Goal: Task Accomplishment & Management: Manage account settings

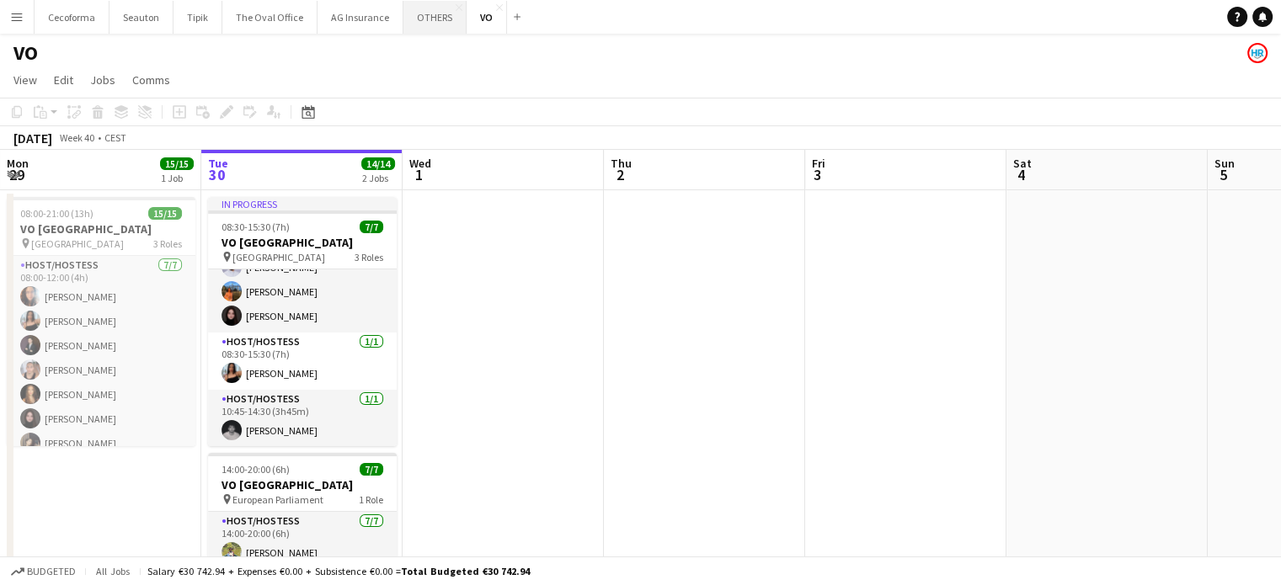
click at [418, 17] on button "OTHERS Close" at bounding box center [434, 17] width 63 height 33
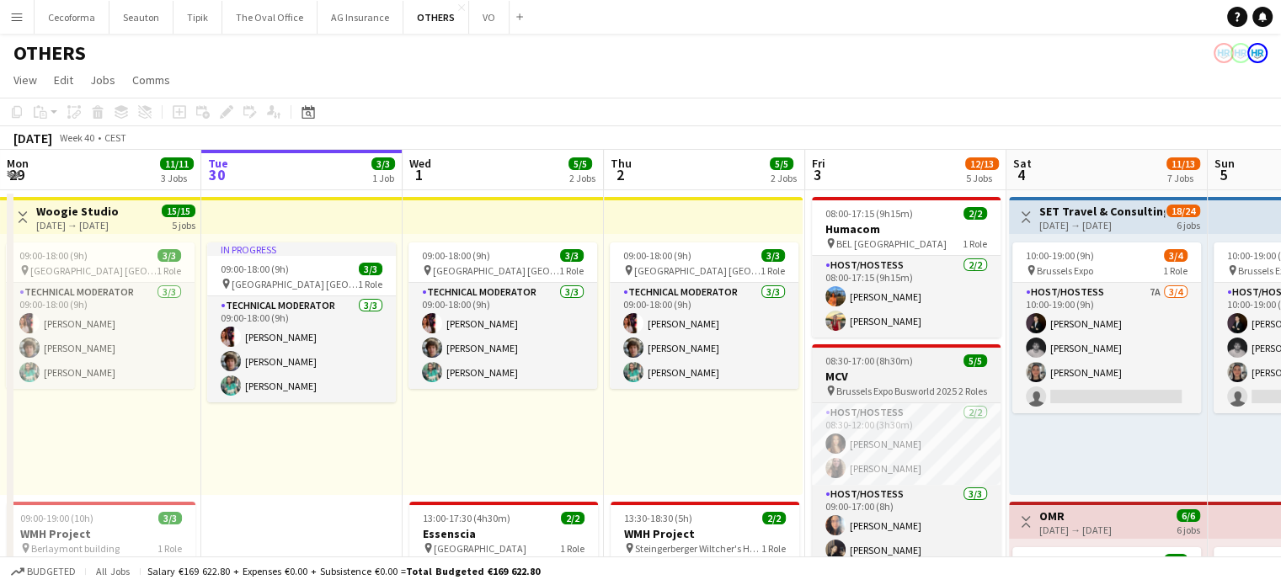
click at [869, 380] on h3 "MCV" at bounding box center [906, 376] width 189 height 15
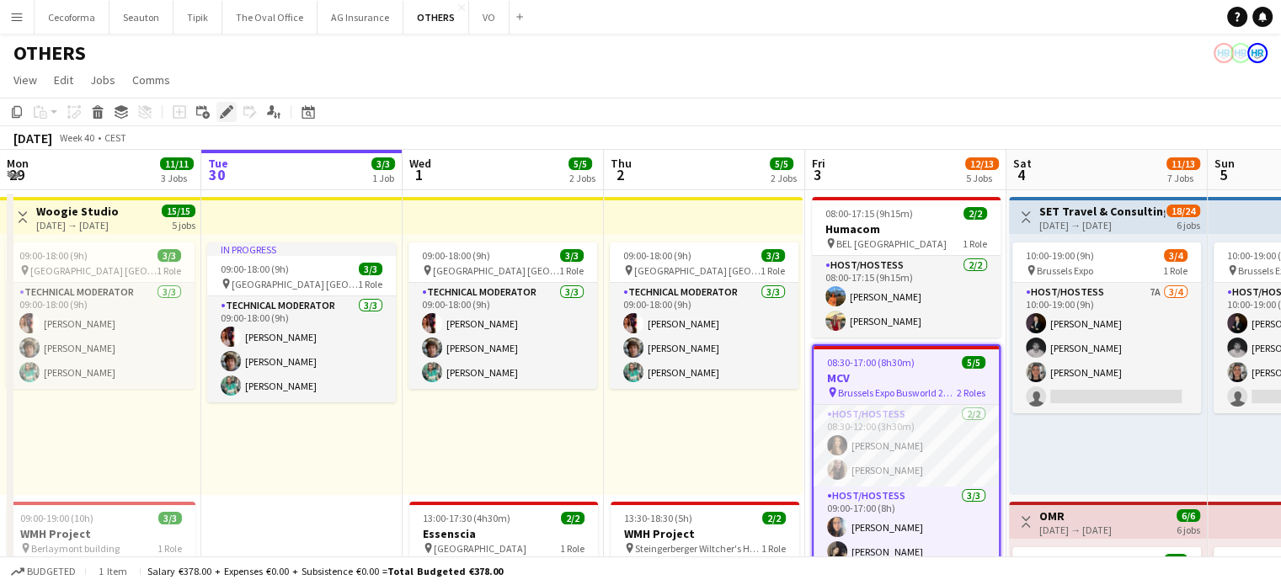
click at [224, 105] on icon "Edit" at bounding box center [226, 111] width 13 height 13
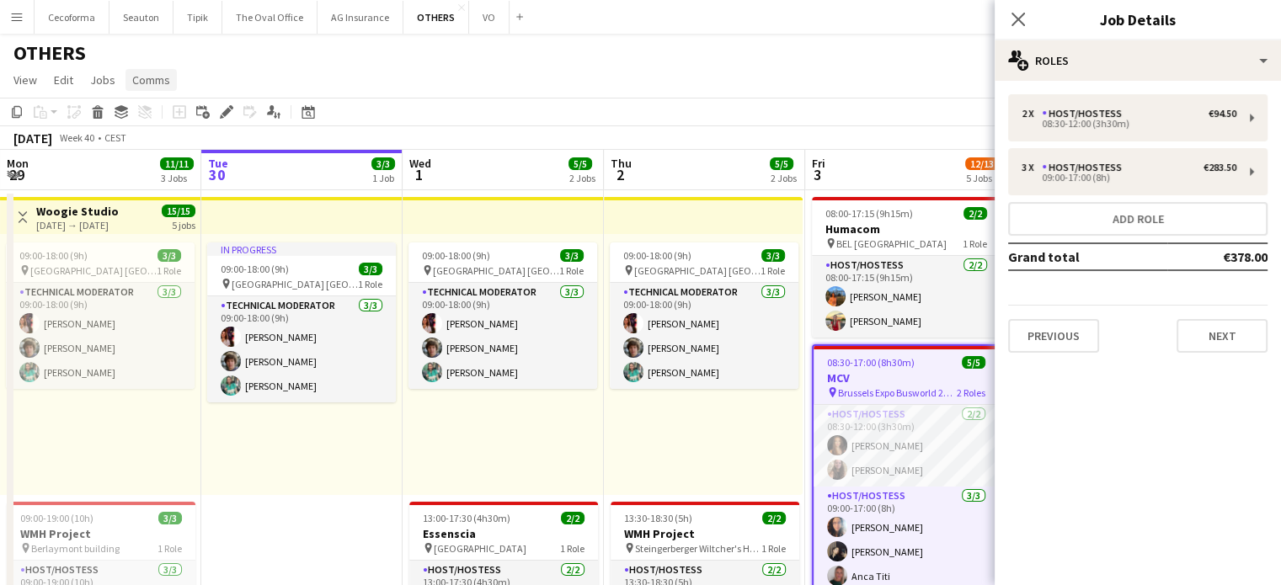
click at [138, 80] on span "Comms" at bounding box center [151, 79] width 38 height 15
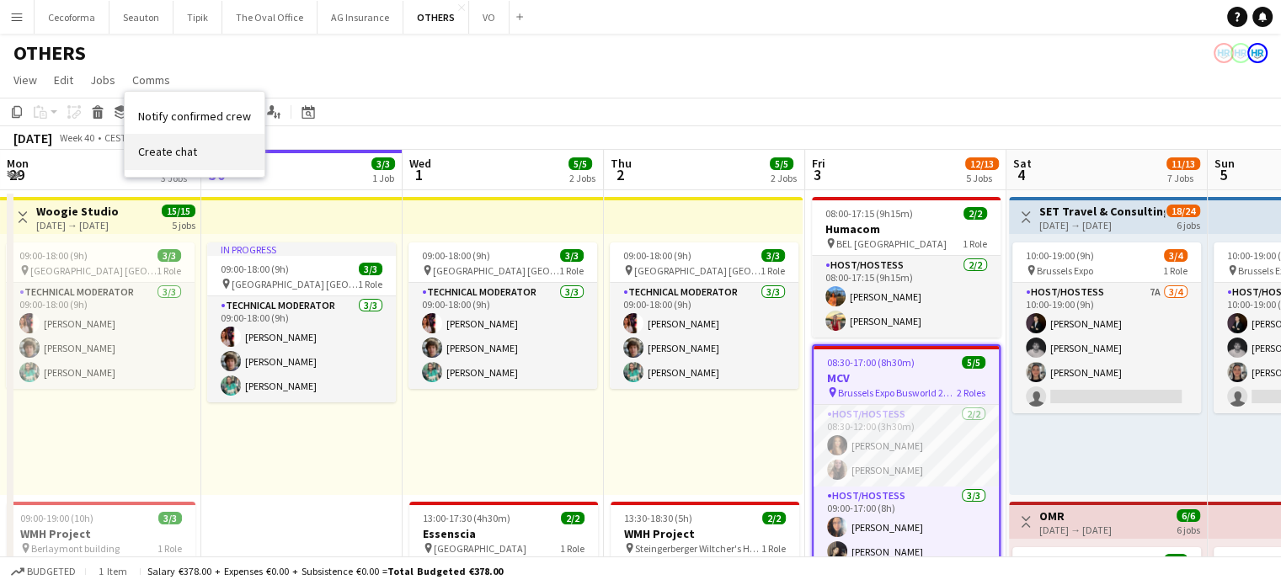
click at [170, 153] on span "Create chat" at bounding box center [167, 151] width 59 height 15
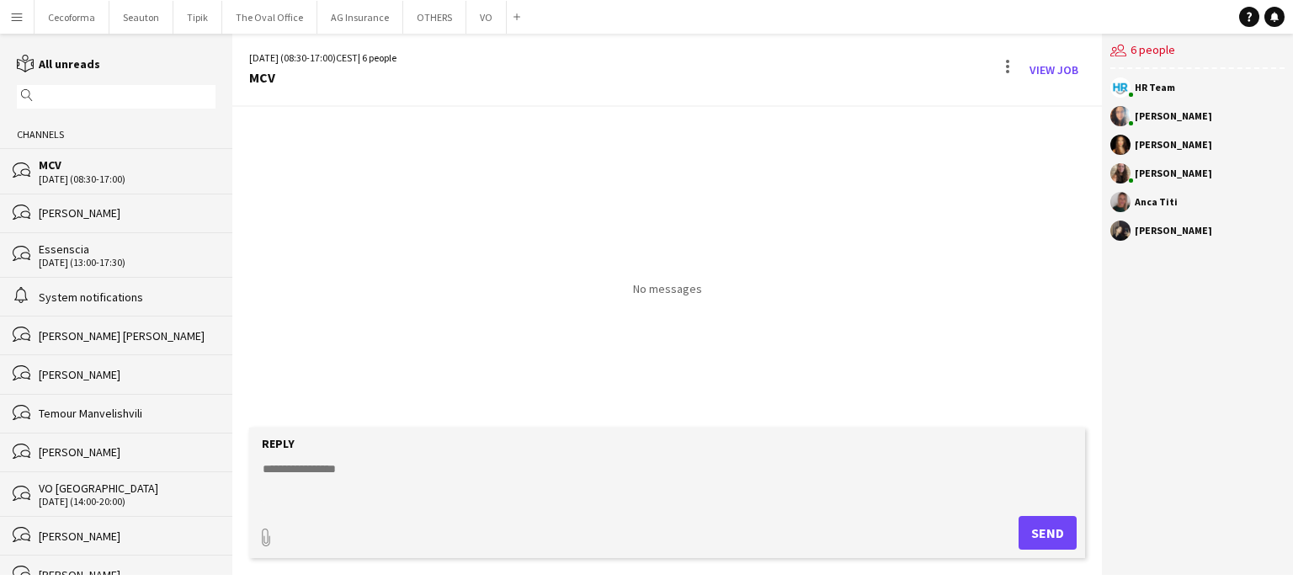
click at [278, 464] on textarea at bounding box center [670, 483] width 819 height 44
paste textarea "**********"
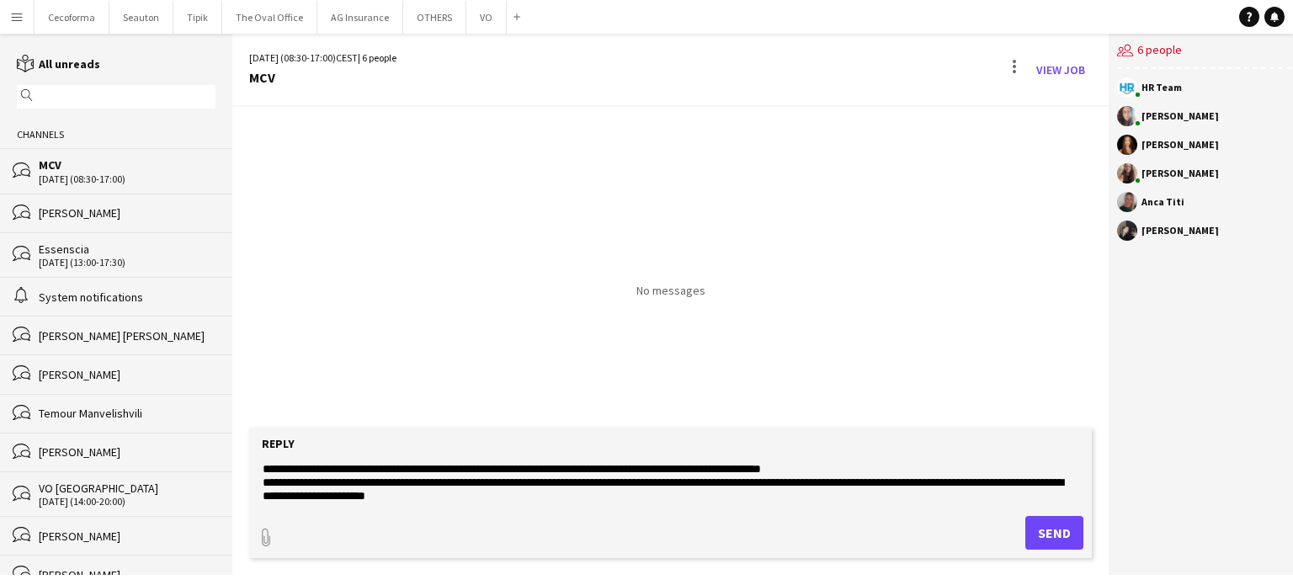
click at [282, 471] on textarea "**********" at bounding box center [670, 483] width 819 height 44
click at [304, 468] on textarea "**********" at bounding box center [670, 483] width 819 height 44
click at [605, 466] on textarea "**********" at bounding box center [670, 483] width 819 height 44
click at [608, 469] on textarea "**********" at bounding box center [670, 483] width 819 height 44
click at [840, 484] on textarea "**********" at bounding box center [670, 483] width 819 height 44
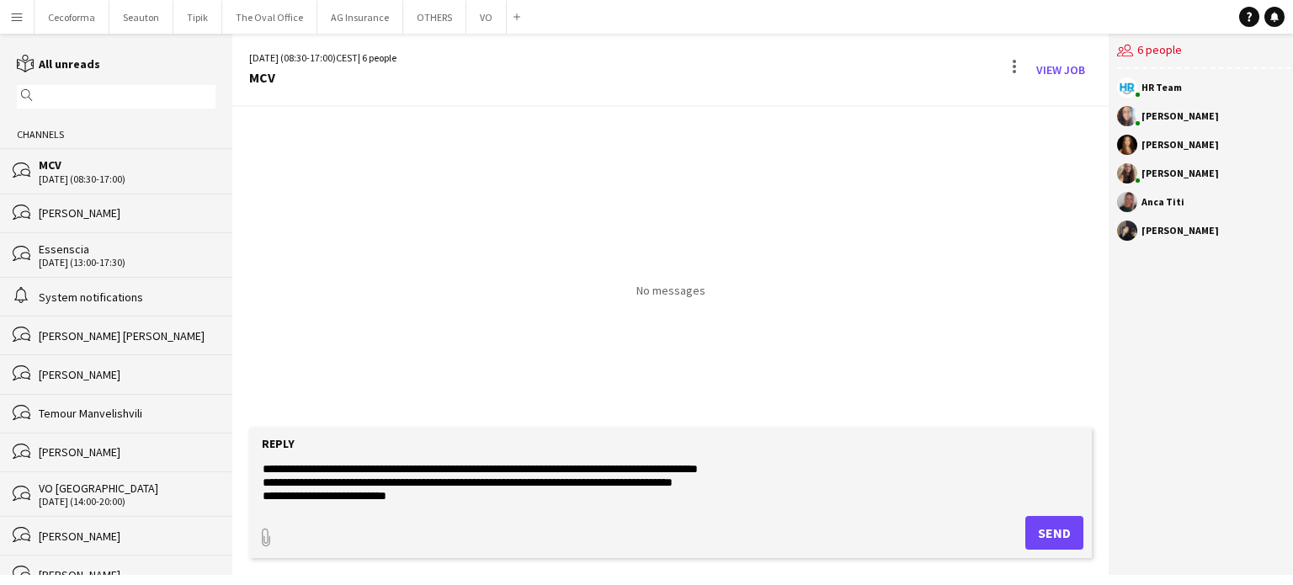
click at [288, 485] on textarea "**********" at bounding box center [670, 483] width 819 height 44
click at [358, 485] on textarea "**********" at bounding box center [670, 483] width 819 height 44
click at [354, 484] on textarea "**********" at bounding box center [670, 483] width 819 height 44
click at [630, 482] on textarea "**********" at bounding box center [670, 483] width 819 height 44
click at [799, 485] on textarea "**********" at bounding box center [670, 483] width 819 height 44
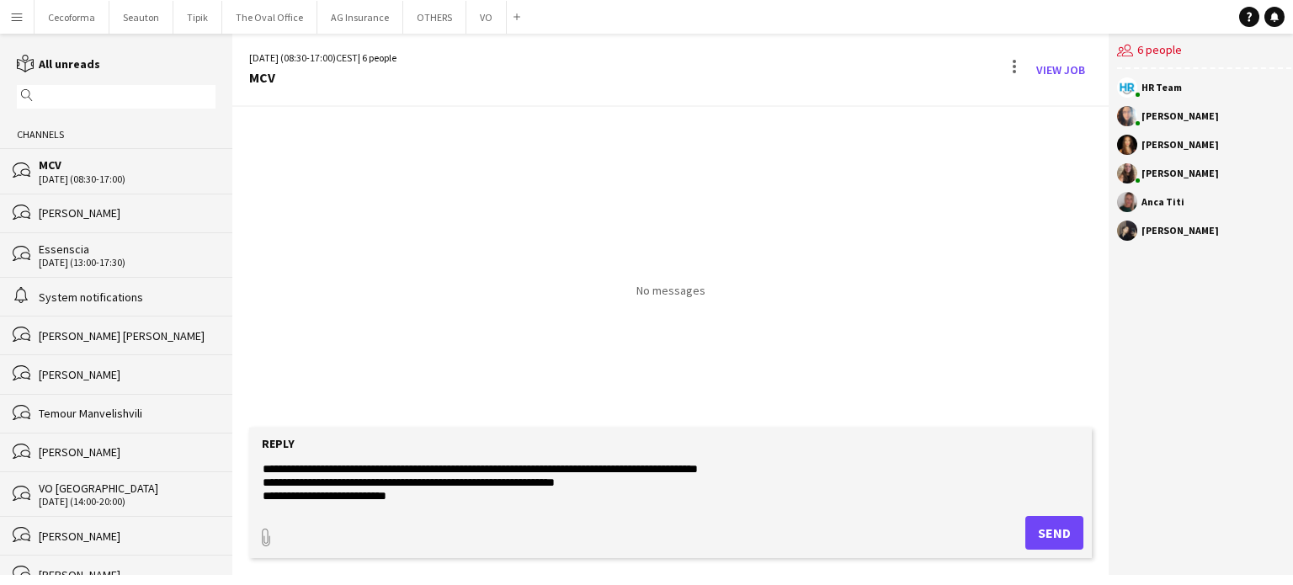
type textarea "**********"
click at [1043, 528] on button "Send" at bounding box center [1055, 533] width 58 height 34
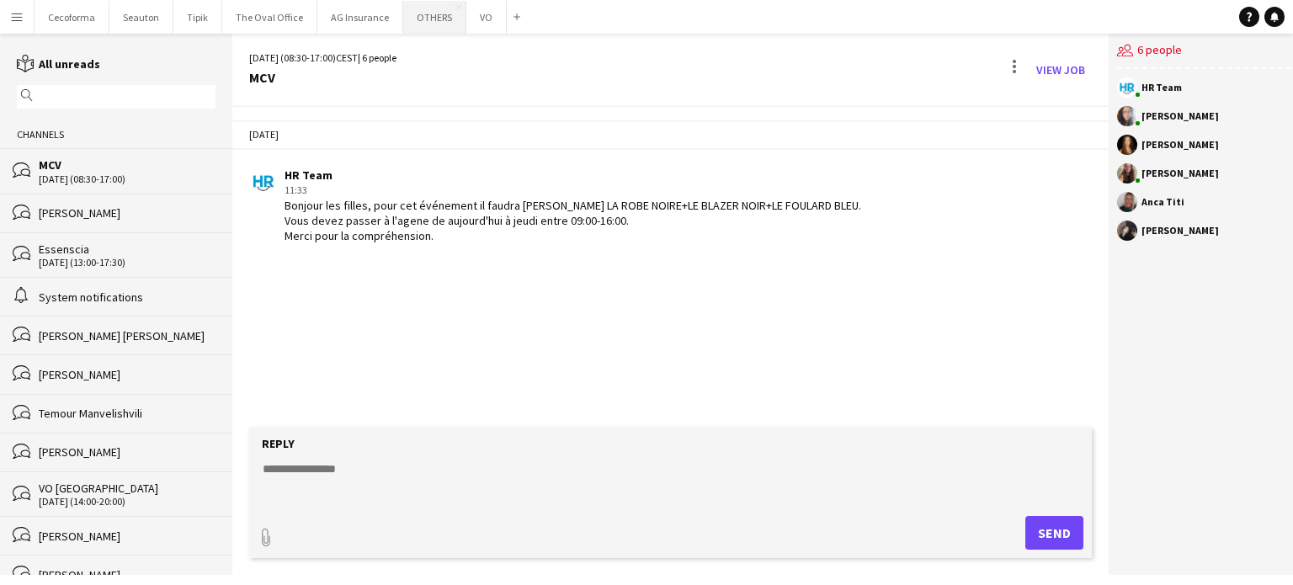
click at [424, 17] on button "OTHERS Close" at bounding box center [434, 17] width 63 height 33
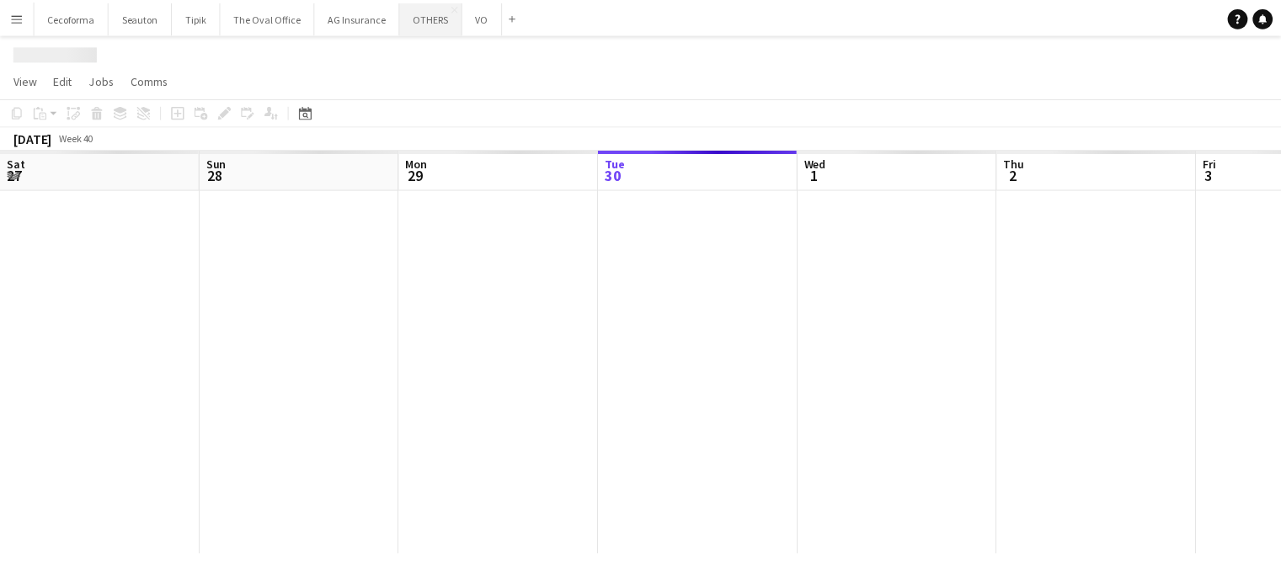
scroll to position [0, 402]
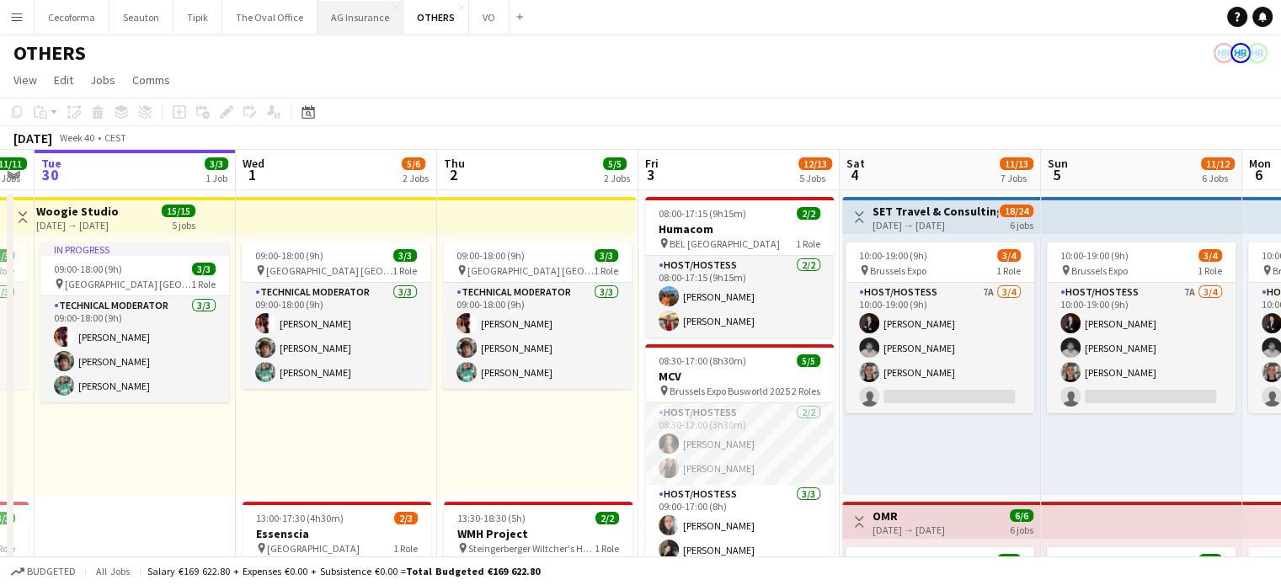
drag, startPoint x: 697, startPoint y: 442, endPoint x: 354, endPoint y: 19, distance: 544.7
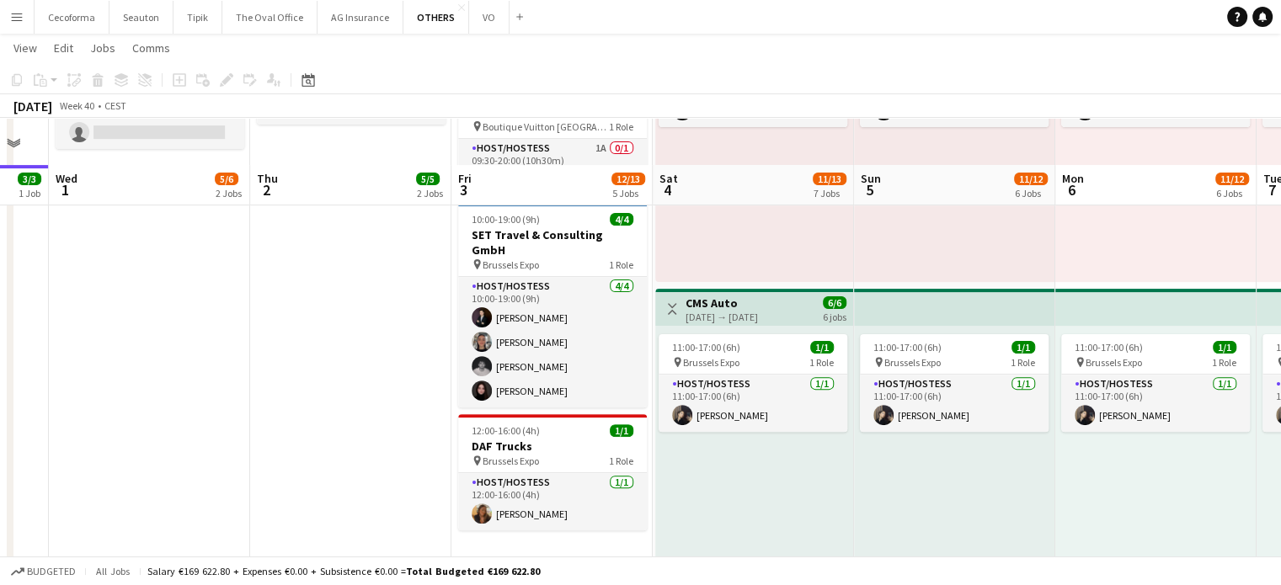
scroll to position [589, 0]
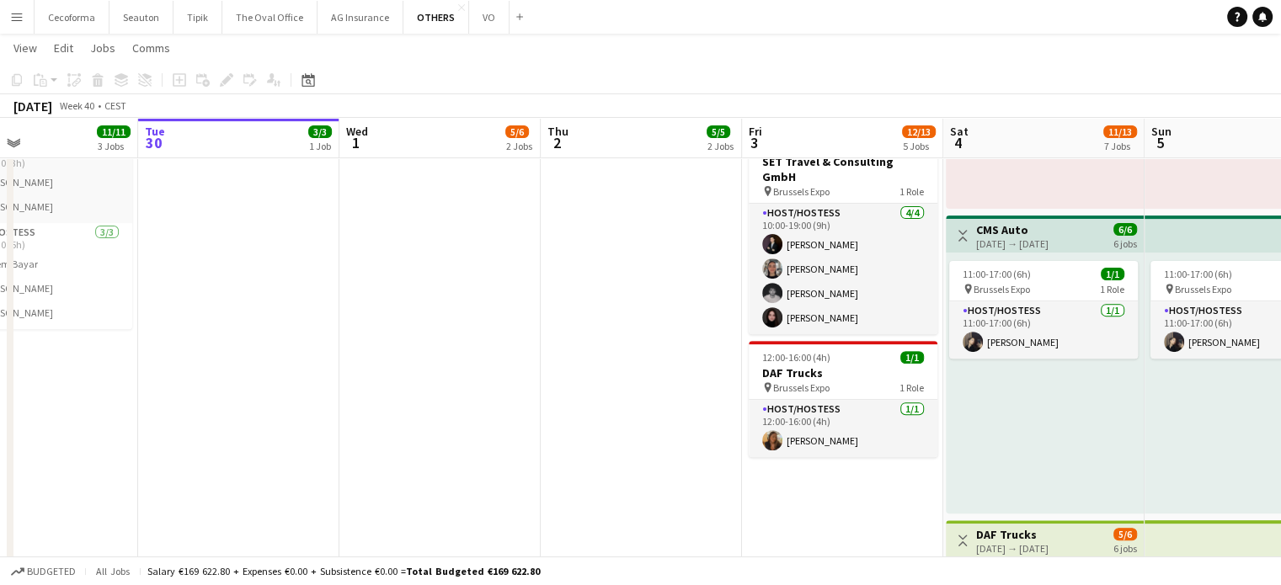
drag, startPoint x: 565, startPoint y: 522, endPoint x: 320, endPoint y: 487, distance: 247.6
click at [320, 487] on app-calendar-viewport "Sat 27 Sun 28 3/3 1 Job Mon 29 11/11 3 Jobs Tue 30 3/3 1 Job Wed 1 5/6 2 Jobs T…" at bounding box center [640, 531] width 1281 height 2110
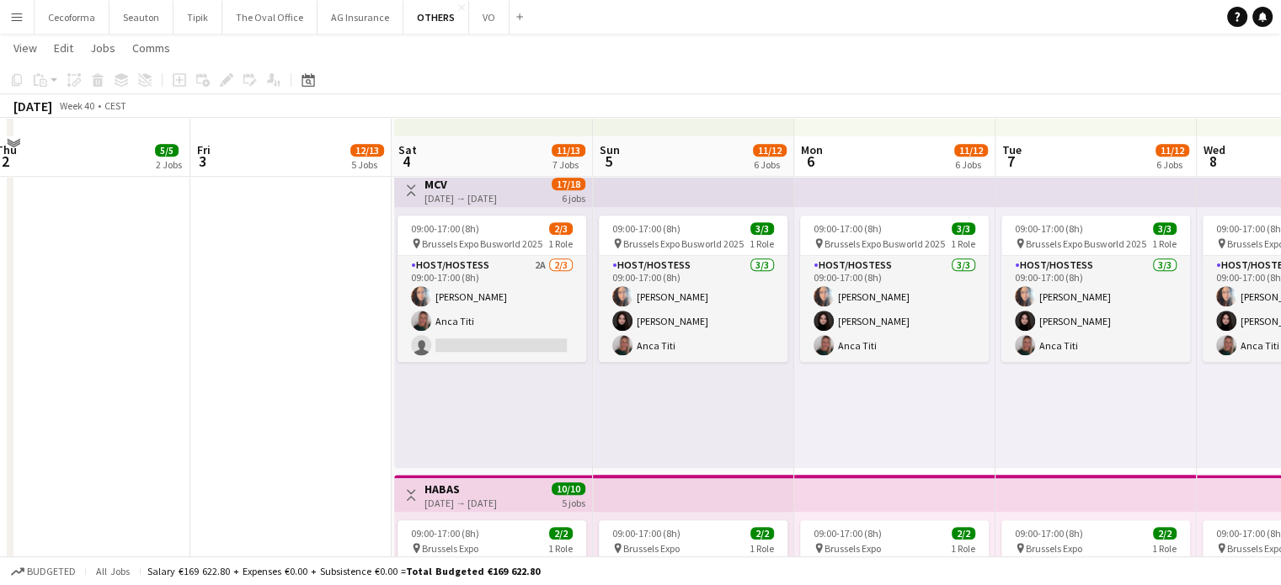
scroll to position [1263, 0]
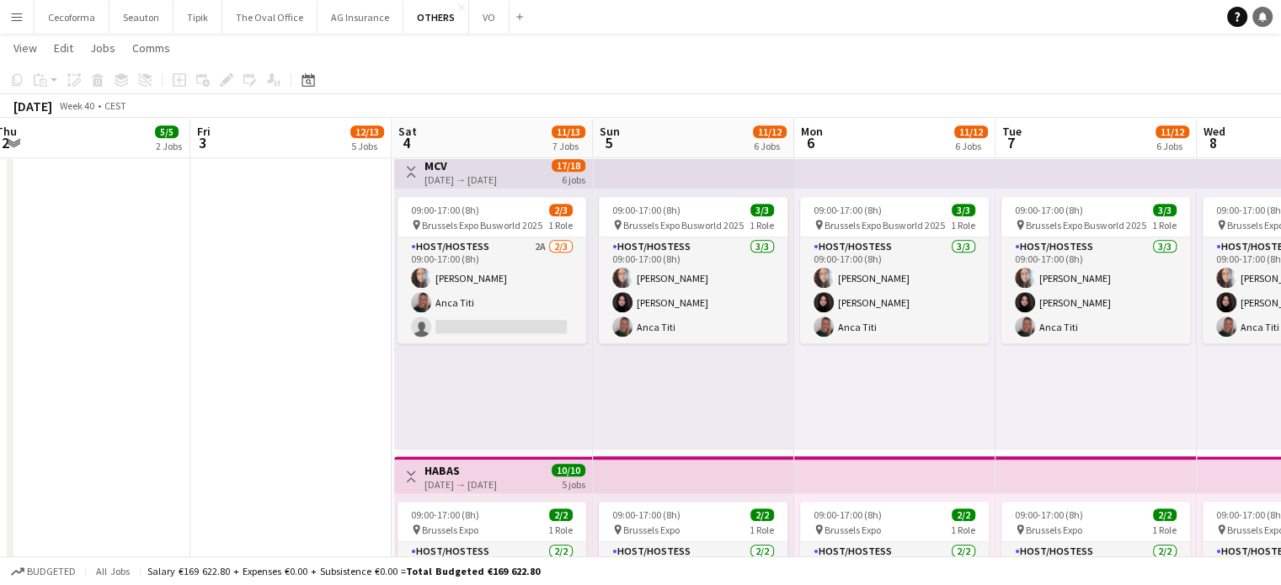
click at [1266, 20] on link "Notifications" at bounding box center [1262, 17] width 20 height 20
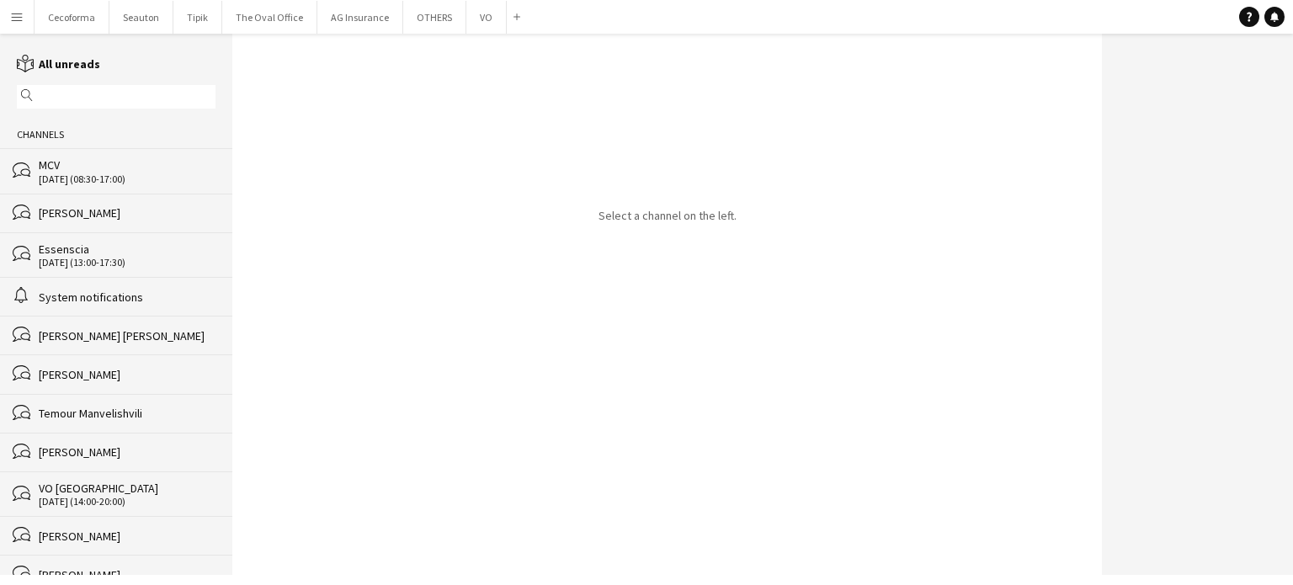
click at [61, 173] on div "[DATE] (08:30-17:00)" at bounding box center [127, 179] width 177 height 12
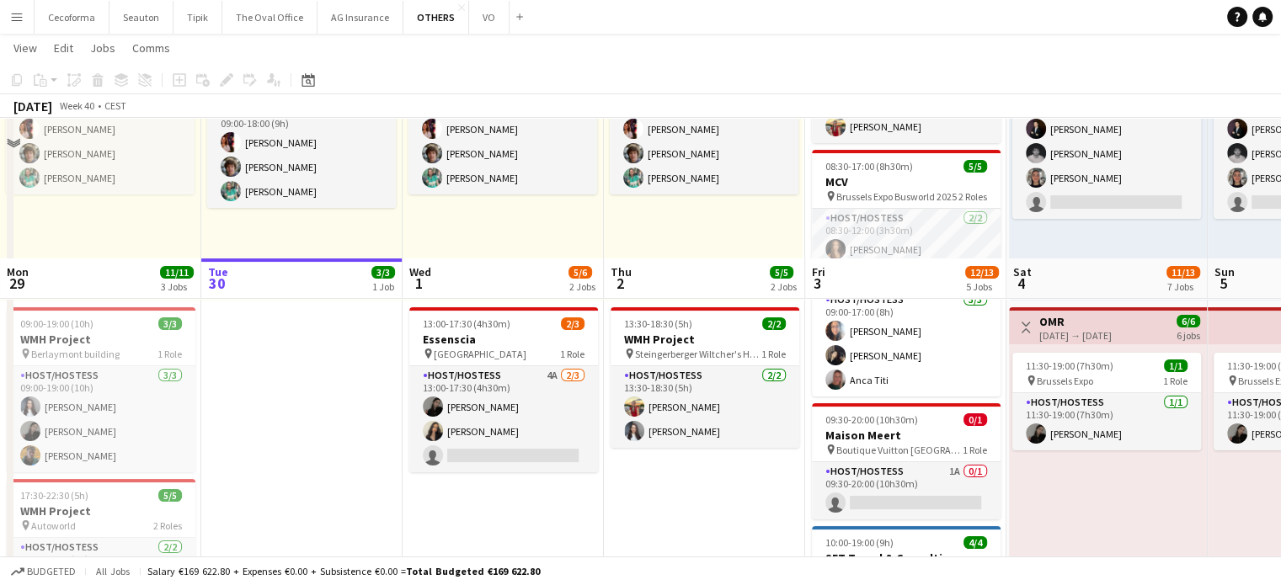
scroll to position [337, 0]
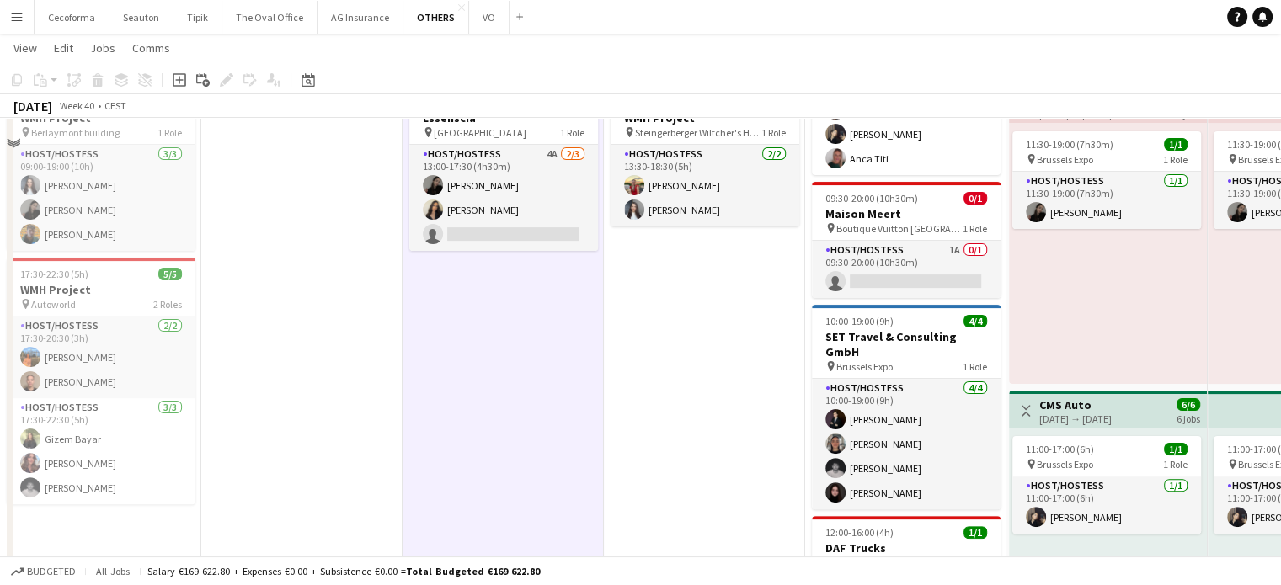
scroll to position [421, 0]
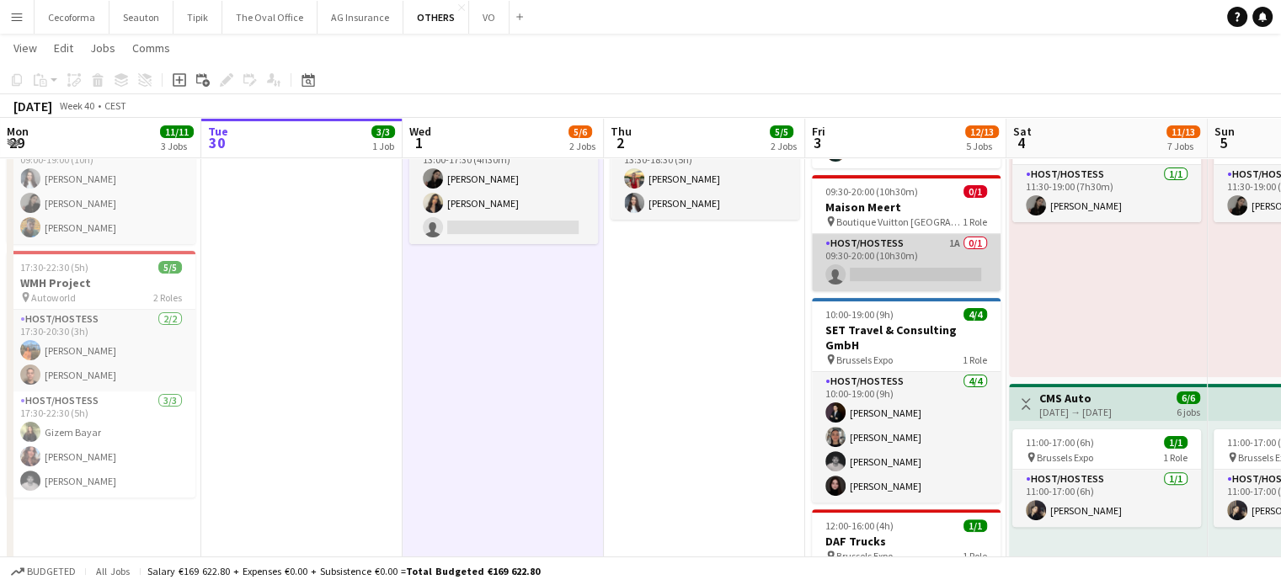
click at [891, 261] on app-card-role "Host/Hostess 1A 0/1 09:30-20:00 (10h30m) single-neutral-actions" at bounding box center [906, 262] width 189 height 57
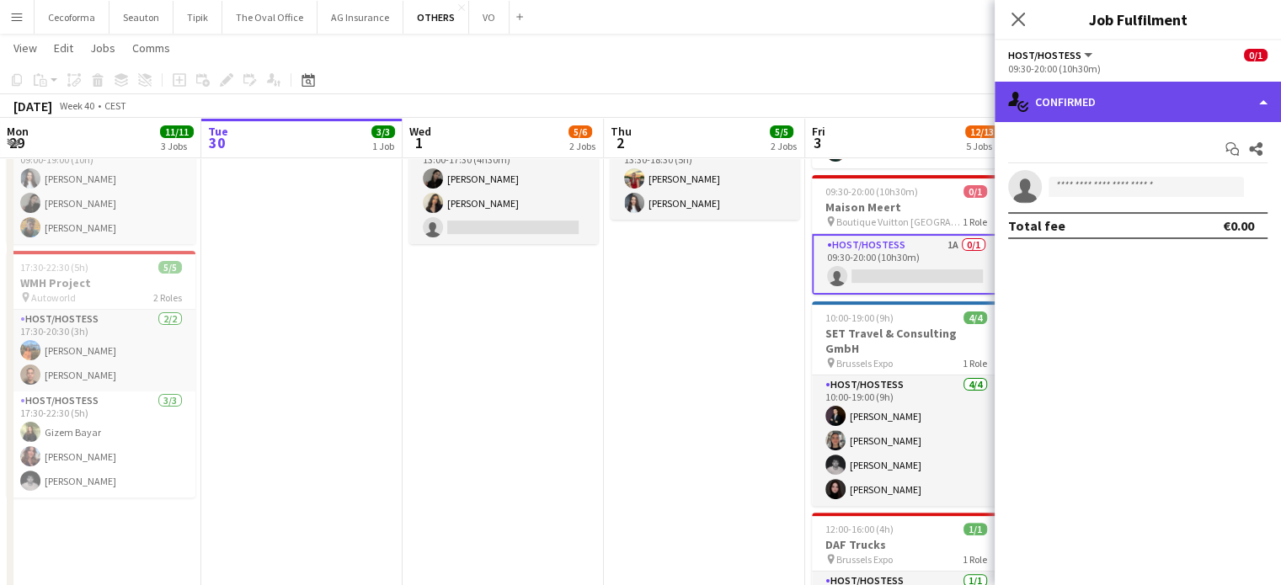
click at [1260, 100] on div "single-neutral-actions-check-2 Confirmed" at bounding box center [1137, 102] width 286 height 40
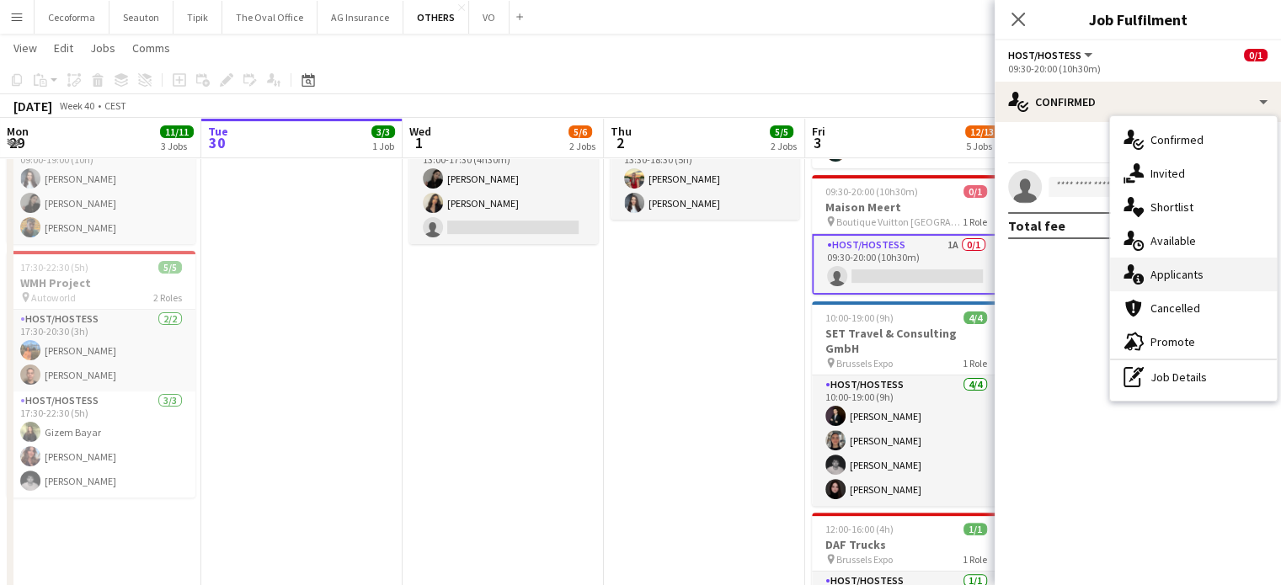
click at [1169, 274] on span "Applicants" at bounding box center [1176, 274] width 53 height 15
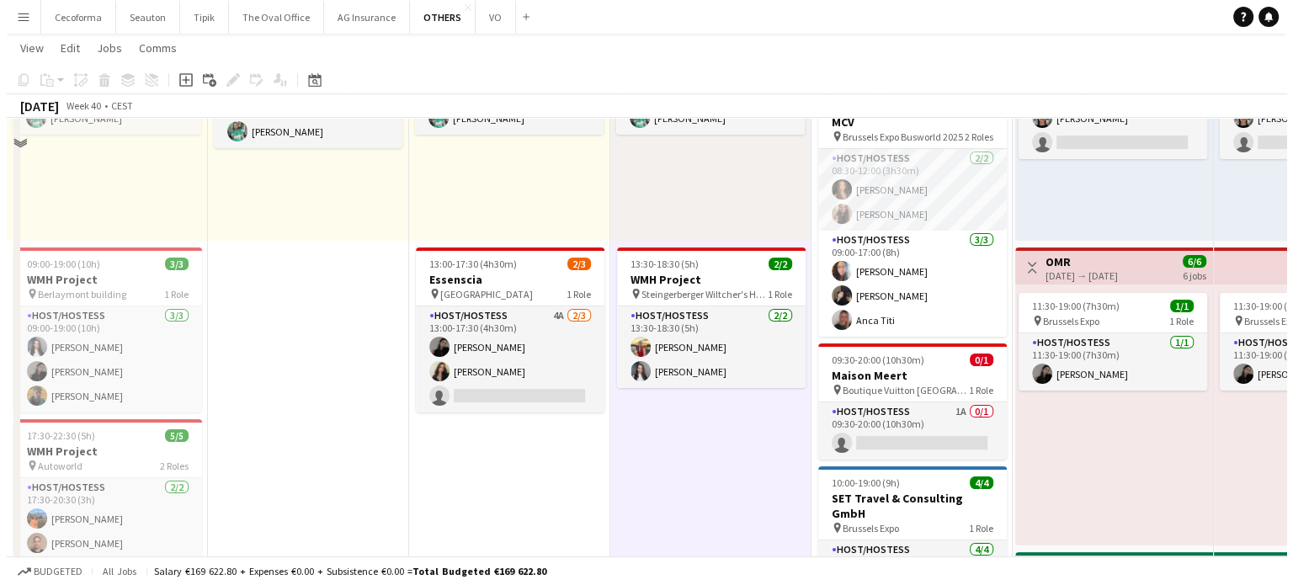
scroll to position [0, 0]
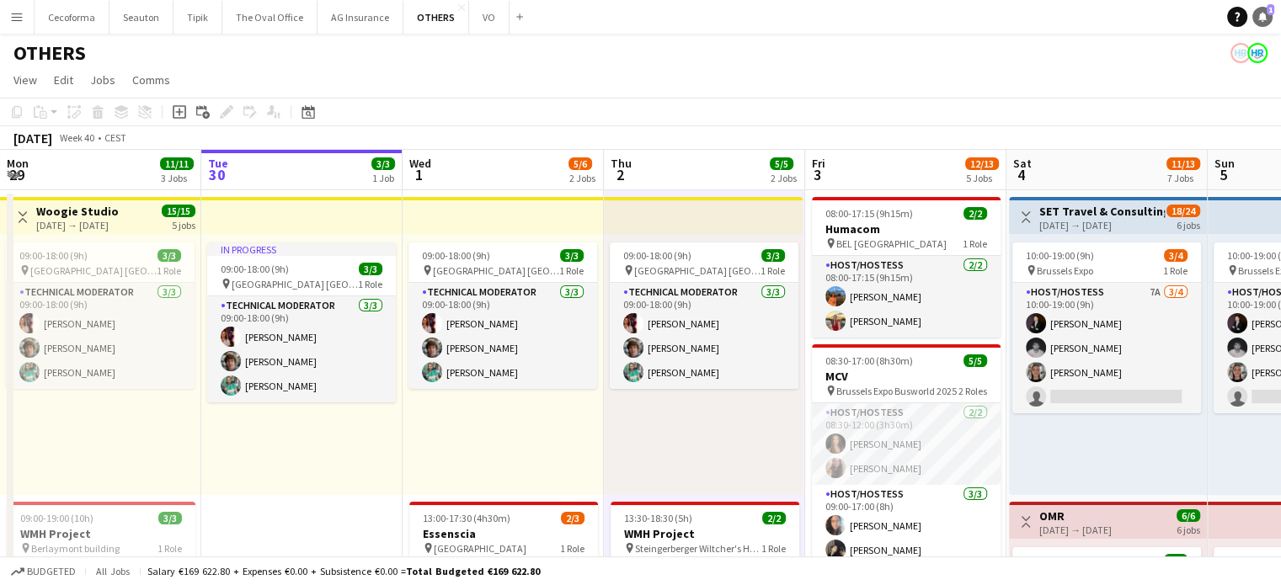
click at [1261, 15] on icon at bounding box center [1262, 16] width 8 height 8
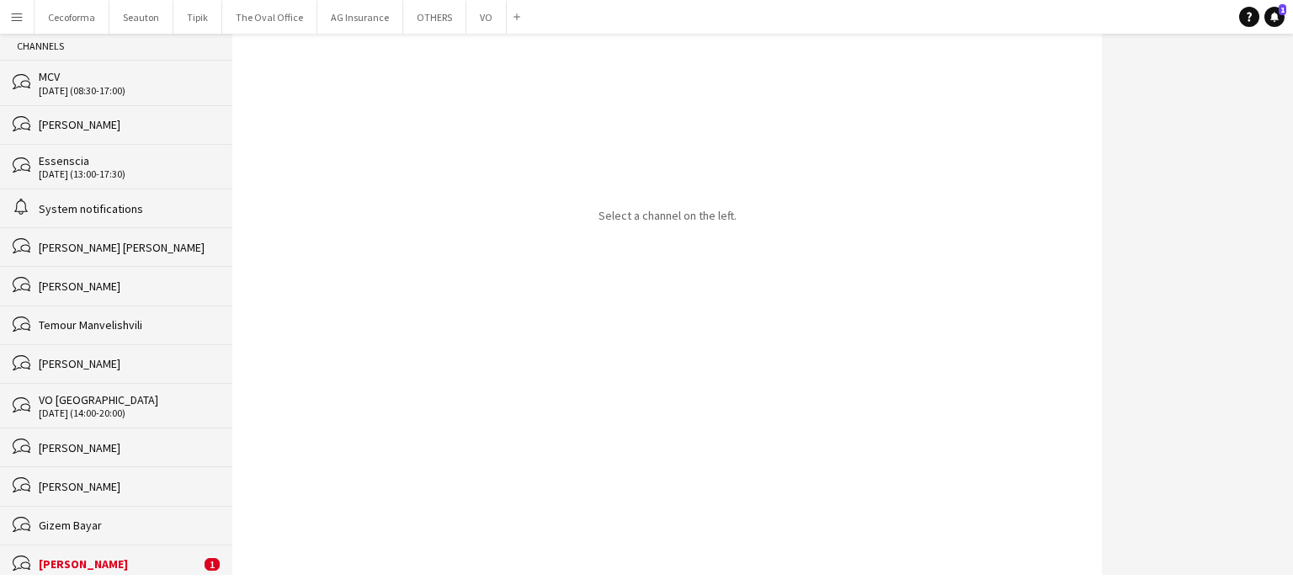
scroll to position [337, 0]
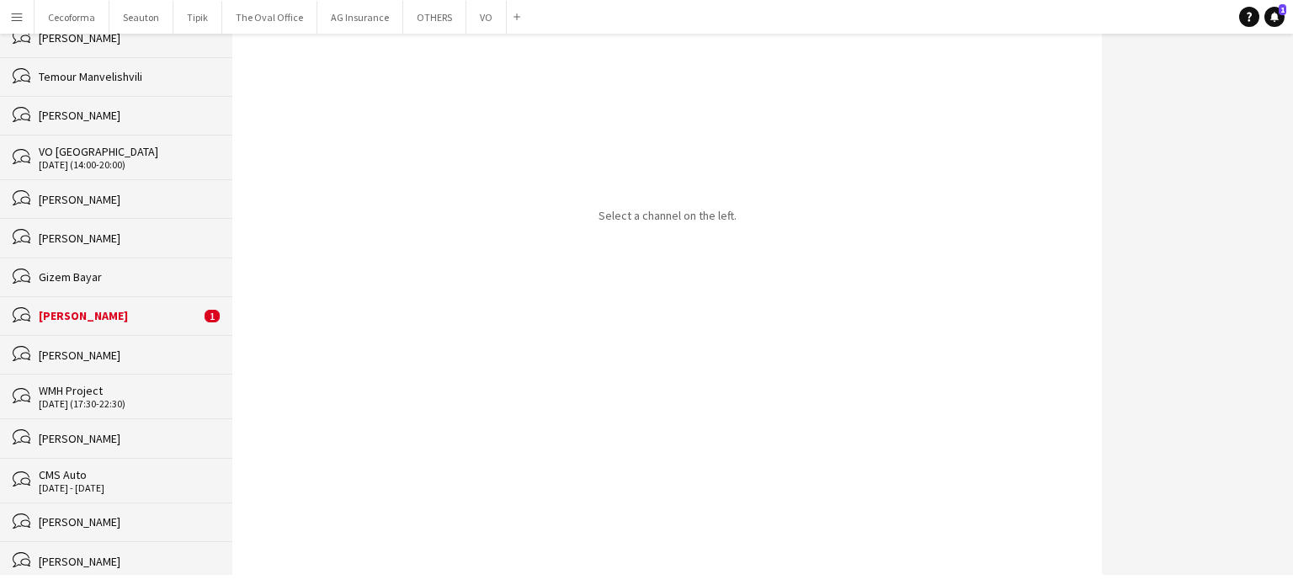
click at [81, 318] on div "[PERSON_NAME]" at bounding box center [120, 315] width 162 height 15
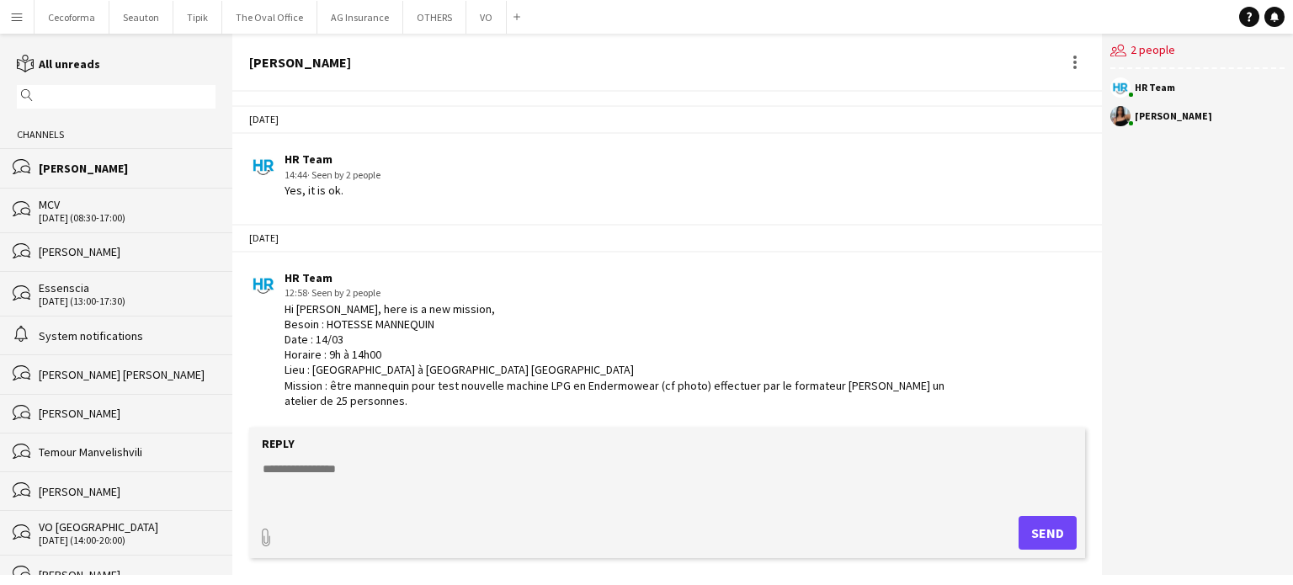
scroll to position [2513, 0]
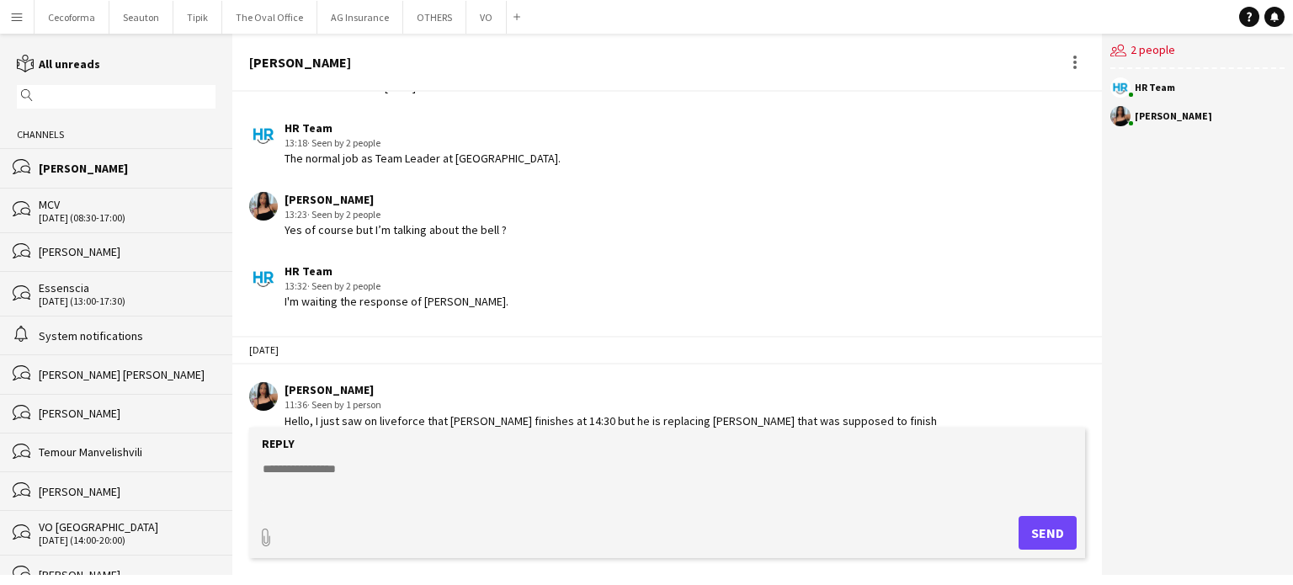
click at [306, 462] on textarea at bounding box center [670, 483] width 819 height 44
type textarea "**********"
click at [1043, 532] on button "Send" at bounding box center [1048, 533] width 58 height 34
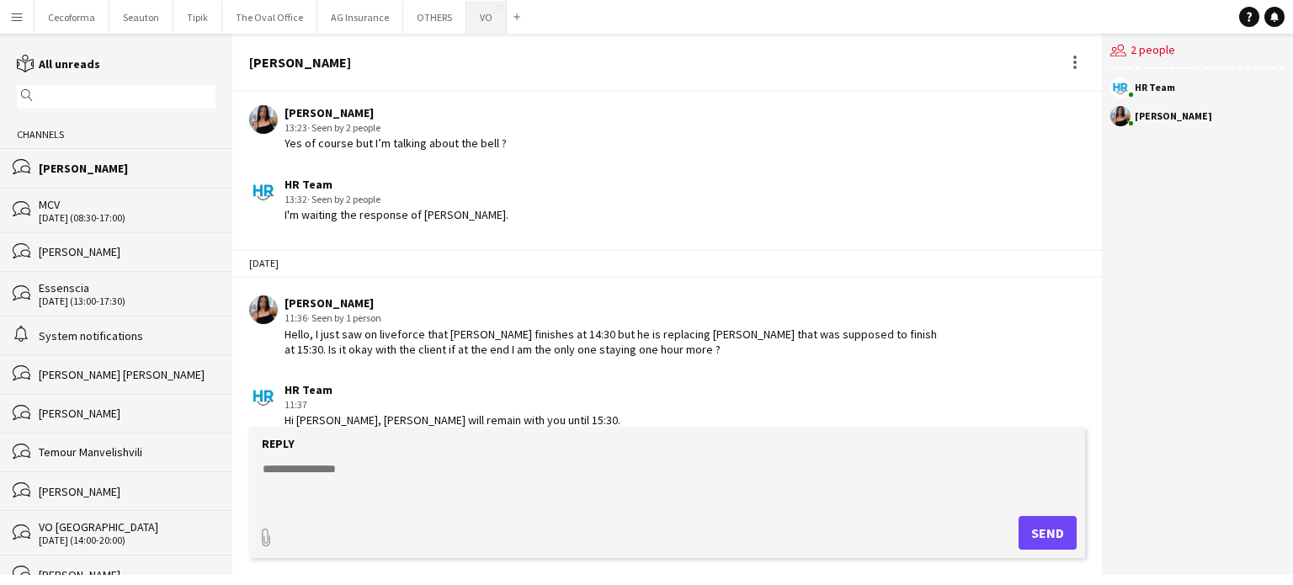
click at [482, 20] on button "VO Close" at bounding box center [486, 17] width 40 height 33
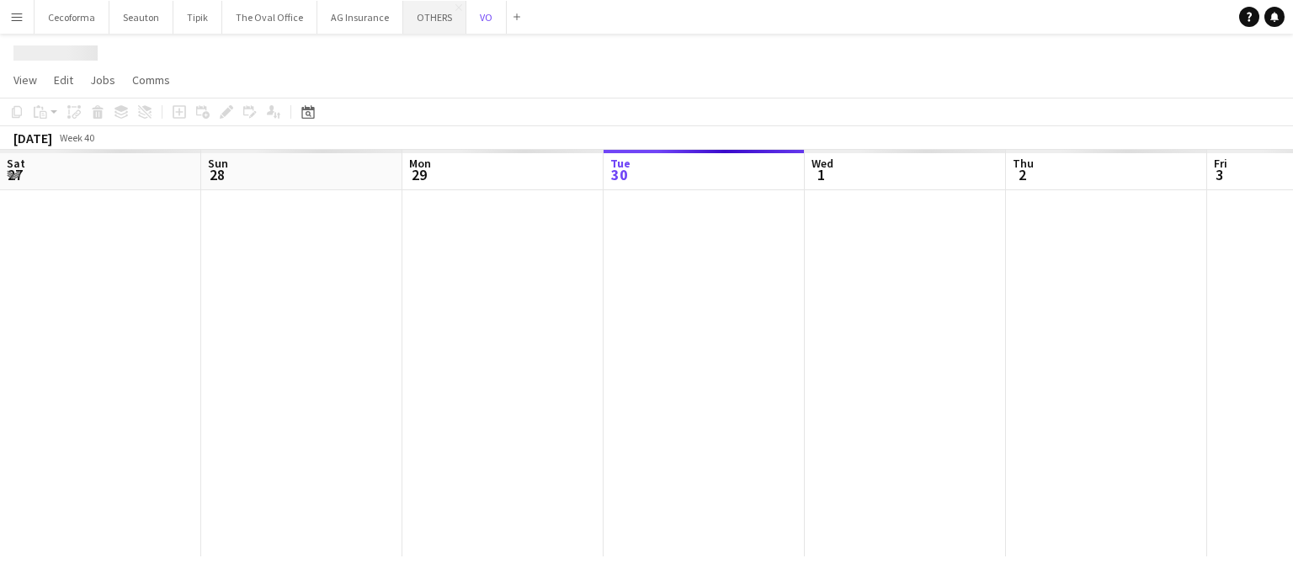
scroll to position [0, 402]
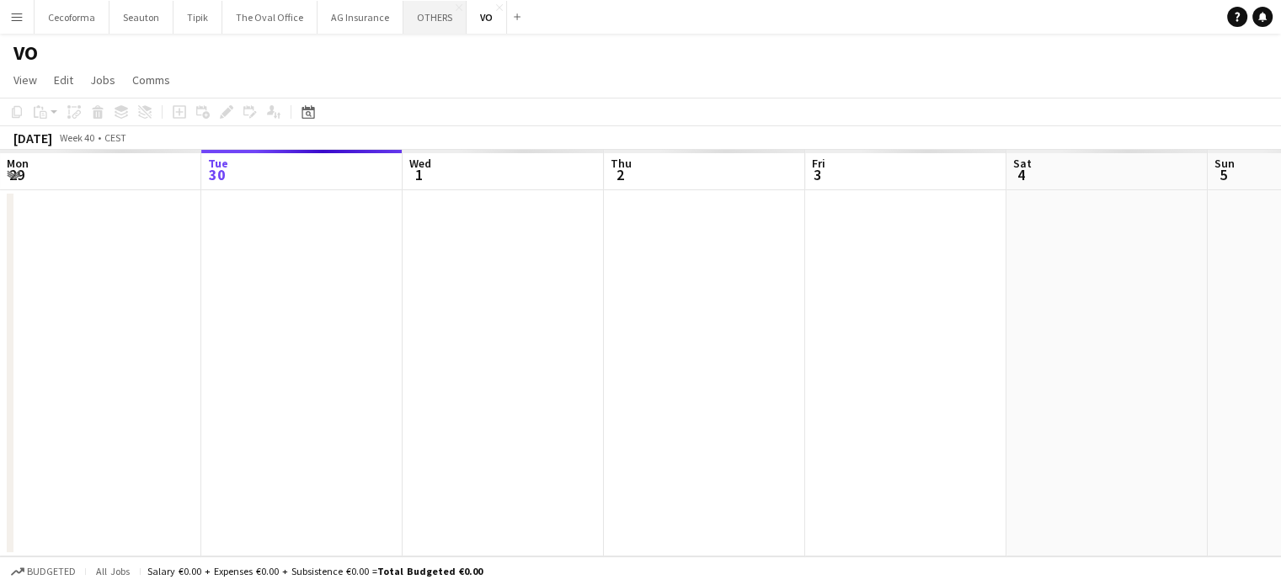
click at [416, 23] on button "OTHERS Close" at bounding box center [434, 17] width 63 height 33
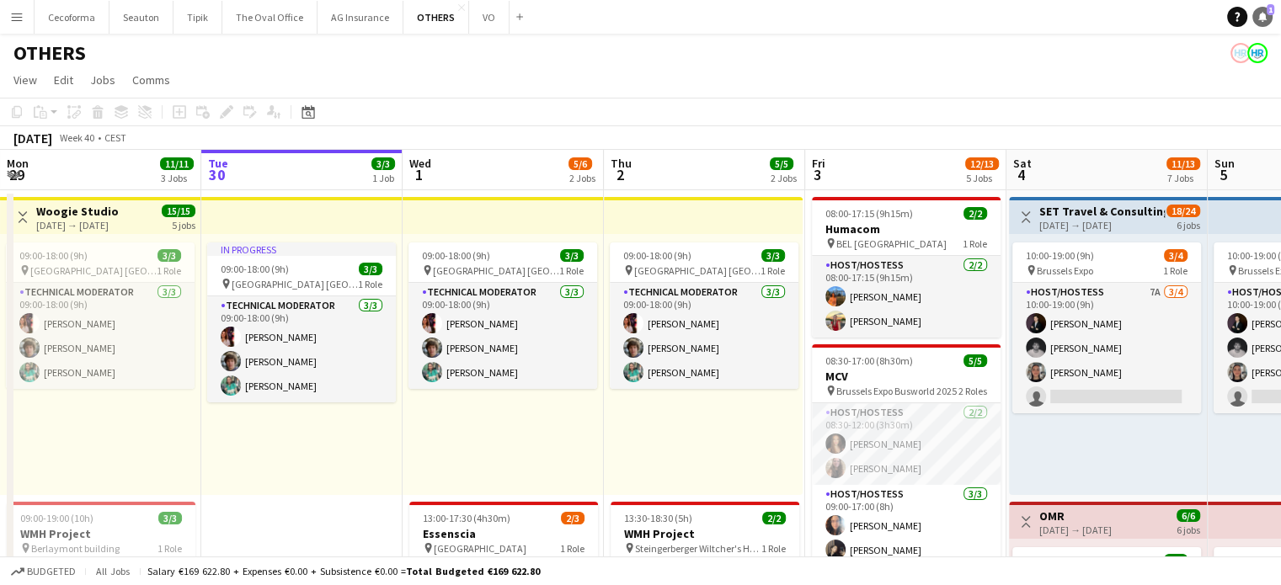
click at [1263, 9] on link "Notifications 1" at bounding box center [1262, 17] width 20 height 20
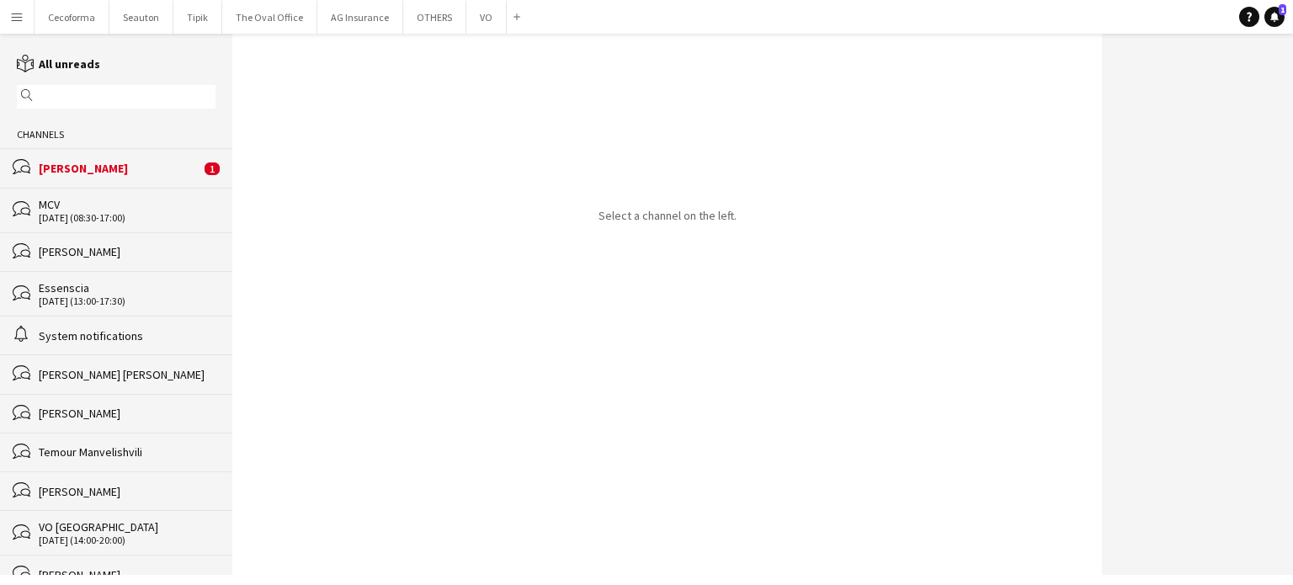
click at [71, 166] on div "[PERSON_NAME]" at bounding box center [120, 168] width 162 height 15
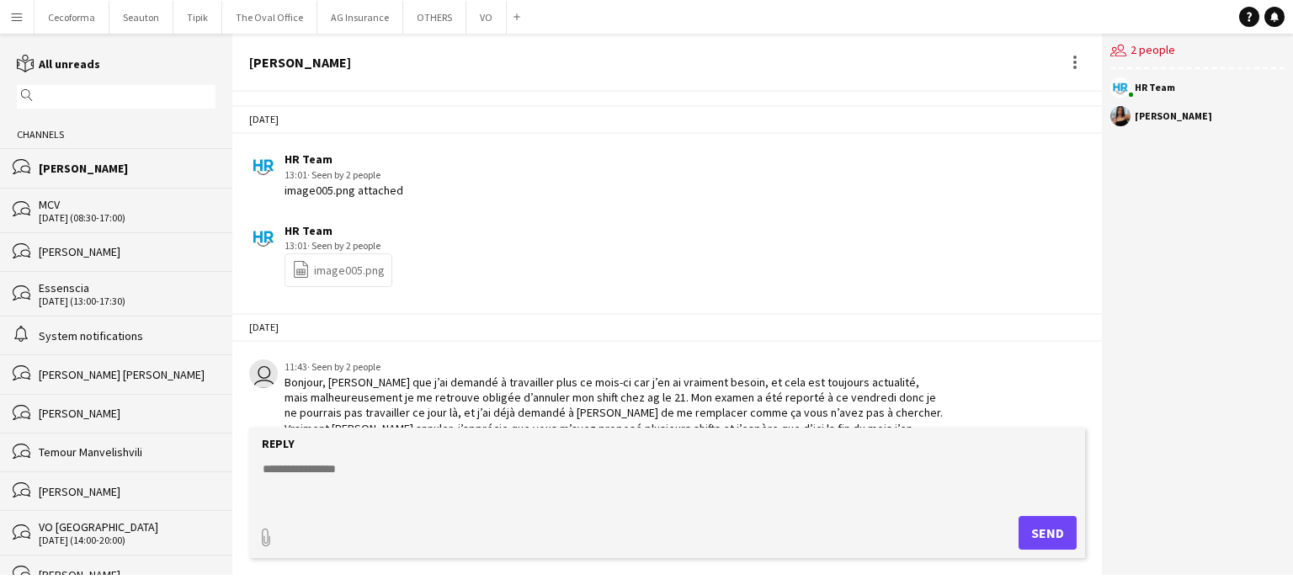
scroll to position [2375, 0]
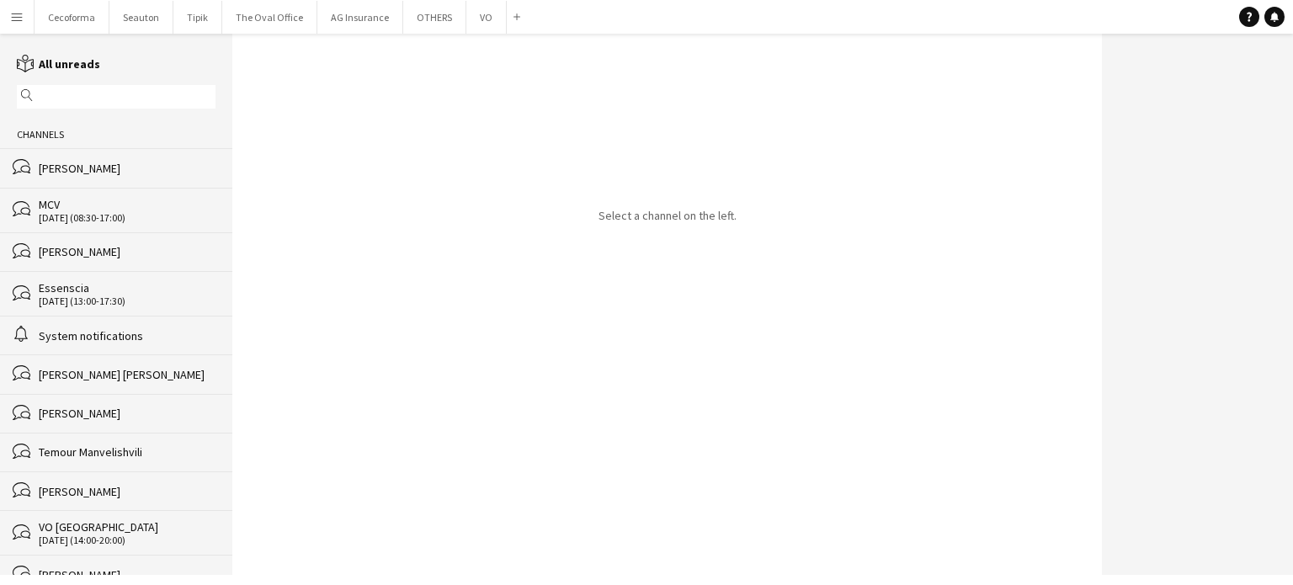
click at [131, 207] on div "MCV" at bounding box center [127, 204] width 177 height 15
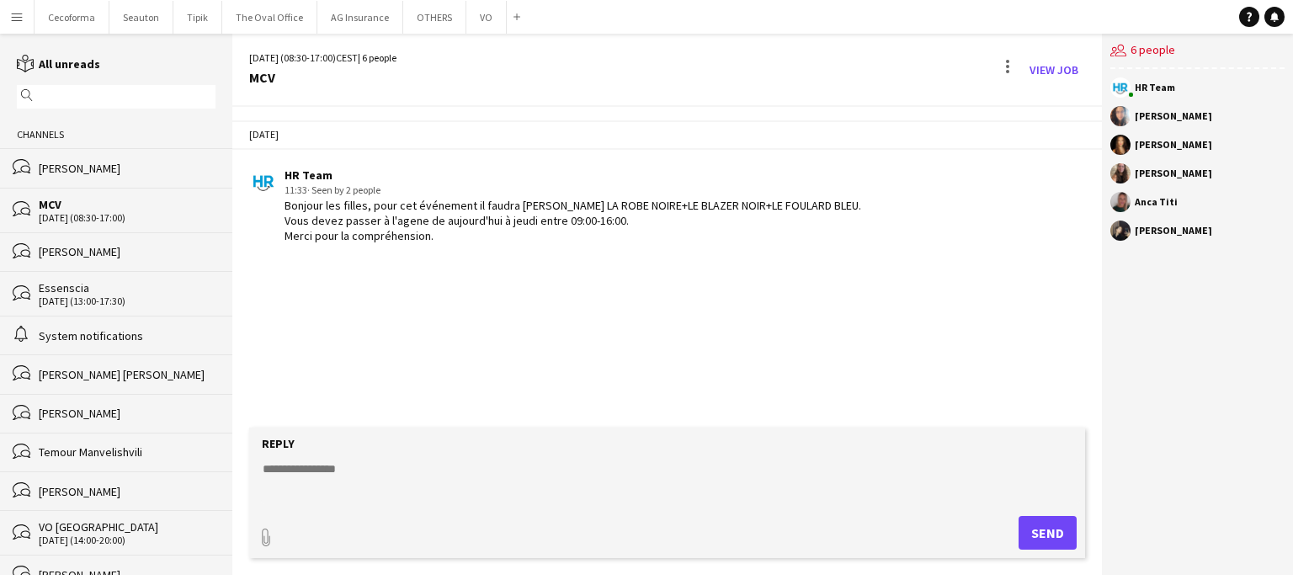
click at [91, 163] on div "[PERSON_NAME]" at bounding box center [127, 168] width 177 height 15
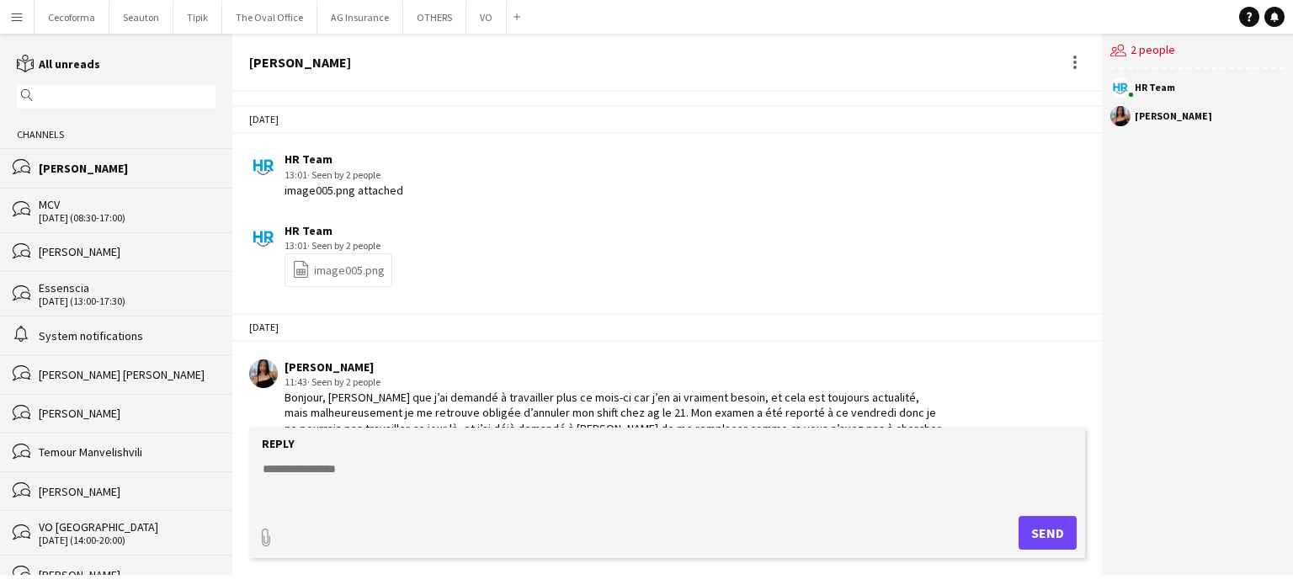
scroll to position [2390, 0]
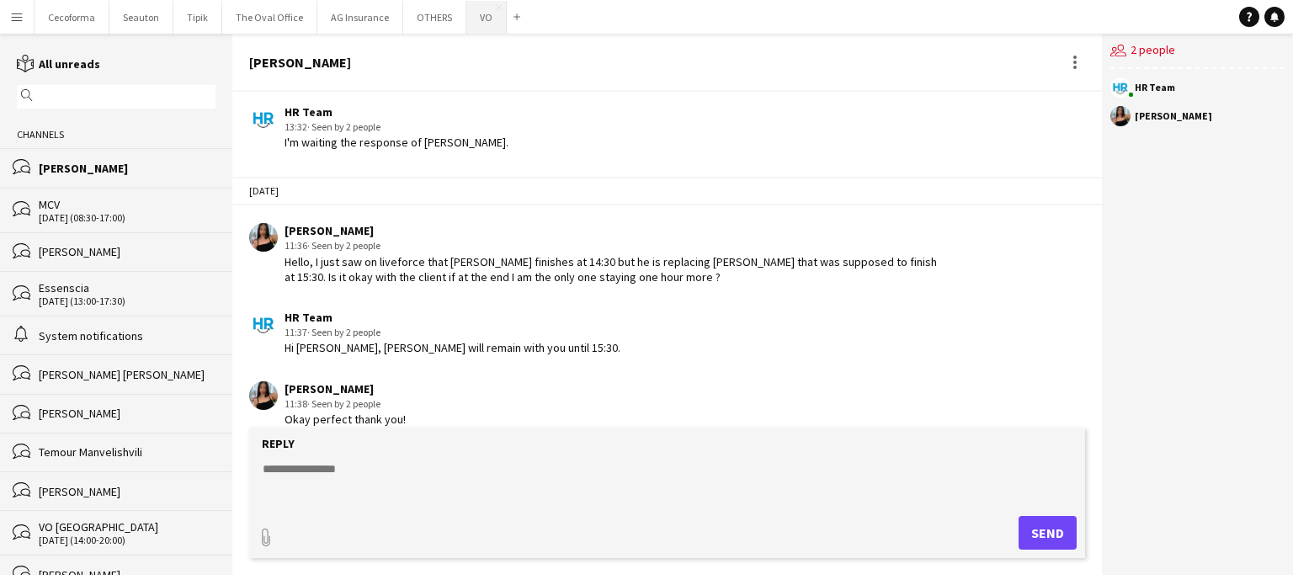
click at [472, 15] on button "VO Close" at bounding box center [486, 17] width 40 height 33
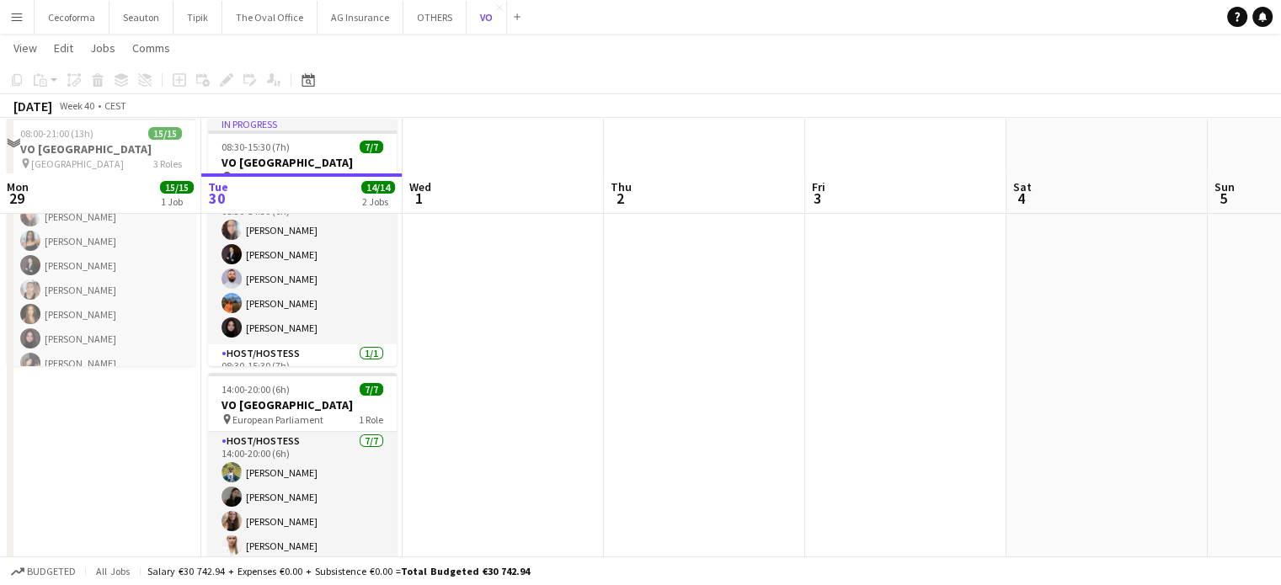
scroll to position [178, 0]
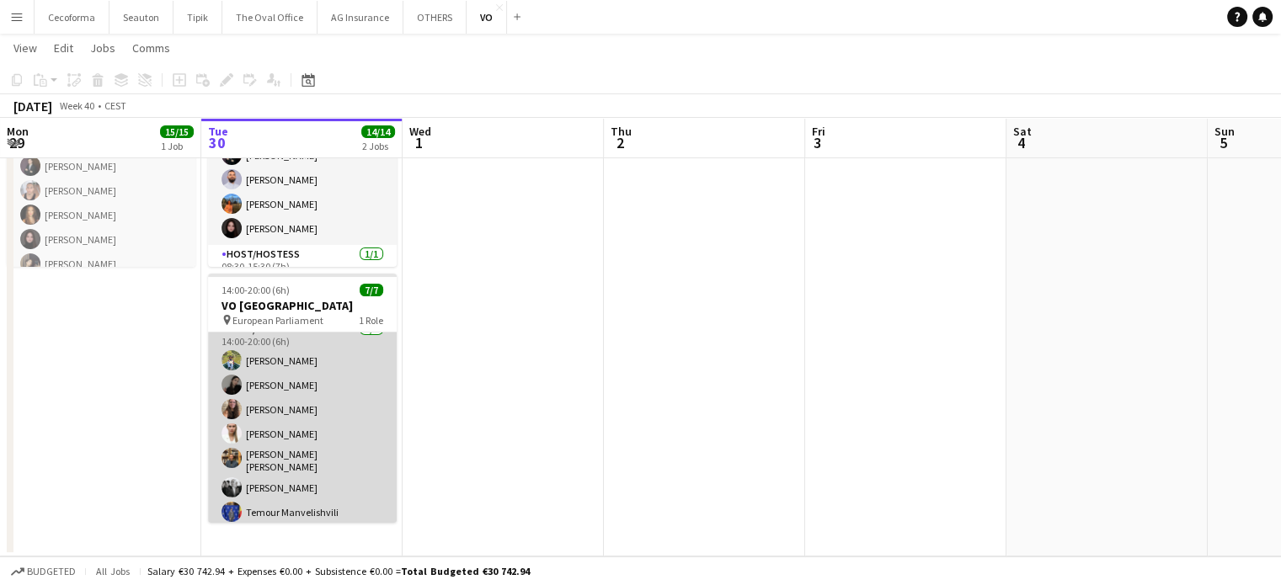
click at [280, 508] on app-card-role "Host/Hostess 7/7 14:00-20:00 (6h) Teresa Monteiro Alina Rapcea Maria Eduarda Ma…" at bounding box center [302, 424] width 189 height 209
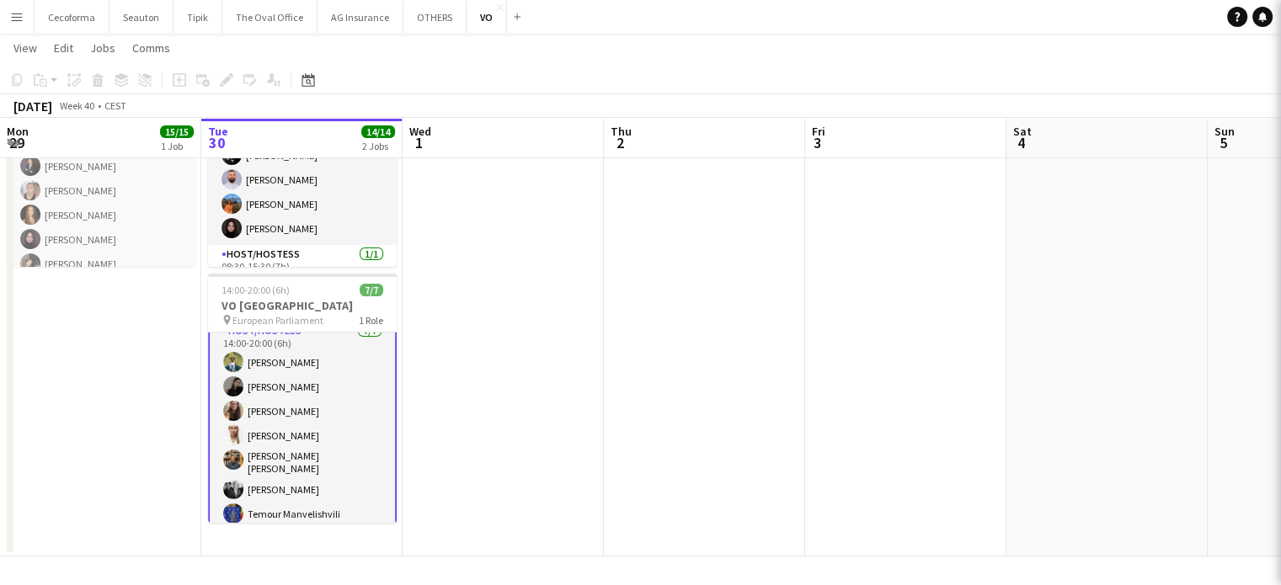
scroll to position [13, 0]
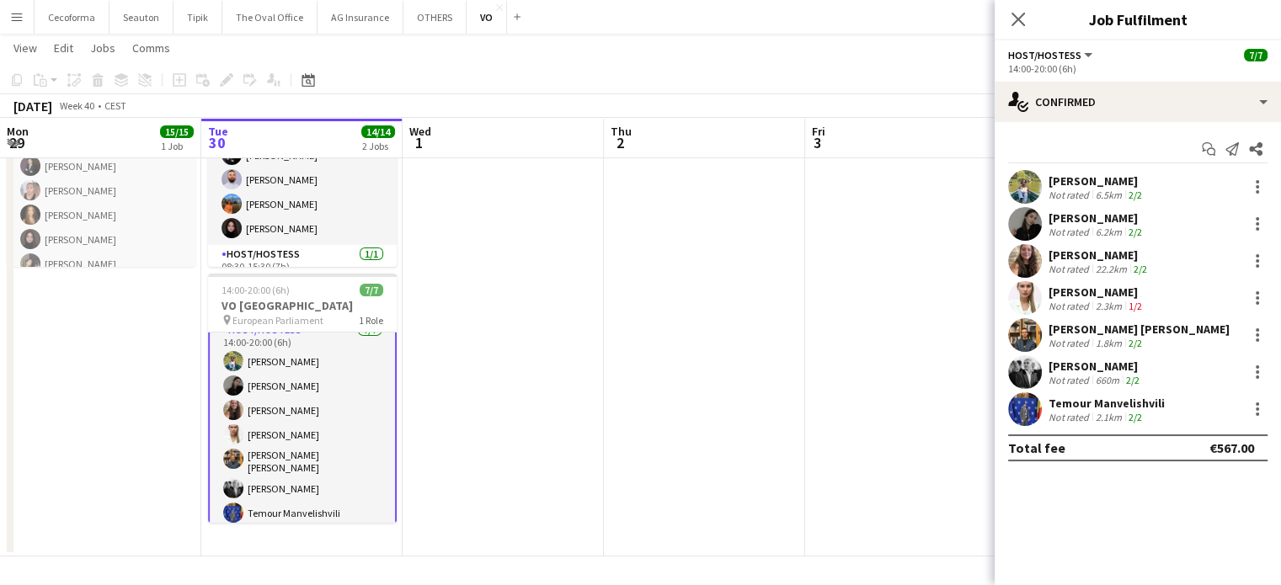
click at [1085, 403] on div "Temour Manvelishvili" at bounding box center [1106, 403] width 116 height 15
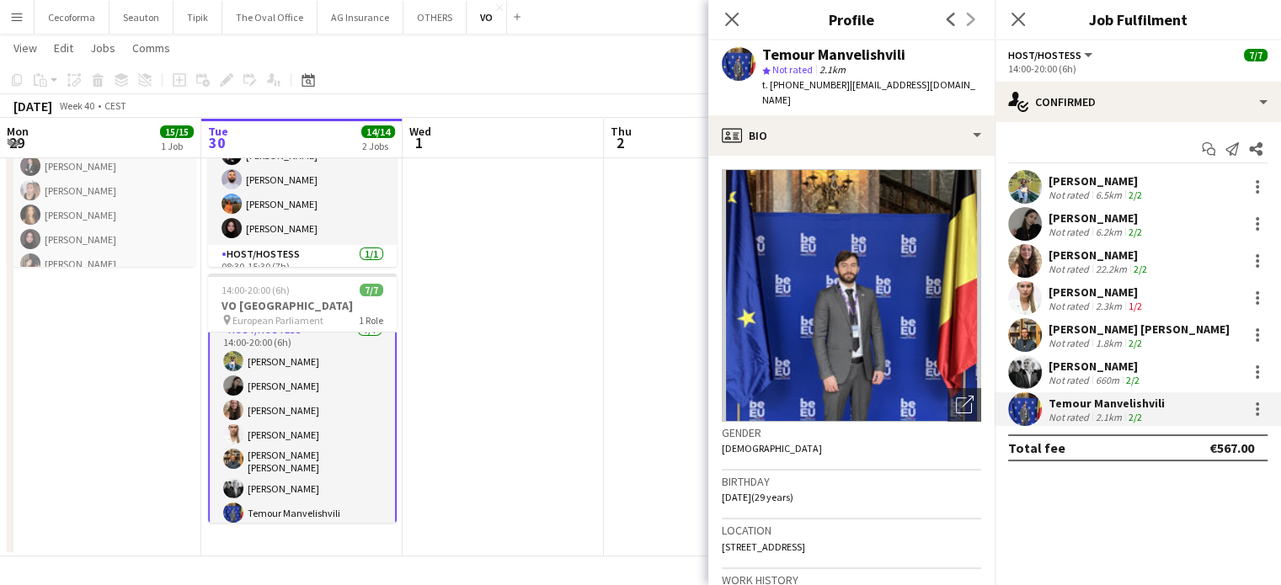
drag, startPoint x: 768, startPoint y: 83, endPoint x: 831, endPoint y: 84, distance: 63.2
click at [831, 84] on span "t. +33782004744" at bounding box center [806, 84] width 88 height 13
copy span "+33782004744"
click at [744, 16] on div "Close pop-in" at bounding box center [731, 19] width 47 height 39
click at [728, 18] on icon "Close pop-in" at bounding box center [731, 19] width 16 height 16
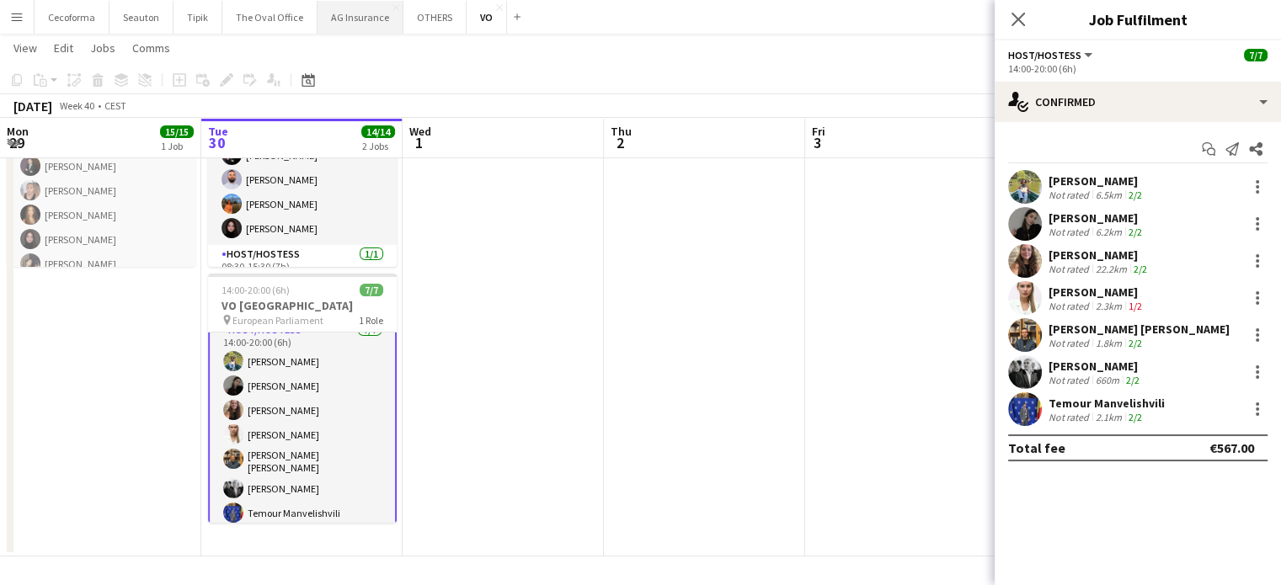
click at [350, 14] on button "AG Insurance Close" at bounding box center [360, 17] width 86 height 33
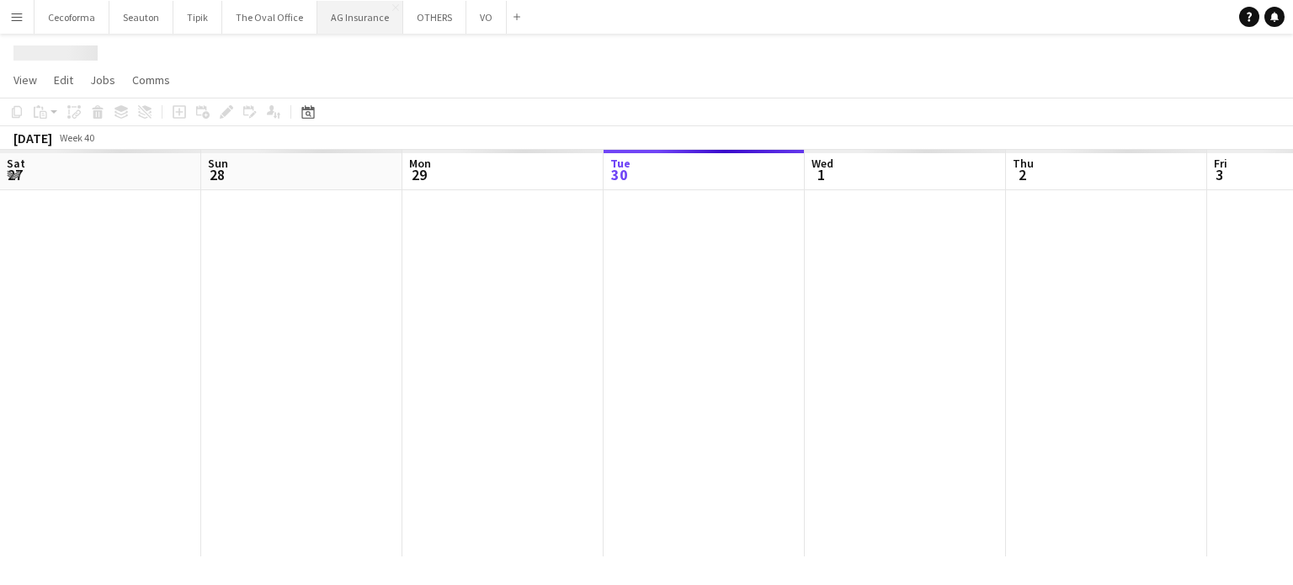
scroll to position [0, 402]
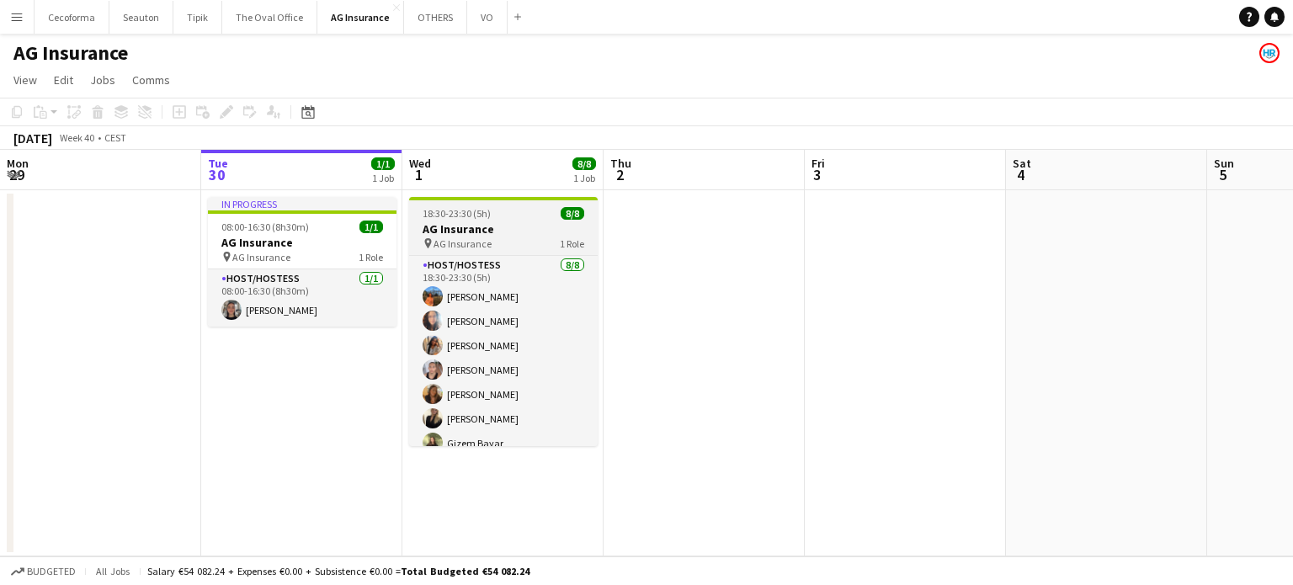
click at [458, 224] on h3 "AG Insurance" at bounding box center [503, 228] width 189 height 15
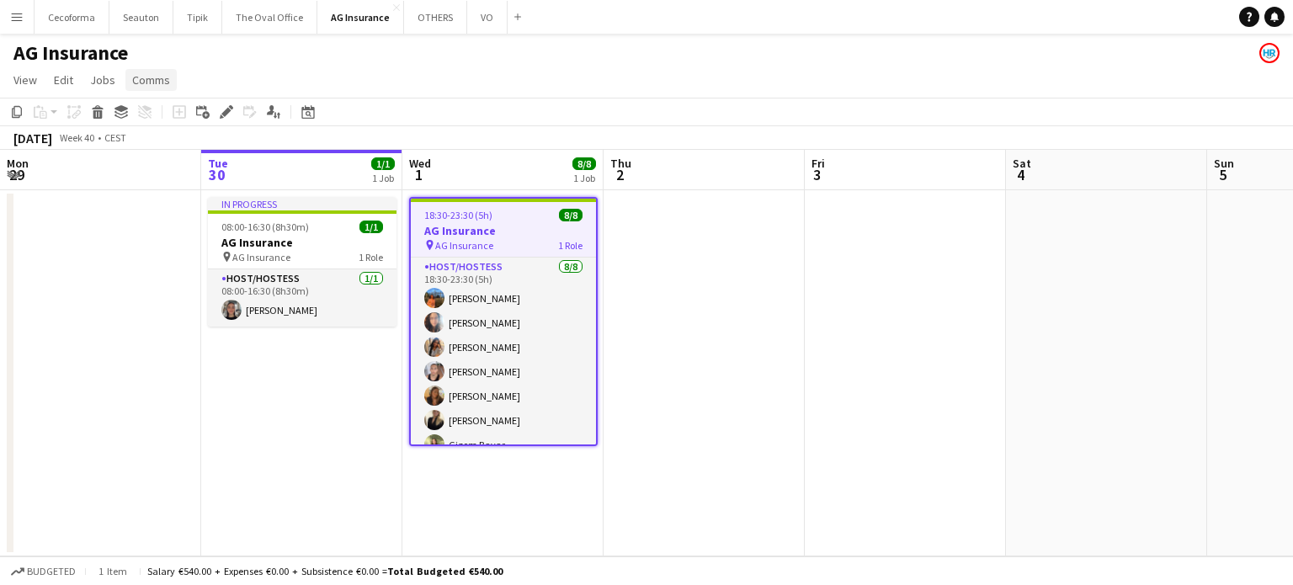
click at [148, 81] on span "Comms" at bounding box center [151, 79] width 38 height 15
click at [155, 152] on span "Create chat" at bounding box center [167, 151] width 59 height 15
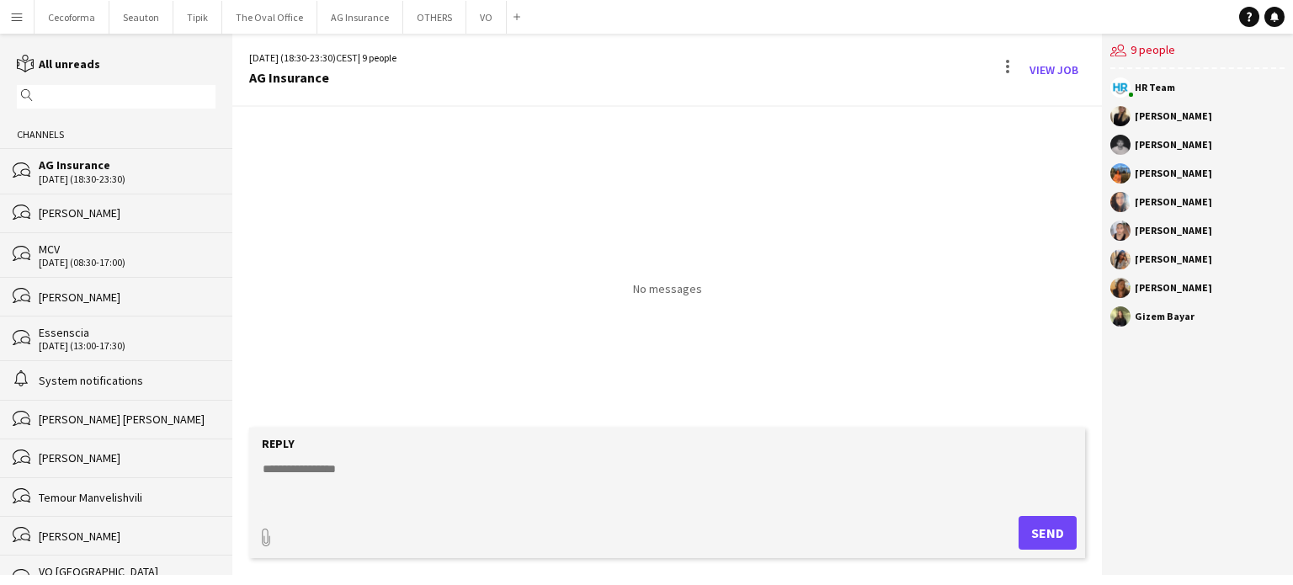
click at [266, 467] on textarea at bounding box center [670, 483] width 819 height 44
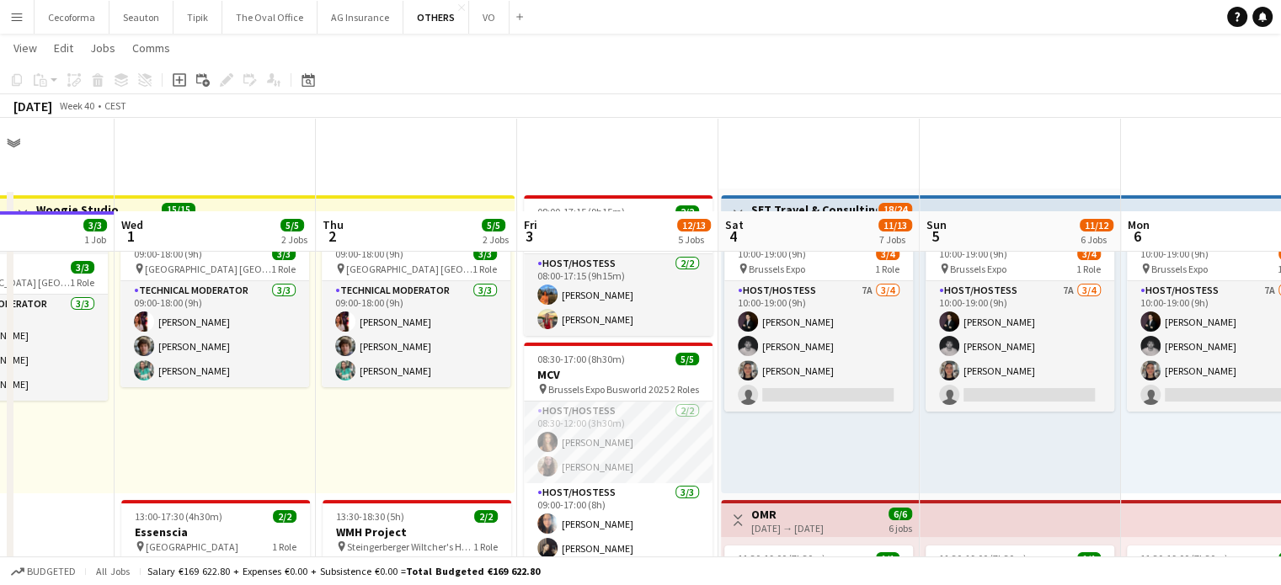
scroll to position [337, 0]
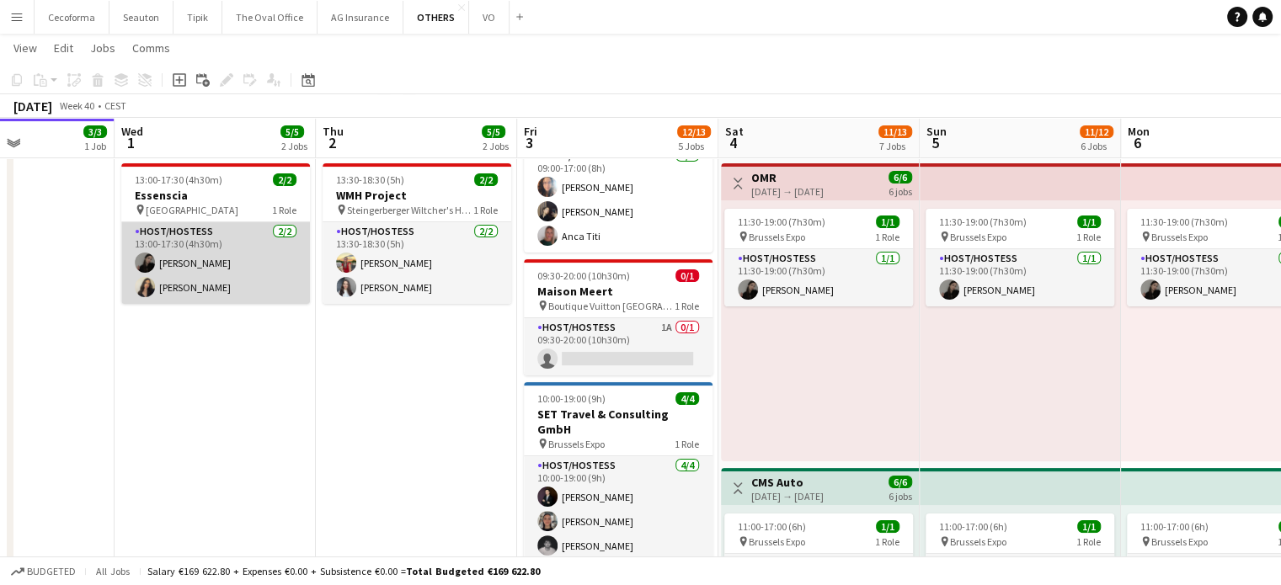
click at [185, 258] on app-card-role "Host/Hostess [DATE] 13:00-17:30 (4h30m) [PERSON_NAME] [PERSON_NAME]" at bounding box center [215, 263] width 189 height 82
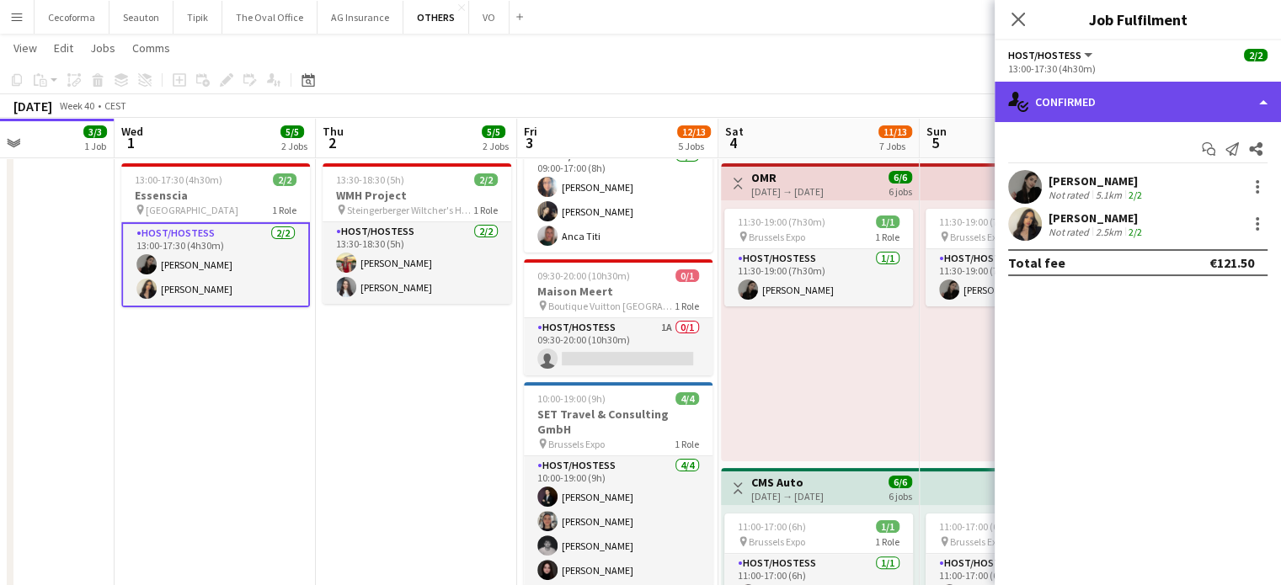
click at [1268, 103] on div "single-neutral-actions-check-2 Confirmed" at bounding box center [1137, 102] width 286 height 40
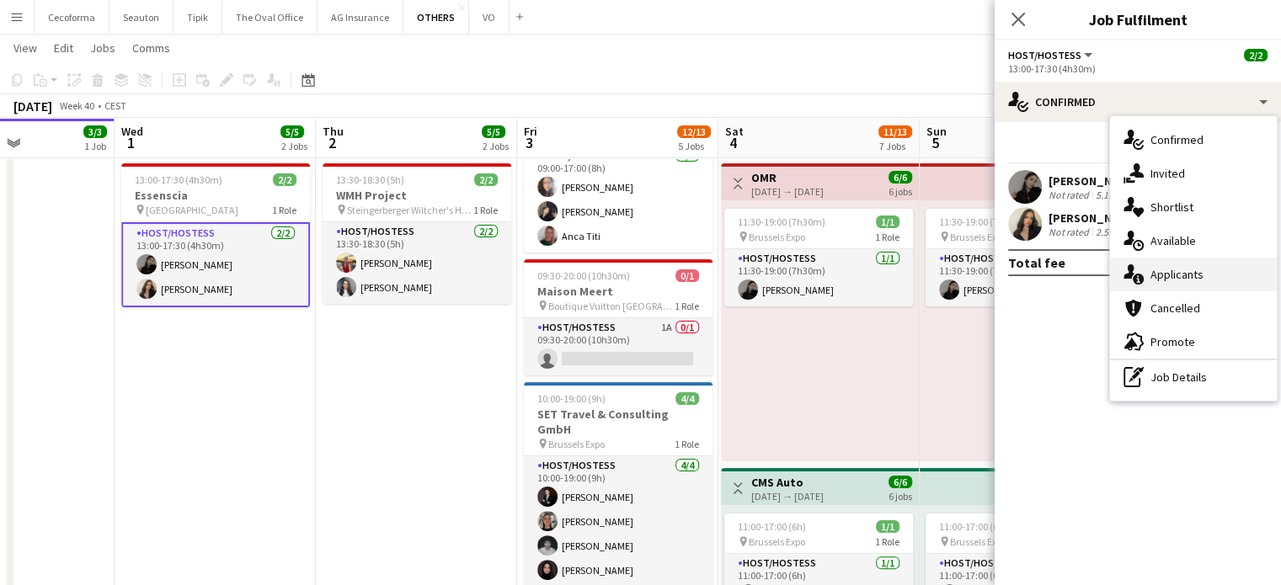
click at [1190, 267] on span "Applicants" at bounding box center [1176, 274] width 53 height 15
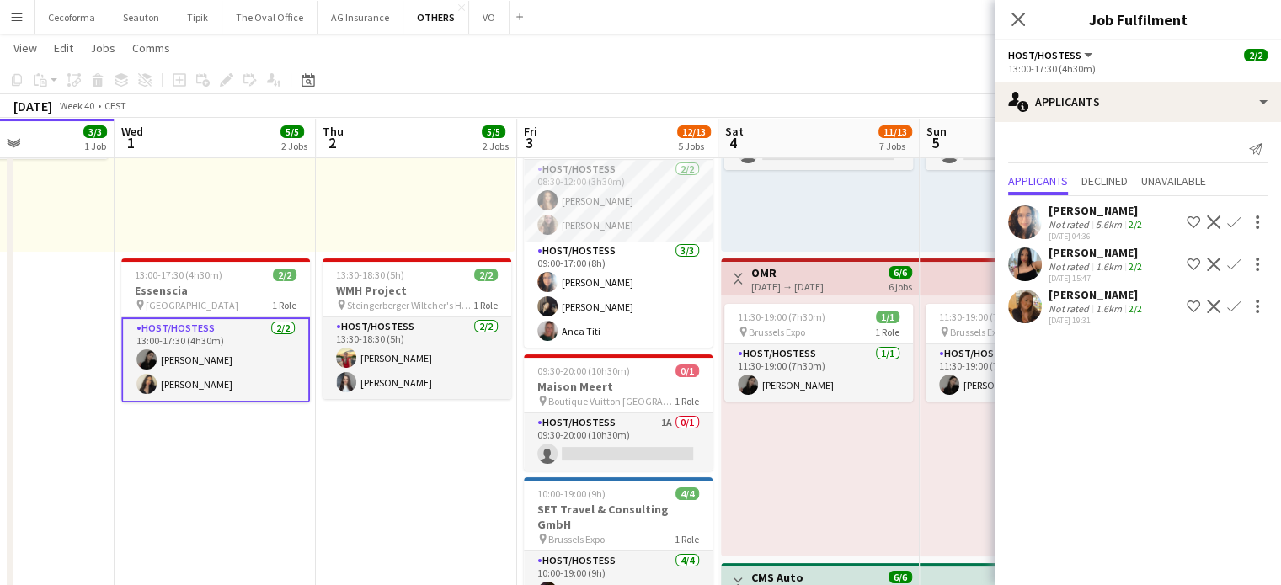
scroll to position [253, 0]
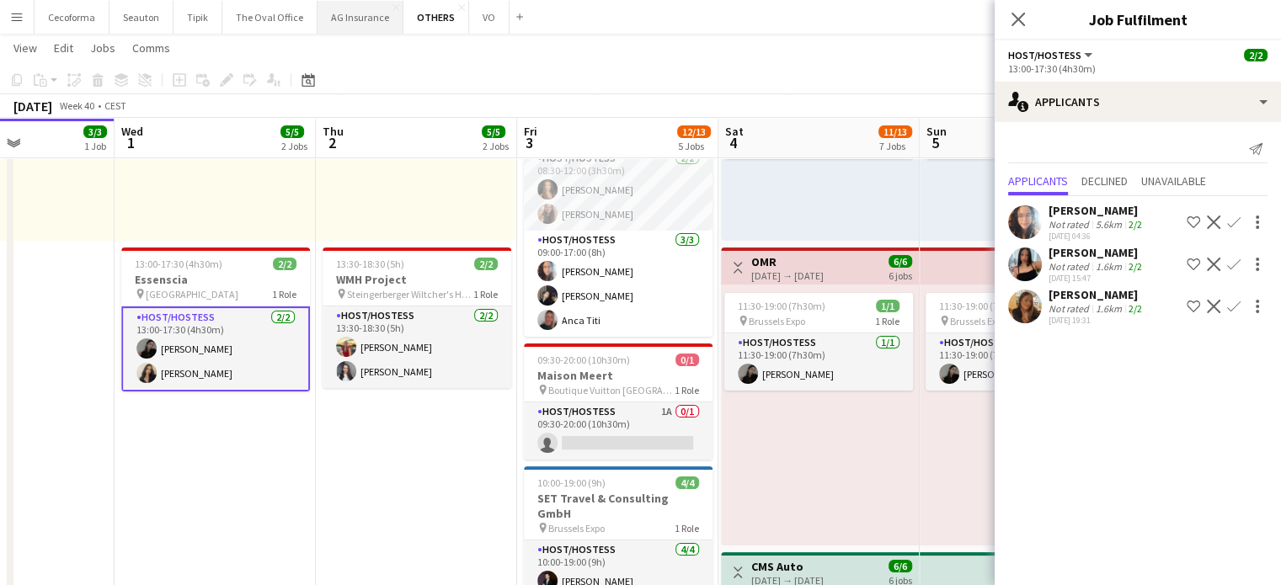
click at [353, 20] on button "AG Insurance Close" at bounding box center [360, 17] width 86 height 33
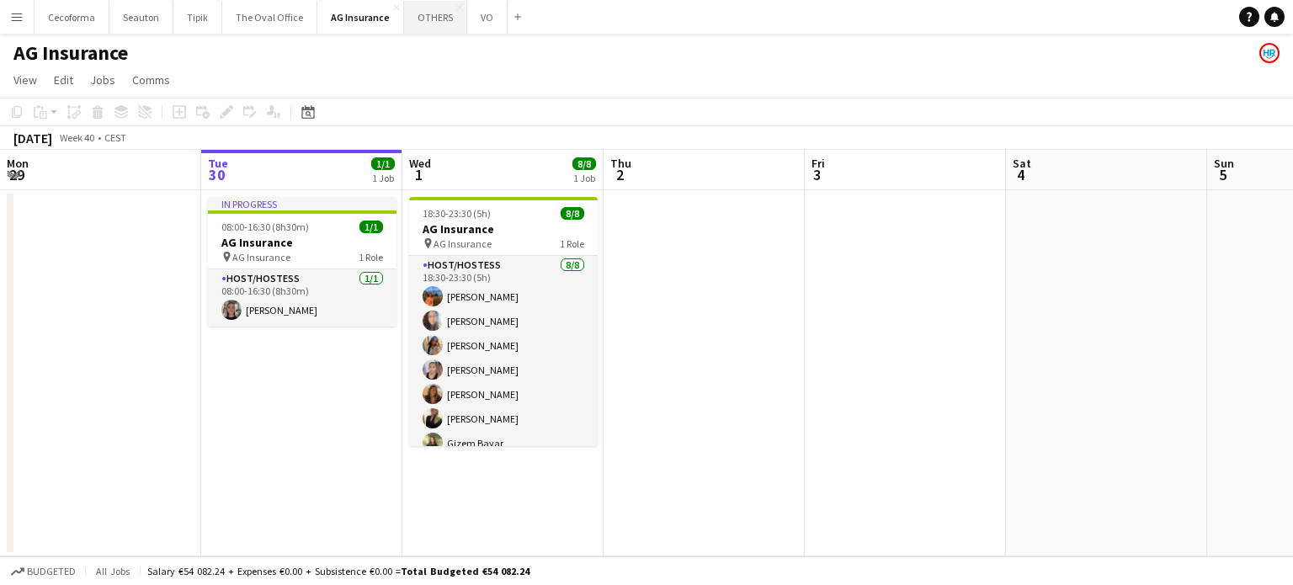
click at [424, 23] on button "OTHERS Close" at bounding box center [435, 17] width 63 height 33
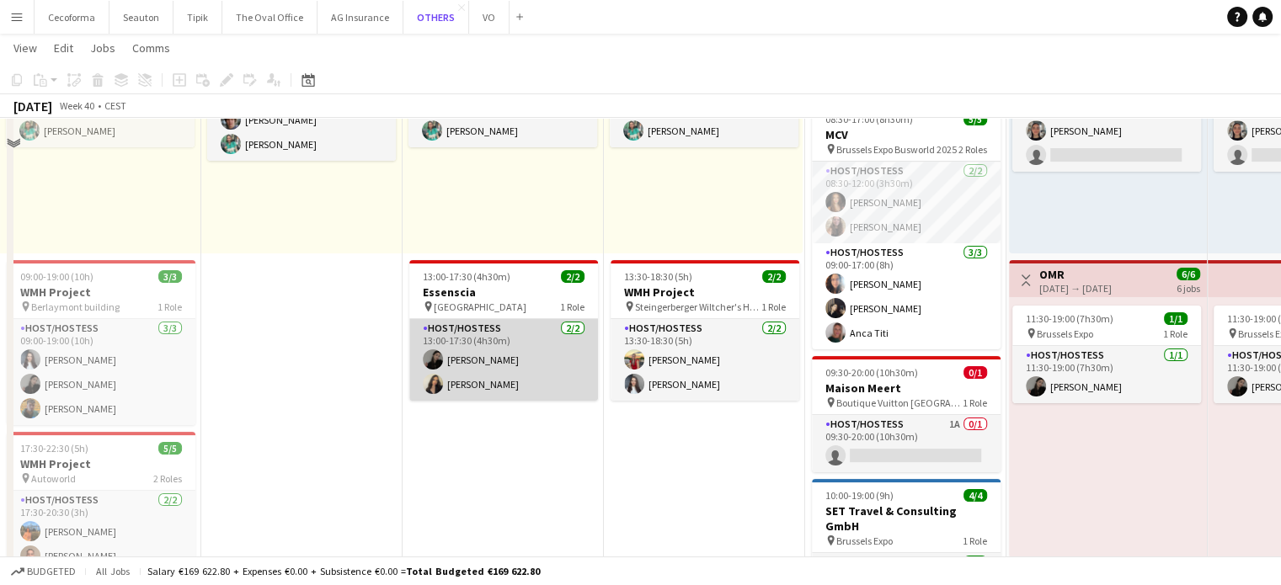
scroll to position [253, 0]
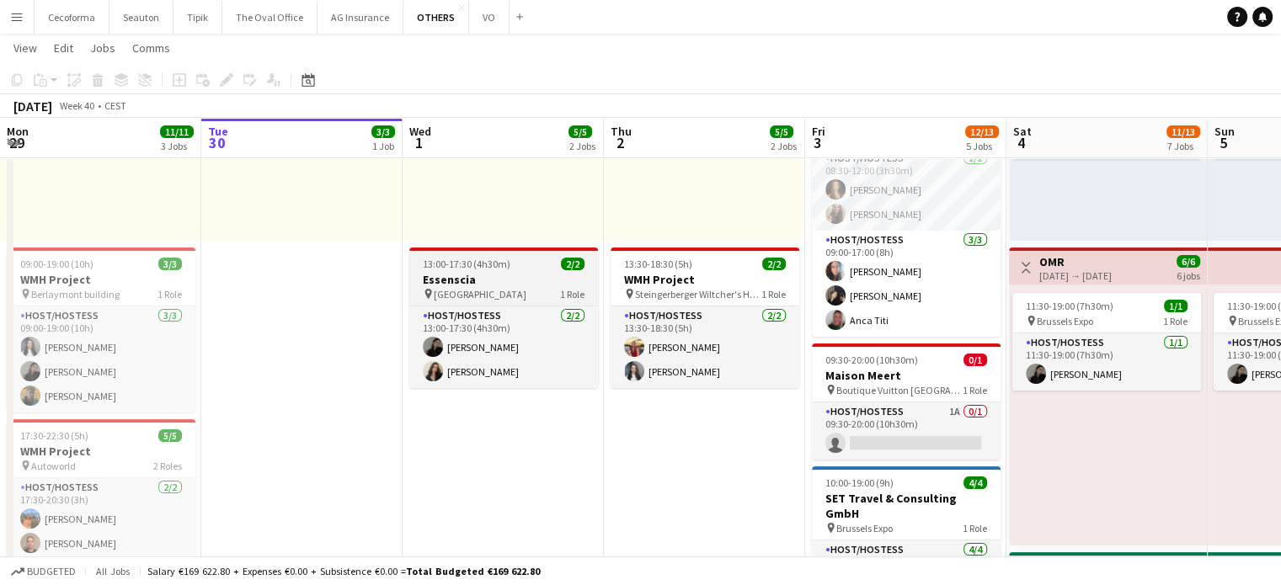
click at [471, 279] on h3 "Essenscia" at bounding box center [503, 279] width 189 height 15
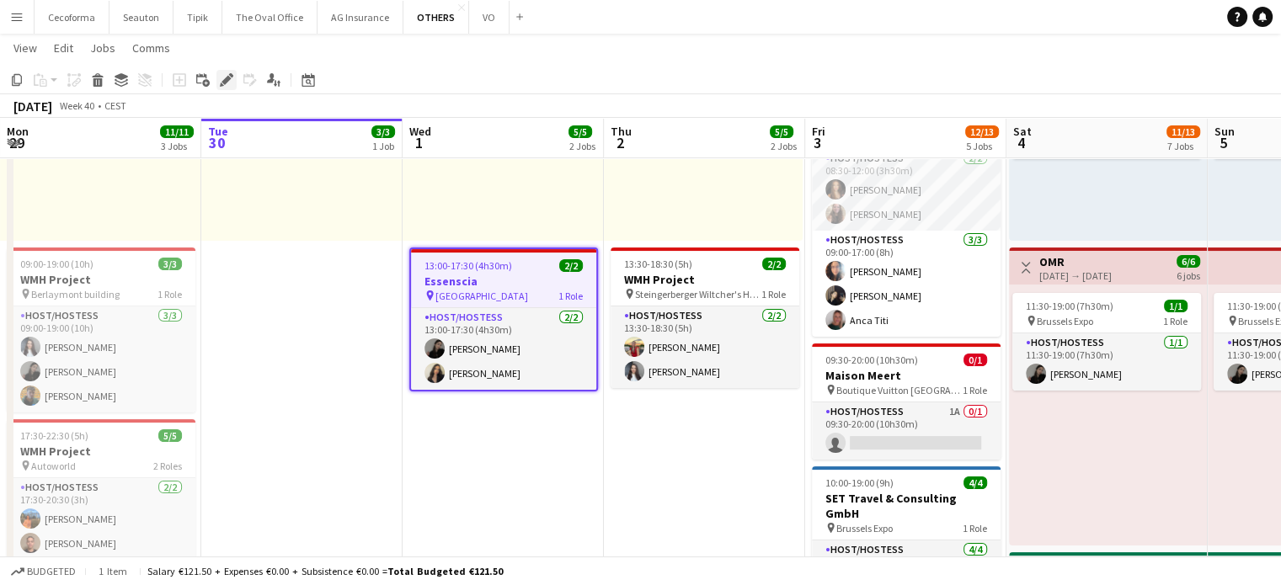
click at [224, 83] on icon at bounding box center [225, 80] width 9 height 9
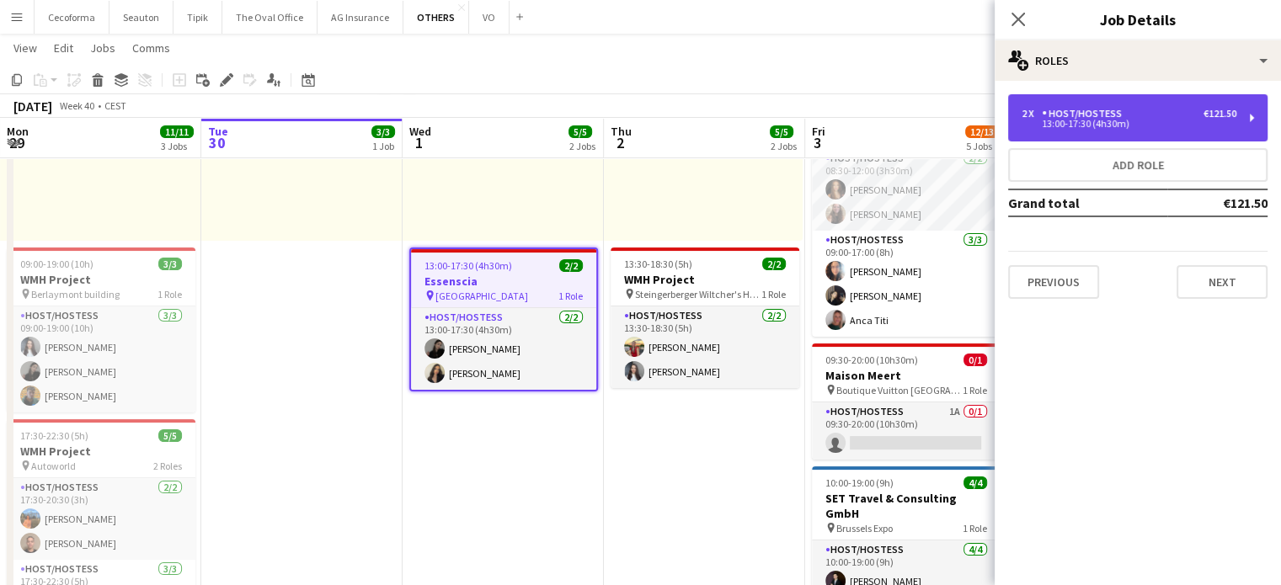
click at [1140, 126] on div "13:00-17:30 (4h30m)" at bounding box center [1128, 124] width 215 height 8
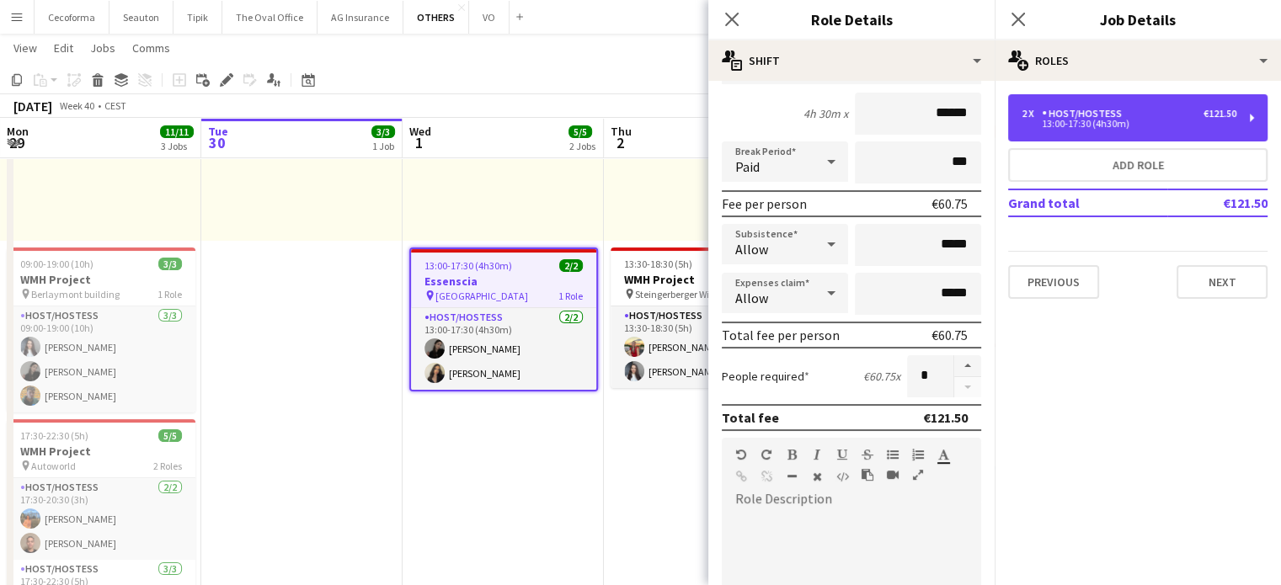
scroll to position [421, 0]
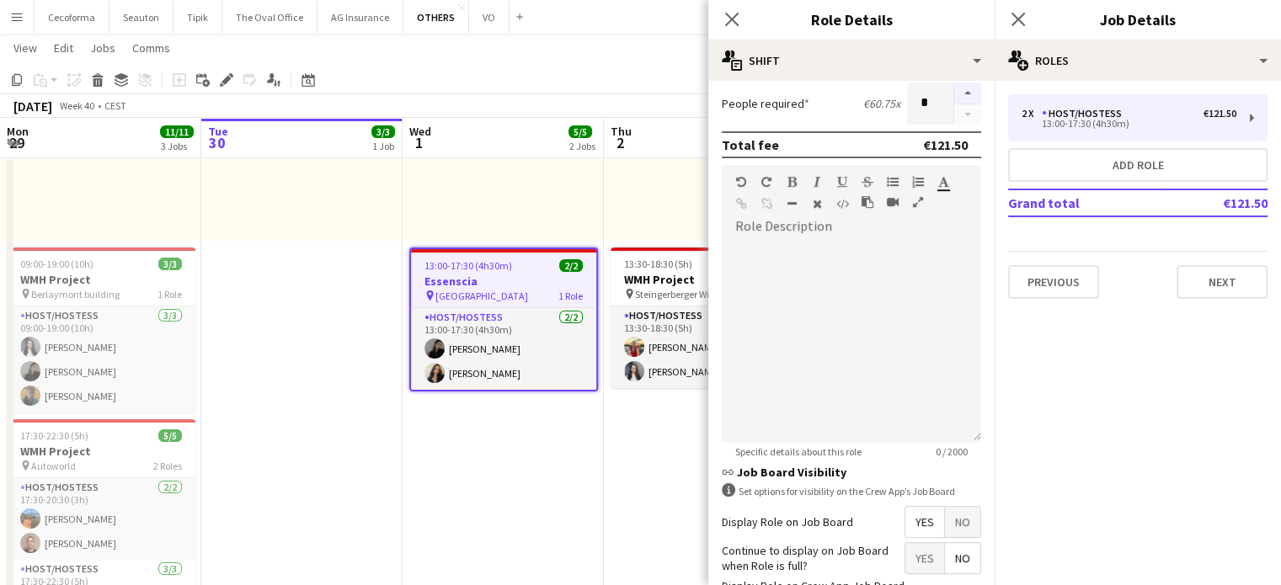
click at [954, 93] on button "button" at bounding box center [967, 94] width 27 height 22
type input "*"
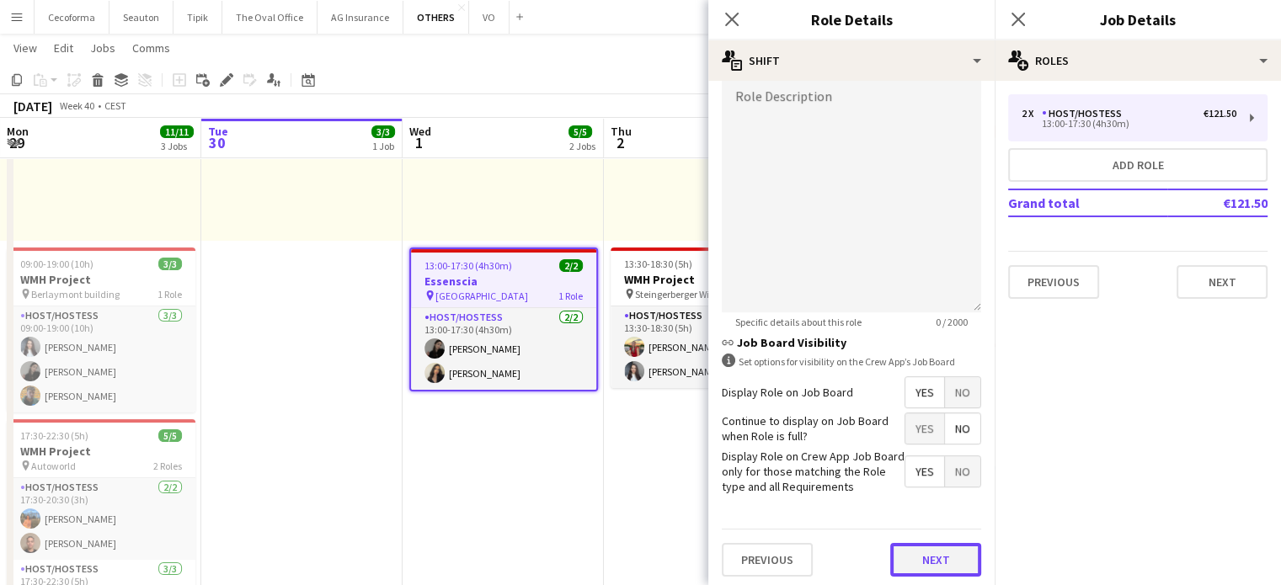
click at [926, 551] on button "Next" at bounding box center [935, 560] width 91 height 34
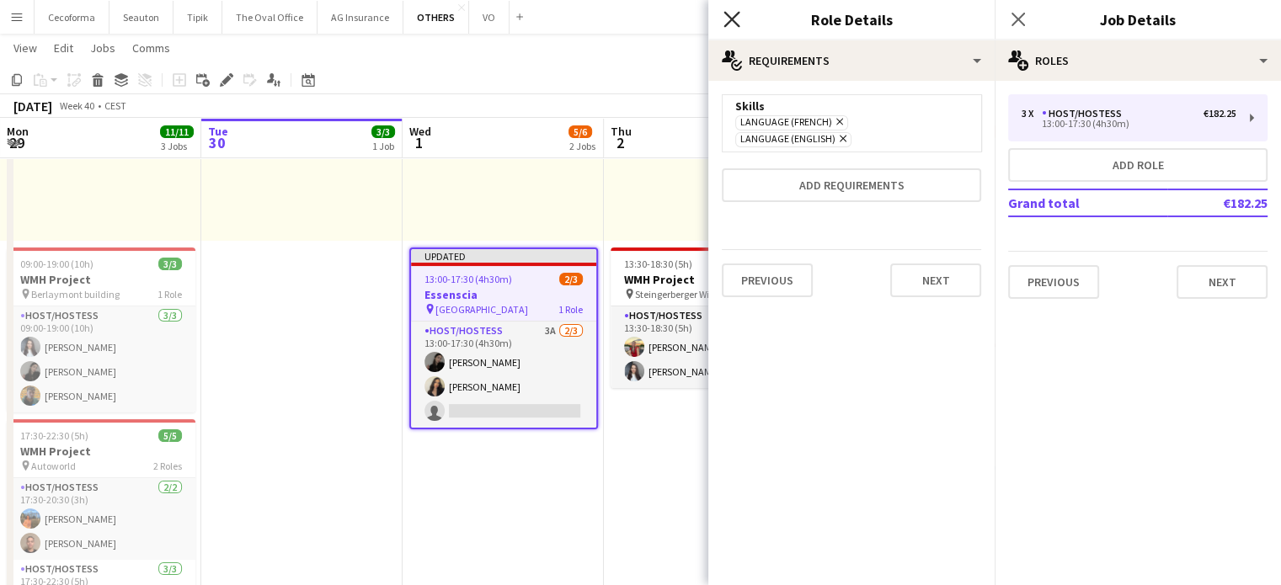
click at [733, 19] on icon "Close pop-in" at bounding box center [731, 19] width 16 height 16
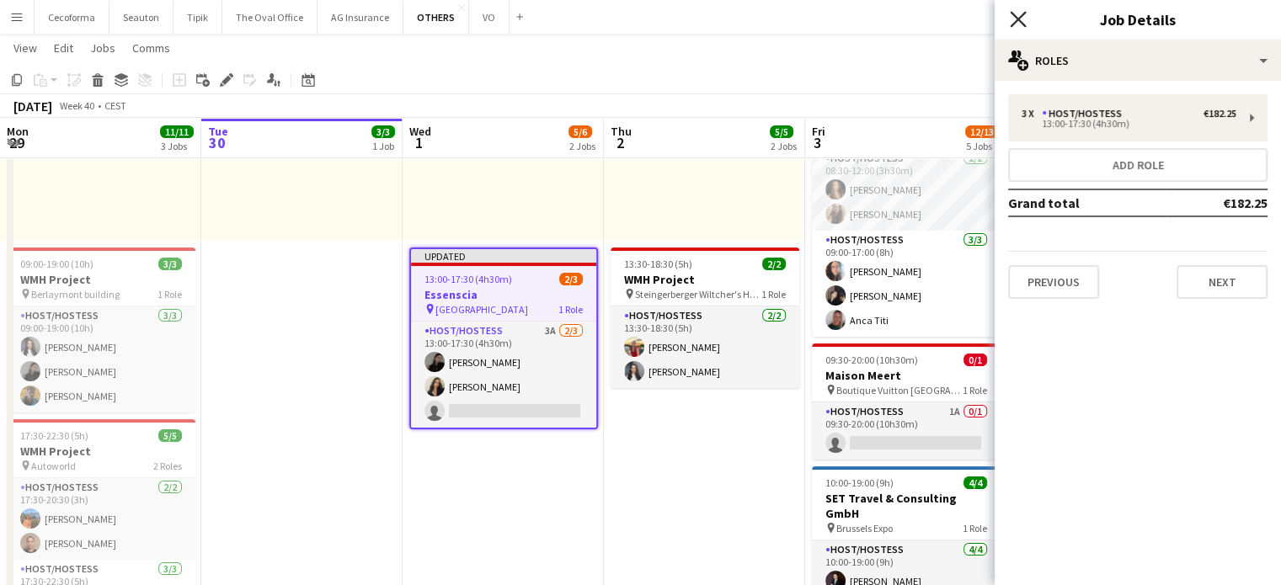
click at [1016, 13] on icon "Close pop-in" at bounding box center [1018, 19] width 16 height 16
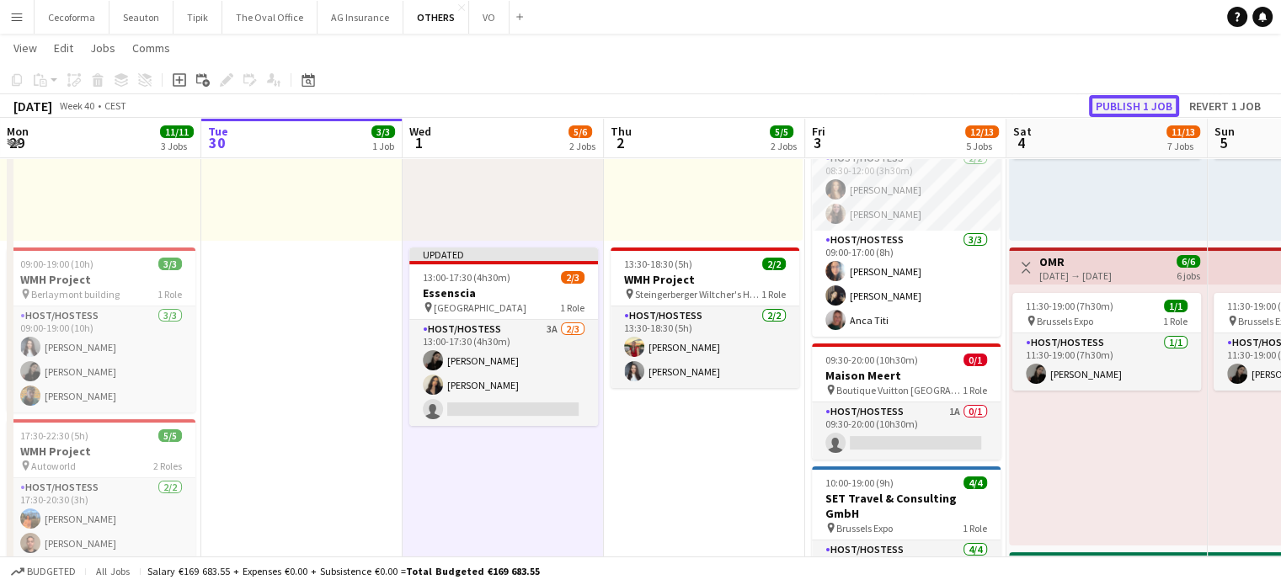
click at [1119, 99] on button "Publish 1 job" at bounding box center [1134, 106] width 90 height 22
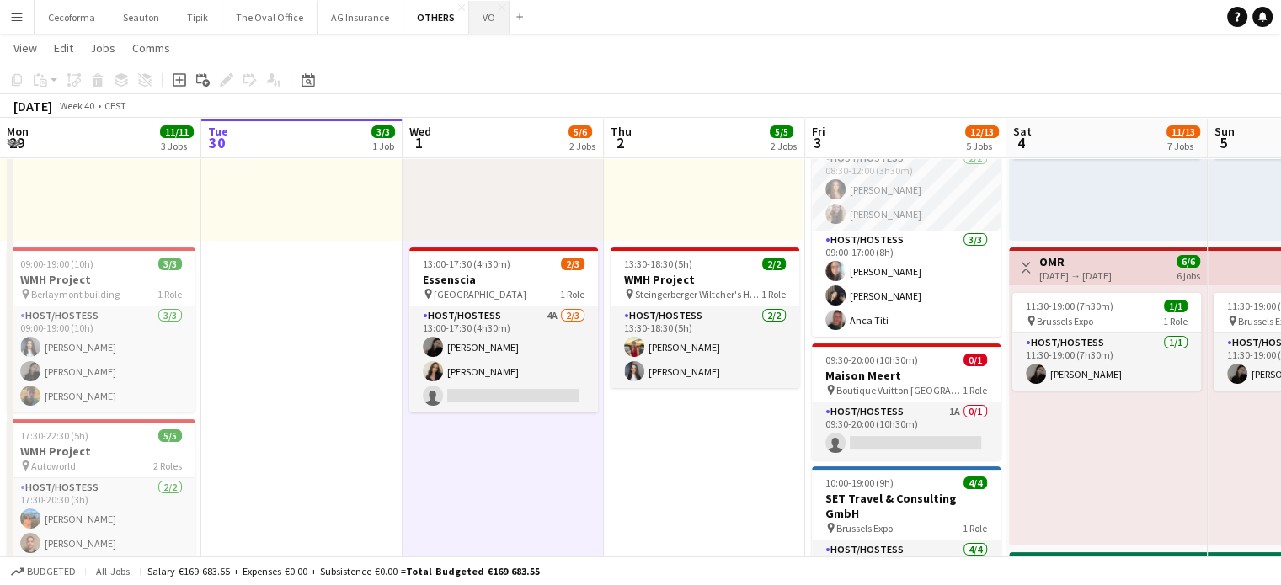
click at [475, 15] on button "VO Close" at bounding box center [489, 17] width 40 height 33
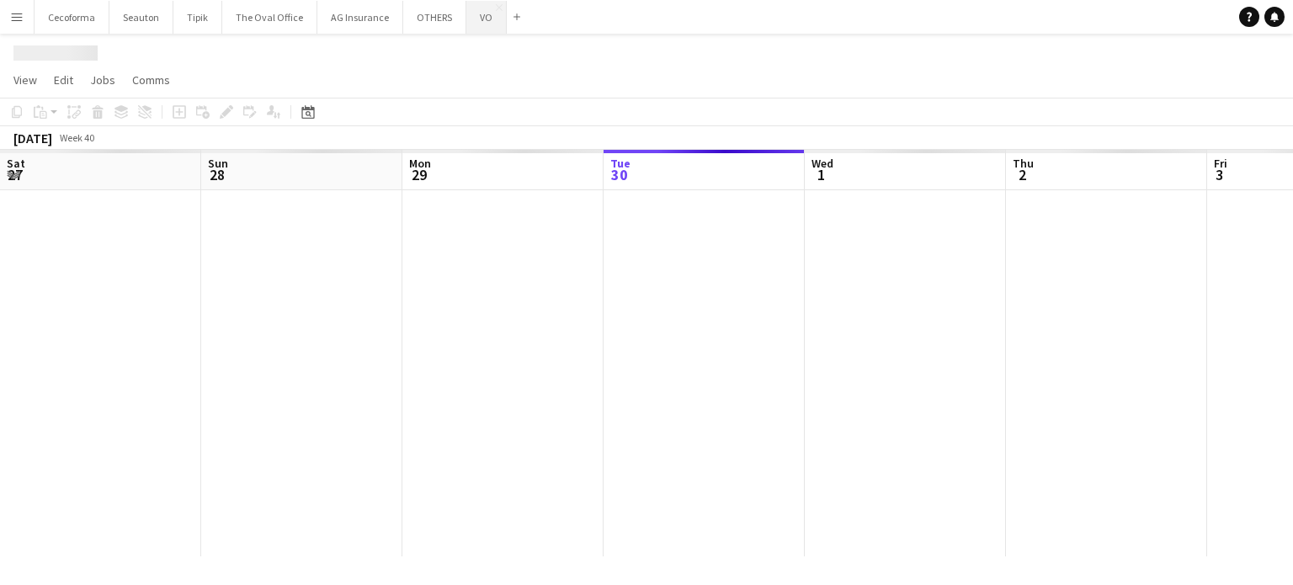
scroll to position [0, 402]
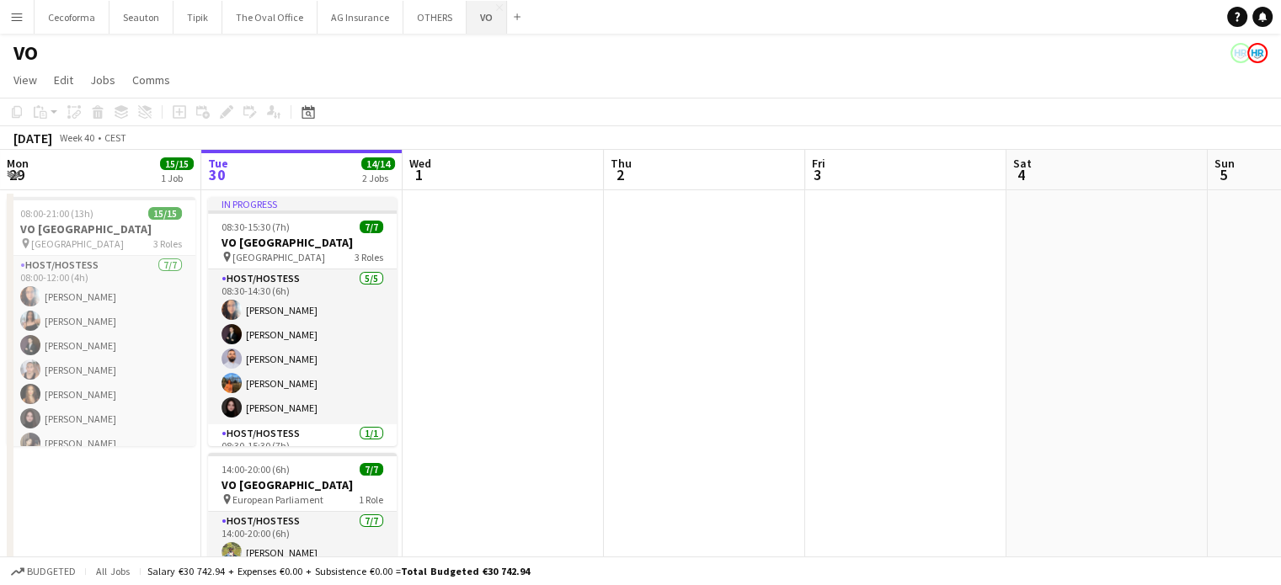
click at [480, 16] on button "VO Close" at bounding box center [486, 17] width 40 height 33
click at [427, 15] on button "OTHERS Close" at bounding box center [434, 17] width 63 height 33
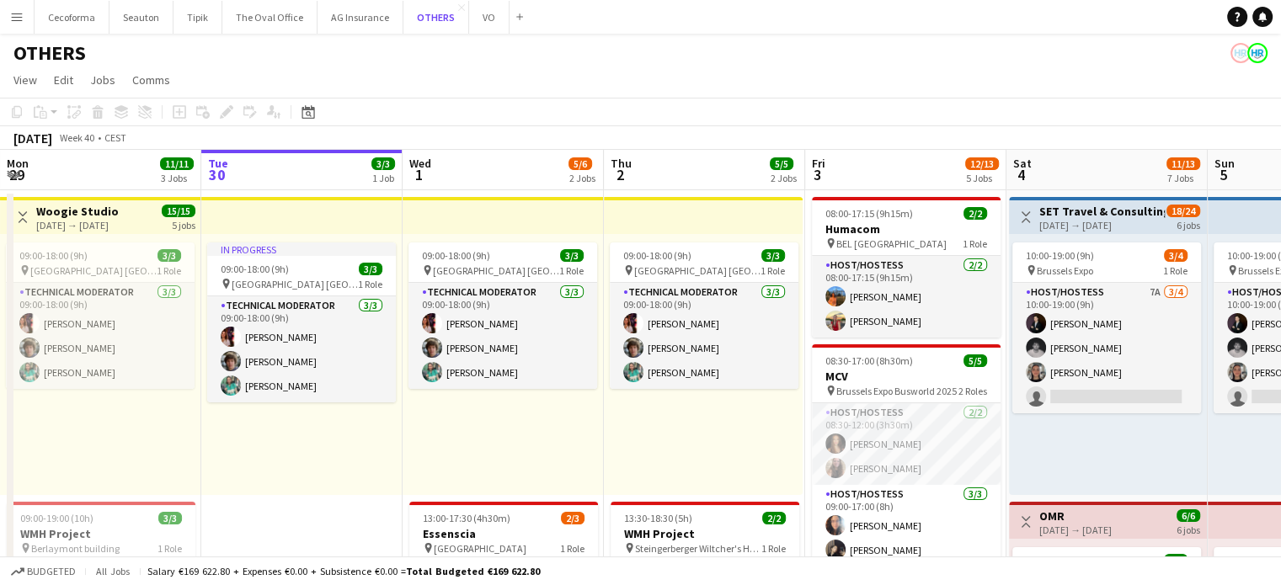
scroll to position [168, 0]
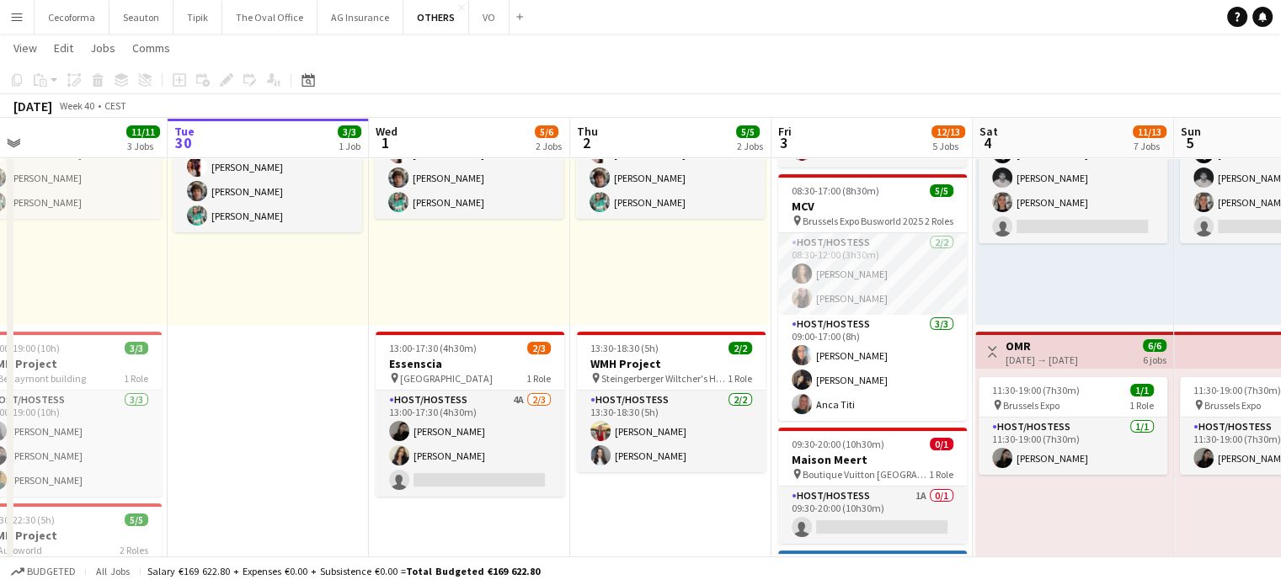
drag, startPoint x: 544, startPoint y: 532, endPoint x: 508, endPoint y: 531, distance: 36.2
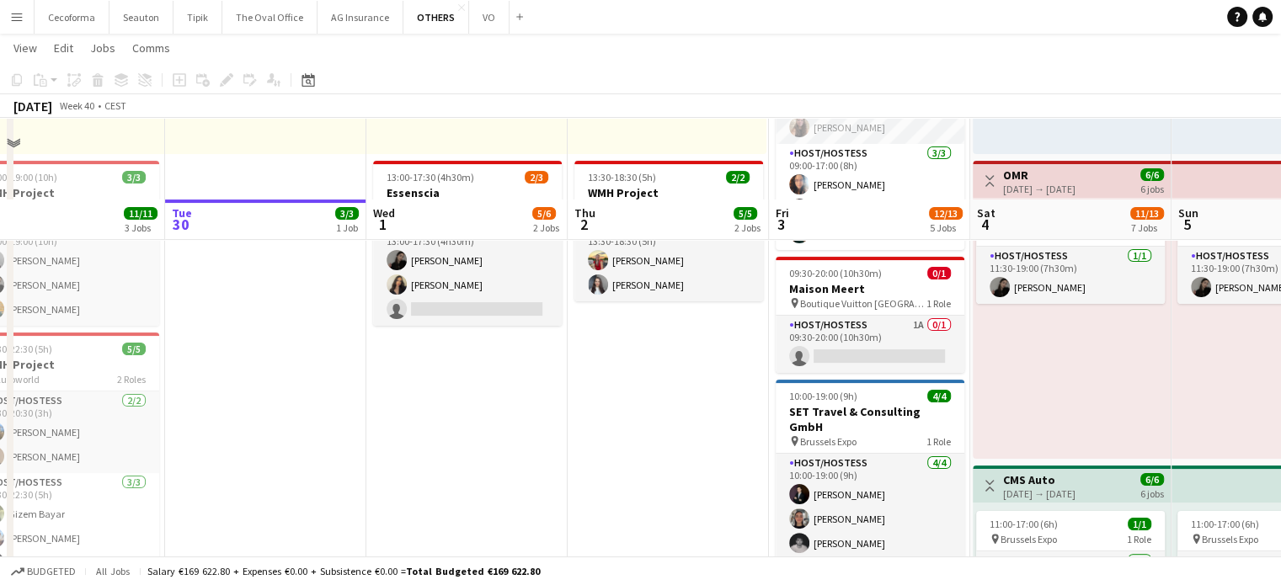
scroll to position [421, 0]
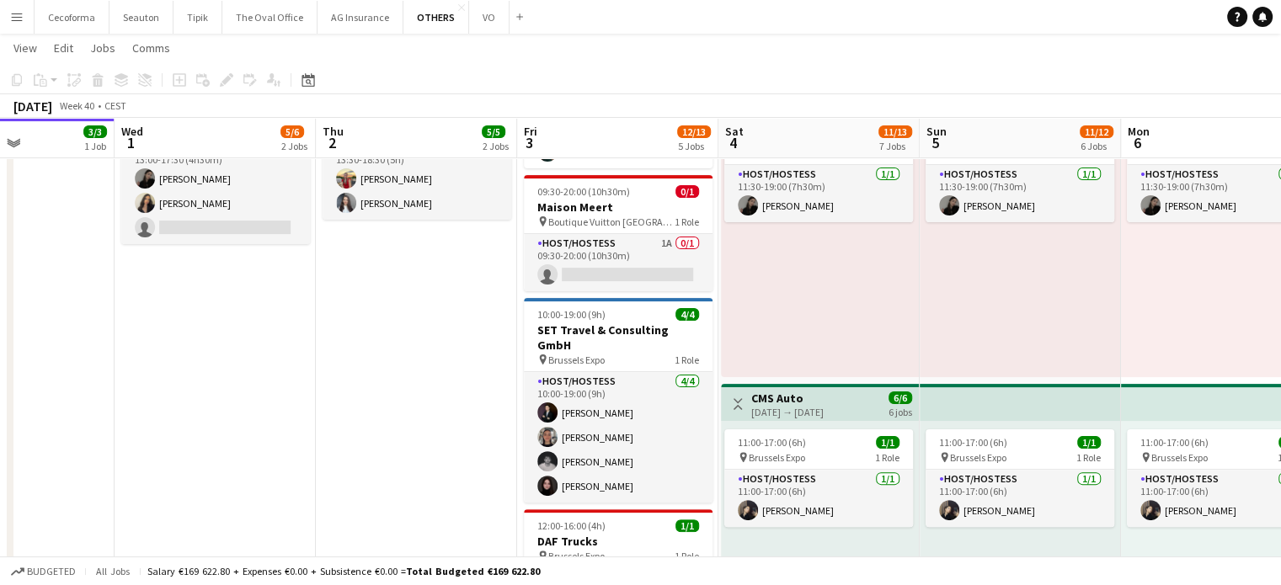
drag, startPoint x: 520, startPoint y: 383, endPoint x: 242, endPoint y: 356, distance: 280.0
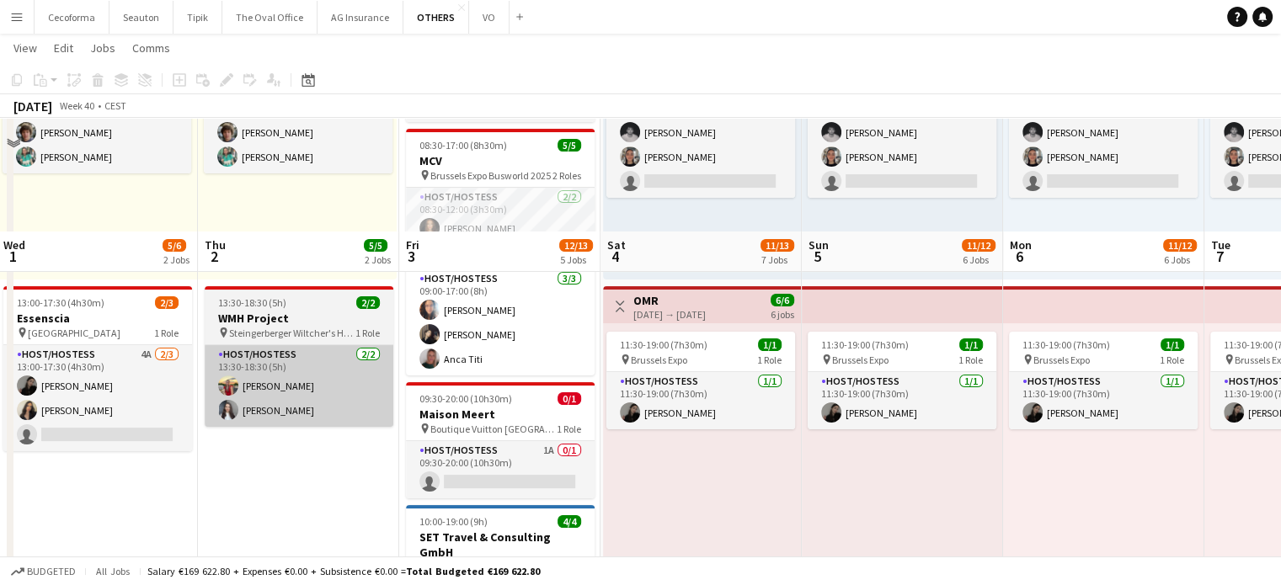
scroll to position [337, 0]
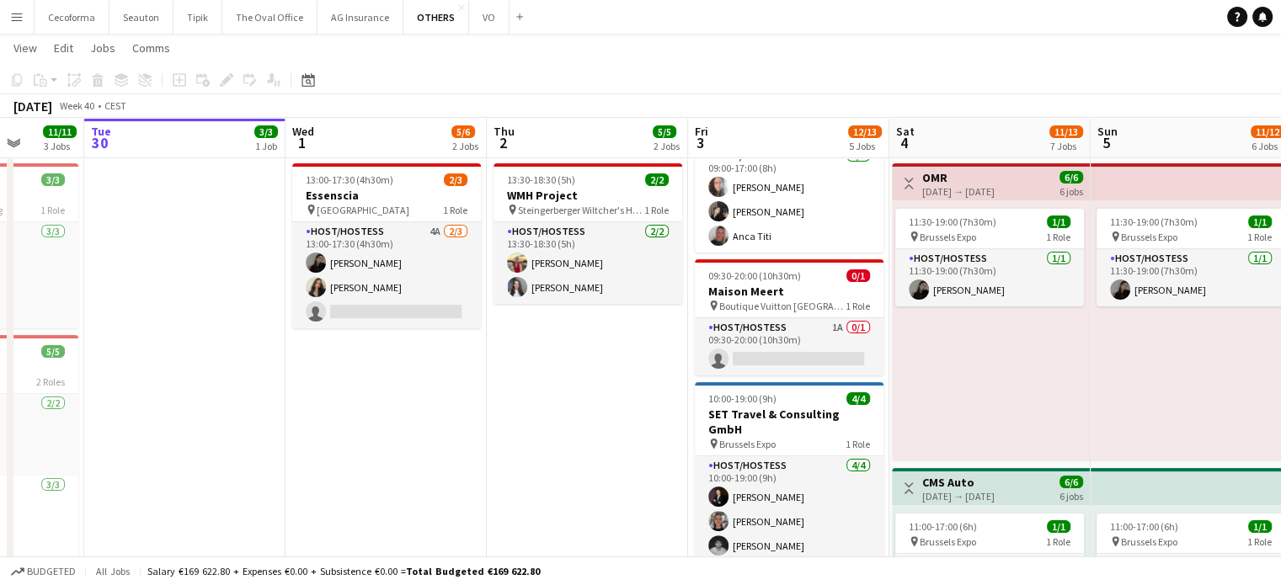
drag, startPoint x: 212, startPoint y: 518, endPoint x: 562, endPoint y: 523, distance: 349.5
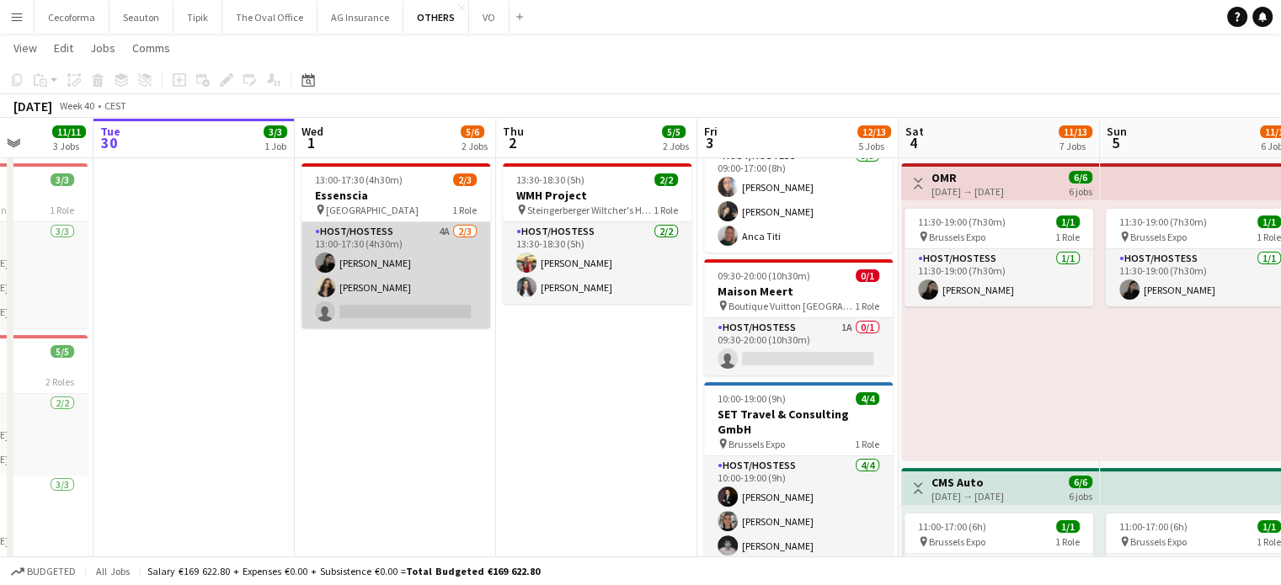
click at [390, 299] on app-card-role "Host/Hostess 4A [DATE] 13:00-17:30 (4h30m) [PERSON_NAME] [PERSON_NAME] single-n…" at bounding box center [395, 275] width 189 height 106
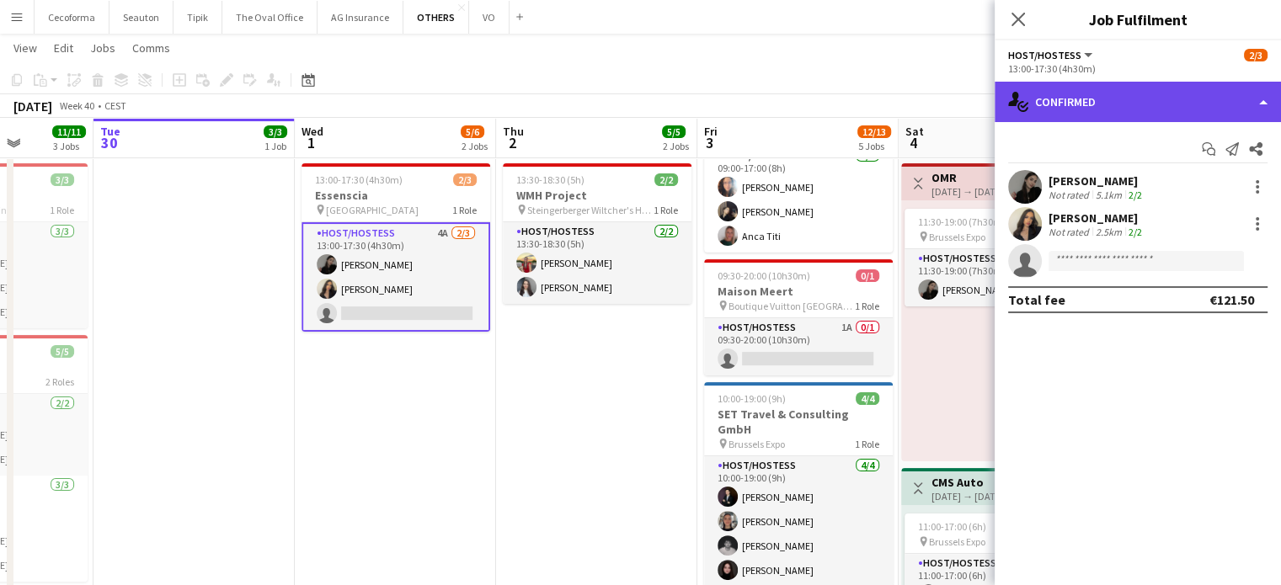
click at [1265, 99] on div "single-neutral-actions-check-2 Confirmed" at bounding box center [1137, 102] width 286 height 40
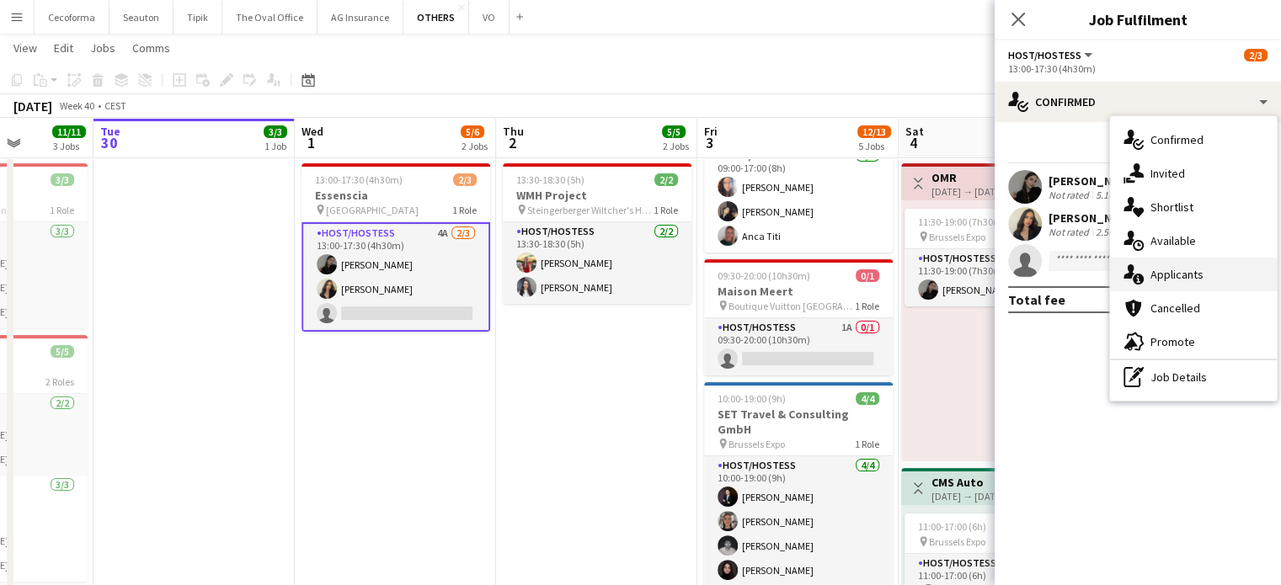
click at [1171, 265] on div "single-neutral-actions-information Applicants" at bounding box center [1193, 275] width 167 height 34
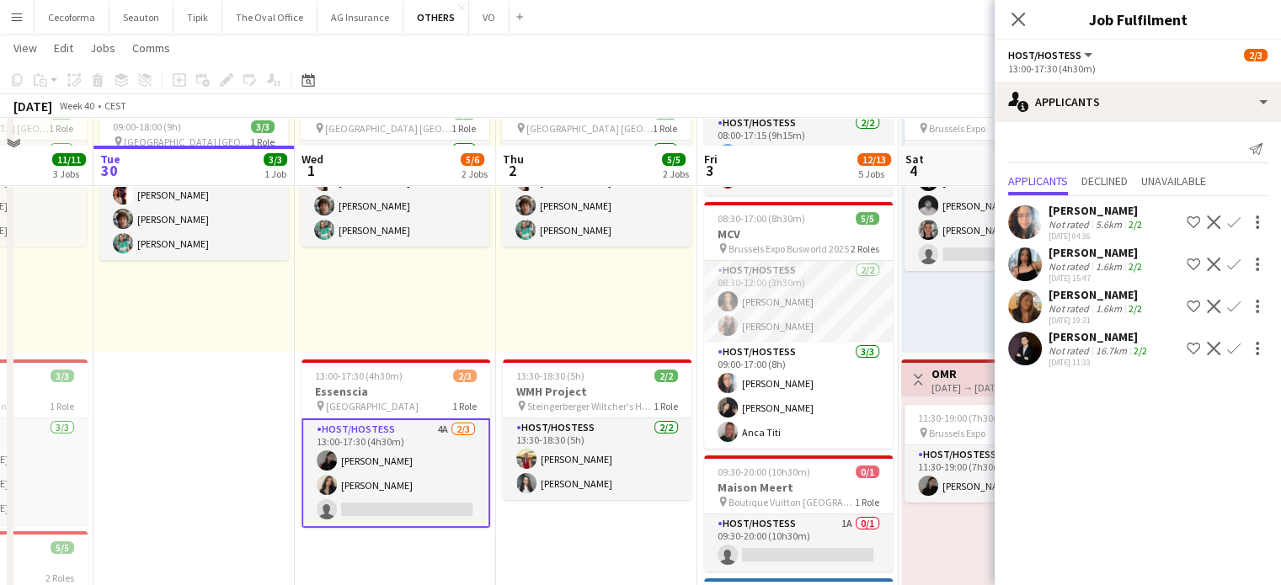
scroll to position [168, 0]
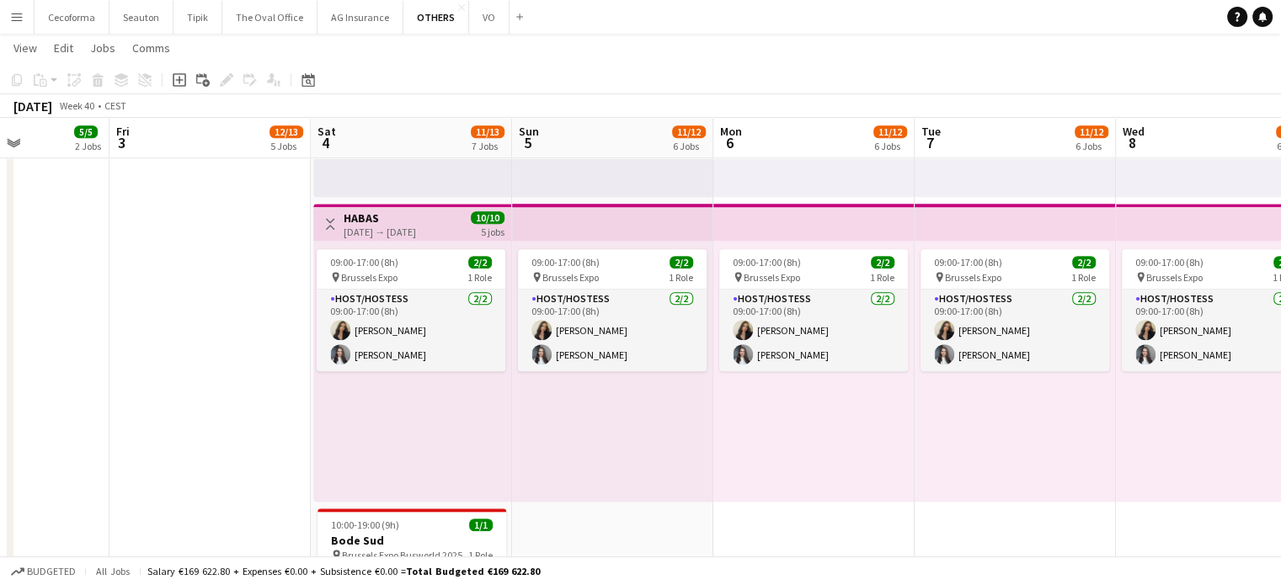
scroll to position [0, 553]
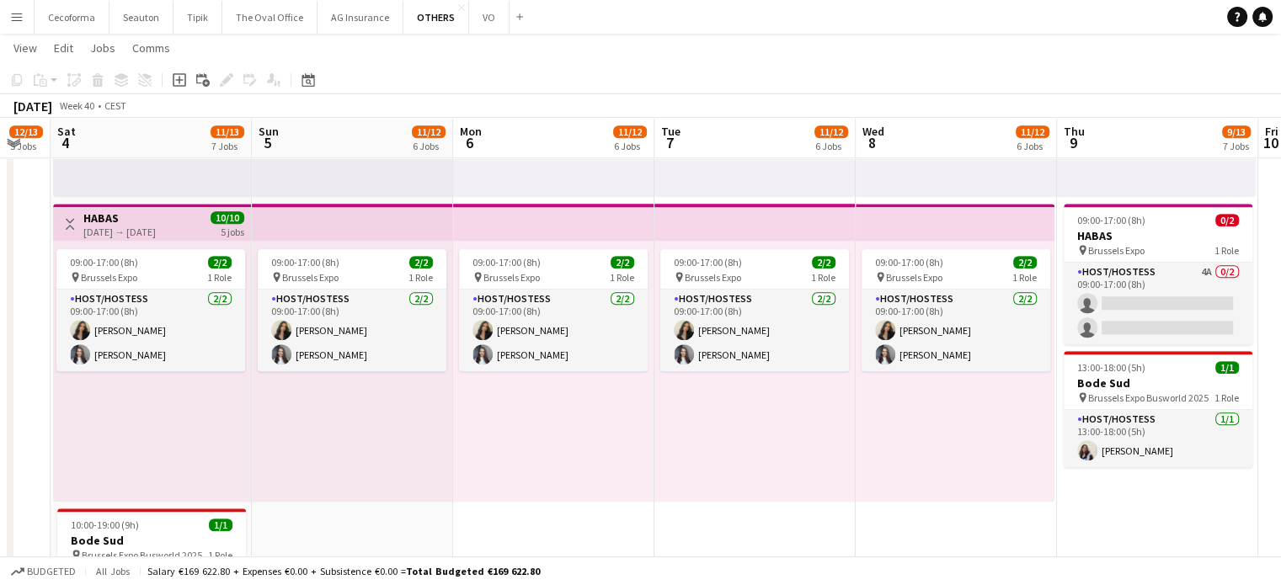
drag, startPoint x: 848, startPoint y: 447, endPoint x: 0, endPoint y: 383, distance: 850.3
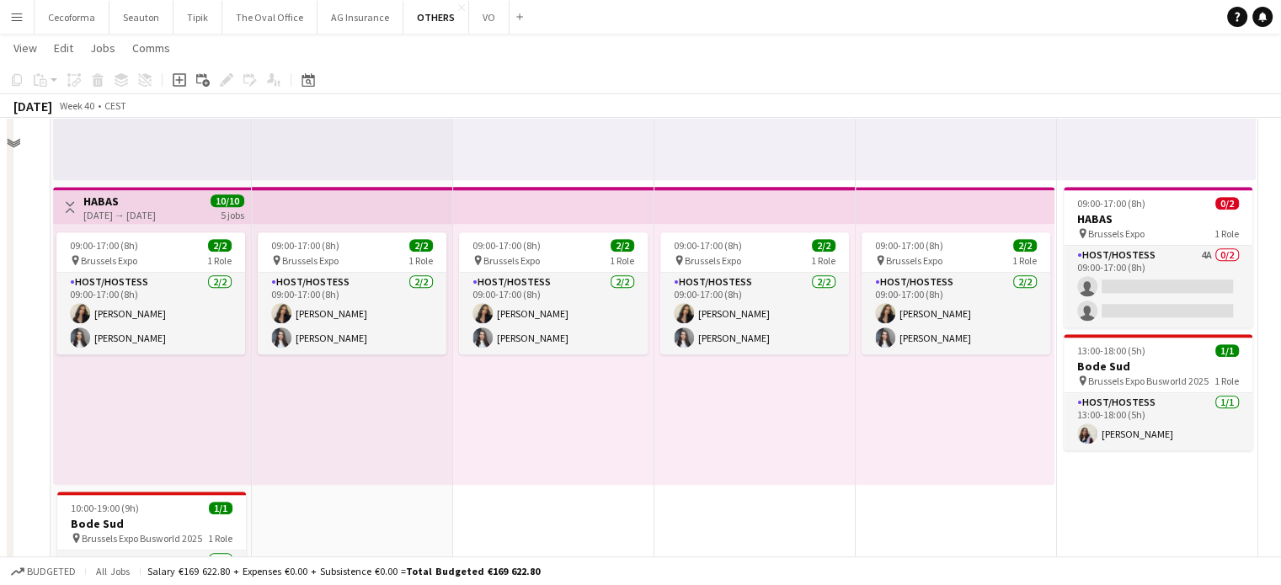
scroll to position [1431, 0]
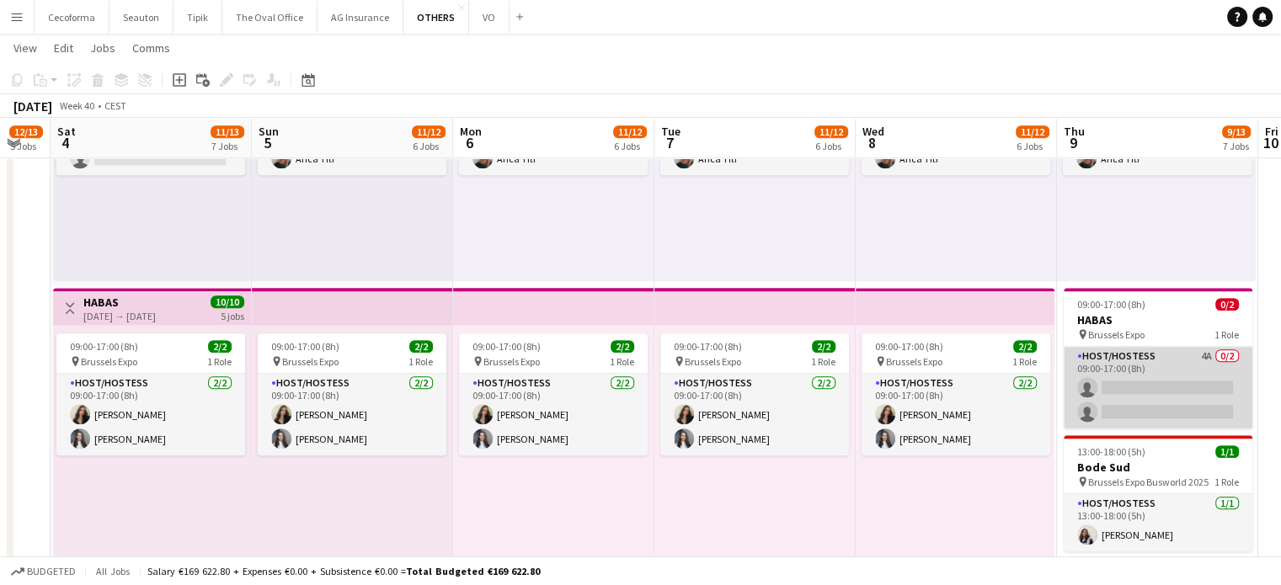
click at [1163, 408] on app-card-role "Host/Hostess 4A 0/2 09:00-17:00 (8h) single-neutral-actions single-neutral-acti…" at bounding box center [1157, 388] width 189 height 82
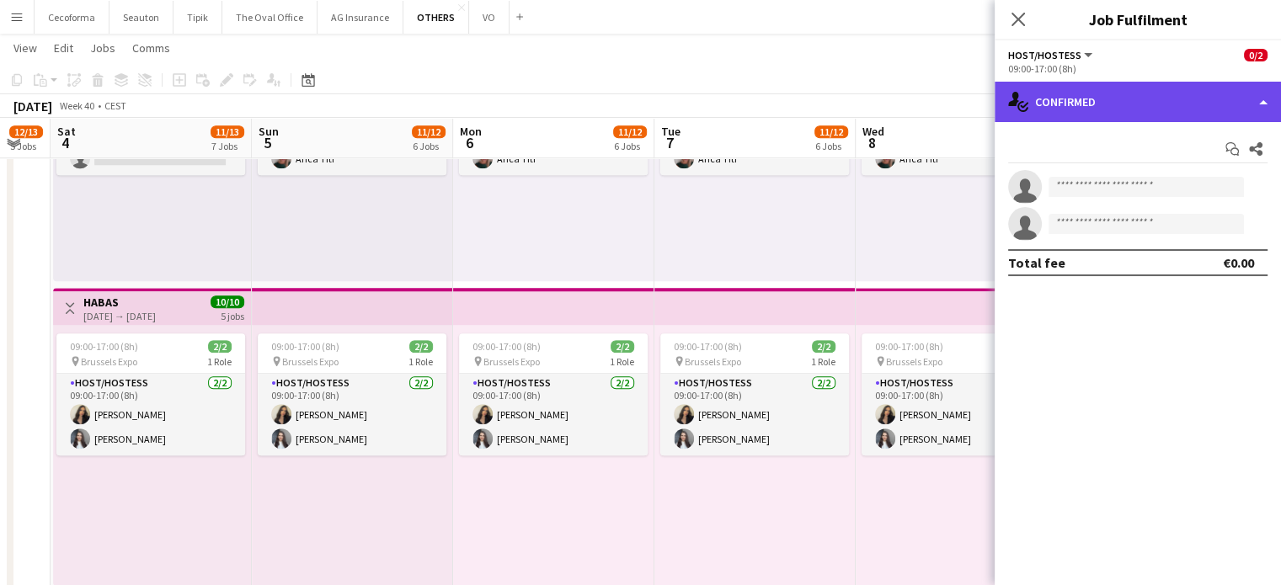
click at [1266, 105] on div "single-neutral-actions-check-2 Confirmed" at bounding box center [1137, 102] width 286 height 40
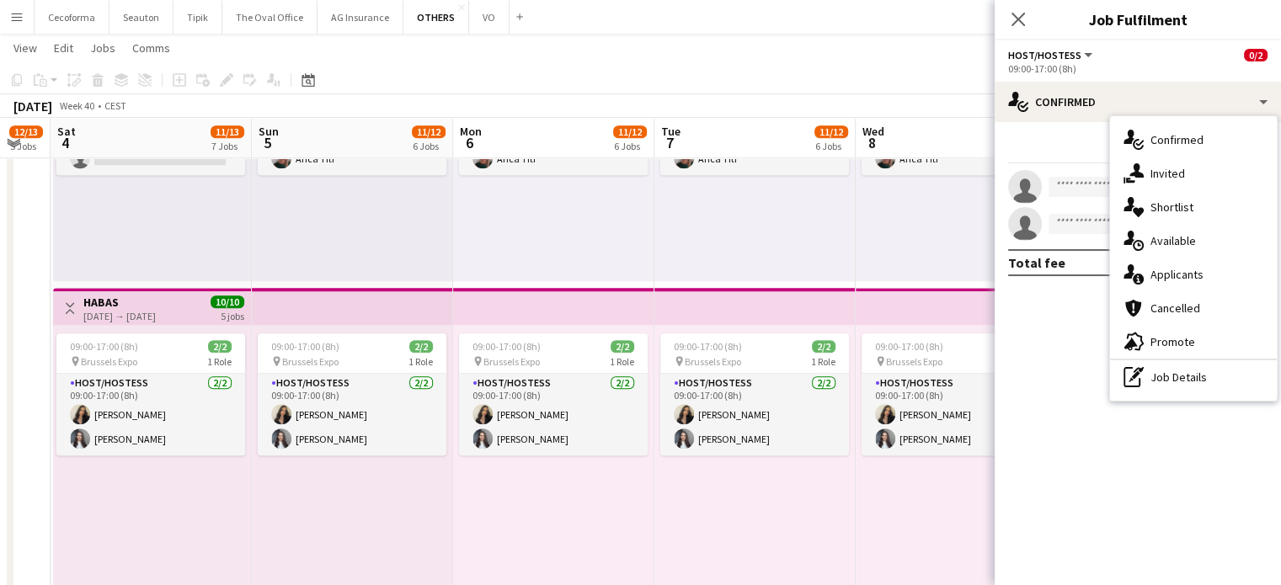
click at [1189, 277] on span "Applicants" at bounding box center [1176, 274] width 53 height 15
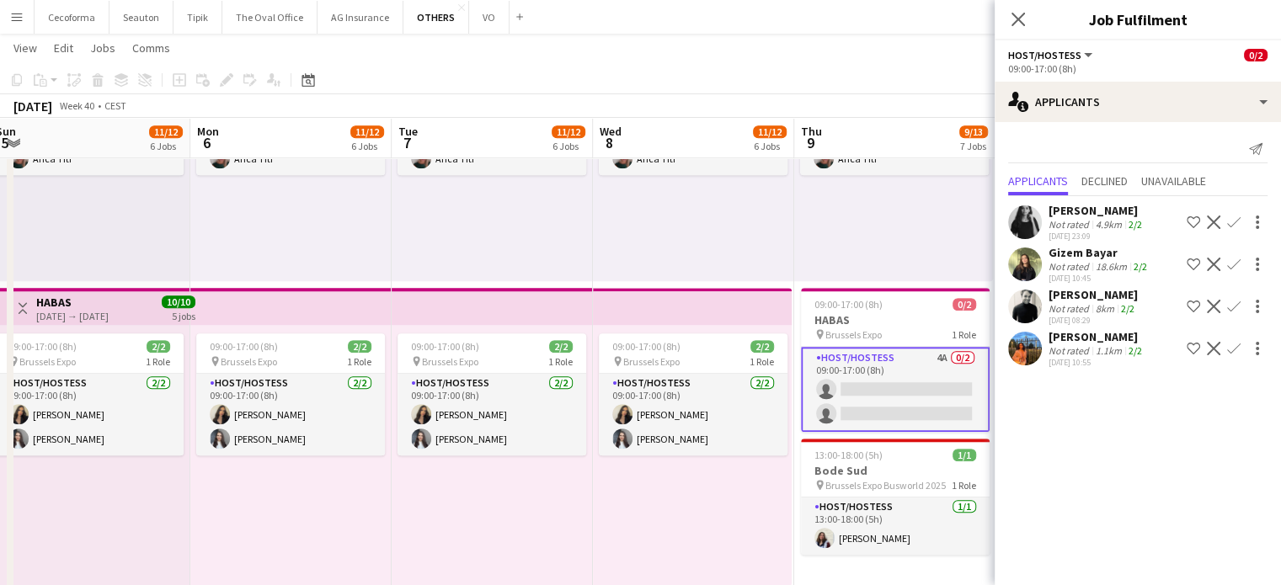
scroll to position [0, 678]
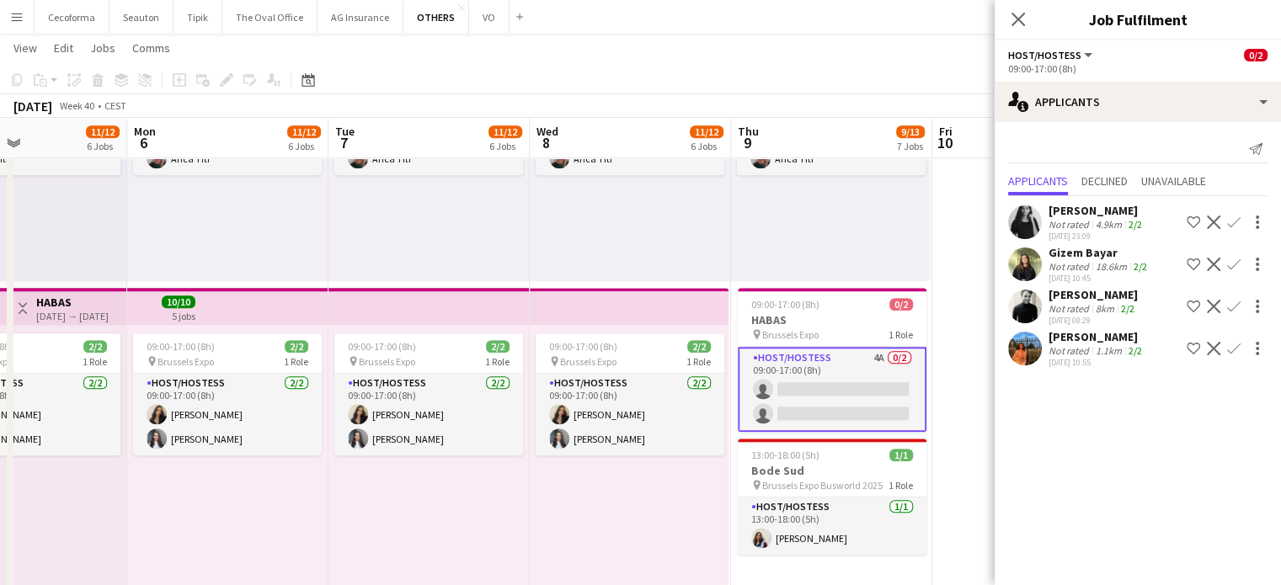
drag, startPoint x: 933, startPoint y: 542, endPoint x: 607, endPoint y: 518, distance: 326.8
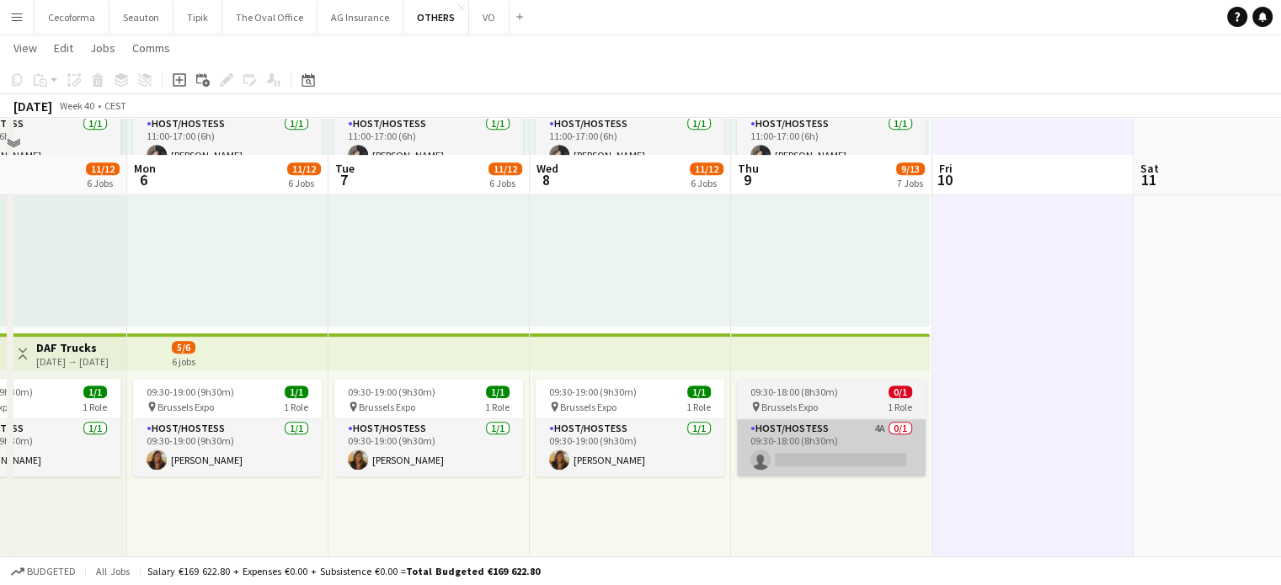
scroll to position [861, 0]
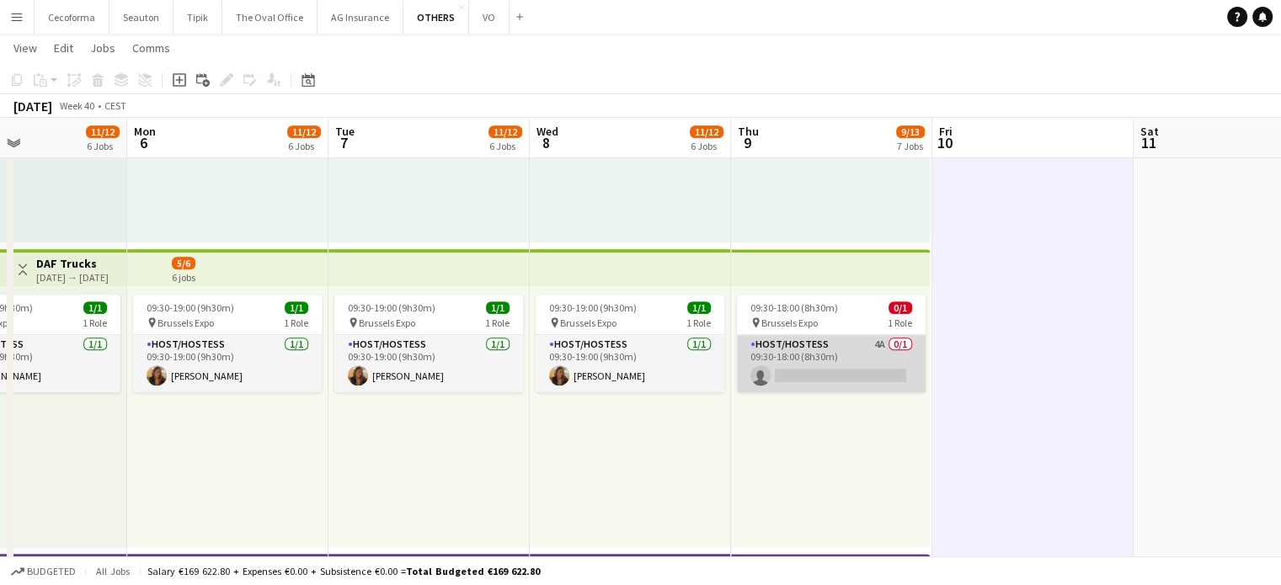
click at [850, 370] on app-card-role "Host/Hostess 4A 0/1 09:30-18:00 (8h30m) single-neutral-actions" at bounding box center [831, 363] width 189 height 57
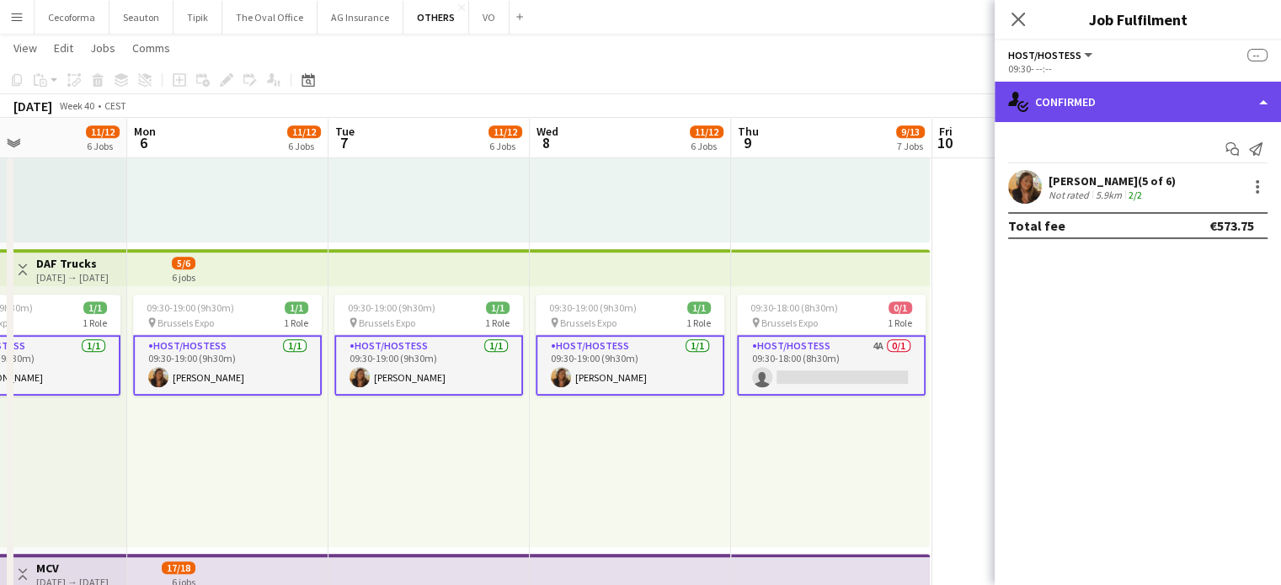
click at [1264, 99] on div "single-neutral-actions-check-2 Confirmed" at bounding box center [1137, 102] width 286 height 40
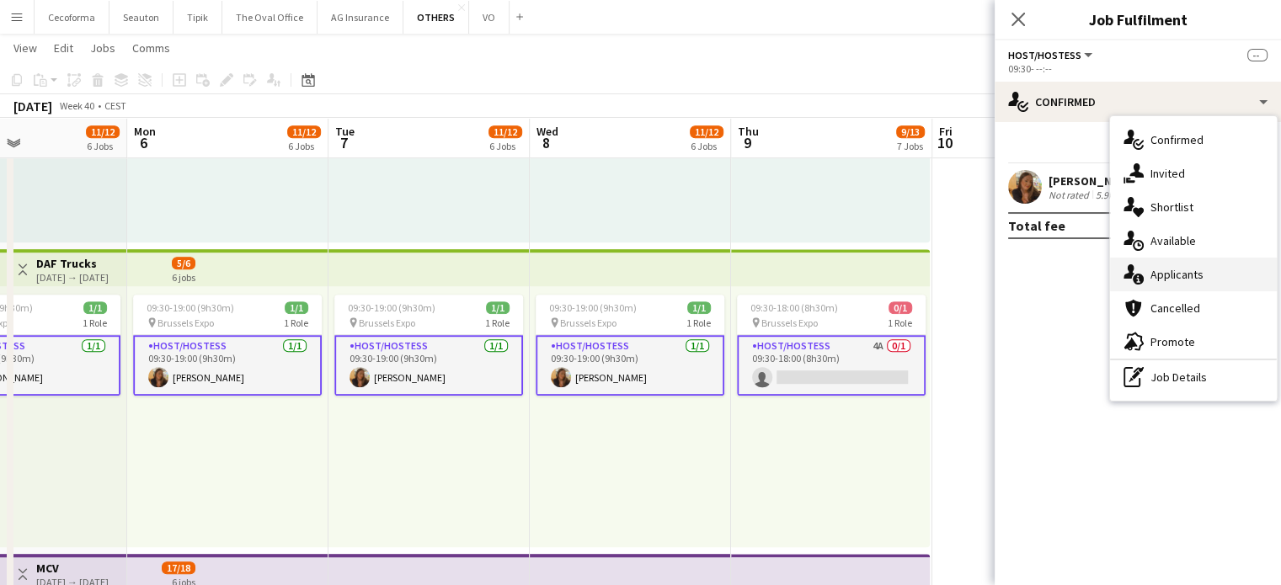
click at [1175, 275] on span "Applicants" at bounding box center [1176, 274] width 53 height 15
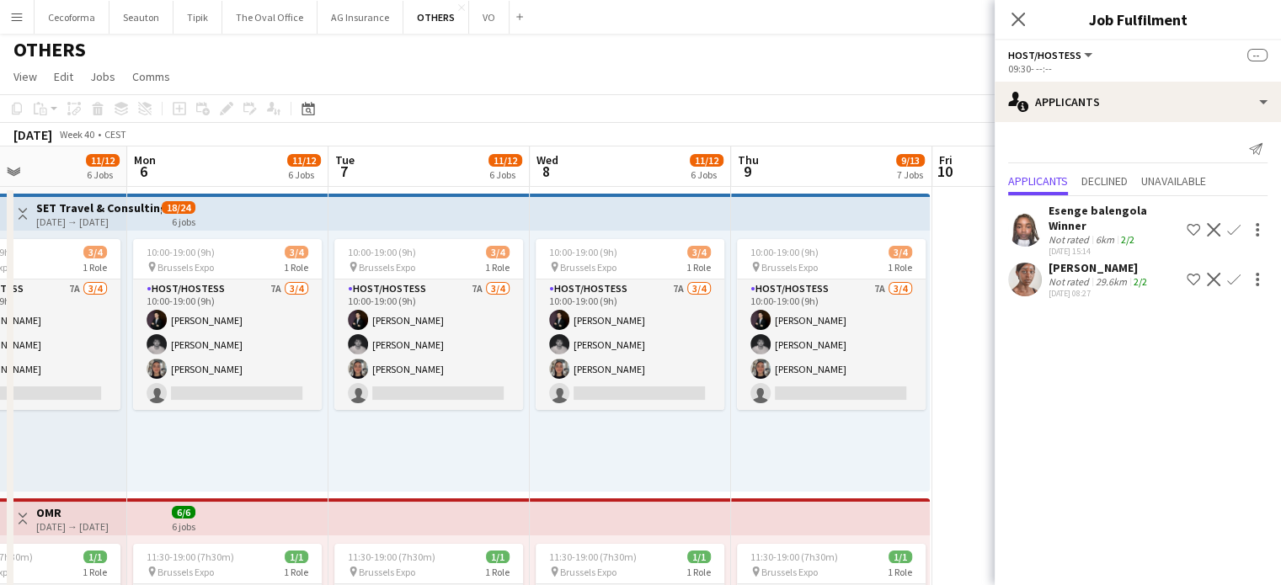
scroll to position [0, 0]
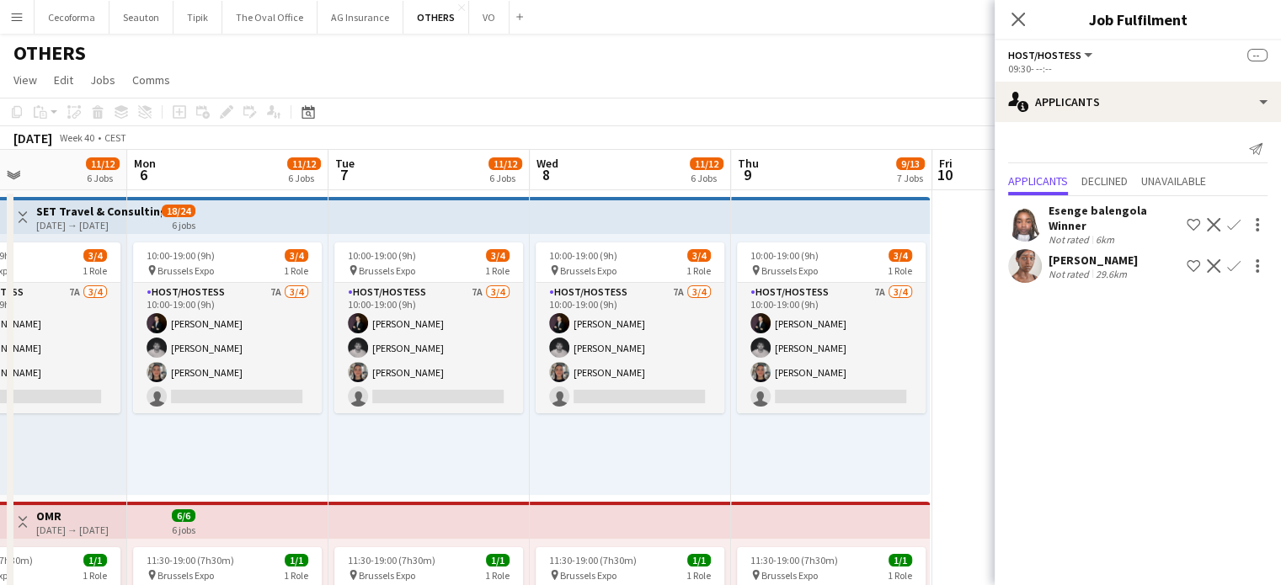
click at [1025, 17] on icon "Close pop-in" at bounding box center [1017, 19] width 13 height 13
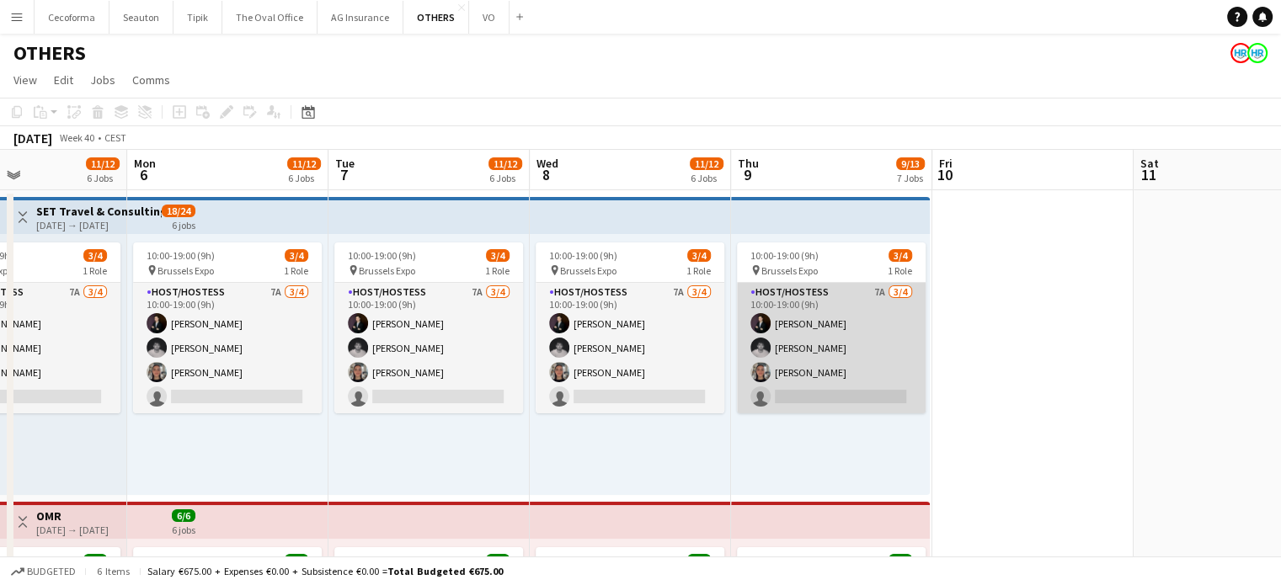
click at [833, 378] on app-card-role "Host/Hostess 7A 3/4 10:00-19:00 (9h) Noah de Carvalho Nicolas Pardo Yuliya Hevk…" at bounding box center [831, 348] width 189 height 131
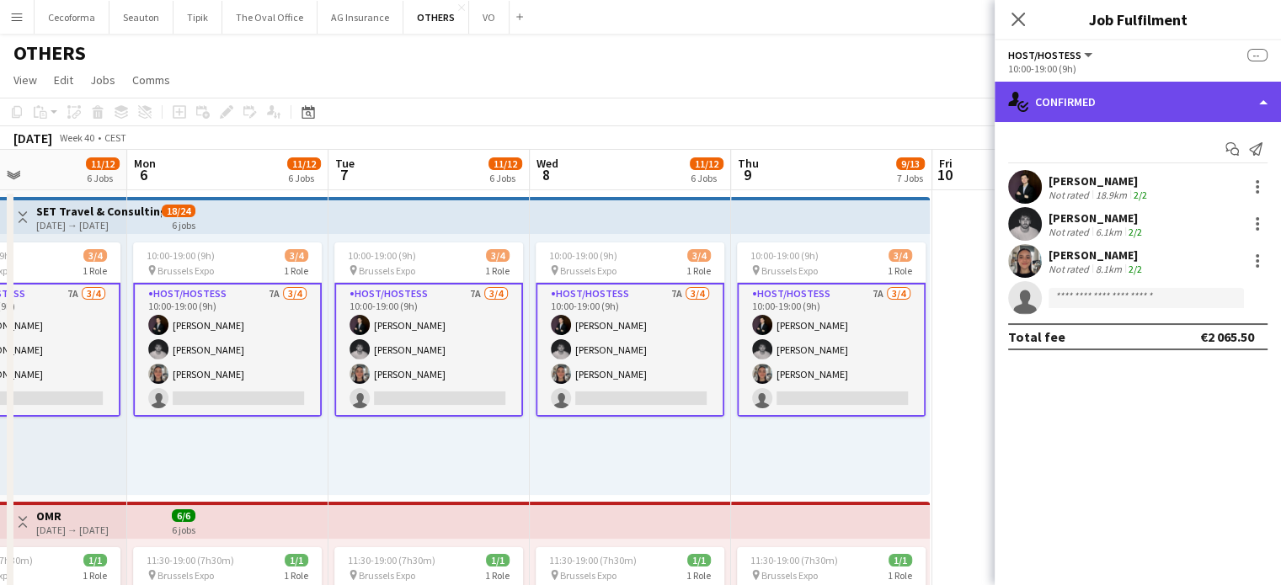
click at [1263, 105] on div "single-neutral-actions-check-2 Confirmed" at bounding box center [1137, 102] width 286 height 40
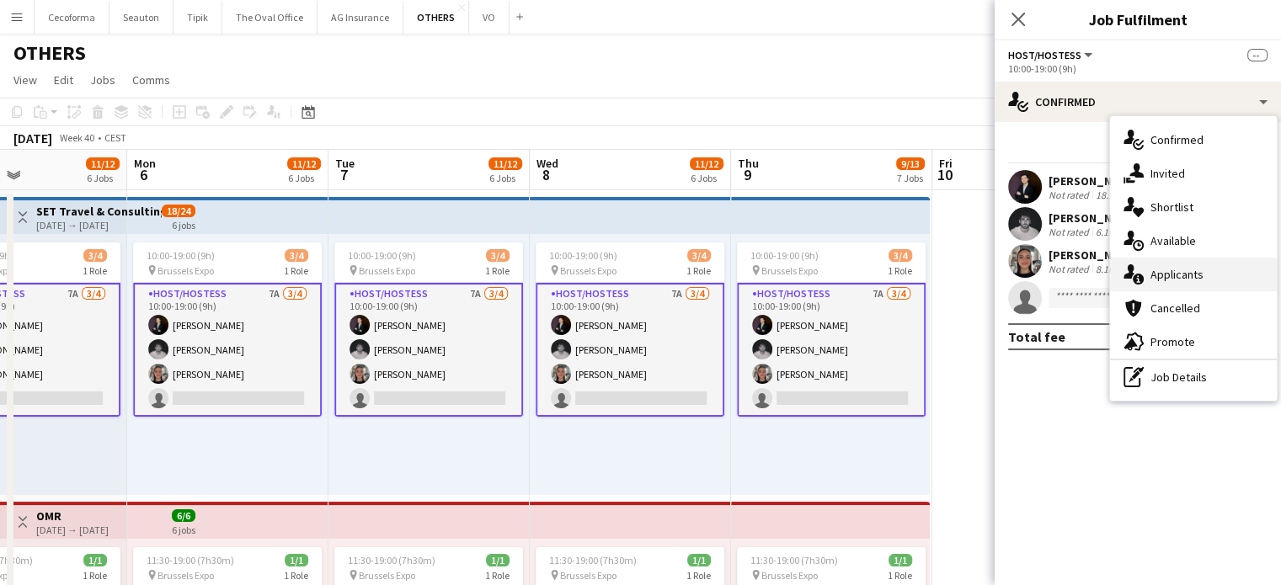
click at [1186, 273] on span "Applicants" at bounding box center [1176, 274] width 53 height 15
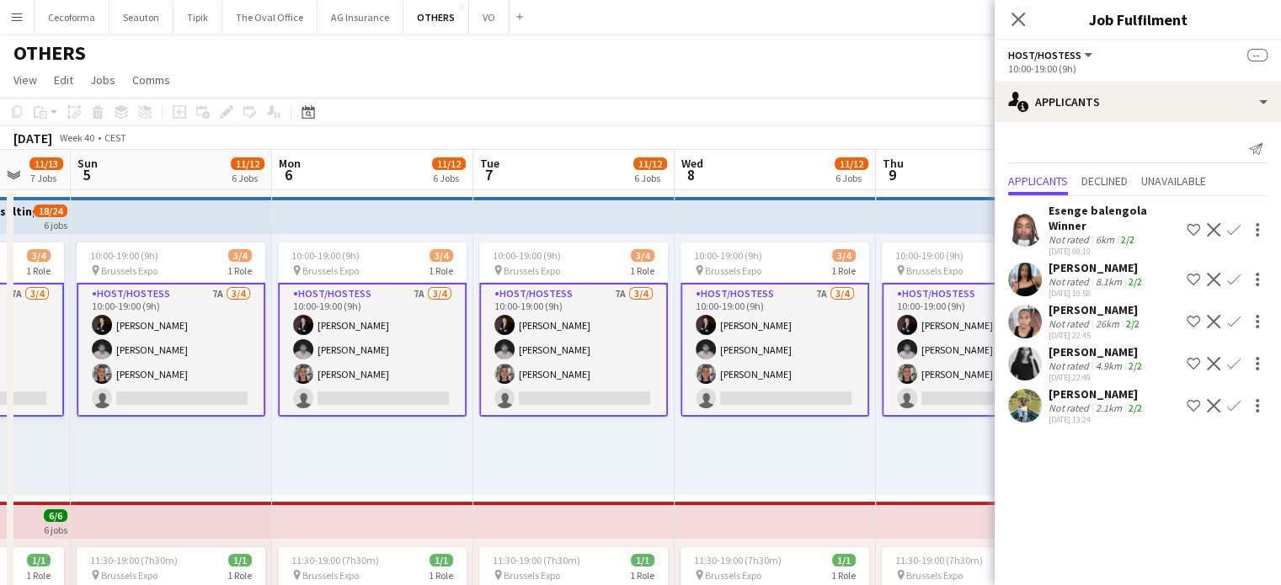
scroll to position [0, 431]
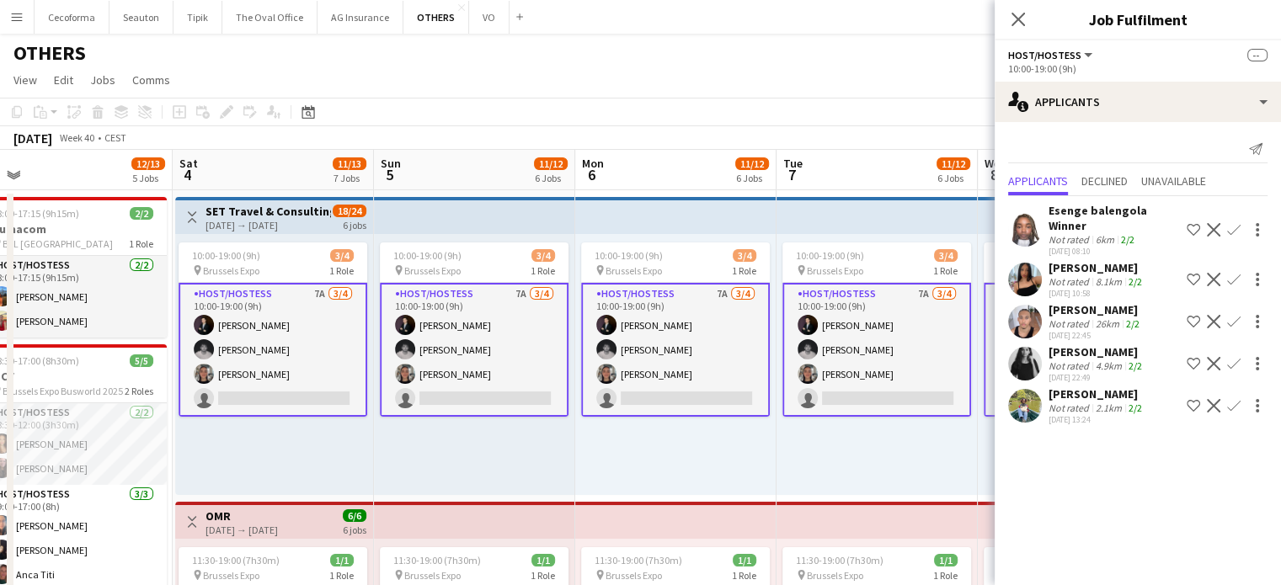
drag, startPoint x: 455, startPoint y: 466, endPoint x: 903, endPoint y: 474, distance: 448.9
click at [291, 396] on app-card-role "Host/Hostess 7A 3/4 10:00-19:00 (9h) Noah de Carvalho Nicolas Pardo Yuliya Hevk…" at bounding box center [273, 350] width 189 height 134
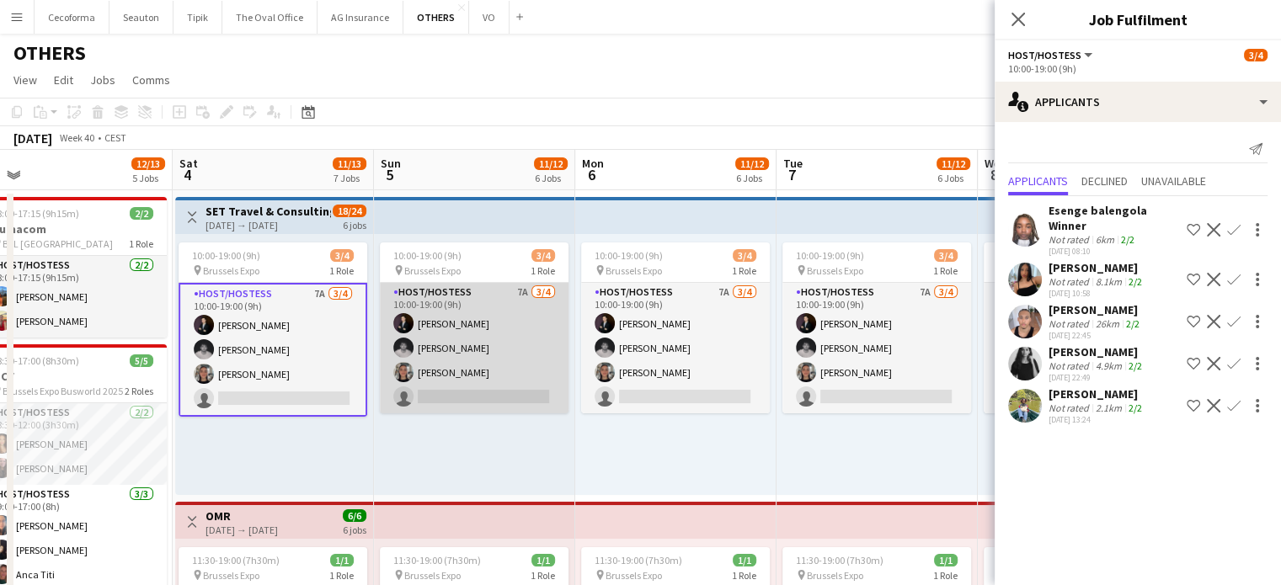
click at [481, 397] on app-card-role "Host/Hostess 7A 3/4 10:00-19:00 (9h) Noah de Carvalho Nicolas Pardo Yuliya Hevk…" at bounding box center [474, 348] width 189 height 131
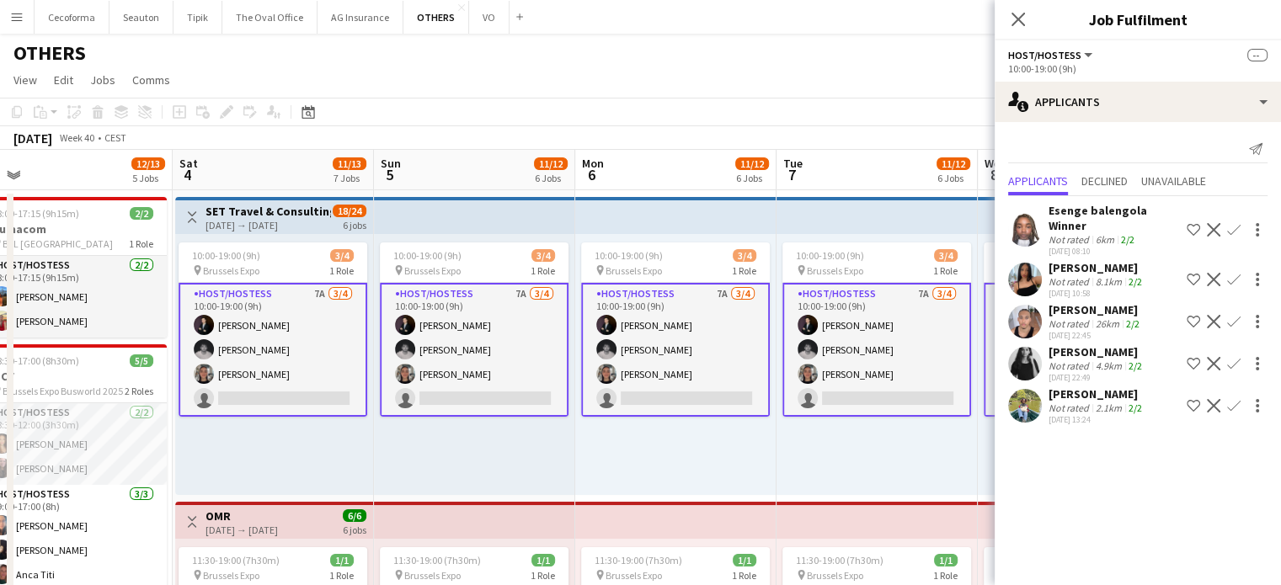
click at [650, 397] on app-card-role "Host/Hostess 7A 3/4 10:00-19:00 (9h) Noah de Carvalho Nicolas Pardo Yuliya Hevk…" at bounding box center [675, 350] width 189 height 134
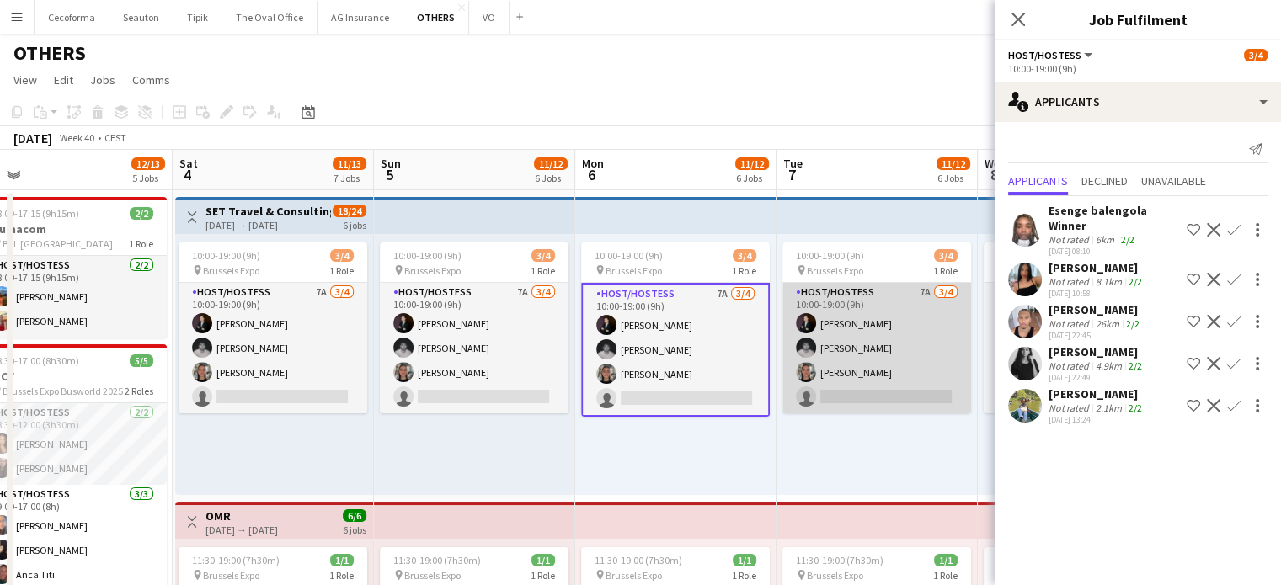
click at [830, 397] on app-card-role "Host/Hostess 7A 3/4 10:00-19:00 (9h) Noah de Carvalho Nicolas Pardo Yuliya Hevk…" at bounding box center [876, 348] width 189 height 131
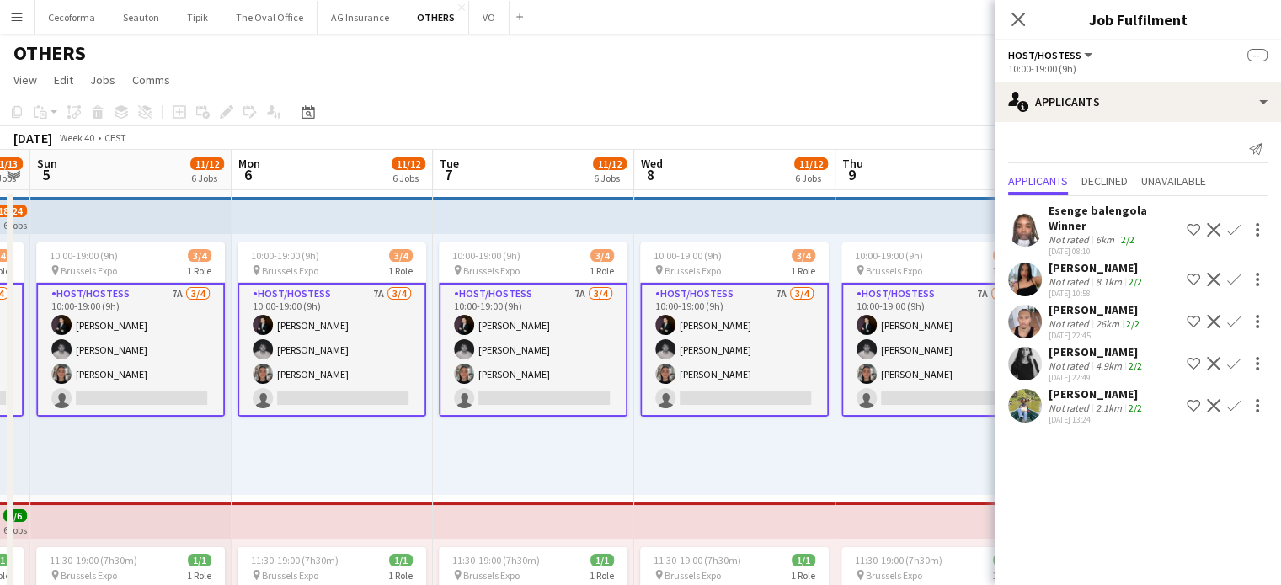
drag, startPoint x: 736, startPoint y: 470, endPoint x: 536, endPoint y: 440, distance: 202.6
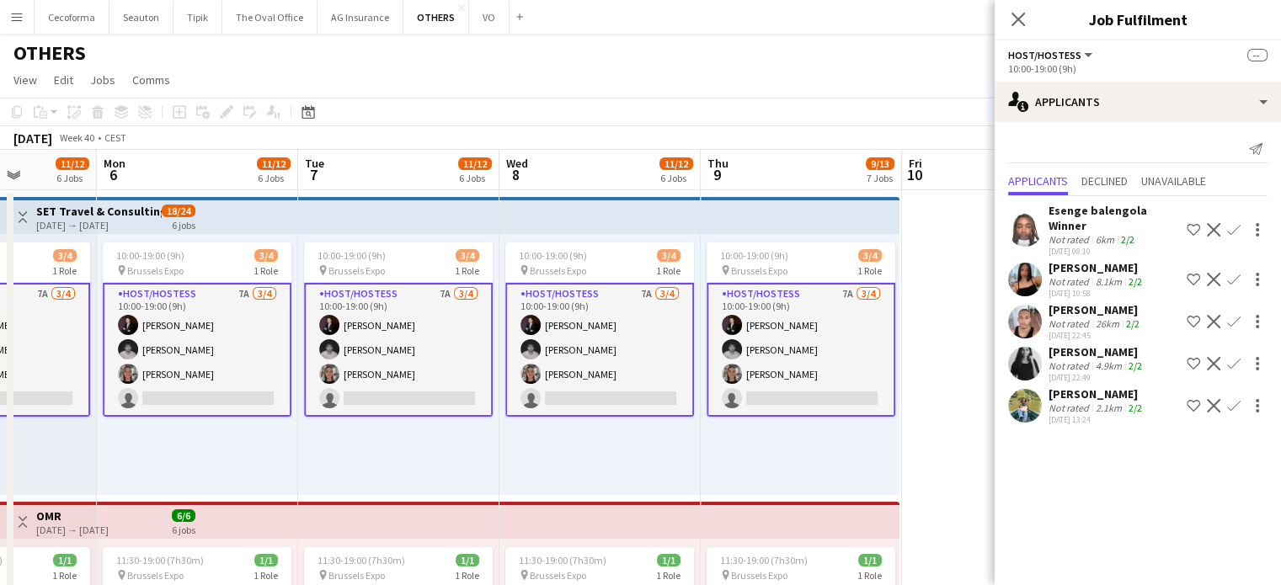
drag, startPoint x: 691, startPoint y: 450, endPoint x: 634, endPoint y: 448, distance: 57.3
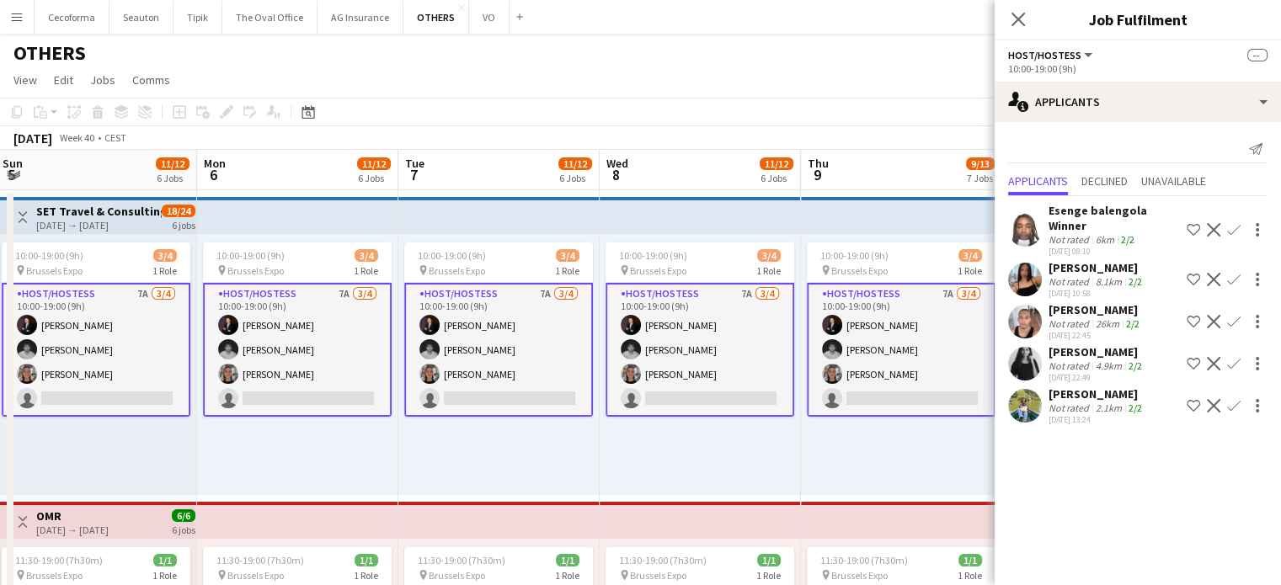
drag, startPoint x: 620, startPoint y: 456, endPoint x: 957, endPoint y: 460, distance: 336.8
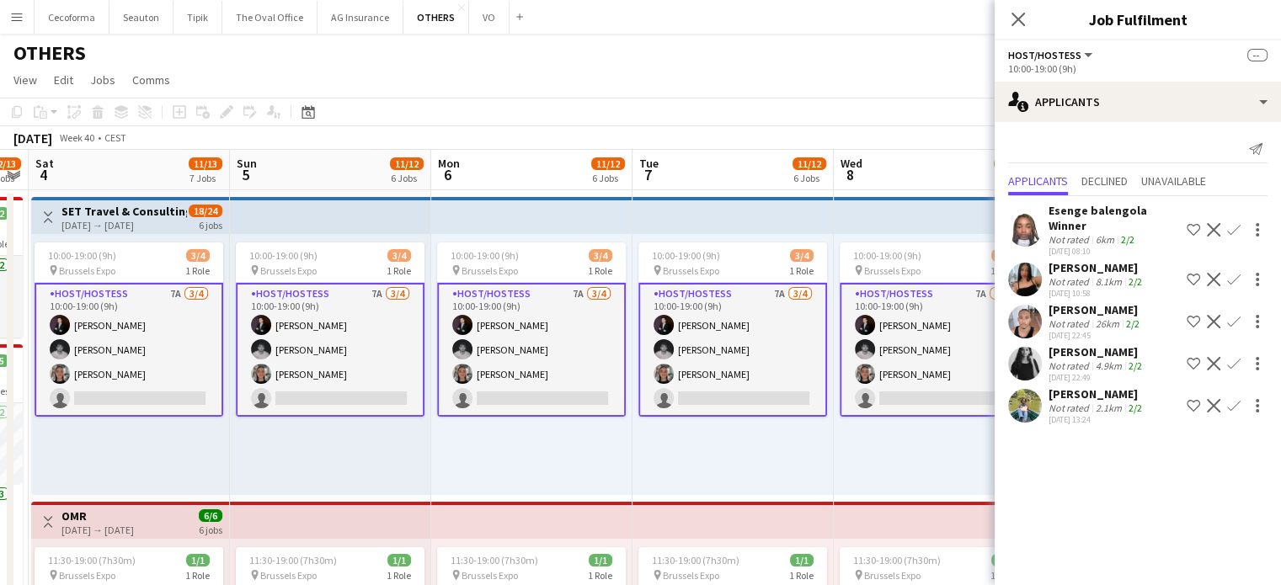
drag, startPoint x: 526, startPoint y: 455, endPoint x: 866, endPoint y: 462, distance: 340.3
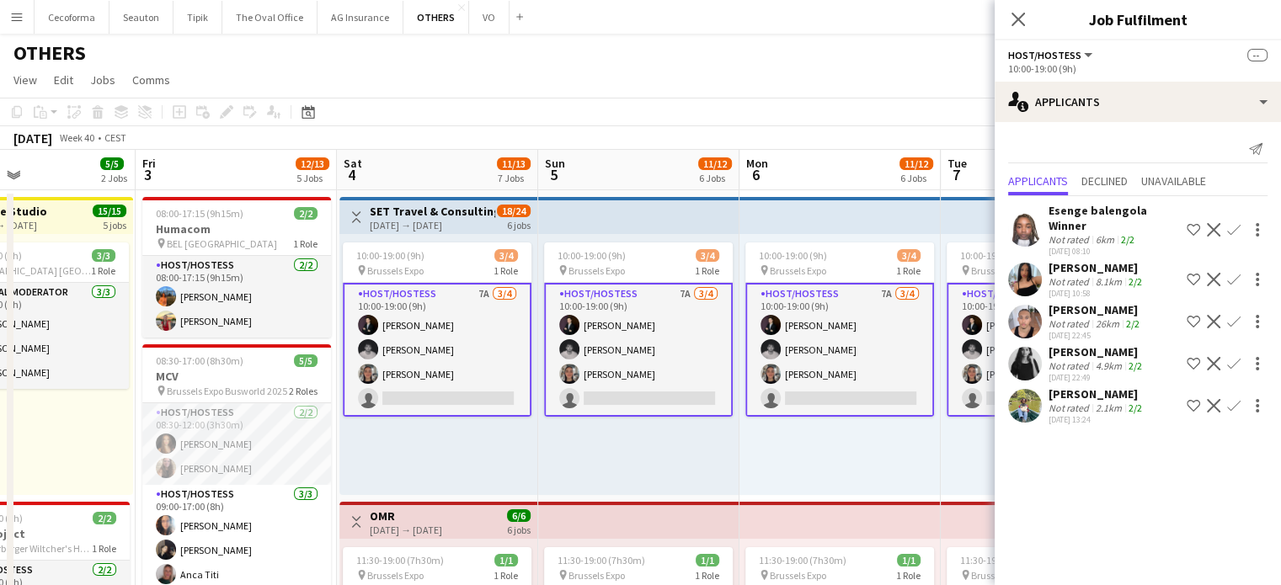
drag, startPoint x: 679, startPoint y: 471, endPoint x: 731, endPoint y: 471, distance: 52.2
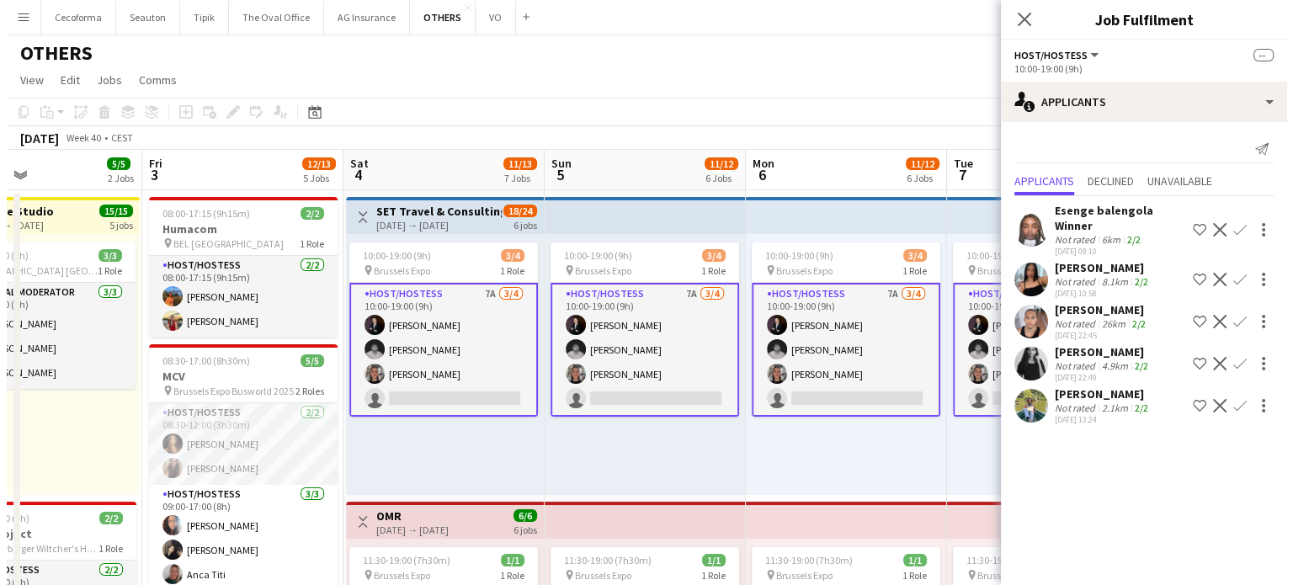
scroll to position [0, 416]
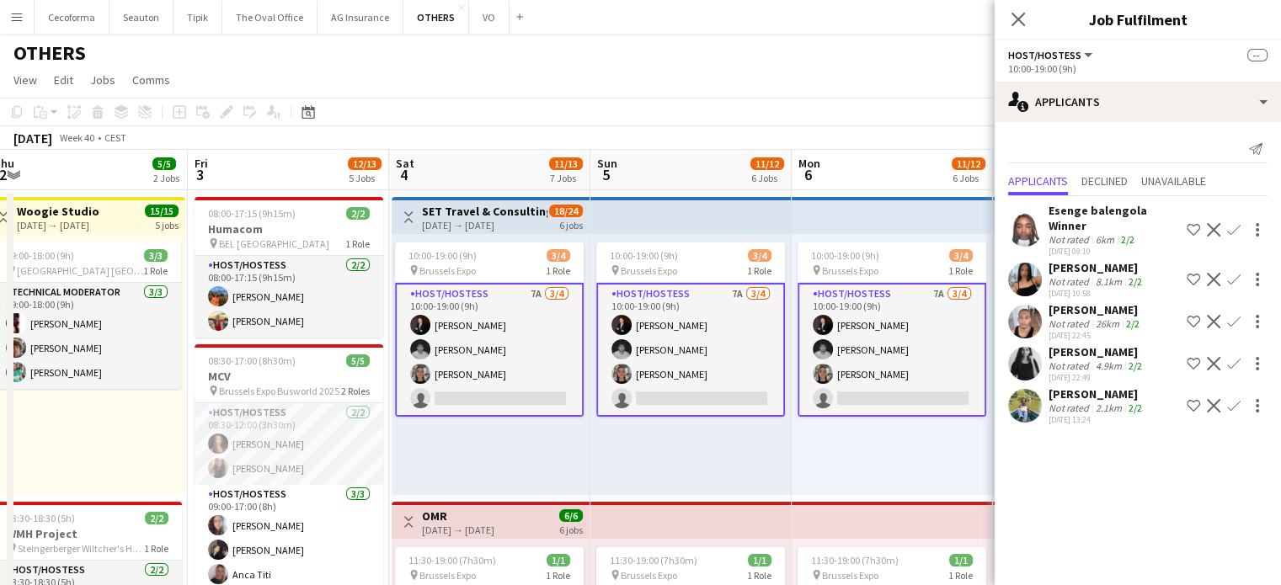
click at [14, 18] on app-icon "Menu" at bounding box center [16, 16] width 13 height 13
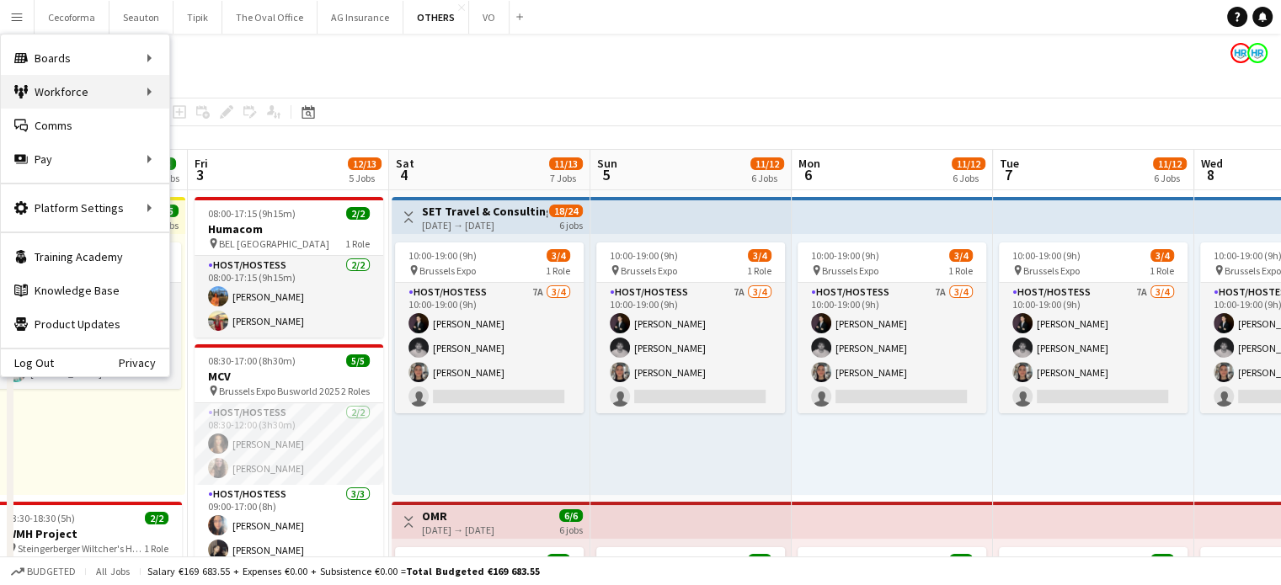
click at [67, 92] on div "Workforce Workforce" at bounding box center [85, 92] width 168 height 34
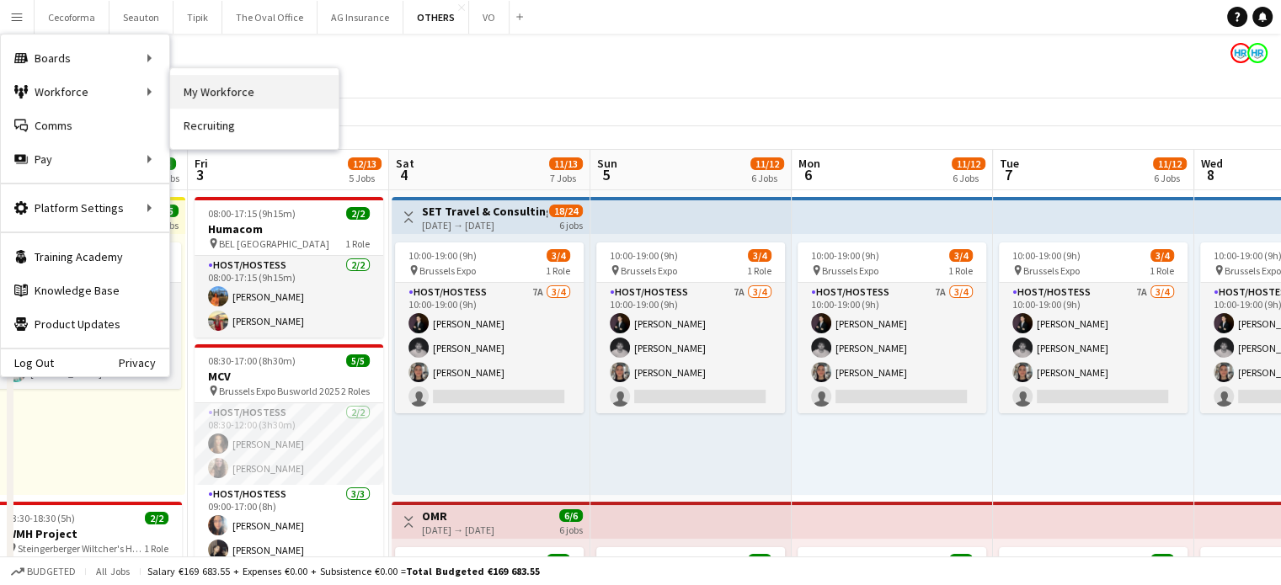
click at [194, 92] on link "My Workforce" at bounding box center [254, 92] width 168 height 34
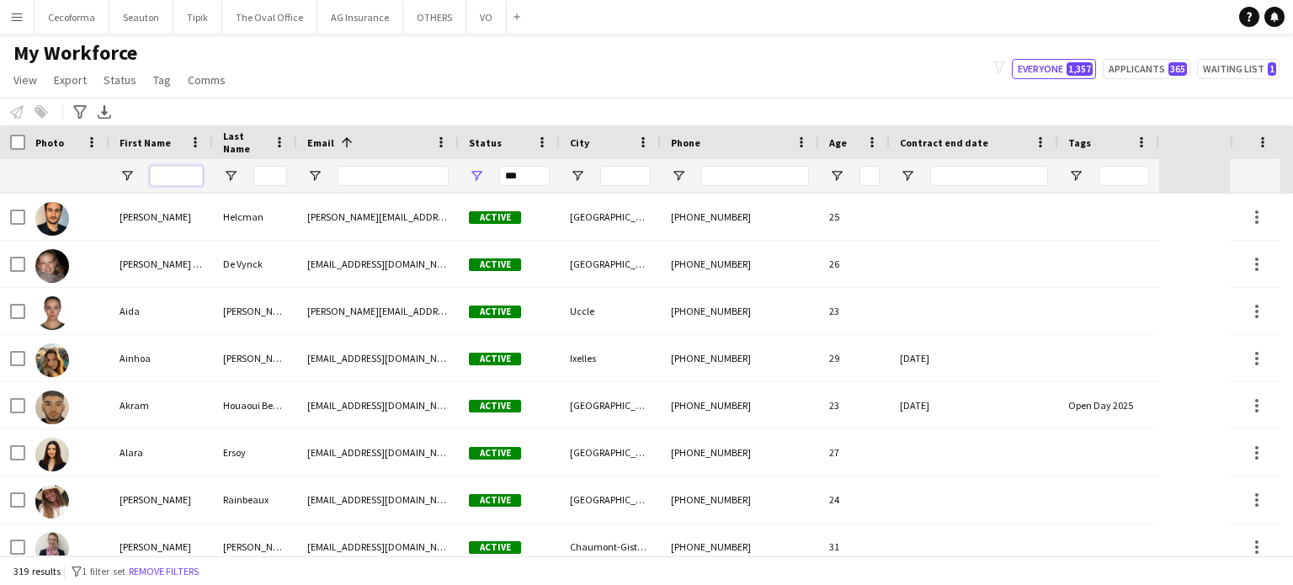
click at [179, 180] on input "First Name Filter Input" at bounding box center [176, 176] width 53 height 20
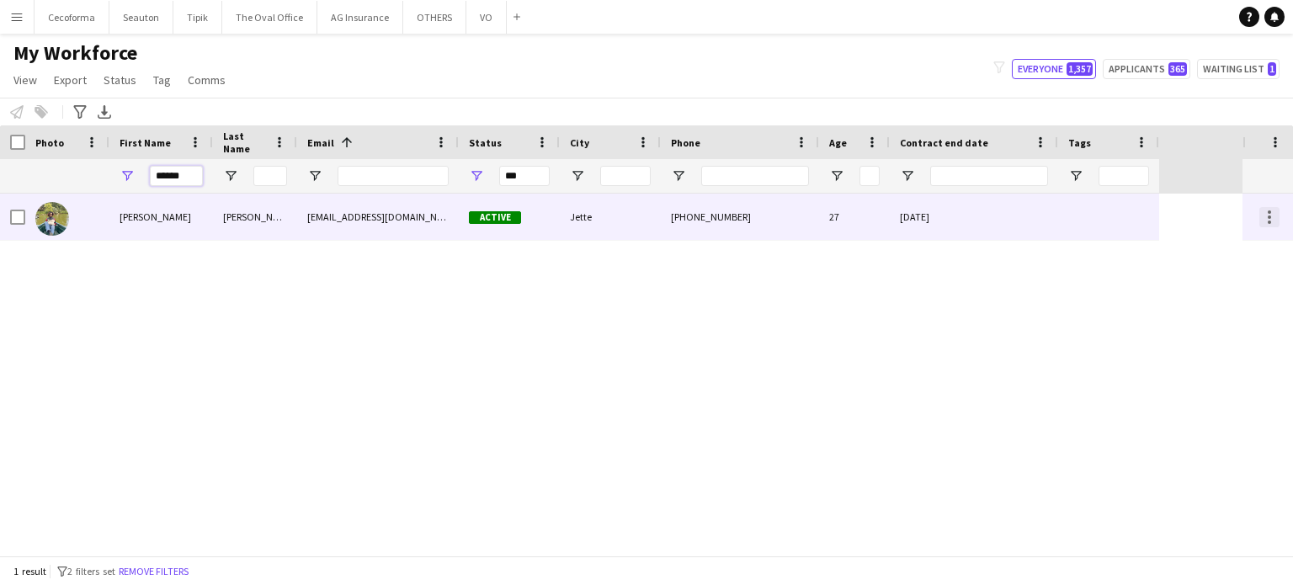
type input "******"
click at [1268, 217] on div at bounding box center [1269, 217] width 3 height 3
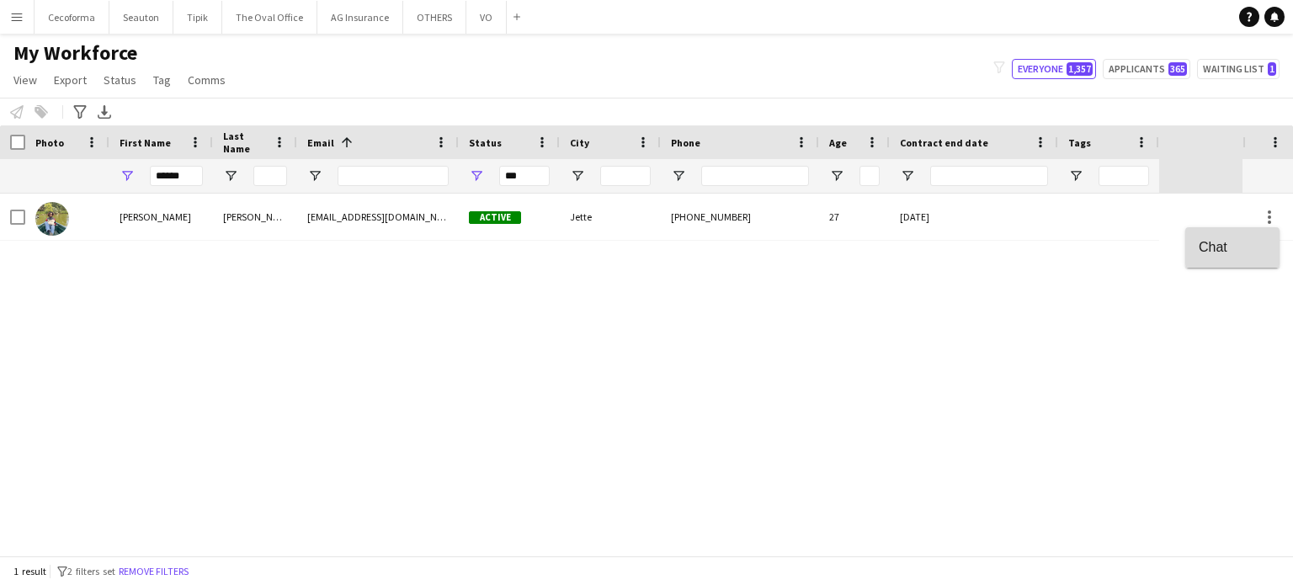
click at [1224, 243] on span "Chat" at bounding box center [1232, 246] width 67 height 15
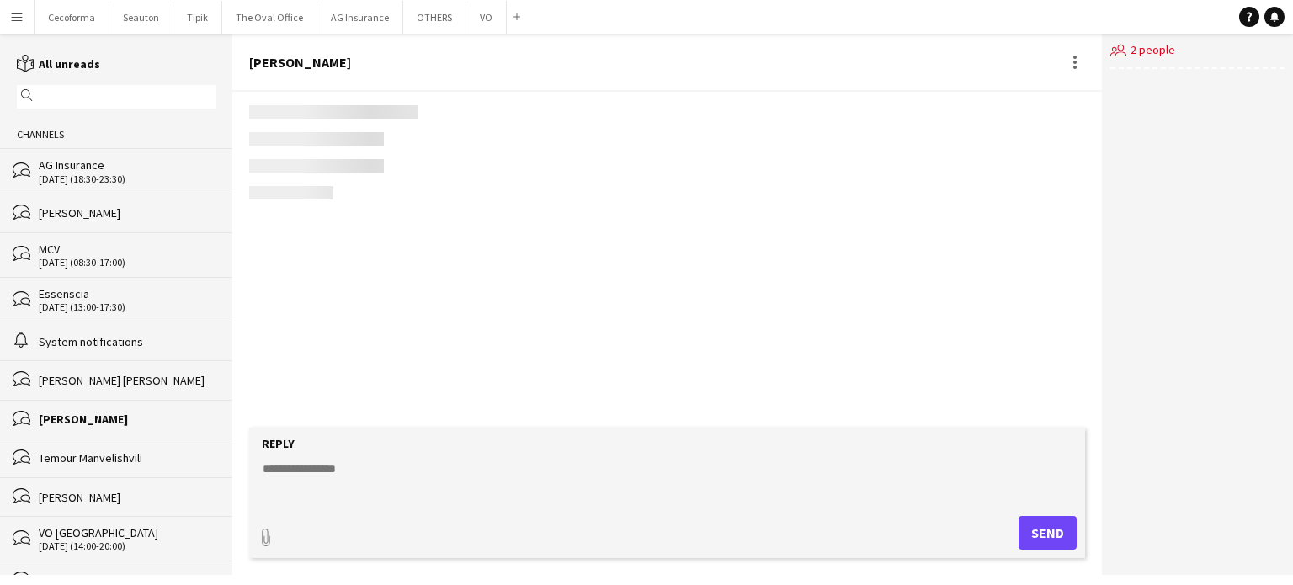
scroll to position [3574, 0]
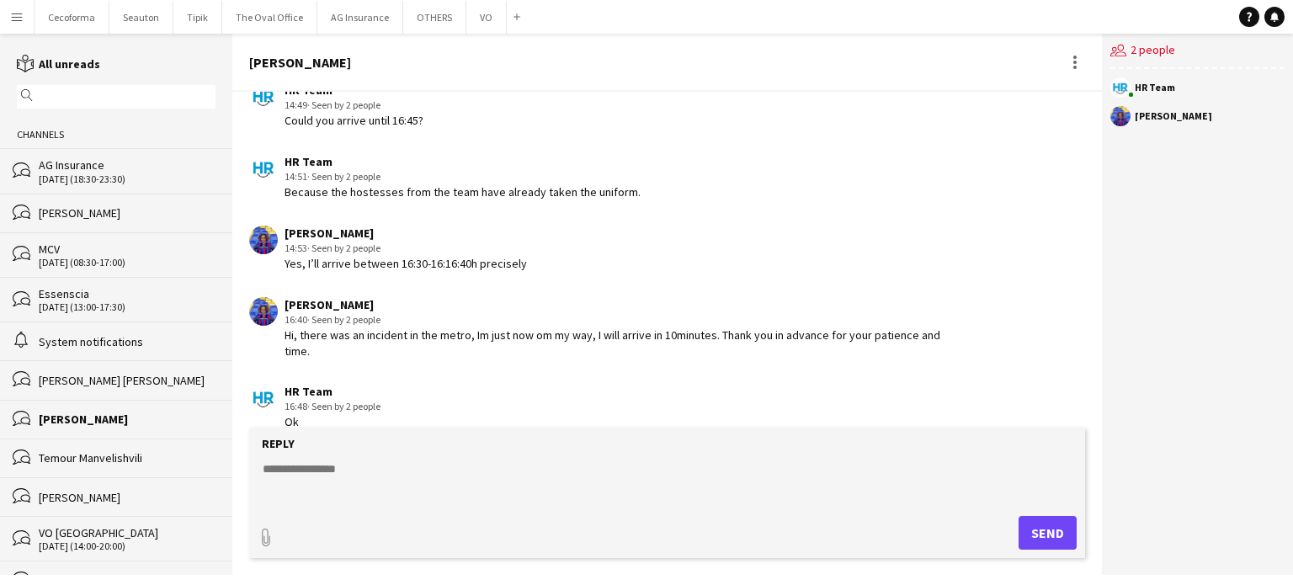
click at [323, 464] on textarea at bounding box center [670, 483] width 819 height 44
type textarea "*"
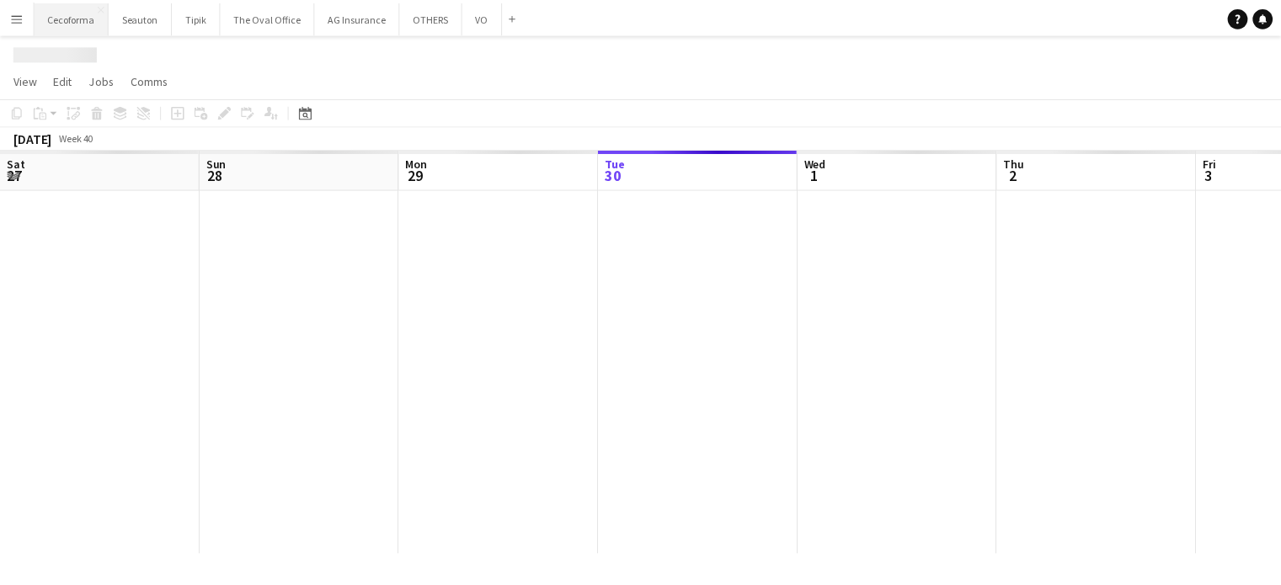
scroll to position [0, 402]
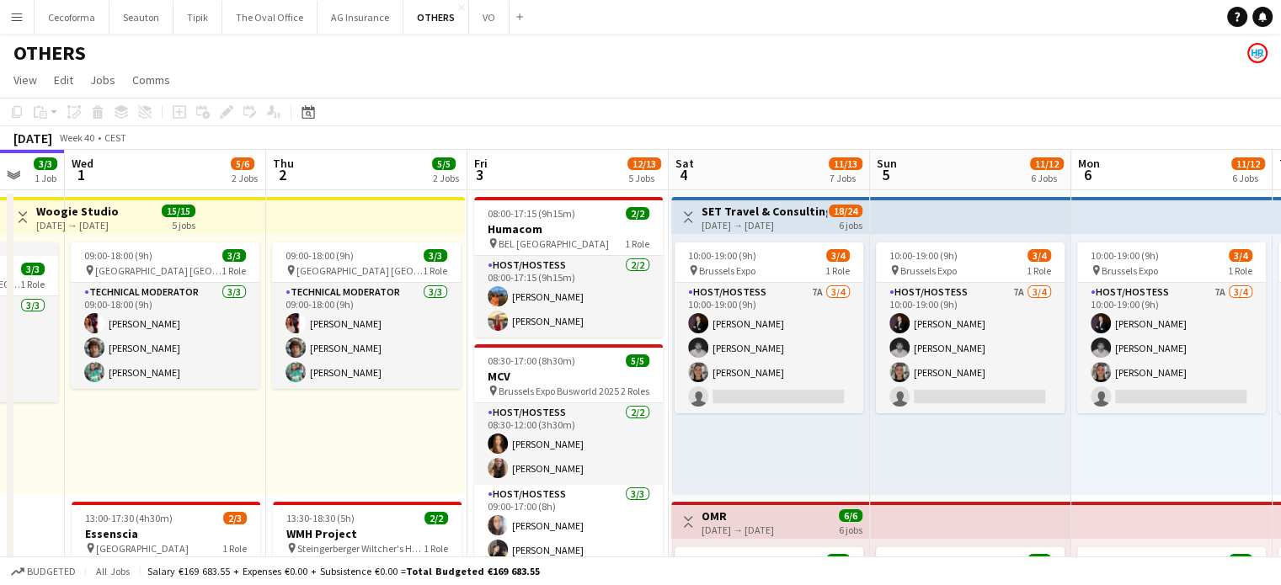
drag, startPoint x: 694, startPoint y: 420, endPoint x: 351, endPoint y: 407, distance: 343.0
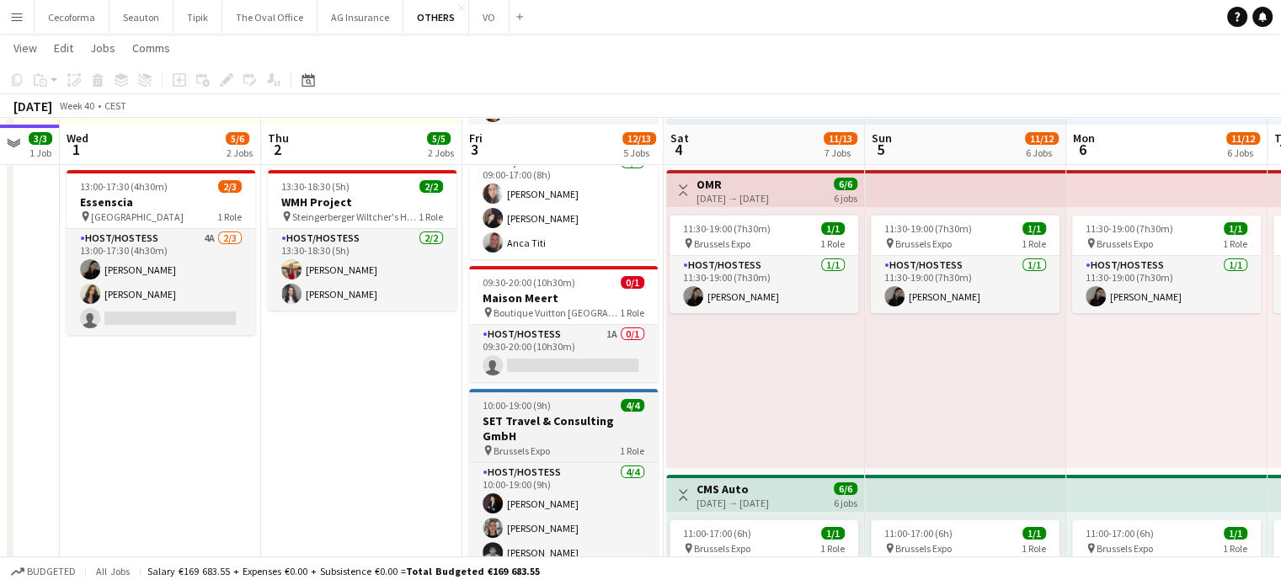
scroll to position [337, 0]
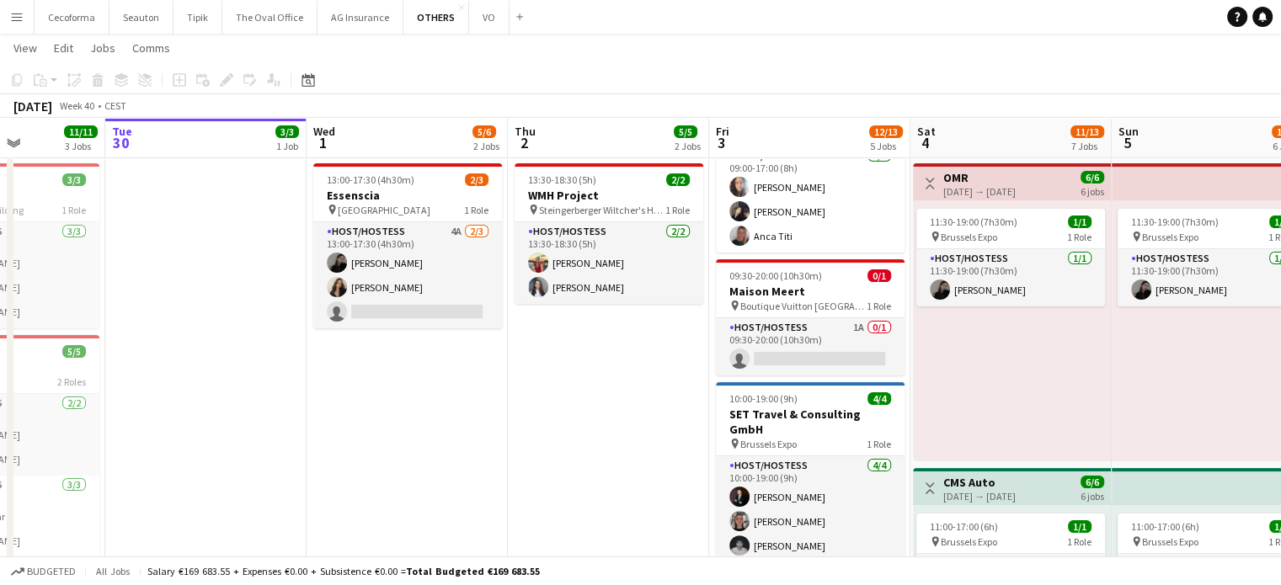
drag, startPoint x: 471, startPoint y: 444, endPoint x: 602, endPoint y: 463, distance: 132.8
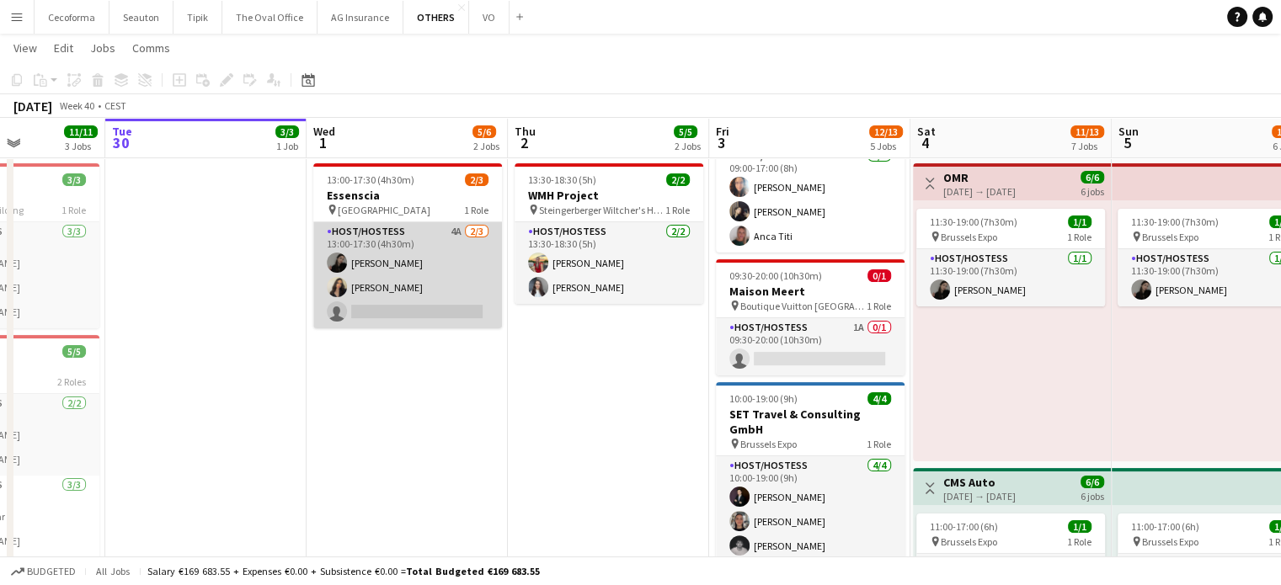
click at [407, 307] on app-card-role "Host/Hostess 4A 2/3 13:00-17:30 (4h30m) Alina Rapcea Alexia Elena Preda single-…" at bounding box center [407, 275] width 189 height 106
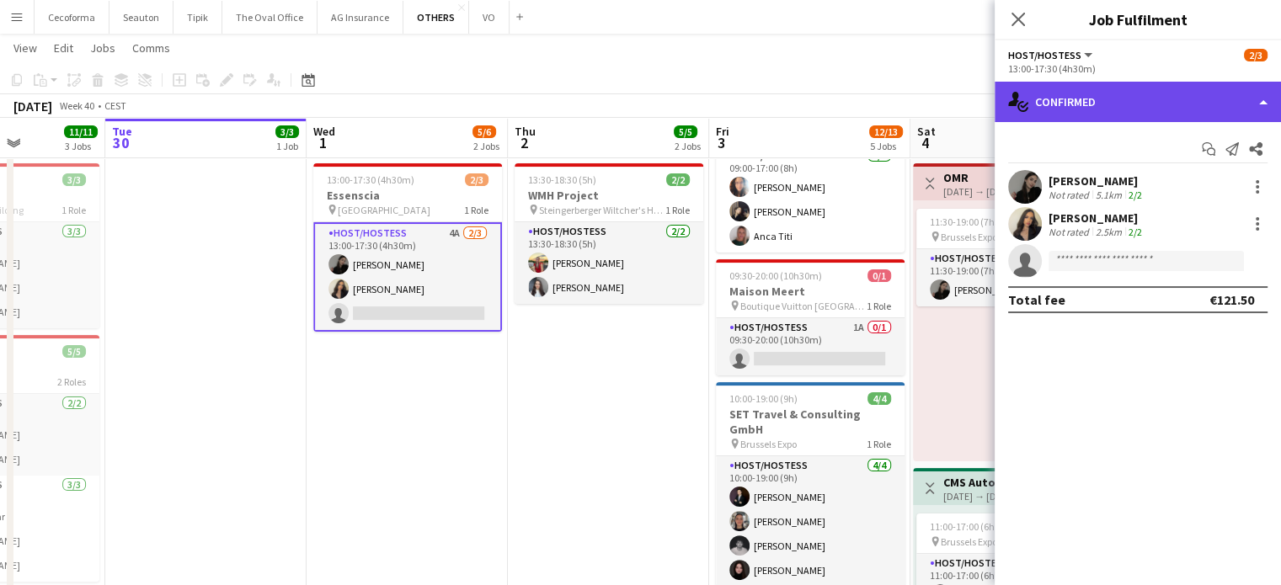
click at [1263, 99] on div "single-neutral-actions-check-2 Confirmed" at bounding box center [1137, 102] width 286 height 40
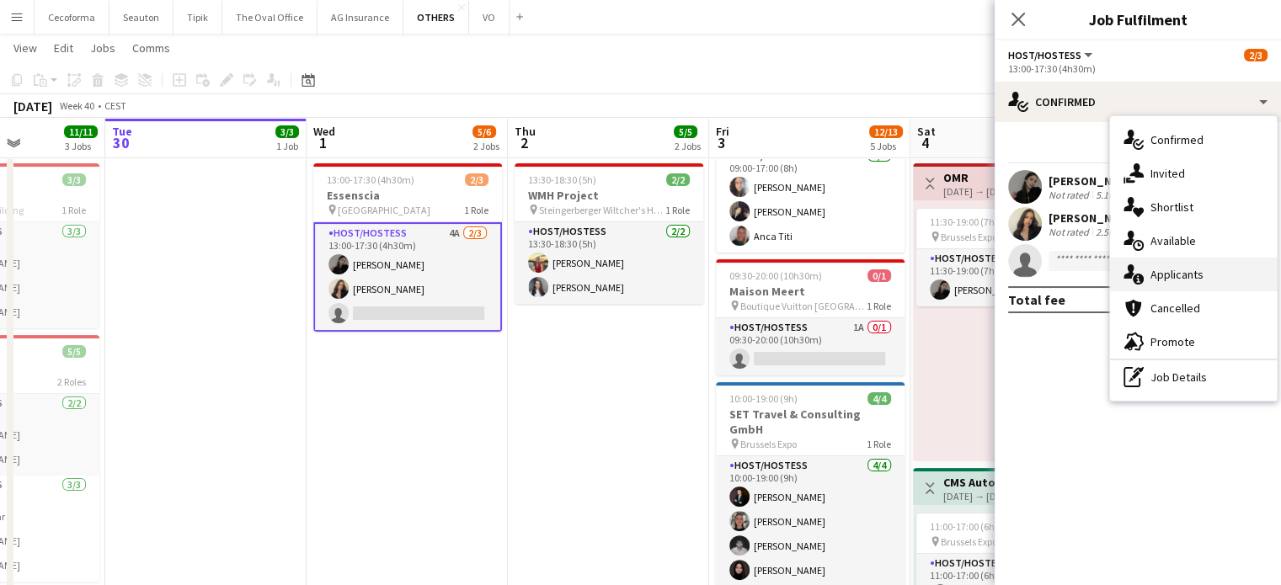
click at [1180, 282] on div "single-neutral-actions-information Applicants" at bounding box center [1193, 275] width 167 height 34
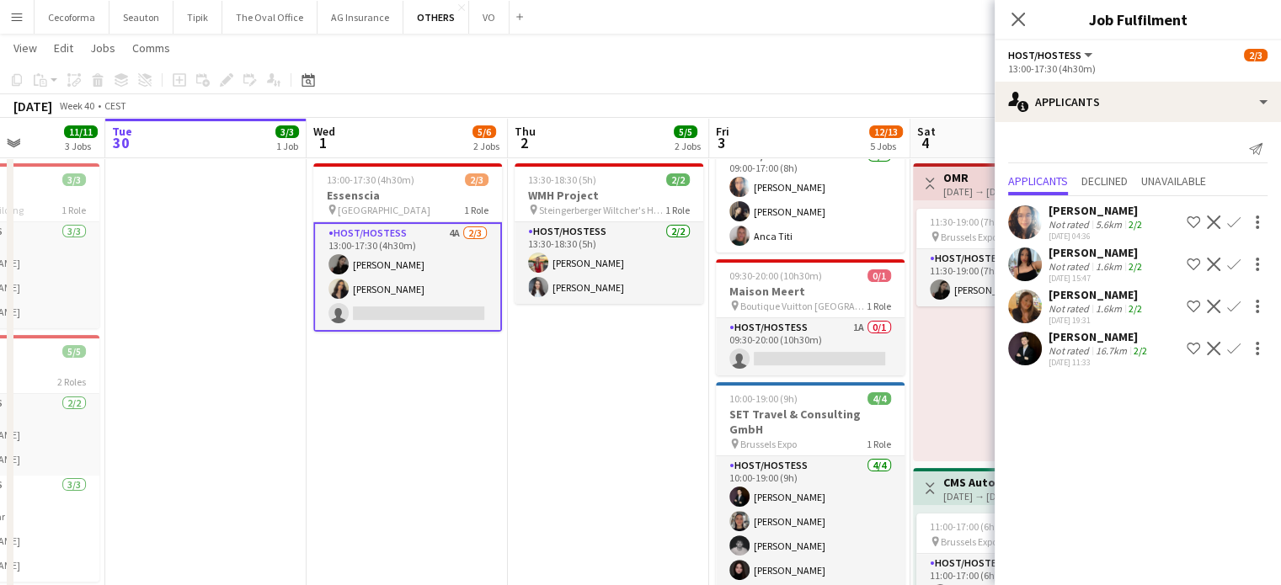
click at [1234, 346] on app-icon "Confirm" at bounding box center [1233, 348] width 13 height 13
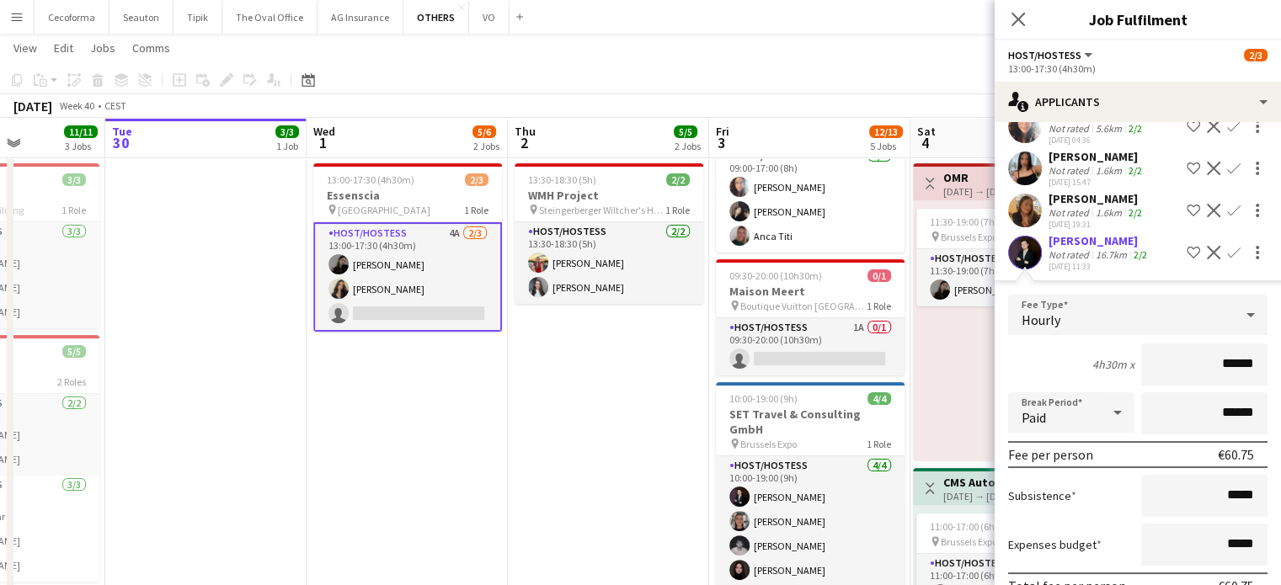
scroll to position [179, 0]
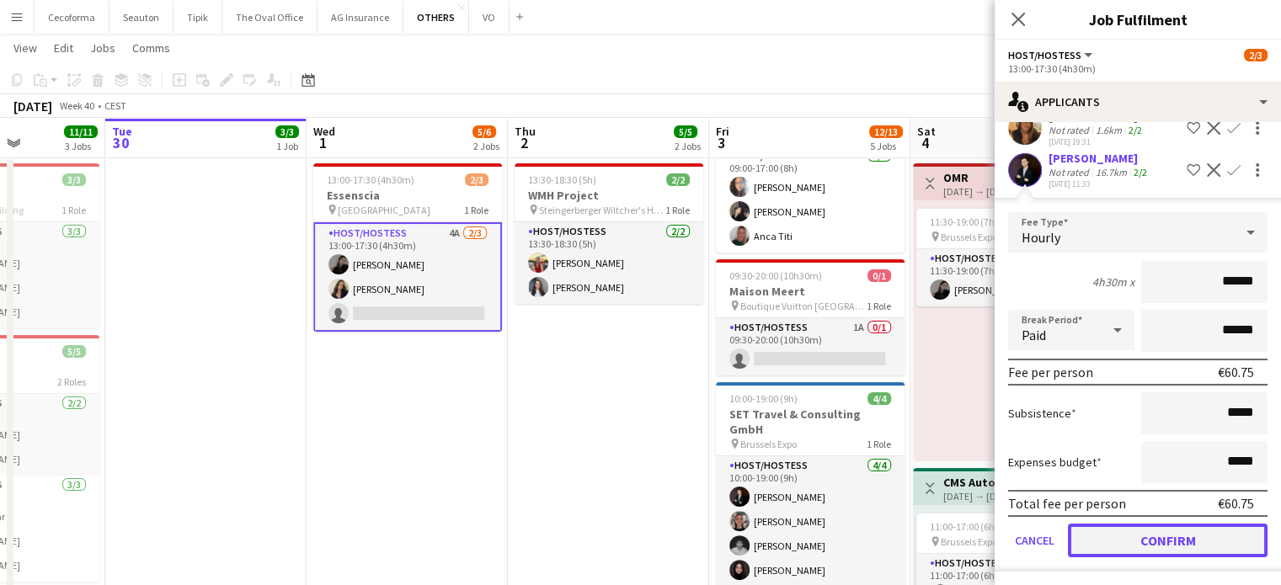
click at [1155, 540] on button "Confirm" at bounding box center [1168, 541] width 200 height 34
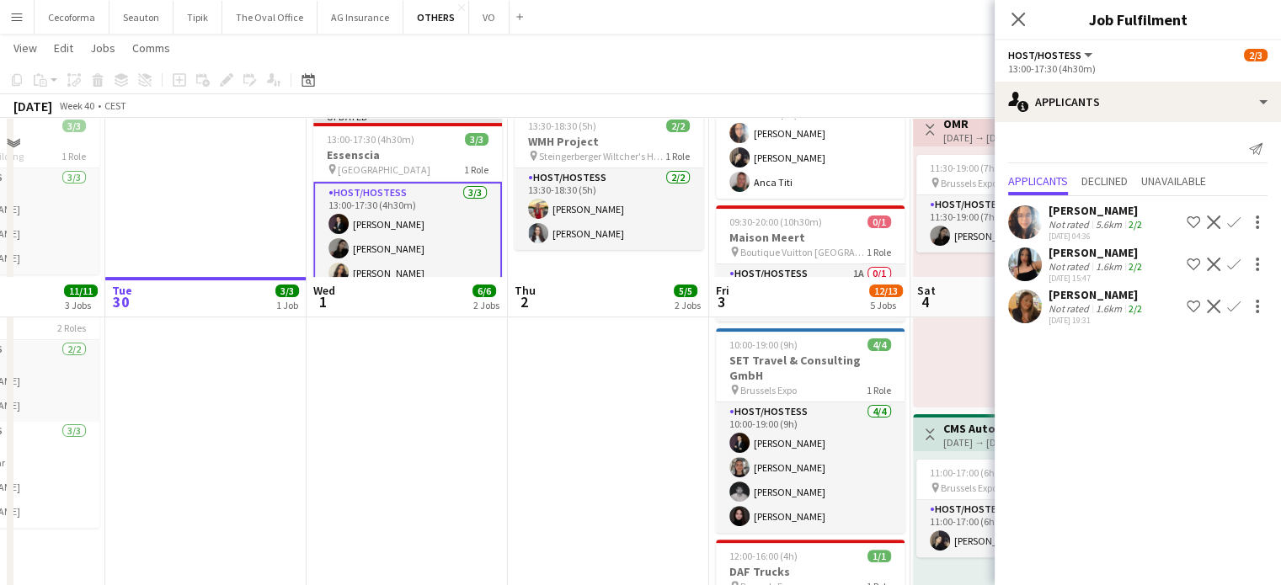
scroll to position [168, 0]
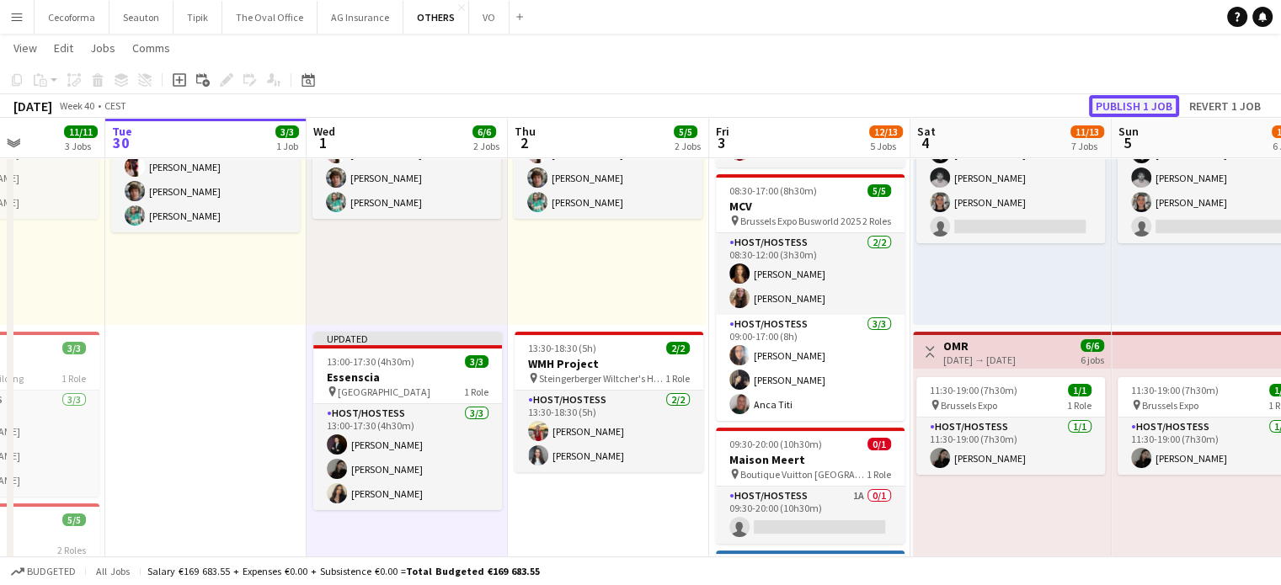
click at [1134, 107] on button "Publish 1 job" at bounding box center [1134, 106] width 90 height 22
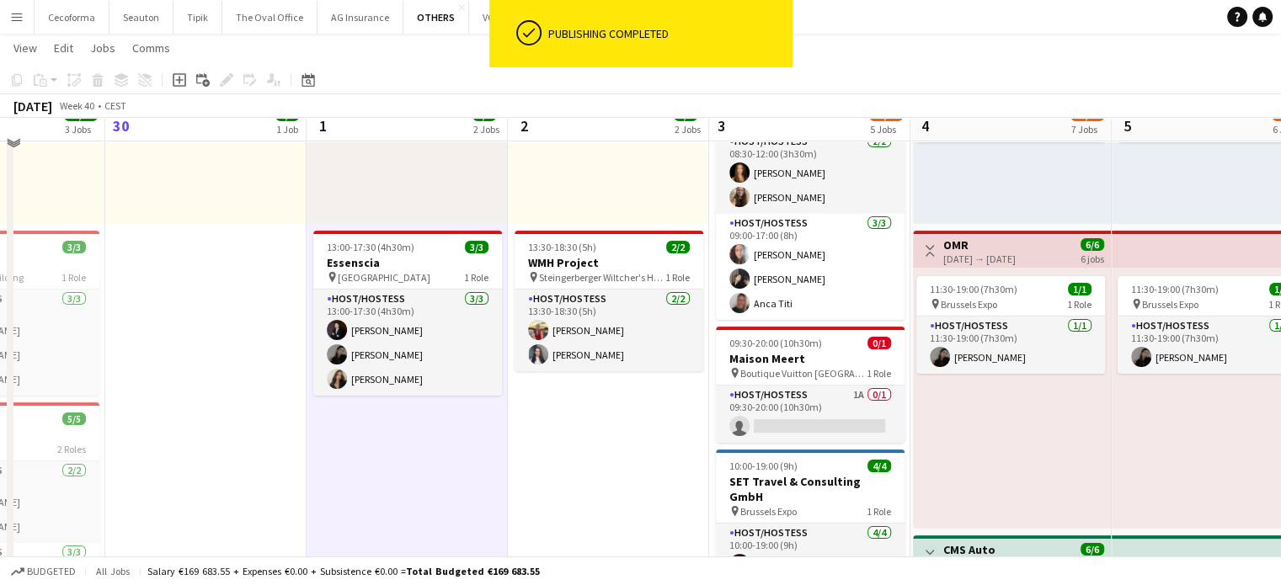
scroll to position [253, 0]
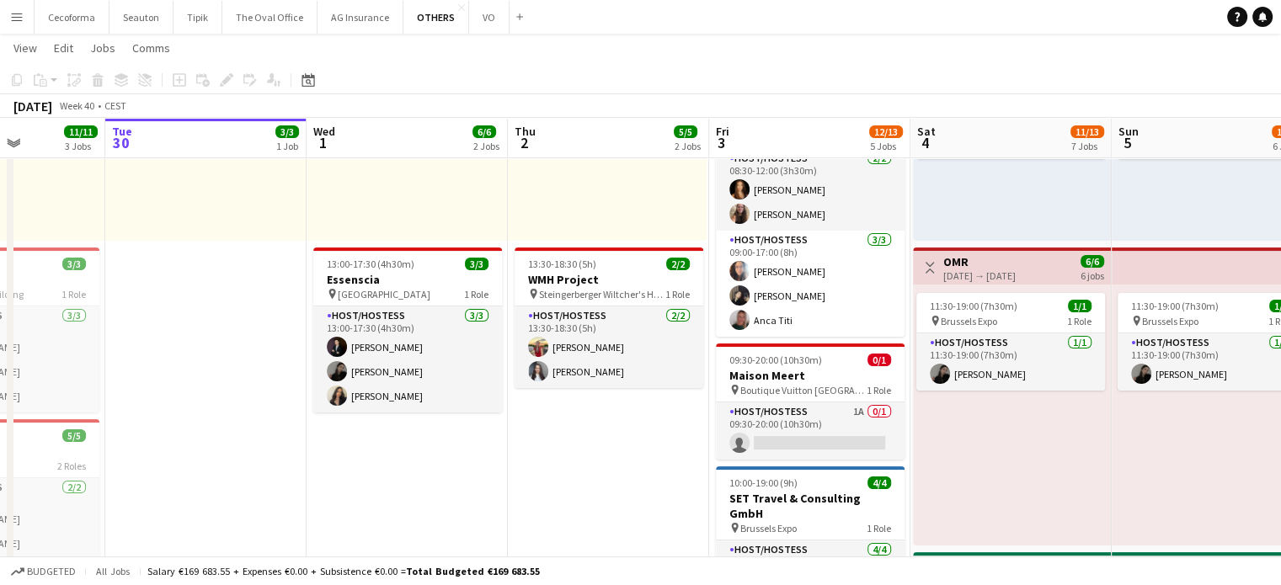
click at [11, 19] on app-icon "Menu" at bounding box center [16, 16] width 13 height 13
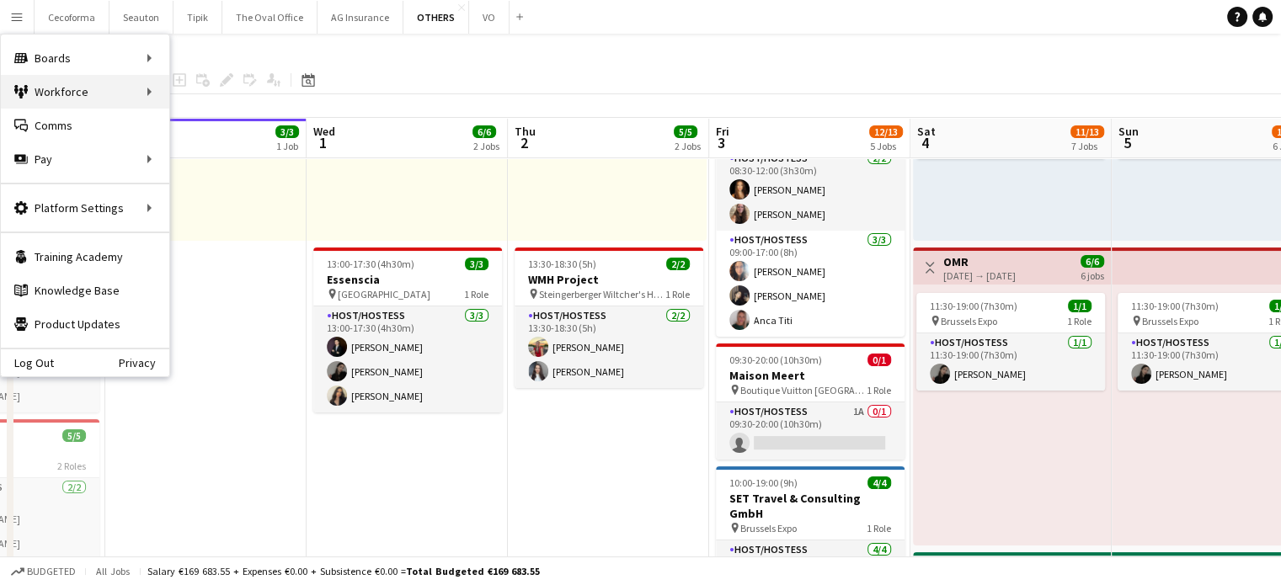
click at [103, 84] on div "Workforce Workforce" at bounding box center [85, 92] width 168 height 34
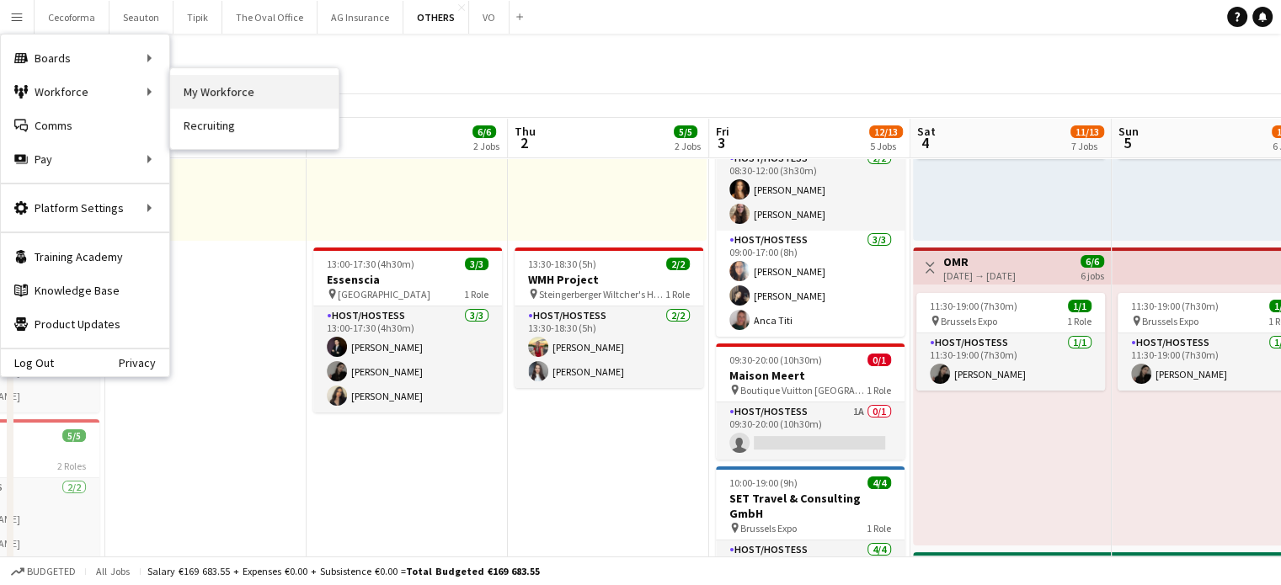
click at [206, 93] on link "My Workforce" at bounding box center [254, 92] width 168 height 34
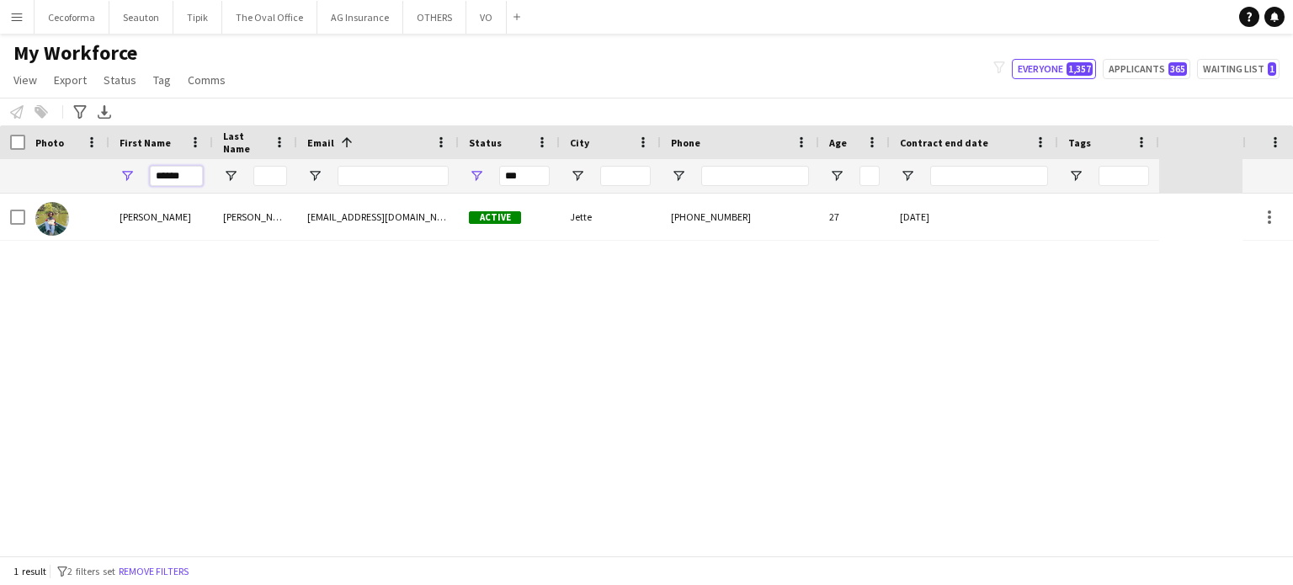
click at [188, 177] on input "******" at bounding box center [176, 176] width 53 height 20
type input "*"
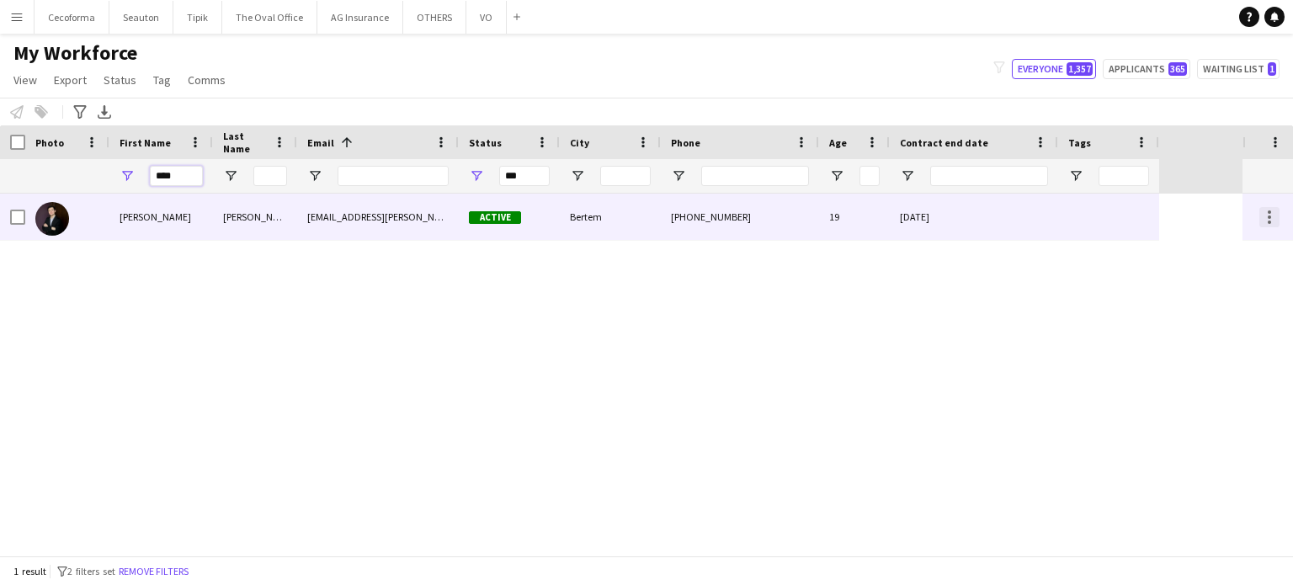
type input "****"
click at [1273, 216] on div at bounding box center [1270, 217] width 20 height 20
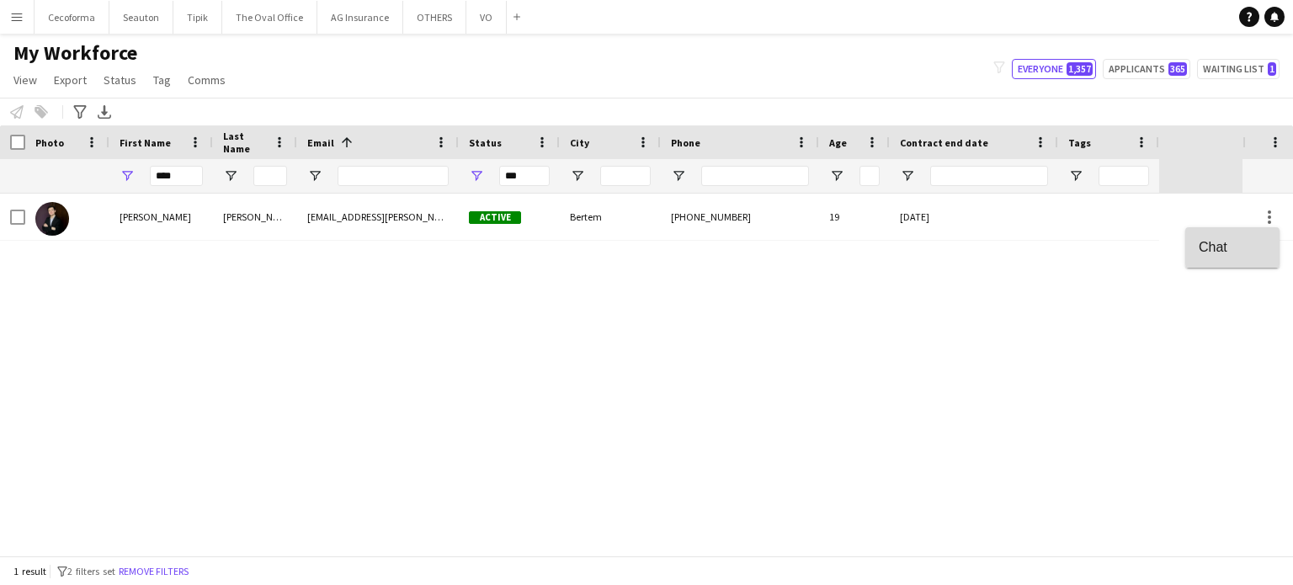
click at [1206, 246] on span "Chat" at bounding box center [1232, 246] width 67 height 15
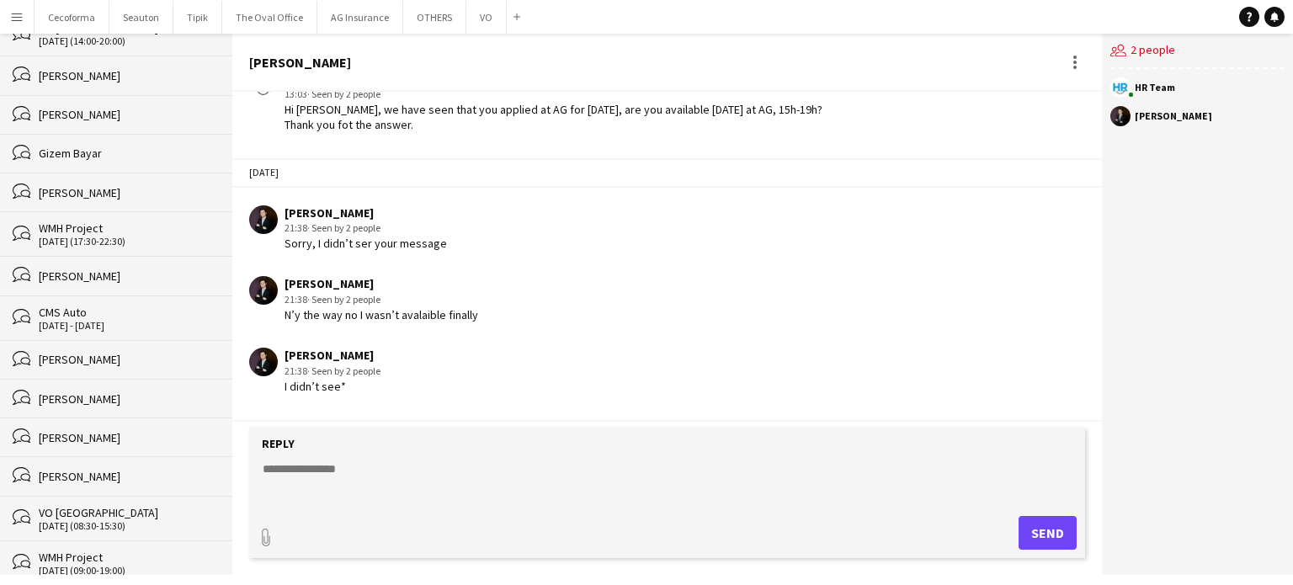
scroll to position [2250, 0]
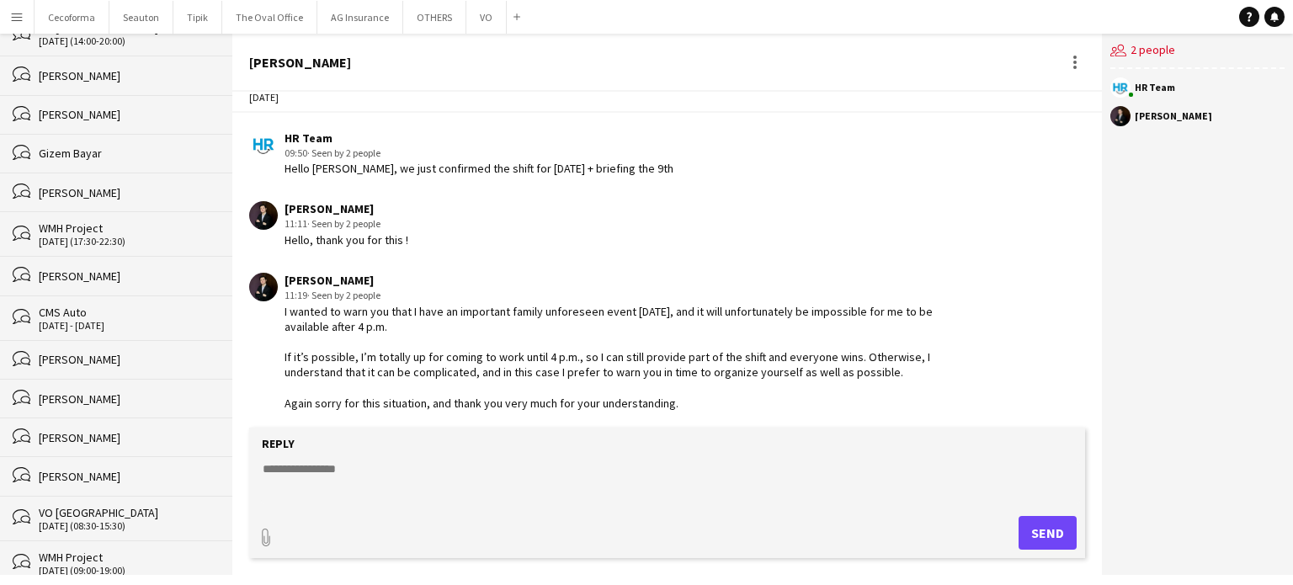
click at [346, 471] on textarea at bounding box center [670, 483] width 819 height 44
click at [344, 467] on textarea "**********" at bounding box center [670, 483] width 819 height 44
click at [562, 471] on textarea "**********" at bounding box center [670, 483] width 819 height 44
type textarea "**********"
click at [1024, 538] on button "Send" at bounding box center [1048, 533] width 58 height 34
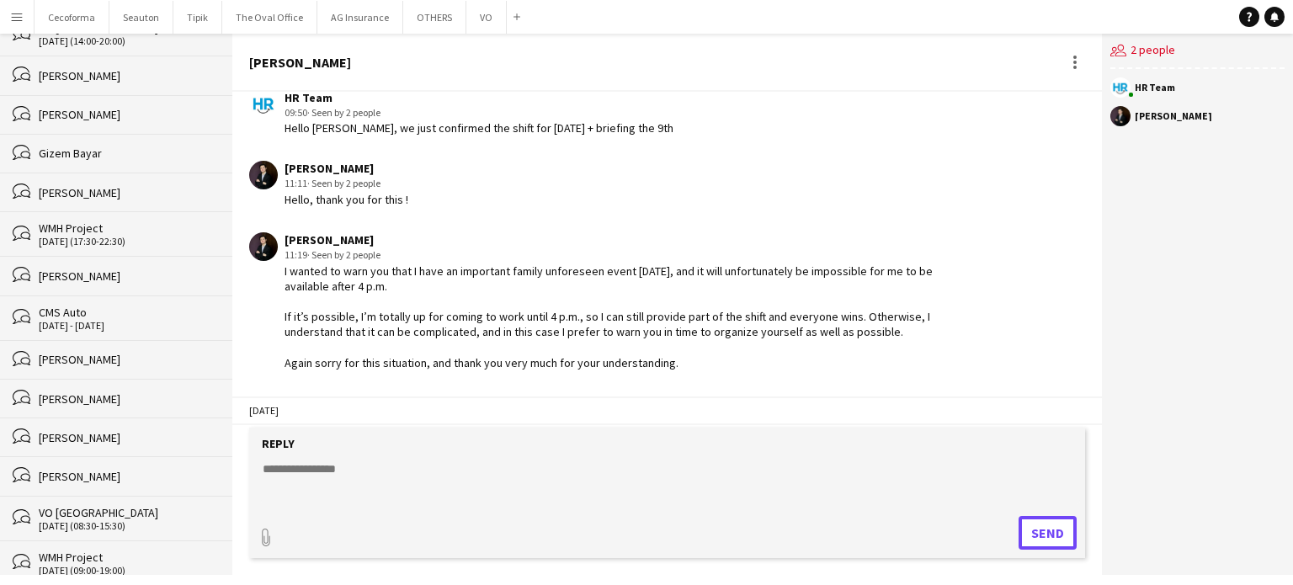
scroll to position [2382, 0]
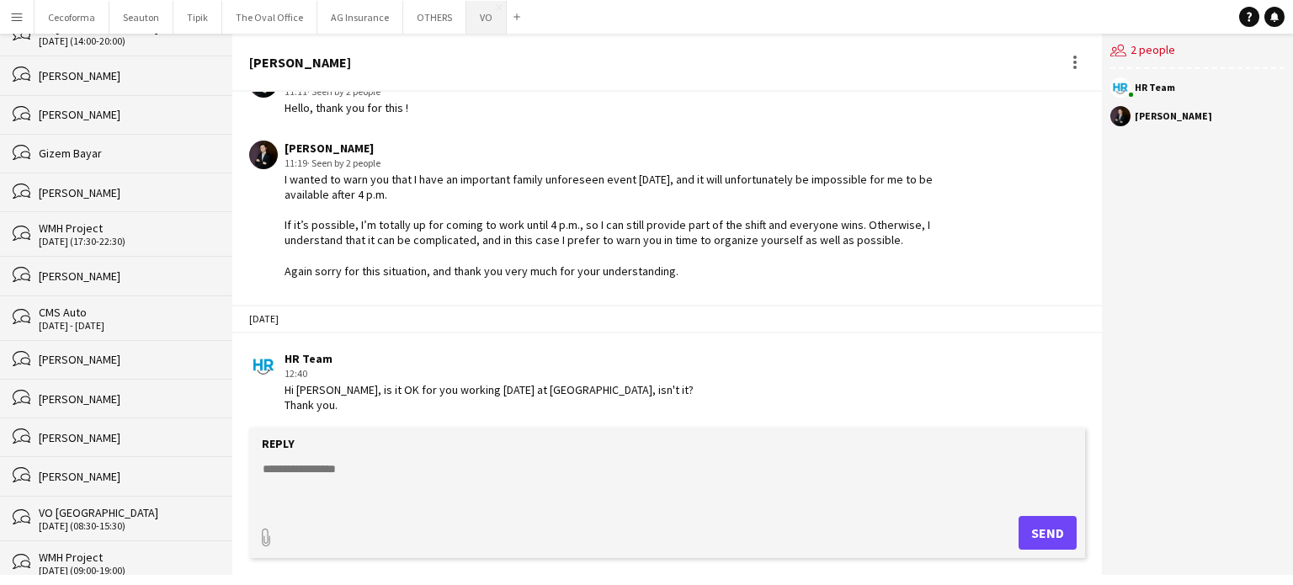
click at [472, 16] on button "VO Close" at bounding box center [486, 17] width 40 height 33
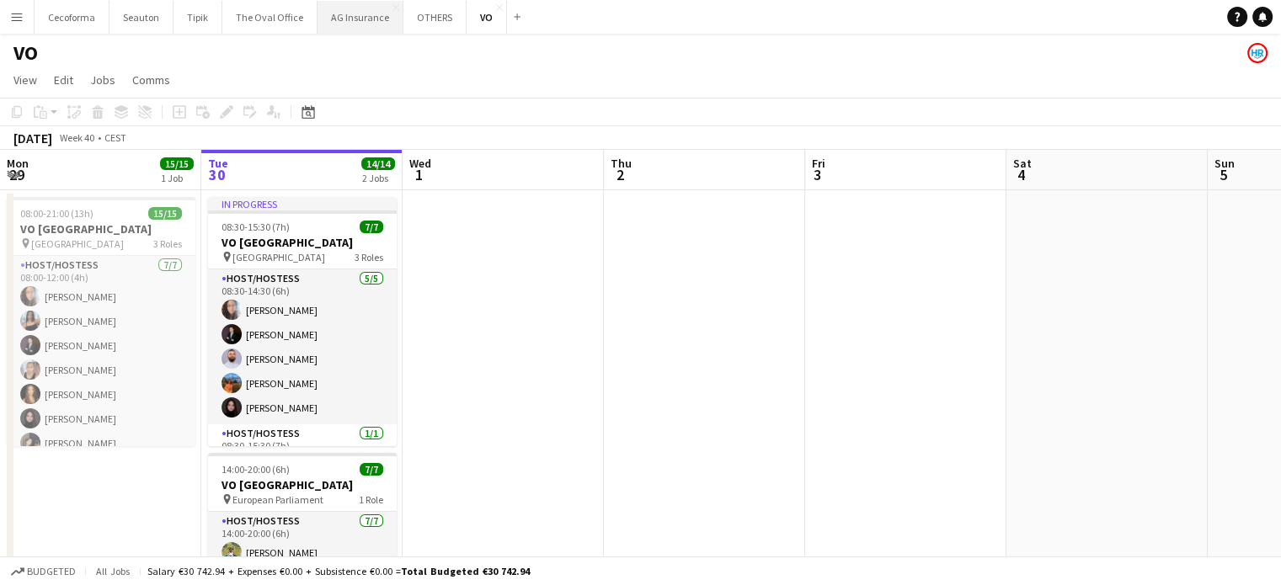
click at [333, 13] on button "AG Insurance Close" at bounding box center [360, 17] width 86 height 33
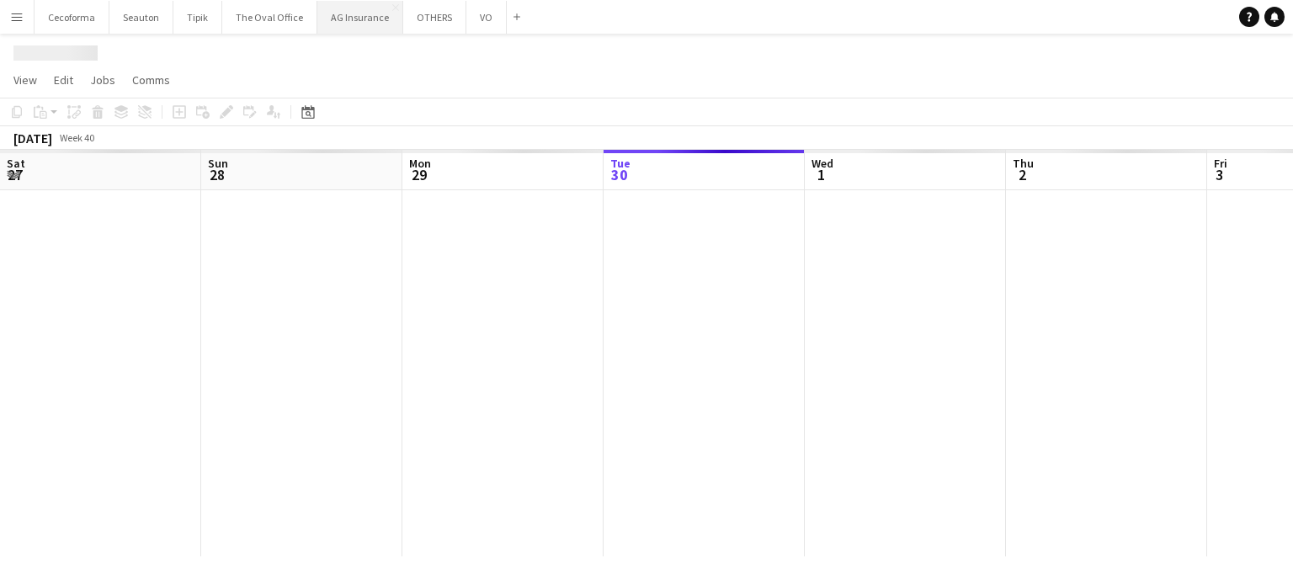
scroll to position [0, 402]
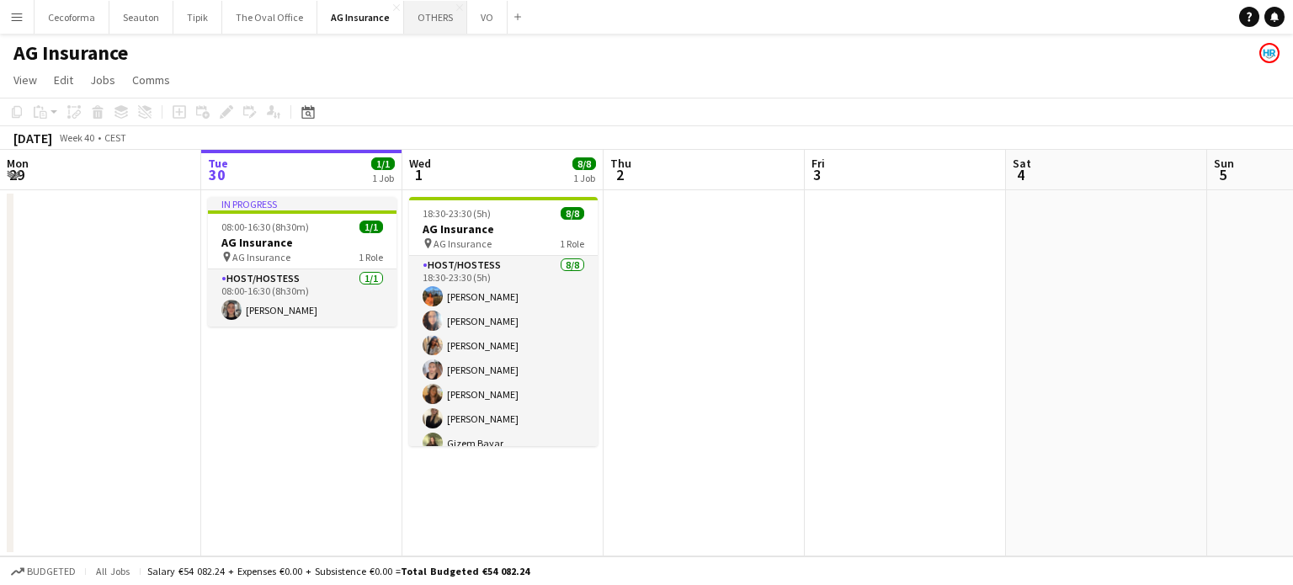
click at [436, 13] on button "OTHERS Close" at bounding box center [435, 17] width 63 height 33
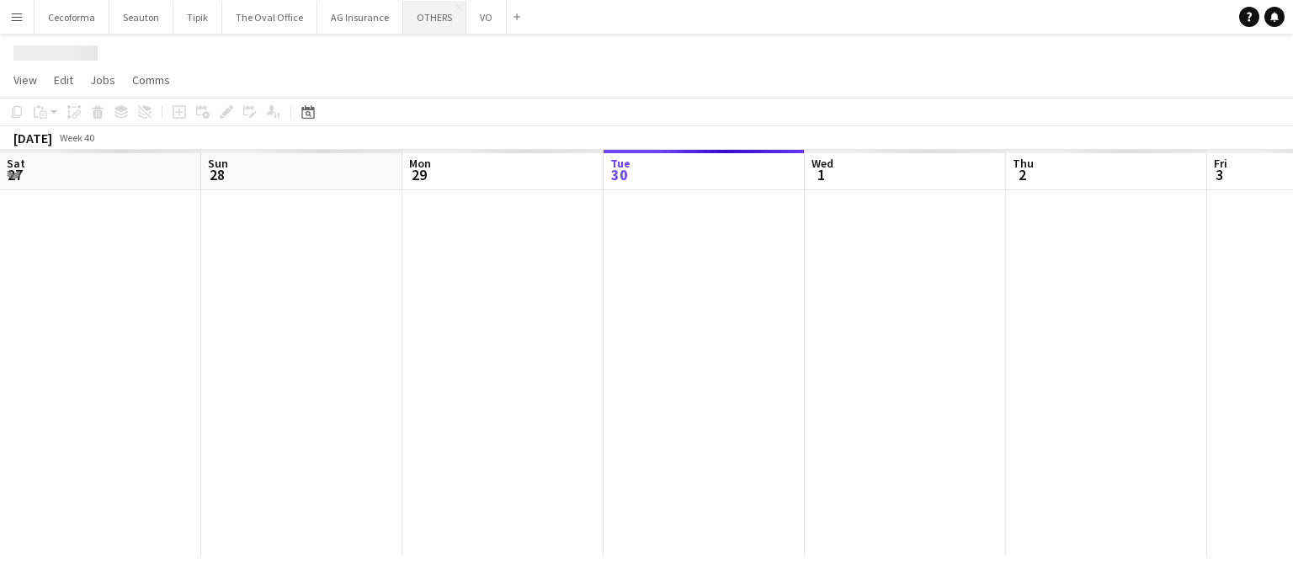
scroll to position [0, 402]
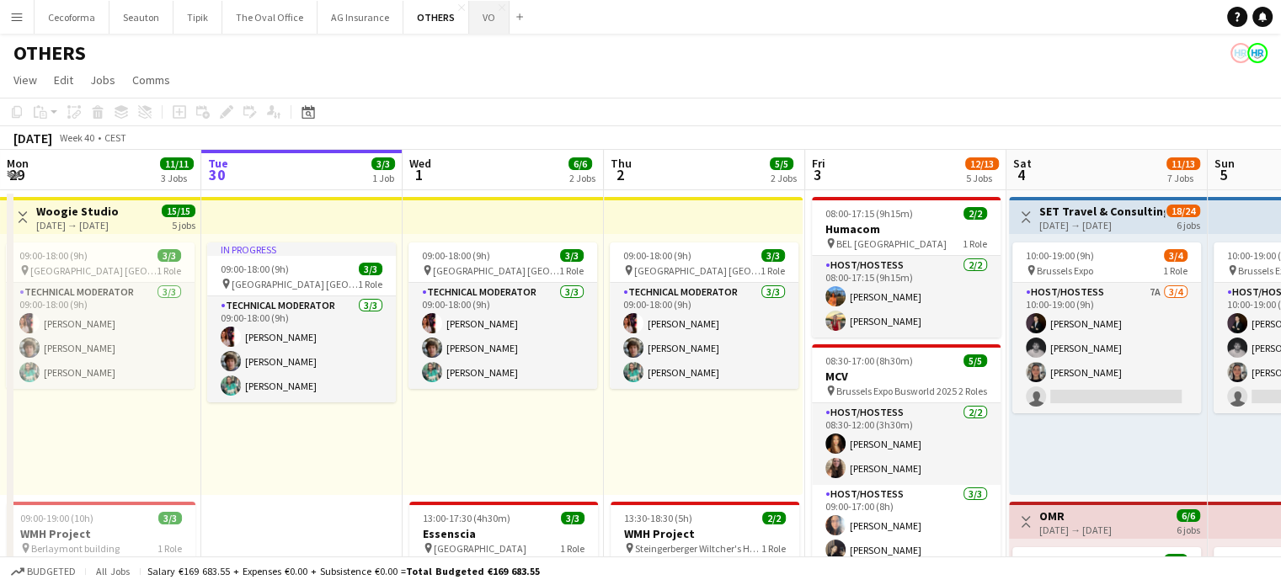
click at [475, 21] on button "VO Close" at bounding box center [489, 17] width 40 height 33
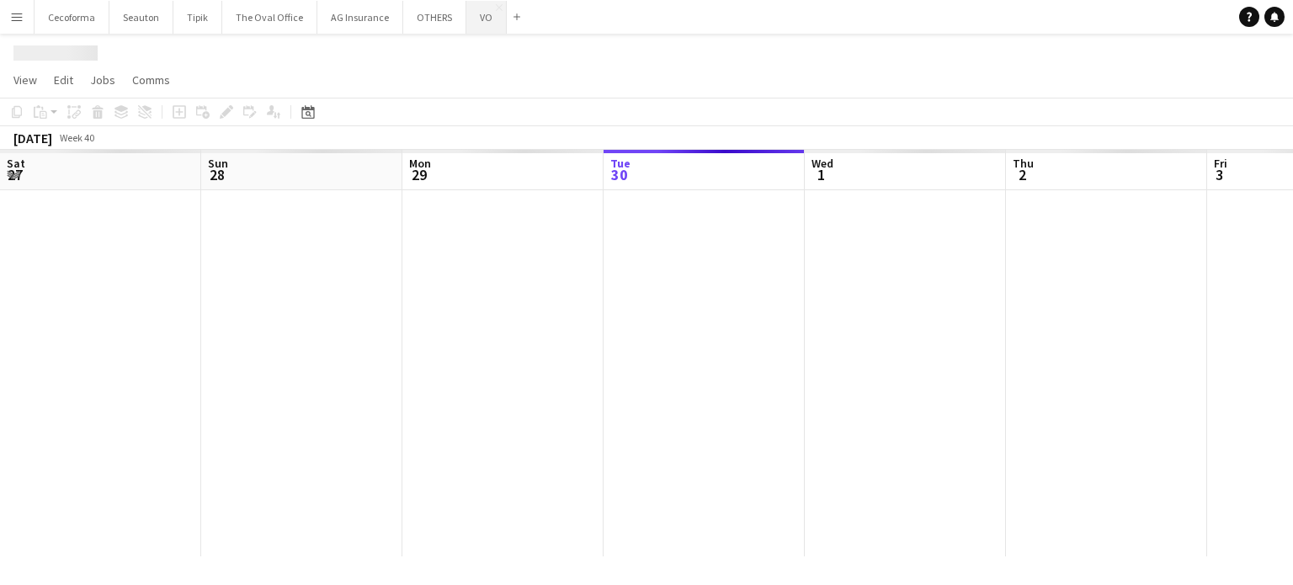
scroll to position [0, 402]
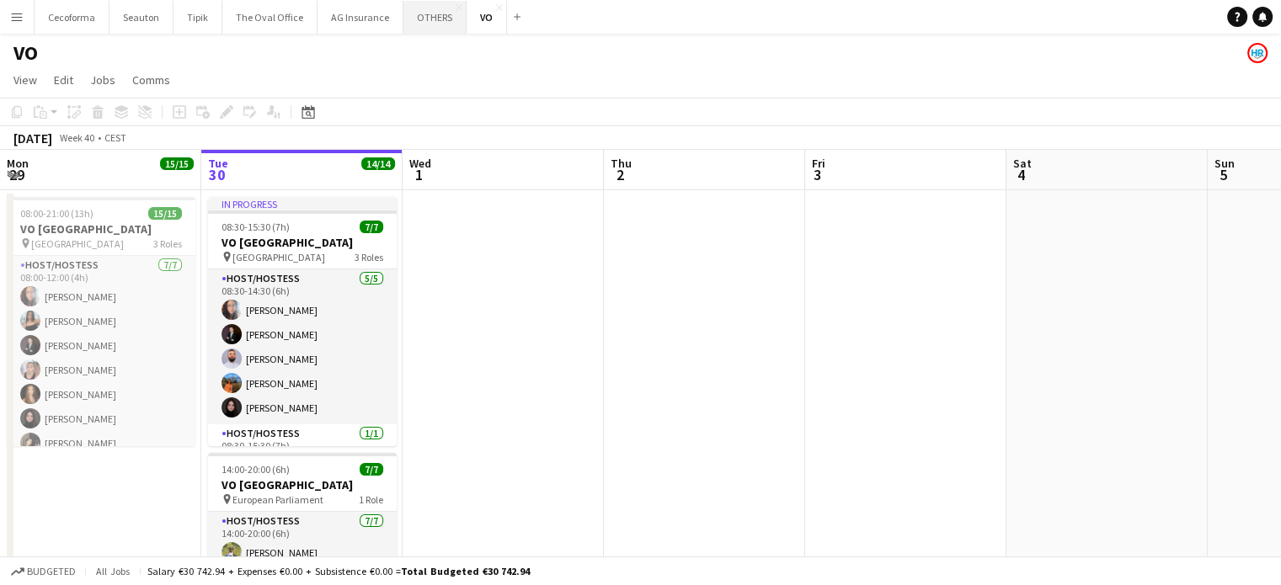
click at [418, 19] on button "OTHERS Close" at bounding box center [434, 17] width 63 height 33
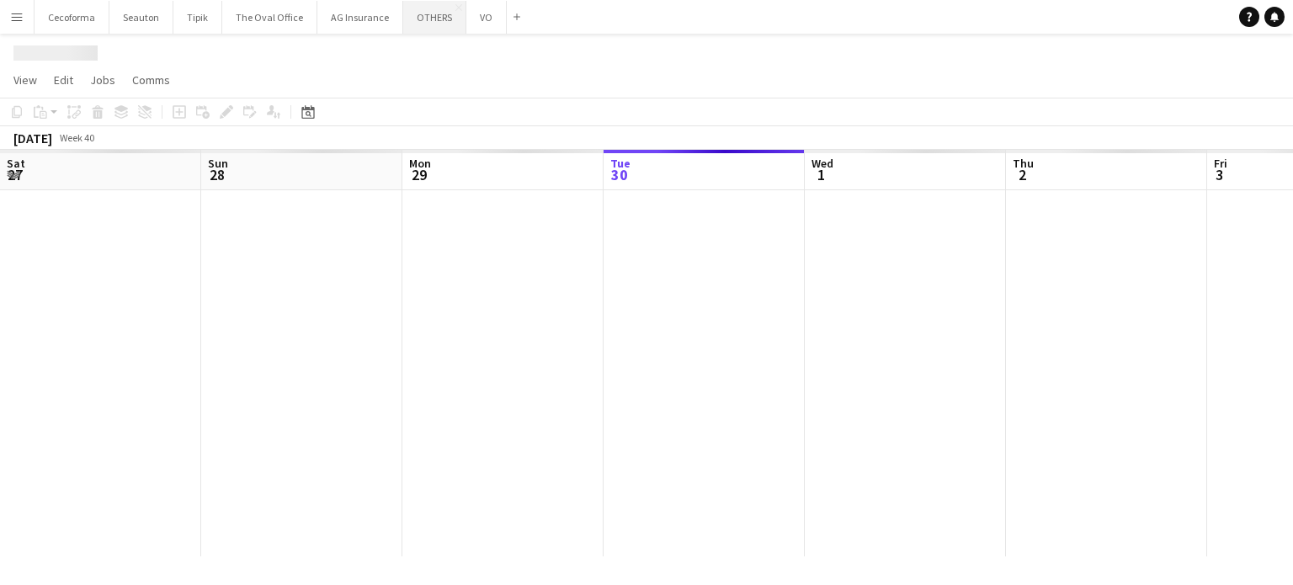
scroll to position [0, 402]
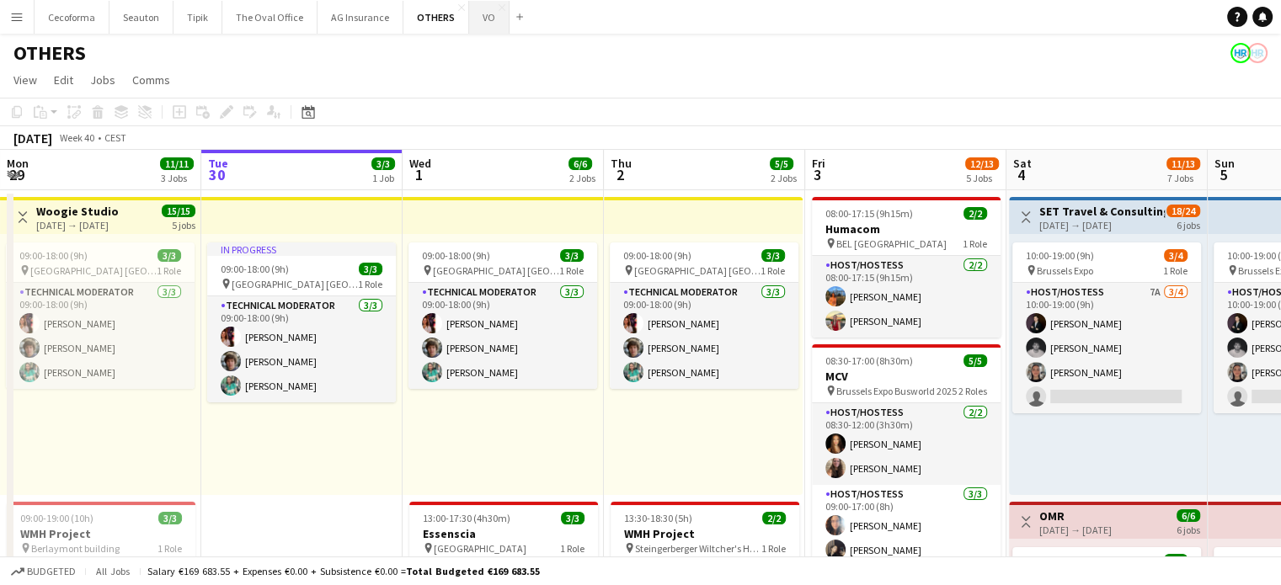
click at [475, 19] on button "VO Close" at bounding box center [489, 17] width 40 height 33
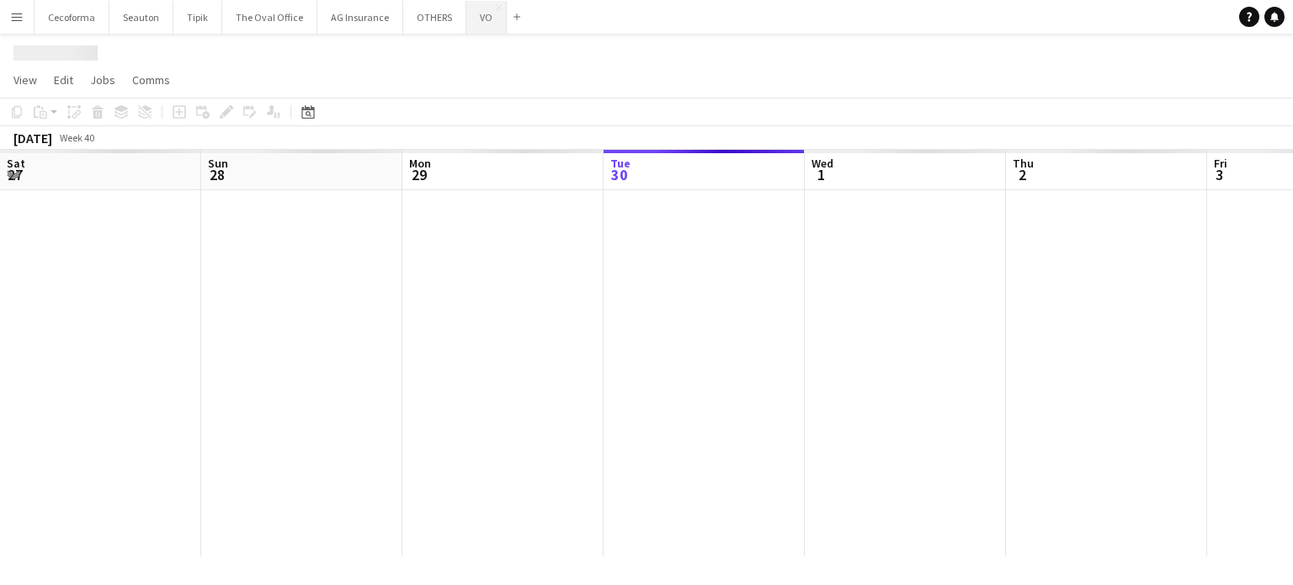
scroll to position [0, 402]
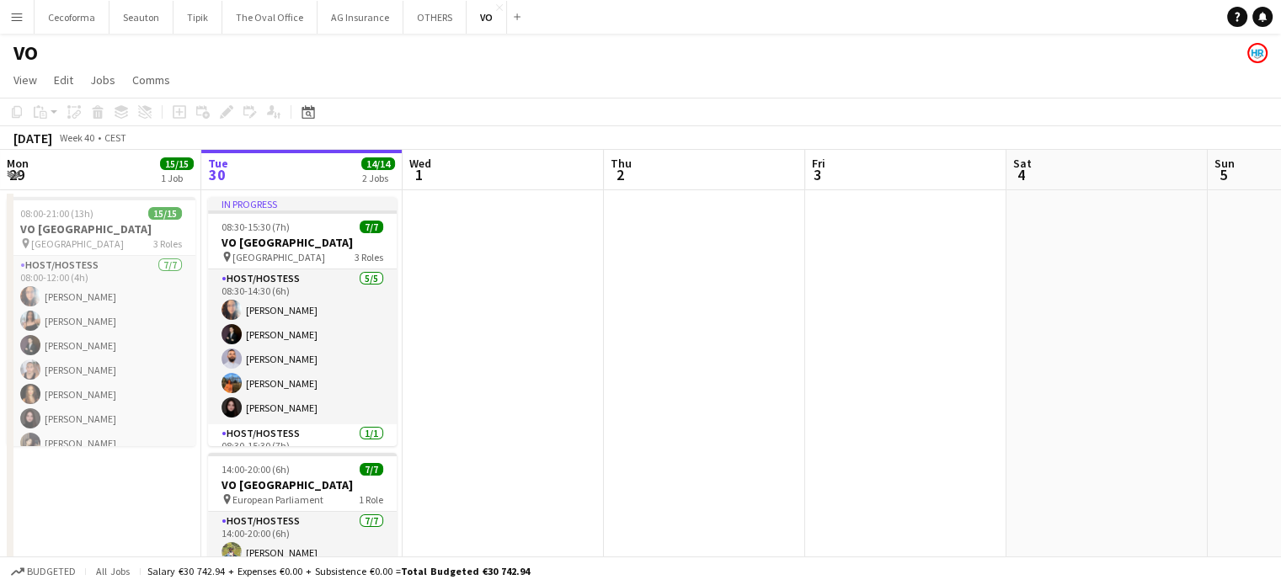
click at [14, 14] on app-icon "Menu" at bounding box center [16, 16] width 13 height 13
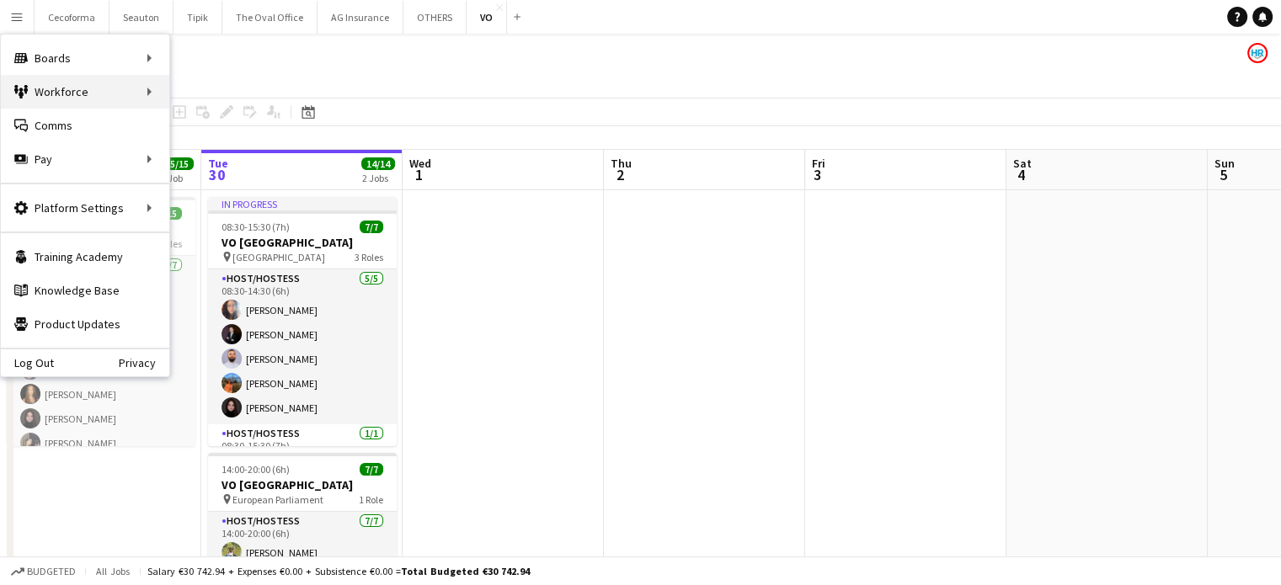
click at [56, 86] on div "Workforce Workforce" at bounding box center [85, 92] width 168 height 34
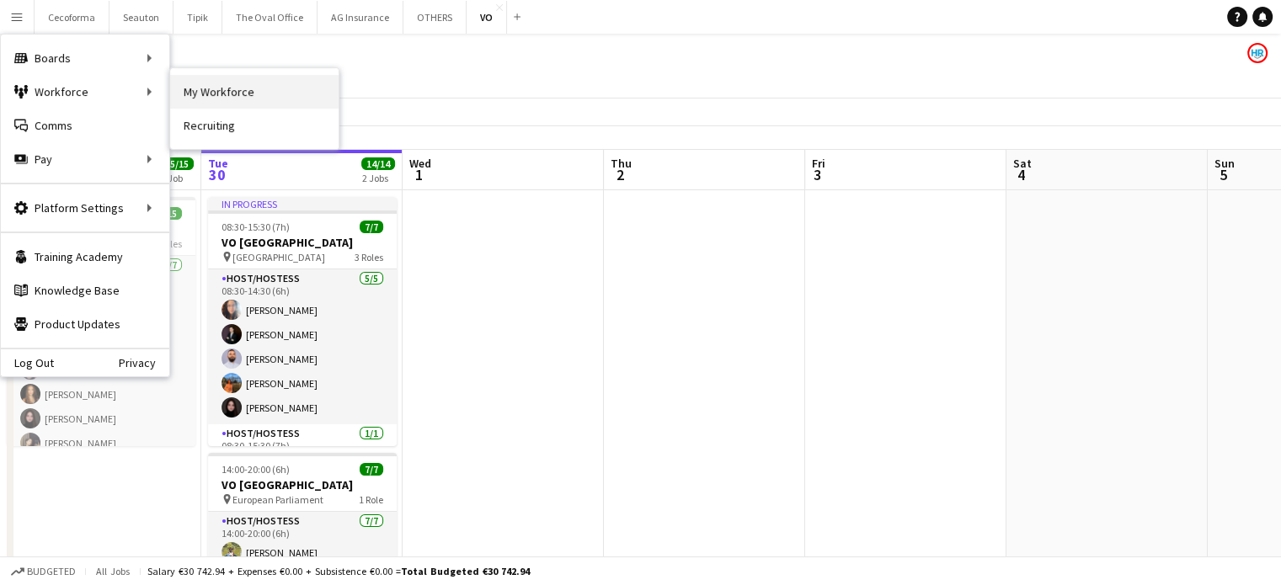
click at [205, 90] on link "My Workforce" at bounding box center [254, 92] width 168 height 34
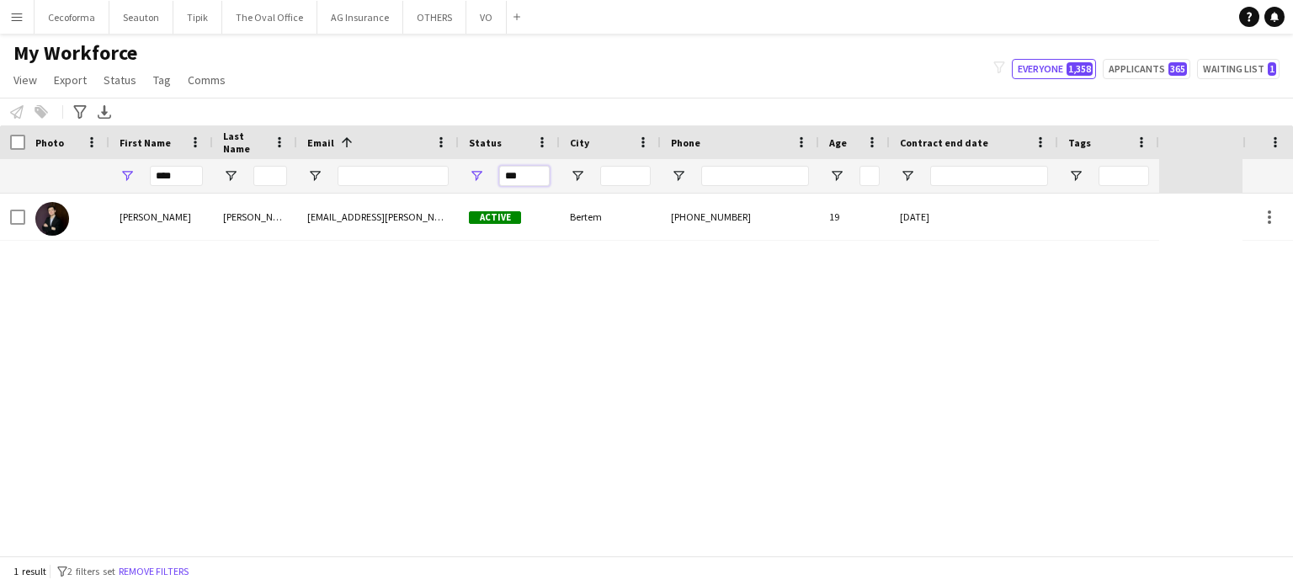
click at [536, 172] on input "***" at bounding box center [524, 176] width 51 height 20
type input "*"
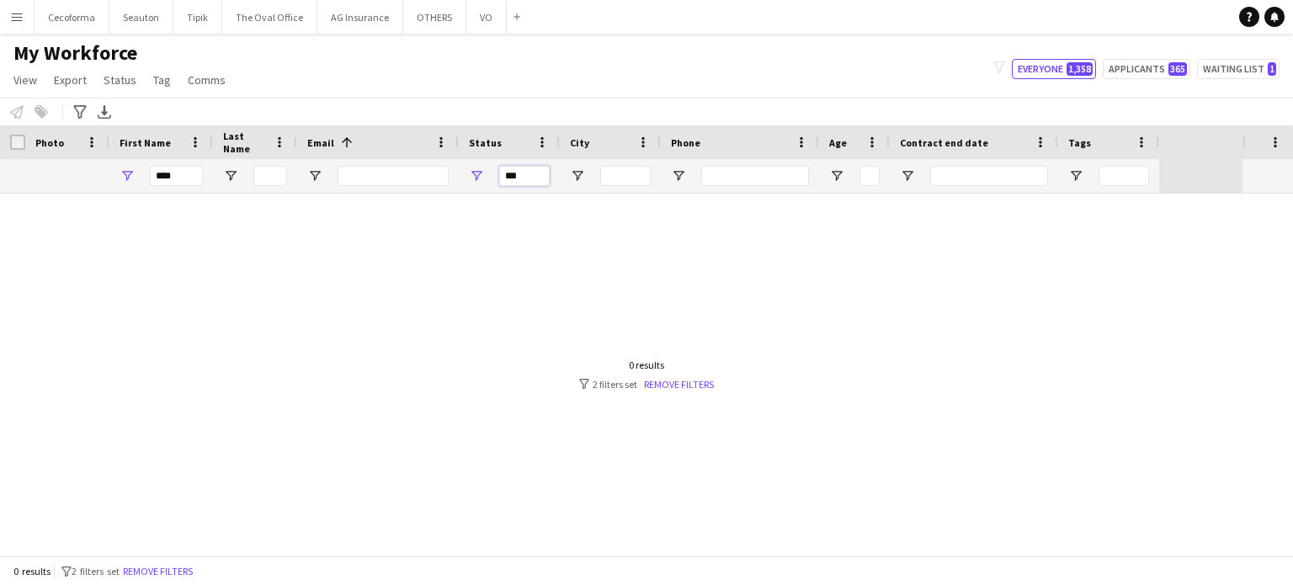
type input "***"
click at [179, 178] on input "****" at bounding box center [176, 176] width 53 height 20
type input "*"
click at [354, 339] on div at bounding box center [621, 375] width 1243 height 362
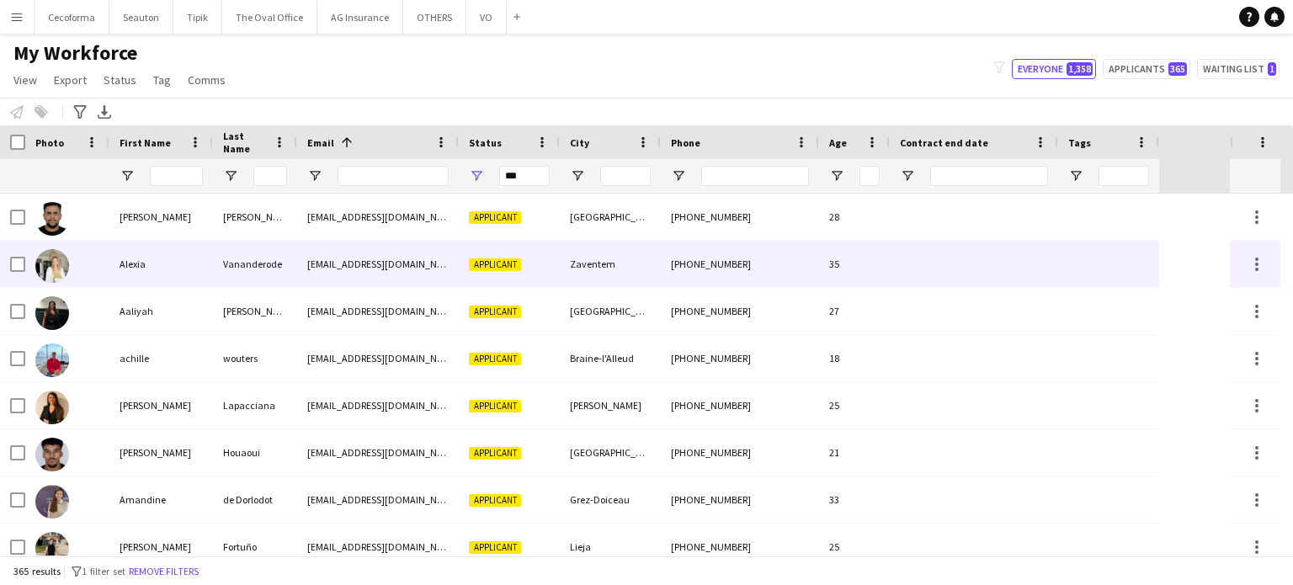
click at [823, 269] on div "35" at bounding box center [854, 264] width 71 height 46
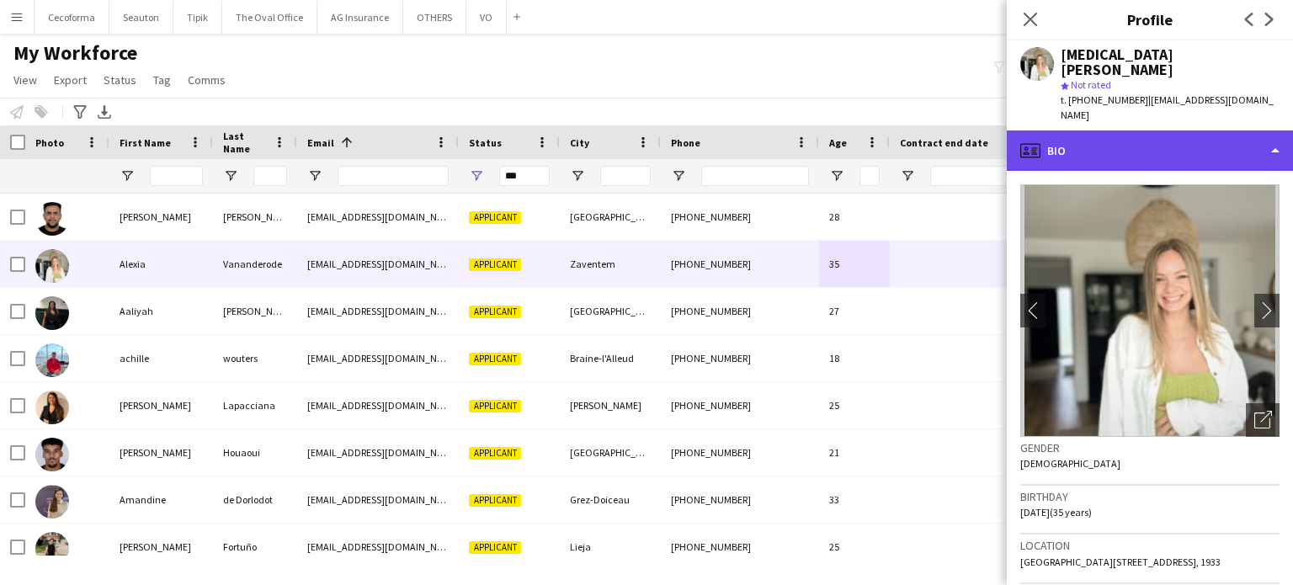
click at [1280, 131] on div "profile Bio" at bounding box center [1150, 151] width 286 height 40
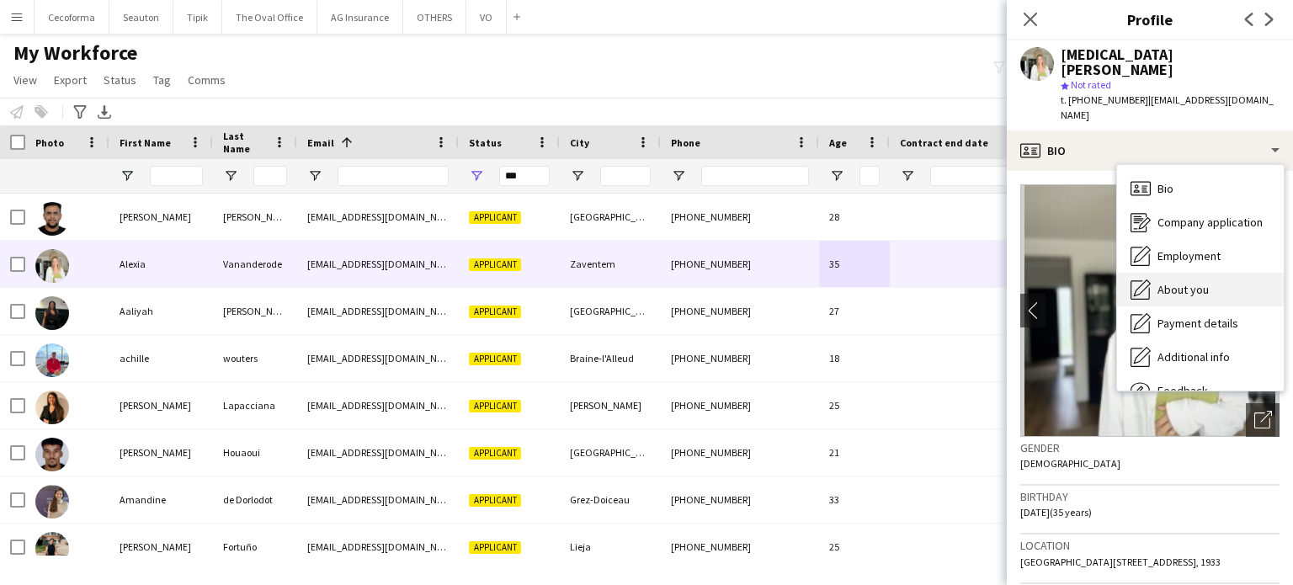
click at [1181, 282] on span "About you" at bounding box center [1183, 289] width 51 height 15
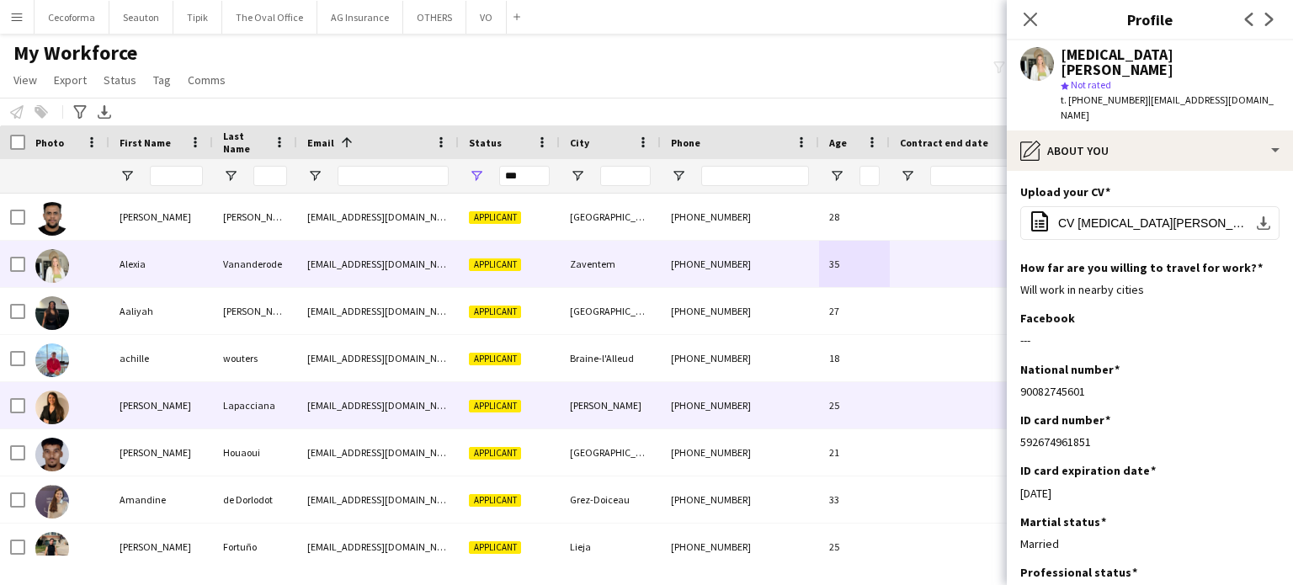
scroll to position [84, 0]
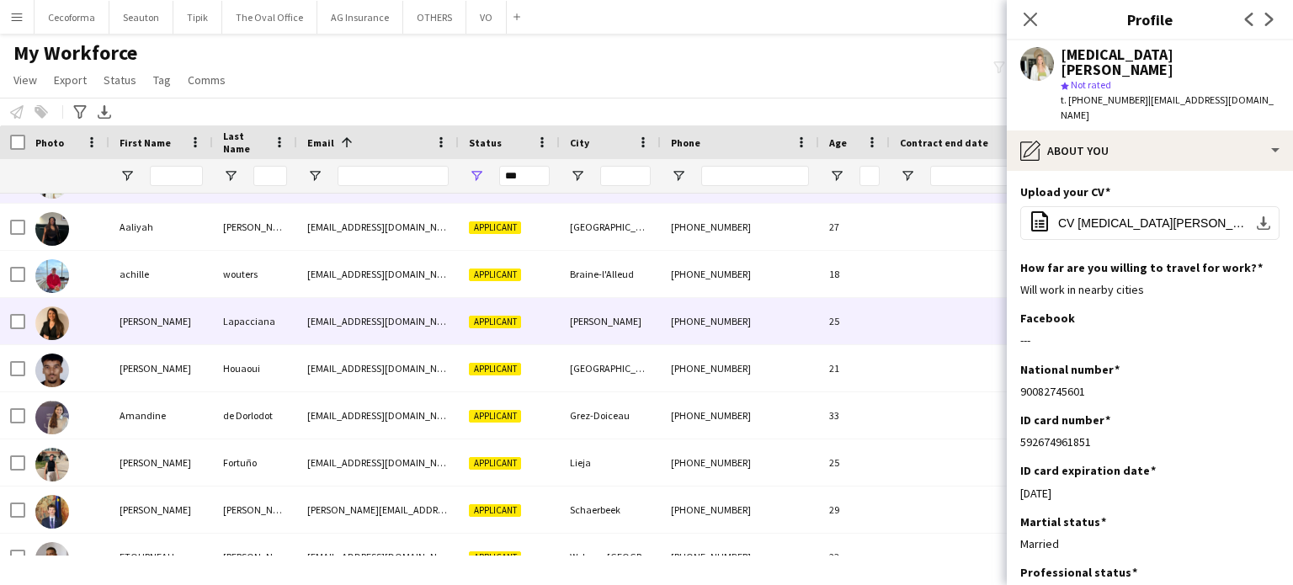
click at [860, 310] on div "25" at bounding box center [854, 321] width 71 height 46
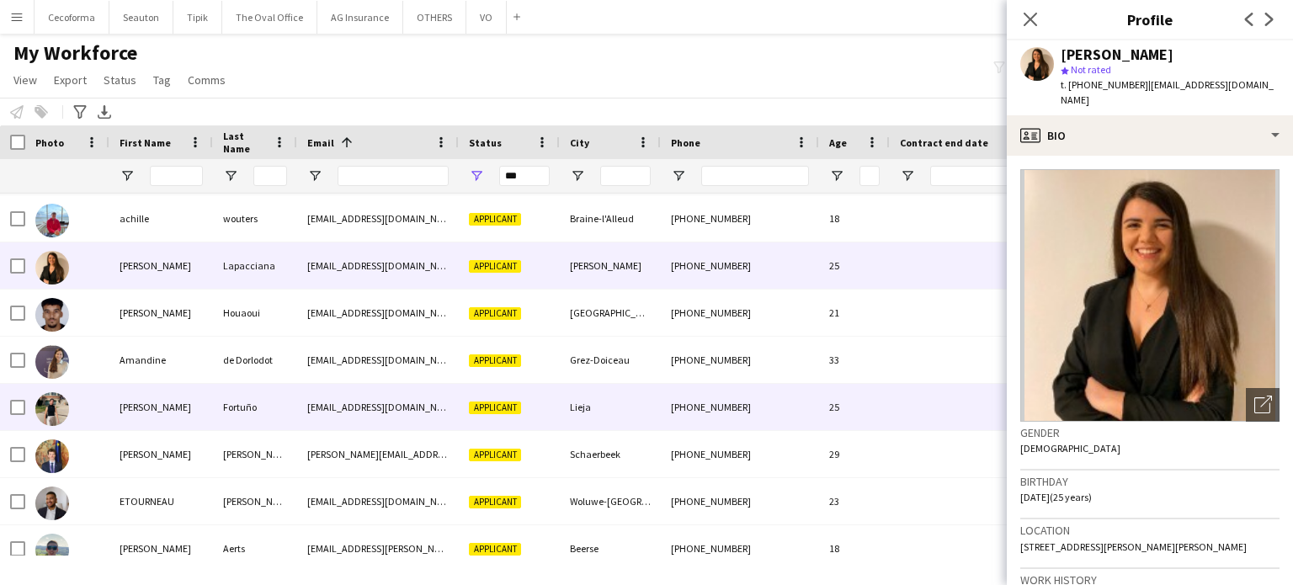
scroll to position [168, 0]
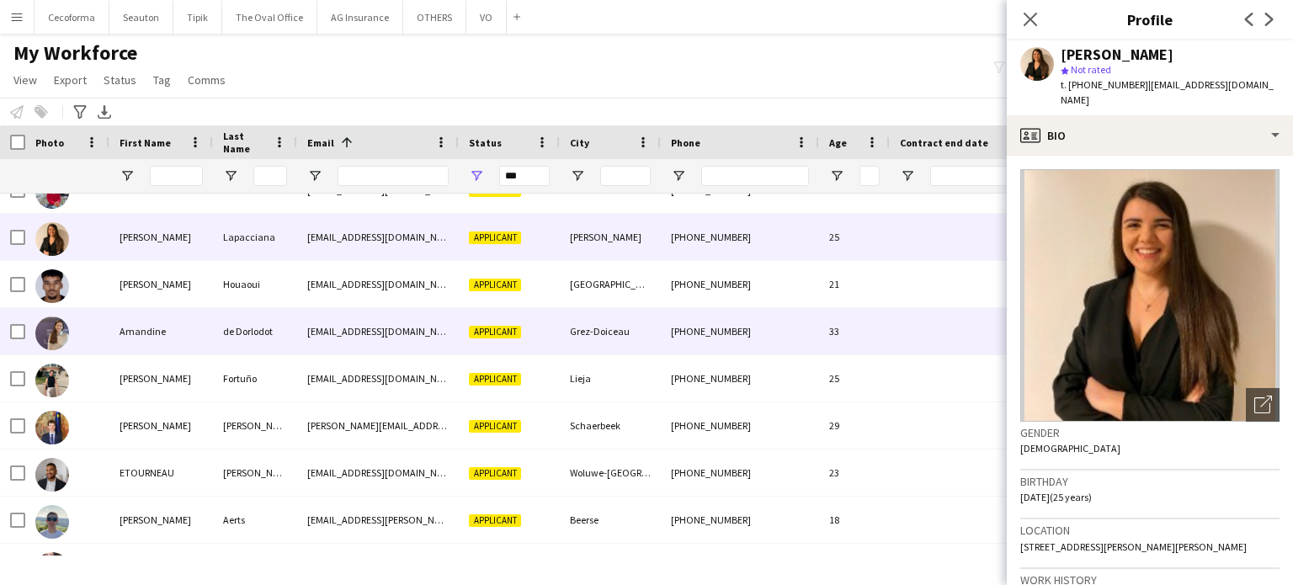
click at [882, 328] on div "33" at bounding box center [854, 331] width 71 height 46
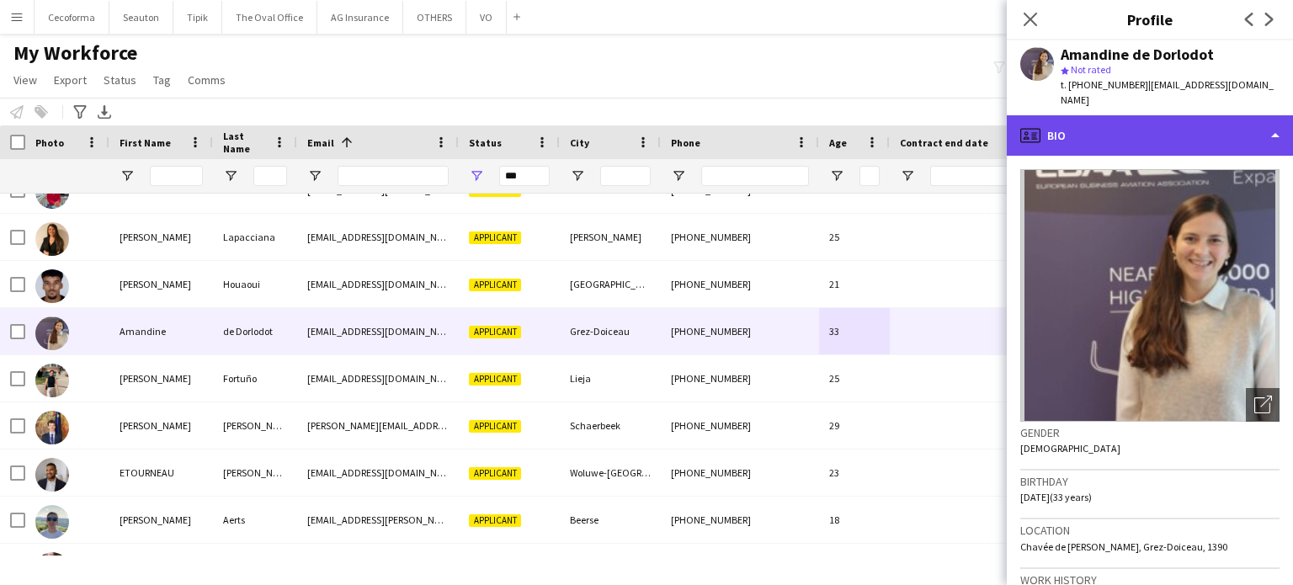
click at [1279, 125] on div "profile Bio" at bounding box center [1150, 135] width 286 height 40
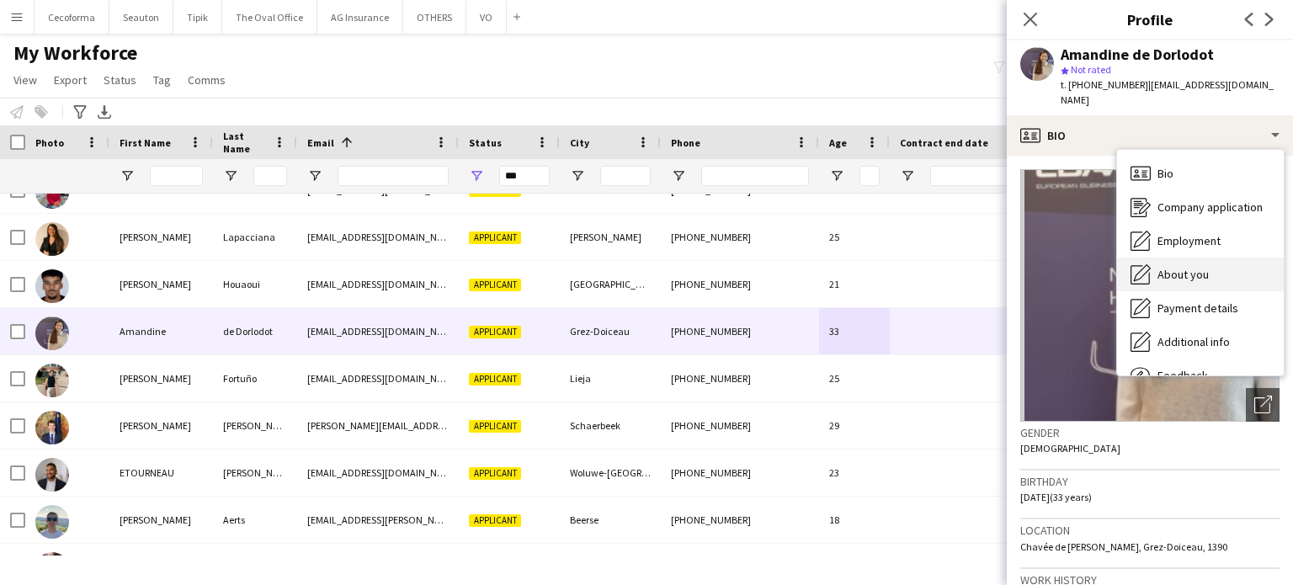
click at [1184, 267] on span "About you" at bounding box center [1183, 274] width 51 height 15
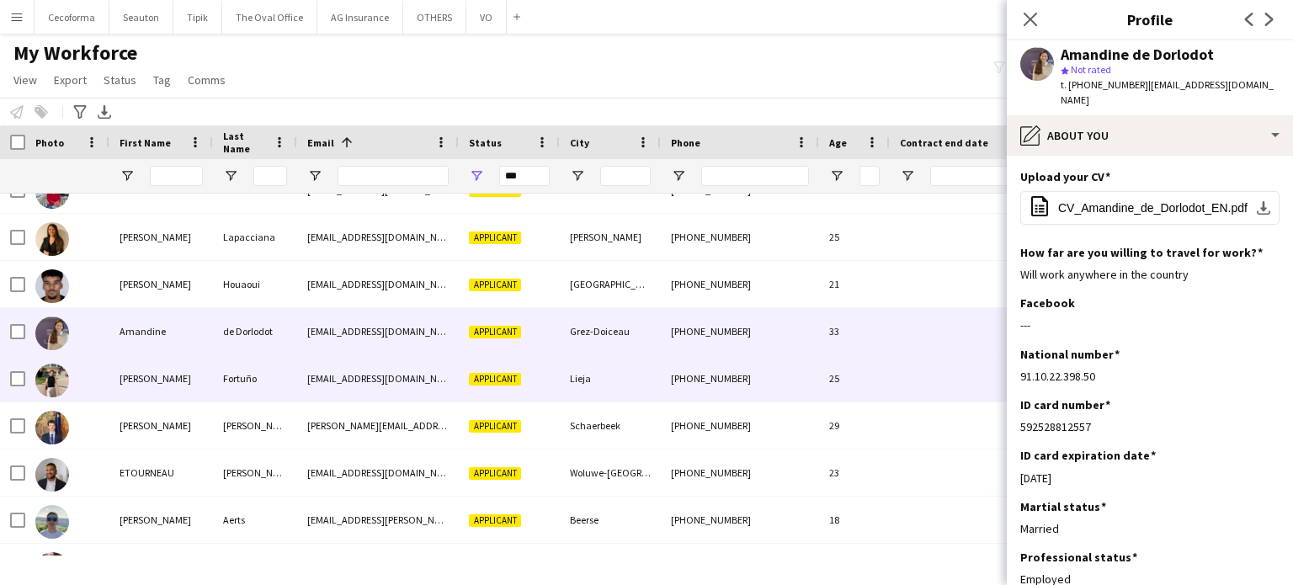
click at [902, 389] on div at bounding box center [974, 378] width 168 height 46
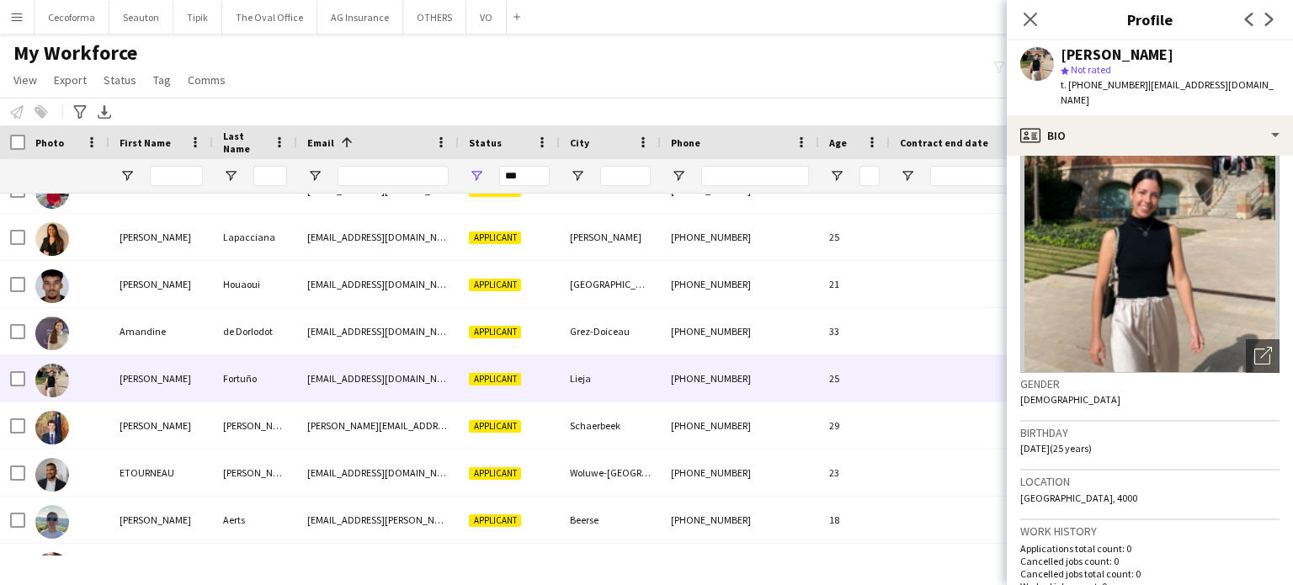
scroll to position [0, 0]
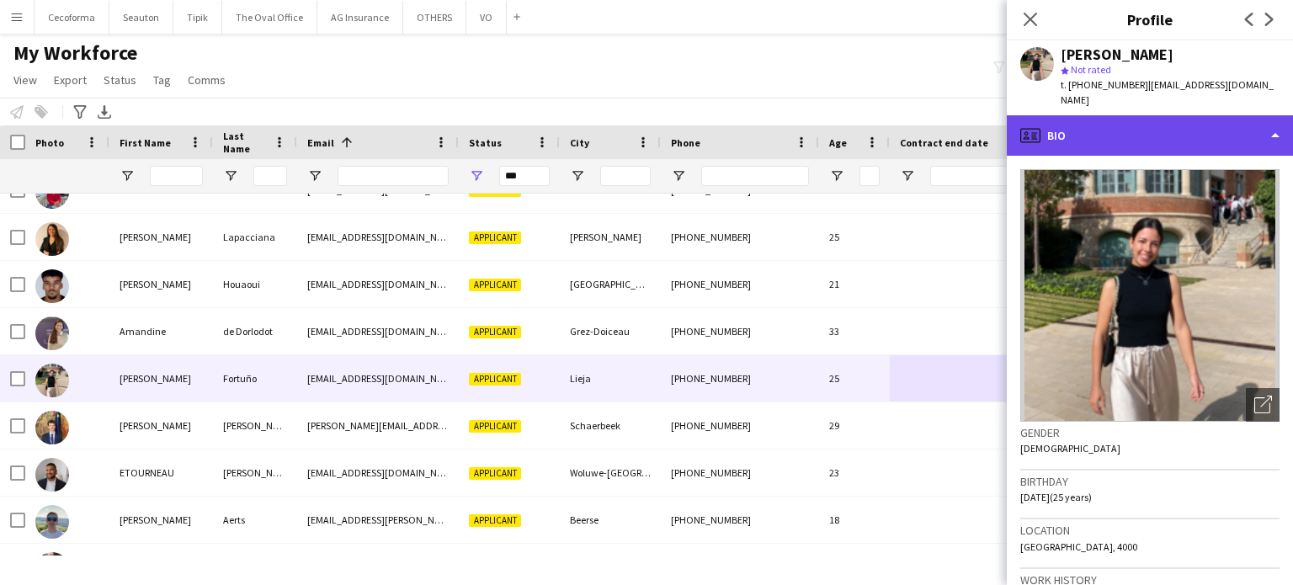
click at [1280, 123] on div "profile Bio" at bounding box center [1150, 135] width 286 height 40
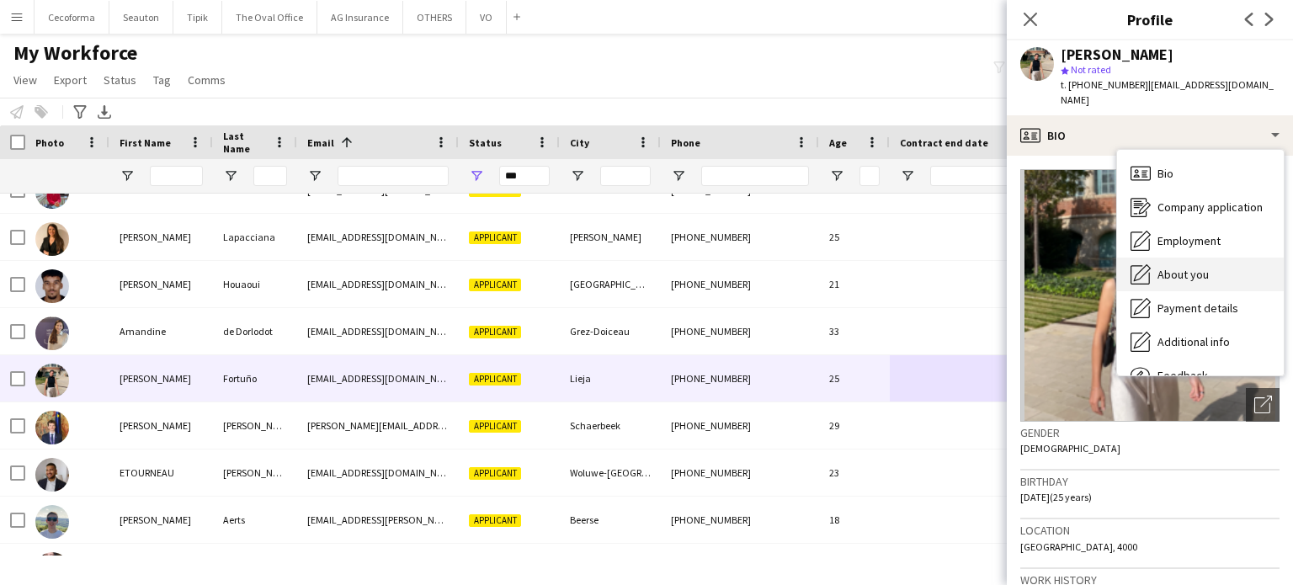
click at [1179, 267] on span "About you" at bounding box center [1183, 274] width 51 height 15
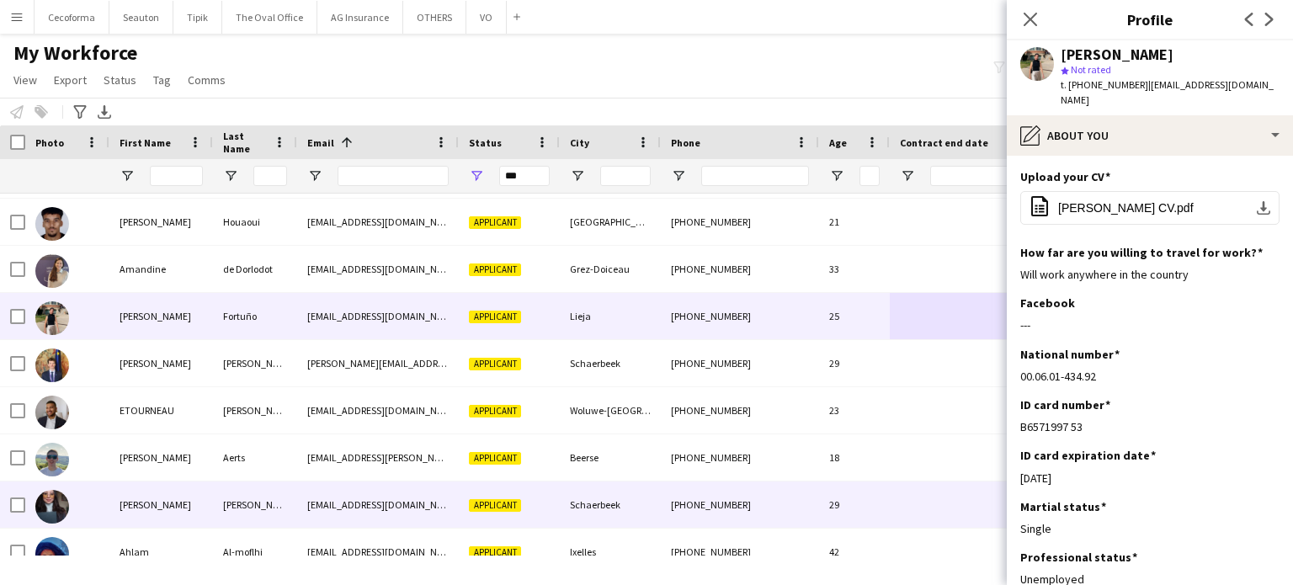
scroll to position [253, 0]
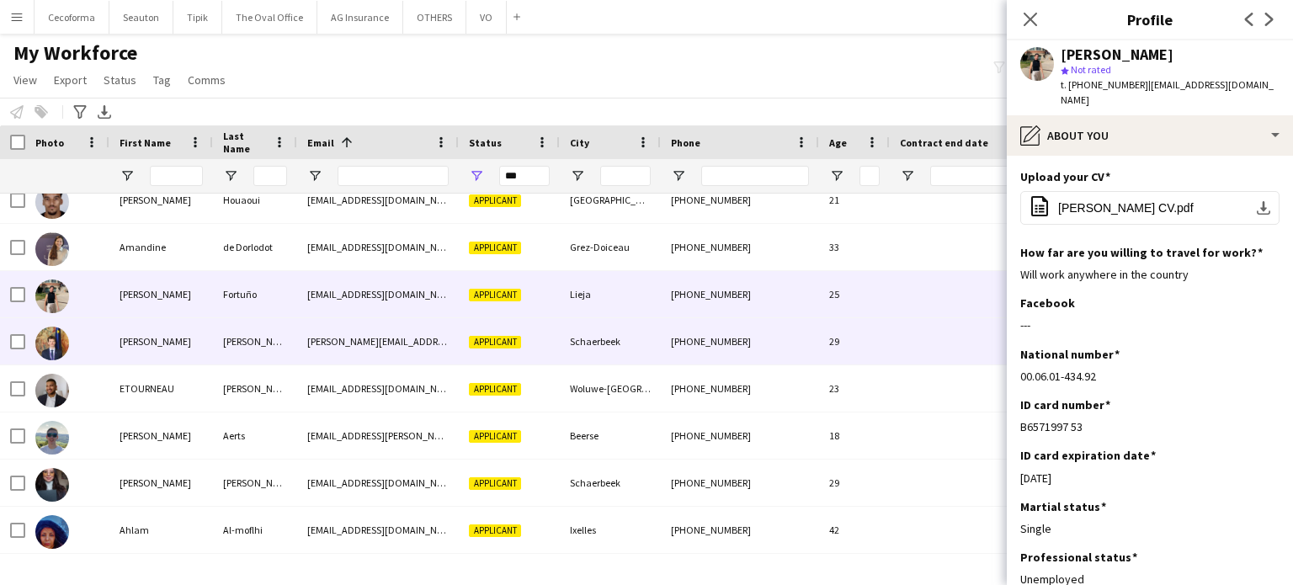
click at [256, 344] on div "Desmet" at bounding box center [255, 341] width 84 height 46
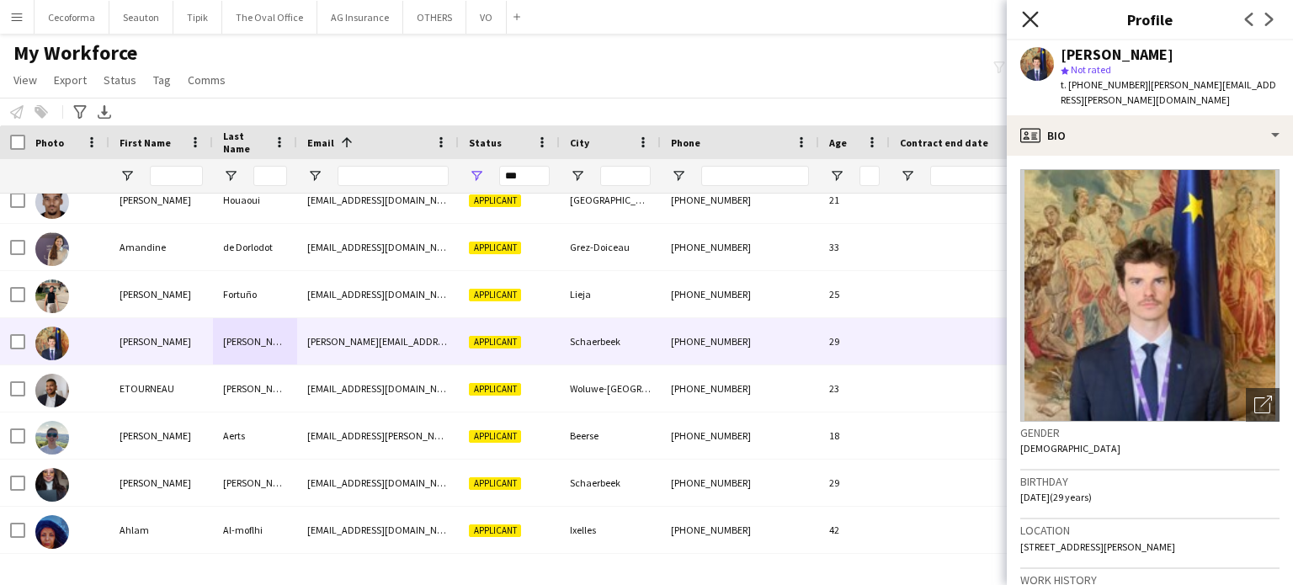
click at [1028, 21] on icon at bounding box center [1030, 19] width 16 height 16
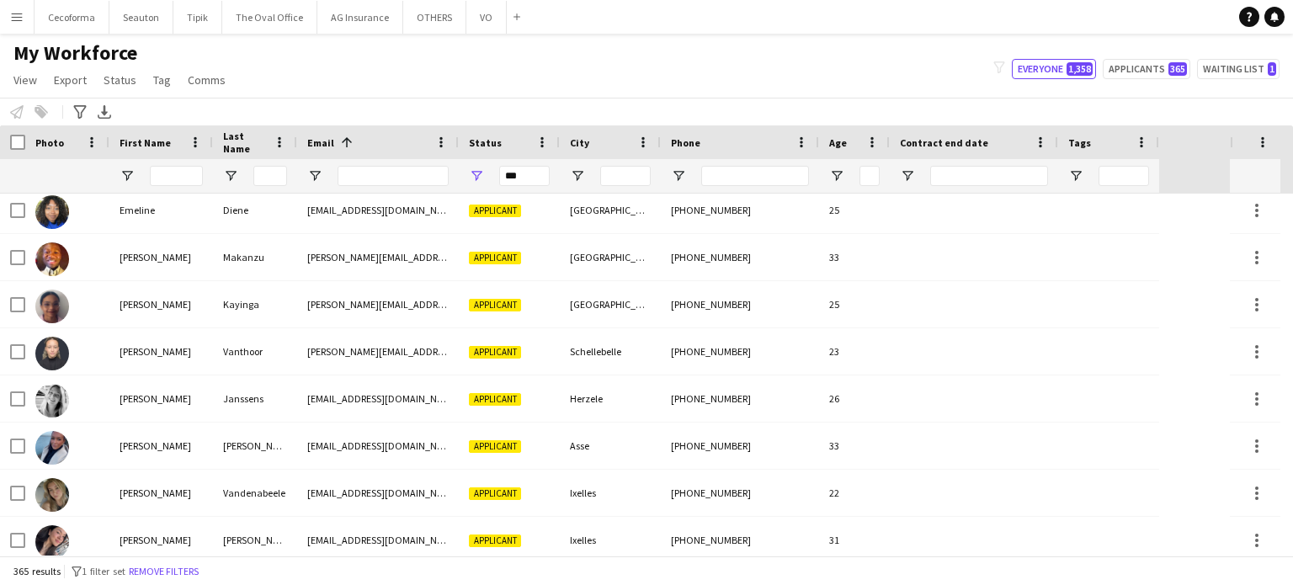
scroll to position [0, 0]
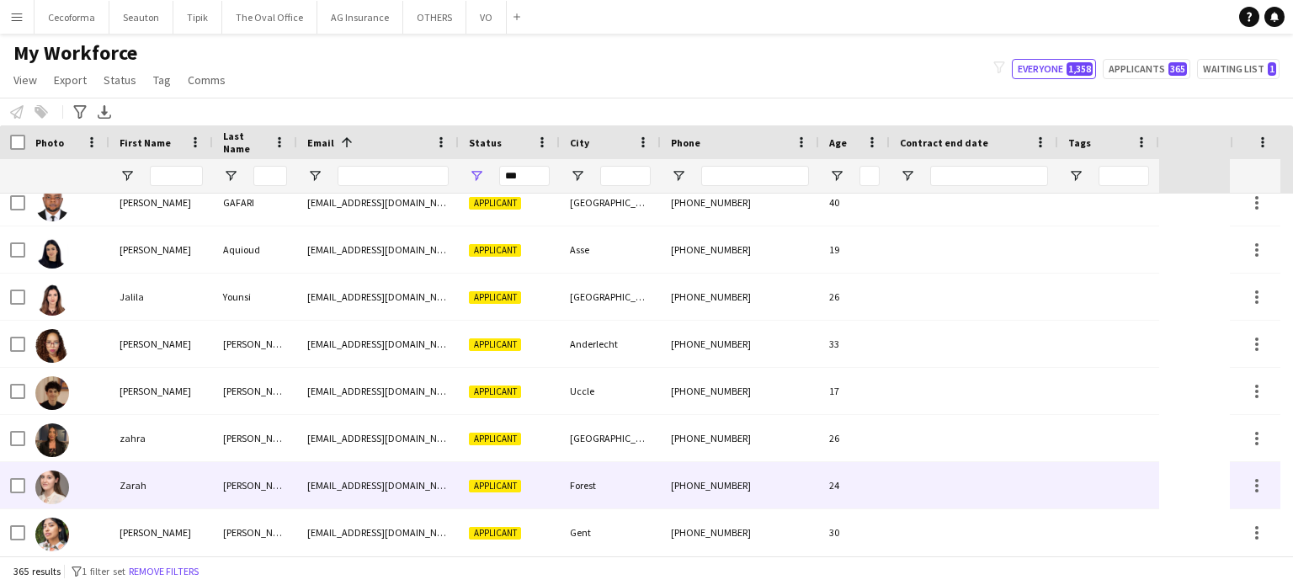
click at [744, 483] on div "+32483371429" at bounding box center [740, 485] width 158 height 46
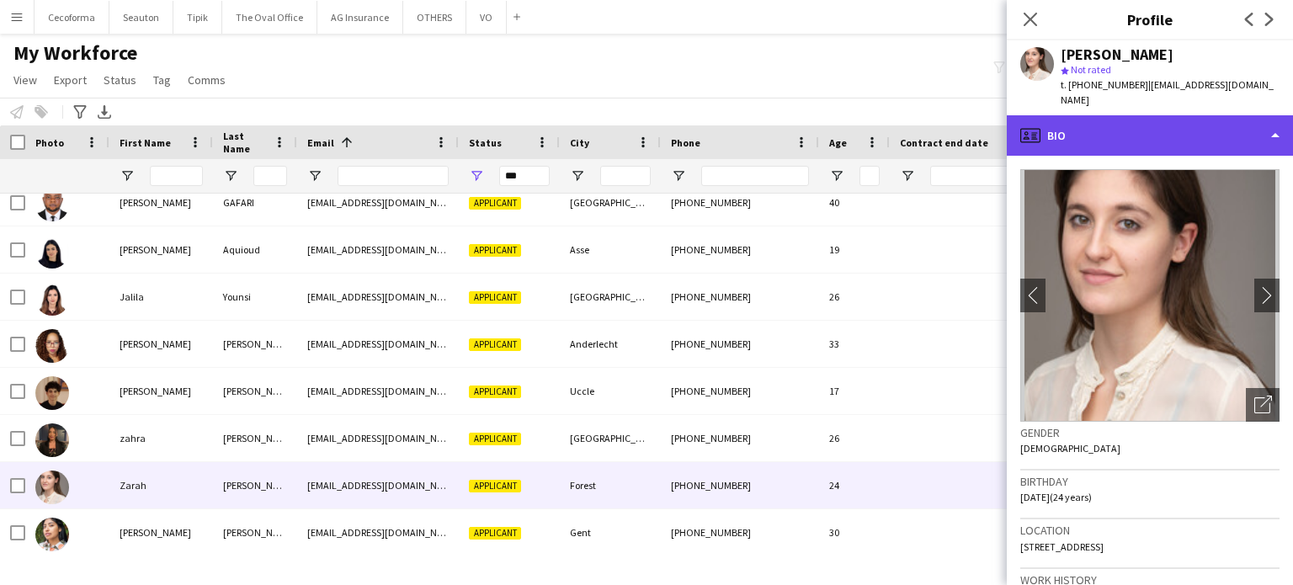
click at [1274, 121] on div "profile Bio" at bounding box center [1150, 135] width 286 height 40
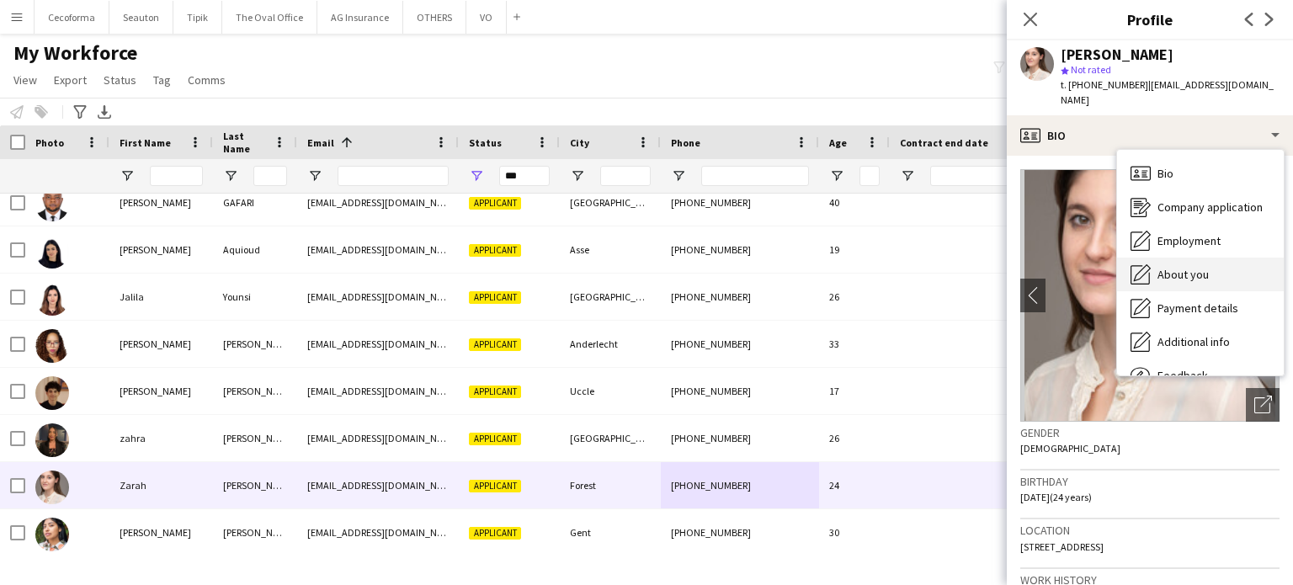
click at [1191, 267] on span "About you" at bounding box center [1183, 274] width 51 height 15
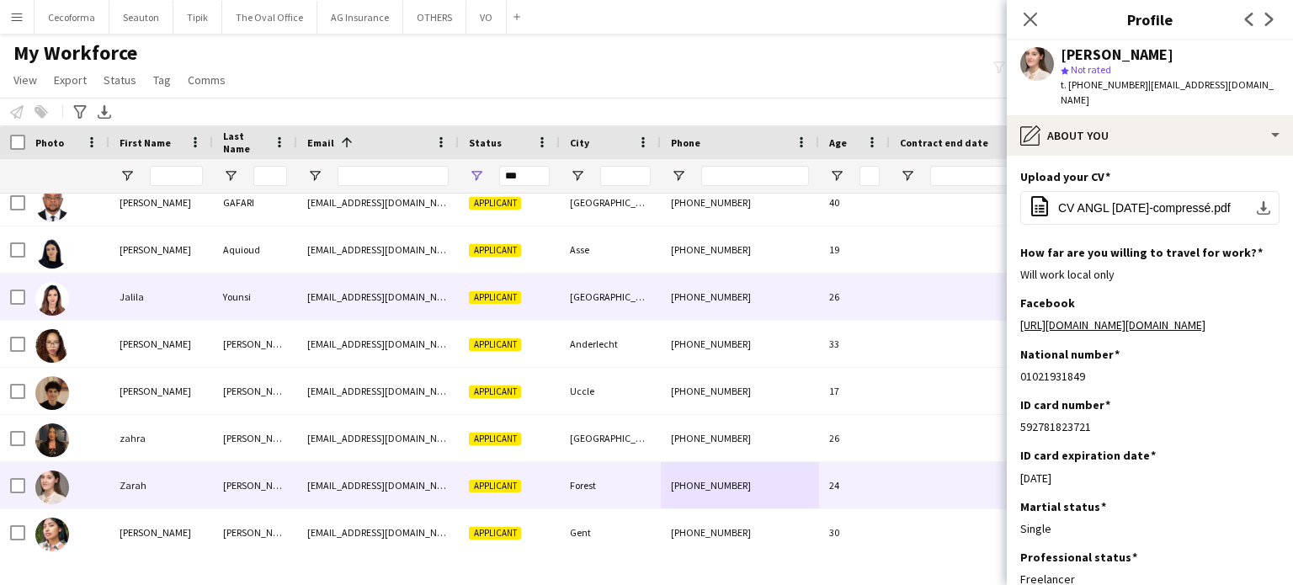
click at [264, 298] on div "Younsi" at bounding box center [255, 297] width 84 height 46
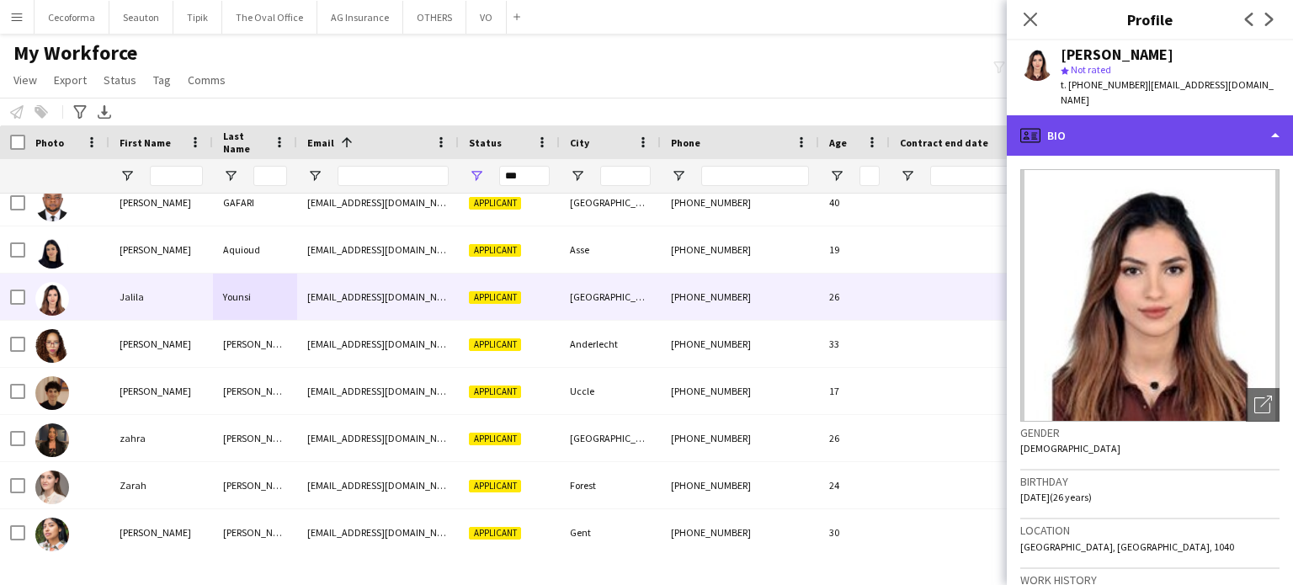
click at [1280, 120] on div "profile Bio" at bounding box center [1150, 135] width 286 height 40
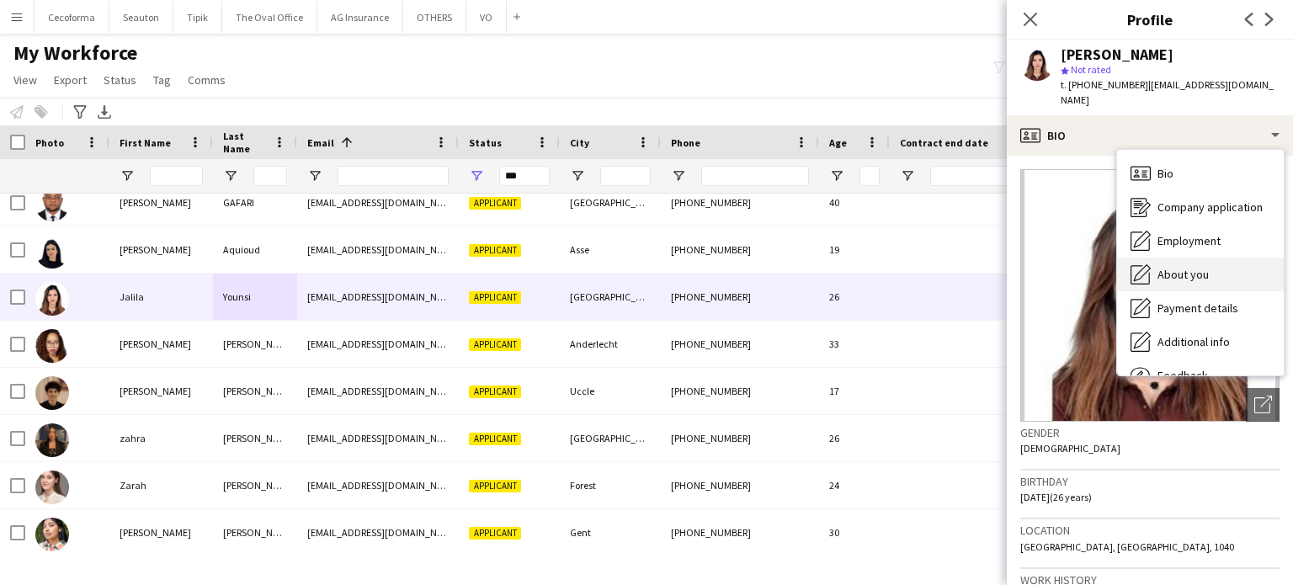
click at [1191, 267] on span "About you" at bounding box center [1183, 274] width 51 height 15
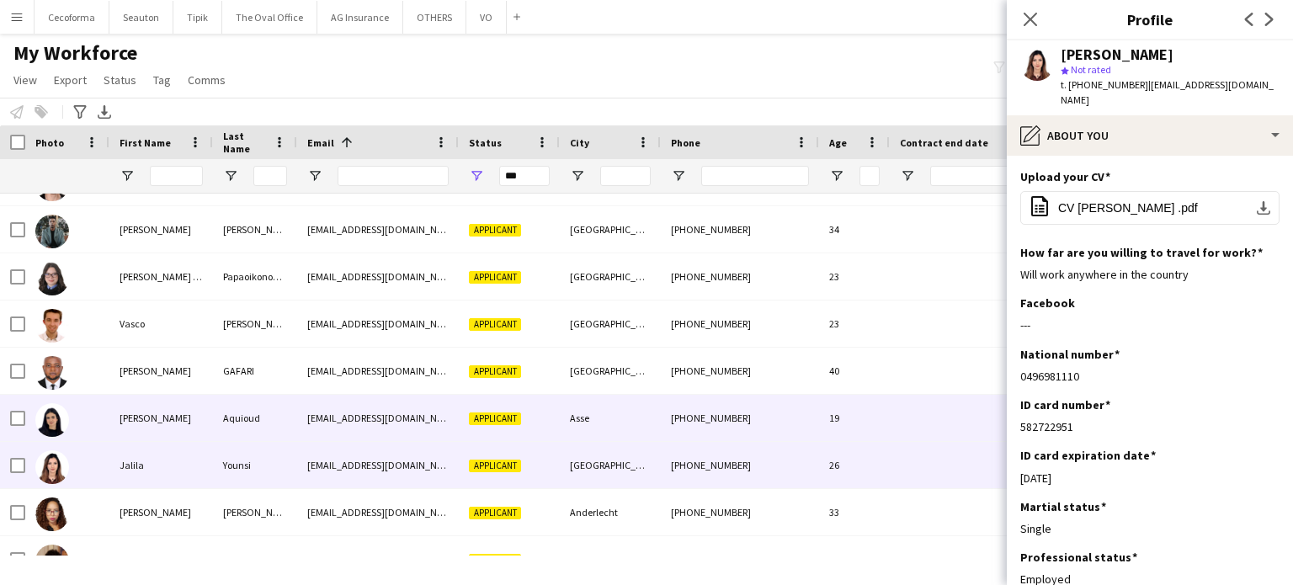
click at [104, 418] on div at bounding box center [67, 418] width 84 height 46
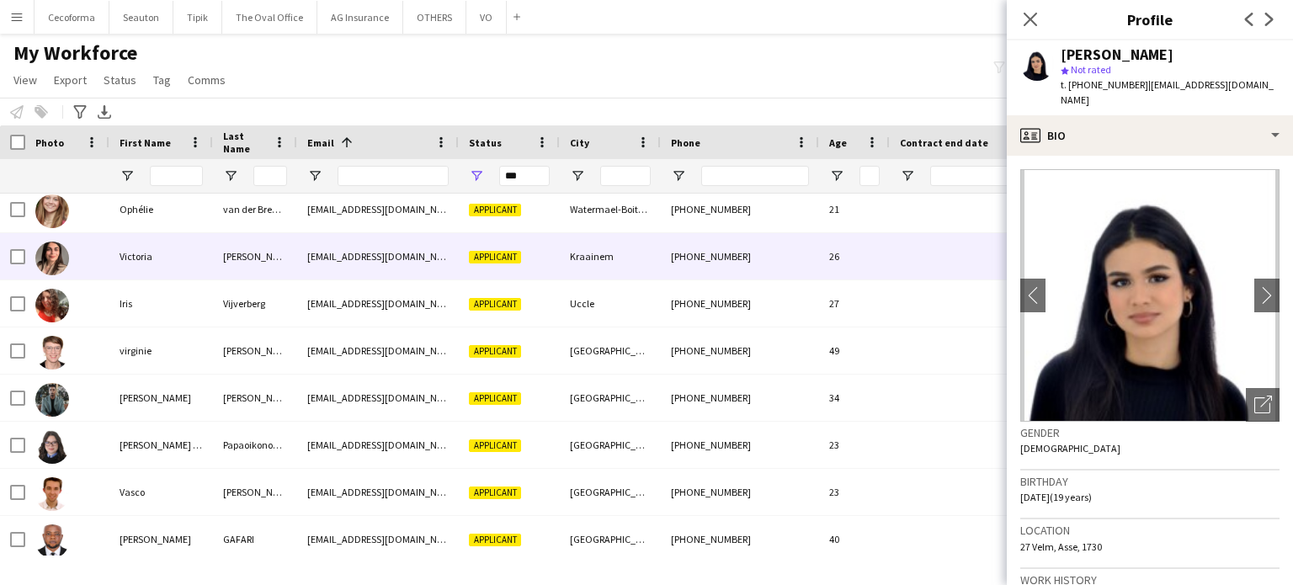
click at [159, 268] on div "Victoria" at bounding box center [161, 256] width 104 height 46
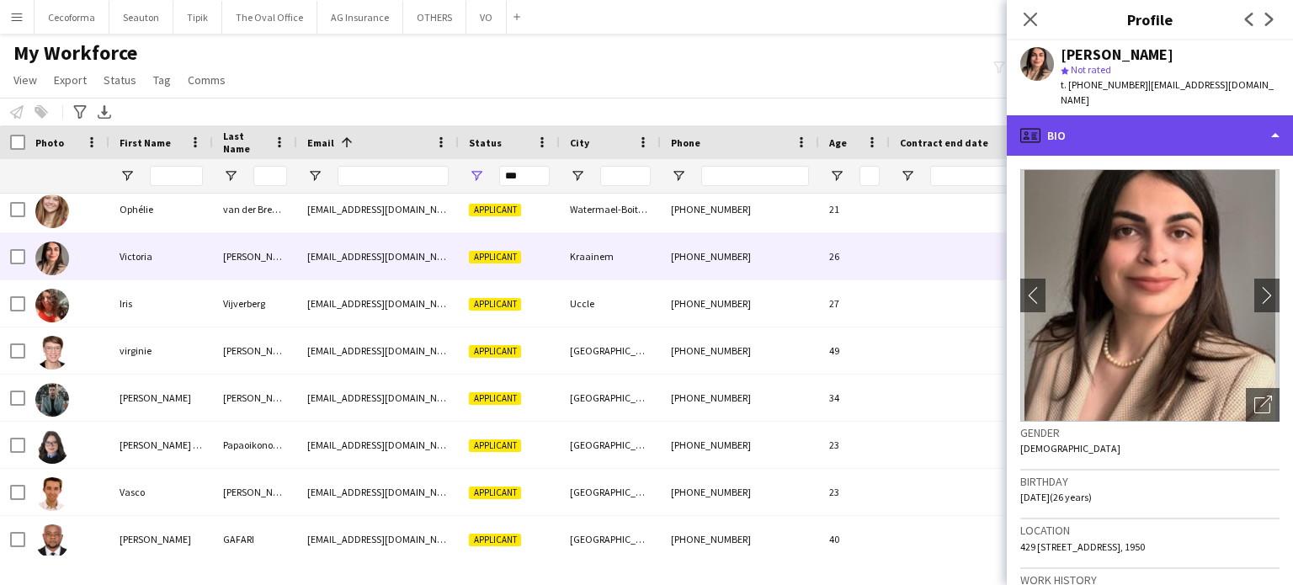
click at [1280, 117] on div "profile Bio" at bounding box center [1150, 135] width 286 height 40
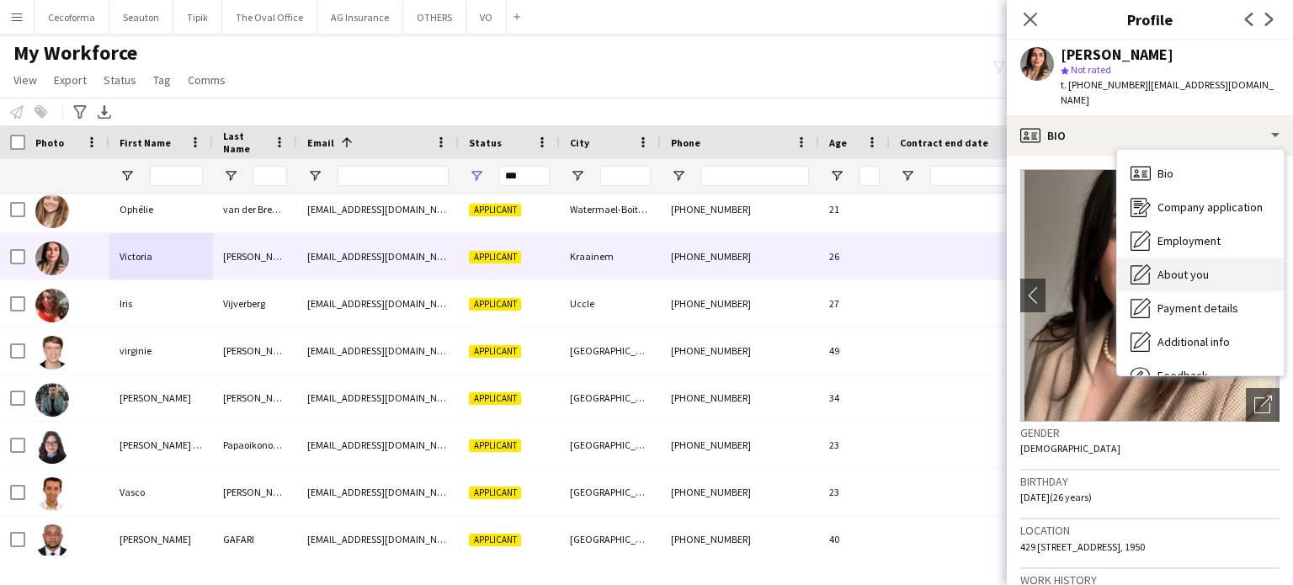
click at [1199, 267] on span "About you" at bounding box center [1183, 274] width 51 height 15
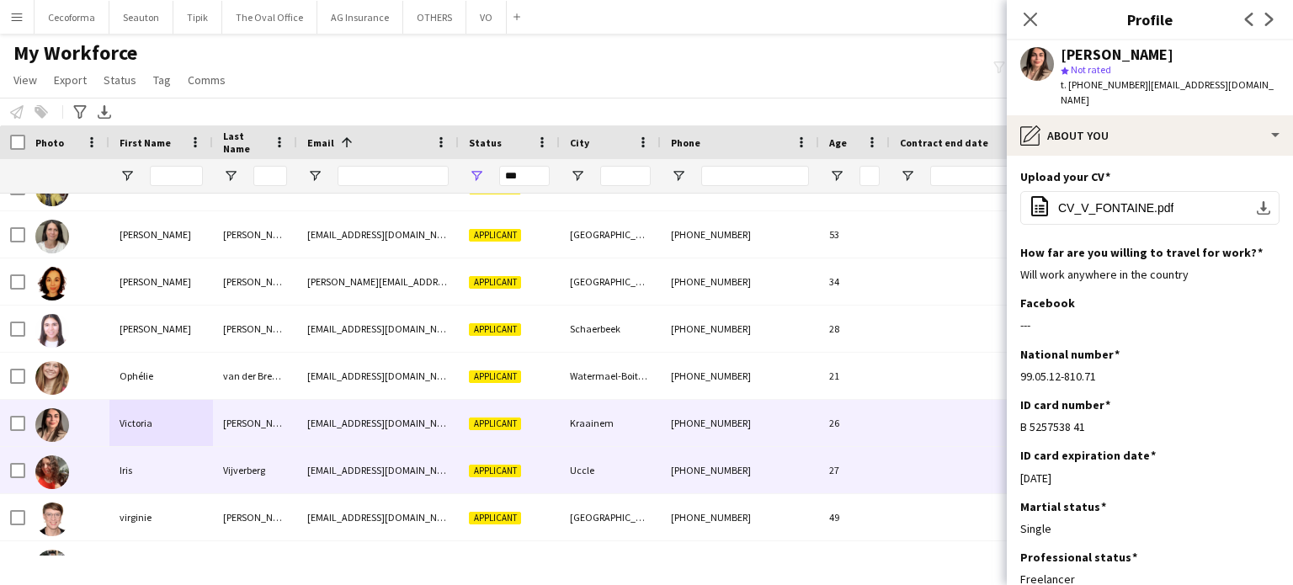
scroll to position [16259, 0]
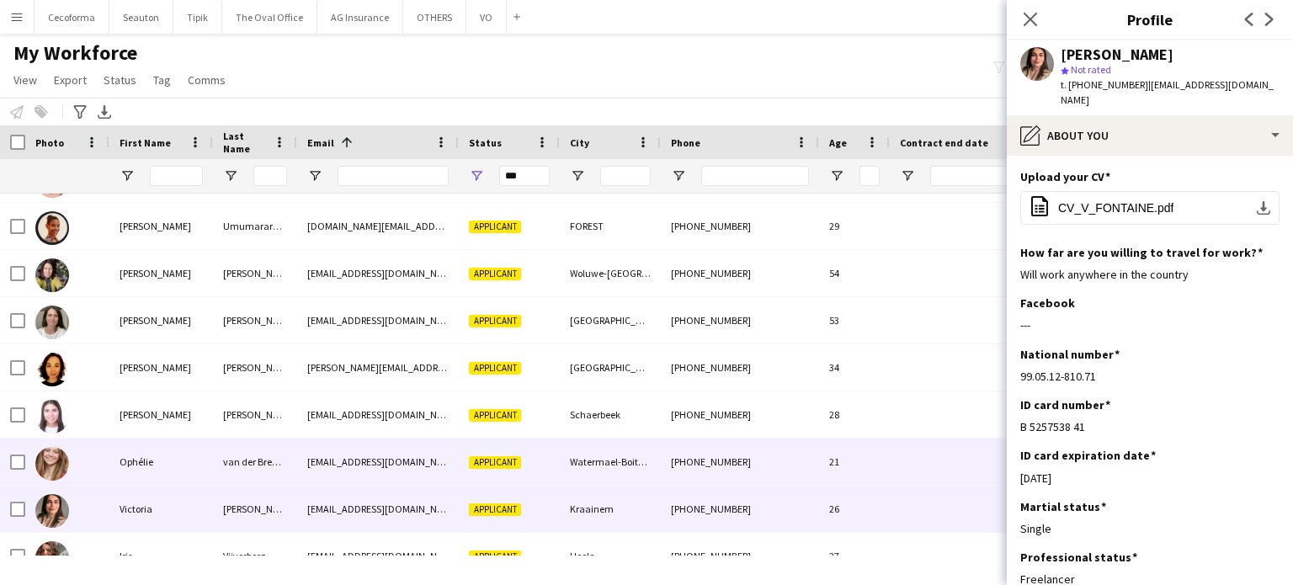
click at [171, 454] on div "Ophélie" at bounding box center [161, 462] width 104 height 46
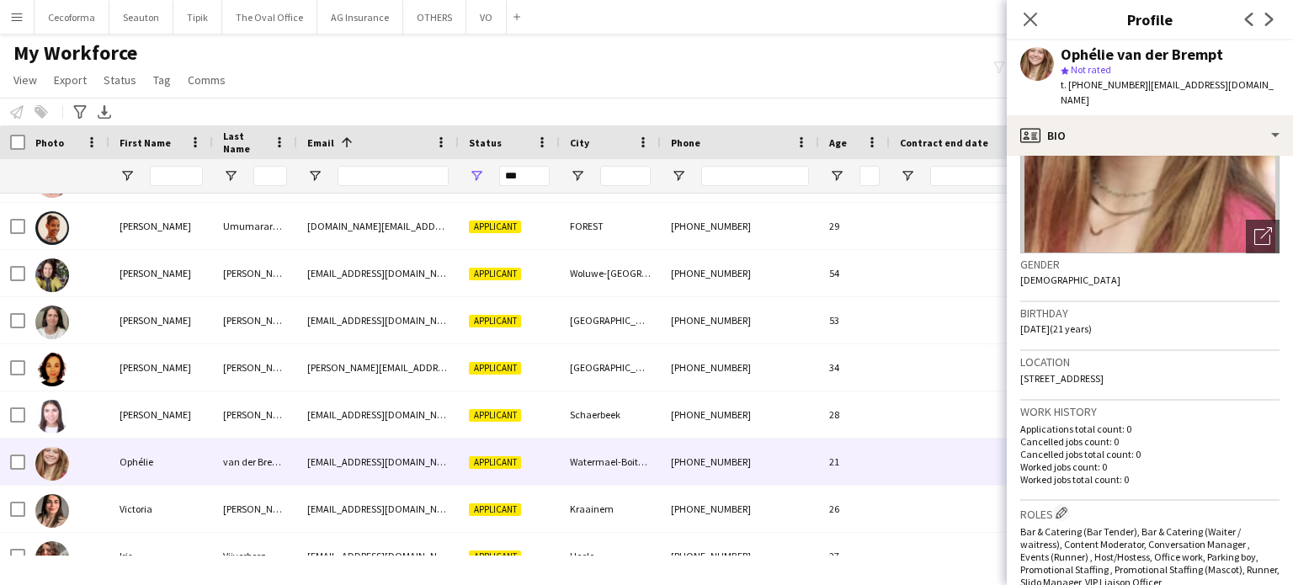
scroll to position [27, 0]
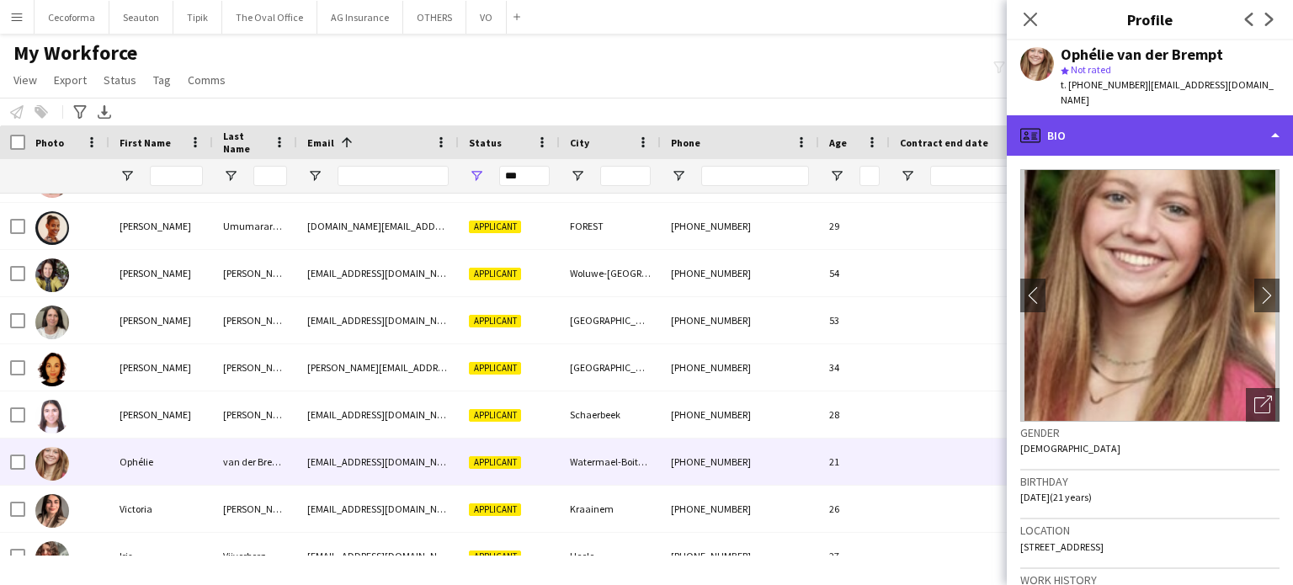
click at [1278, 121] on div "profile Bio" at bounding box center [1150, 135] width 286 height 40
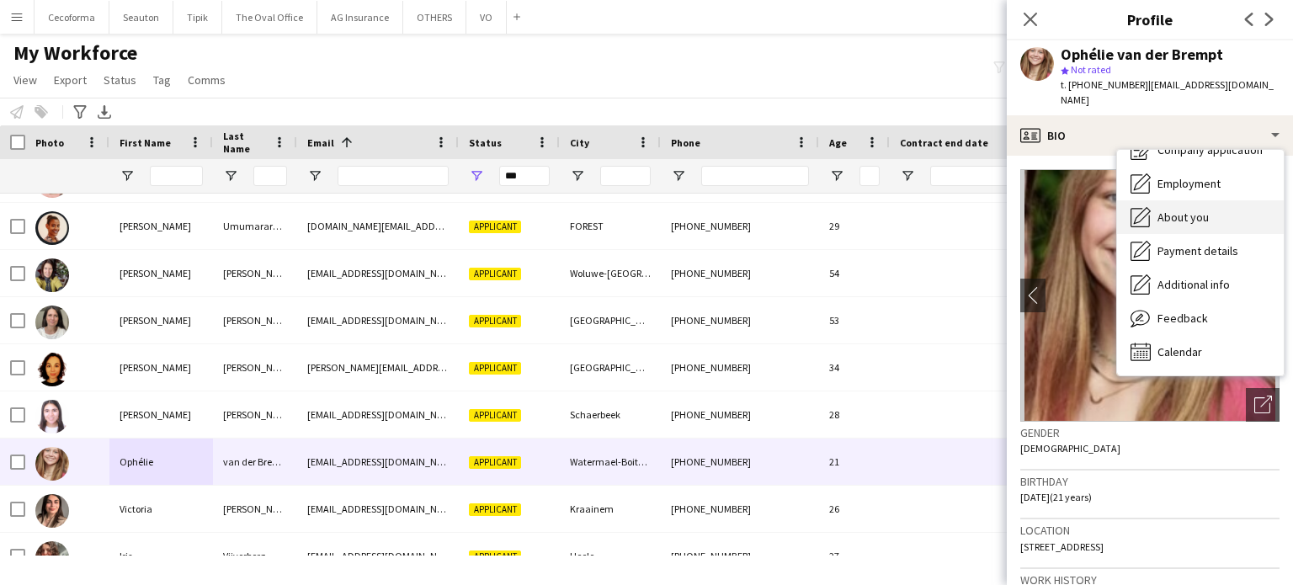
click at [1167, 210] on span "About you" at bounding box center [1183, 217] width 51 height 15
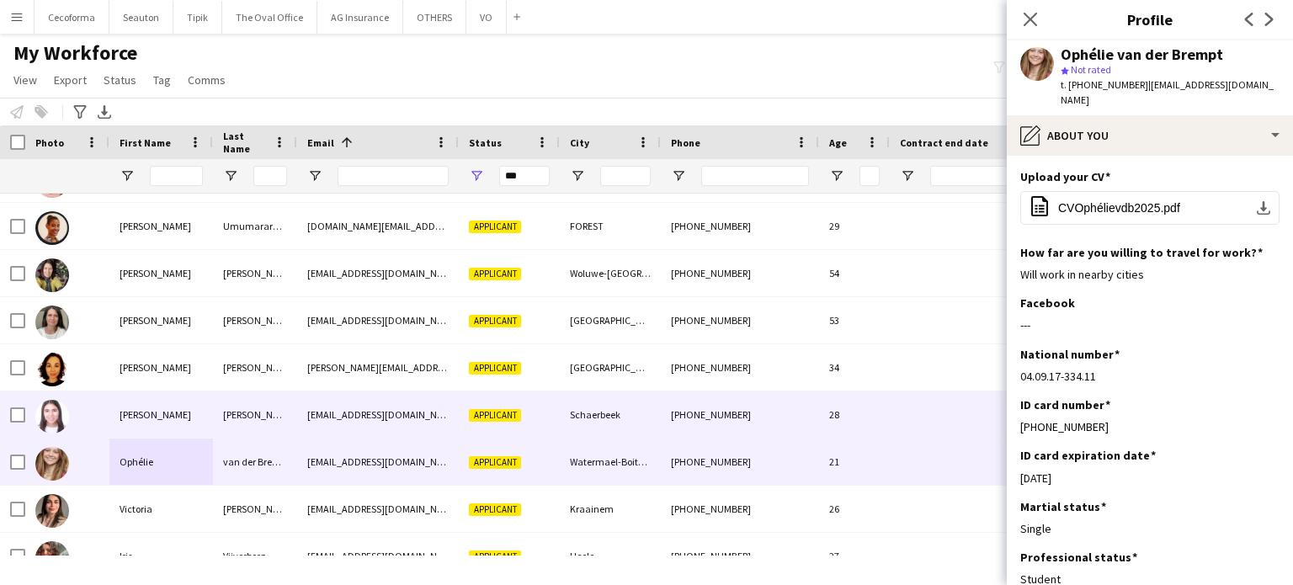
click at [827, 417] on div "28" at bounding box center [854, 415] width 71 height 46
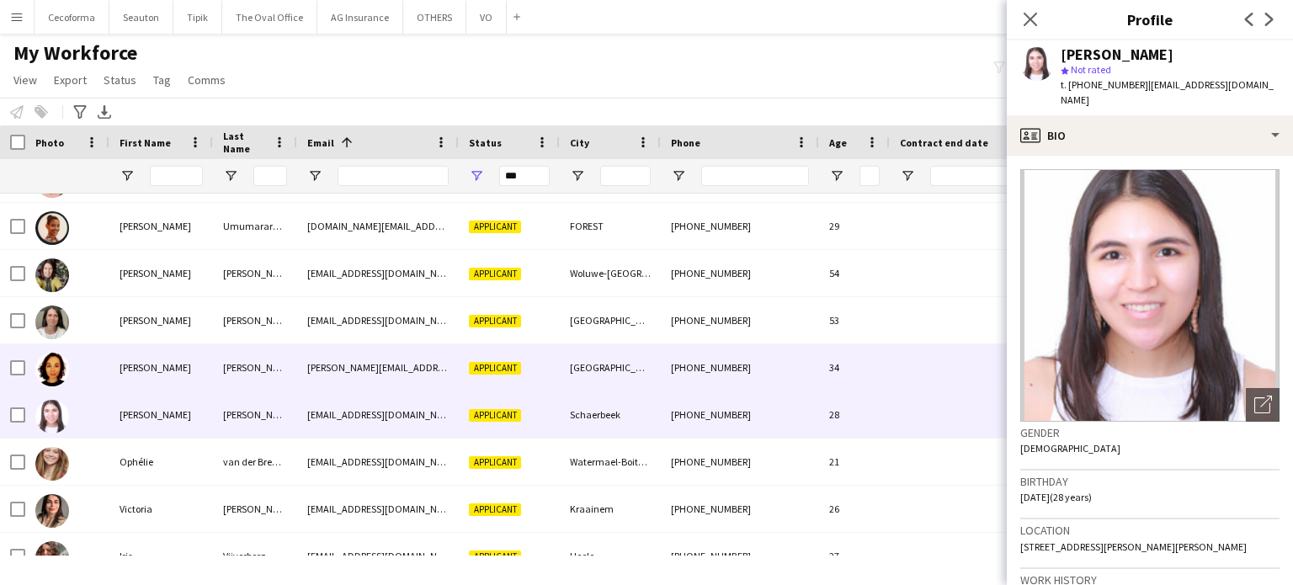
click at [817, 363] on div "+31645188348" at bounding box center [740, 367] width 158 height 46
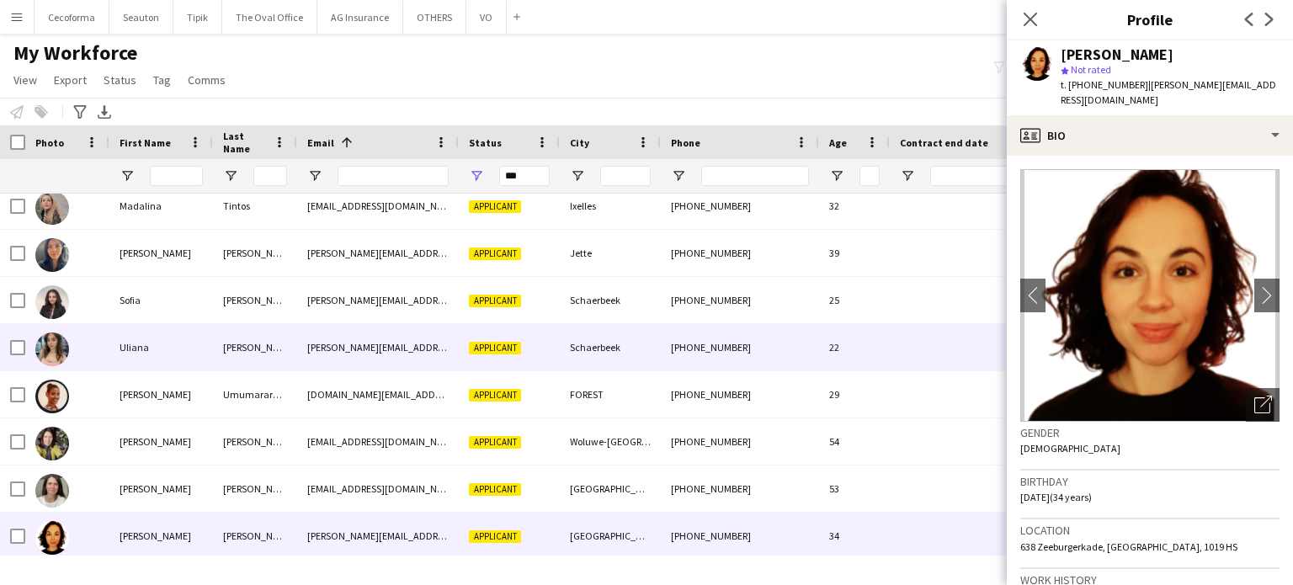
scroll to position [16090, 0]
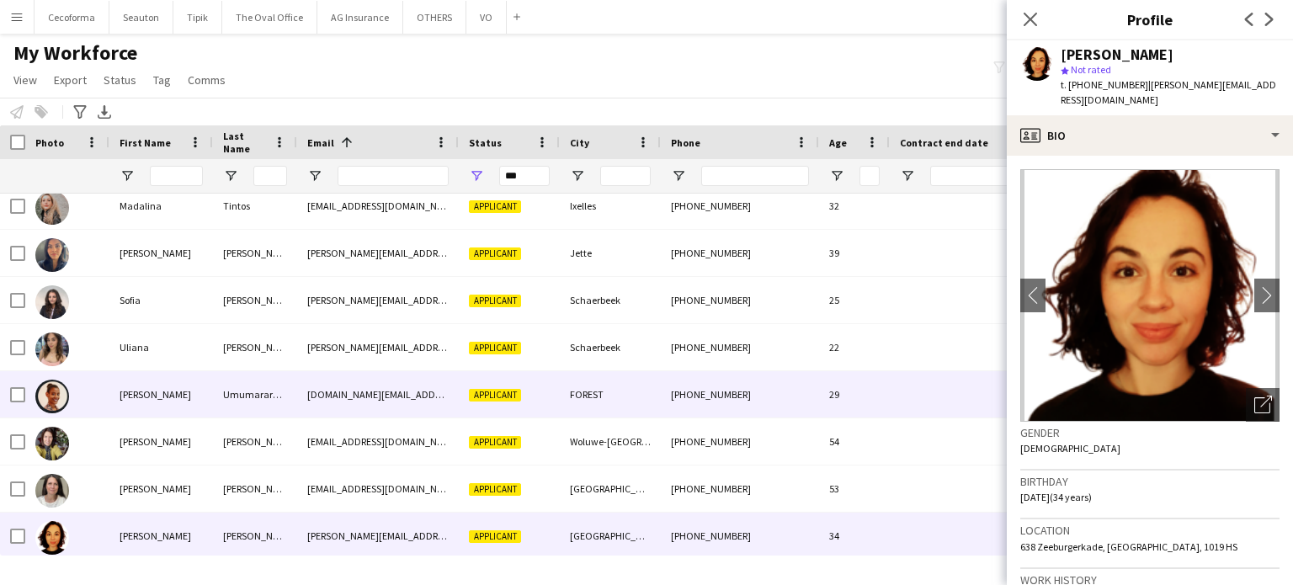
click at [781, 402] on div "+32470333821" at bounding box center [740, 394] width 158 height 46
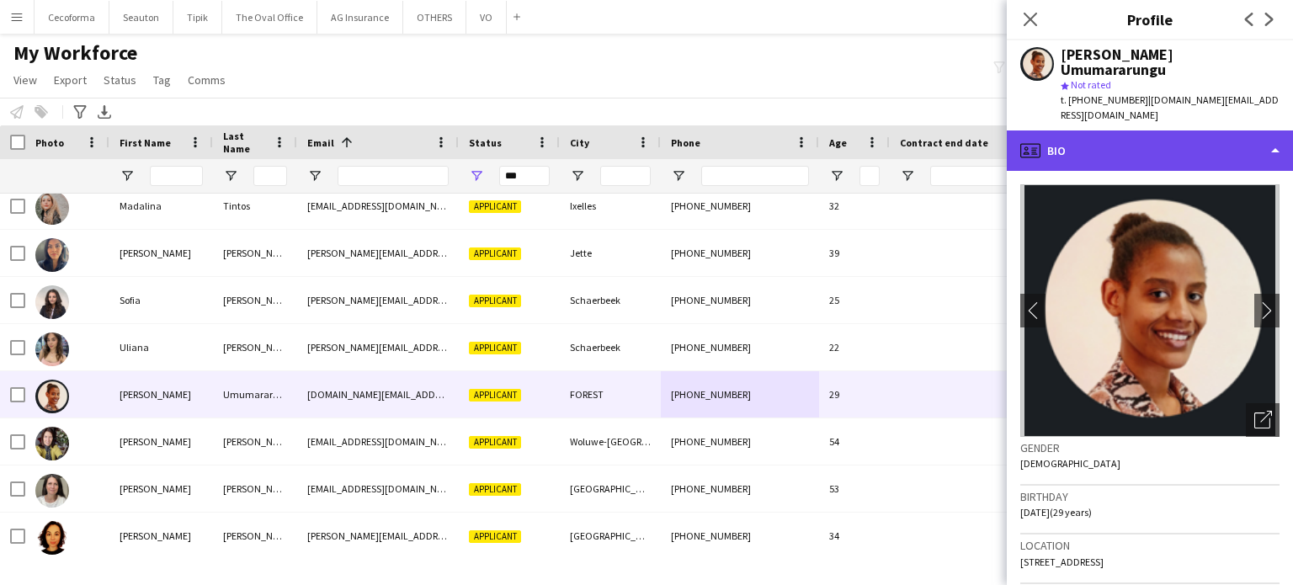
click at [1280, 131] on div "profile Bio" at bounding box center [1150, 151] width 286 height 40
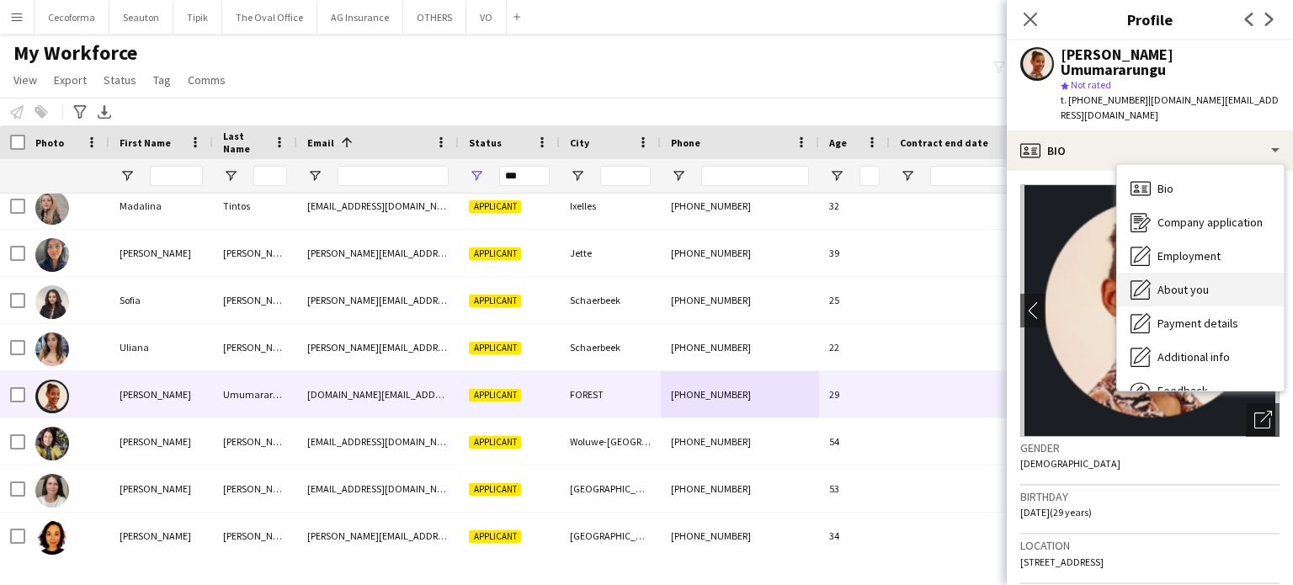
click at [1169, 282] on span "About you" at bounding box center [1183, 289] width 51 height 15
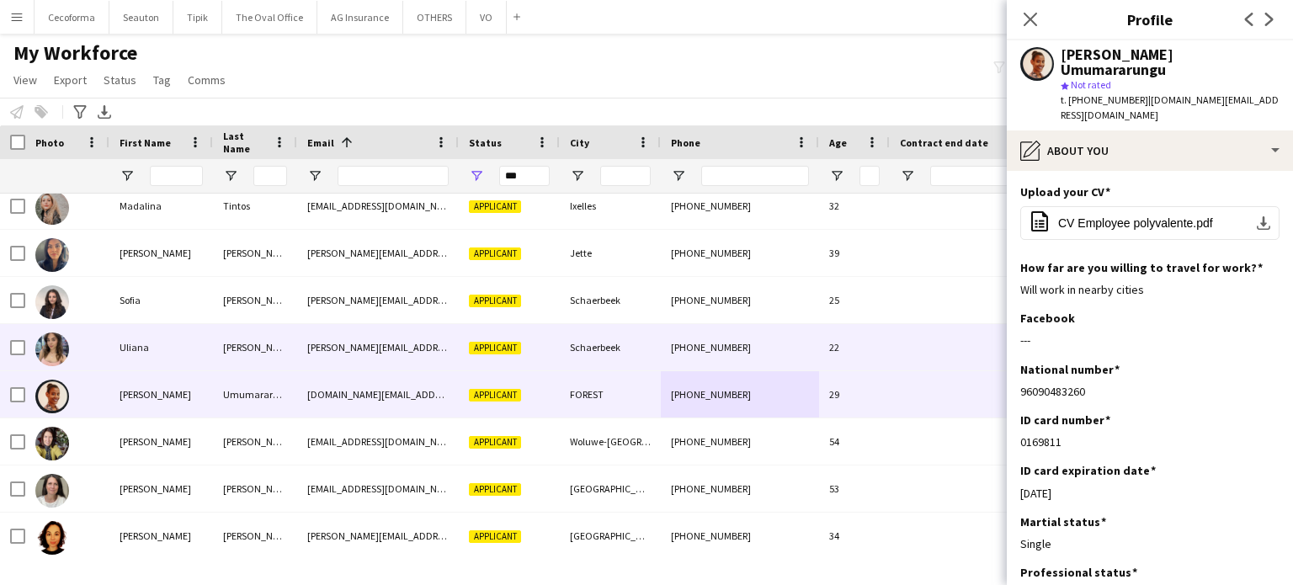
click at [744, 346] on div "+32472824319" at bounding box center [740, 347] width 158 height 46
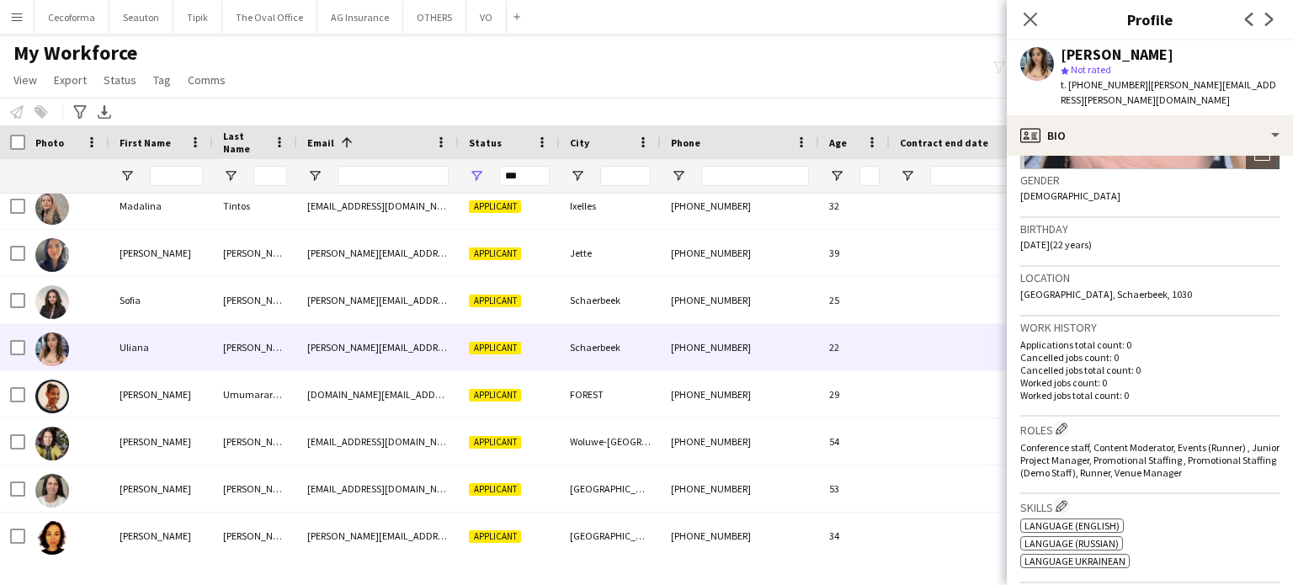
scroll to position [0, 0]
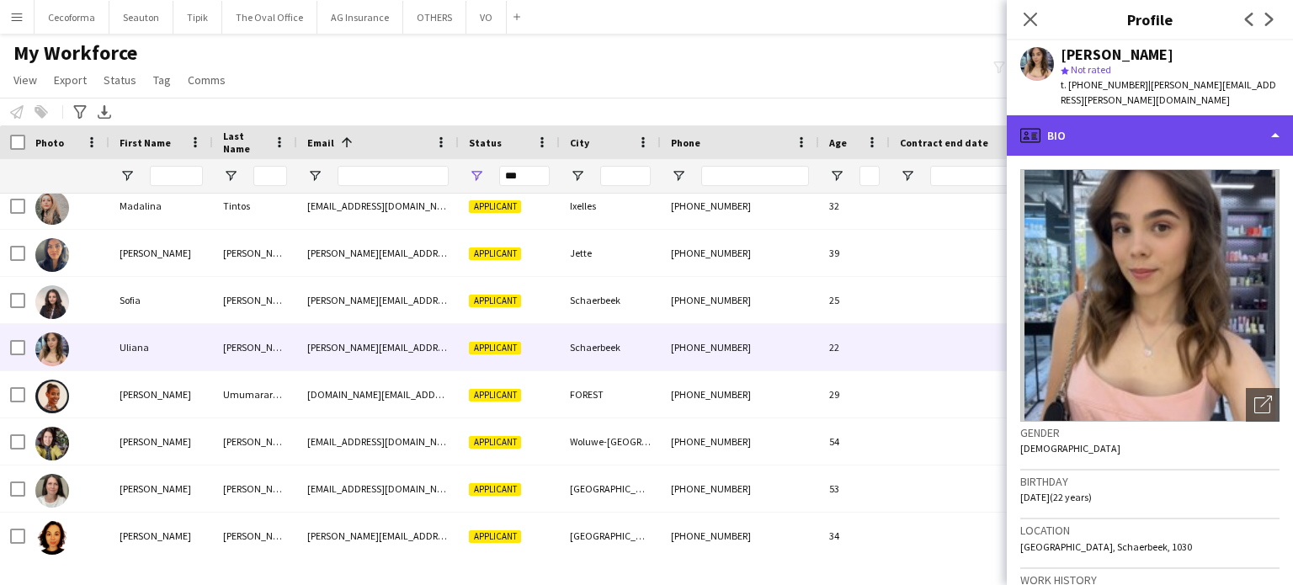
click at [1273, 118] on div "profile Bio" at bounding box center [1150, 135] width 286 height 40
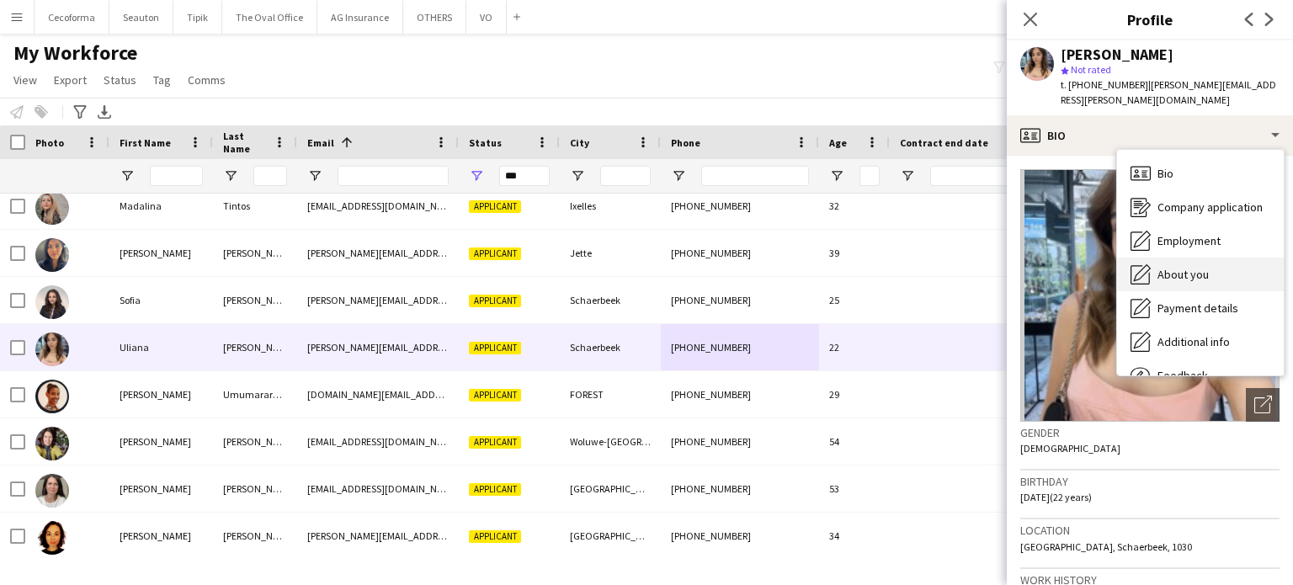
click at [1191, 267] on span "About you" at bounding box center [1183, 274] width 51 height 15
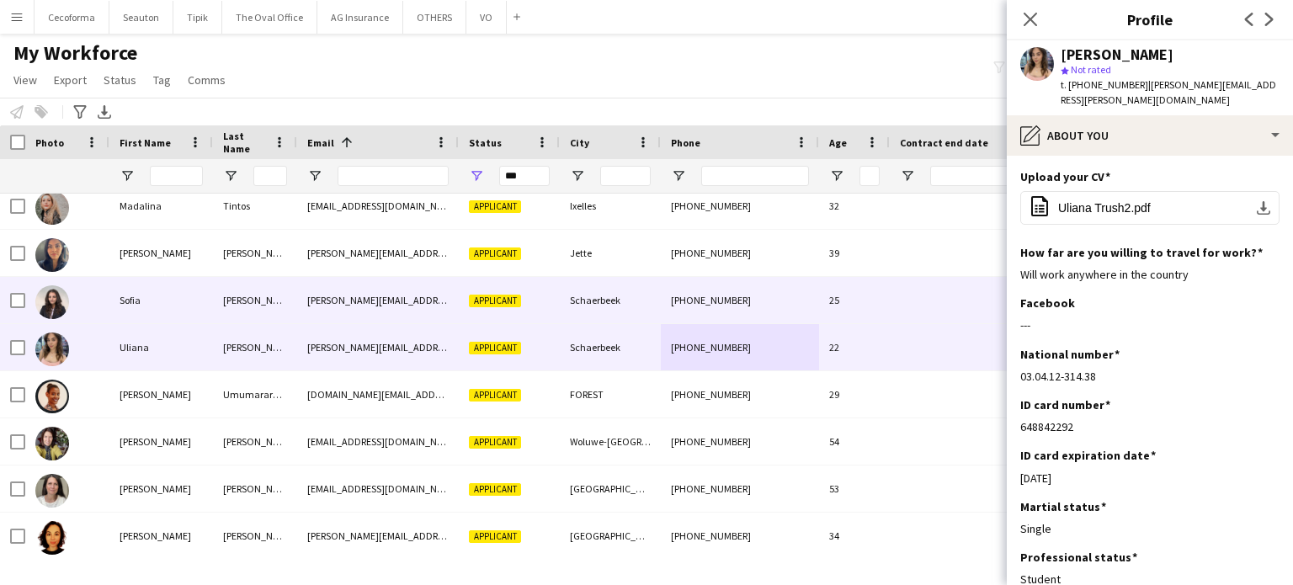
click at [812, 299] on div "+32466153714" at bounding box center [740, 300] width 158 height 46
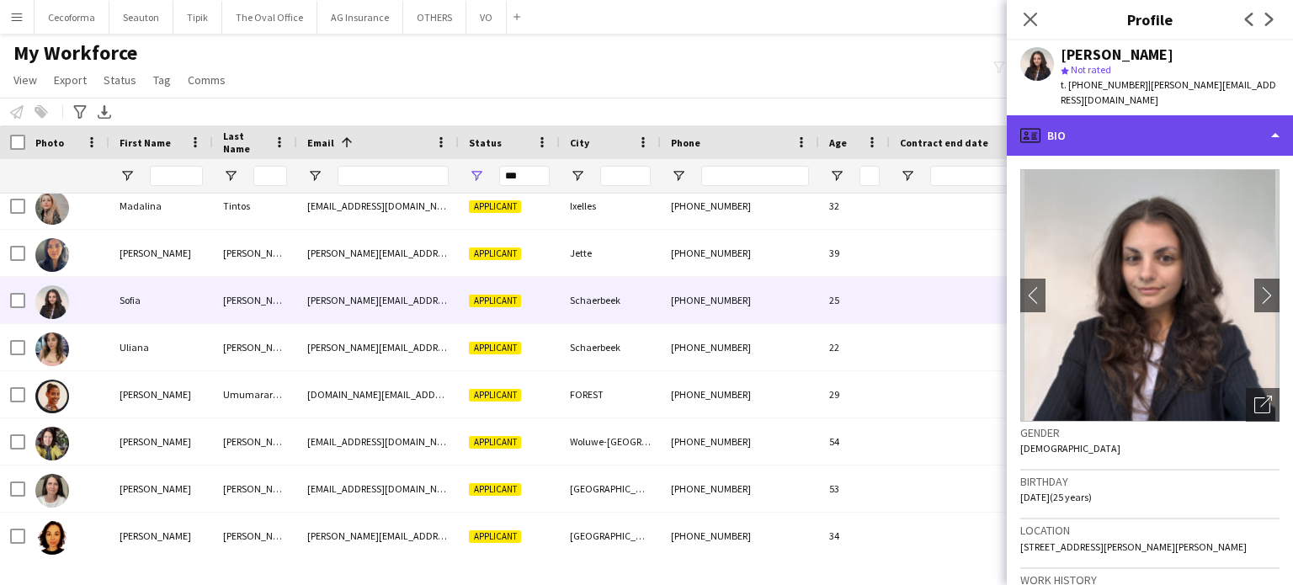
click at [1277, 118] on div "profile Bio" at bounding box center [1150, 135] width 286 height 40
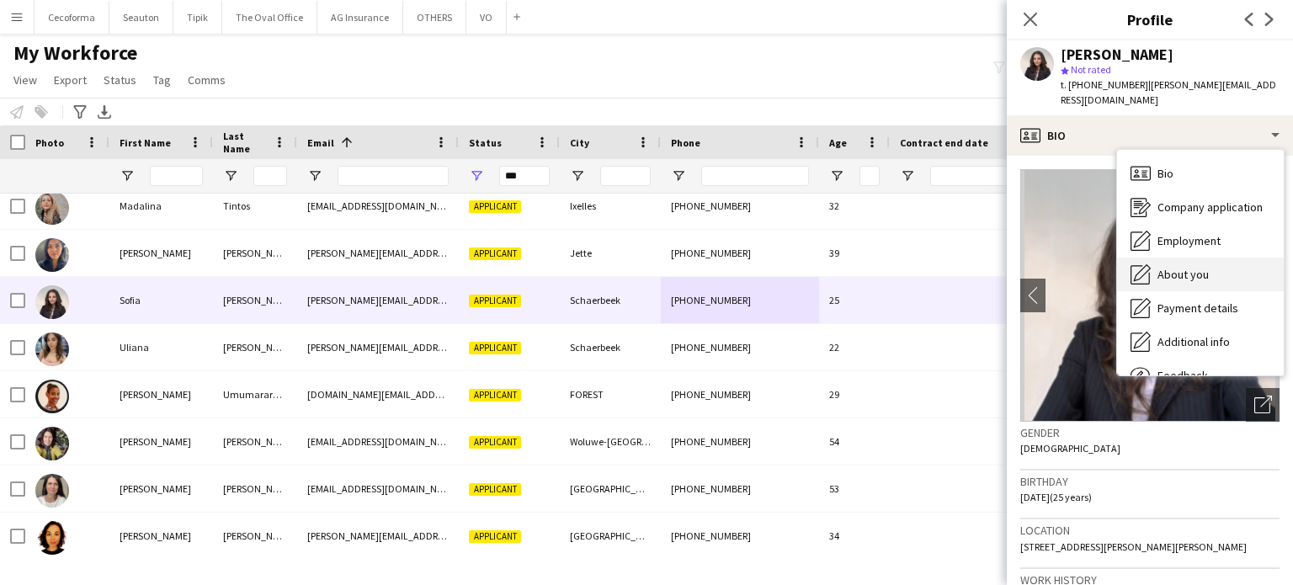
click at [1197, 267] on span "About you" at bounding box center [1183, 274] width 51 height 15
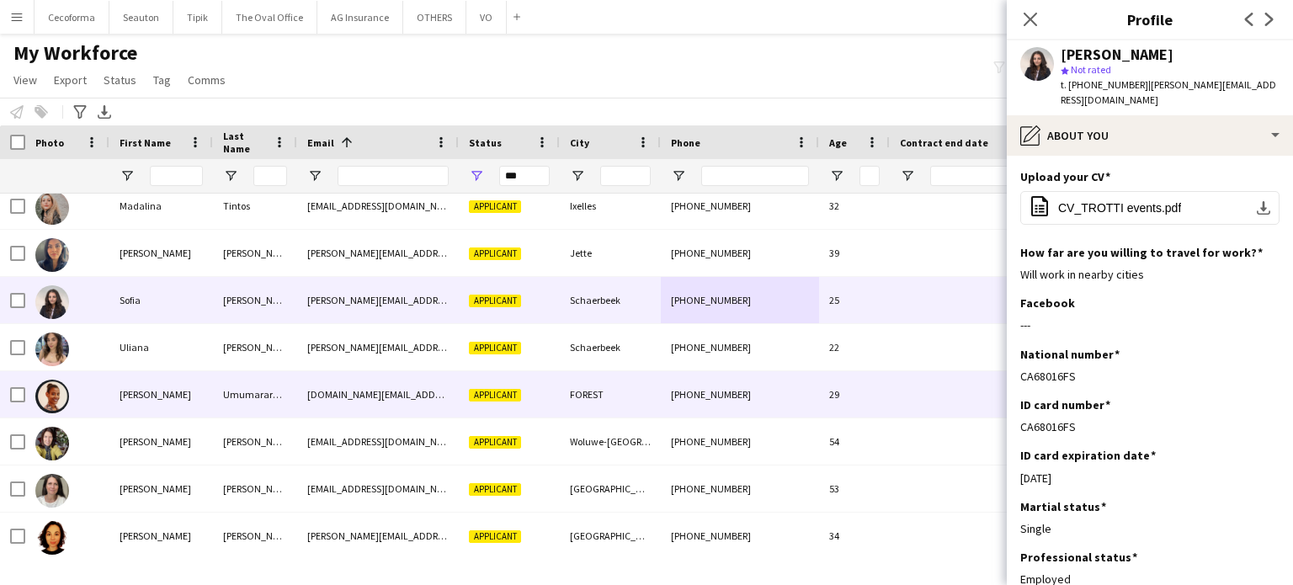
scroll to position [15922, 0]
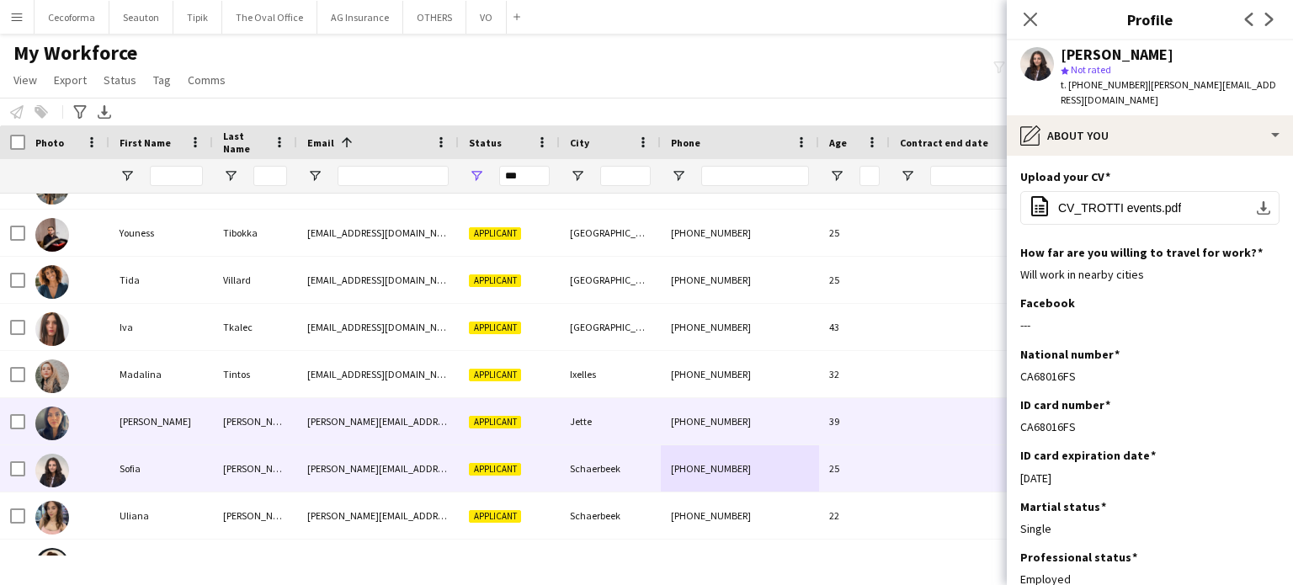
click at [889, 419] on div "39" at bounding box center [854, 421] width 71 height 46
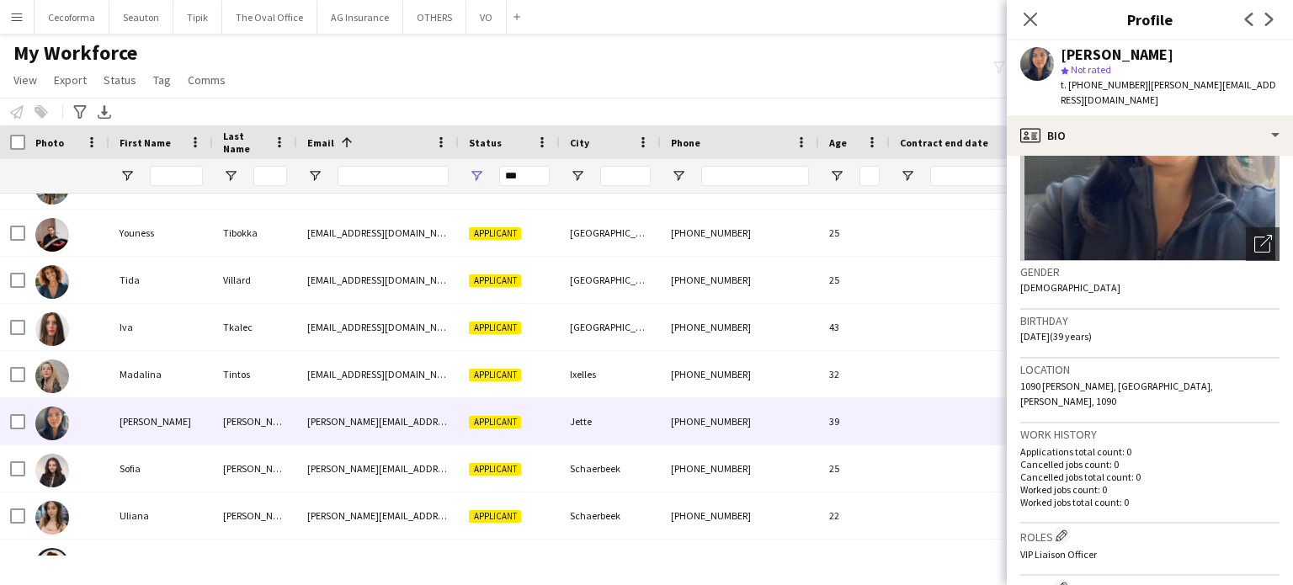
scroll to position [0, 0]
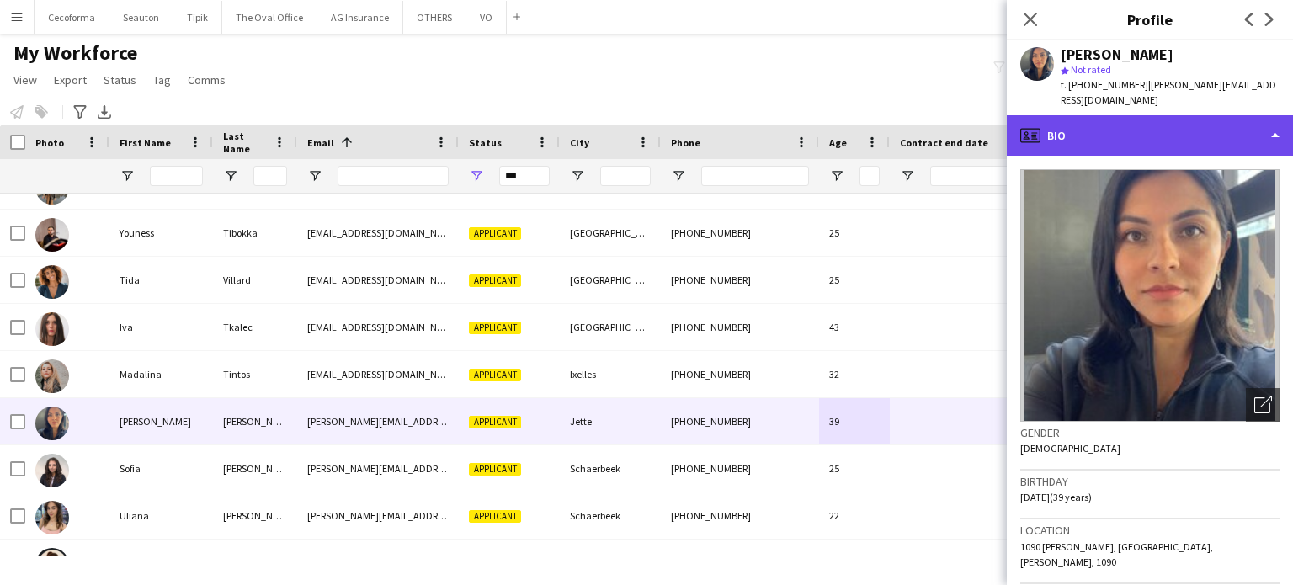
click at [1280, 117] on div "profile Bio" at bounding box center [1150, 135] width 286 height 40
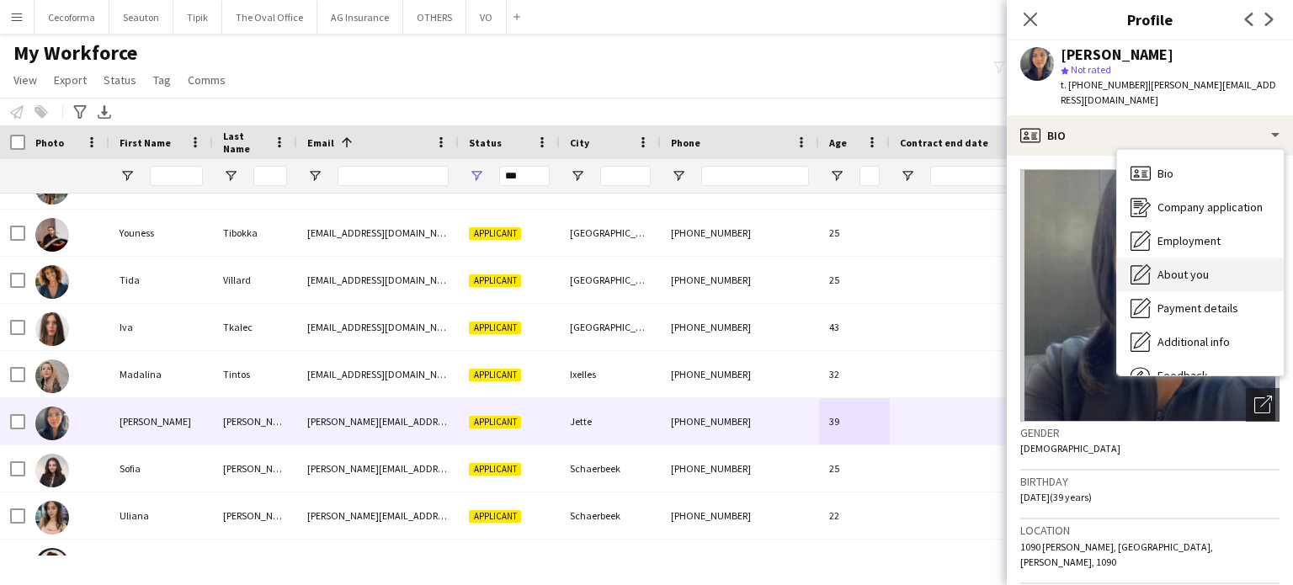
click at [1191, 267] on span "About you" at bounding box center [1183, 274] width 51 height 15
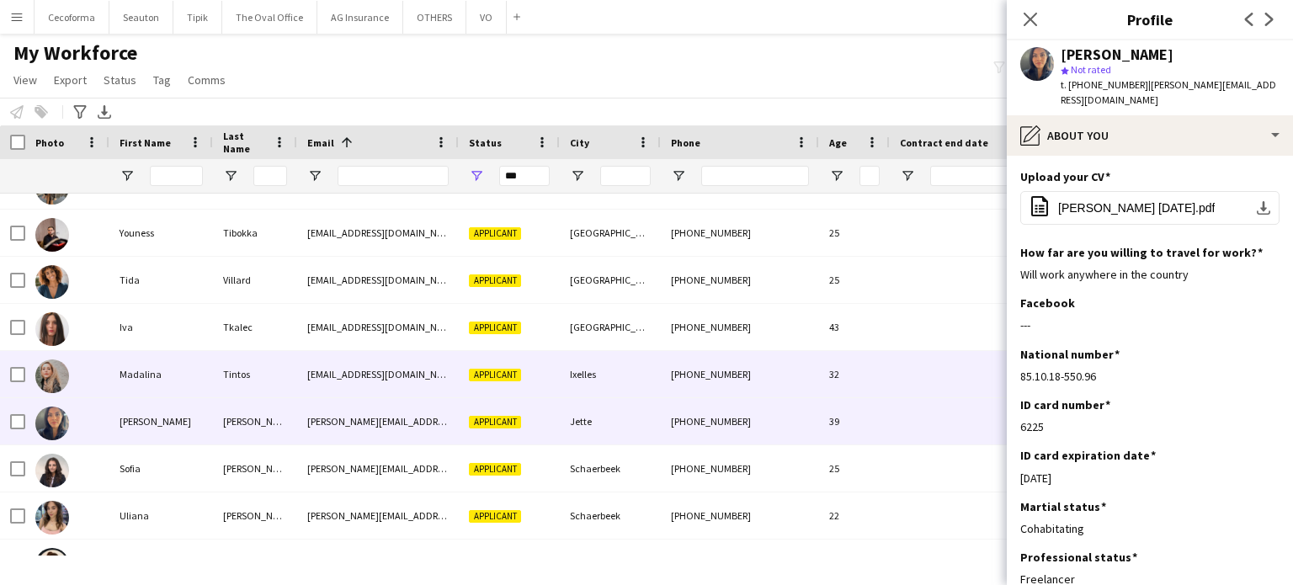
click at [191, 373] on div "Madalina" at bounding box center [161, 374] width 104 height 46
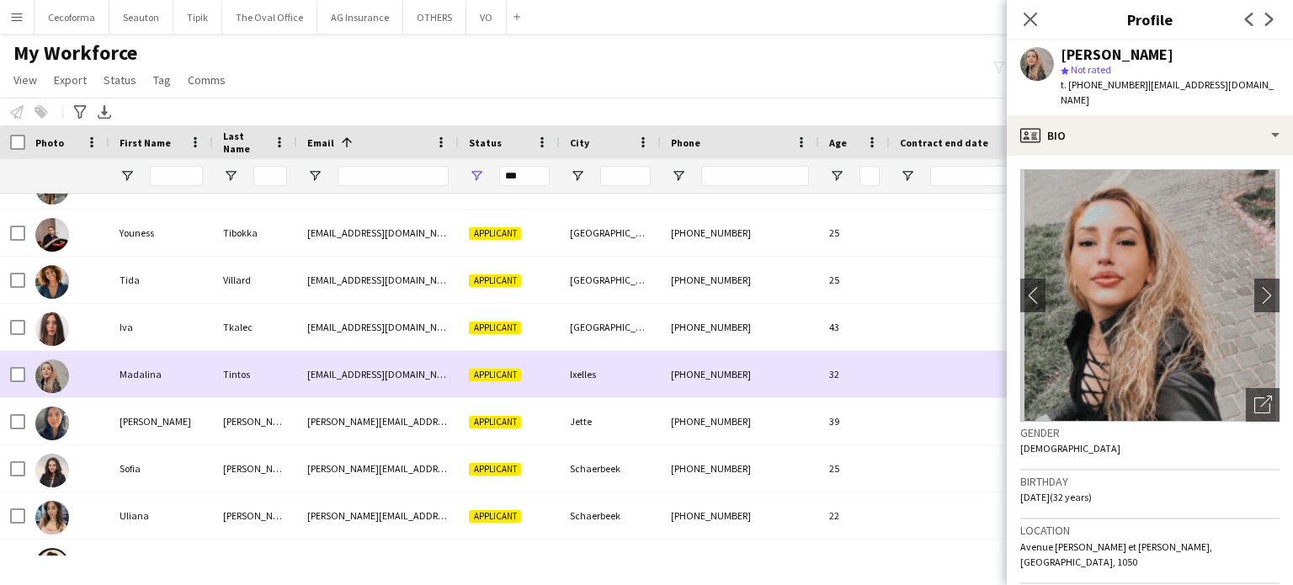
scroll to position [15838, 0]
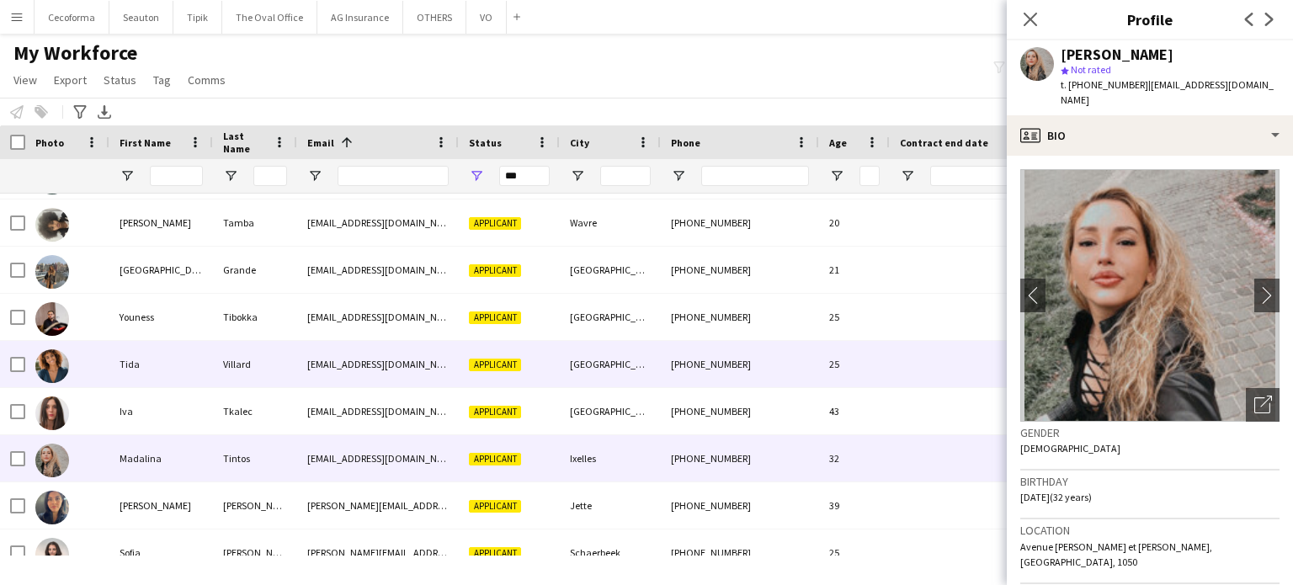
click at [216, 363] on div "Villard" at bounding box center [255, 364] width 84 height 46
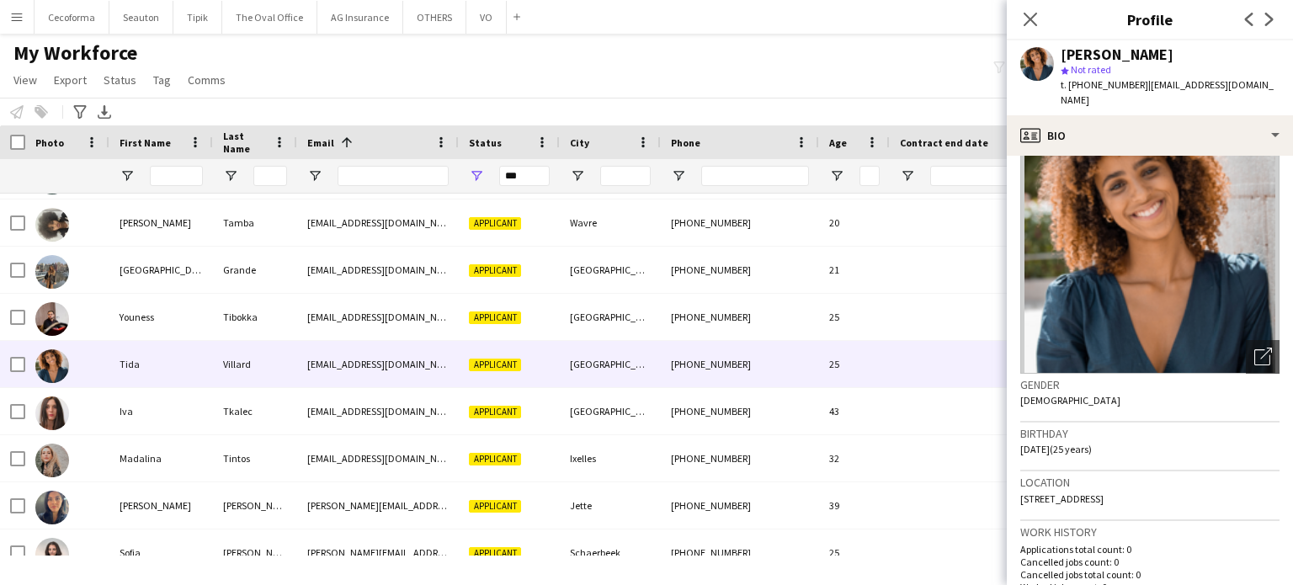
scroll to position [0, 0]
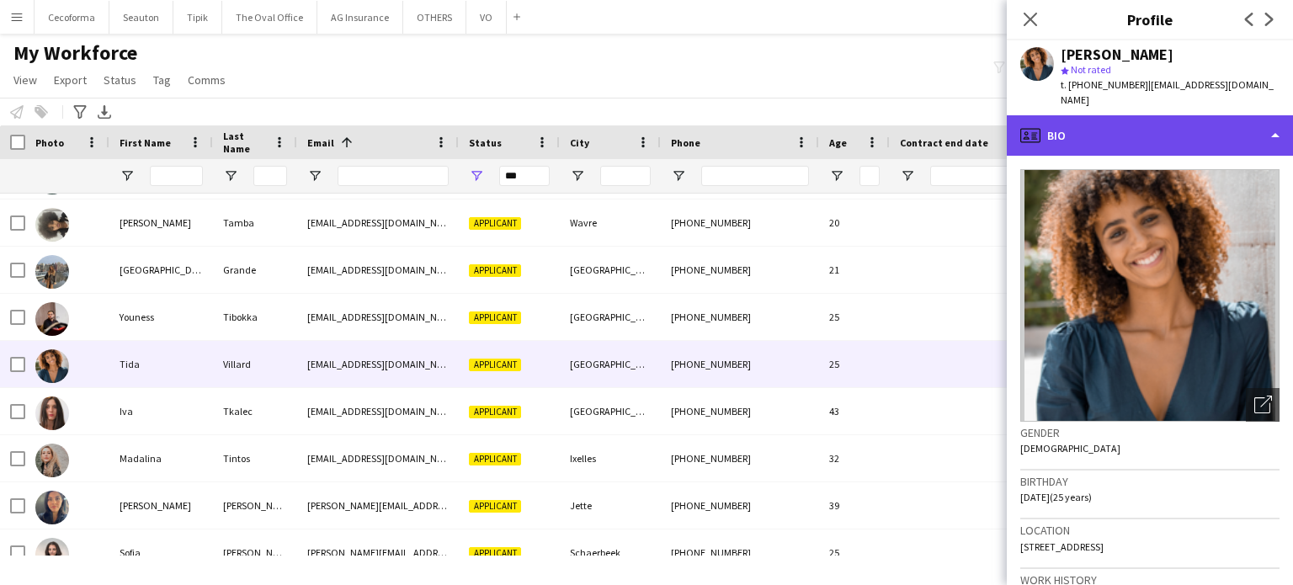
click at [1280, 116] on div "profile Bio" at bounding box center [1150, 135] width 286 height 40
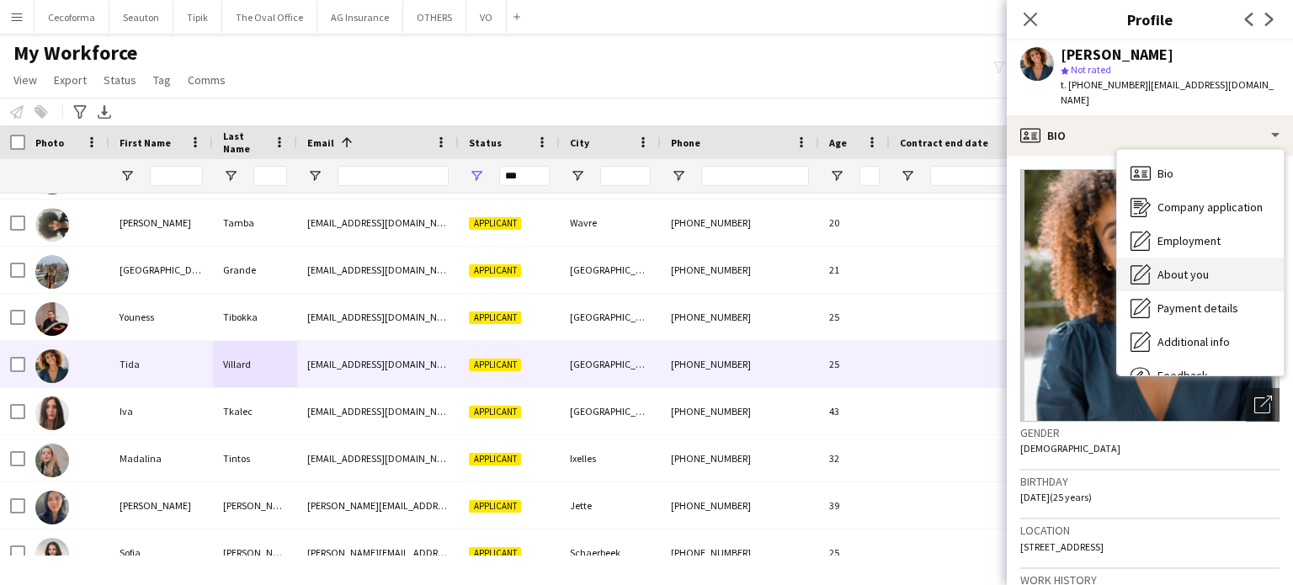
click at [1190, 267] on span "About you" at bounding box center [1183, 274] width 51 height 15
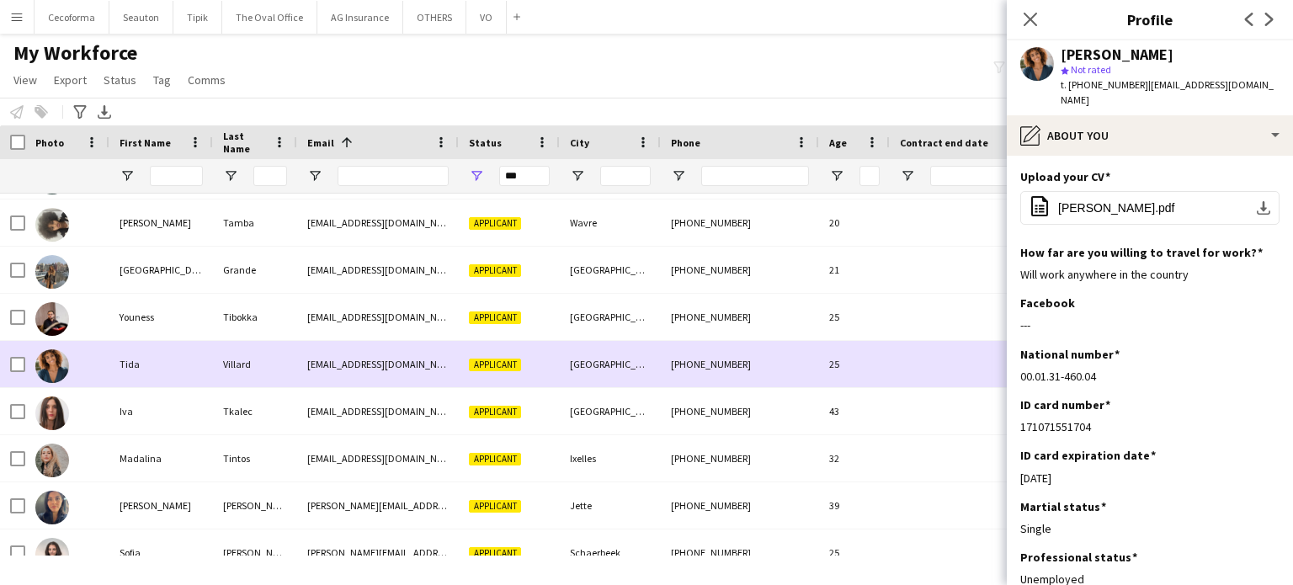
click at [109, 366] on div "Tida" at bounding box center [161, 364] width 104 height 46
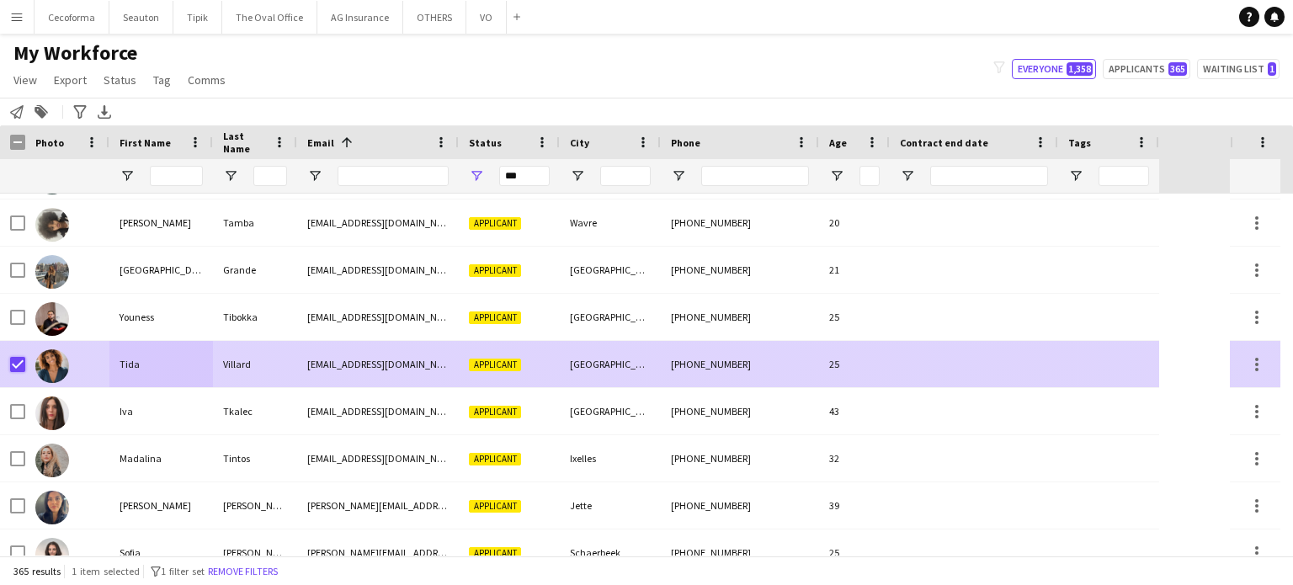
scroll to position [15753, 0]
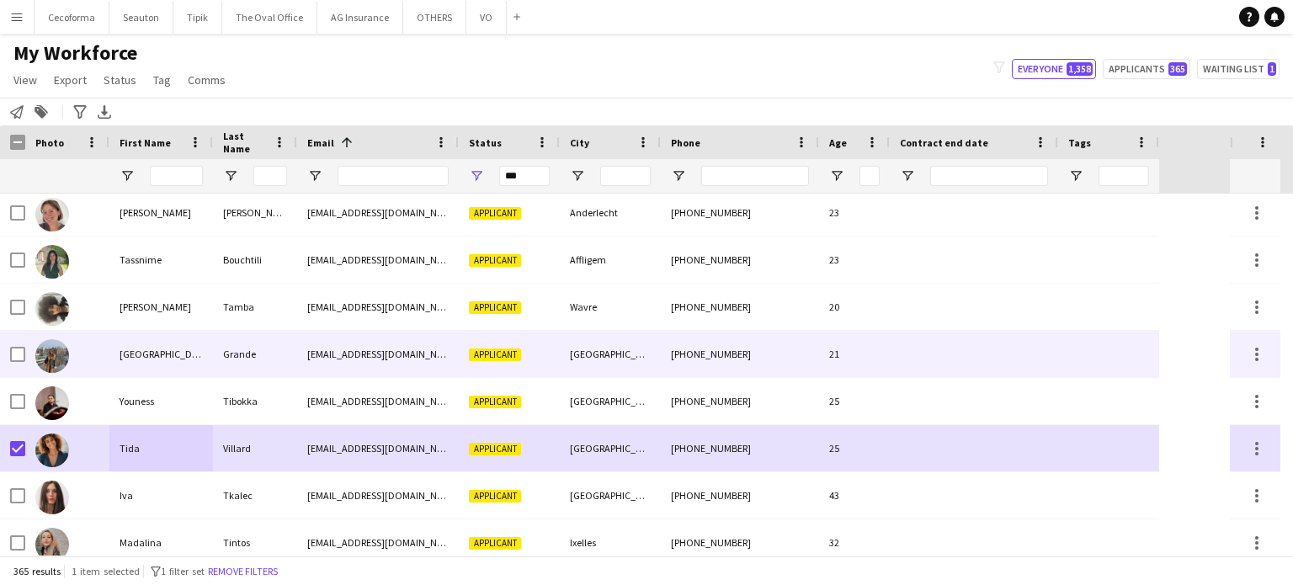
click at [219, 349] on div "Grande" at bounding box center [255, 354] width 84 height 46
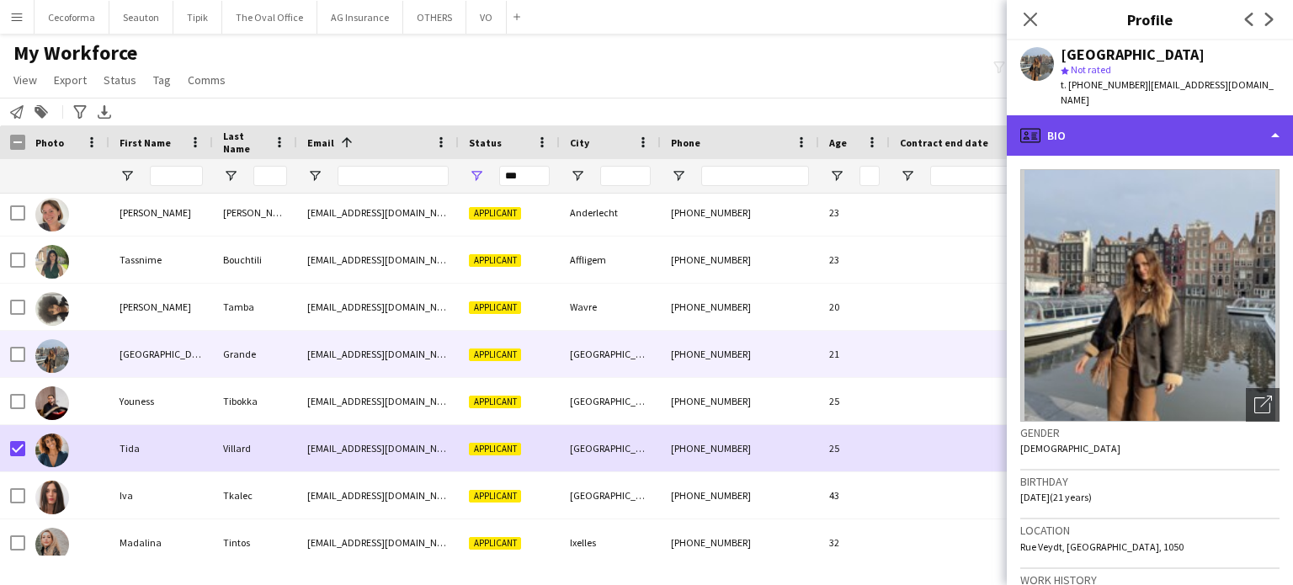
click at [1279, 116] on div "profile Bio" at bounding box center [1150, 135] width 286 height 40
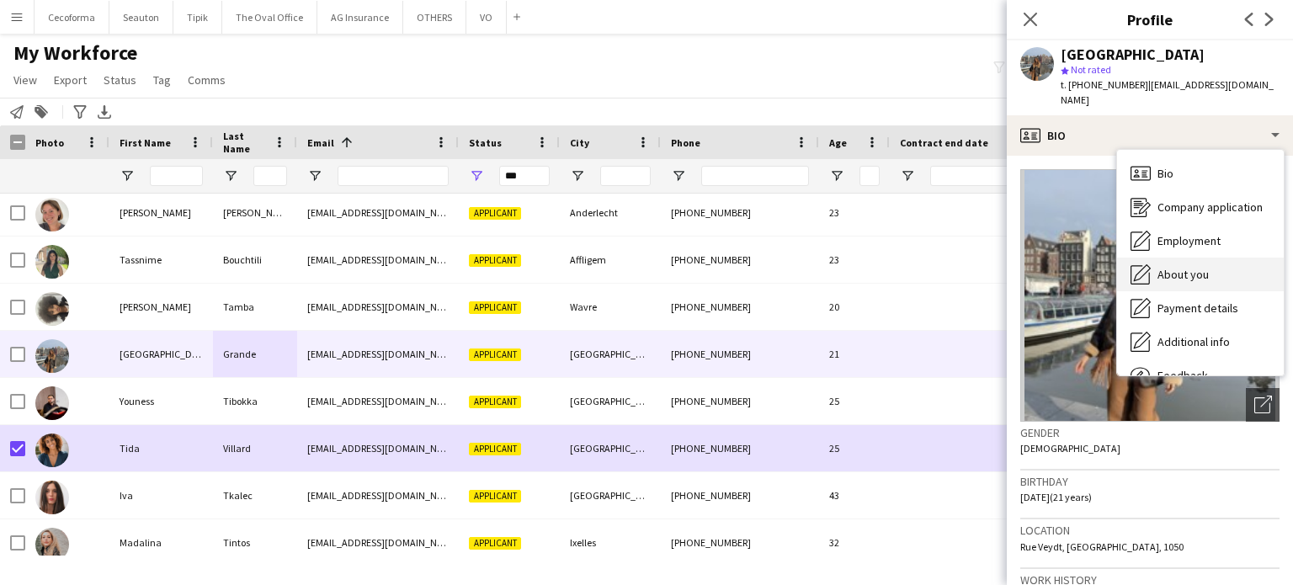
click at [1180, 267] on span "About you" at bounding box center [1183, 274] width 51 height 15
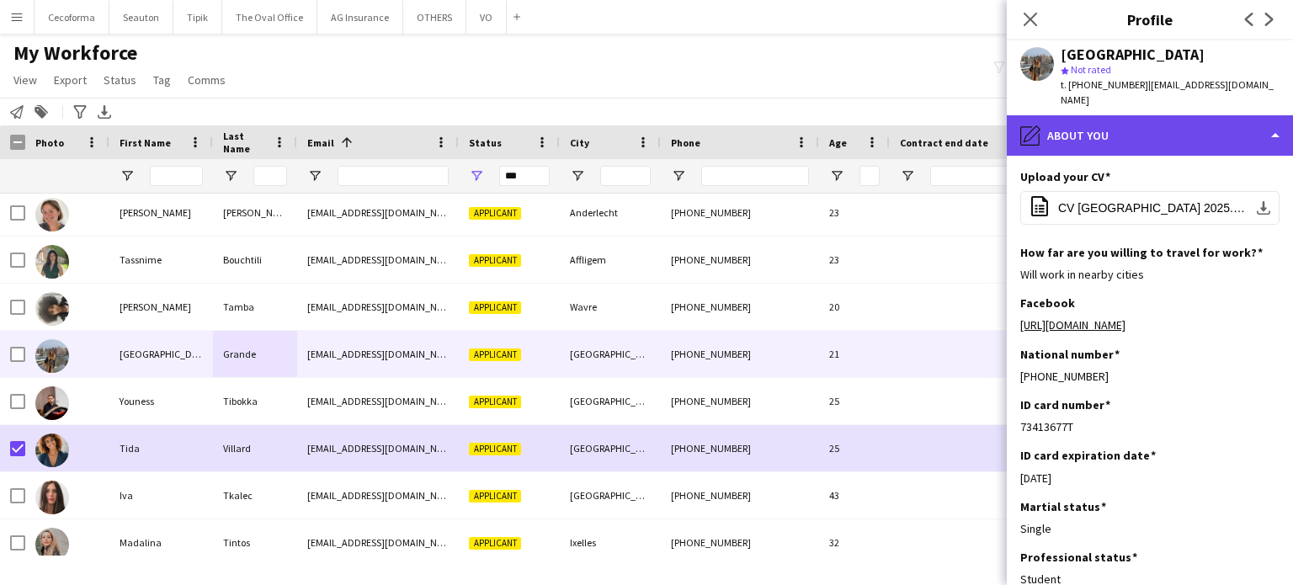
click at [1275, 115] on div "pencil4 About you" at bounding box center [1150, 135] width 286 height 40
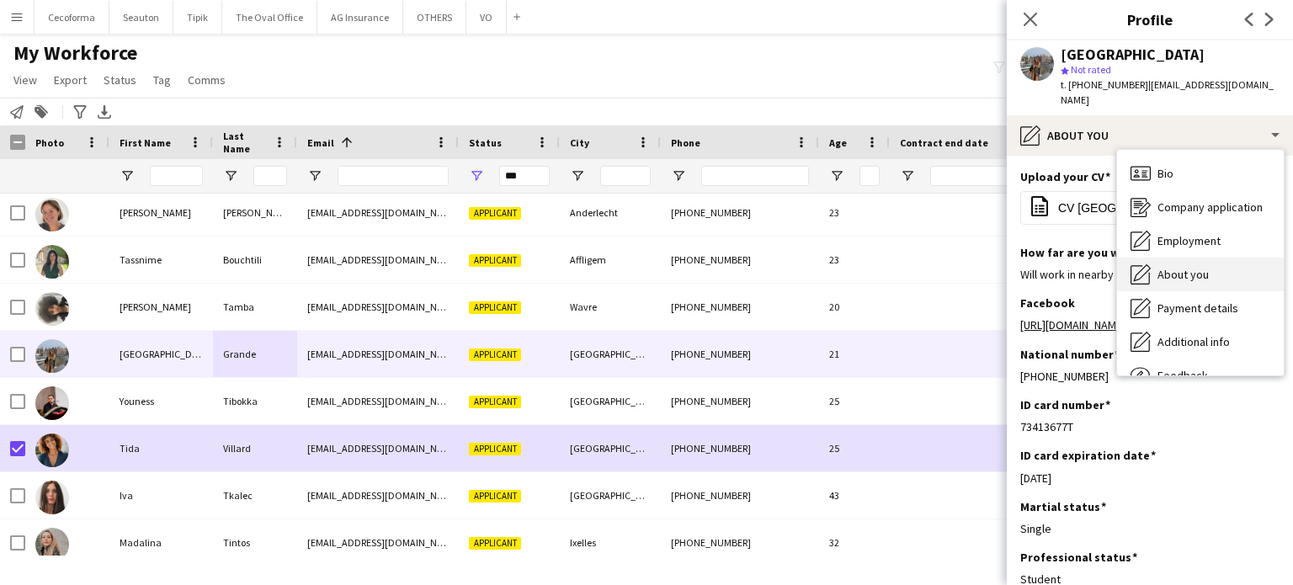
click at [1175, 267] on span "About you" at bounding box center [1183, 274] width 51 height 15
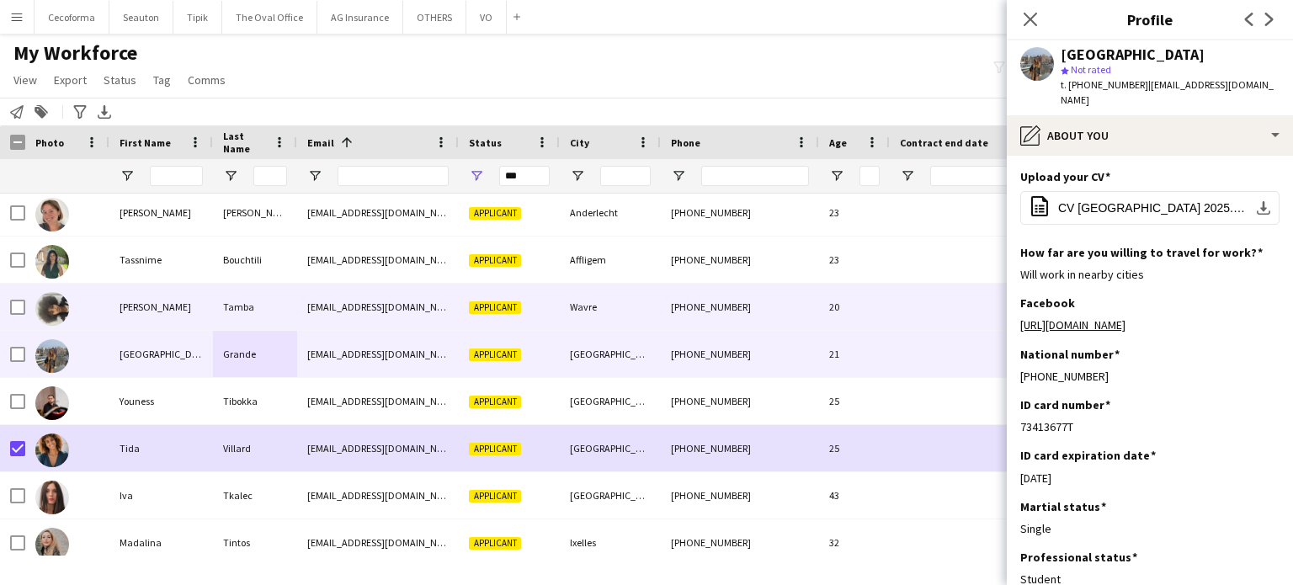
click at [277, 306] on div "Tamba" at bounding box center [255, 307] width 84 height 46
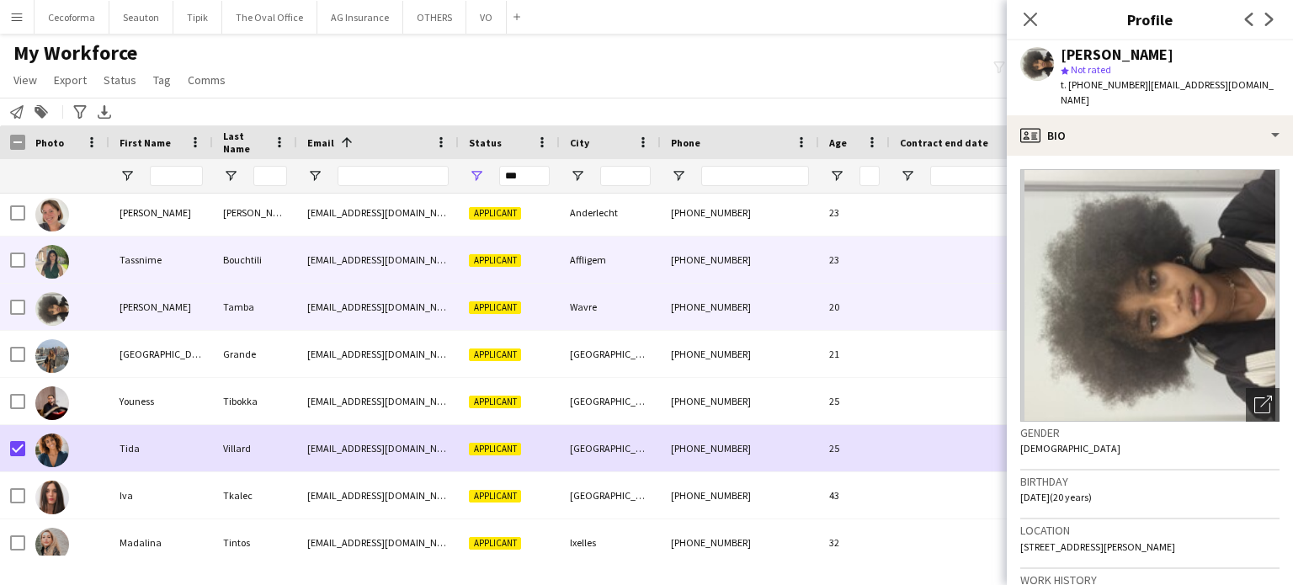
click at [295, 269] on div "Bouchtili" at bounding box center [255, 260] width 84 height 46
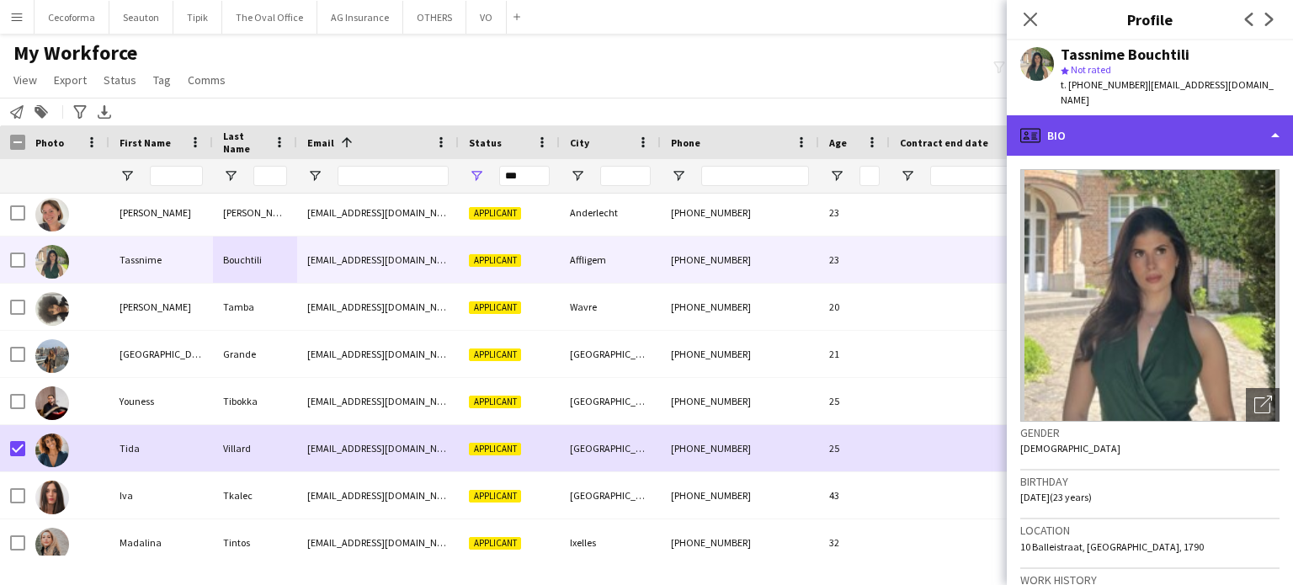
click at [1280, 115] on div "profile Bio" at bounding box center [1150, 135] width 286 height 40
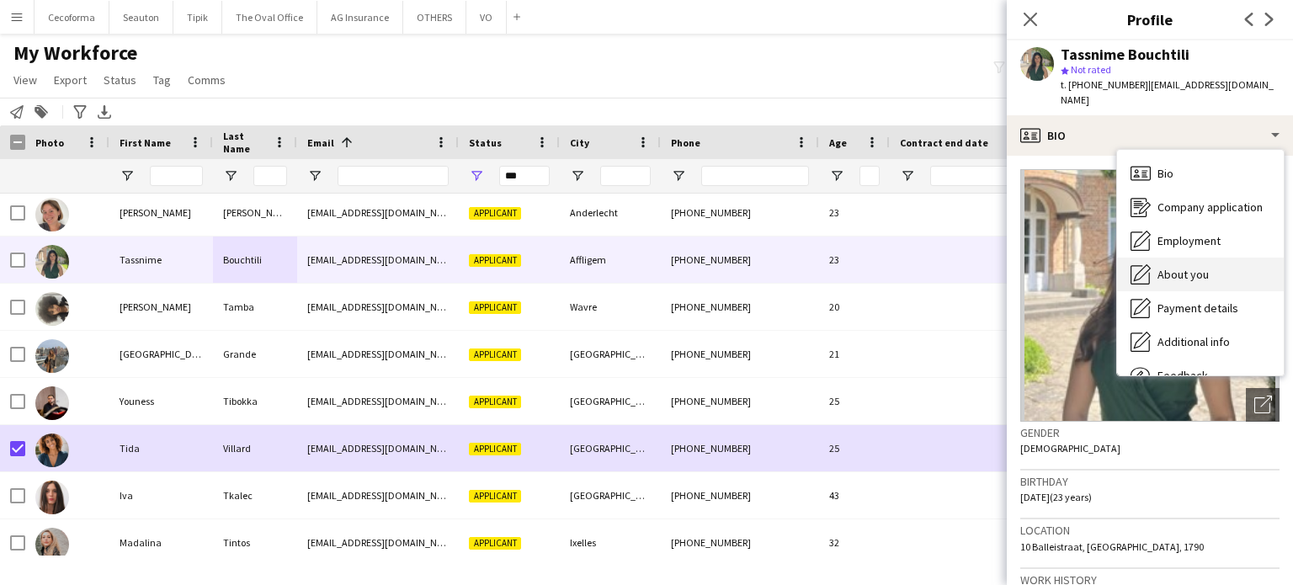
click at [1187, 267] on span "About you" at bounding box center [1183, 274] width 51 height 15
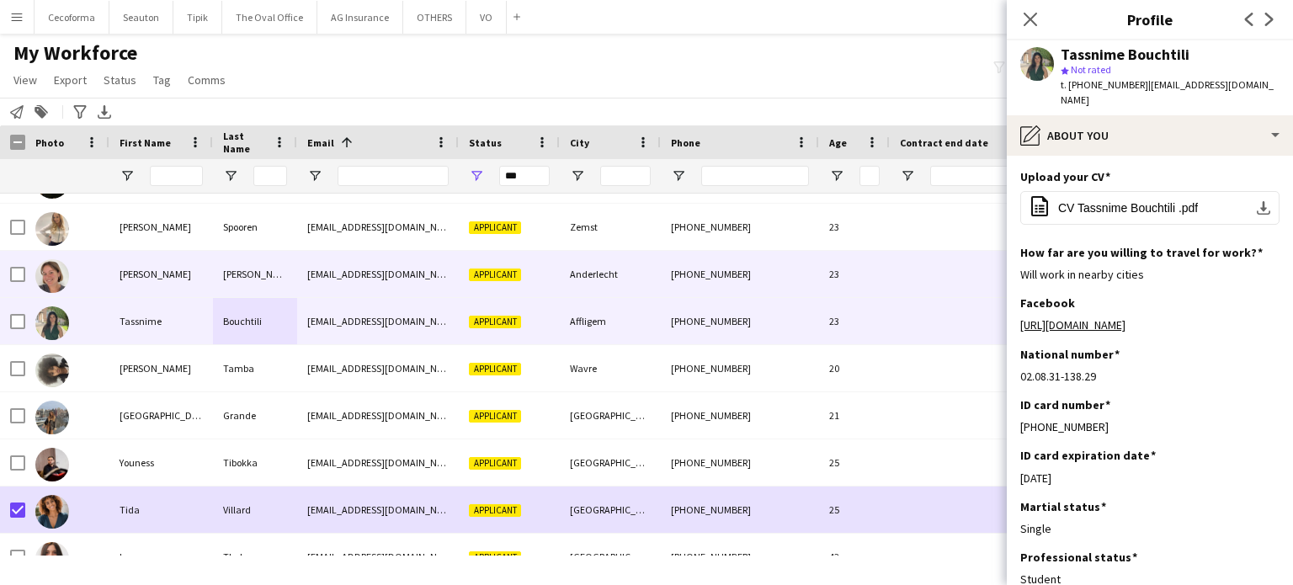
scroll to position [15585, 0]
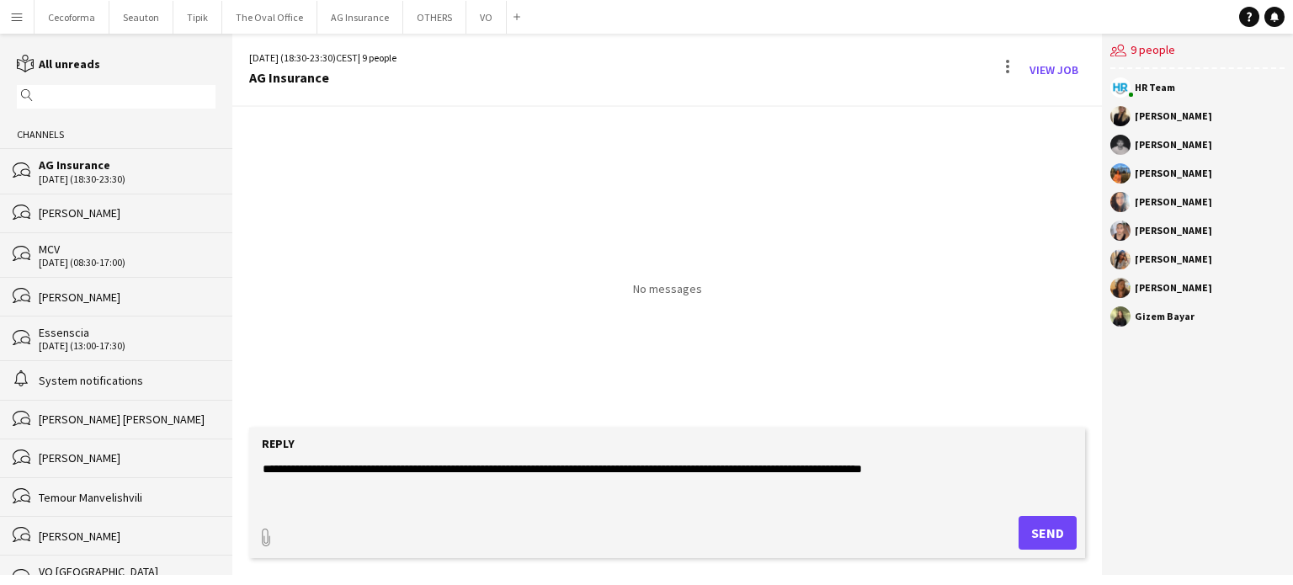
click at [403, 468] on textarea "**********" at bounding box center [670, 483] width 819 height 44
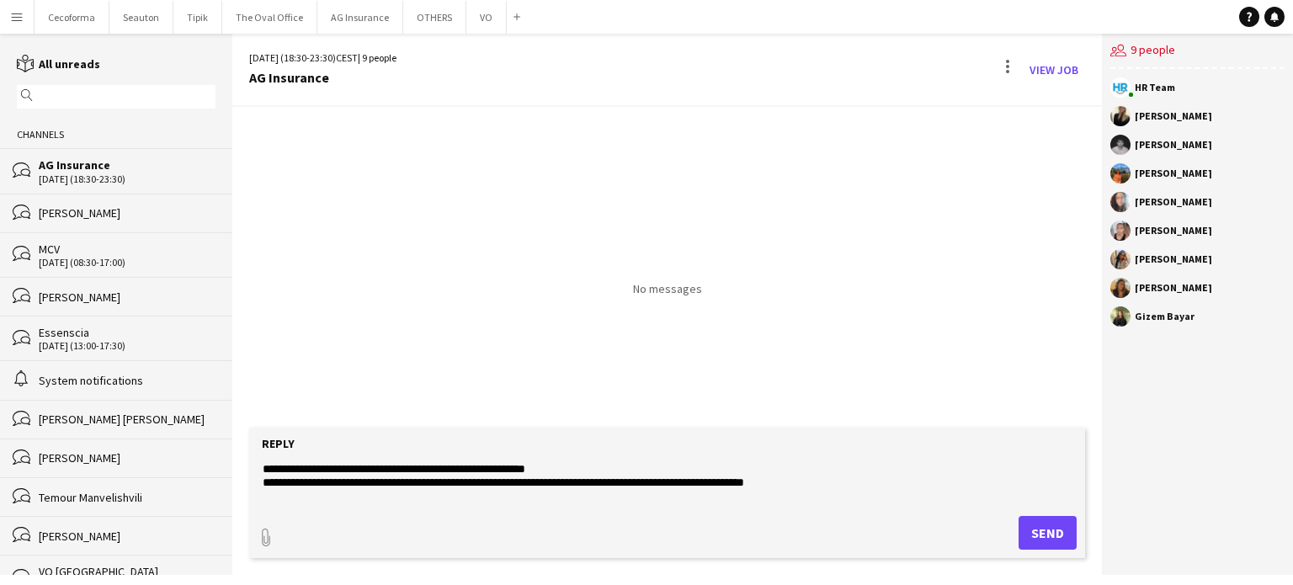
paste textarea "**********"
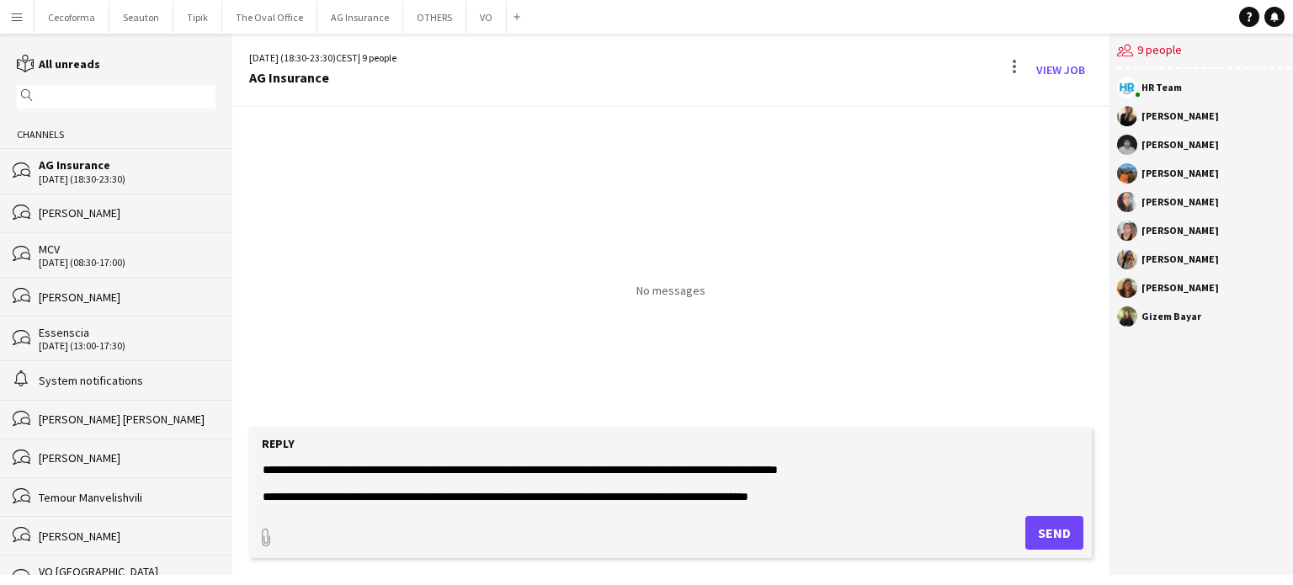
click at [271, 484] on textarea "**********" at bounding box center [670, 483] width 819 height 44
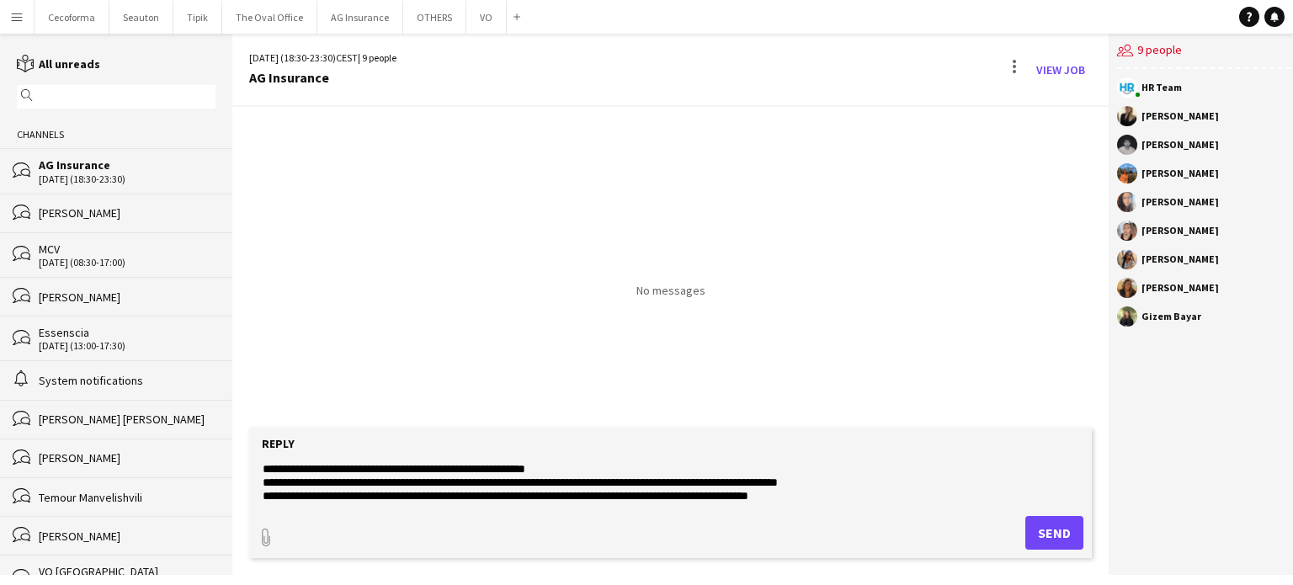
click at [550, 466] on textarea "**********" at bounding box center [670, 483] width 819 height 44
click at [800, 497] on textarea "**********" at bounding box center [670, 483] width 819 height 44
click at [311, 467] on textarea "**********" at bounding box center [670, 483] width 819 height 44
type textarea "**********"
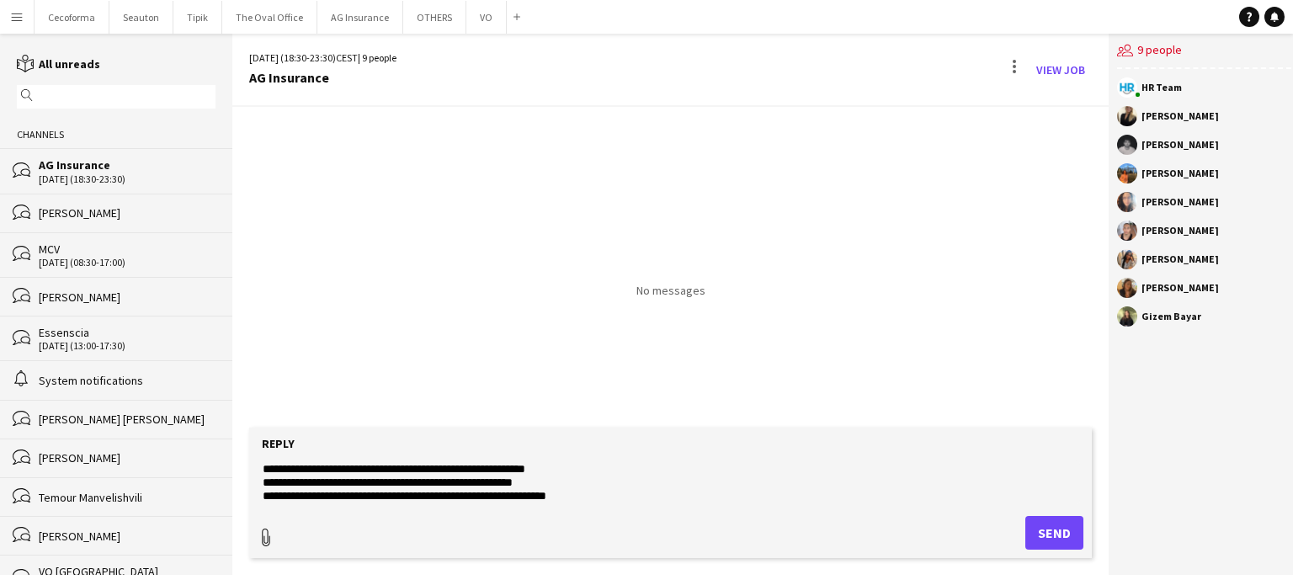
type input "**********"
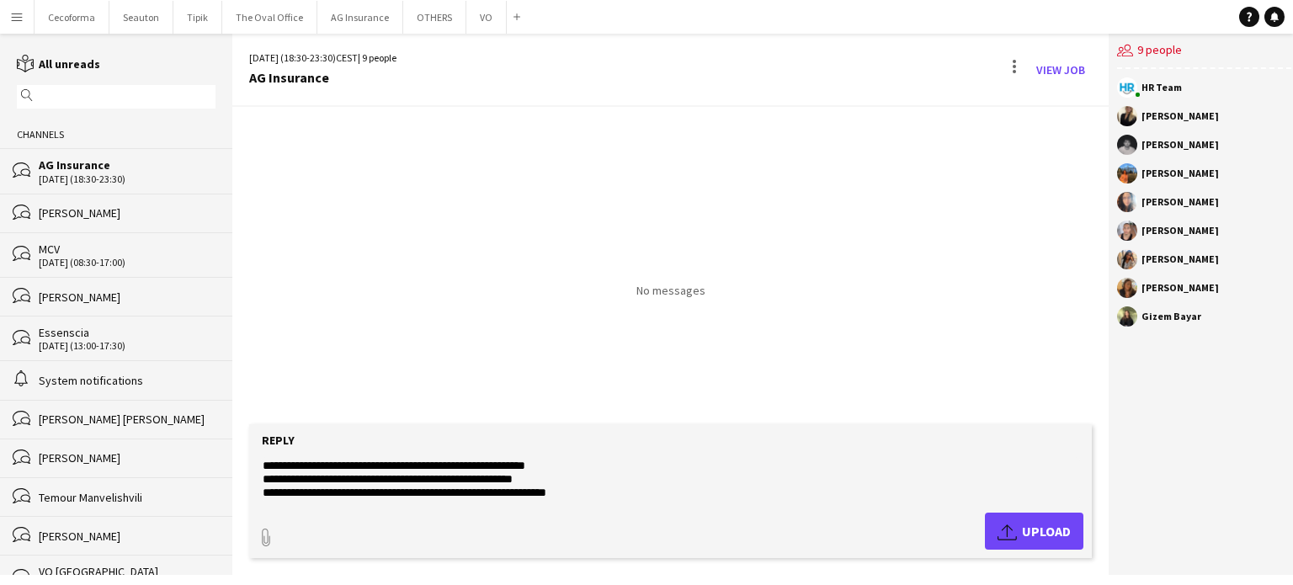
click at [580, 498] on textarea "**********" at bounding box center [670, 479] width 819 height 44
type textarea "**********"
click at [1053, 535] on span "Upload Upload" at bounding box center [1034, 531] width 73 height 20
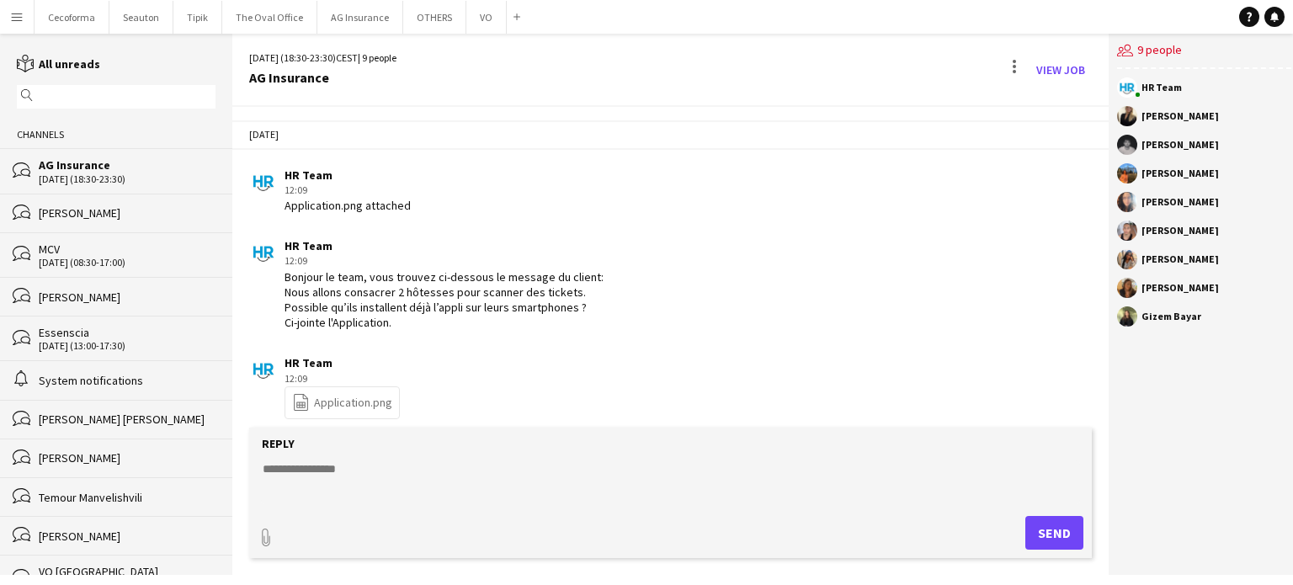
scroll to position [42, 0]
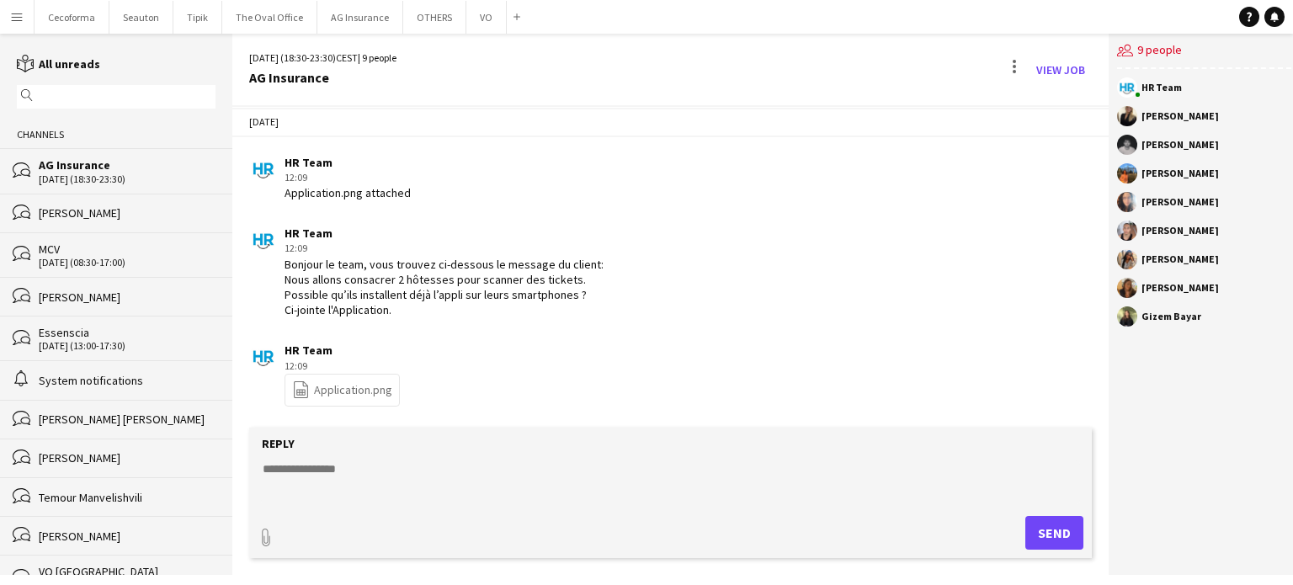
click at [339, 381] on link "file-spreadsheet Application.png" at bounding box center [342, 390] width 100 height 19
click at [480, 16] on button "VO Close" at bounding box center [486, 17] width 40 height 33
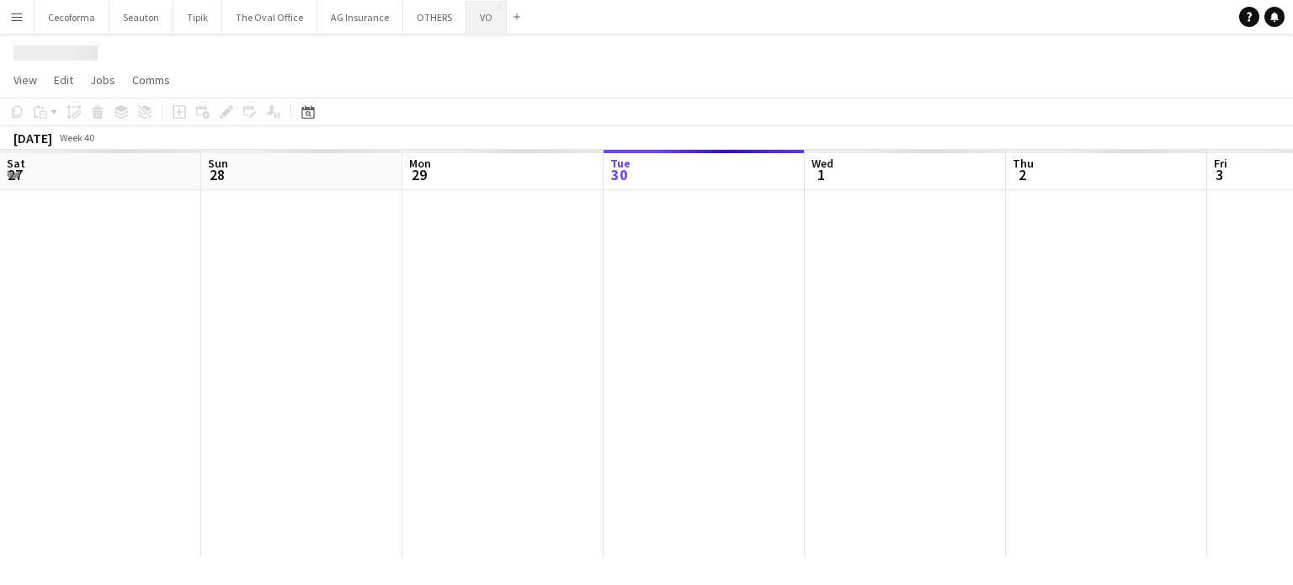
scroll to position [0, 402]
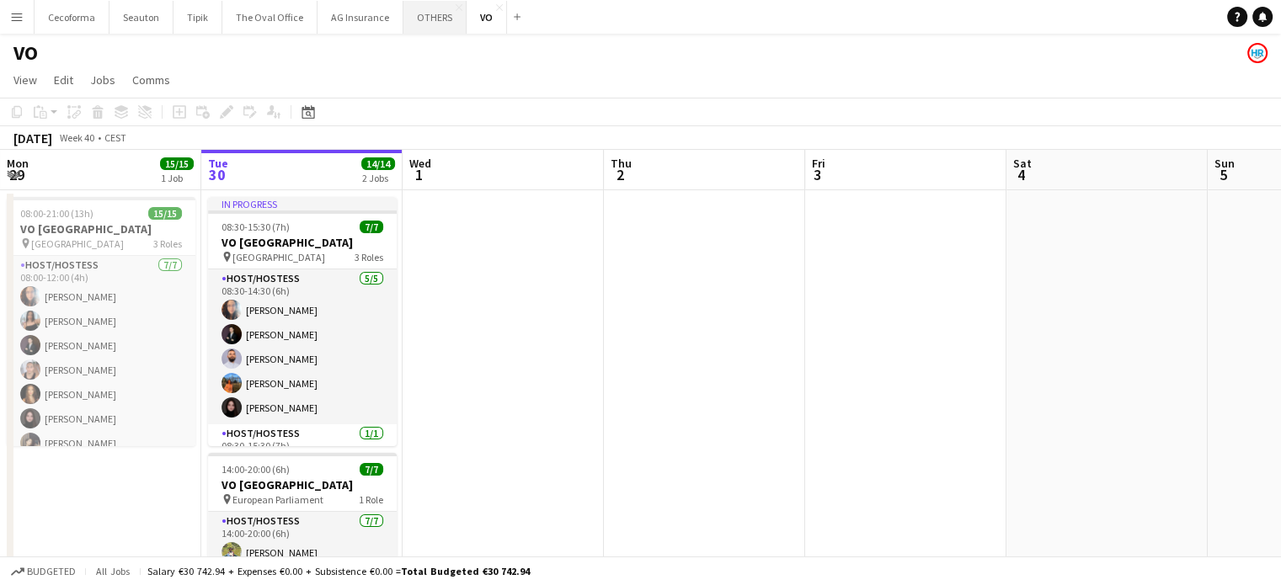
click at [424, 14] on button "OTHERS Close" at bounding box center [434, 17] width 63 height 33
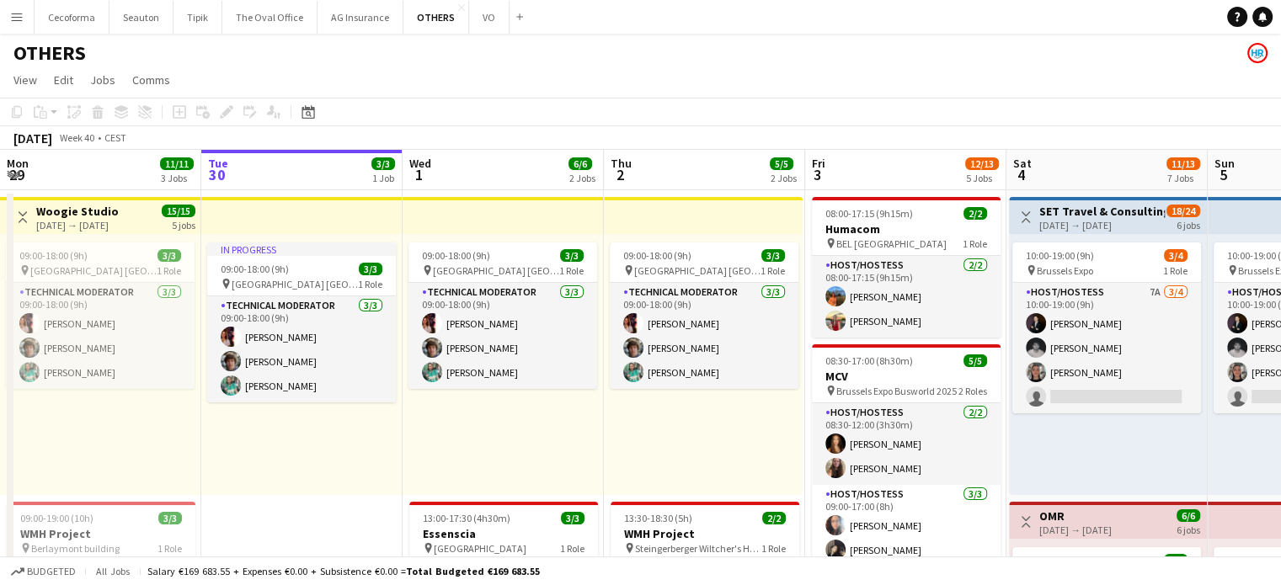
click at [18, 19] on app-icon "Menu" at bounding box center [16, 16] width 13 height 13
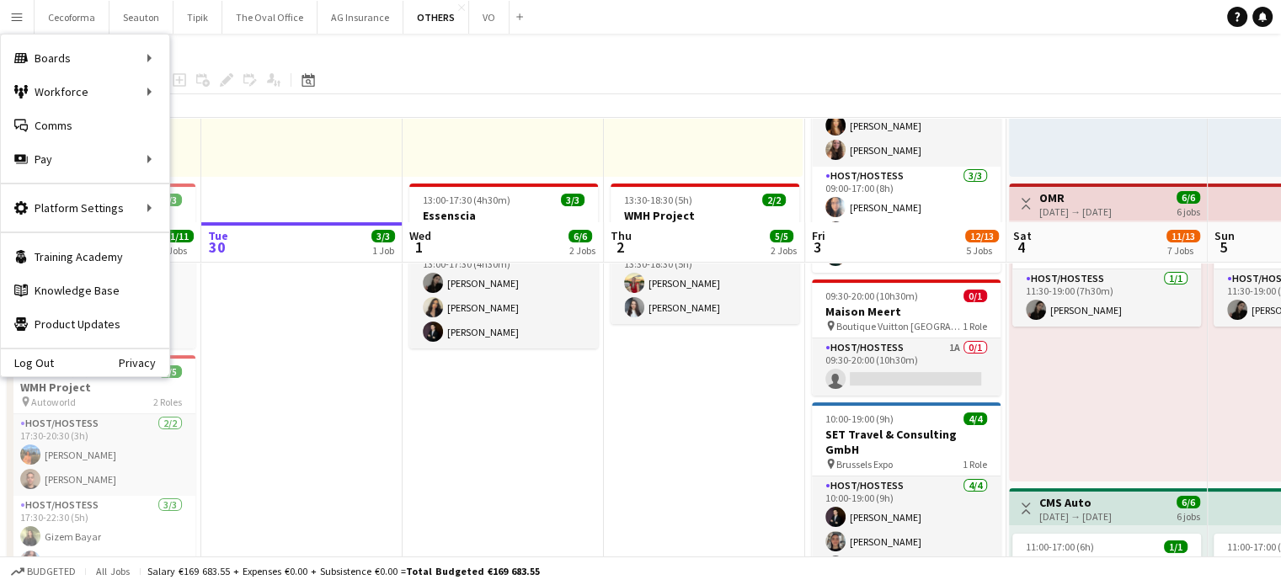
scroll to position [421, 0]
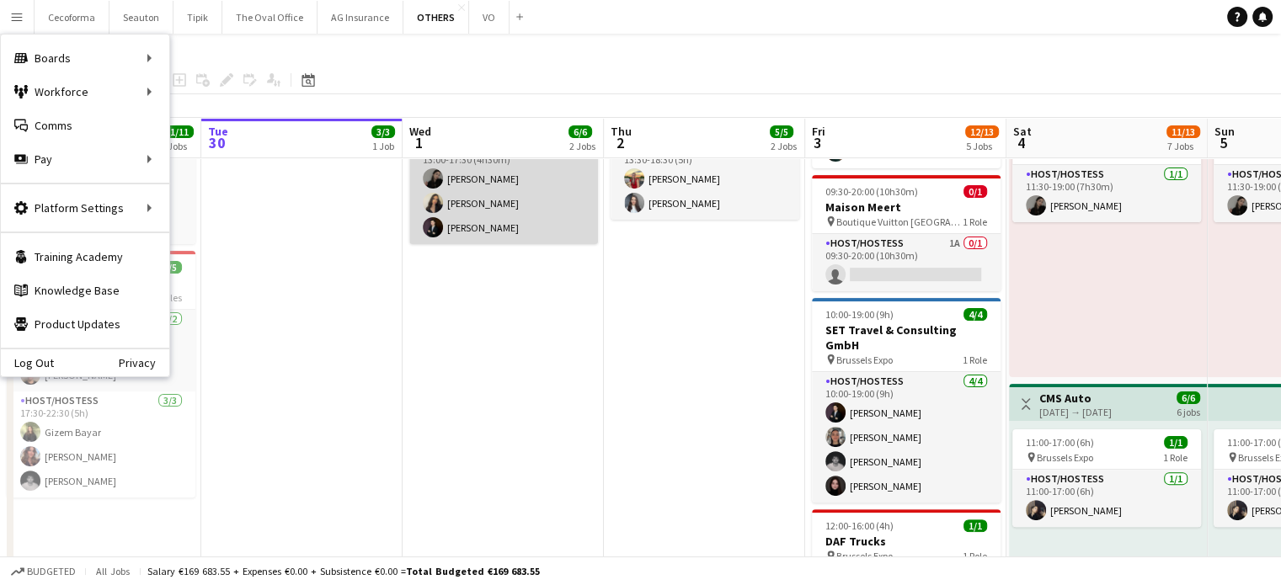
click at [472, 223] on app-card-role "Host/Hostess 3/3 13:00-17:30 (4h30m) Alina Rapcea Alexia Elena Preda Noah de Ca…" at bounding box center [503, 191] width 189 height 106
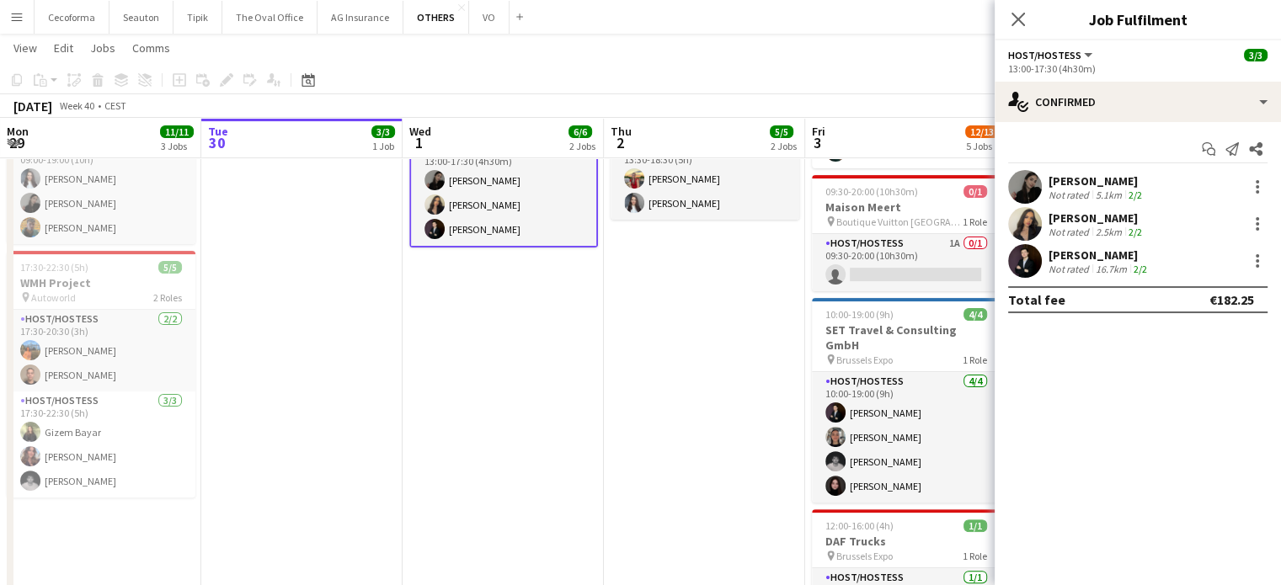
click at [1135, 256] on div "[PERSON_NAME]" at bounding box center [1099, 255] width 102 height 15
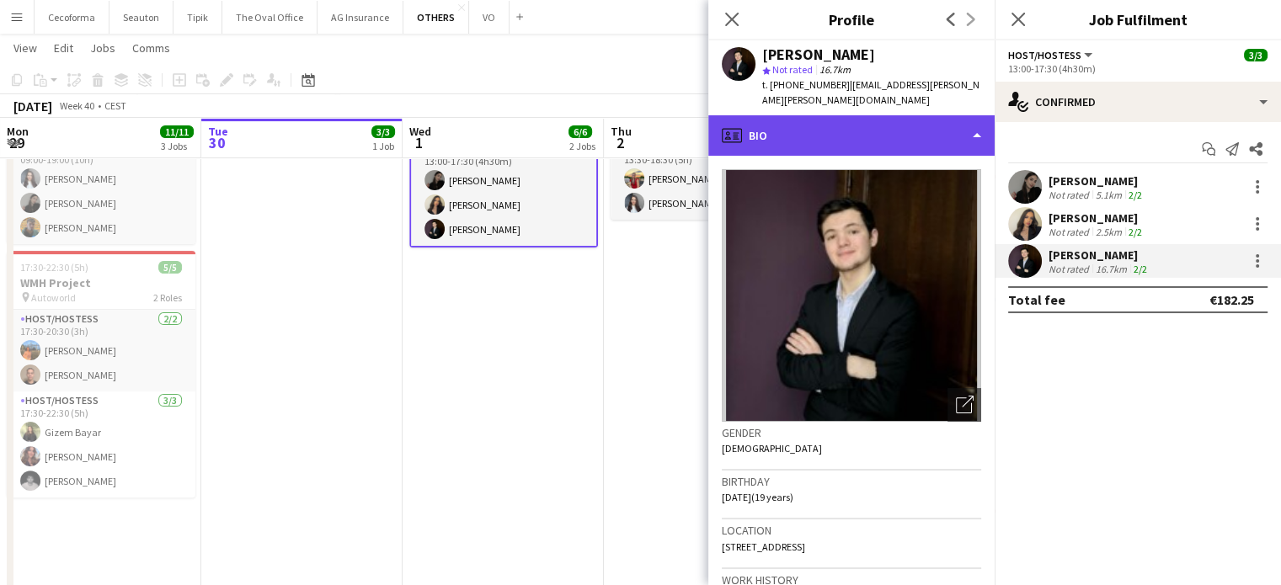
click at [973, 140] on div "profile Bio" at bounding box center [851, 135] width 286 height 40
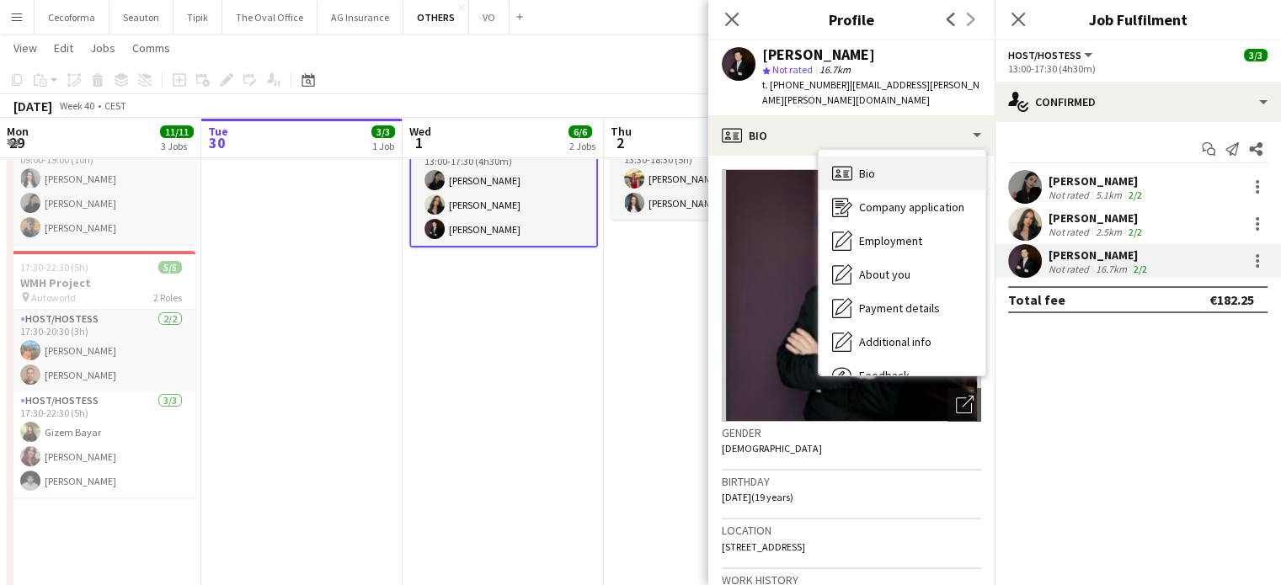
click at [880, 174] on div "Bio Bio" at bounding box center [901, 174] width 167 height 34
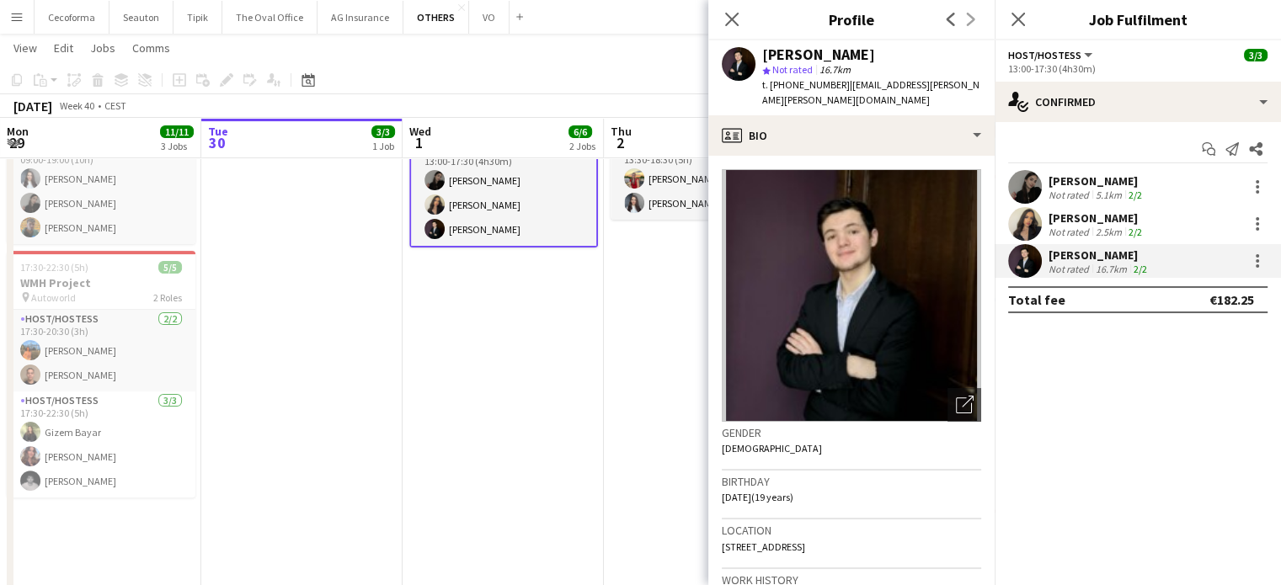
click at [721, 496] on app-crew-profile-bio "Open photos pop-in Gender Male Birthday 11-06-2006 (19 years) Location 469 Dorp…" at bounding box center [851, 370] width 286 height 429
drag, startPoint x: 722, startPoint y: 498, endPoint x: 767, endPoint y: 497, distance: 44.6
click at [767, 497] on span "11-06-2006 (19 years)" at bounding box center [758, 497] width 72 height 13
copy span "11-06-2006"
drag, startPoint x: 770, startPoint y: 83, endPoint x: 835, endPoint y: 85, distance: 65.7
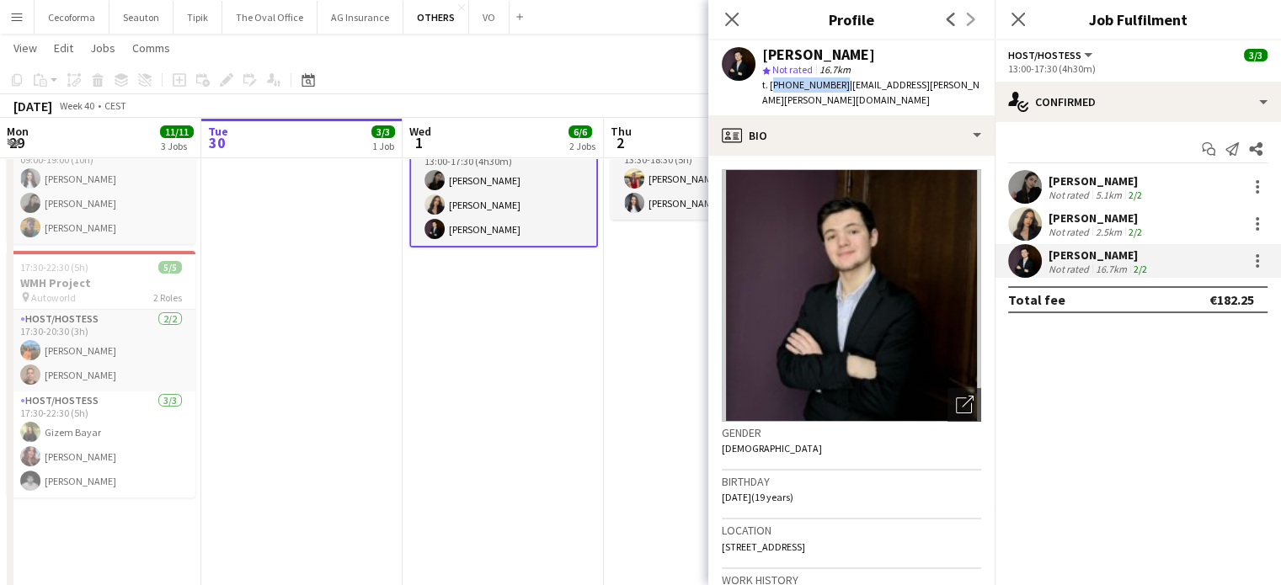
click at [835, 85] on span "t. +320483113905" at bounding box center [806, 84] width 88 height 13
copy span "[PHONE_NUMBER]"
click at [727, 13] on icon "Close pop-in" at bounding box center [731, 19] width 16 height 16
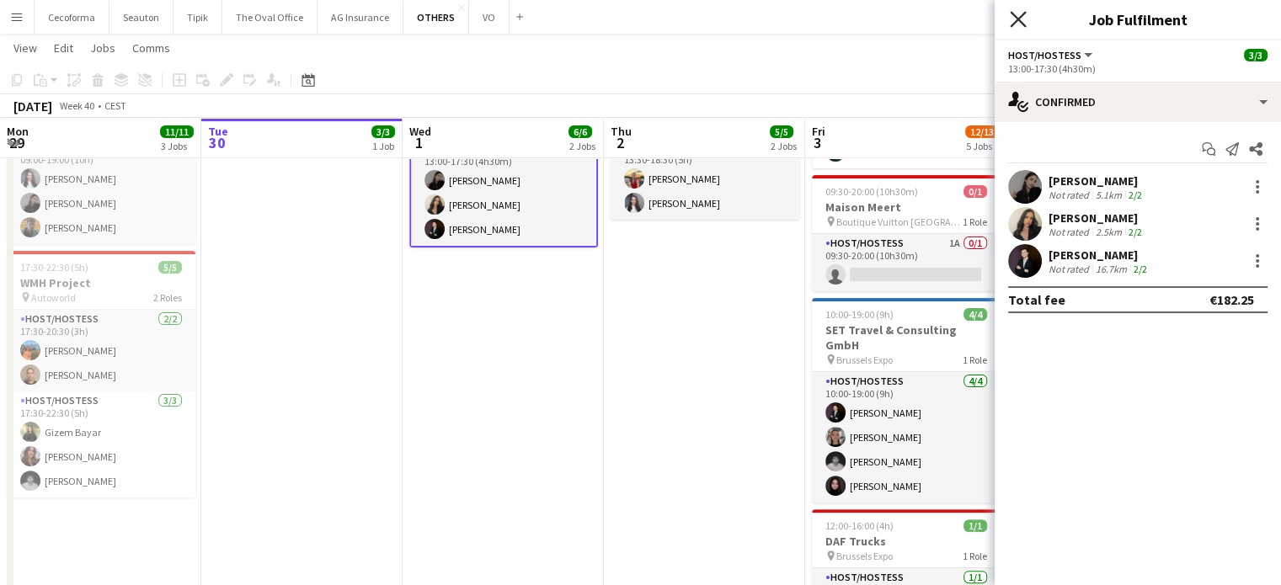
click at [1022, 12] on icon "Close pop-in" at bounding box center [1018, 19] width 16 height 16
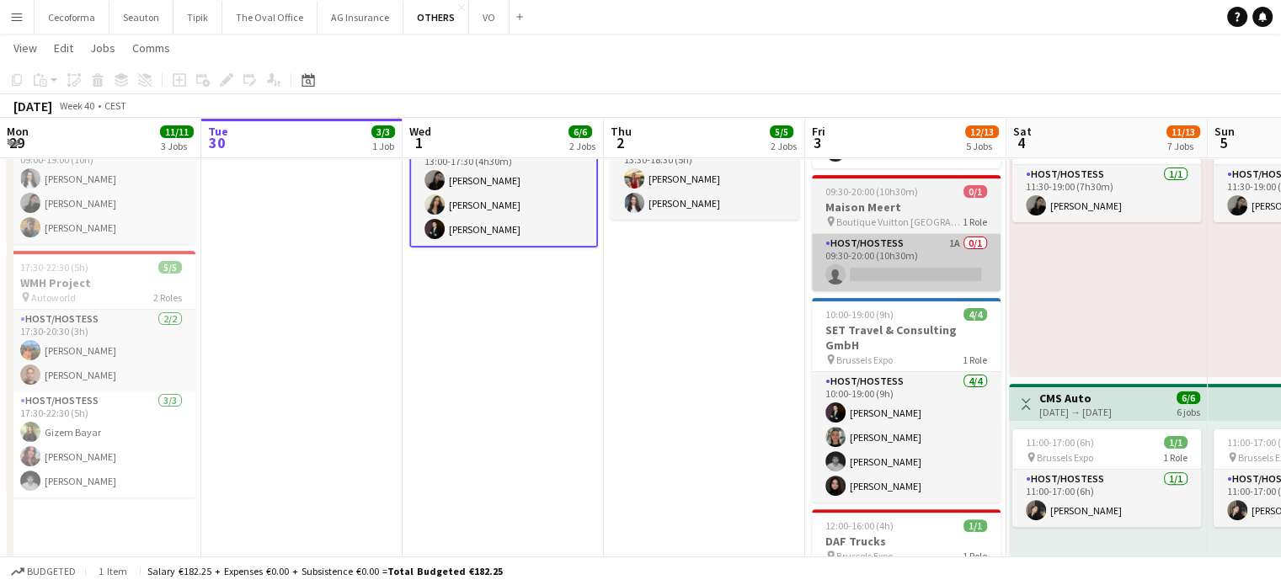
click at [992, 264] on app-card-role "Host/Hostess 1A 0/1 09:30-20:00 (10h30m) single-neutral-actions" at bounding box center [906, 262] width 189 height 57
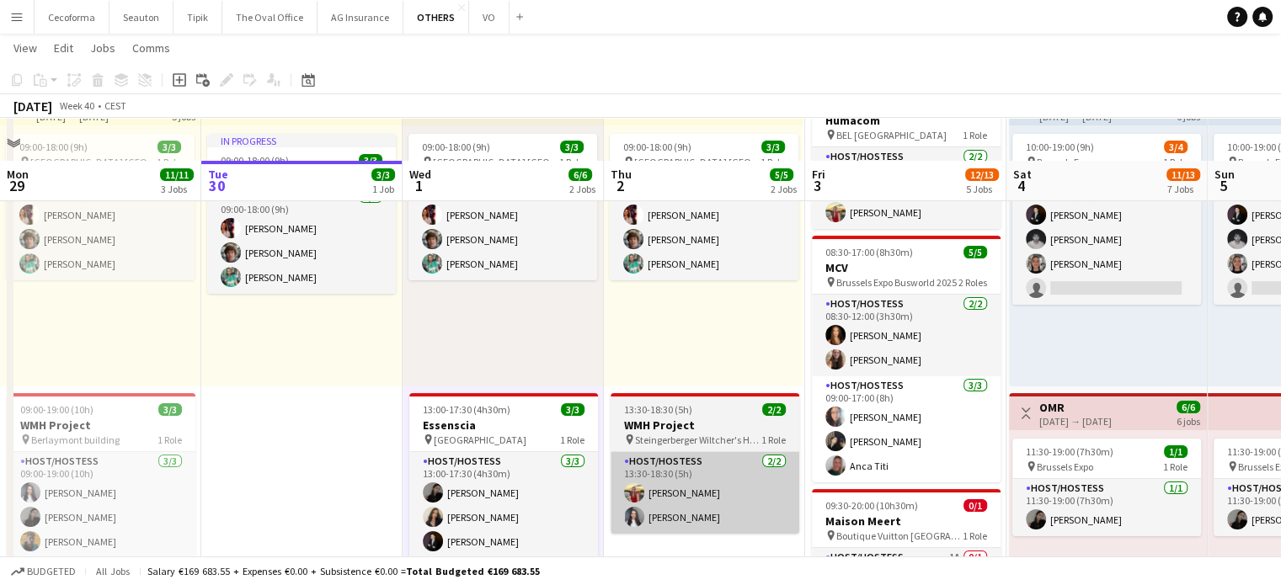
scroll to position [168, 0]
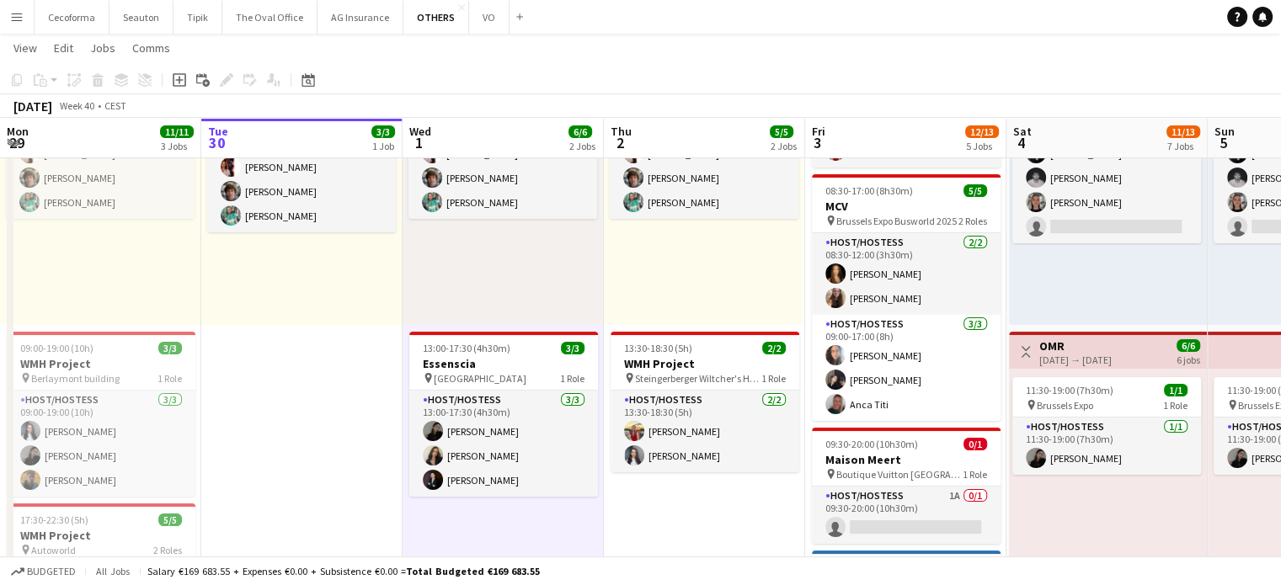
drag, startPoint x: 687, startPoint y: 557, endPoint x: 572, endPoint y: 533, distance: 117.7
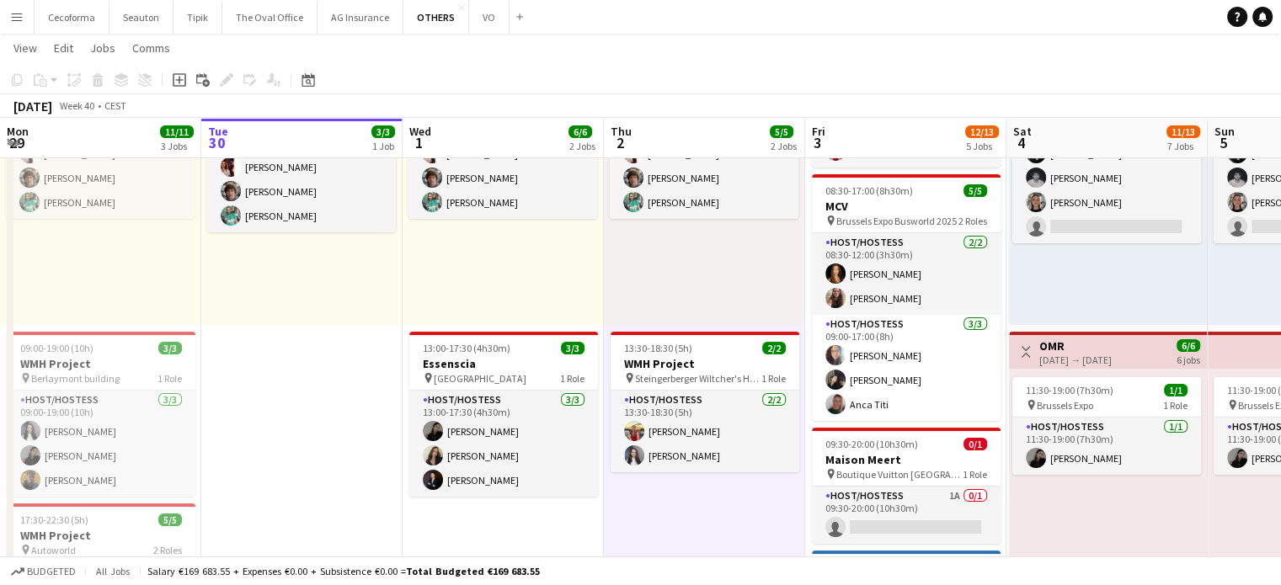
click at [728, 83] on app-toolbar "Copy Paste Paste Ctrl+V Paste with crew Ctrl+Shift+V Paste linked Job Delete Gr…" at bounding box center [640, 80] width 1281 height 29
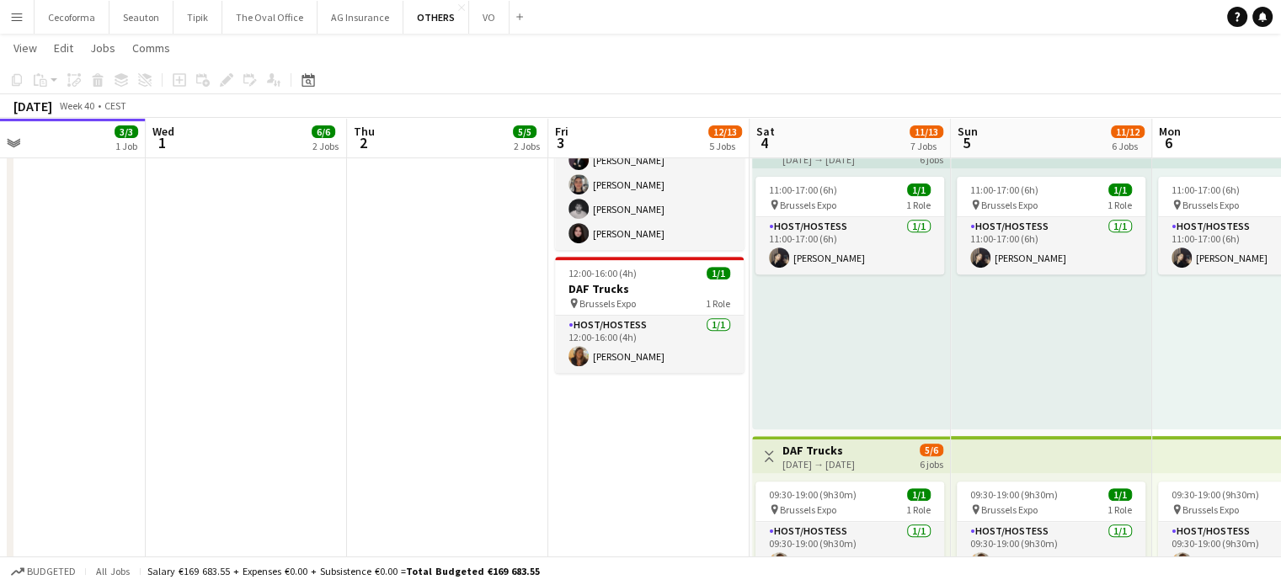
scroll to position [0, 669]
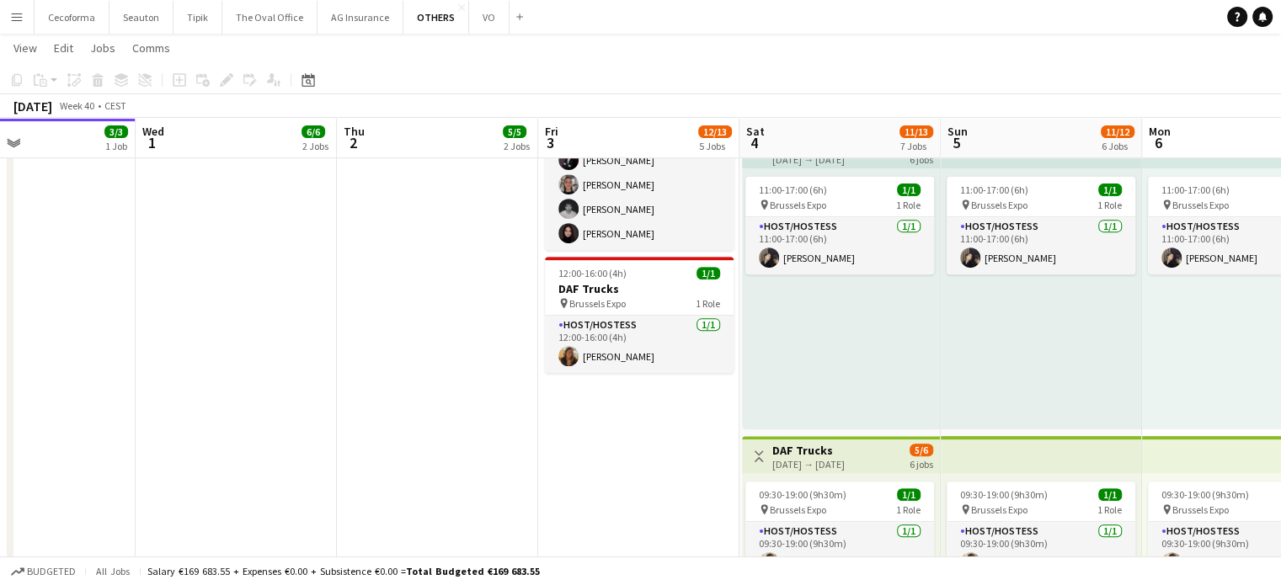
drag, startPoint x: 852, startPoint y: 518, endPoint x: 589, endPoint y: 523, distance: 262.8
click at [589, 523] on app-calendar-viewport "Sat 27 Sun 28 3/3 1 Job Mon 29 11/11 3 Jobs Tue 30 3/3 1 Job Wed 1 6/6 2 Jobs T…" at bounding box center [640, 447] width 1281 height 2110
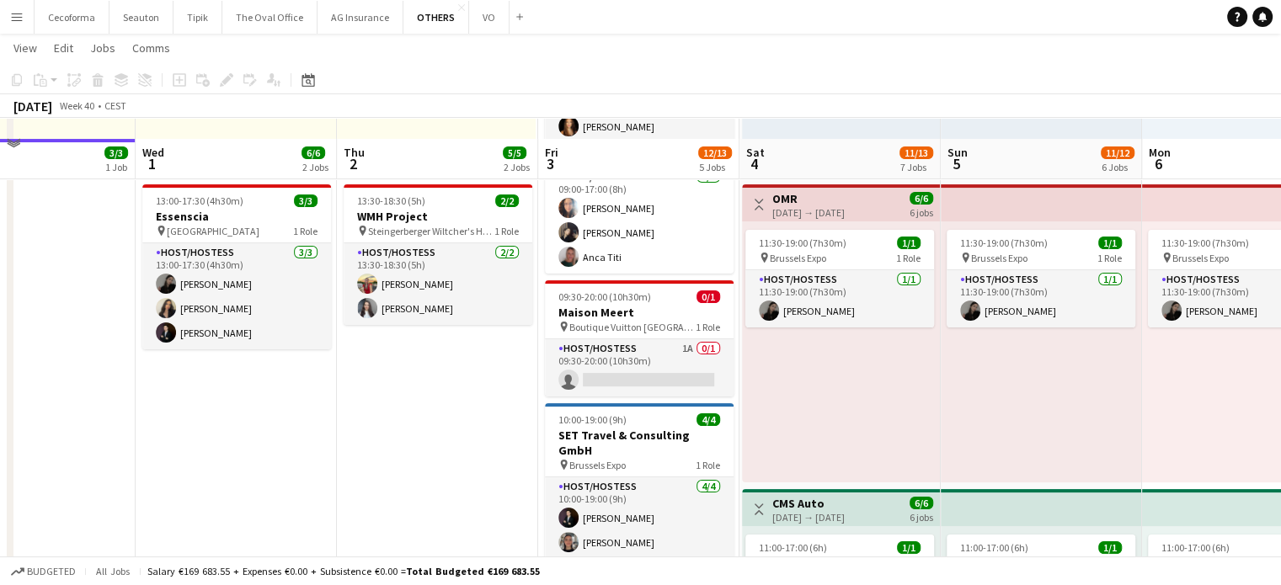
scroll to position [337, 0]
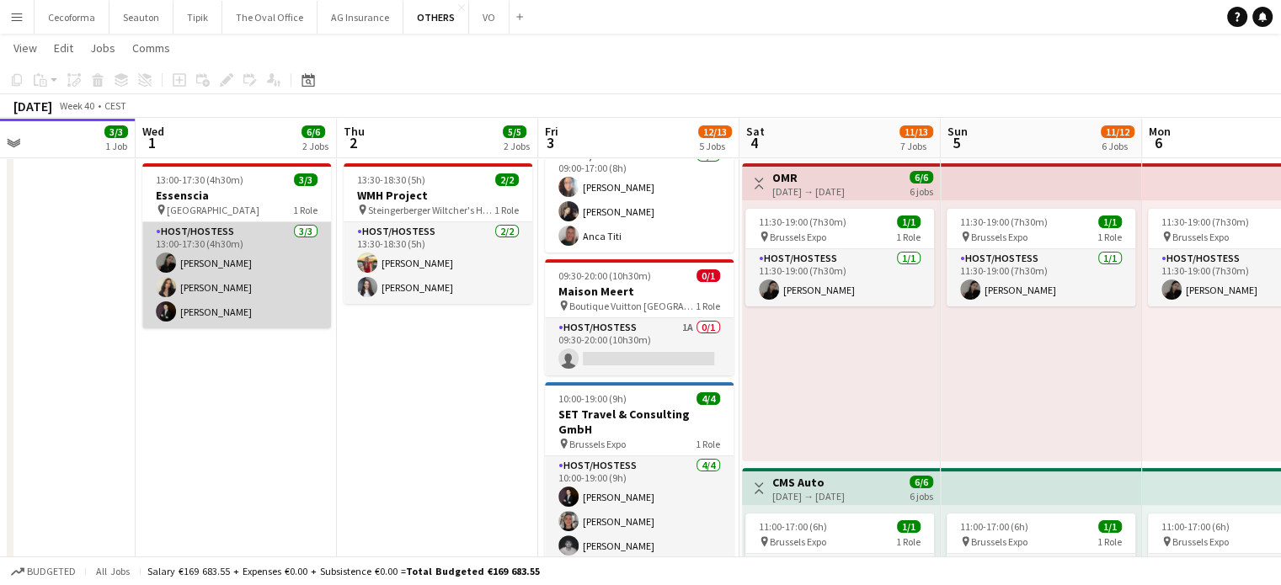
click at [233, 296] on app-card-role "Host/Hostess 3/3 13:00-17:30 (4h30m) Alina Rapcea Alexia Elena Preda Noah de Ca…" at bounding box center [236, 275] width 189 height 106
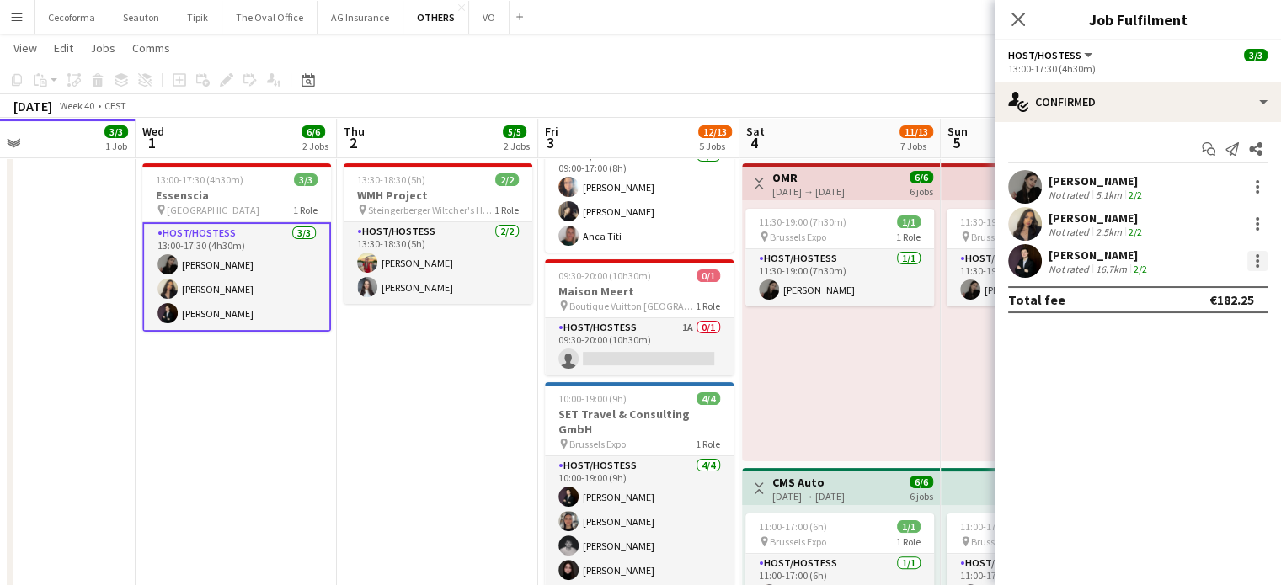
click at [1266, 264] on div at bounding box center [1257, 261] width 20 height 20
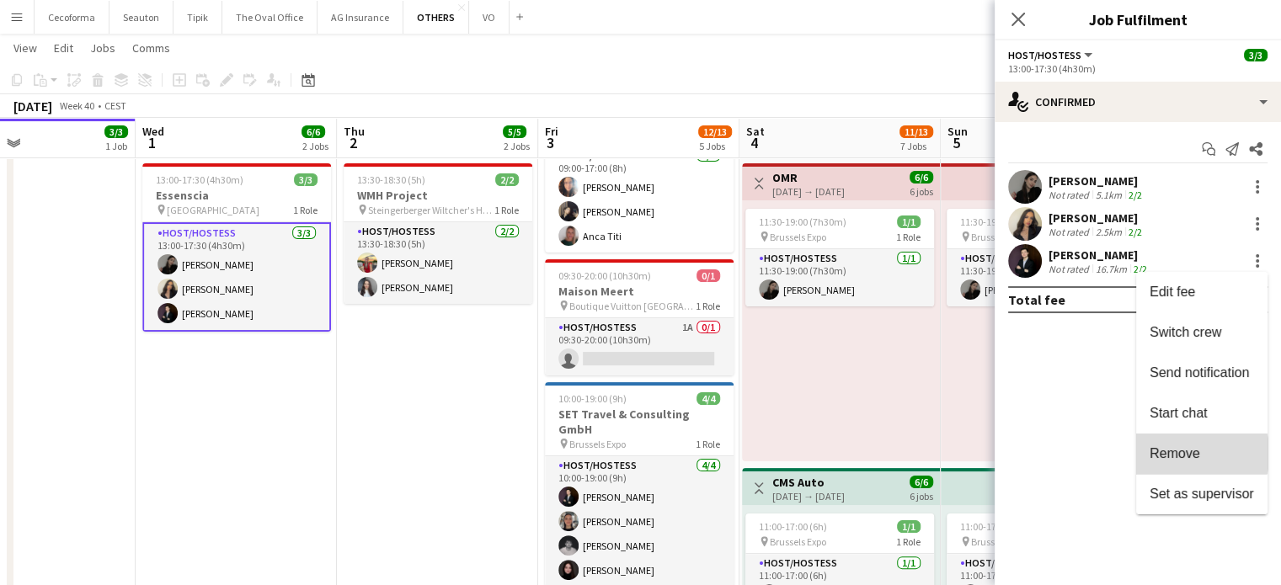
click at [1195, 454] on span "Remove" at bounding box center [1174, 453] width 51 height 14
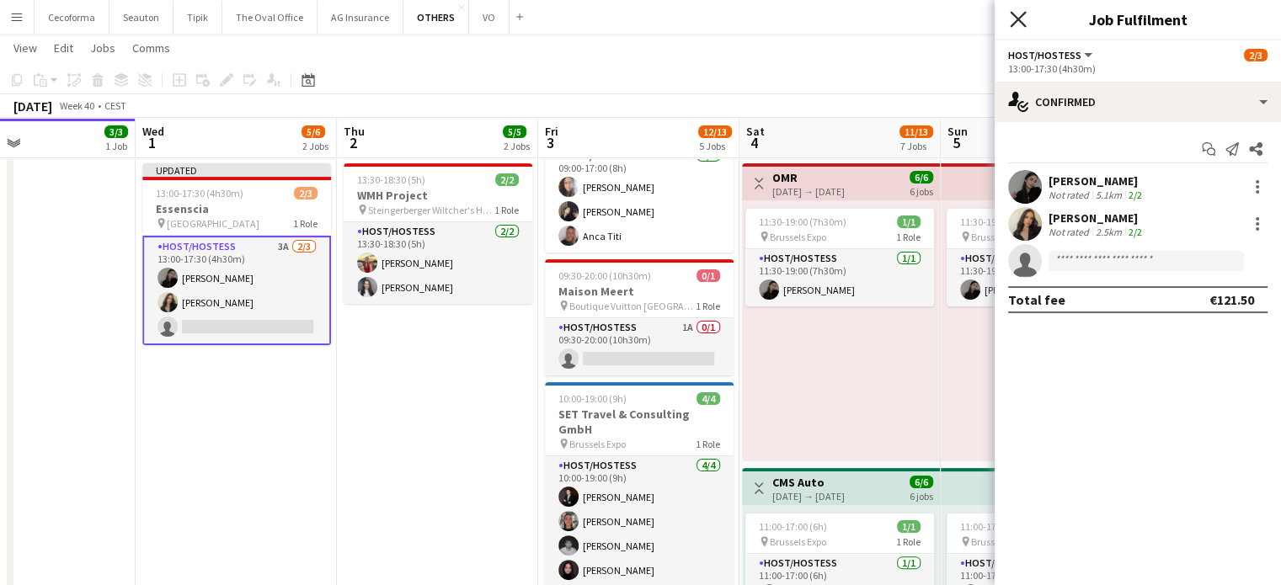
click at [1013, 16] on icon at bounding box center [1018, 19] width 16 height 16
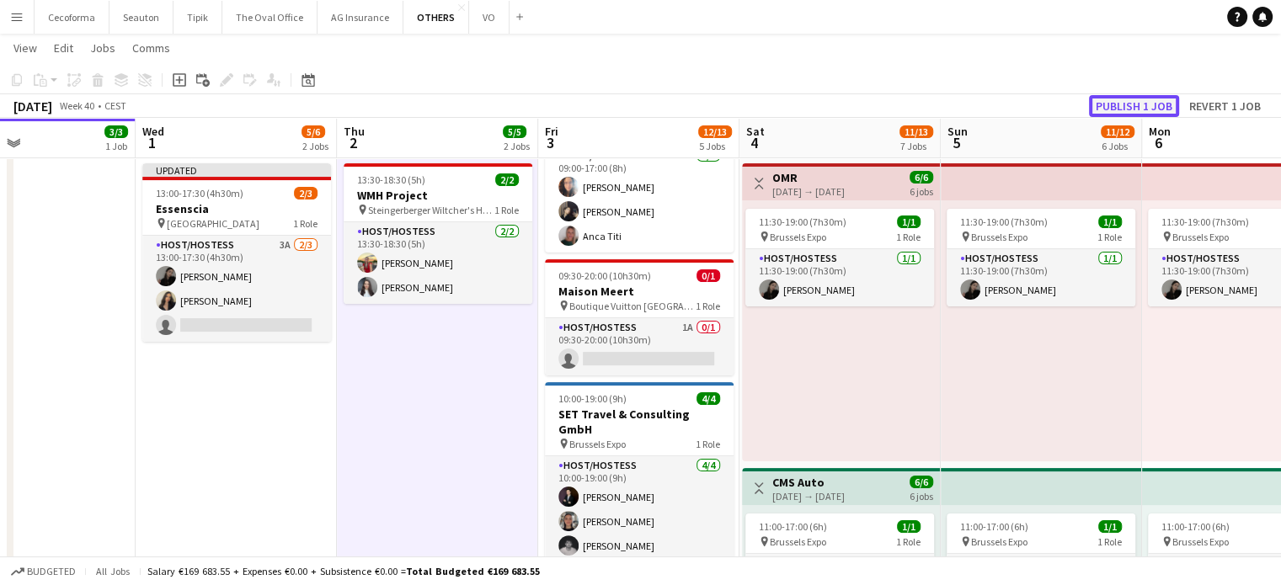
click at [1138, 107] on button "Publish 1 job" at bounding box center [1134, 106] width 90 height 22
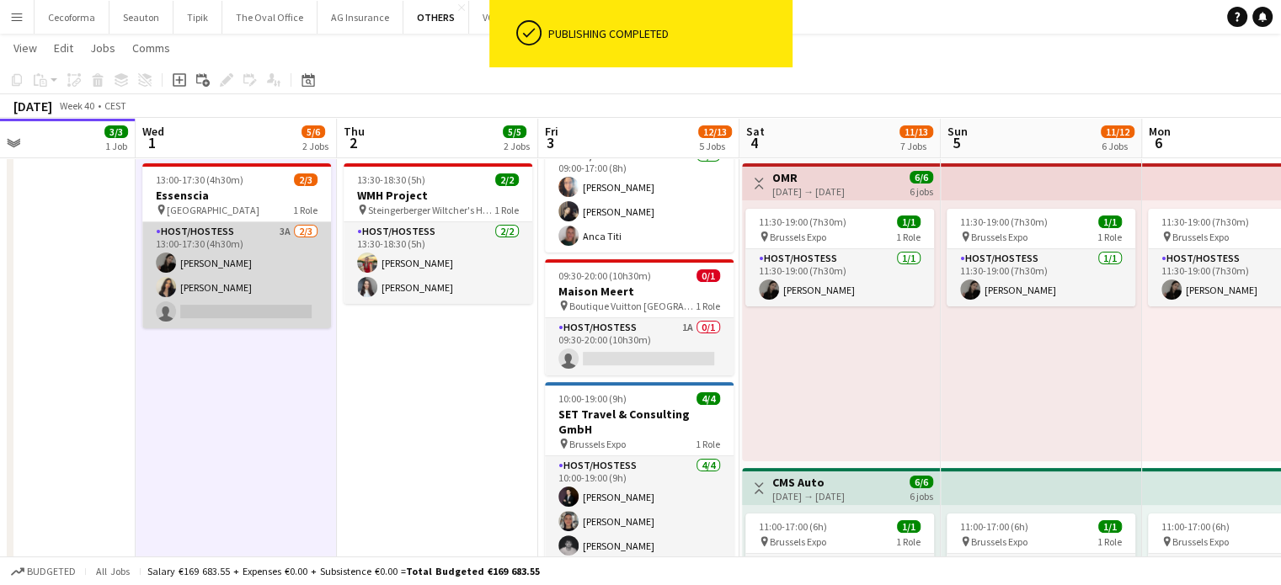
click at [225, 311] on app-card-role "Host/Hostess 3A 2/3 13:00-17:30 (4h30m) Alina Rapcea Alexia Elena Preda single-…" at bounding box center [236, 275] width 189 height 106
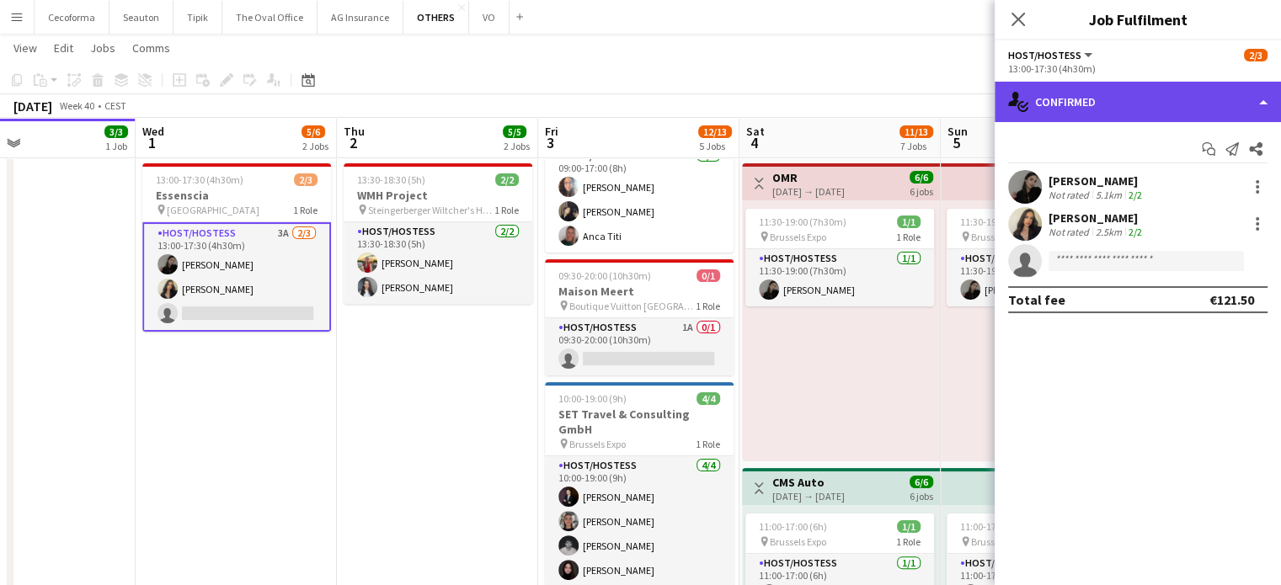
click at [1262, 100] on div "single-neutral-actions-check-2 Confirmed" at bounding box center [1137, 102] width 286 height 40
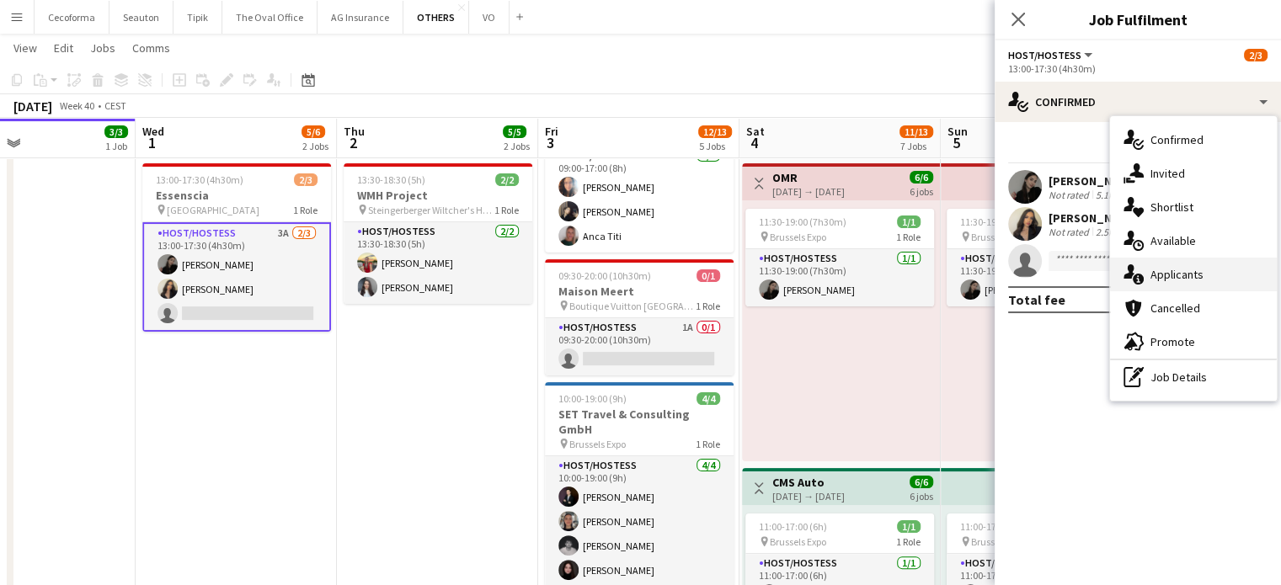
click at [1175, 277] on span "Applicants" at bounding box center [1176, 274] width 53 height 15
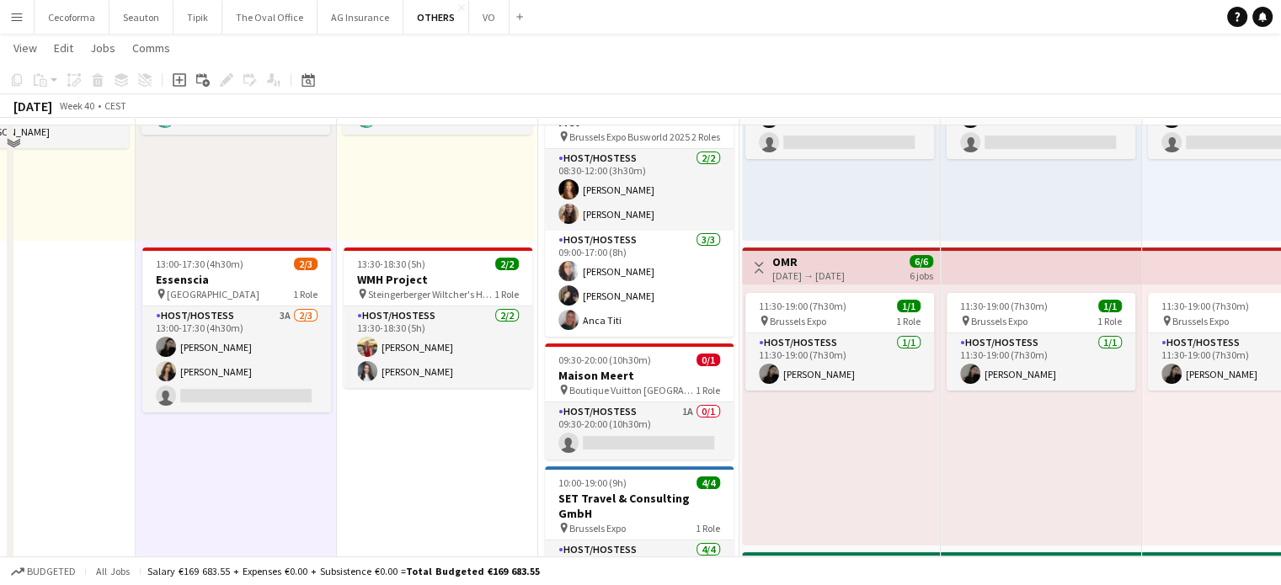
scroll to position [168, 0]
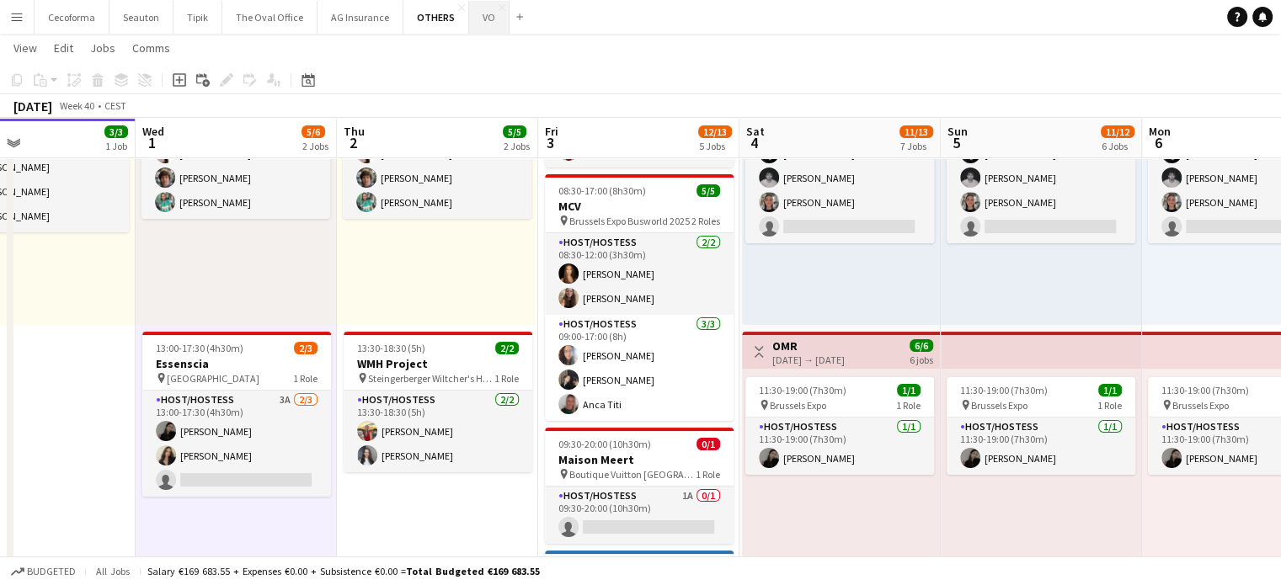
click at [478, 18] on button "VO Close" at bounding box center [489, 17] width 40 height 33
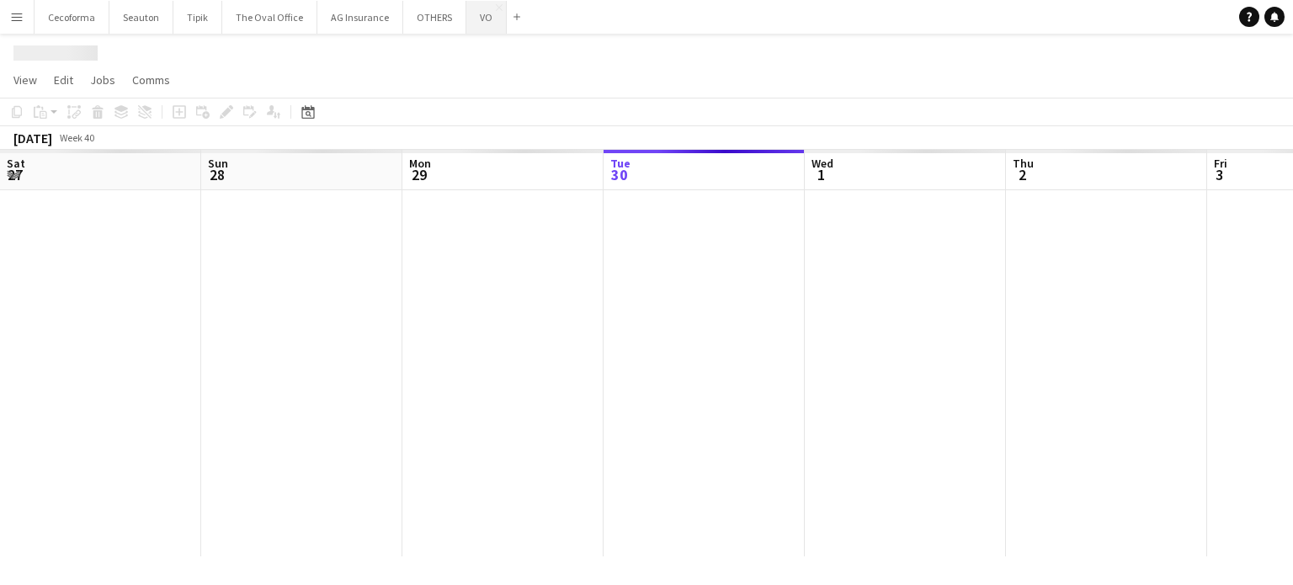
scroll to position [0, 402]
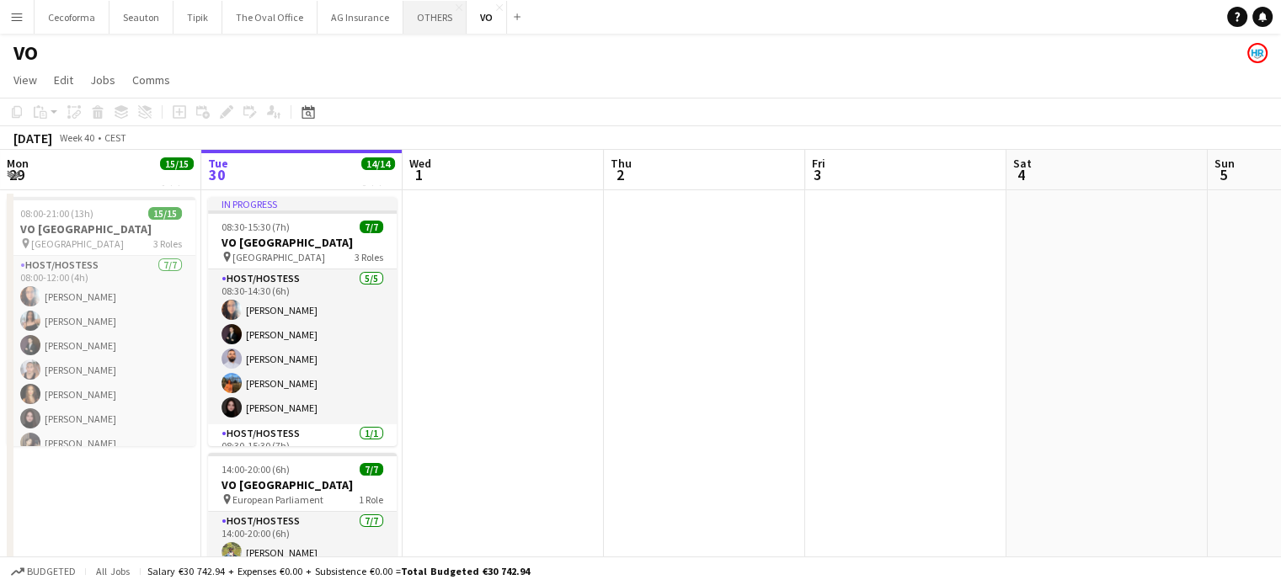
click at [422, 21] on button "OTHERS Close" at bounding box center [434, 17] width 63 height 33
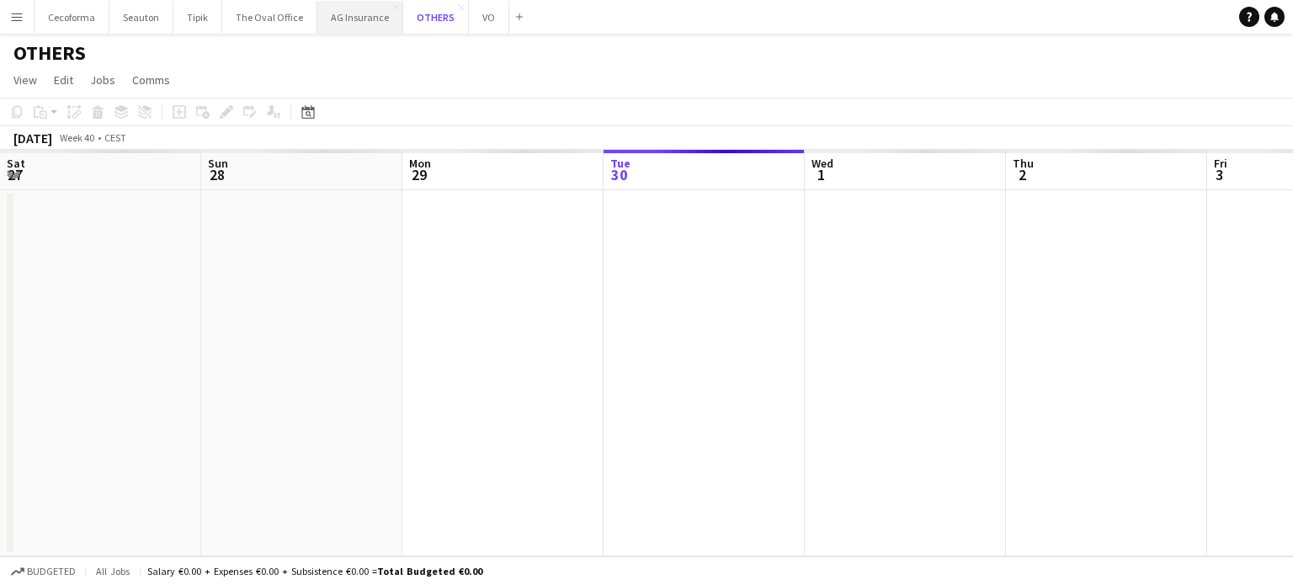
scroll to position [0, 402]
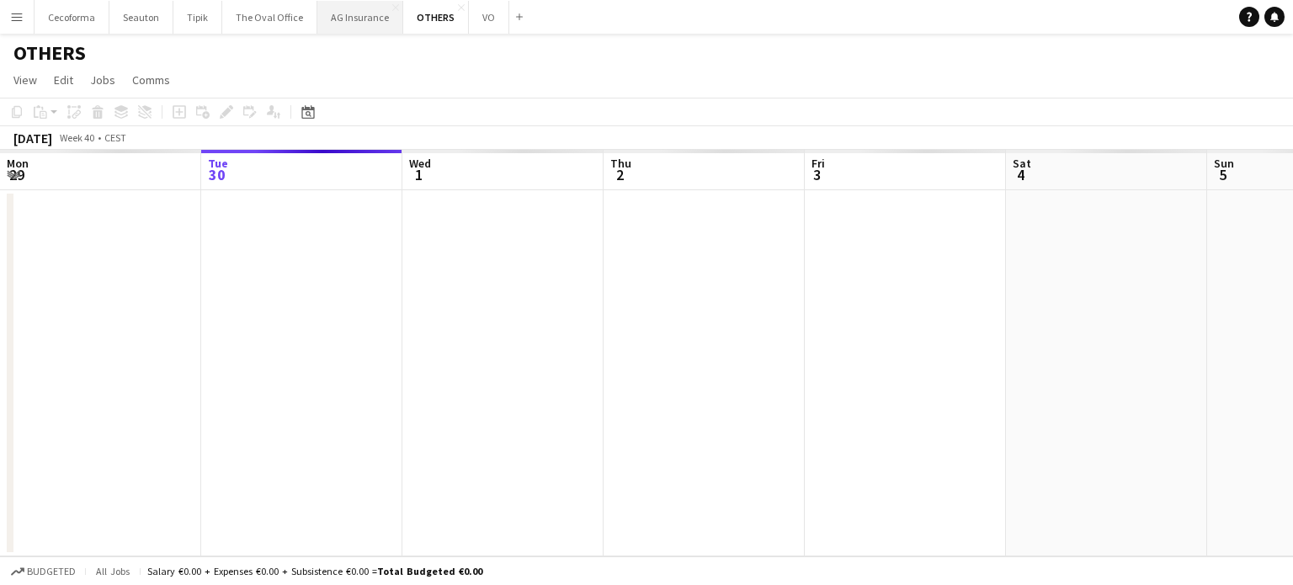
click at [360, 23] on button "AG Insurance Close" at bounding box center [360, 17] width 86 height 33
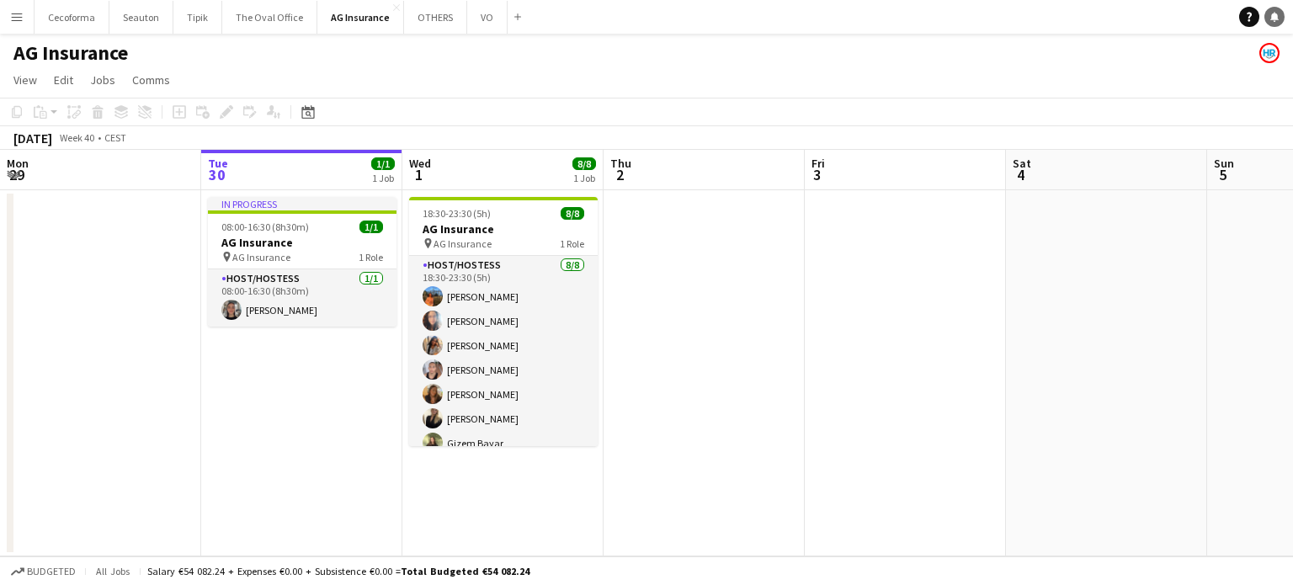
click at [1271, 19] on icon "Notifications" at bounding box center [1275, 17] width 10 height 10
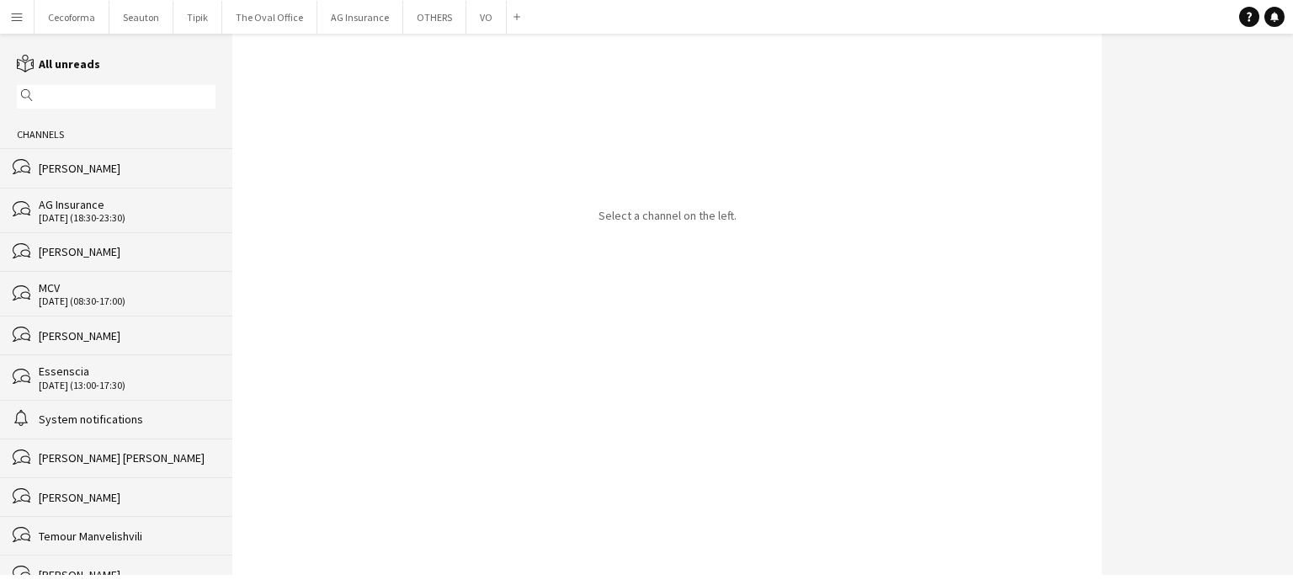
click at [57, 253] on div "[PERSON_NAME]" at bounding box center [127, 251] width 177 height 15
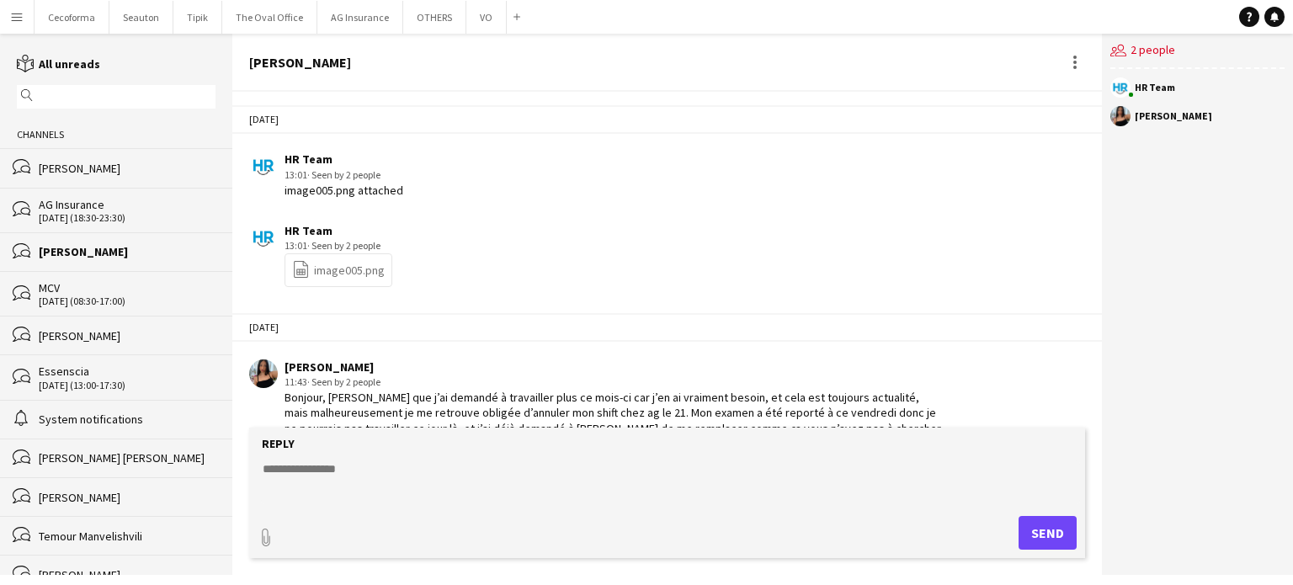
scroll to position [2390, 0]
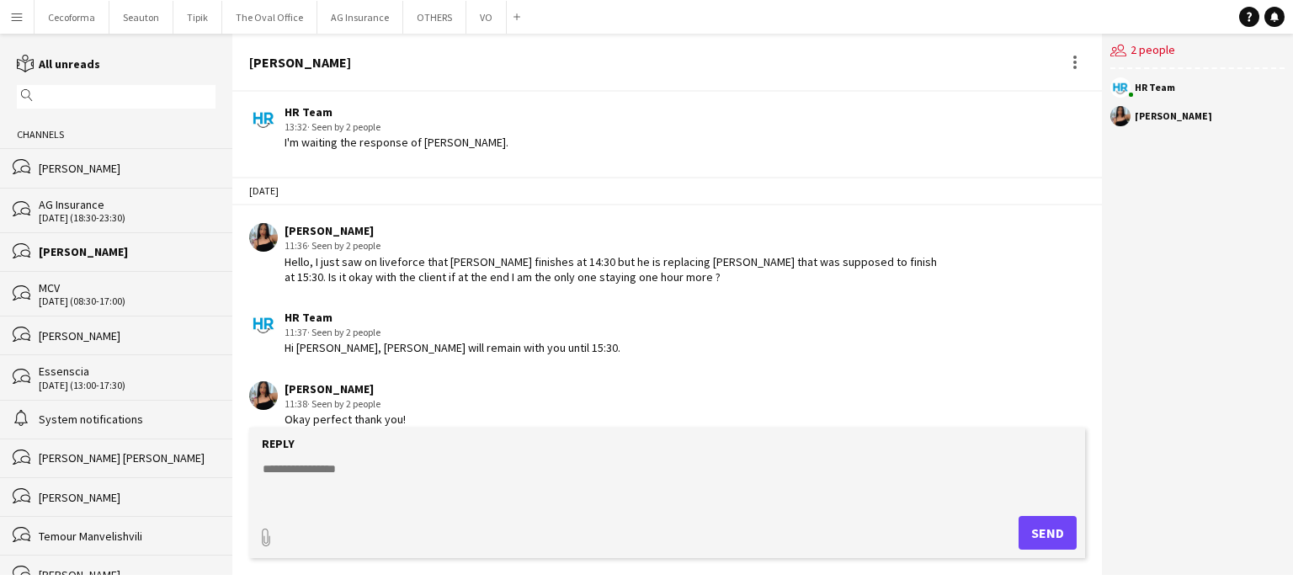
click at [296, 464] on textarea at bounding box center [670, 483] width 819 height 44
type textarea "**********"
click at [344, 16] on button "AG Insurance Close" at bounding box center [360, 17] width 86 height 33
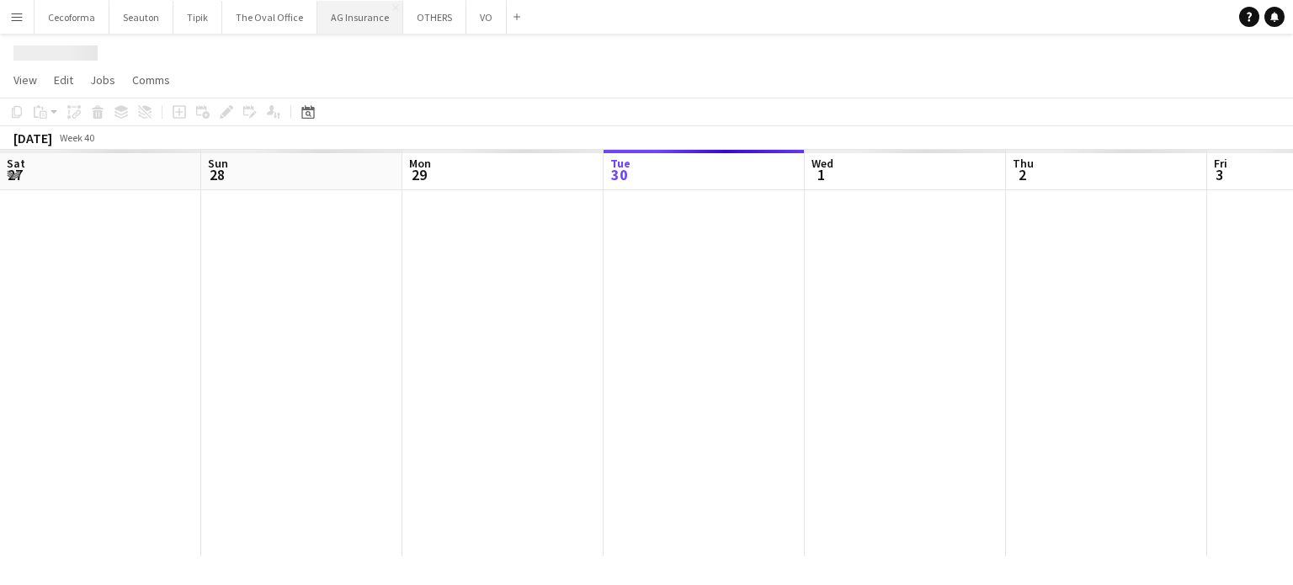
scroll to position [0, 402]
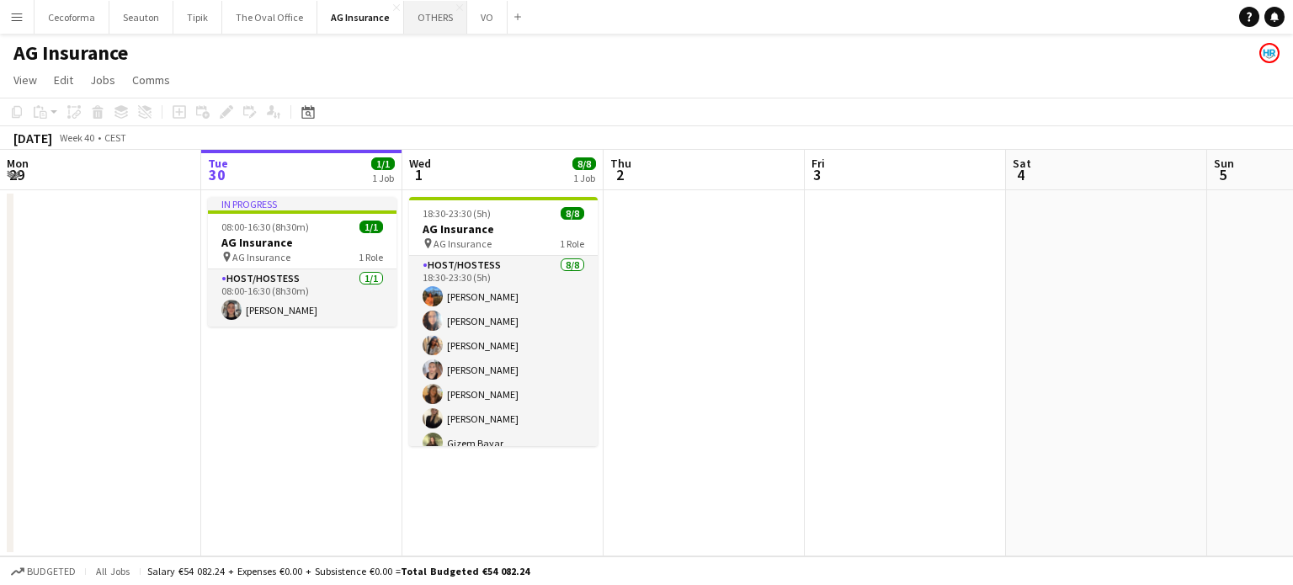
click at [421, 14] on button "OTHERS Close" at bounding box center [435, 17] width 63 height 33
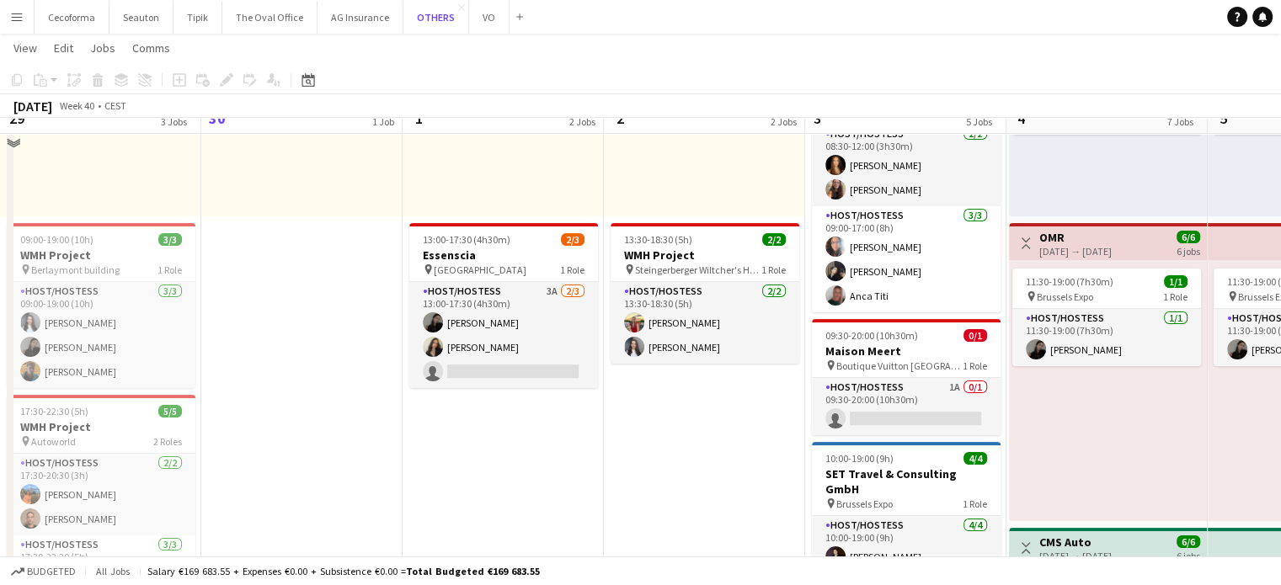
scroll to position [253, 0]
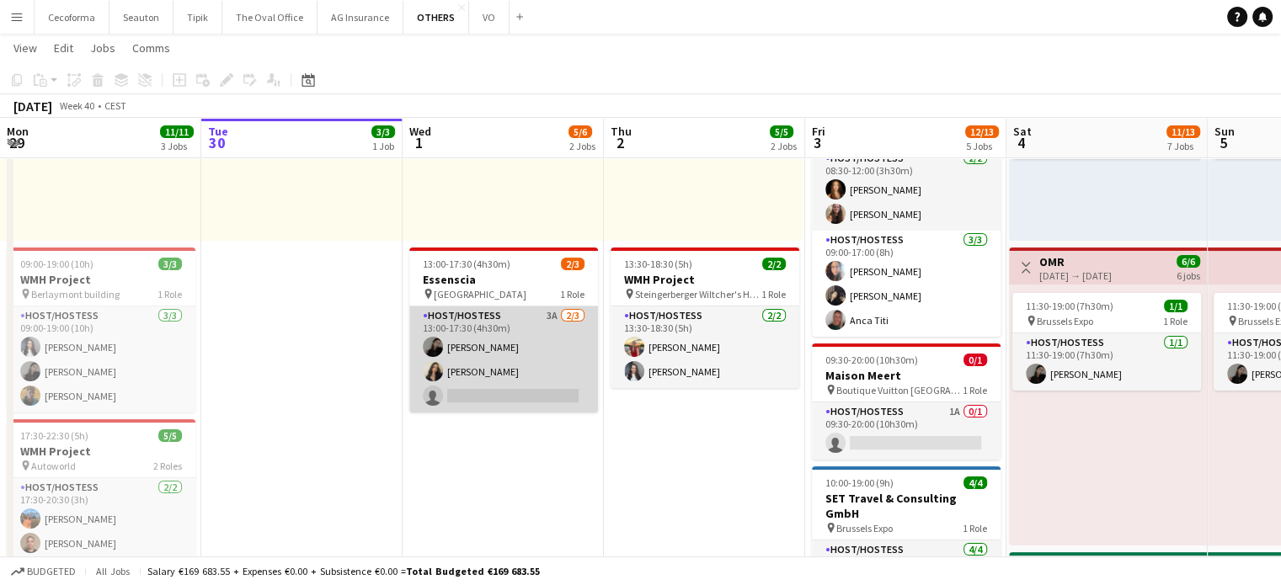
click at [509, 388] on app-card-role "Host/Hostess 3A 2/3 13:00-17:30 (4h30m) Alina Rapcea Alexia Elena Preda single-…" at bounding box center [503, 359] width 189 height 106
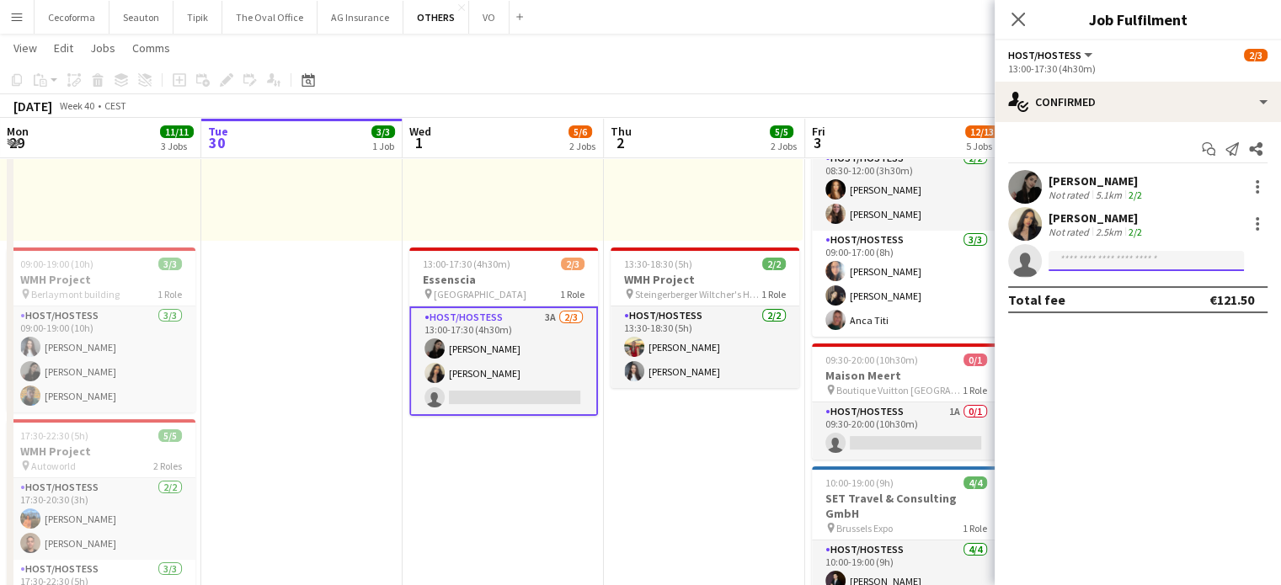
click at [1125, 260] on input at bounding box center [1145, 261] width 195 height 20
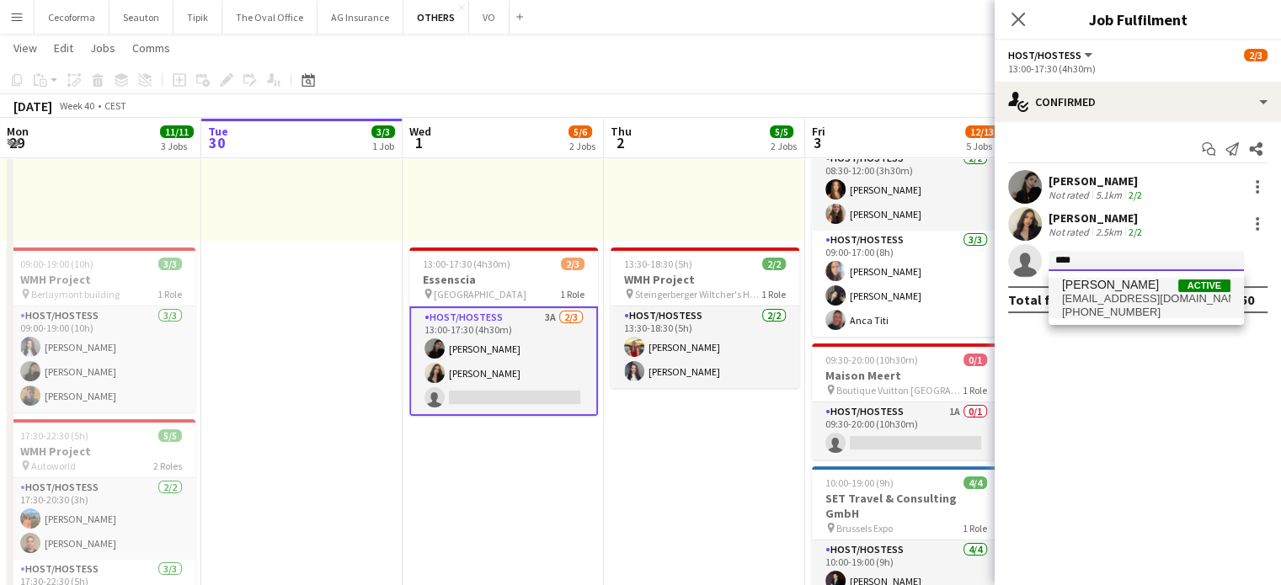
type input "****"
click at [1109, 286] on span "[PERSON_NAME]" at bounding box center [1110, 285] width 97 height 14
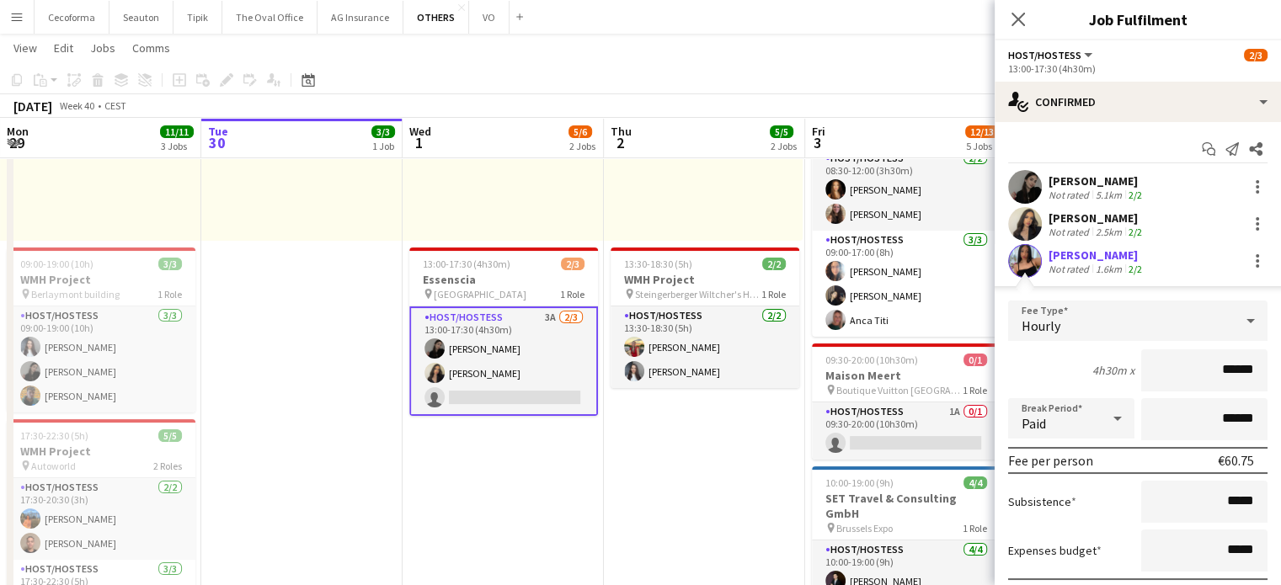
scroll to position [121, 0]
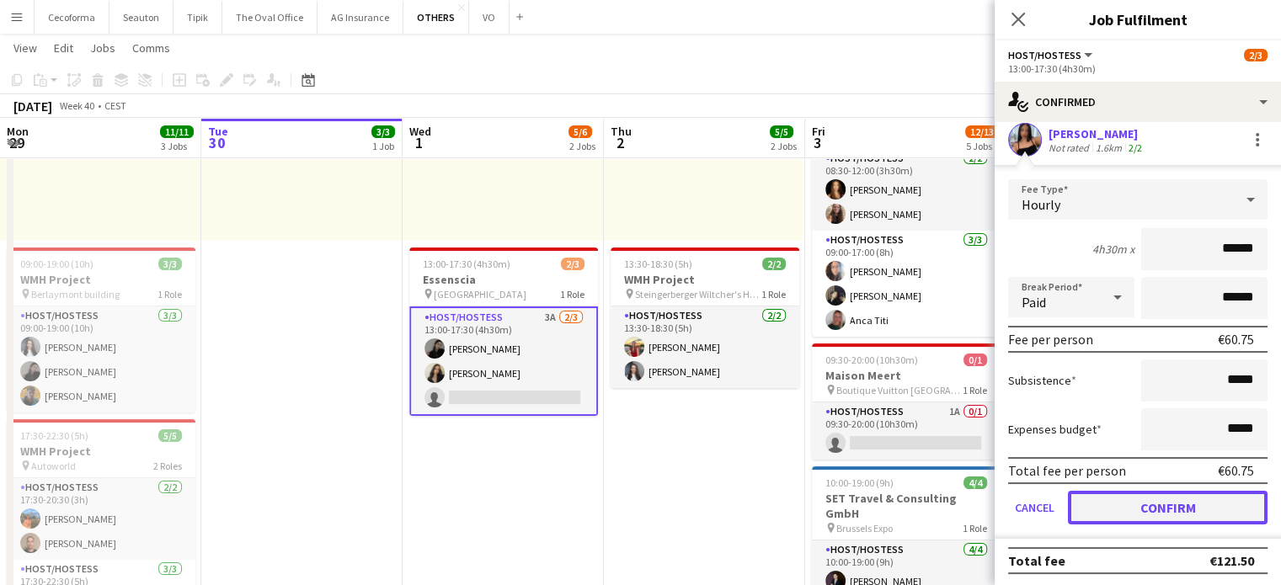
click at [1128, 509] on button "Confirm" at bounding box center [1168, 508] width 200 height 34
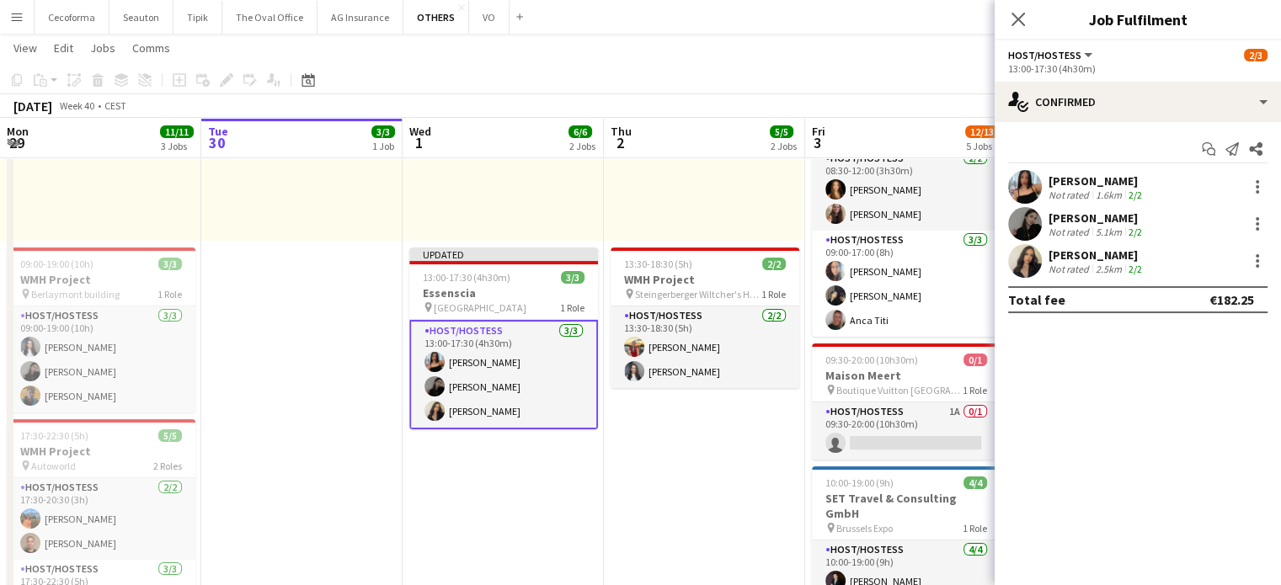
scroll to position [0, 0]
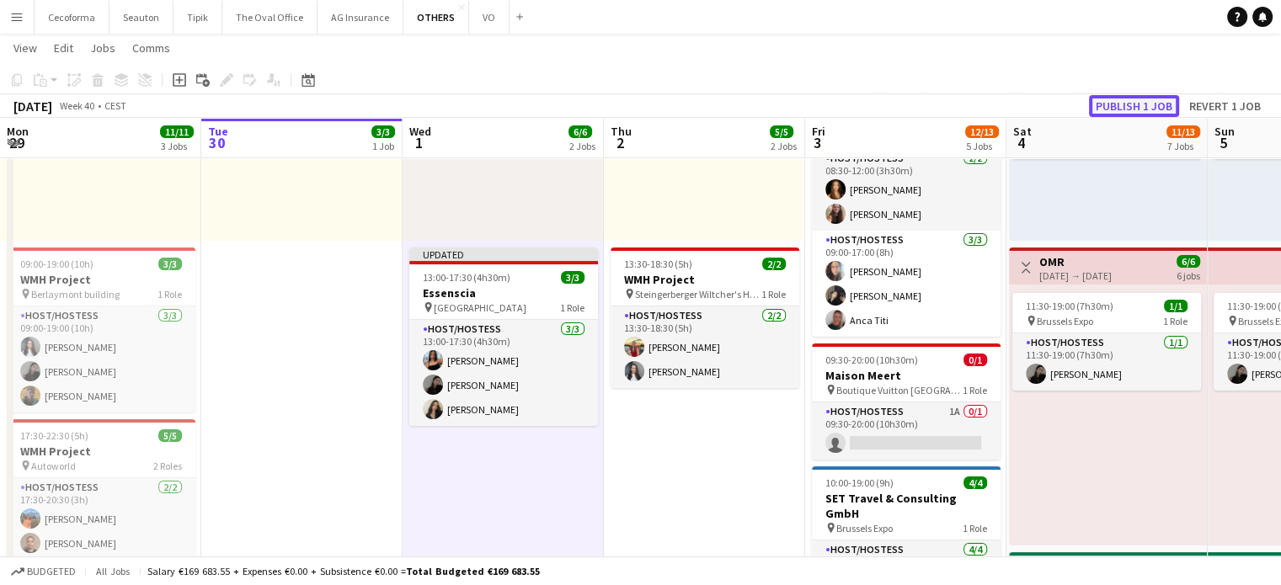
click at [1138, 105] on button "Publish 1 job" at bounding box center [1134, 106] width 90 height 22
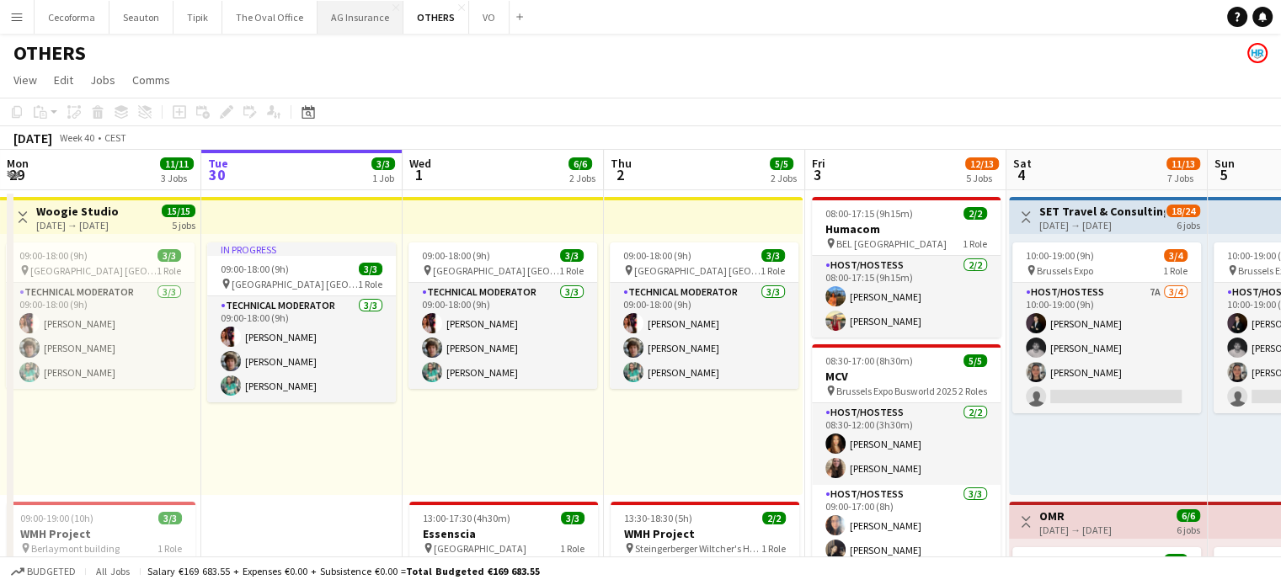
click at [344, 9] on button "AG Insurance Close" at bounding box center [360, 17] width 86 height 33
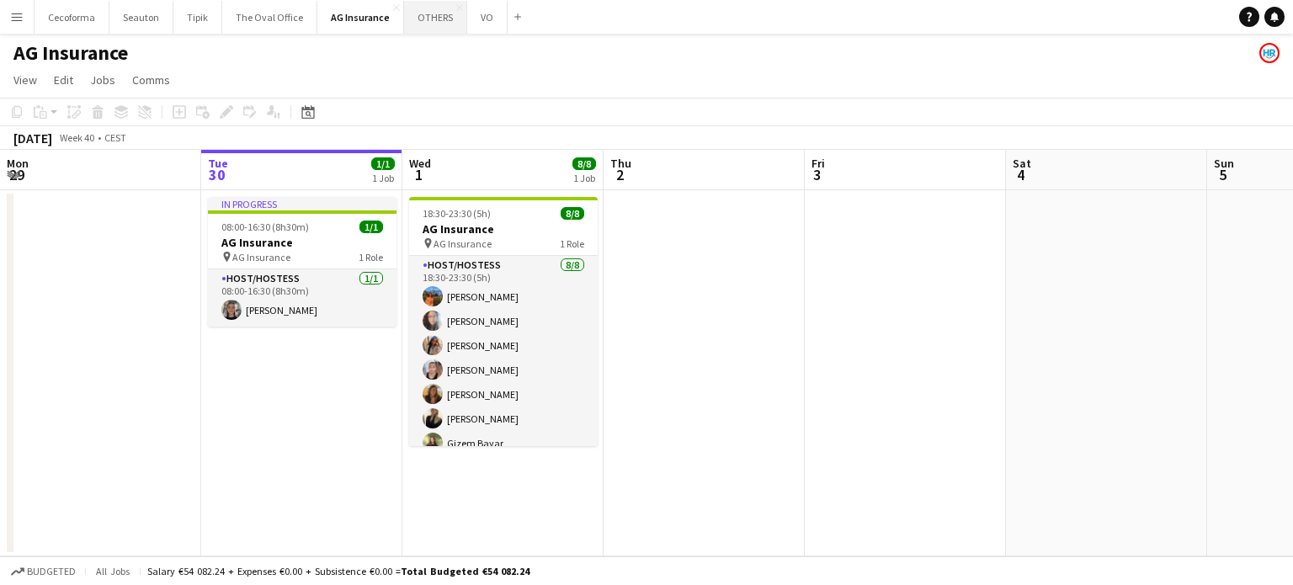
click at [428, 16] on button "OTHERS Close" at bounding box center [435, 17] width 63 height 33
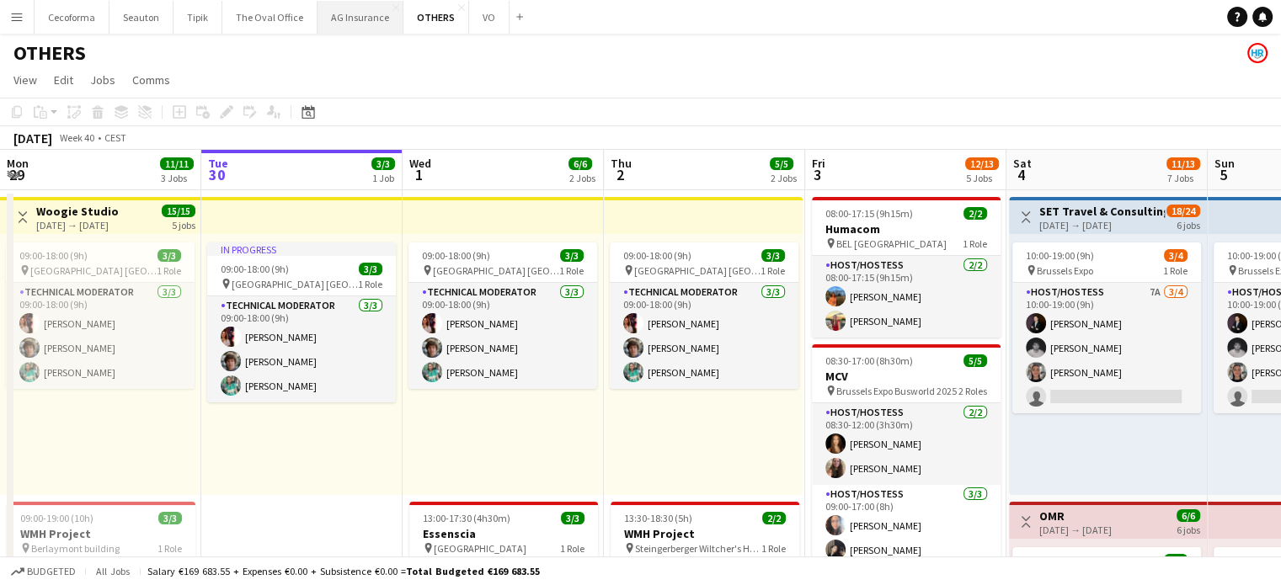
click at [344, 20] on button "AG Insurance Close" at bounding box center [360, 17] width 86 height 33
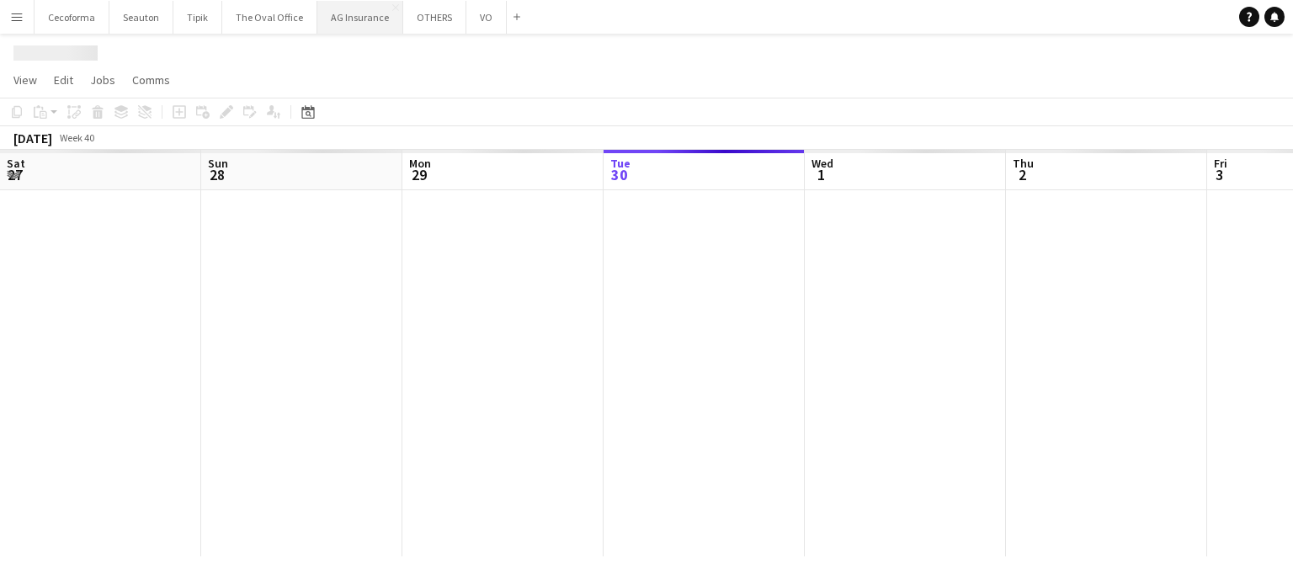
scroll to position [0, 402]
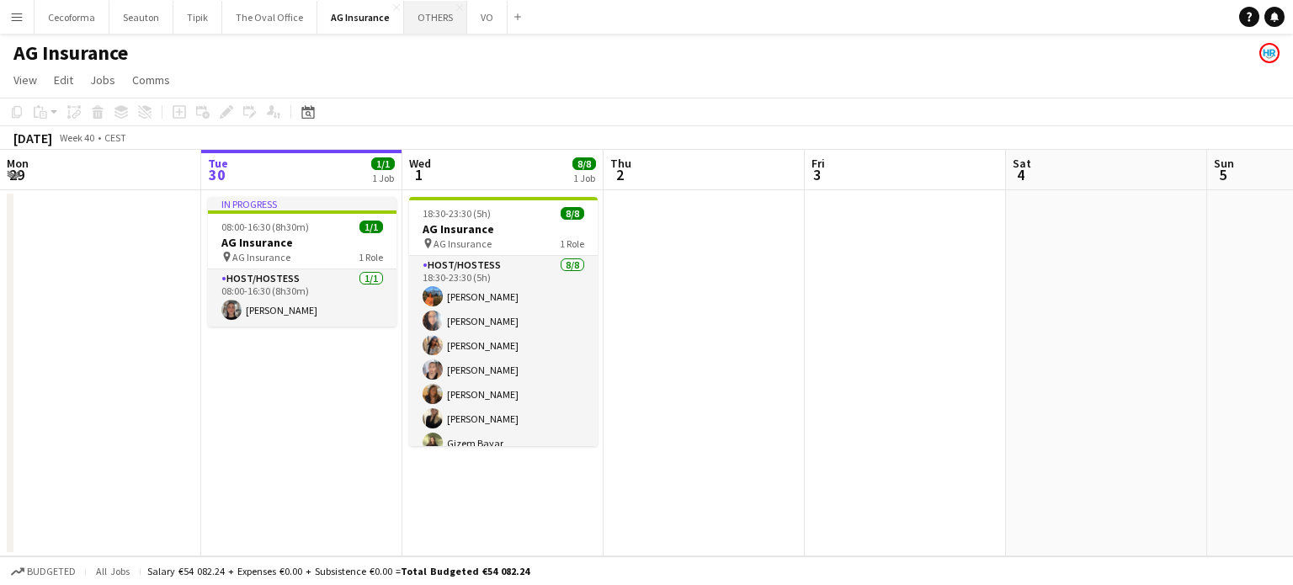
click at [429, 16] on button "OTHERS Close" at bounding box center [435, 17] width 63 height 33
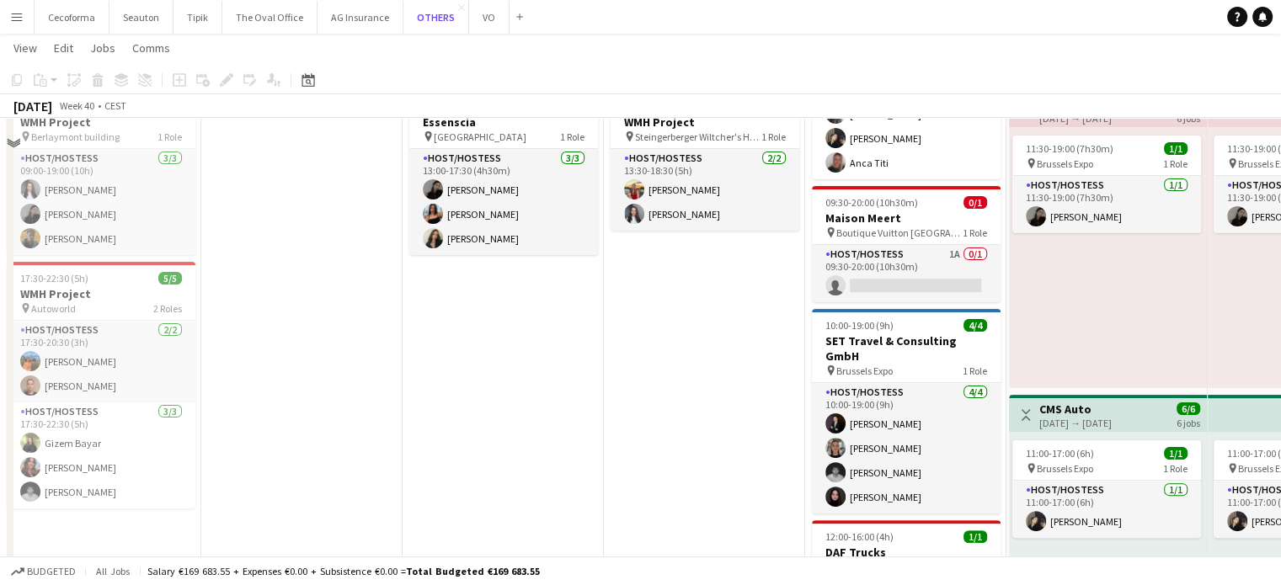
scroll to position [421, 0]
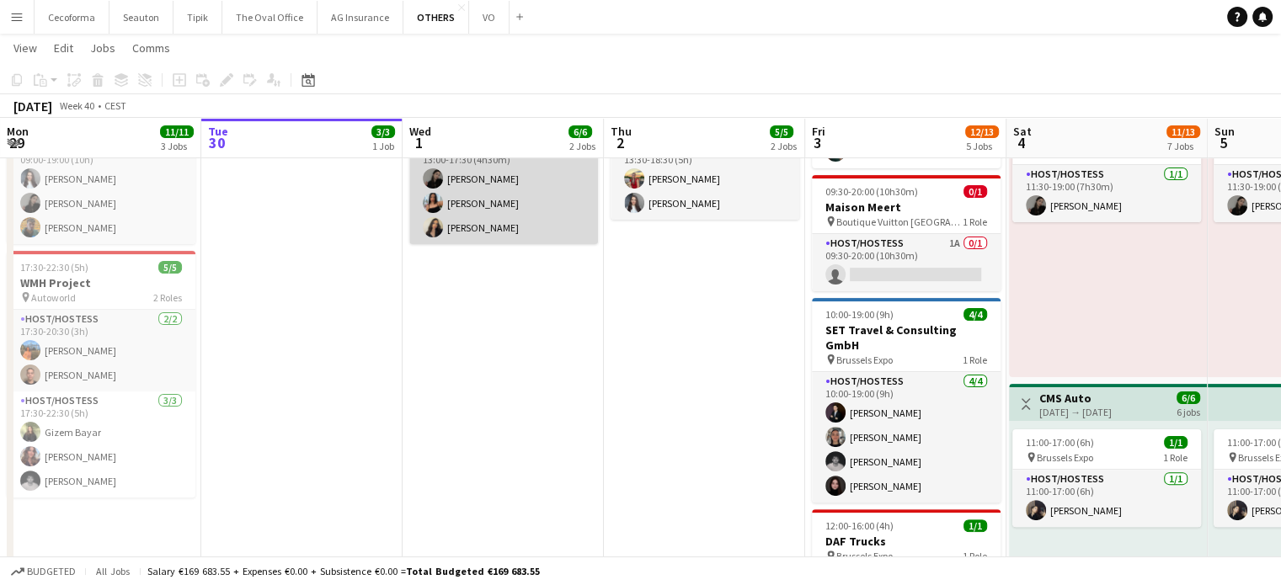
click at [470, 203] on app-card-role "Host/Hostess 3/3 13:00-17:30 (4h30m) Alina Rapcea Jessica Petrovski Alexia Elen…" at bounding box center [503, 191] width 189 height 106
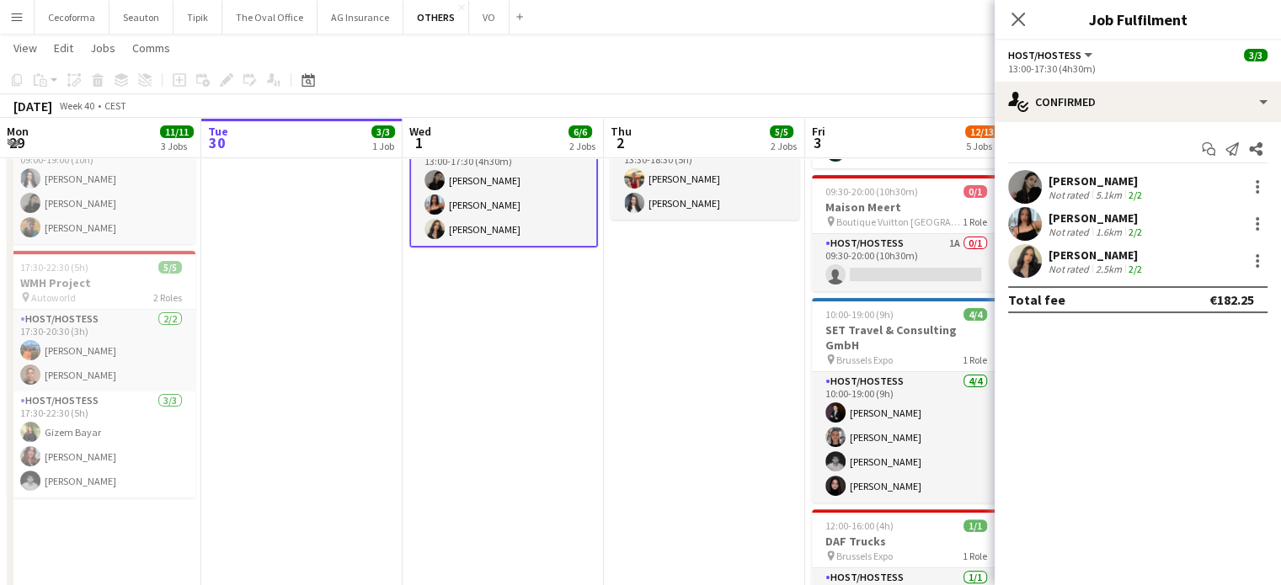
click at [1079, 217] on div "[PERSON_NAME]" at bounding box center [1096, 218] width 97 height 15
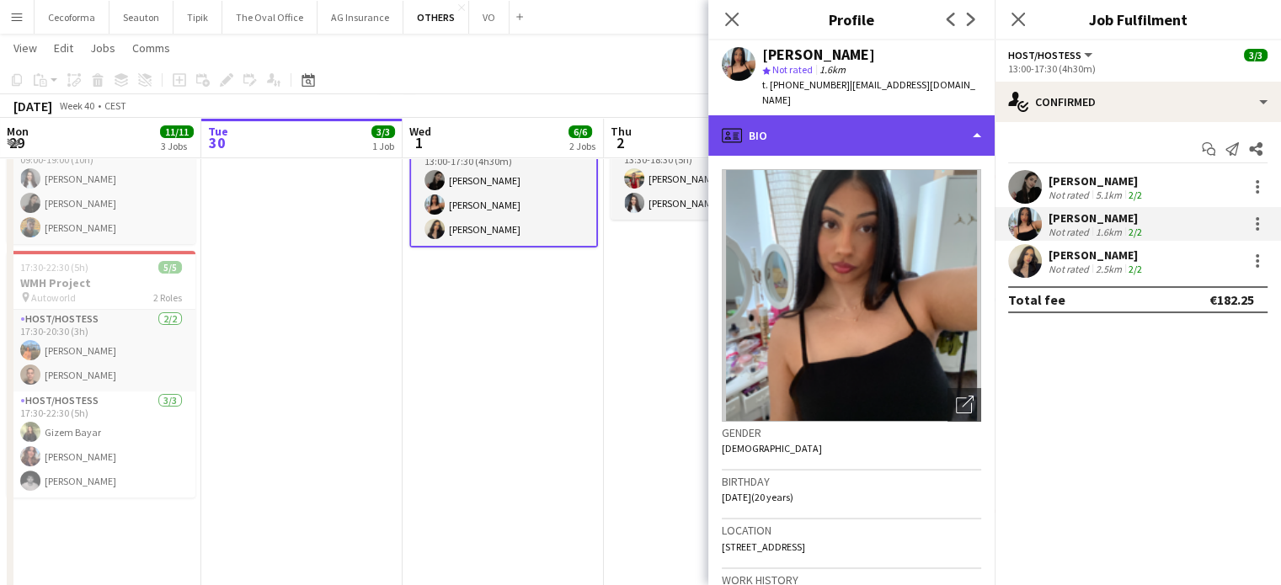
click at [977, 121] on div "profile Bio" at bounding box center [851, 135] width 286 height 40
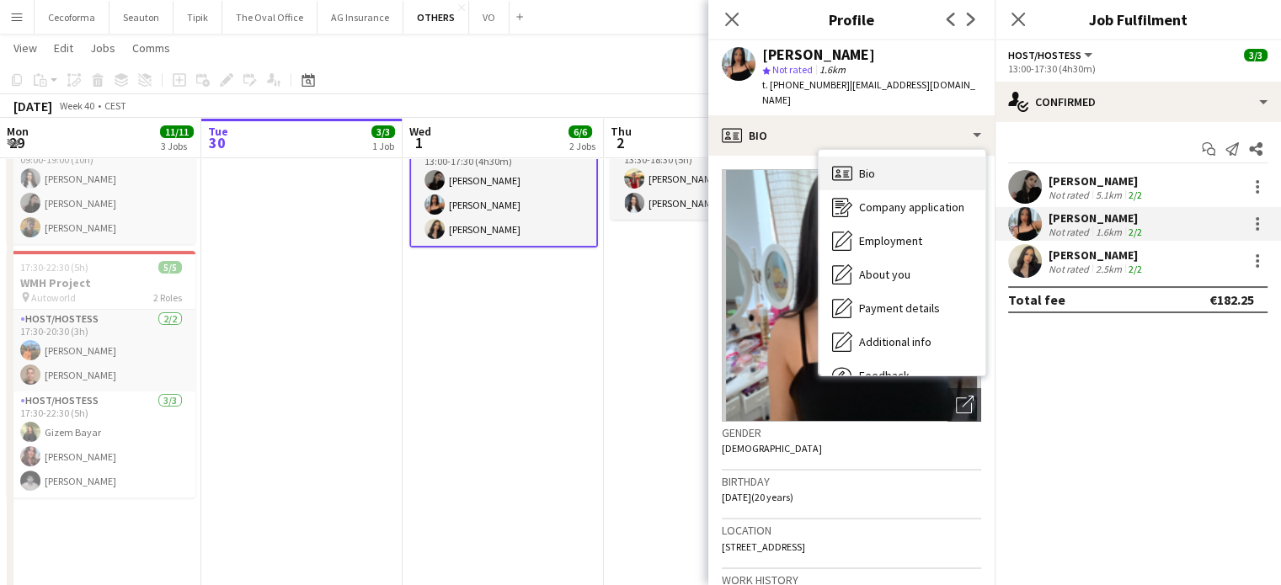
click at [875, 157] on div "Bio Bio" at bounding box center [901, 174] width 167 height 34
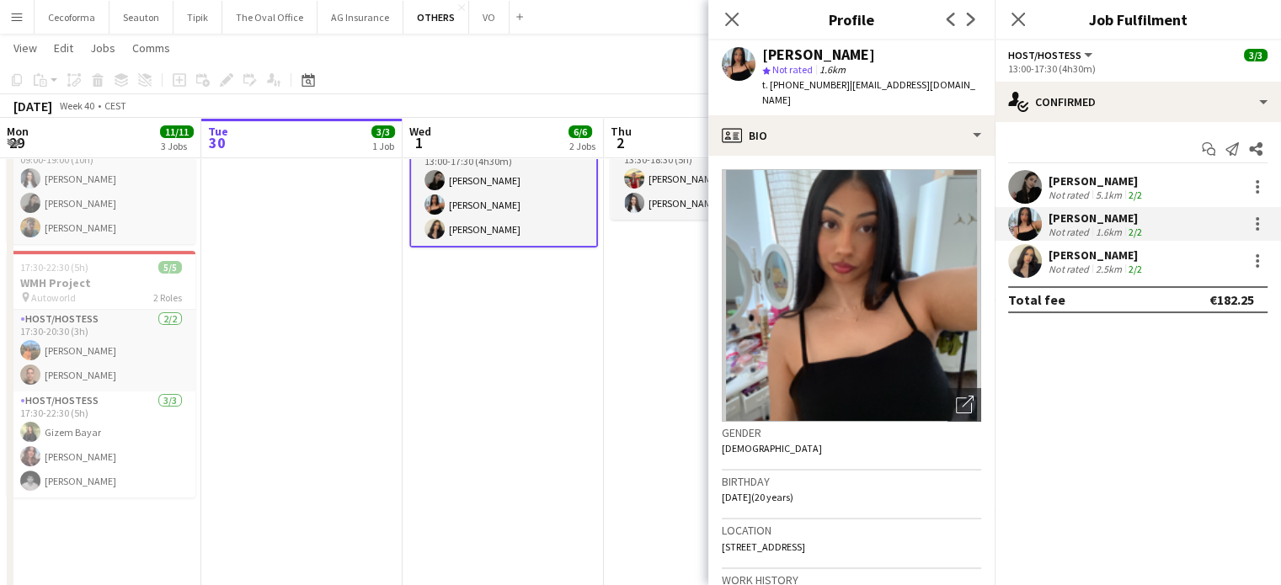
drag, startPoint x: 723, startPoint y: 483, endPoint x: 768, endPoint y: 482, distance: 44.7
click at [768, 491] on span "12-06-2005 (20 years)" at bounding box center [758, 497] width 72 height 13
copy span "12-06-2005"
drag, startPoint x: 769, startPoint y: 84, endPoint x: 829, endPoint y: 80, distance: 60.8
click at [829, 80] on span "t. +32499786164" at bounding box center [806, 84] width 88 height 13
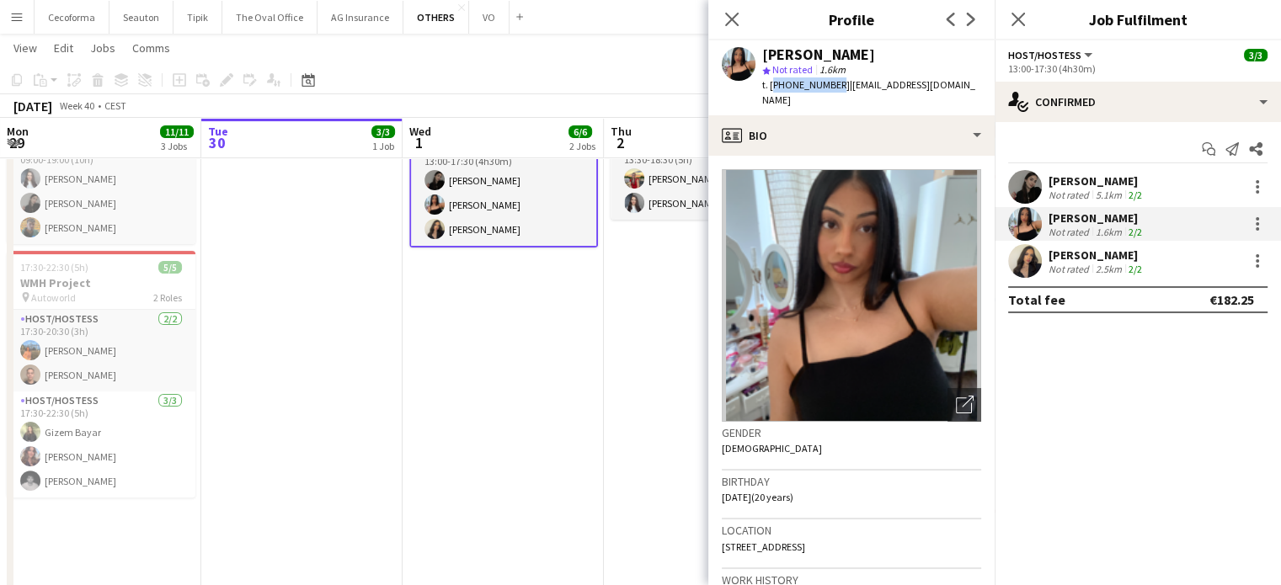
copy span "+32499786164"
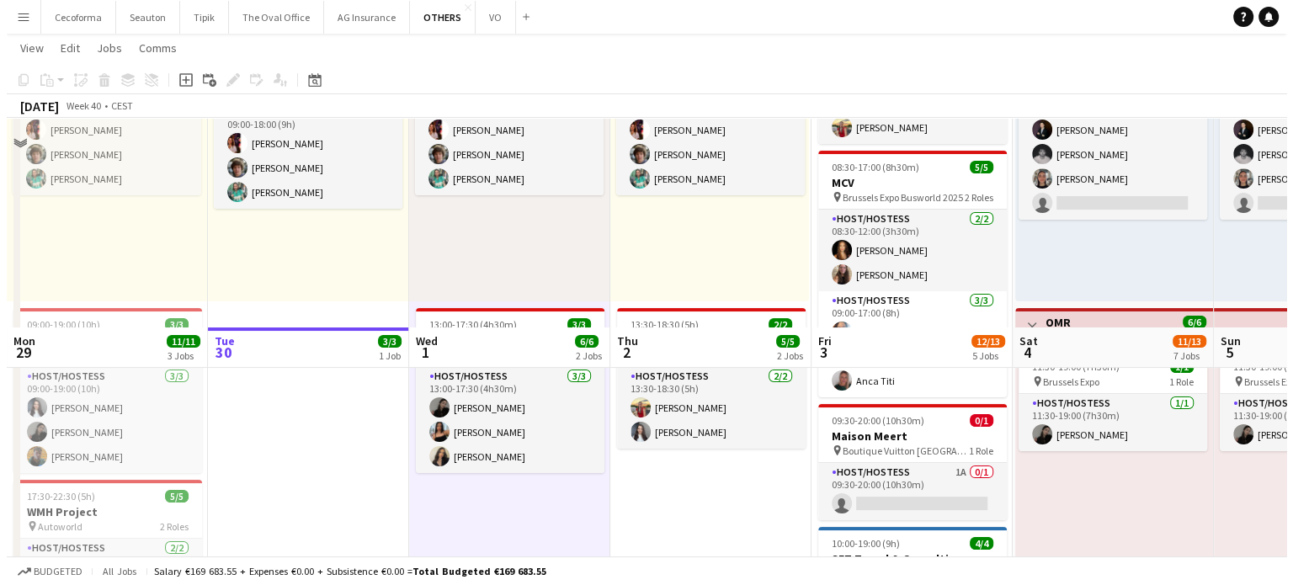
scroll to position [0, 0]
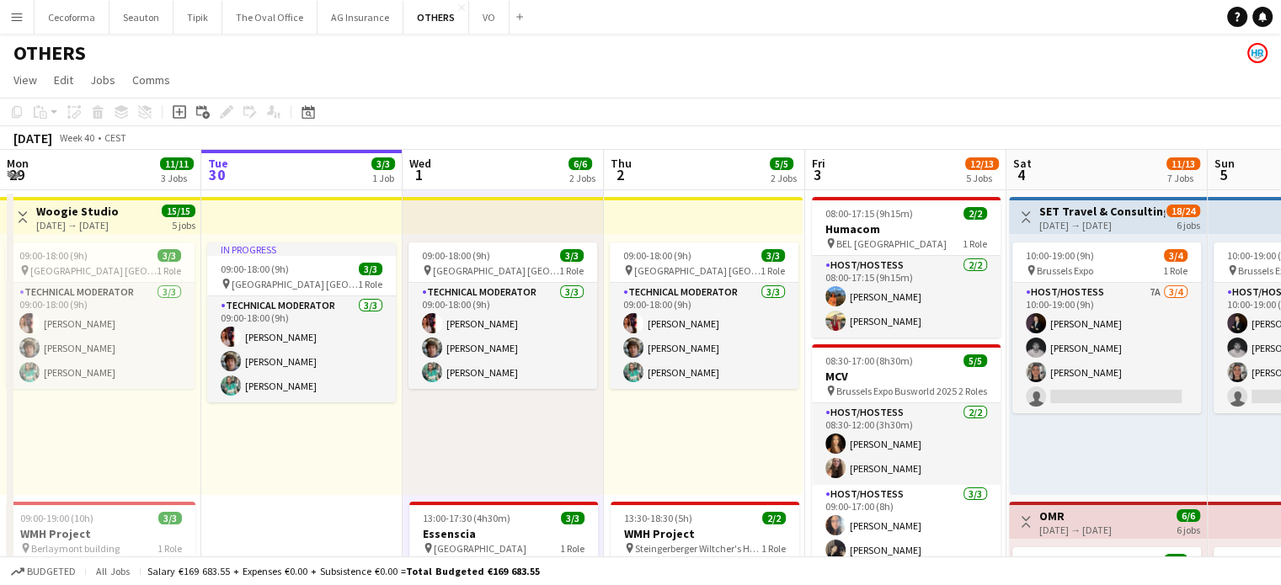
click at [10, 19] on app-icon "Menu" at bounding box center [16, 16] width 13 height 13
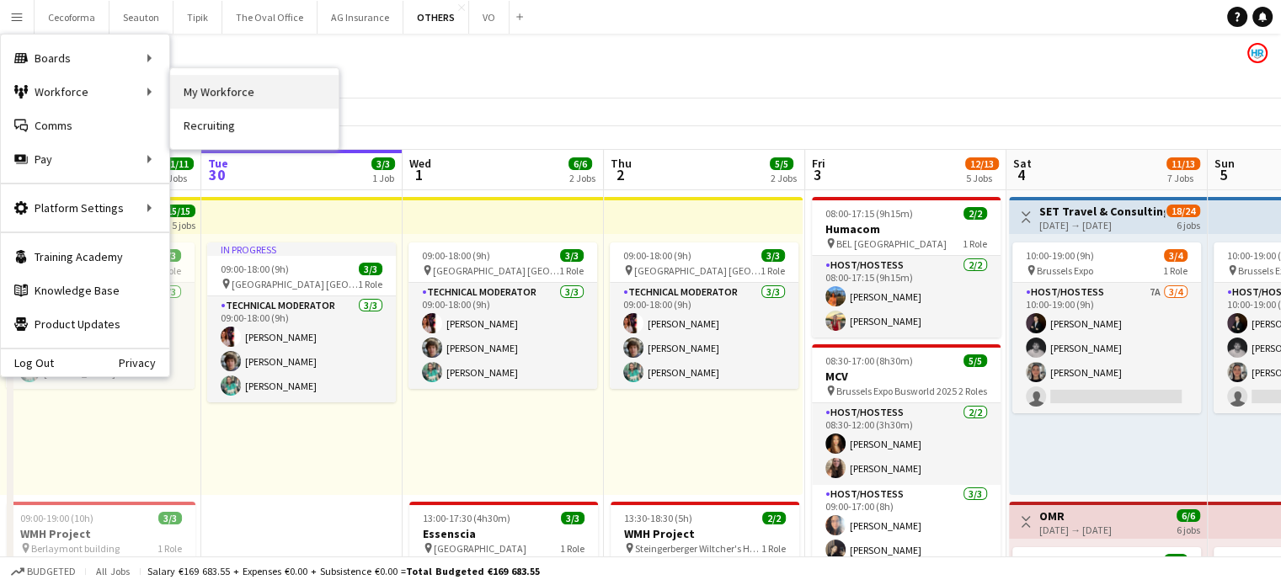
click at [205, 87] on link "My Workforce" at bounding box center [254, 92] width 168 height 34
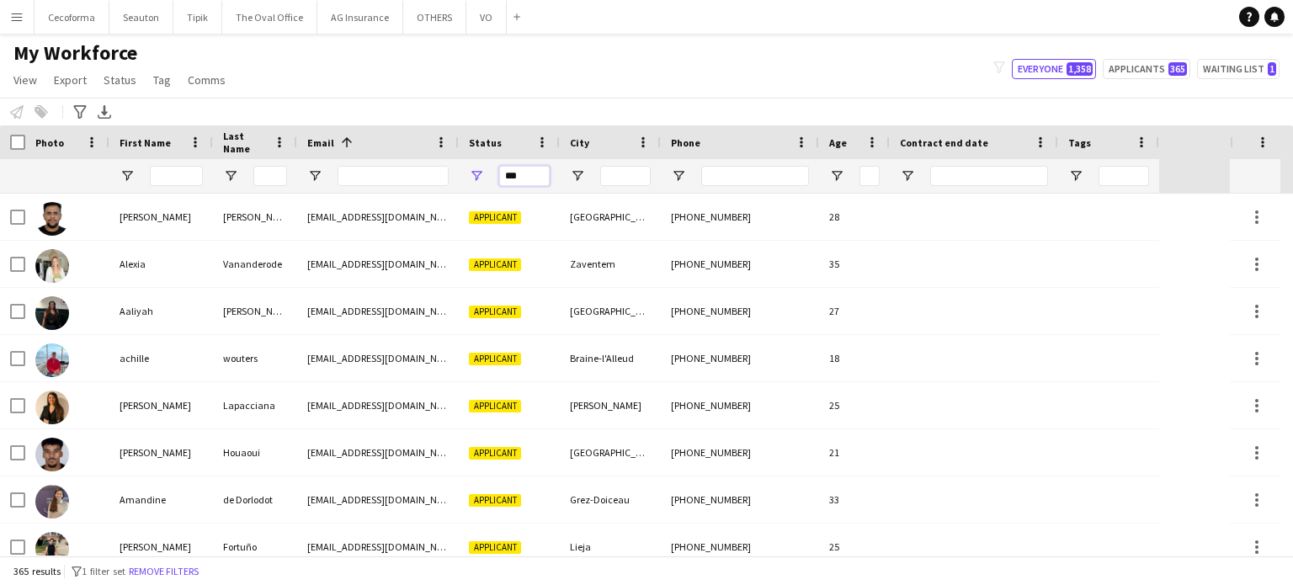
click at [525, 173] on input "***" at bounding box center [524, 176] width 51 height 20
type input "*"
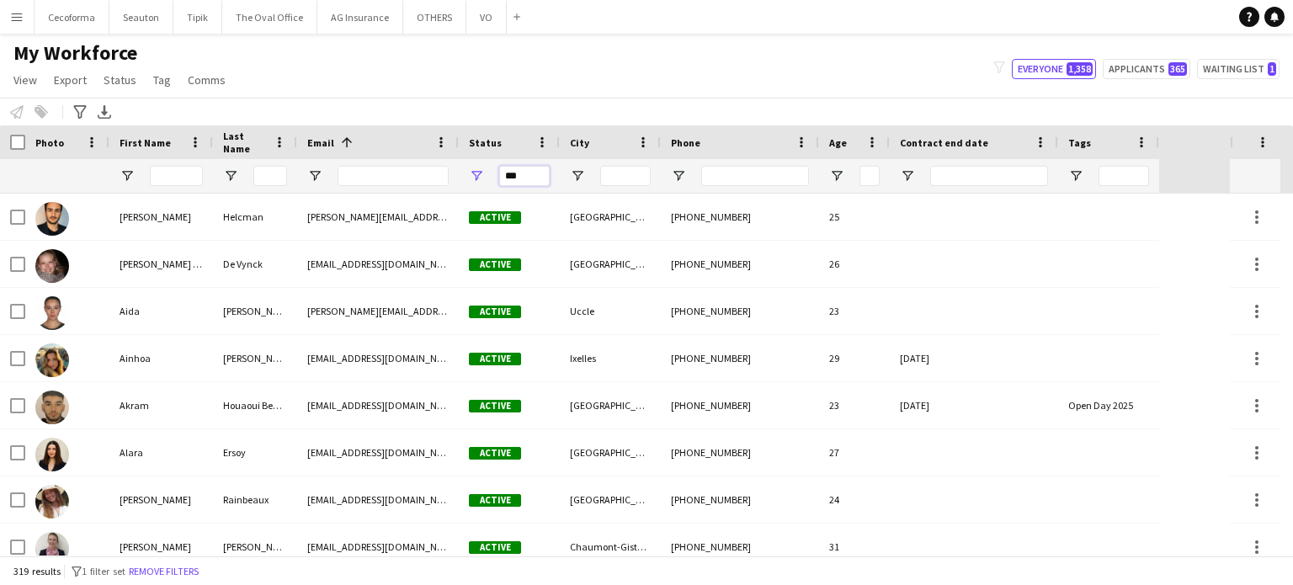
type input "***"
click at [172, 178] on input "First Name Filter Input" at bounding box center [176, 176] width 53 height 20
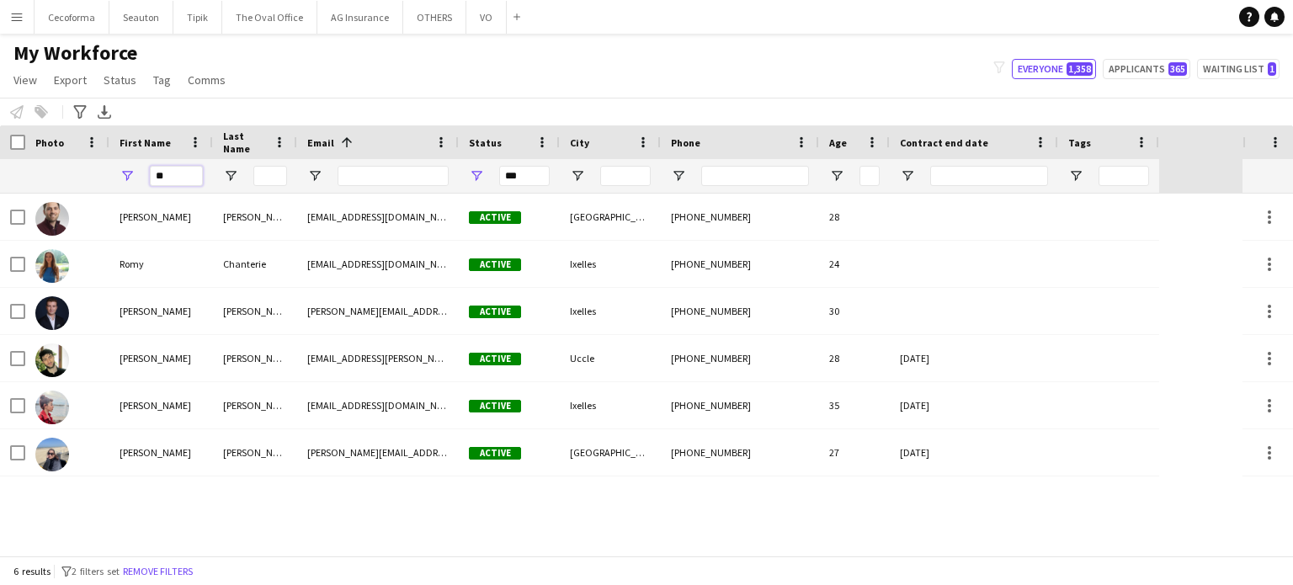
type input "*"
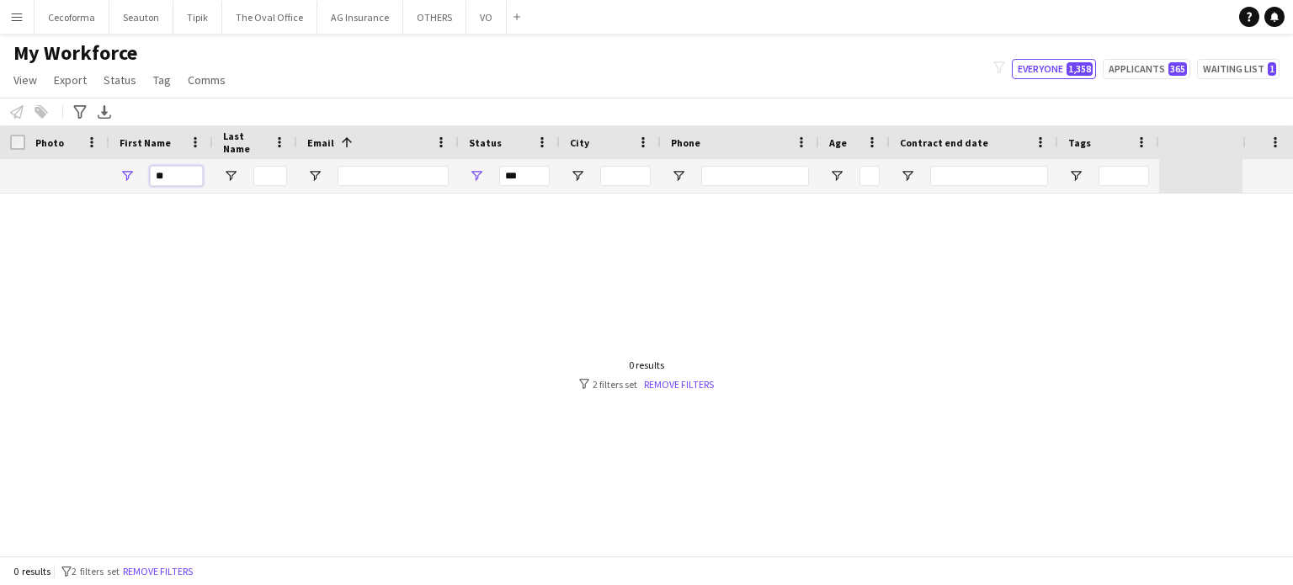
type input "*"
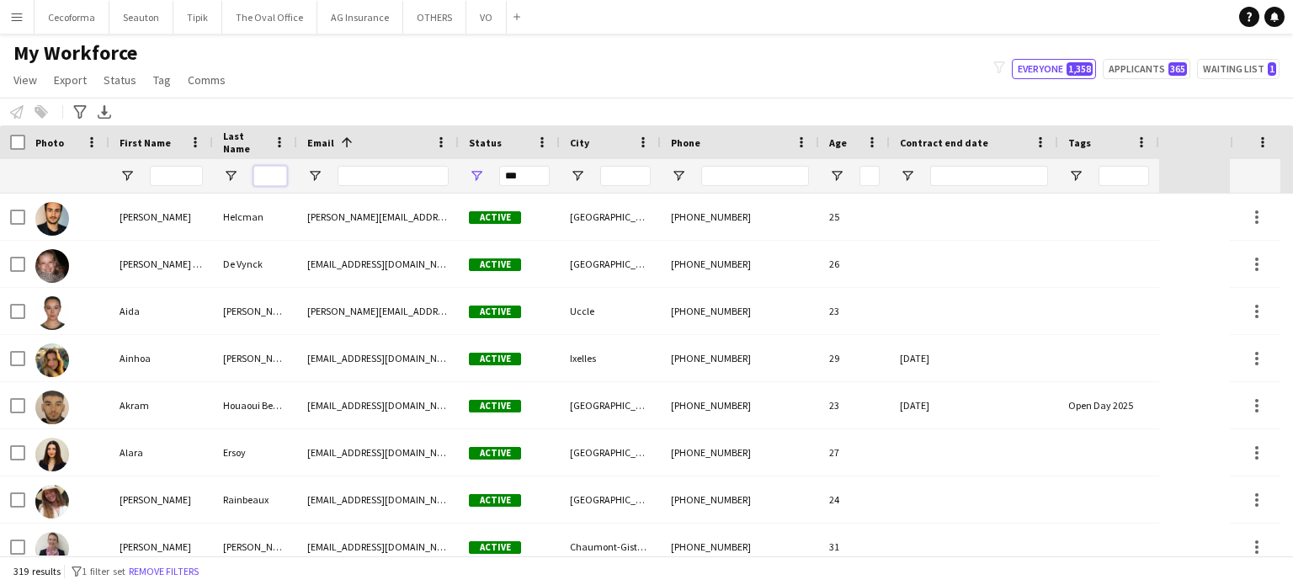
click at [269, 173] on input "Last Name Filter Input" at bounding box center [270, 176] width 34 height 20
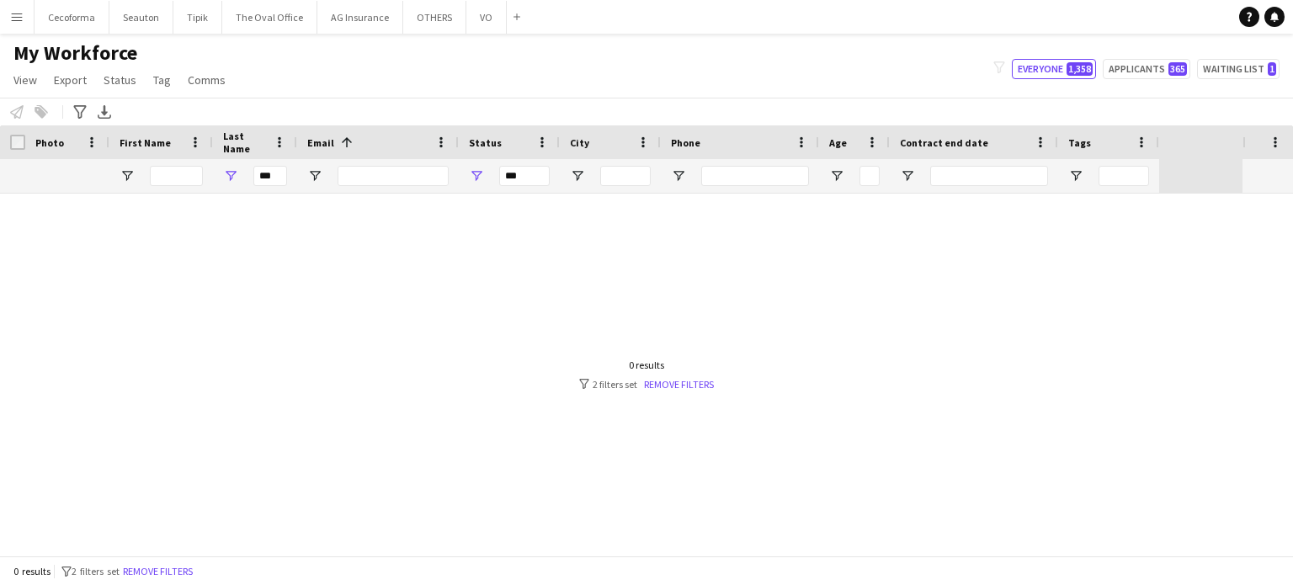
click at [313, 269] on div at bounding box center [621, 375] width 1243 height 362
click at [273, 173] on input "***" at bounding box center [270, 176] width 34 height 20
click at [287, 267] on div at bounding box center [621, 375] width 1243 height 362
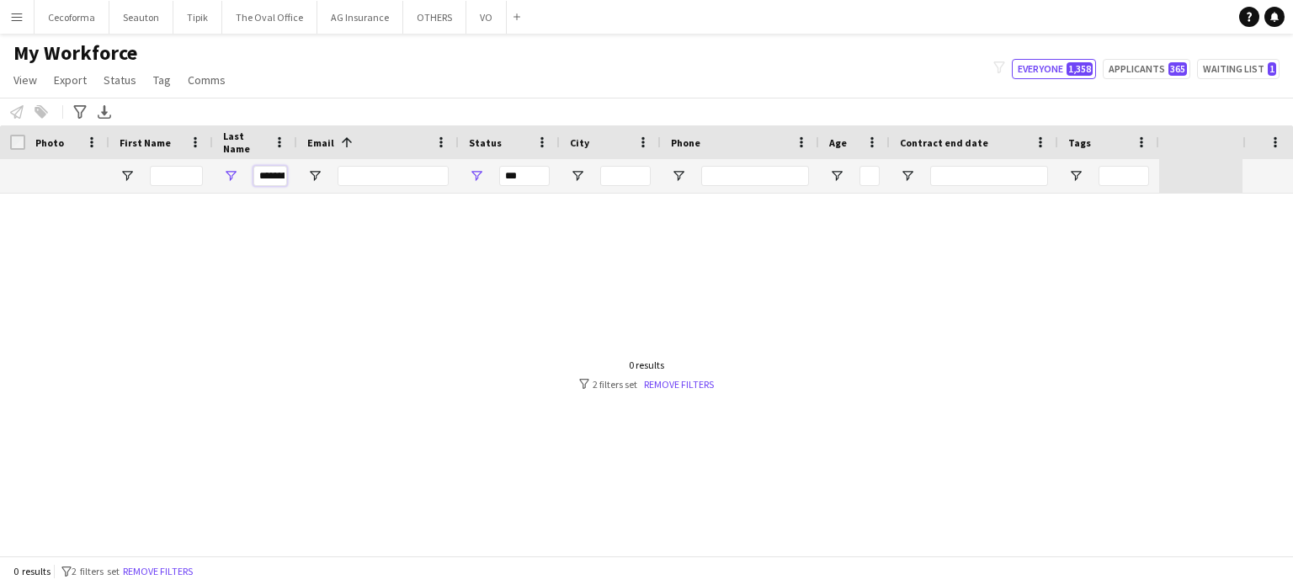
click at [277, 181] on input "********" at bounding box center [270, 176] width 34 height 20
type input "*"
click at [351, 228] on div at bounding box center [621, 375] width 1243 height 362
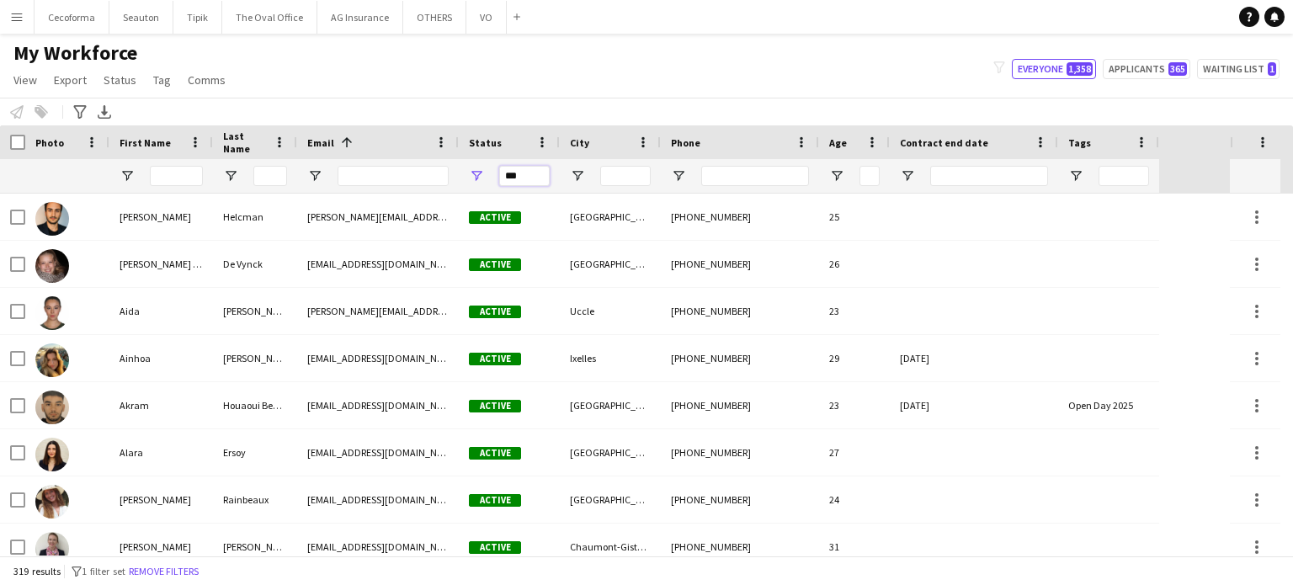
click at [531, 174] on input "***" at bounding box center [524, 176] width 51 height 20
type input "*"
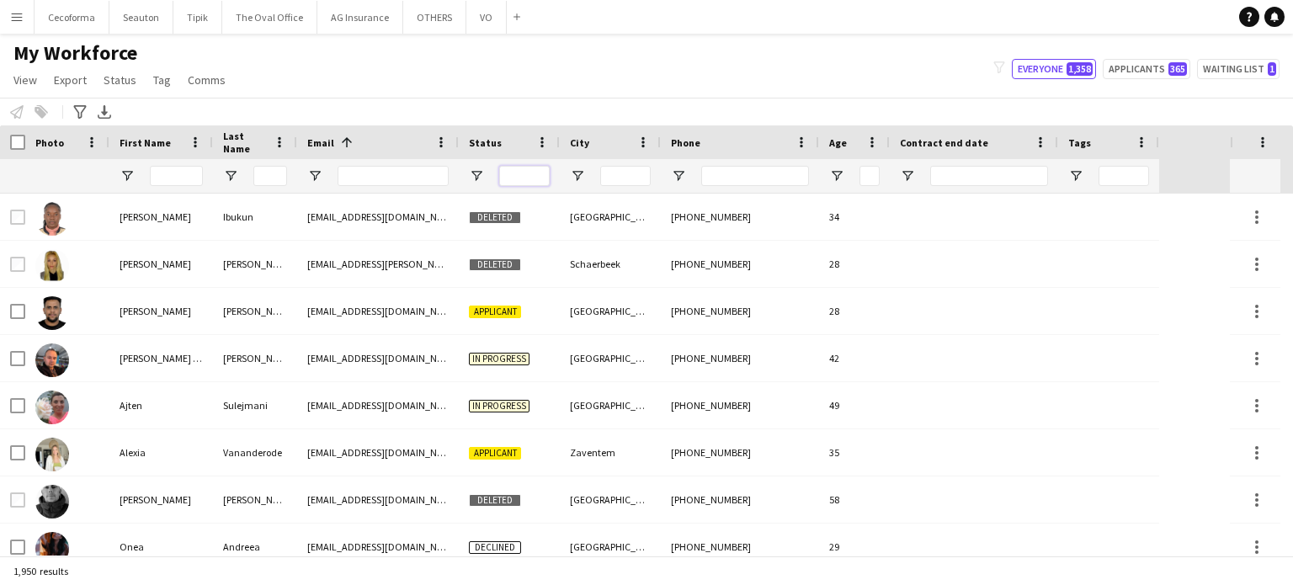
click at [516, 171] on input "Status Filter Input" at bounding box center [524, 176] width 51 height 20
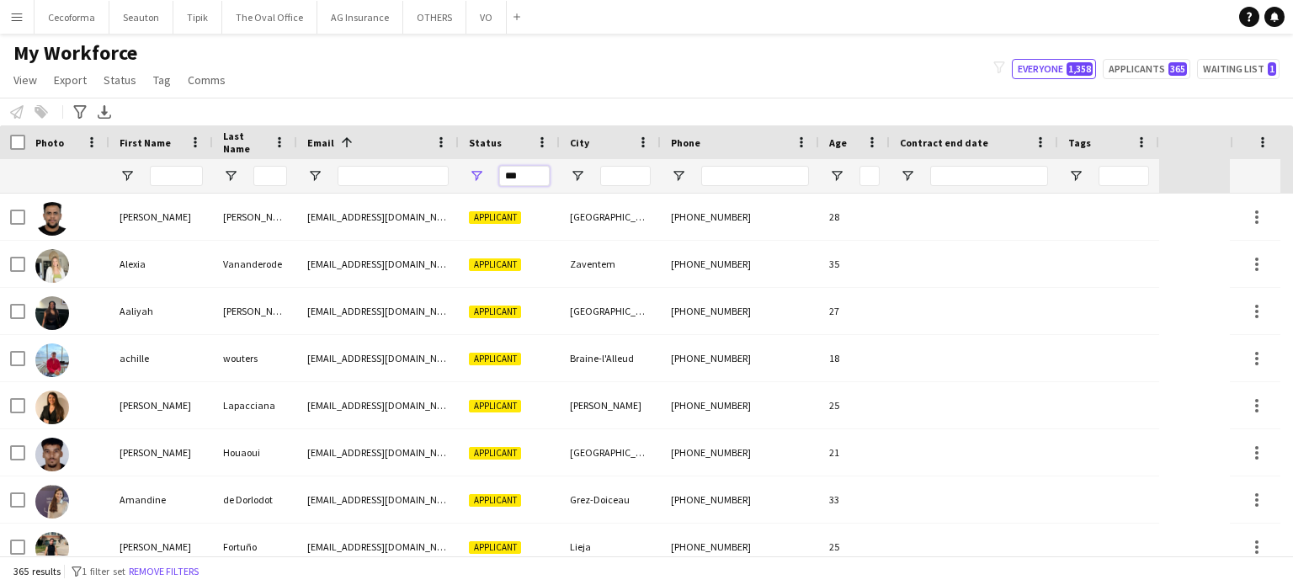
type input "***"
click at [179, 170] on input "First Name Filter Input" at bounding box center [176, 176] width 53 height 20
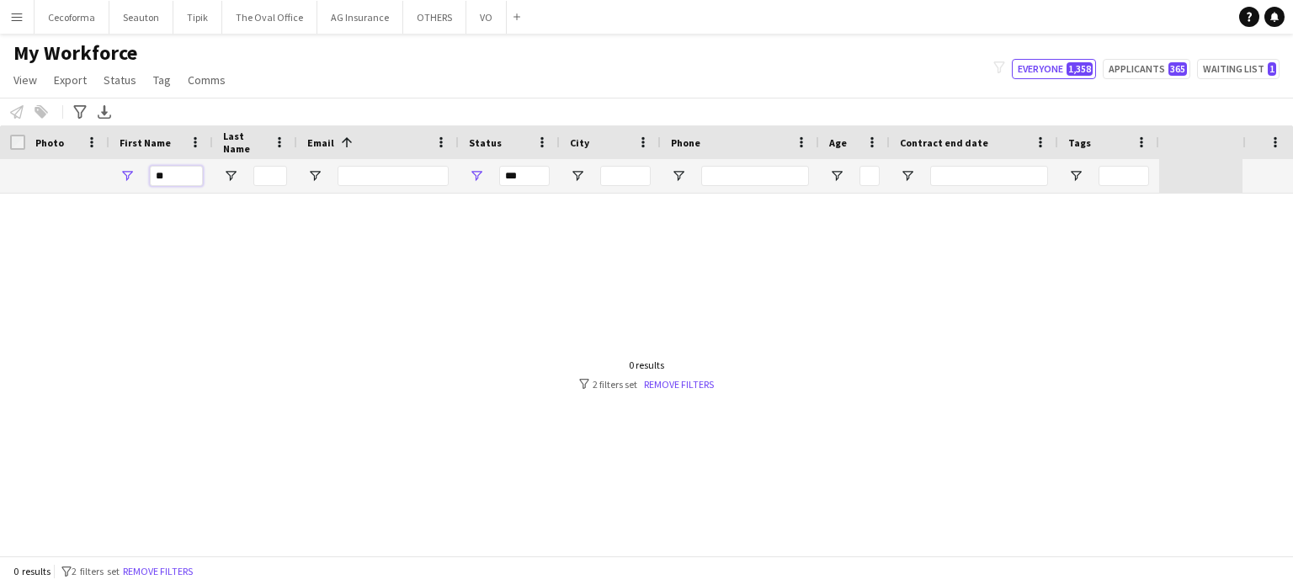
type input "*"
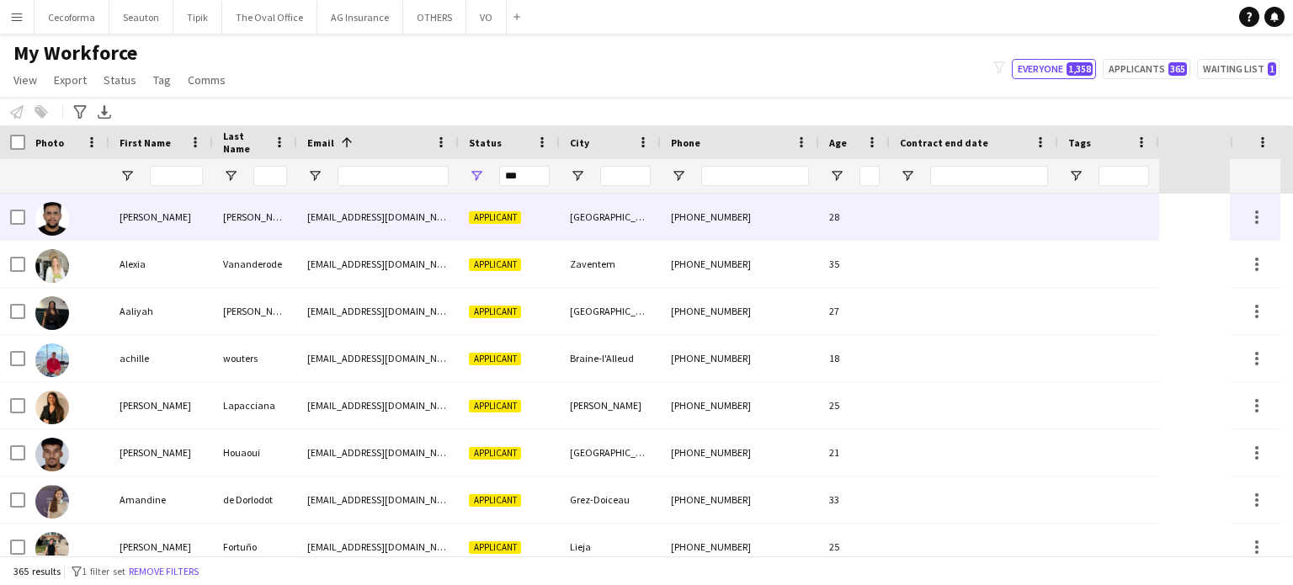
click at [616, 227] on div "Riyadh" at bounding box center [610, 217] width 101 height 46
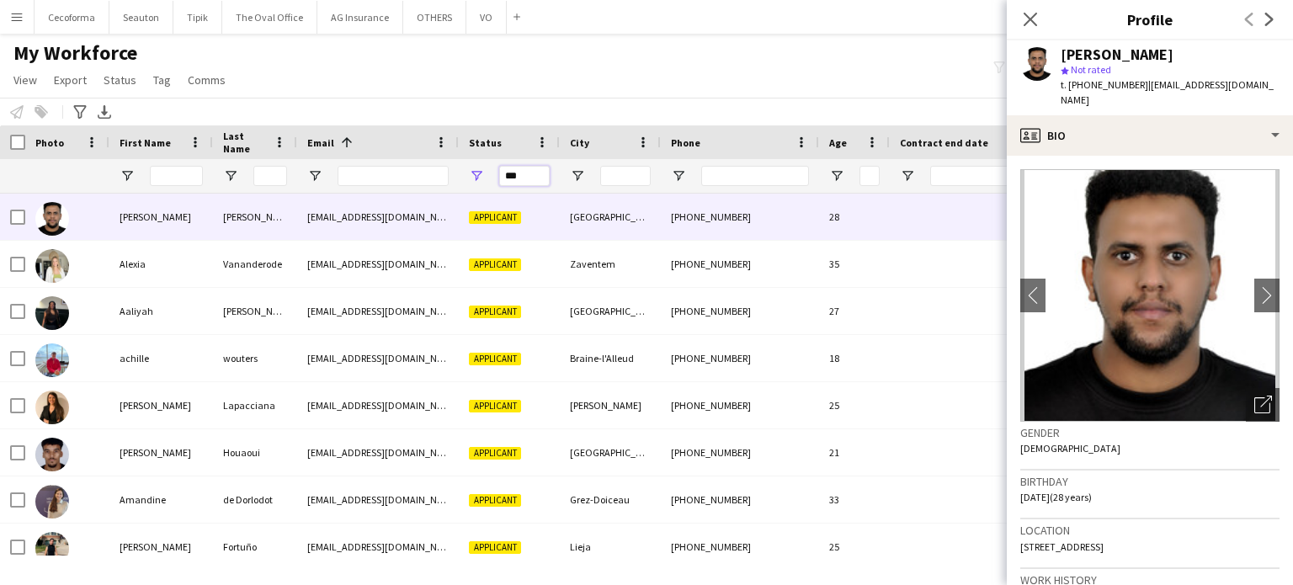
click at [538, 182] on input "***" at bounding box center [524, 176] width 51 height 20
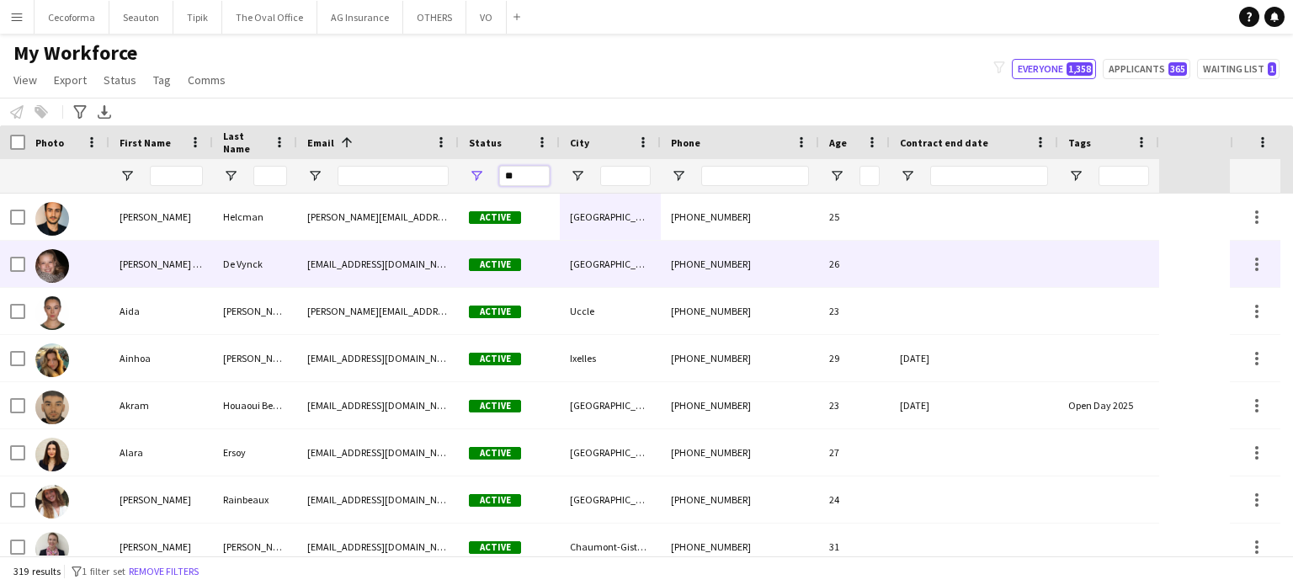
type input "**"
click at [920, 274] on div at bounding box center [974, 264] width 168 height 46
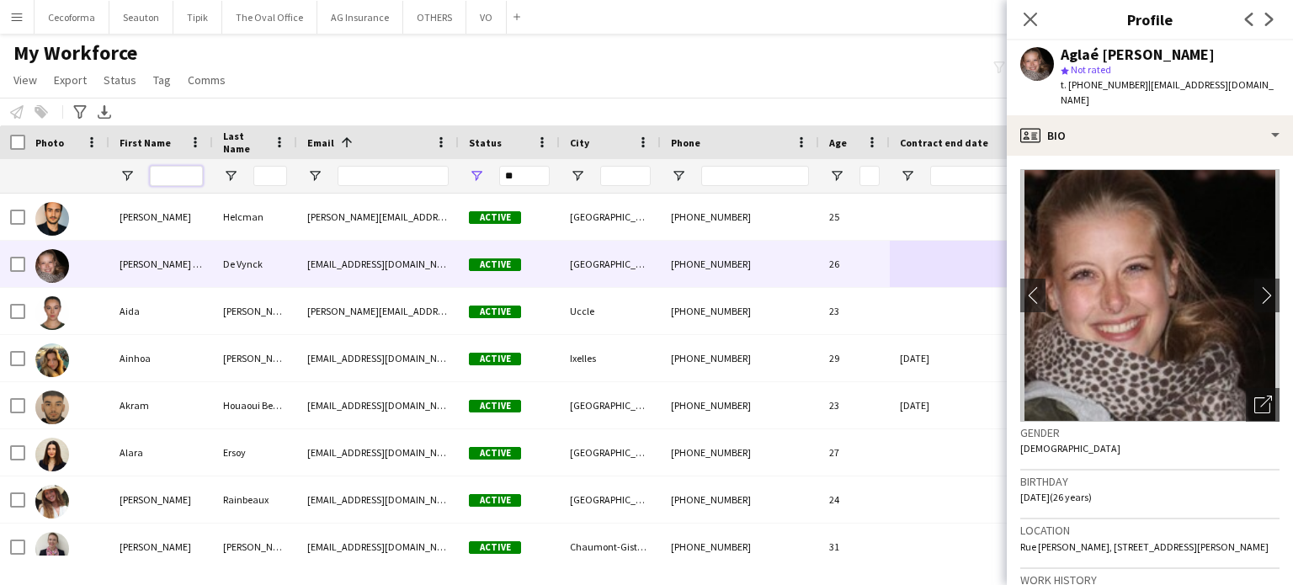
click at [172, 172] on input "First Name Filter Input" at bounding box center [176, 176] width 53 height 20
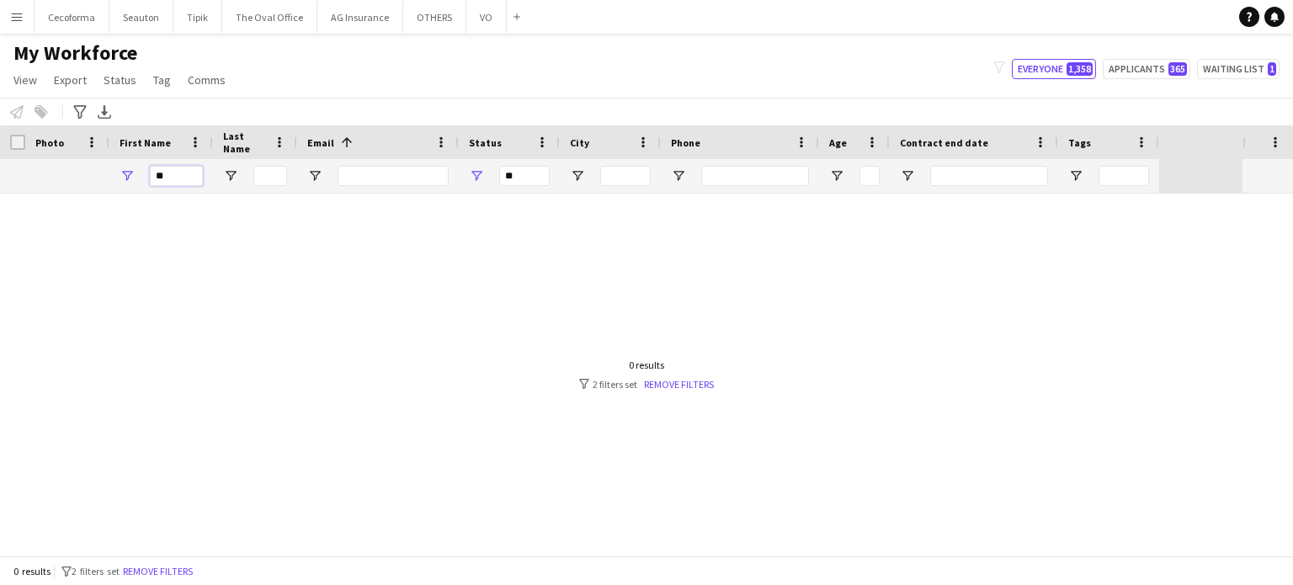
type input "*"
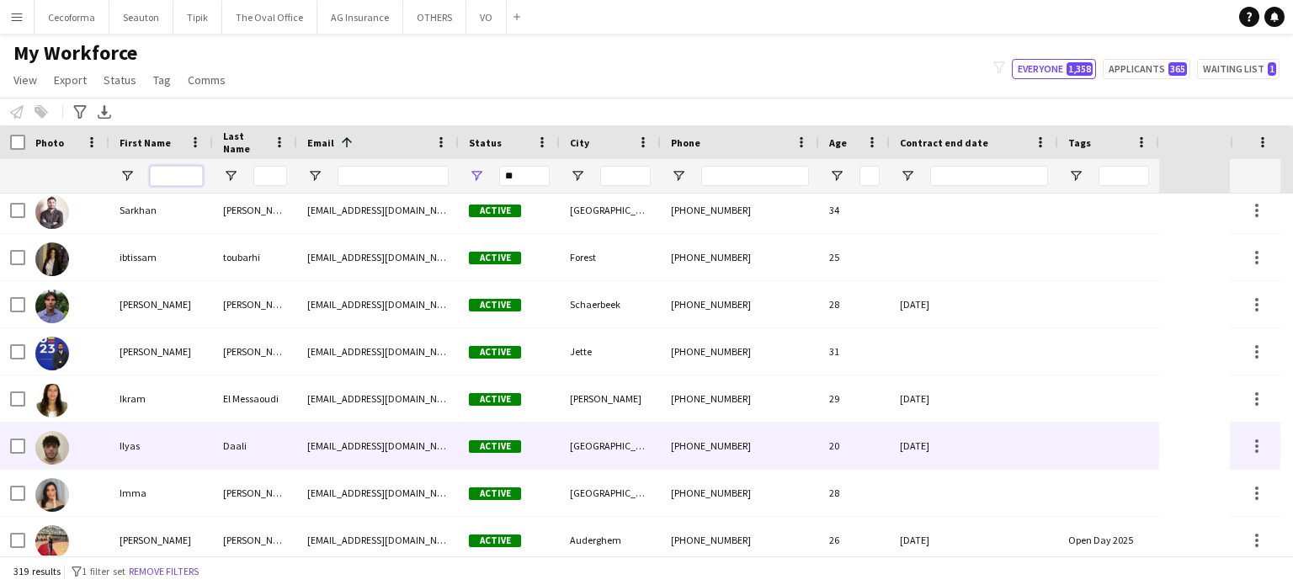
scroll to position [6750, 0]
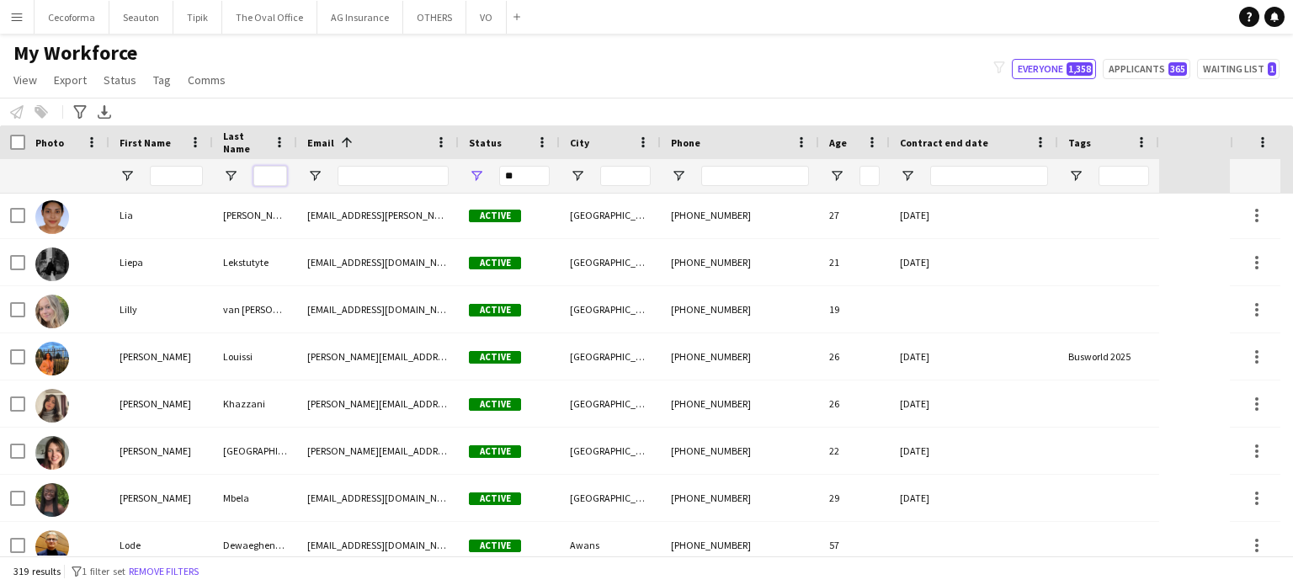
click at [265, 178] on input "Last Name Filter Input" at bounding box center [270, 176] width 34 height 20
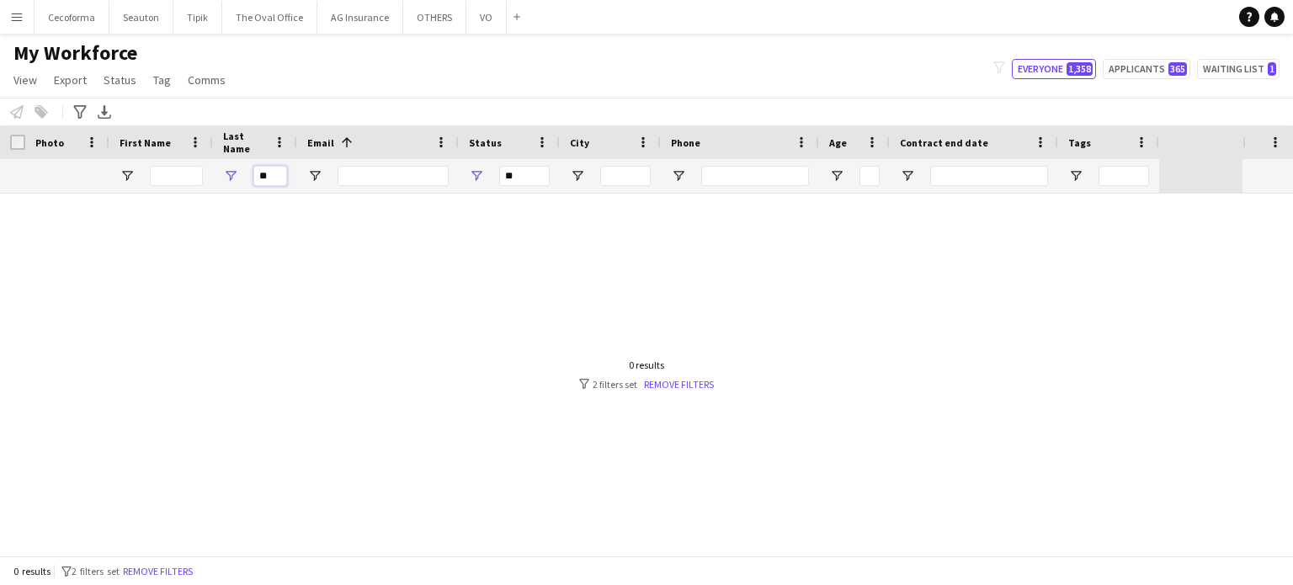
type input "*"
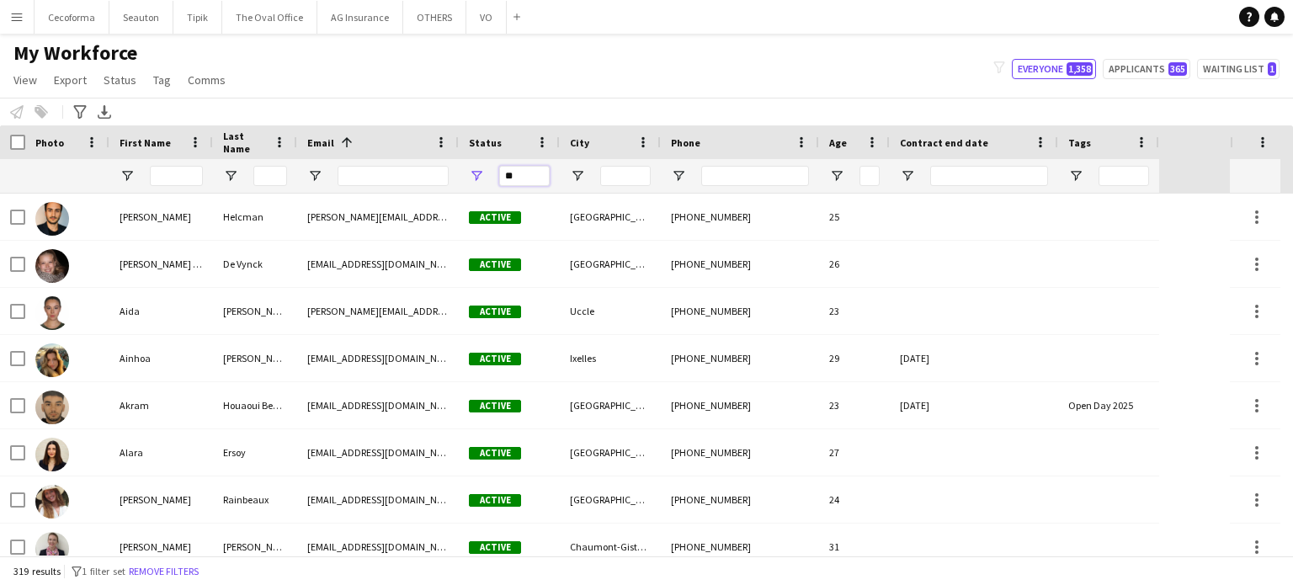
click at [525, 174] on input "**" at bounding box center [524, 176] width 51 height 20
type input "*"
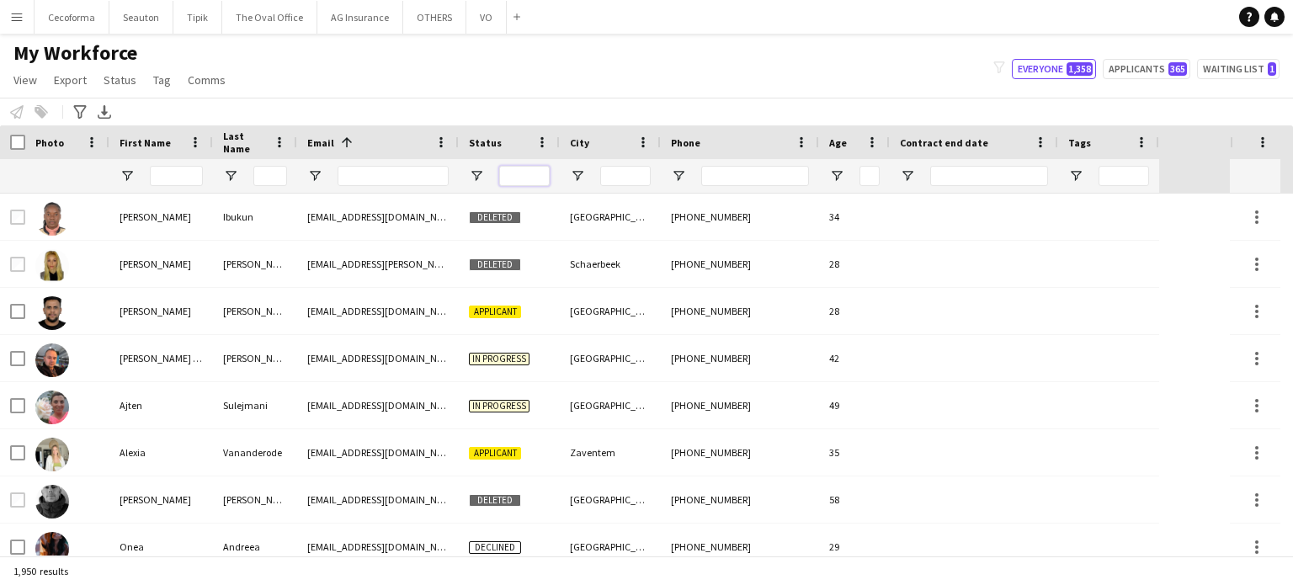
click at [537, 181] on input "Status Filter Input" at bounding box center [524, 176] width 51 height 20
type input "**"
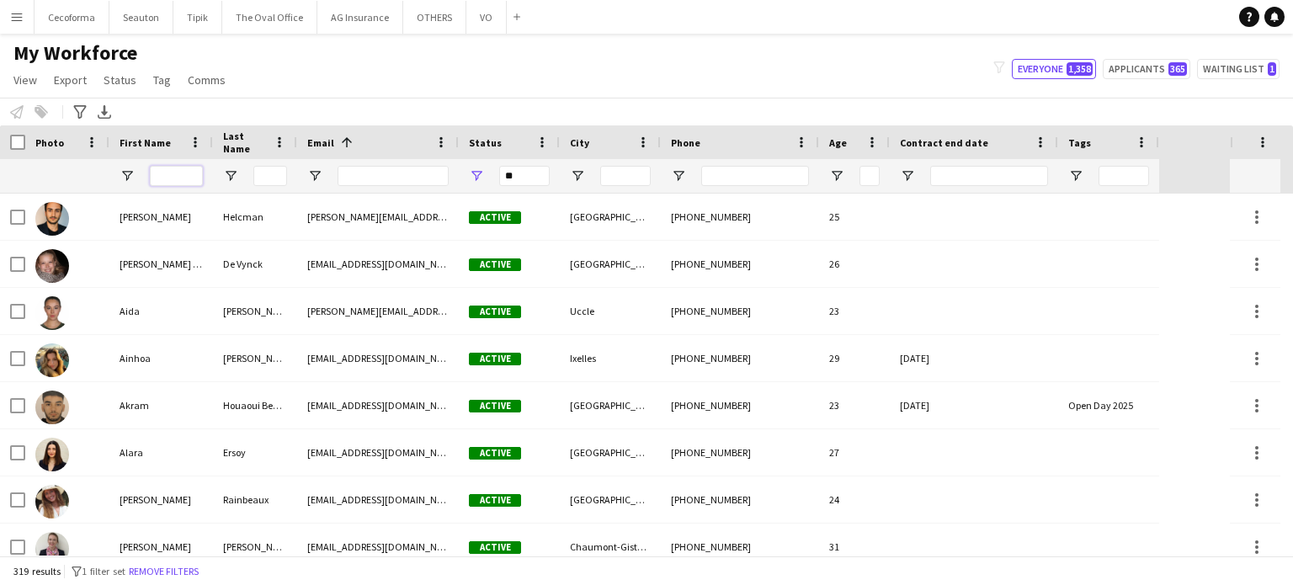
click at [179, 174] on input "First Name Filter Input" at bounding box center [176, 176] width 53 height 20
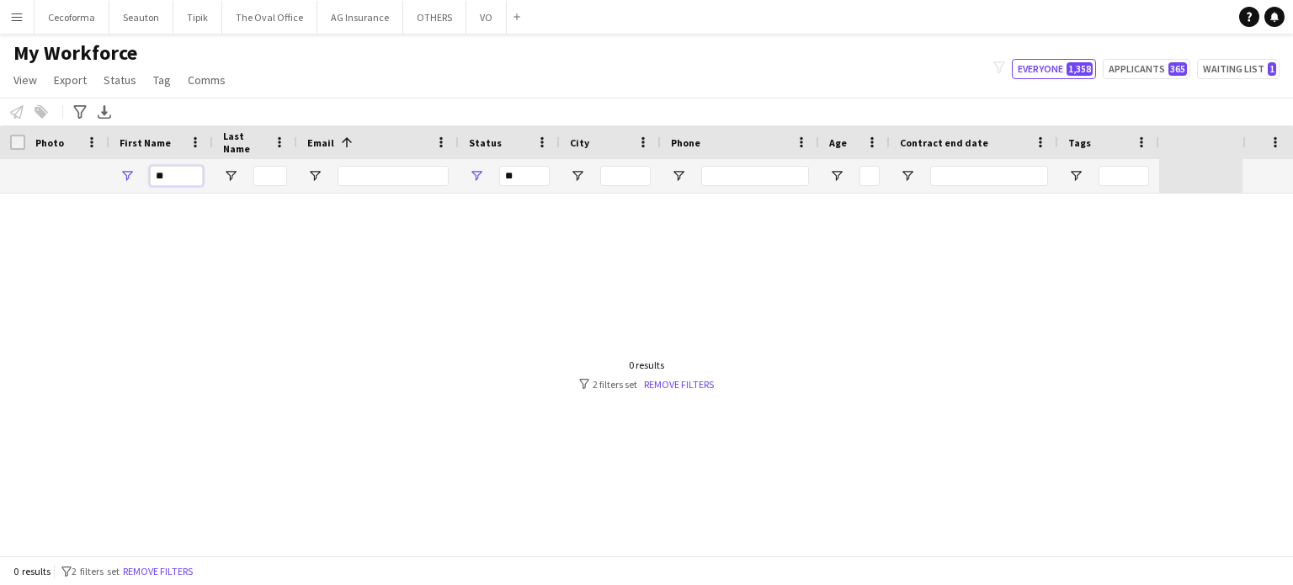
type input "*"
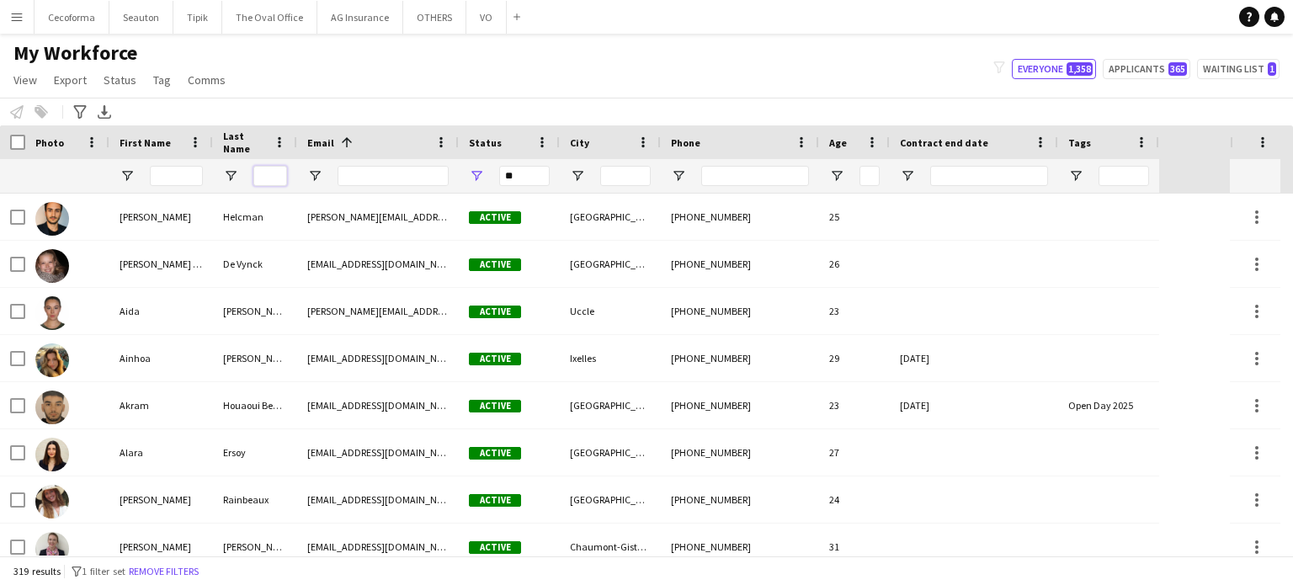
click at [269, 173] on input "Last Name Filter Input" at bounding box center [270, 176] width 34 height 20
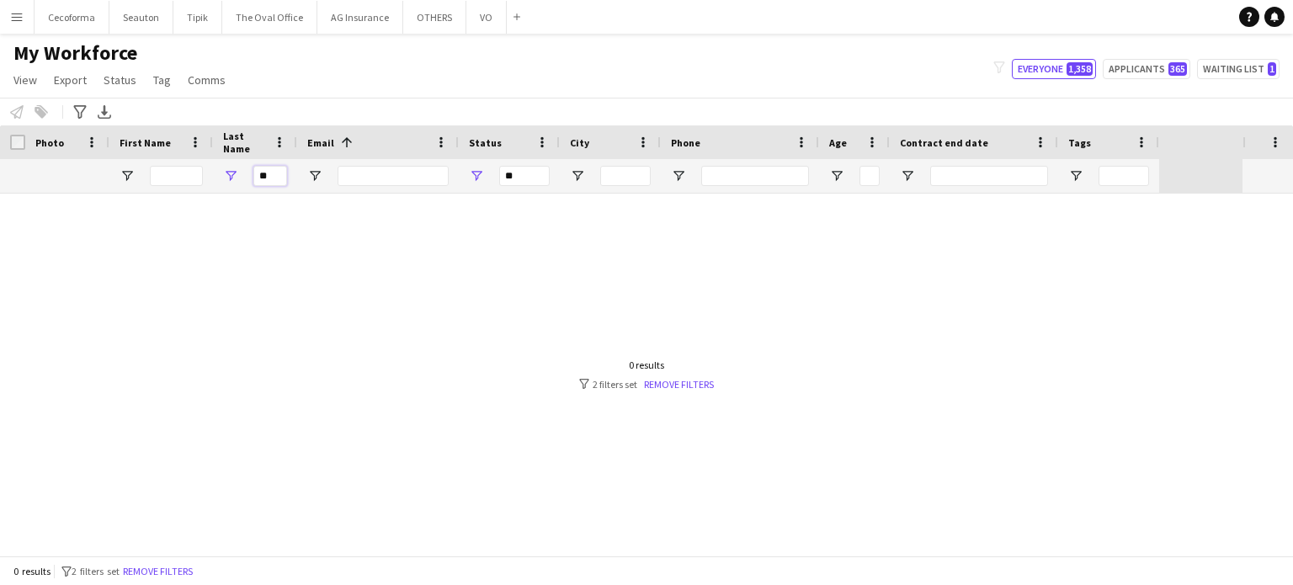
type input "*"
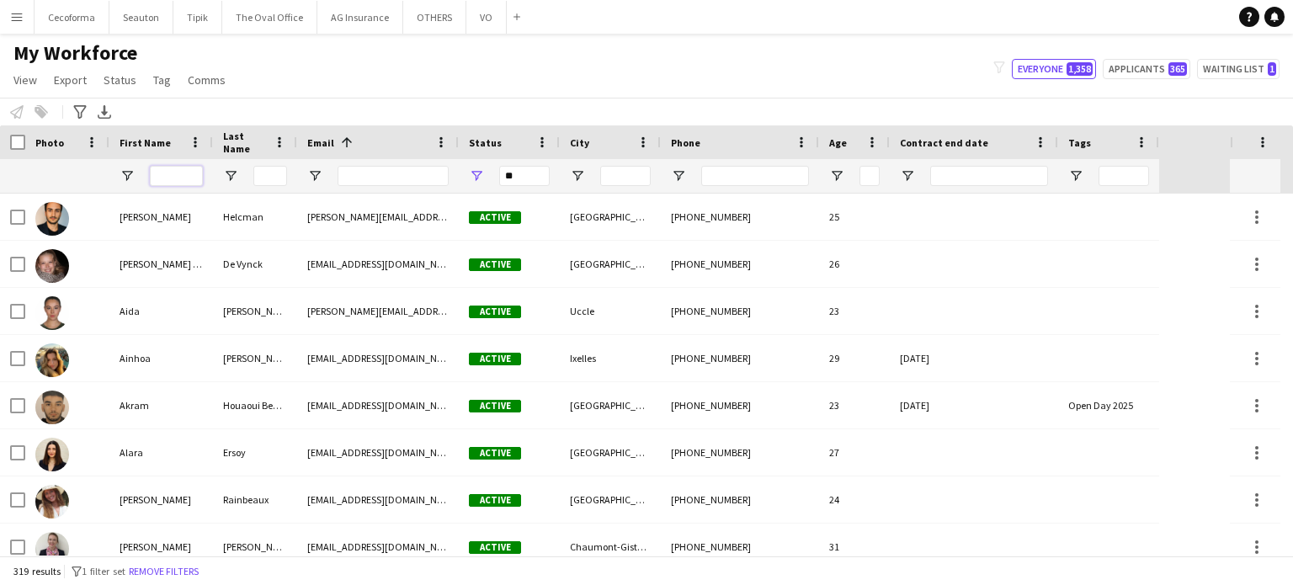
click at [170, 173] on input "First Name Filter Input" at bounding box center [176, 176] width 53 height 20
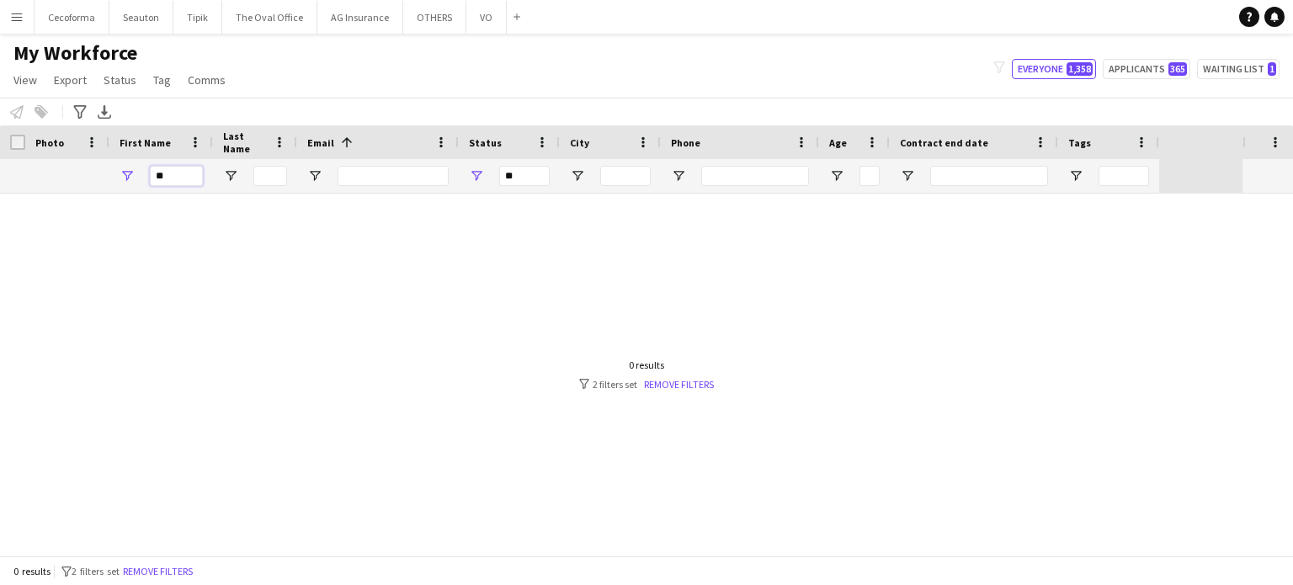
type input "*"
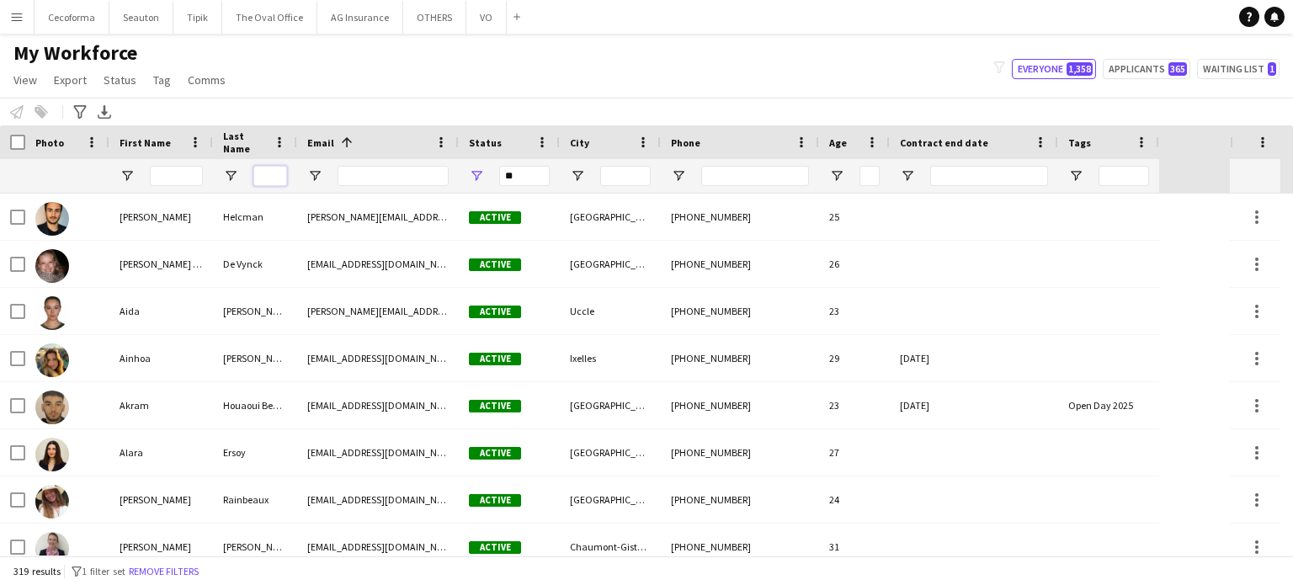
click at [277, 174] on input "Last Name Filter Input" at bounding box center [270, 176] width 34 height 20
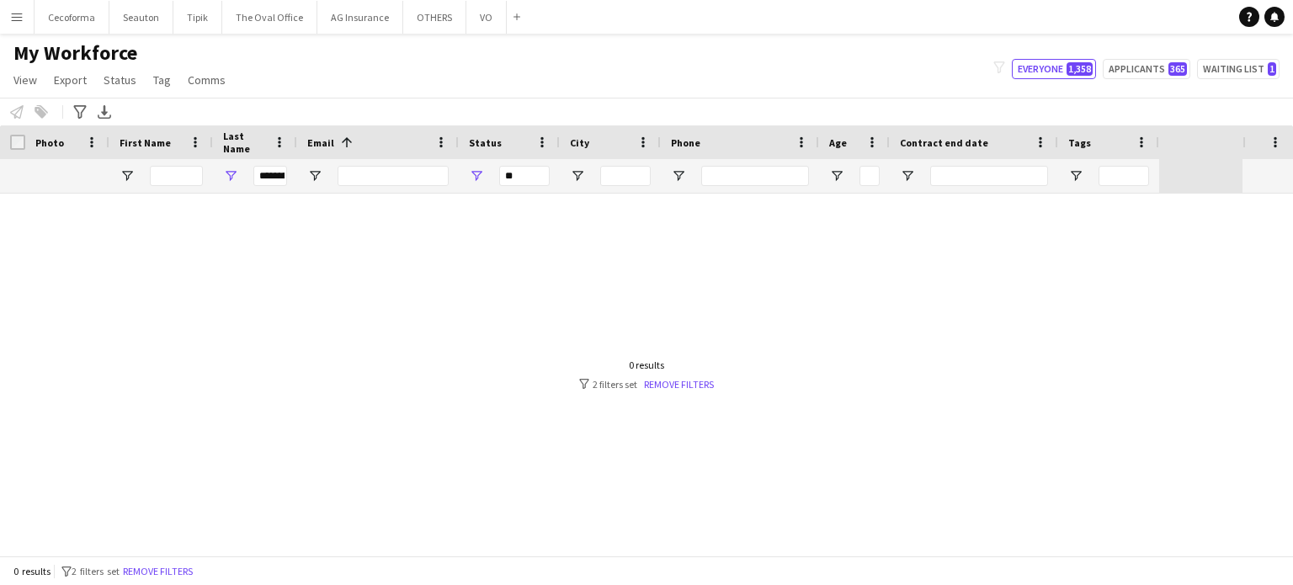
click at [274, 259] on div at bounding box center [621, 375] width 1243 height 362
click at [256, 175] on input "********" at bounding box center [270, 176] width 34 height 20
click at [284, 178] on input "********" at bounding box center [270, 176] width 34 height 20
drag, startPoint x: 354, startPoint y: 254, endPoint x: 344, endPoint y: 254, distance: 10.1
click at [353, 254] on div at bounding box center [621, 375] width 1243 height 362
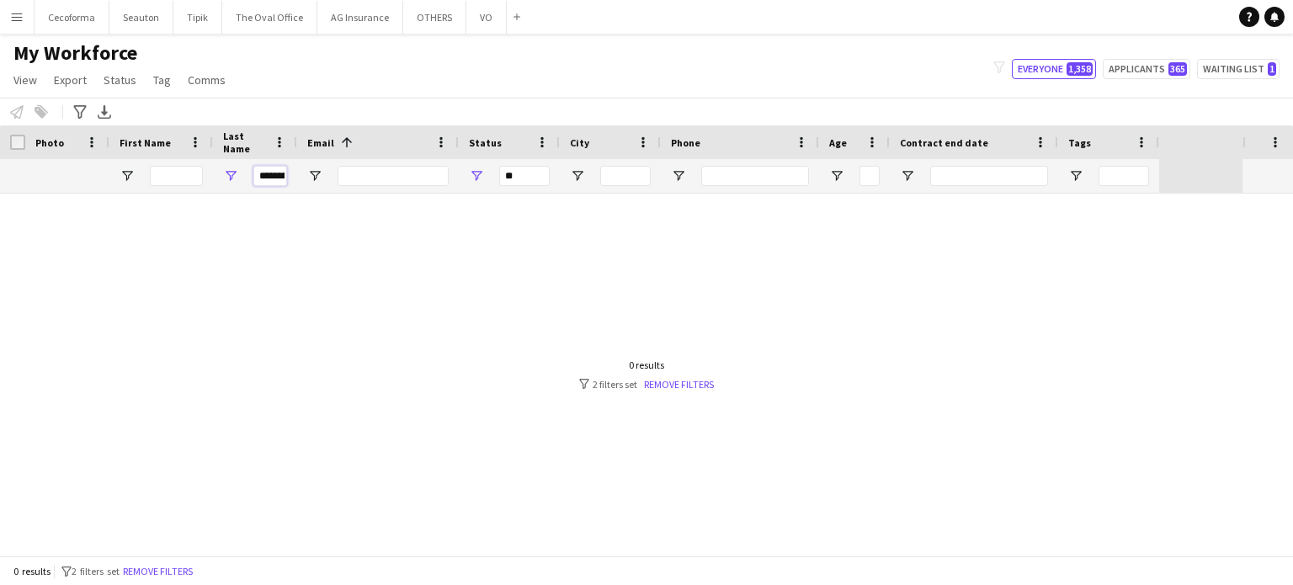
click at [284, 174] on input "********" at bounding box center [270, 176] width 34 height 20
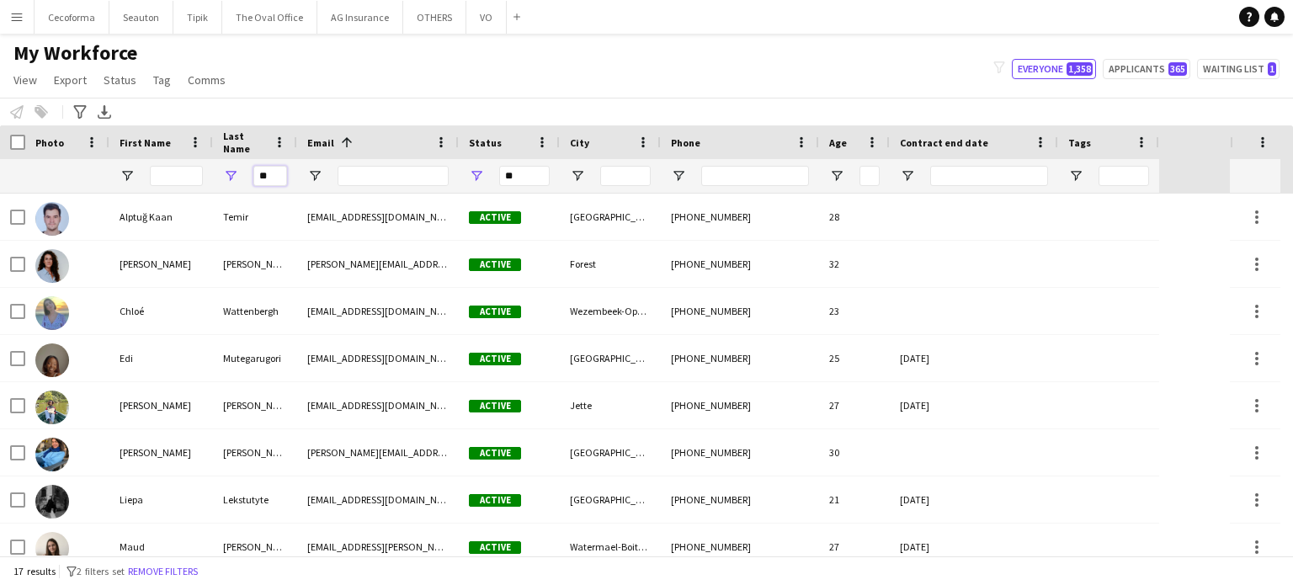
click at [269, 178] on input "**" at bounding box center [270, 176] width 34 height 20
type input "*"
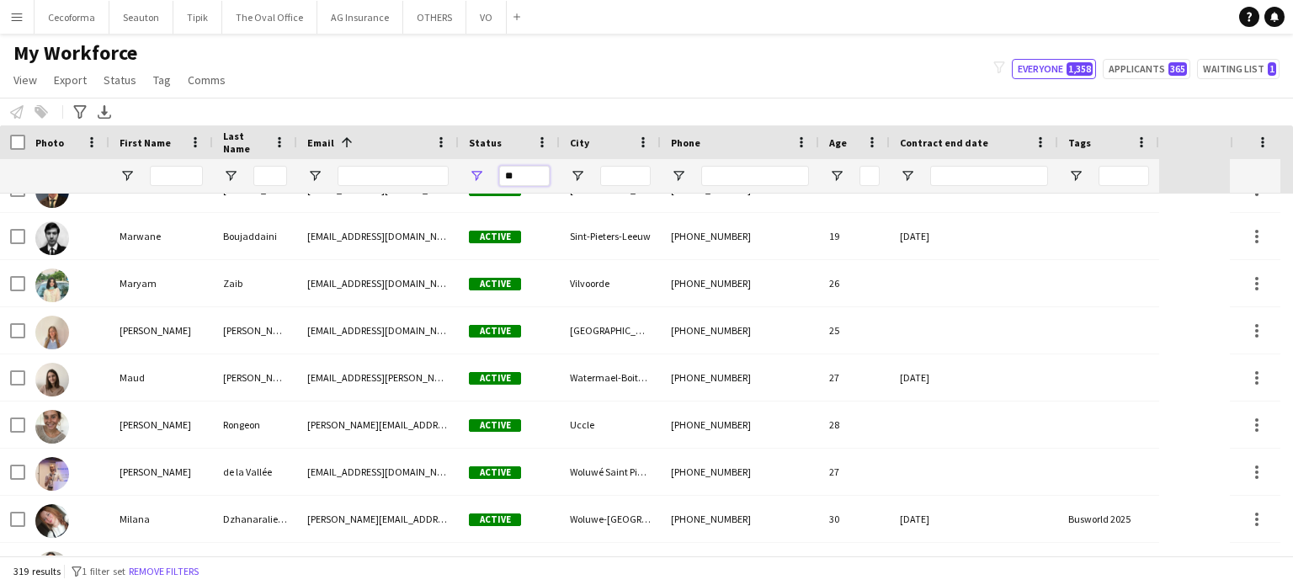
click at [530, 182] on input "**" at bounding box center [524, 176] width 51 height 20
type input "*"
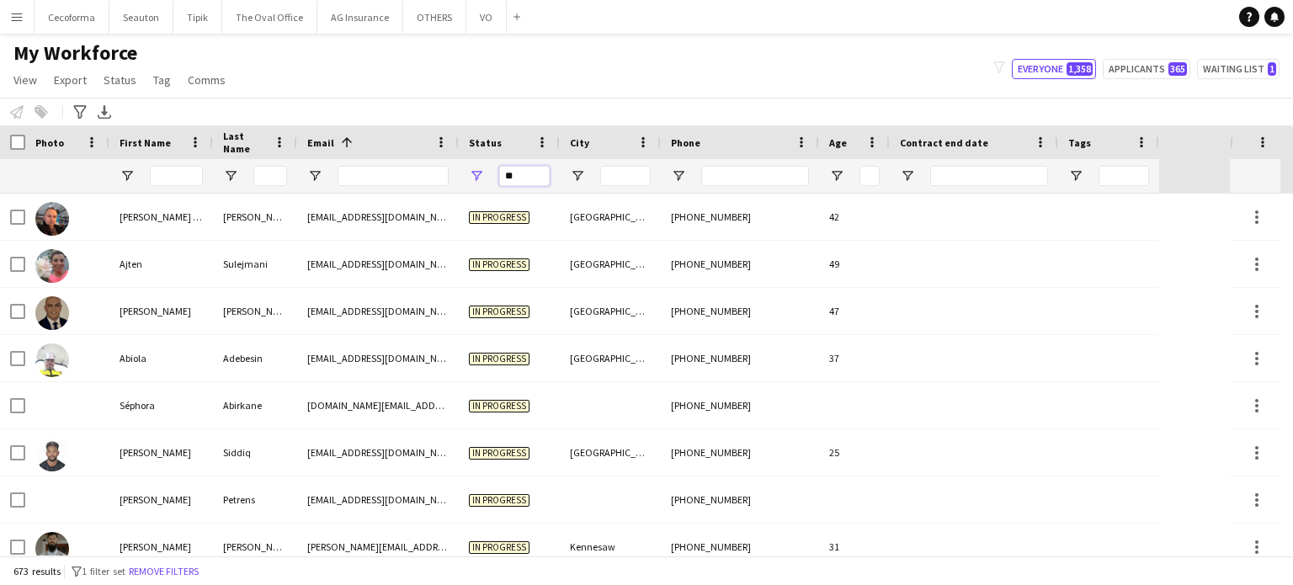
type input "**"
click at [184, 180] on input "First Name Filter Input" at bounding box center [176, 176] width 53 height 20
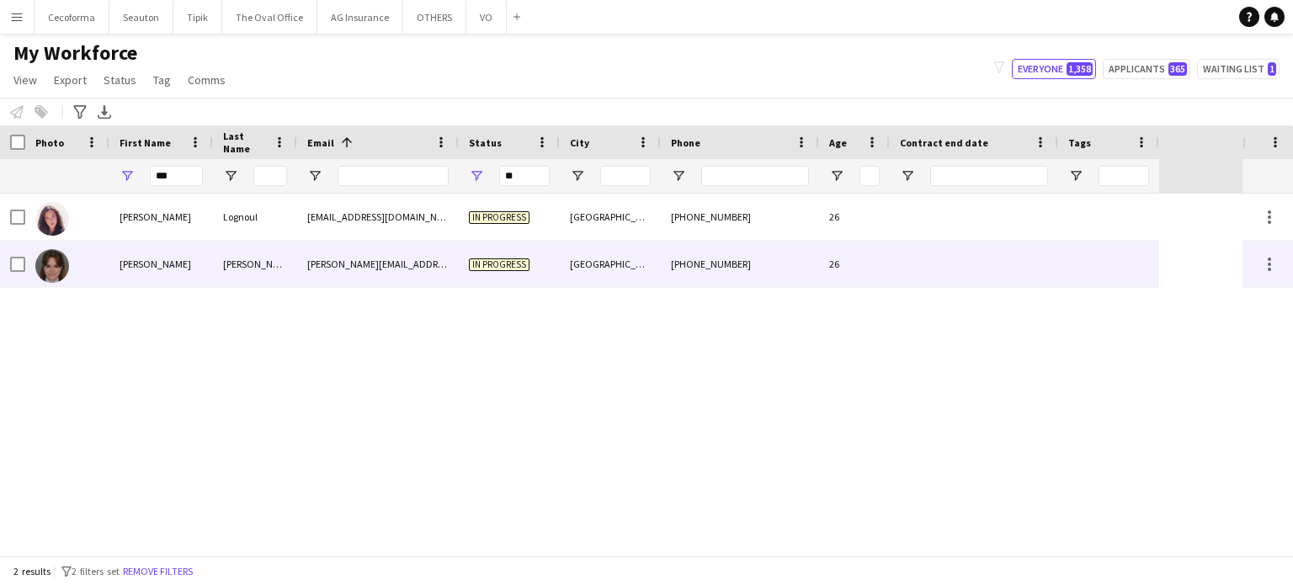
click at [968, 267] on div at bounding box center [974, 264] width 168 height 46
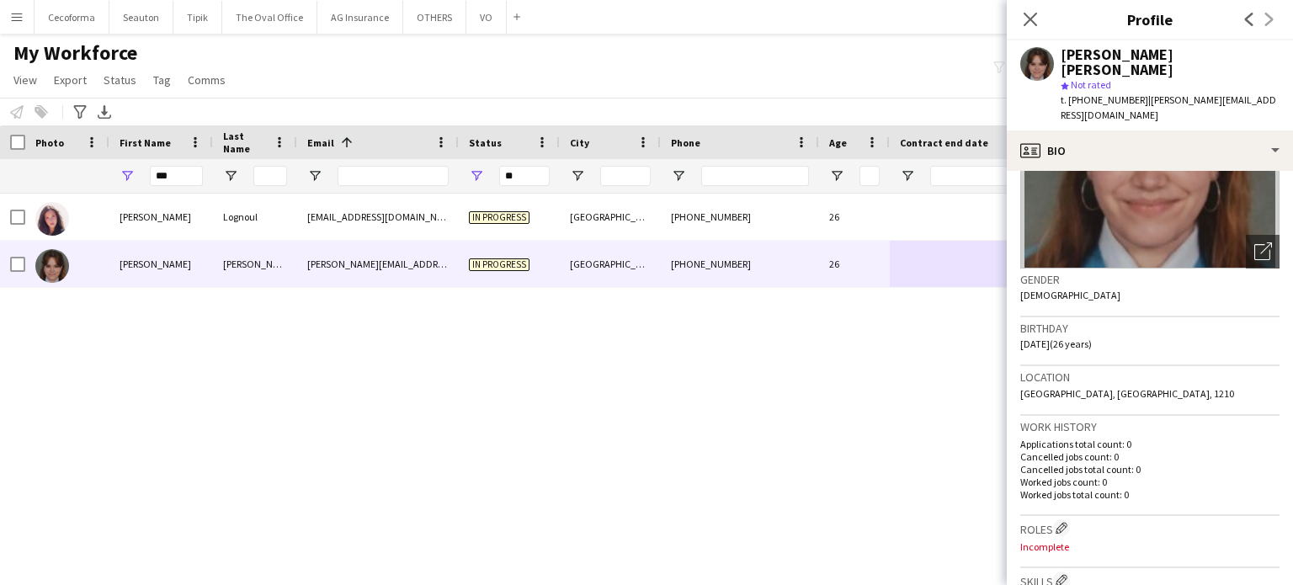
drag, startPoint x: 1021, startPoint y: 360, endPoint x: 1213, endPoint y: 370, distance: 192.2
click at [1213, 370] on div "Location Rue du Moulin, Saint-Josse-ten-Noode, 1210" at bounding box center [1150, 390] width 259 height 49
copy span "Rue du Moulin, Saint-Josse-ten-Noode, 1210"
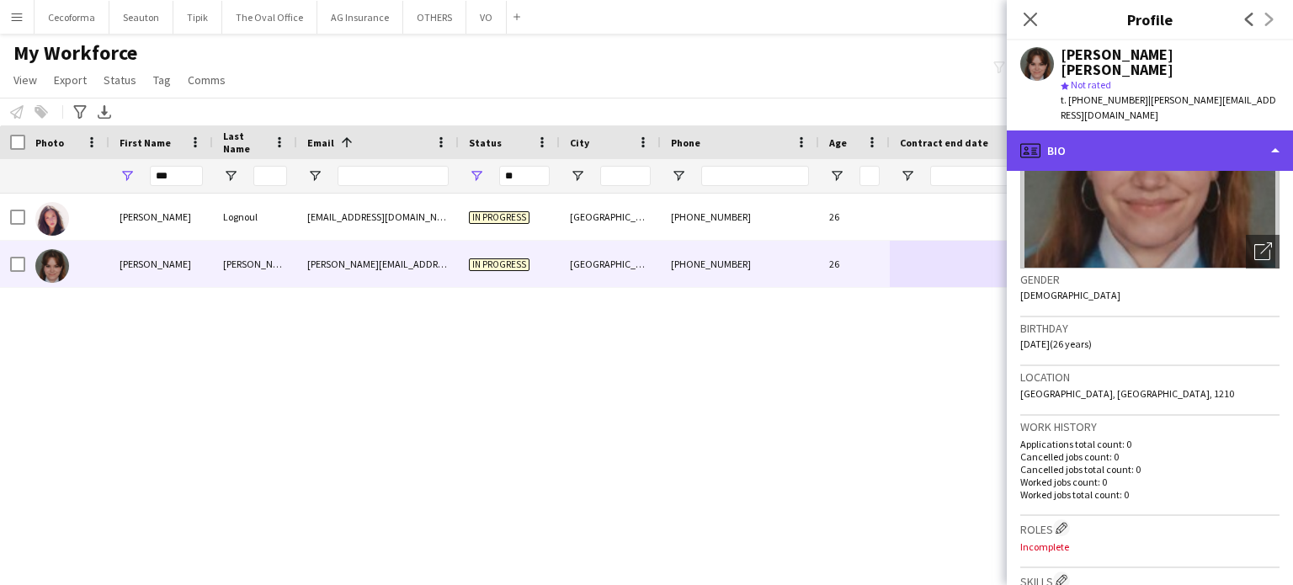
click at [1282, 131] on div "profile Bio" at bounding box center [1150, 151] width 286 height 40
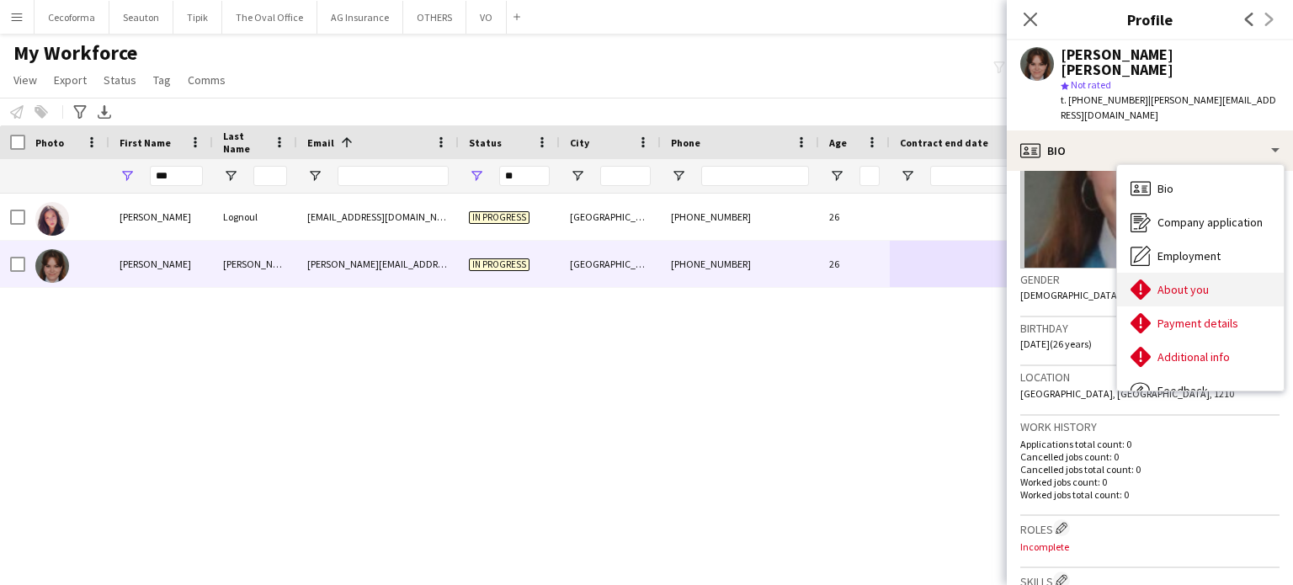
click at [1188, 282] on span "About you" at bounding box center [1183, 289] width 51 height 15
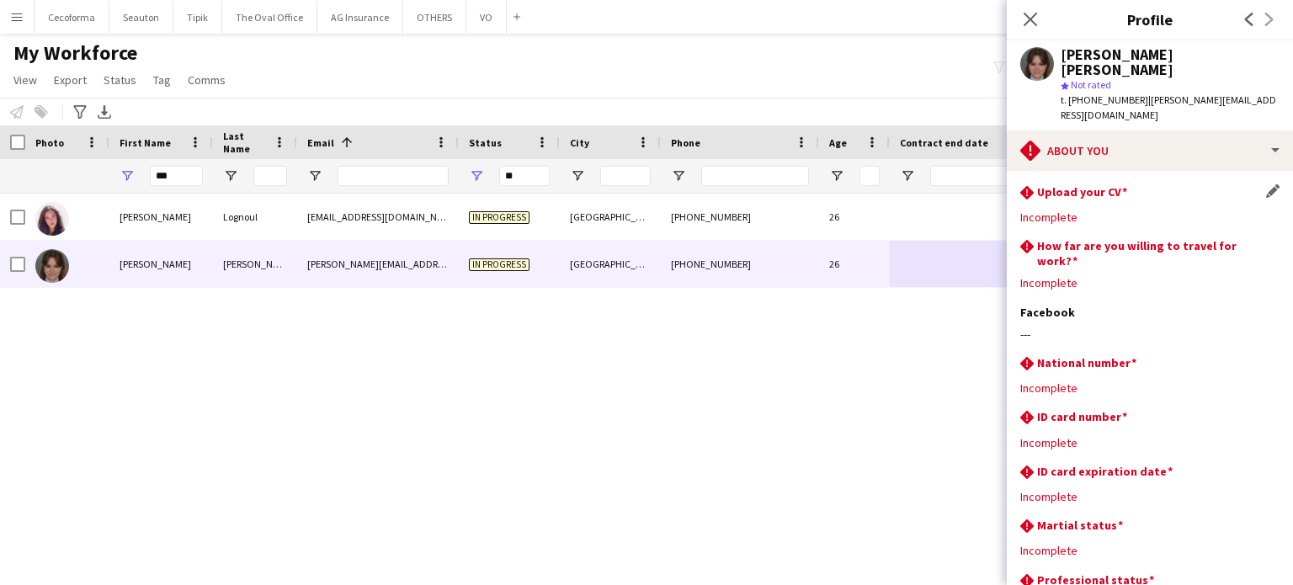
click at [1103, 184] on h3 "Upload your CV" at bounding box center [1082, 191] width 90 height 15
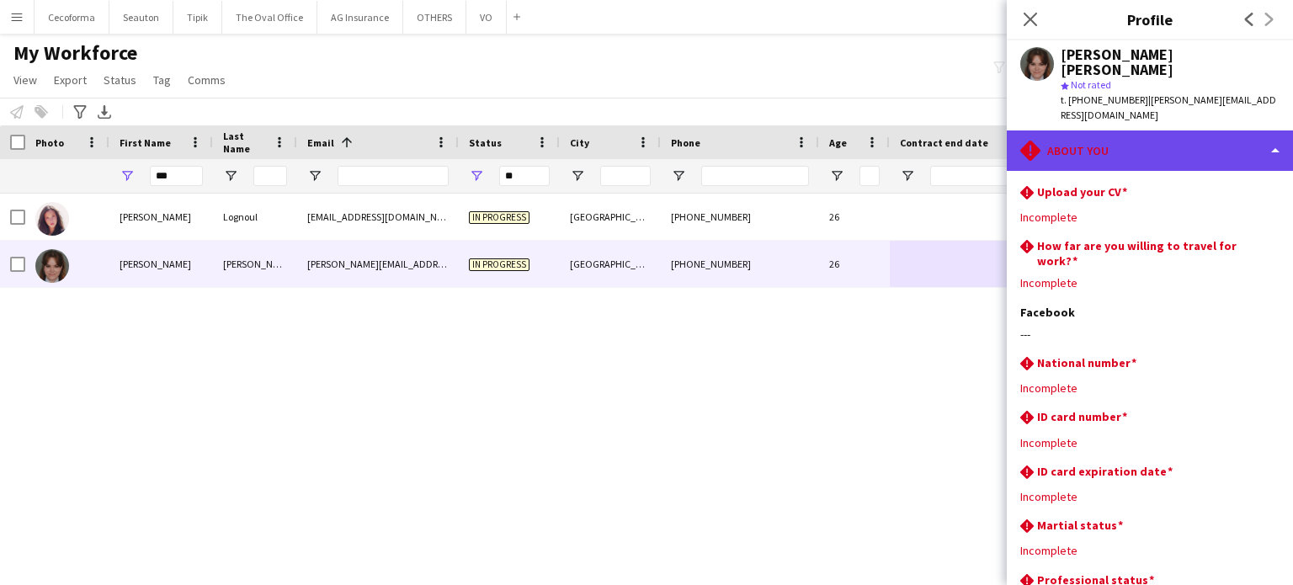
click at [1127, 131] on div "rhombus-alert About you" at bounding box center [1150, 151] width 286 height 40
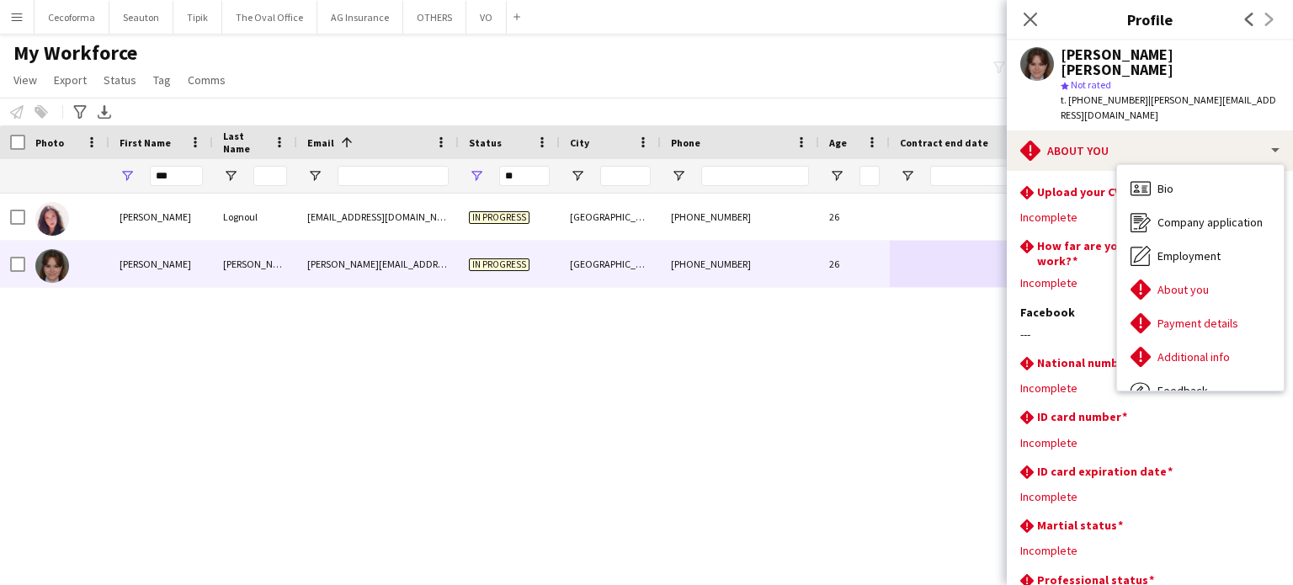
click at [902, 401] on div "Rochelle Lognoul rochelle444l@gmail.com In progress Liège +32489924041 26 Rocio…" at bounding box center [621, 375] width 1243 height 362
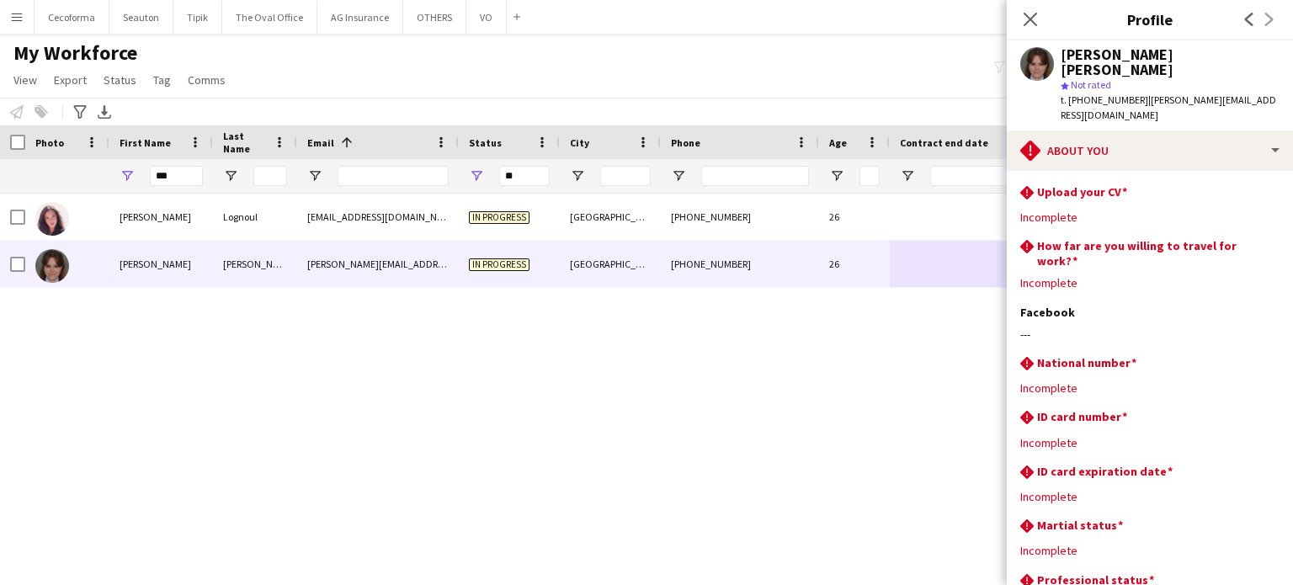
click at [751, 498] on div "Rochelle Lognoul rochelle444l@gmail.com In progress Liège +32489924041 26 Rocio…" at bounding box center [621, 375] width 1243 height 362
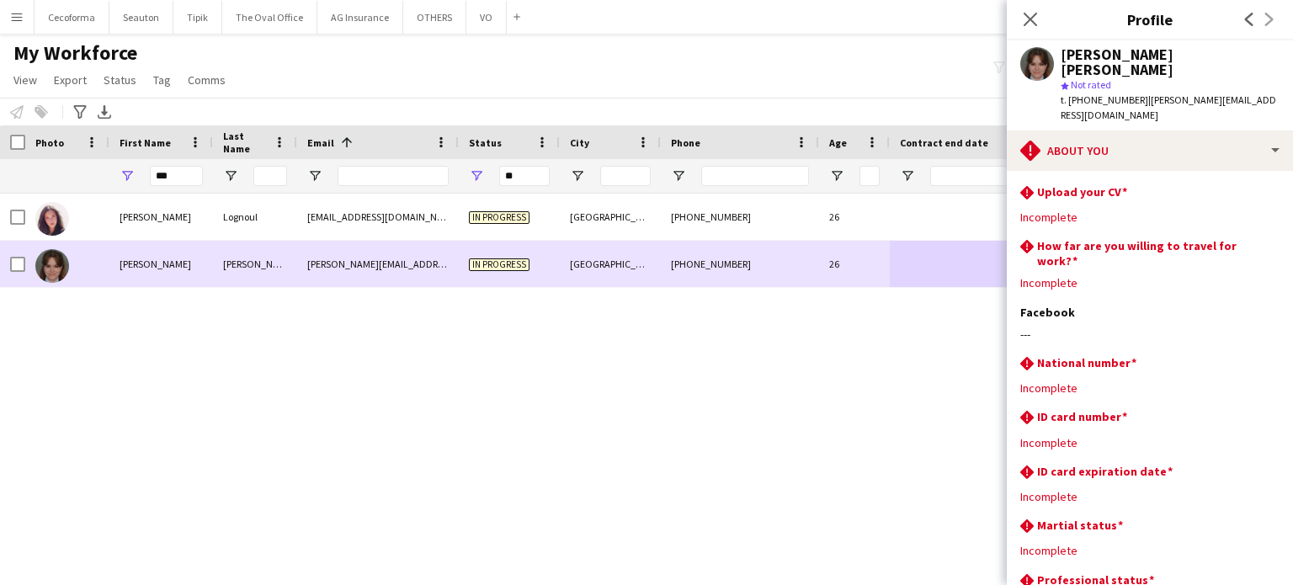
click at [359, 267] on div "rocio@elite-events.be" at bounding box center [378, 264] width 162 height 46
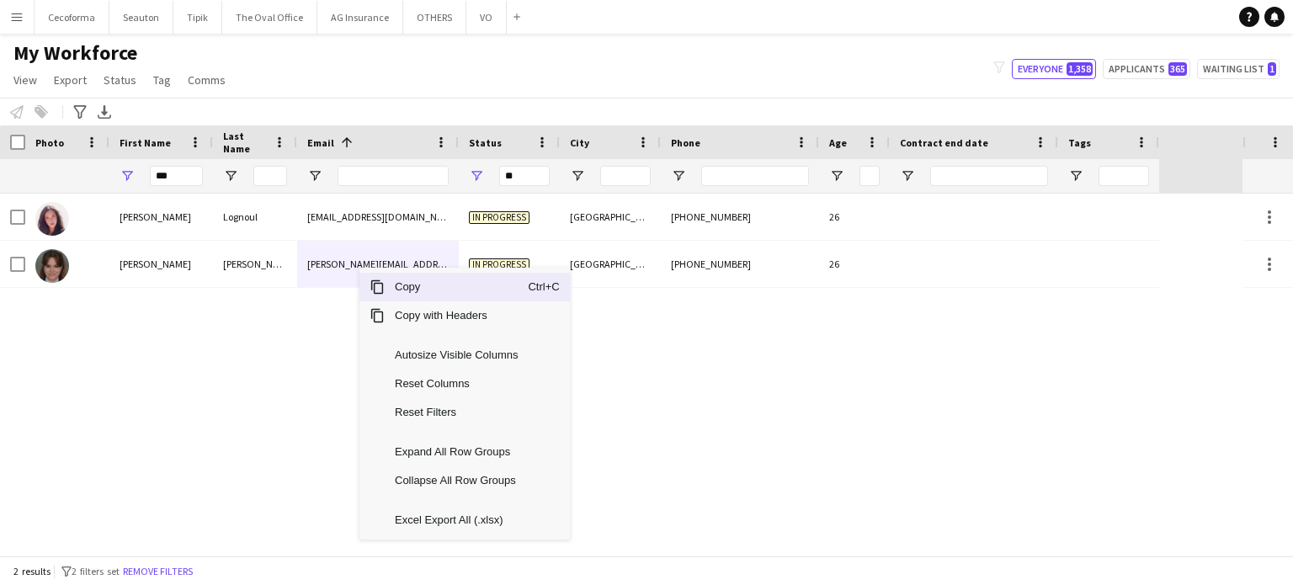
click at [404, 290] on span "Copy" at bounding box center [456, 287] width 143 height 29
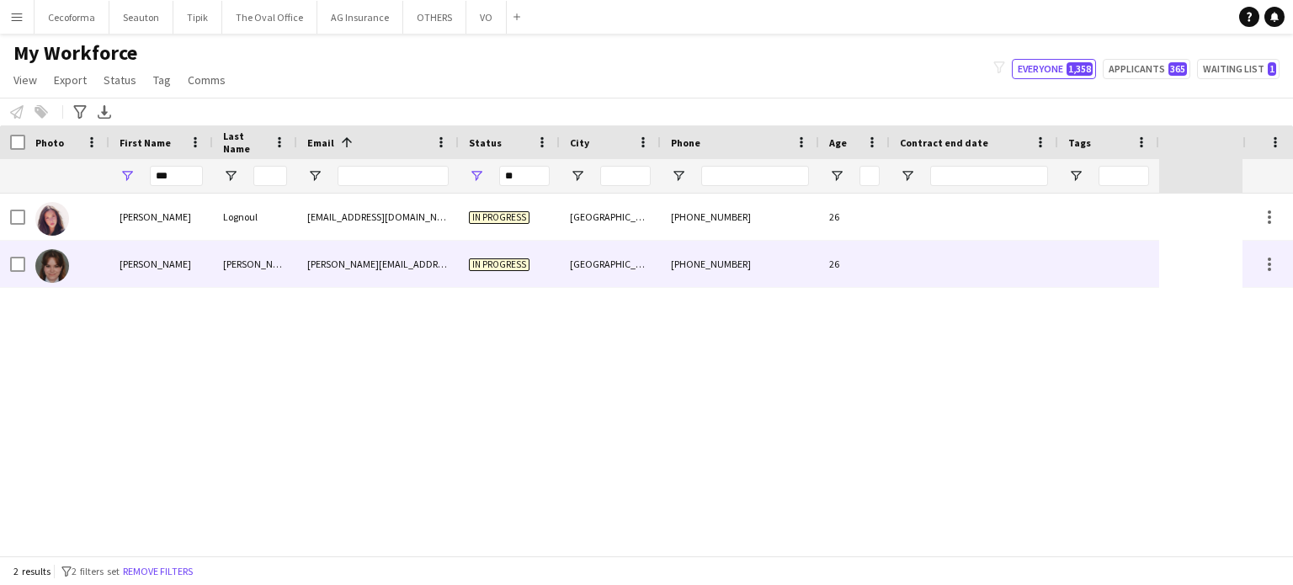
click at [1047, 279] on div at bounding box center [974, 264] width 168 height 46
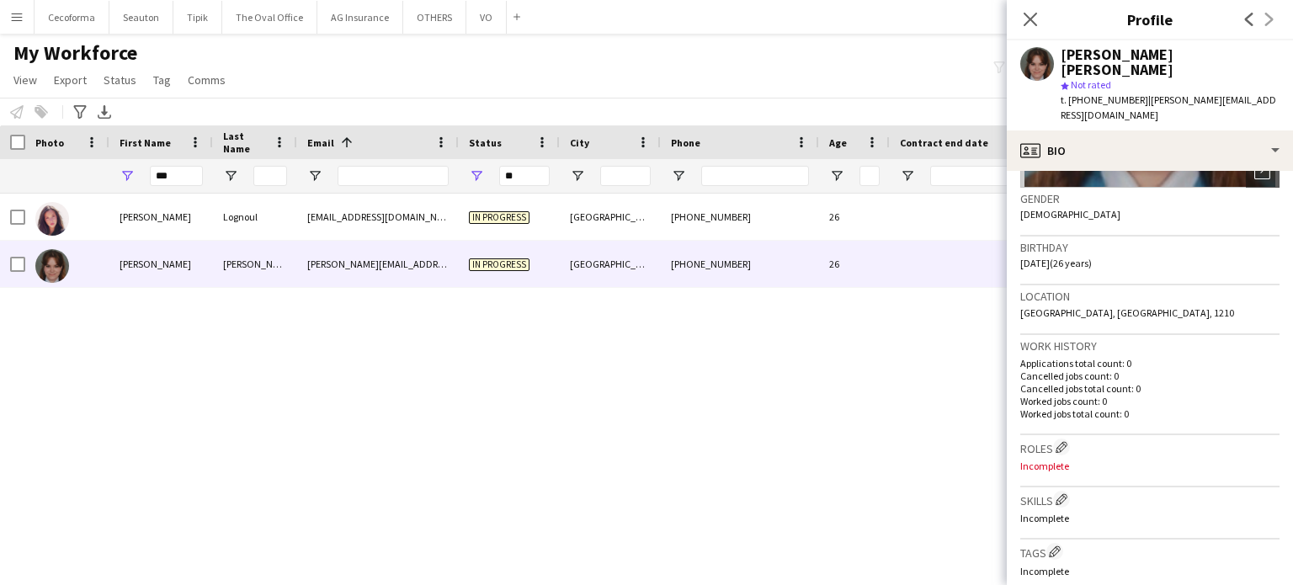
scroll to position [253, 0]
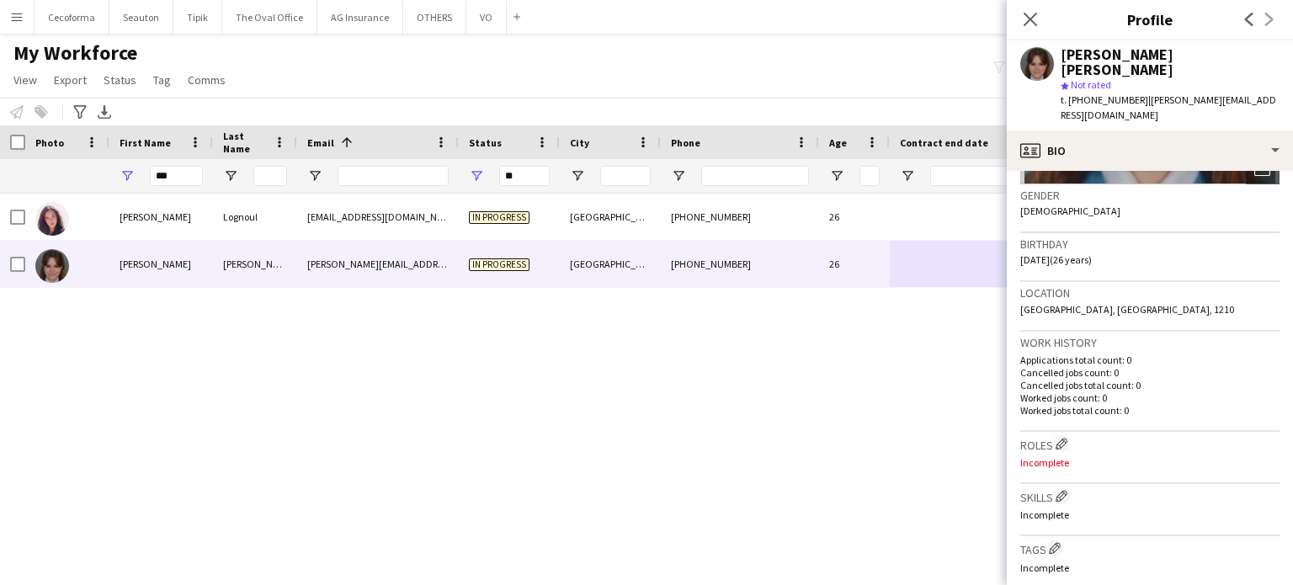
drag, startPoint x: 1022, startPoint y: 232, endPoint x: 1068, endPoint y: 226, distance: 46.0
click at [1068, 253] on span "12-05-1999 (26 years)" at bounding box center [1057, 259] width 72 height 13
copy span "[DATE]"
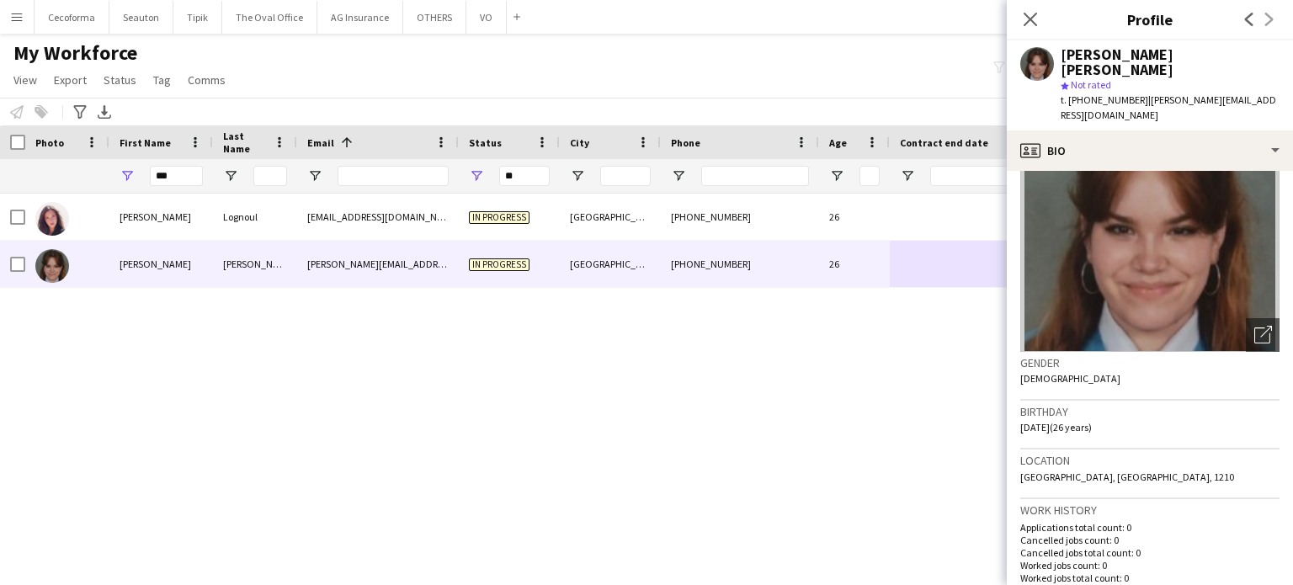
scroll to position [0, 0]
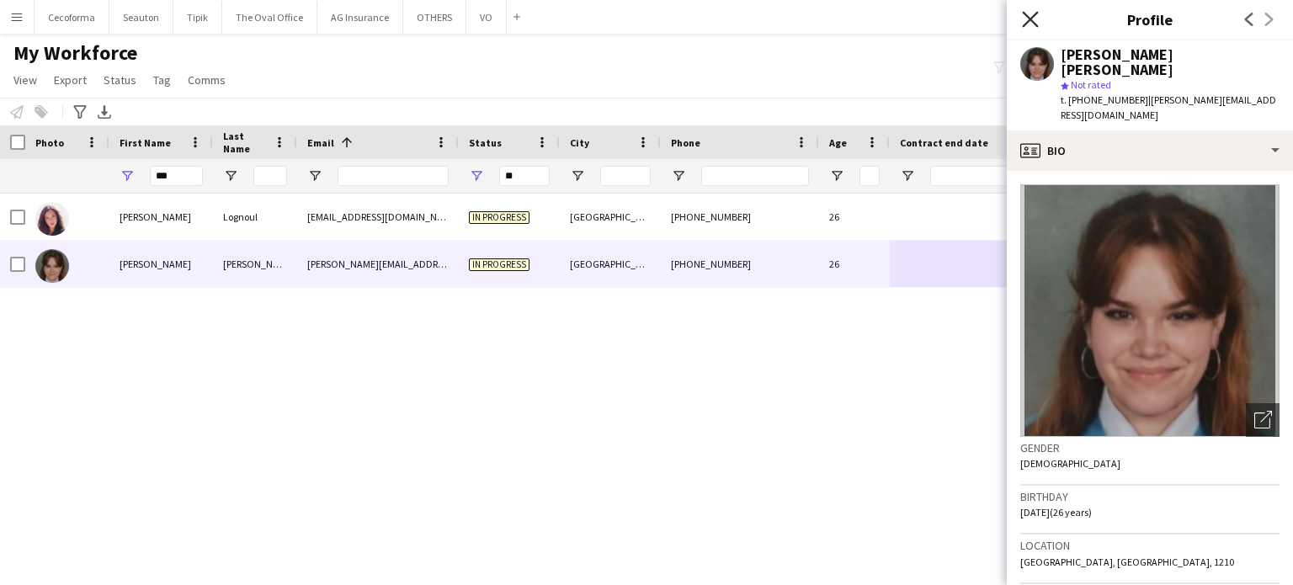
click at [1032, 19] on icon at bounding box center [1030, 19] width 16 height 16
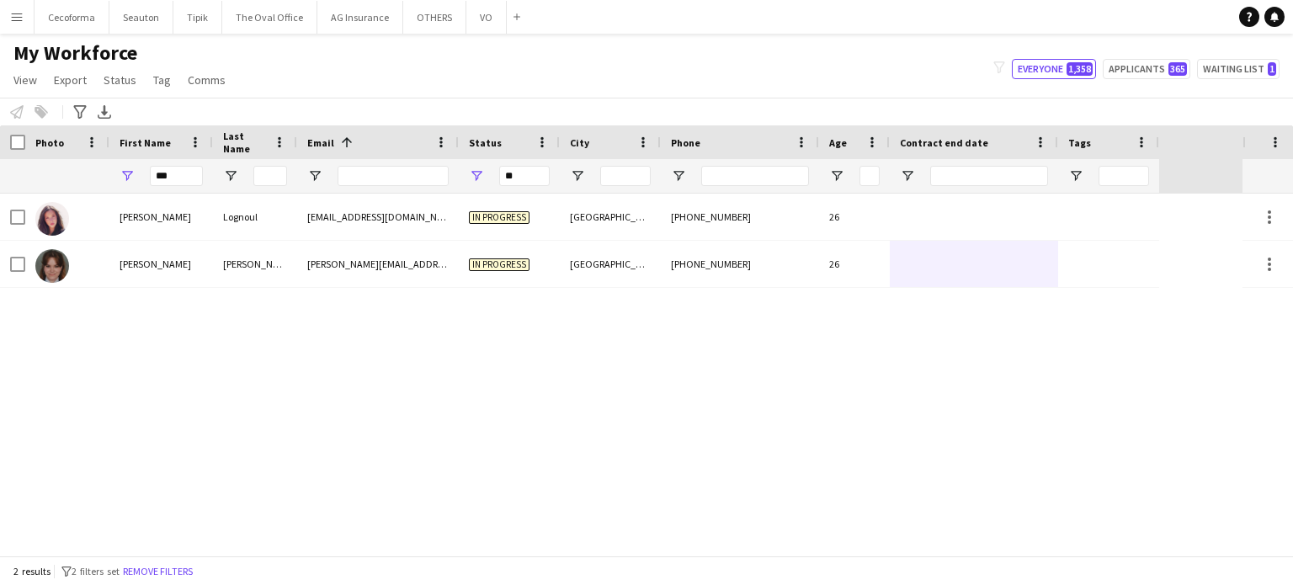
click at [536, 377] on div "Rochelle Lognoul rochelle444l@gmail.com In progress Liège +32489924041 26 Rocio…" at bounding box center [621, 375] width 1243 height 362
click at [190, 173] on input "***" at bounding box center [176, 176] width 53 height 20
type input "*"
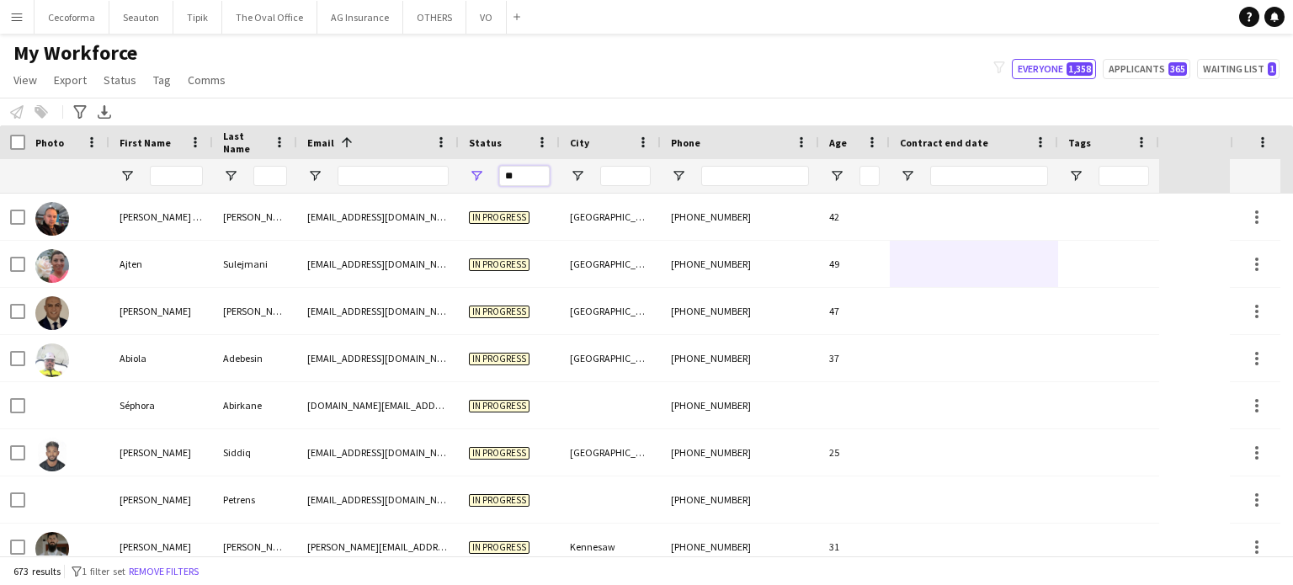
click at [518, 178] on input "**" at bounding box center [524, 176] width 51 height 20
type input "*"
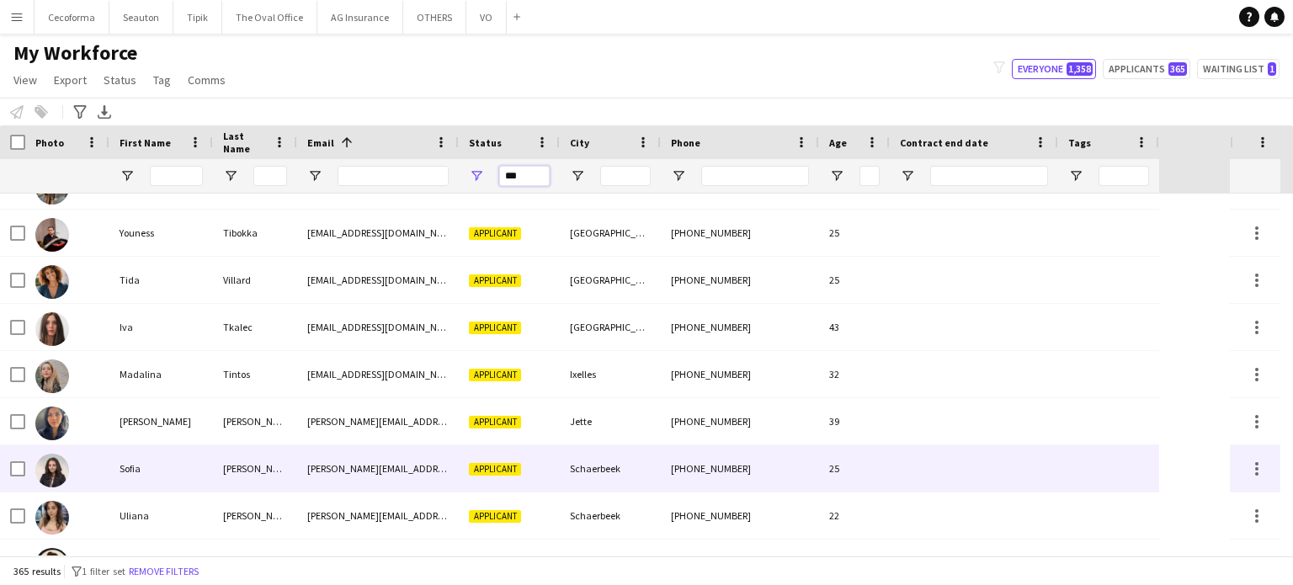
scroll to position [15873, 0]
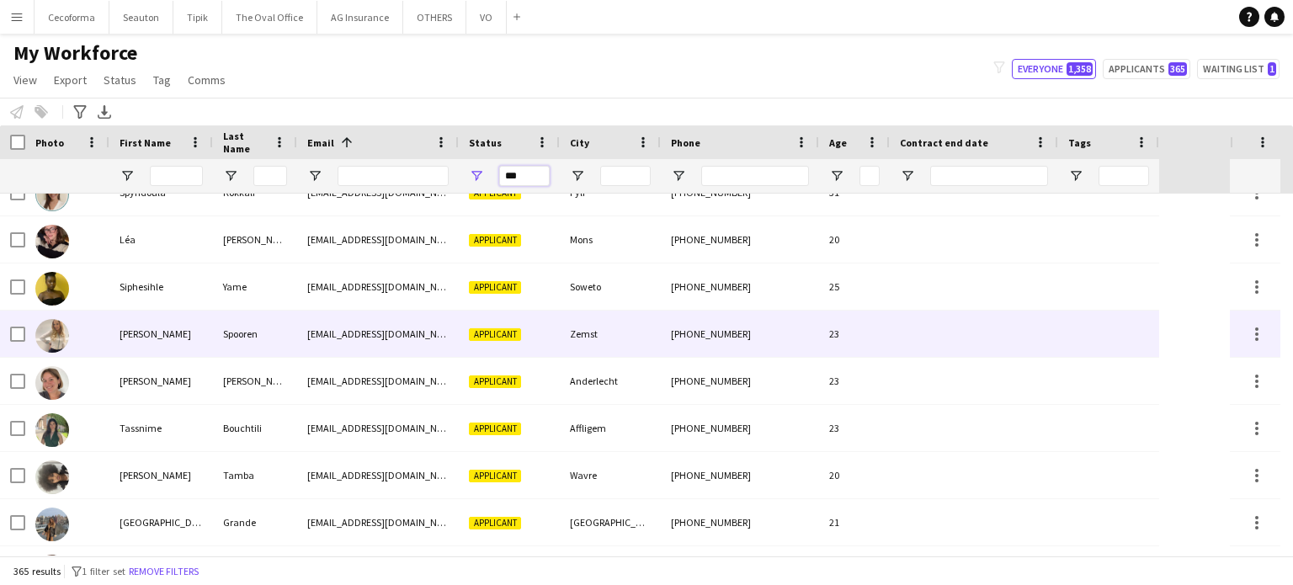
type input "***"
click at [147, 341] on div "[PERSON_NAME]" at bounding box center [161, 334] width 104 height 46
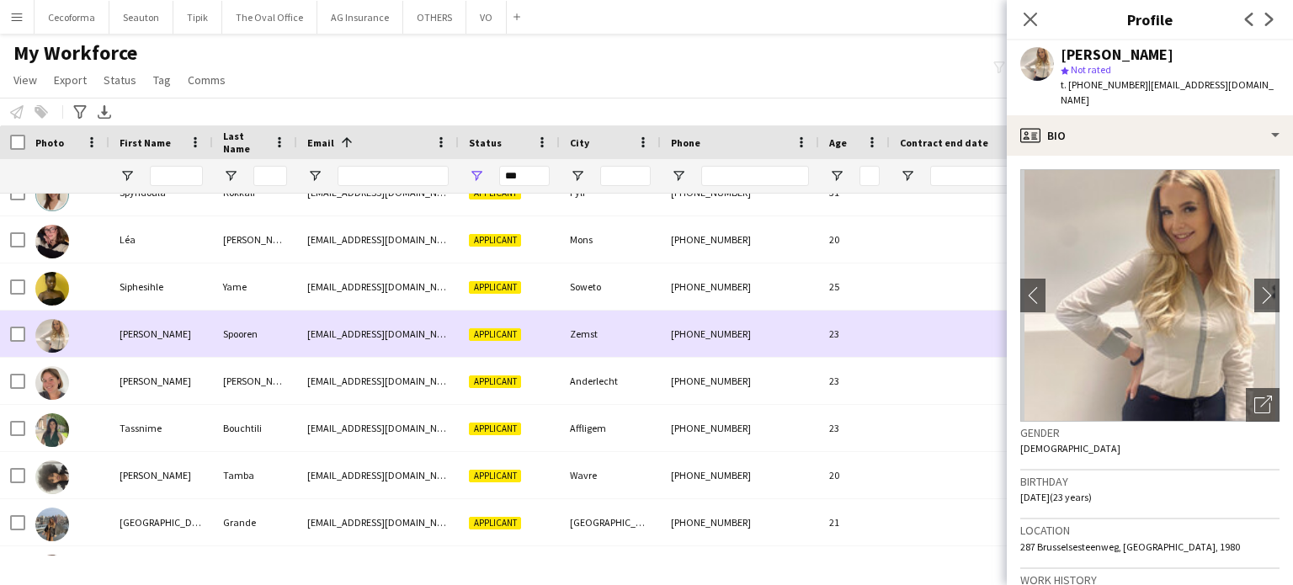
click at [147, 341] on div "[PERSON_NAME]" at bounding box center [161, 334] width 104 height 46
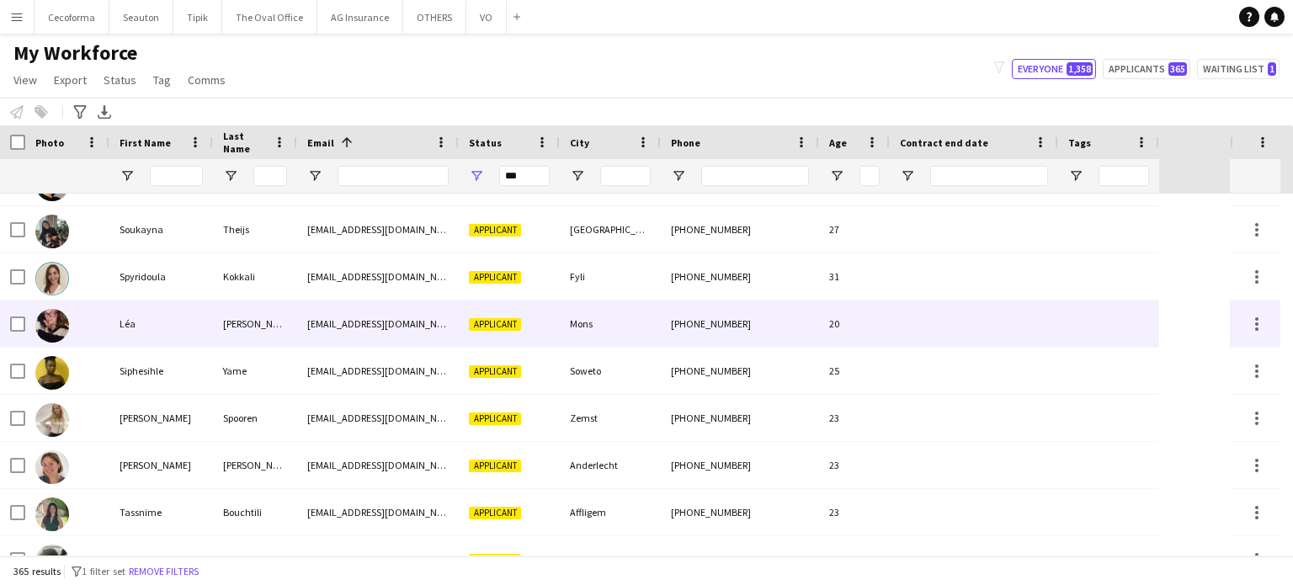
click at [121, 319] on div "Léa" at bounding box center [161, 324] width 104 height 46
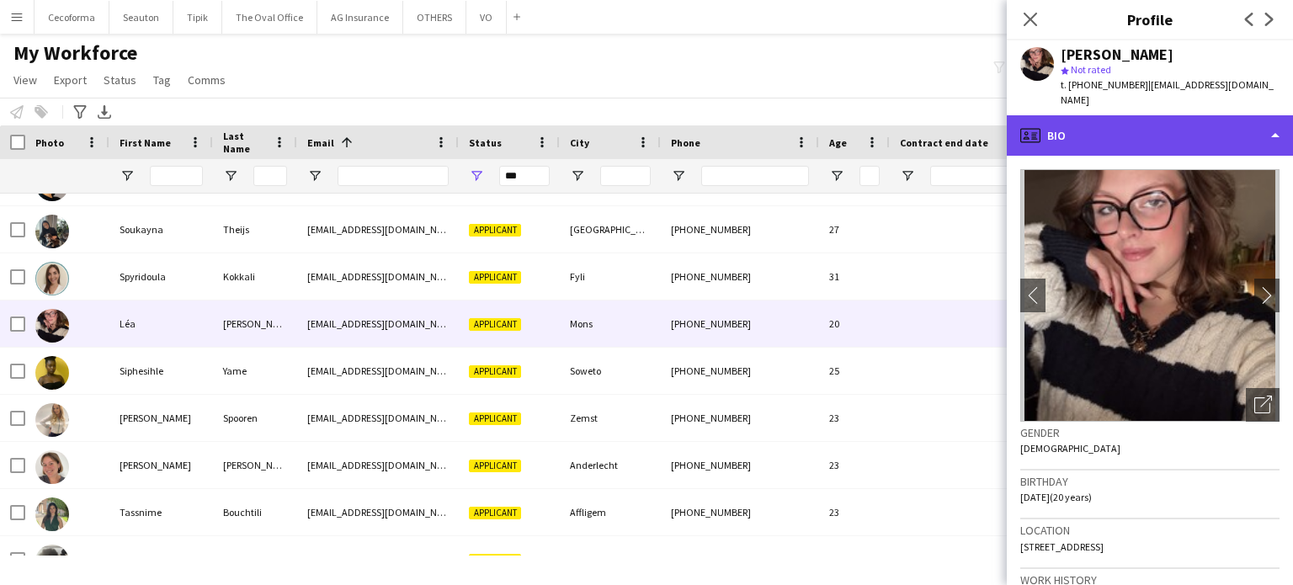
click at [1274, 121] on div "profile Bio" at bounding box center [1150, 135] width 286 height 40
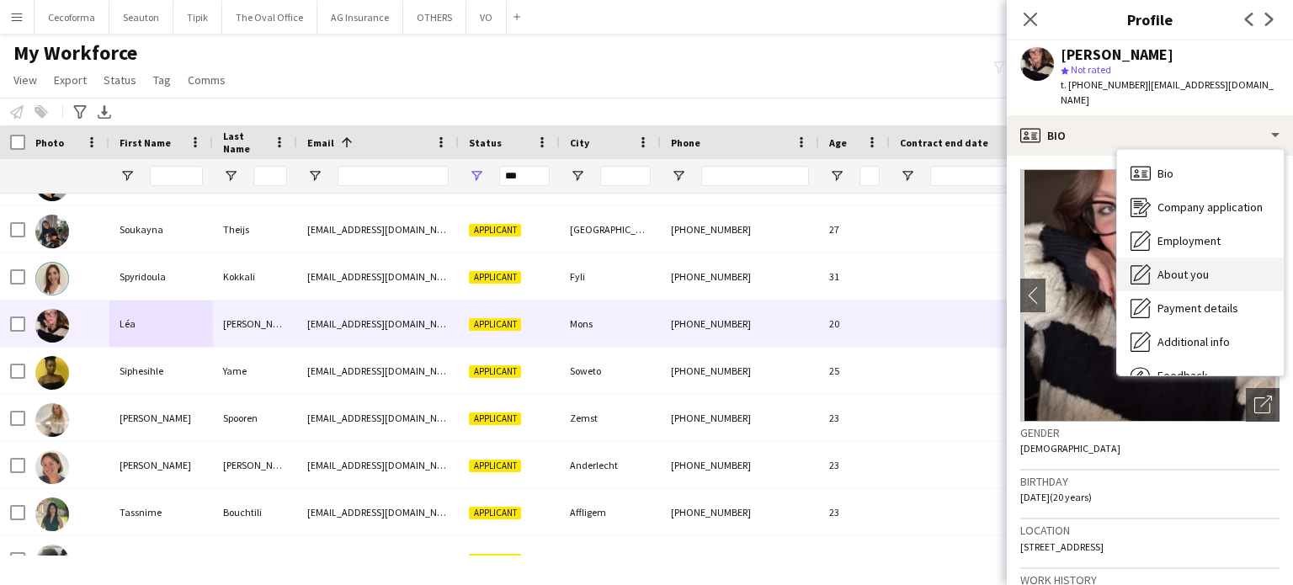
click at [1192, 267] on span "About you" at bounding box center [1183, 274] width 51 height 15
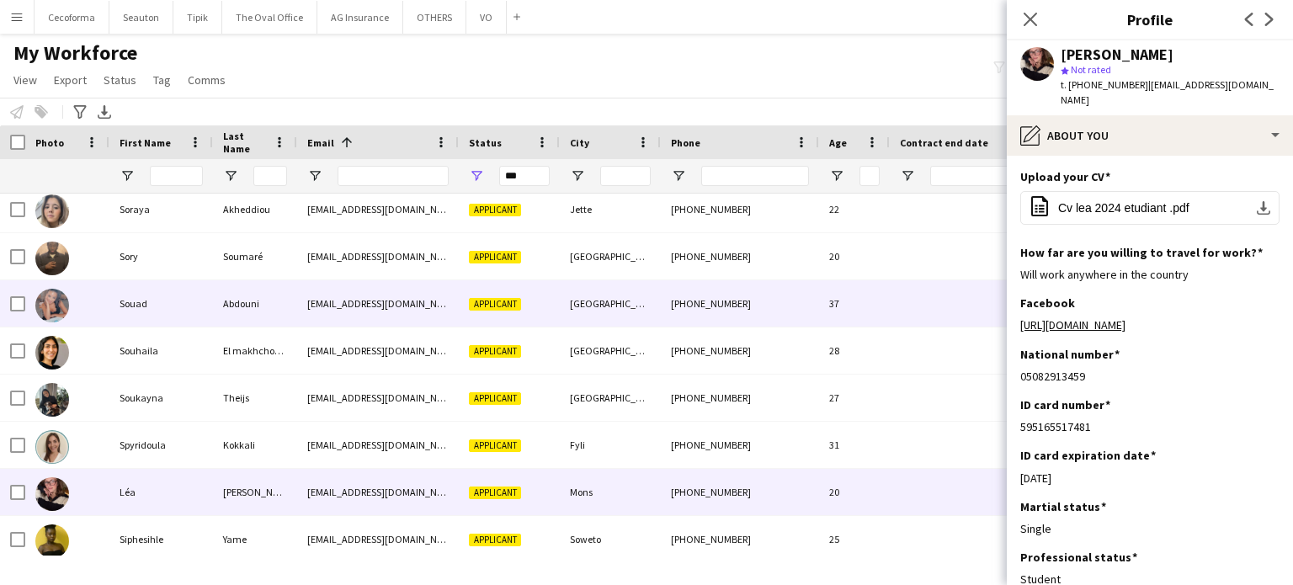
click at [128, 302] on div "Souad" at bounding box center [161, 303] width 104 height 46
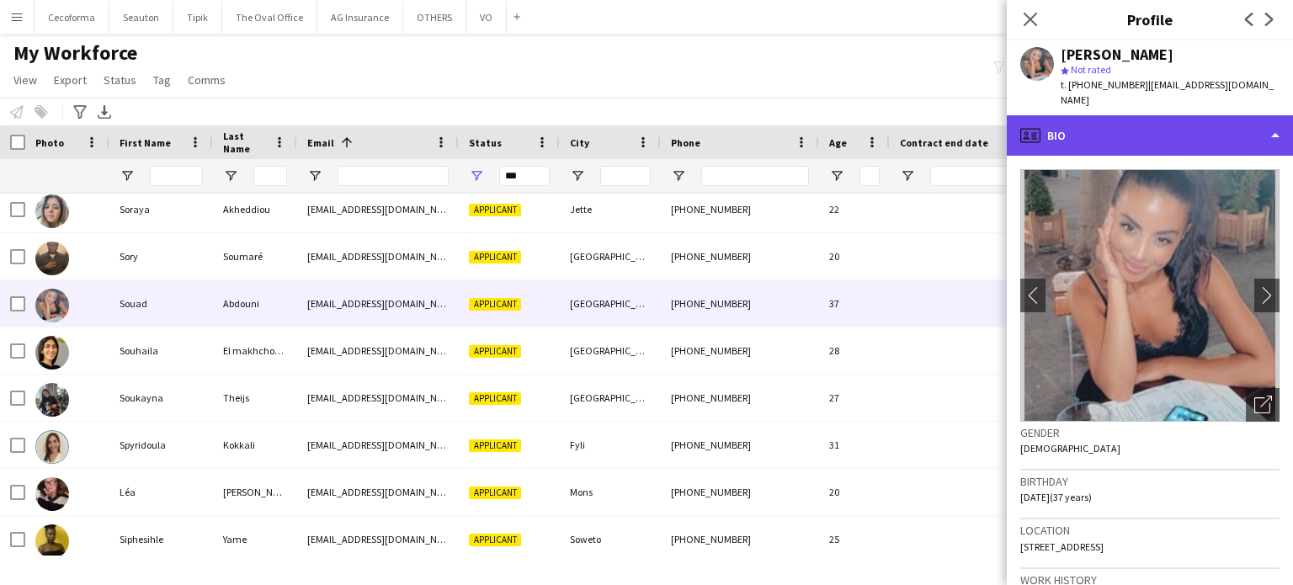
click at [1274, 120] on div "profile Bio" at bounding box center [1150, 135] width 286 height 40
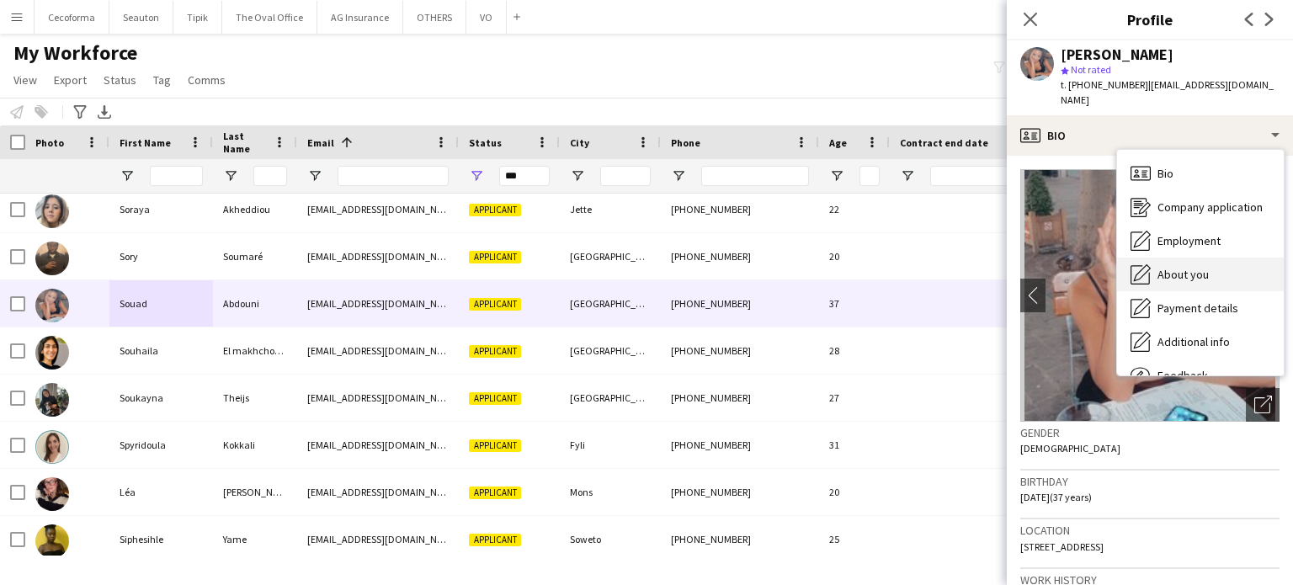
click at [1180, 267] on span "About you" at bounding box center [1183, 274] width 51 height 15
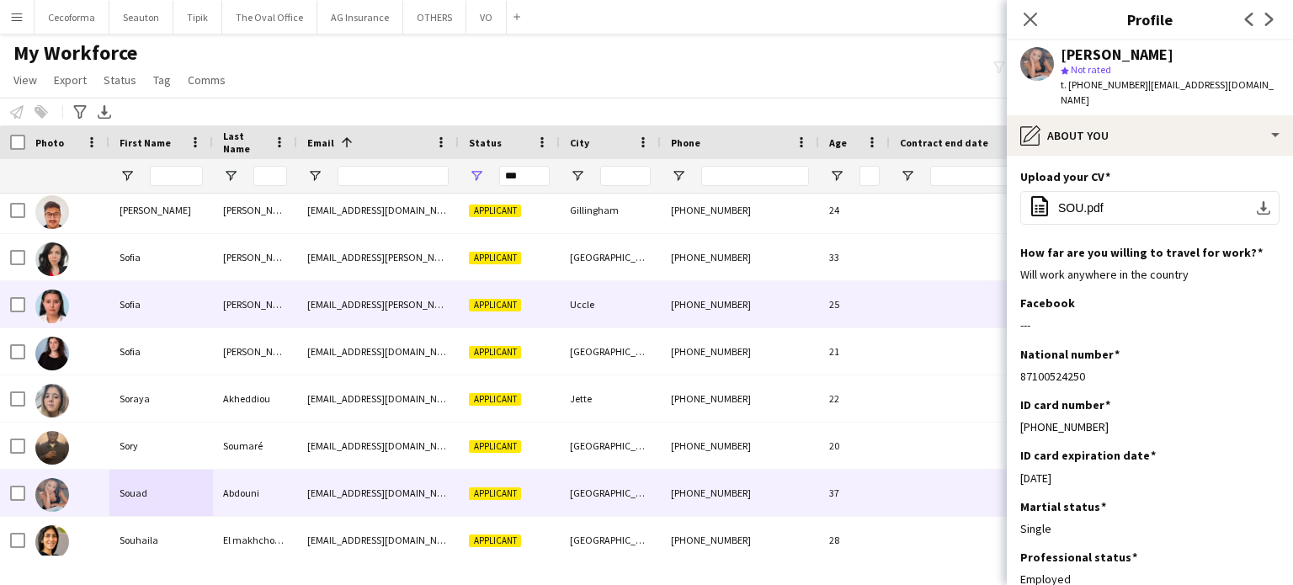
scroll to position [15080, 0]
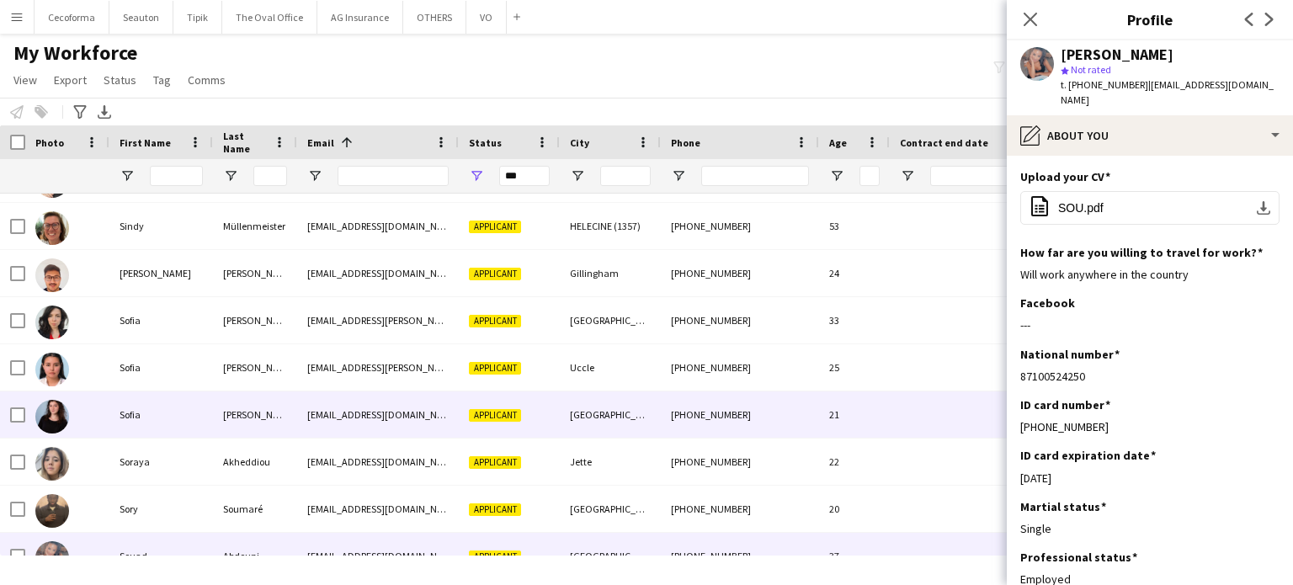
click at [125, 415] on div "Sofia" at bounding box center [161, 415] width 104 height 46
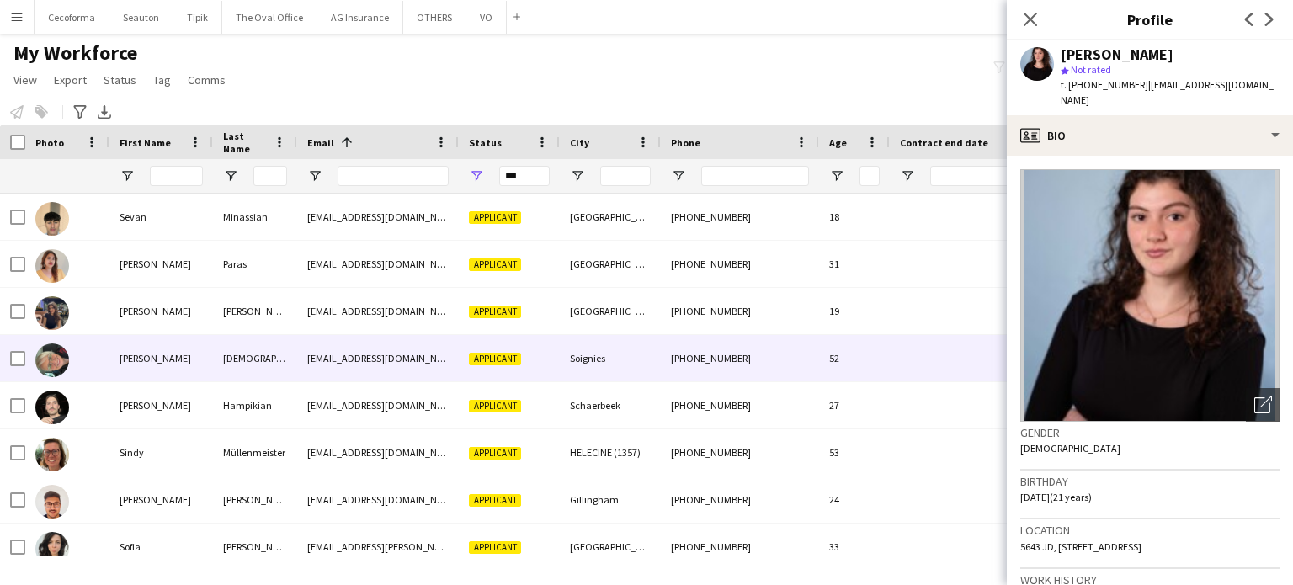
scroll to position [14827, 0]
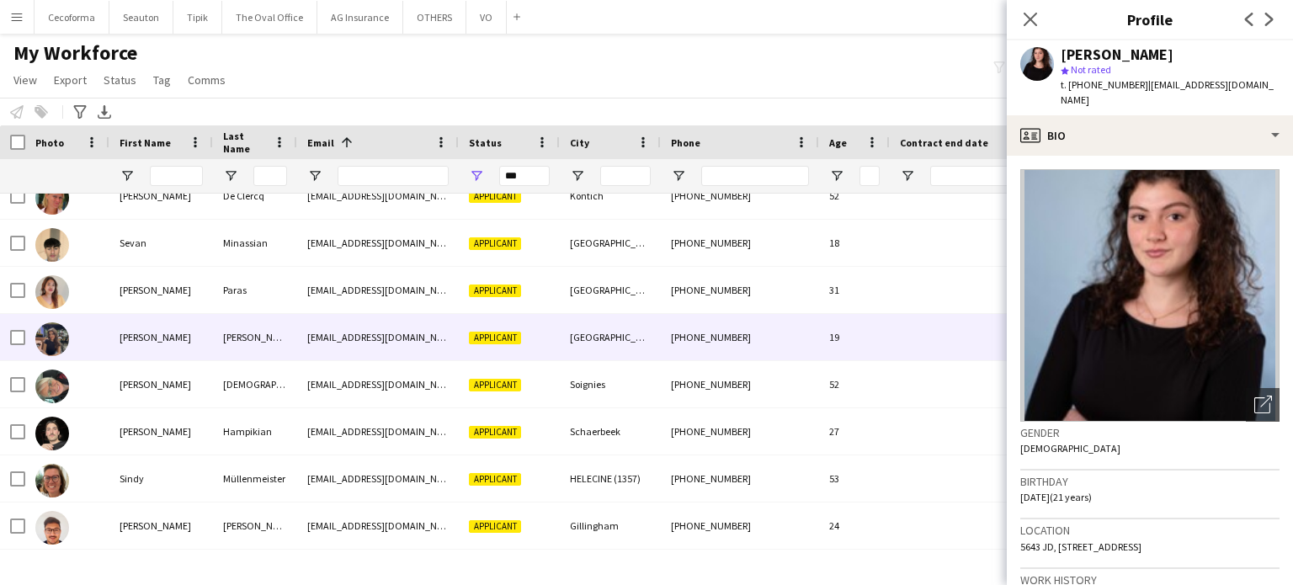
click at [135, 343] on div "Sheyna" at bounding box center [161, 337] width 104 height 46
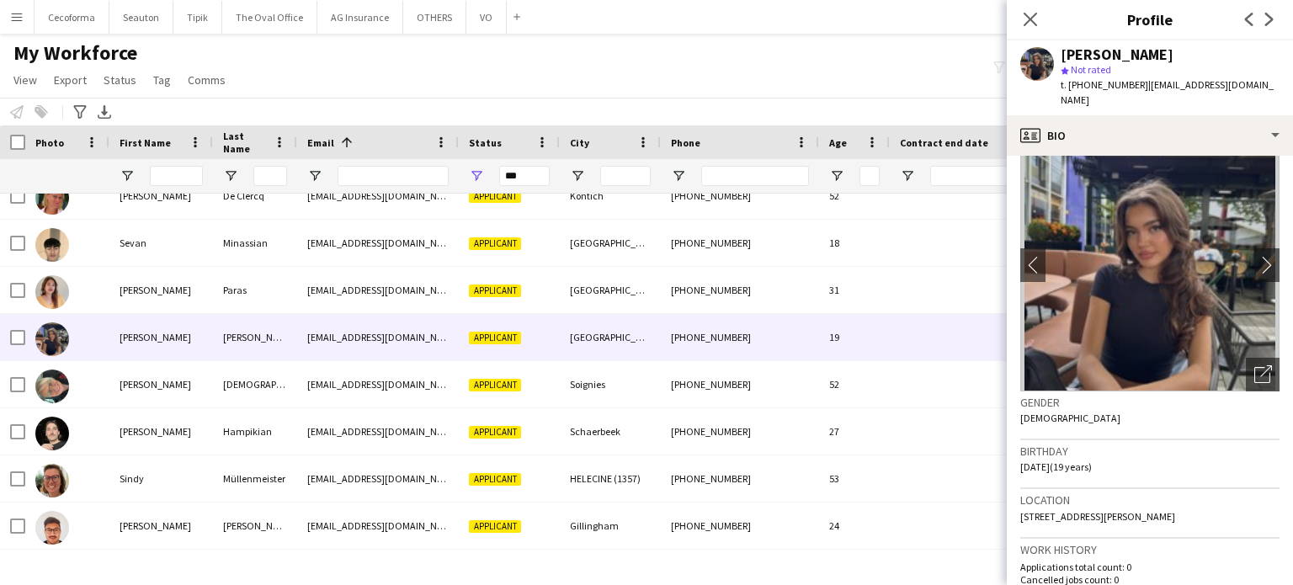
scroll to position [0, 0]
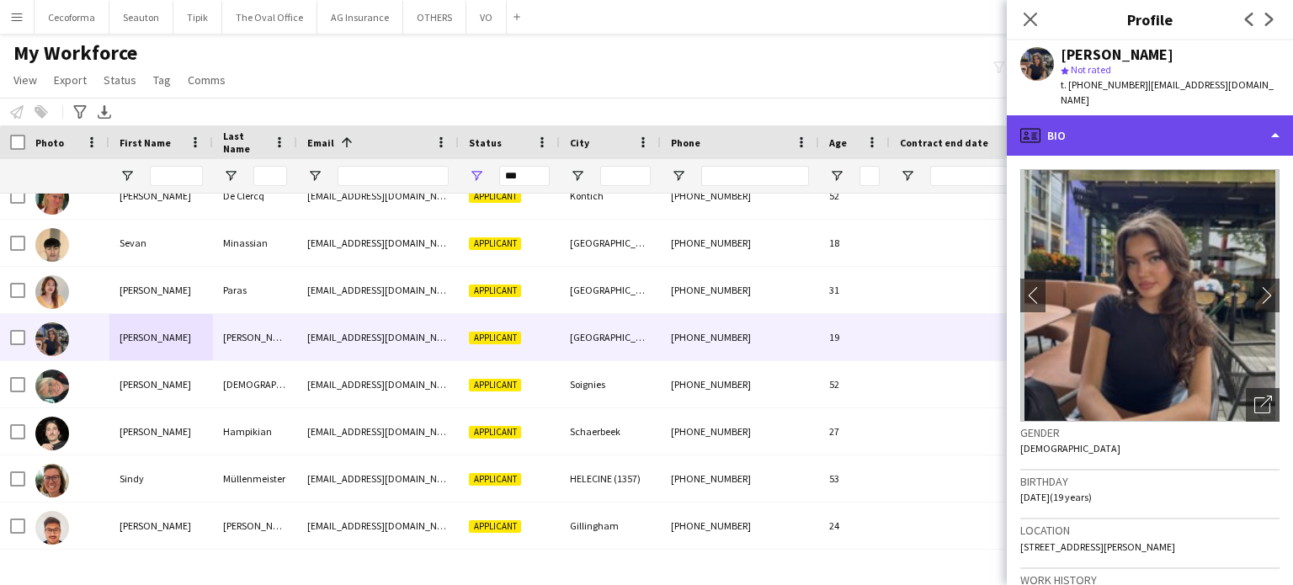
click at [1282, 119] on div "profile Bio" at bounding box center [1150, 135] width 286 height 40
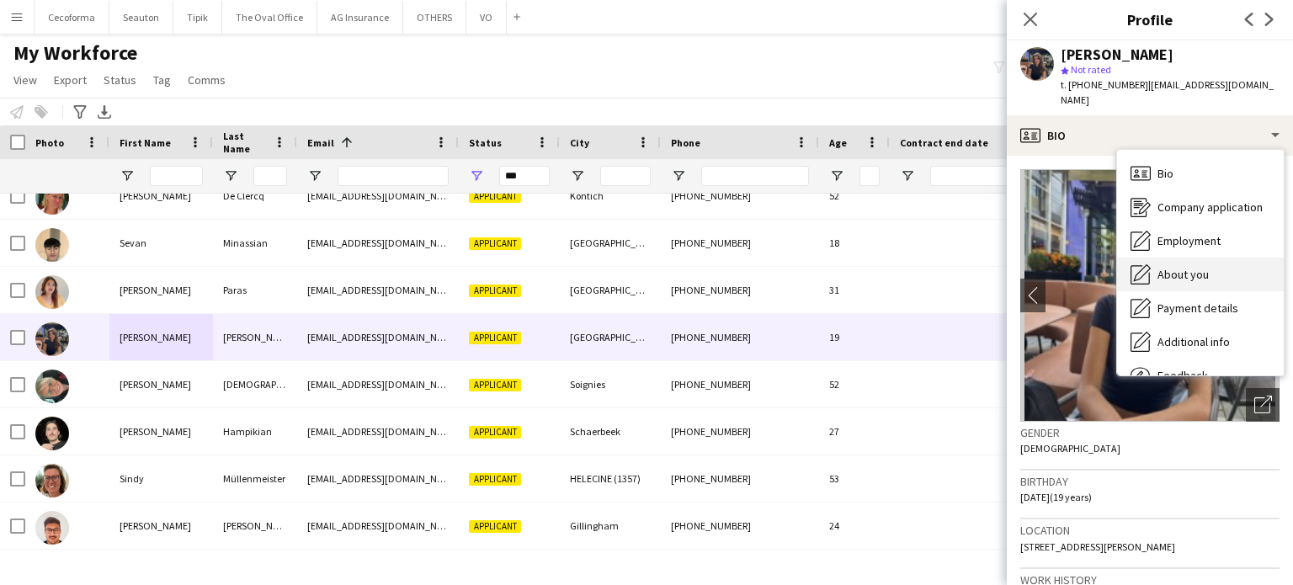
click at [1190, 267] on span "About you" at bounding box center [1183, 274] width 51 height 15
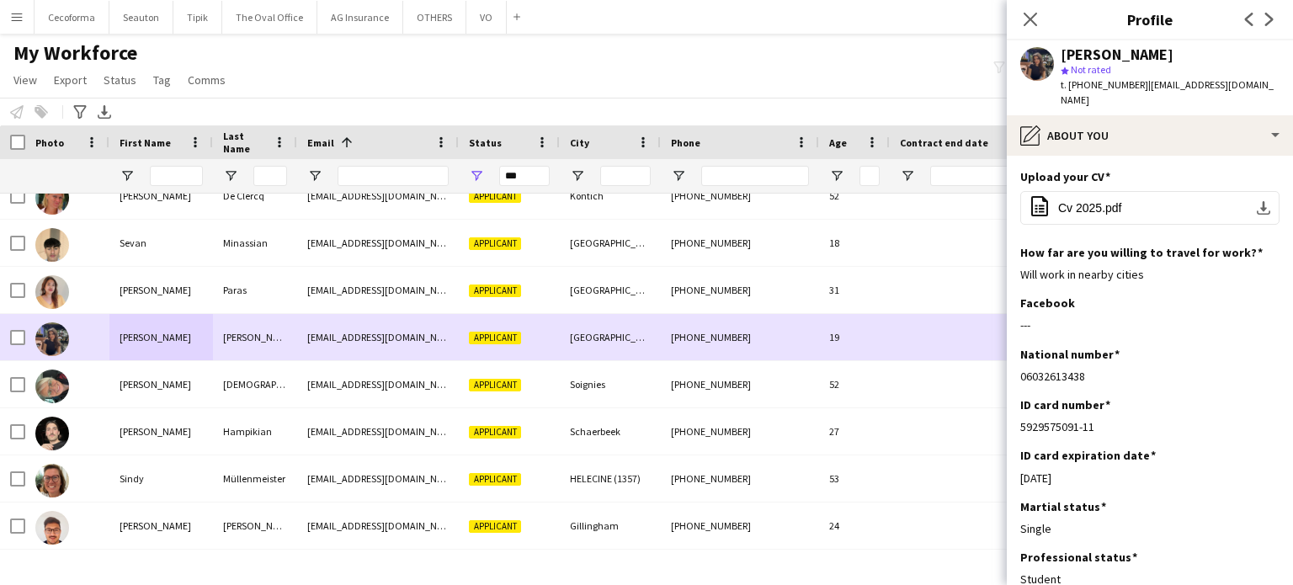
scroll to position [14743, 0]
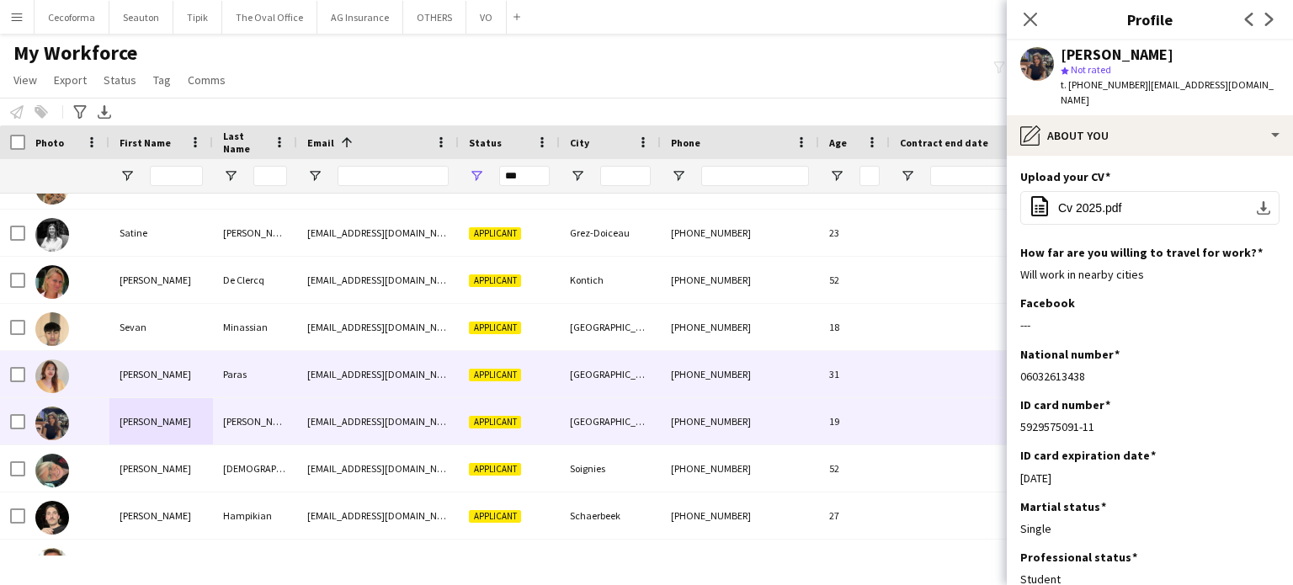
click at [139, 376] on div "Sharelynne" at bounding box center [161, 374] width 104 height 46
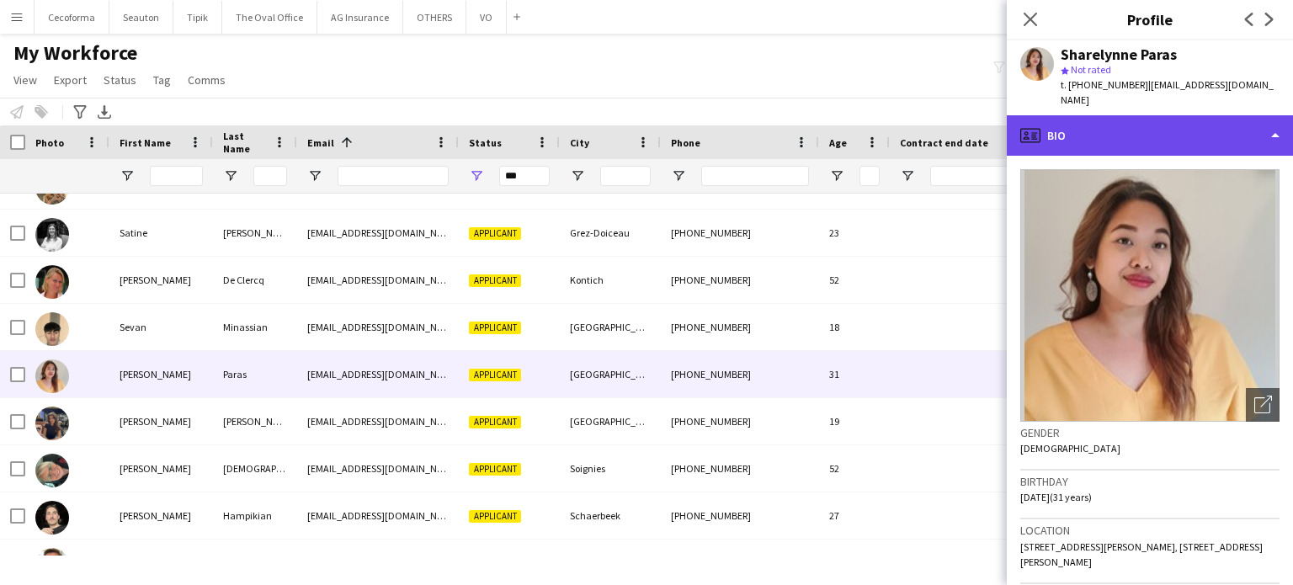
click at [1275, 121] on div "profile Bio" at bounding box center [1150, 135] width 286 height 40
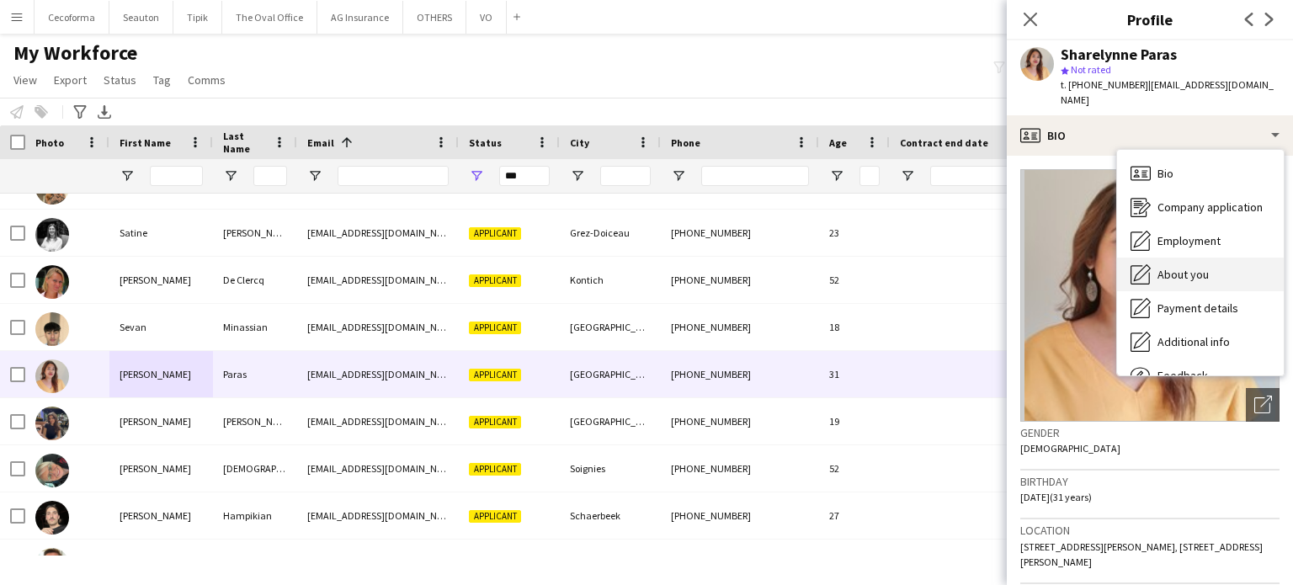
click at [1179, 267] on span "About you" at bounding box center [1183, 274] width 51 height 15
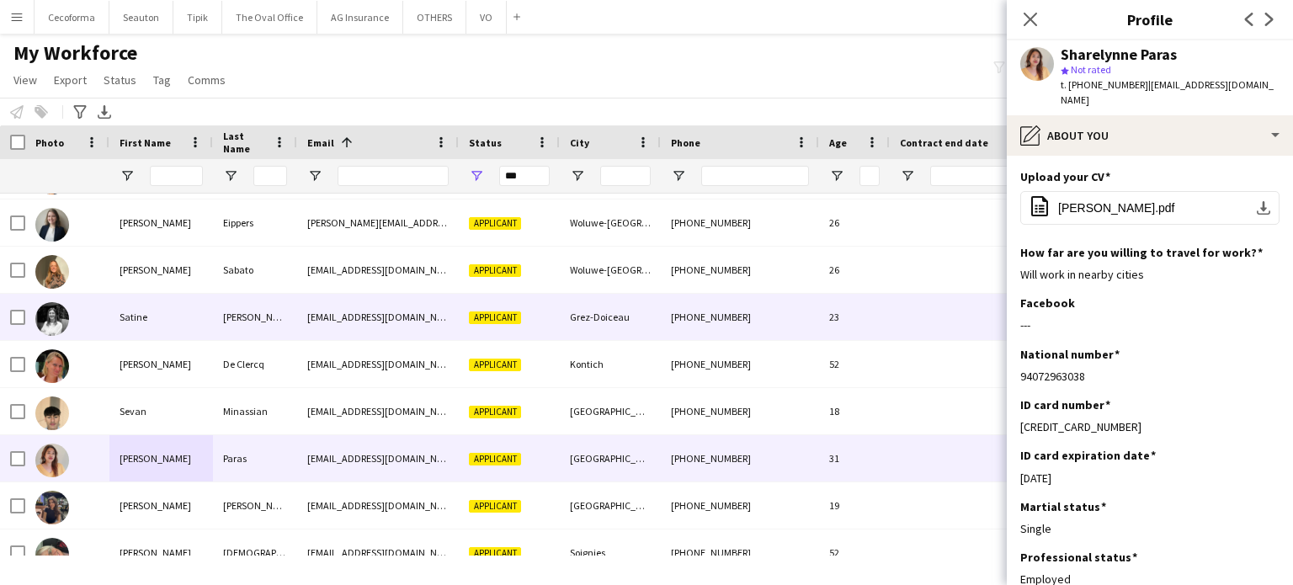
scroll to position [14490, 0]
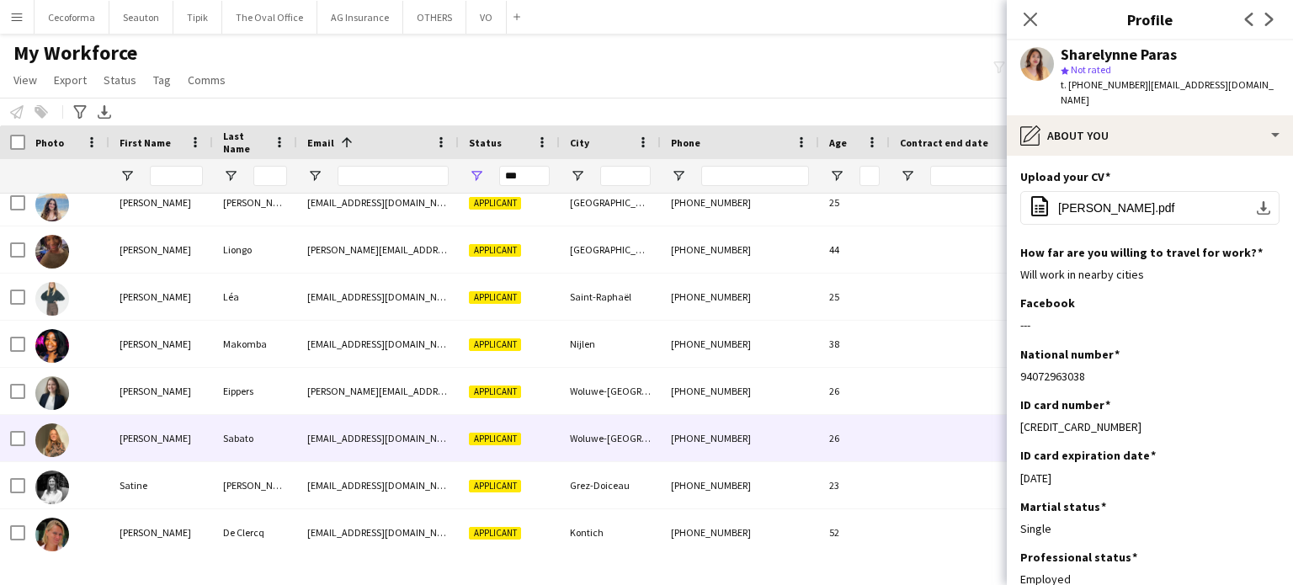
click at [182, 440] on div "Sara" at bounding box center [161, 438] width 104 height 46
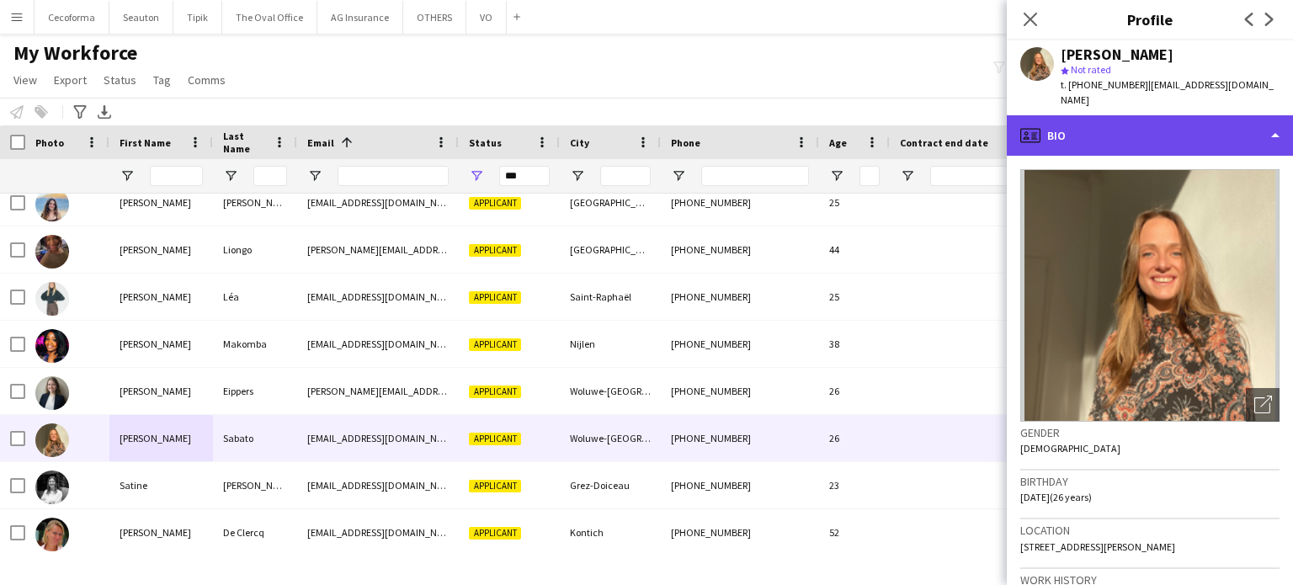
click at [1274, 115] on div "profile Bio" at bounding box center [1150, 135] width 286 height 40
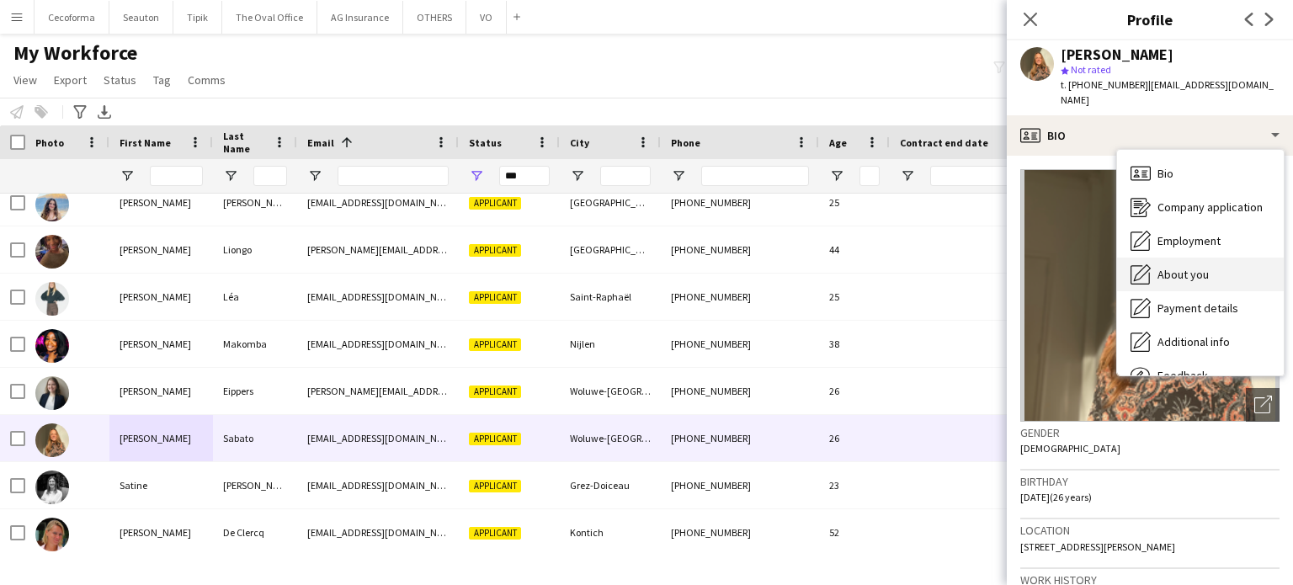
click at [1191, 267] on span "About you" at bounding box center [1183, 274] width 51 height 15
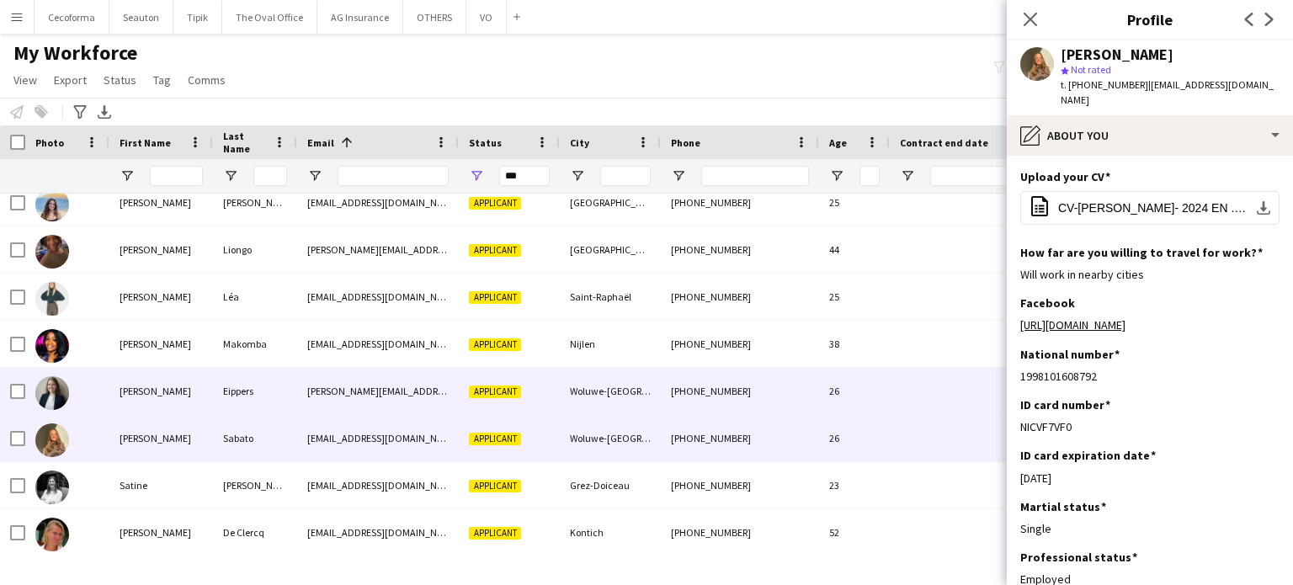
click at [188, 391] on div "[PERSON_NAME]" at bounding box center [161, 391] width 104 height 46
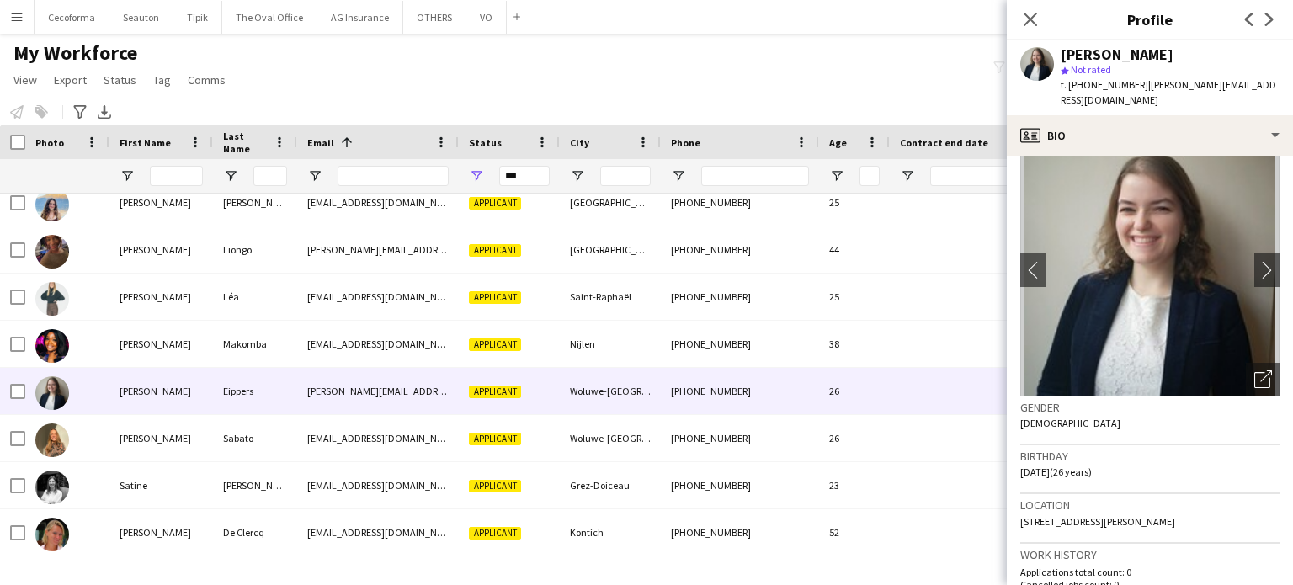
scroll to position [0, 0]
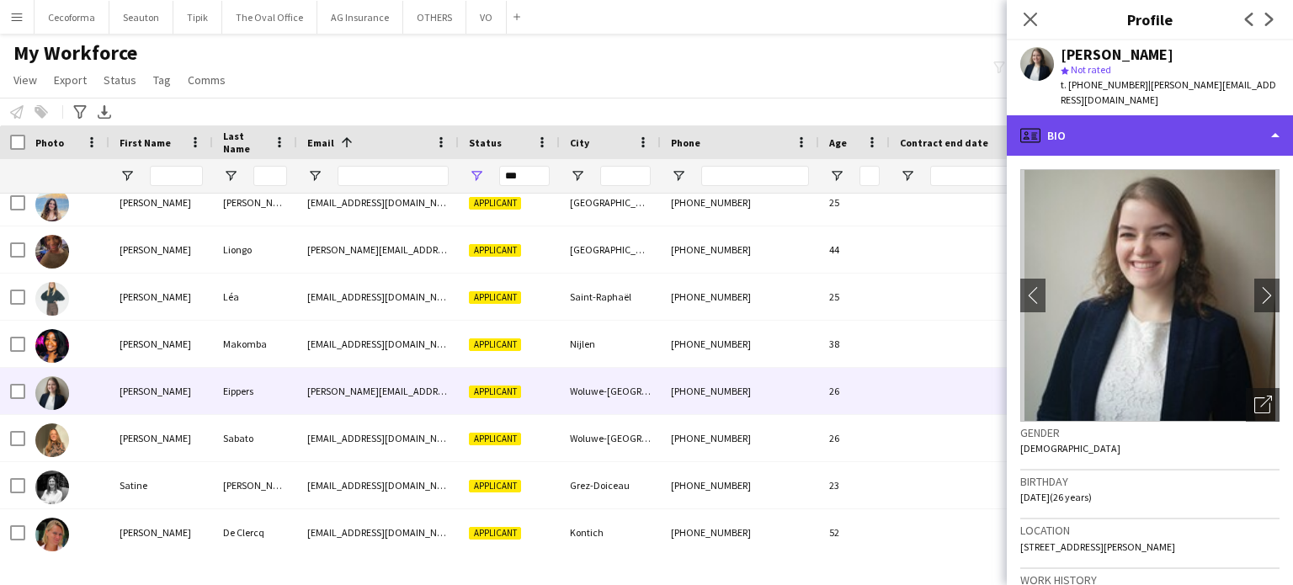
click at [1280, 115] on div "profile Bio" at bounding box center [1150, 135] width 286 height 40
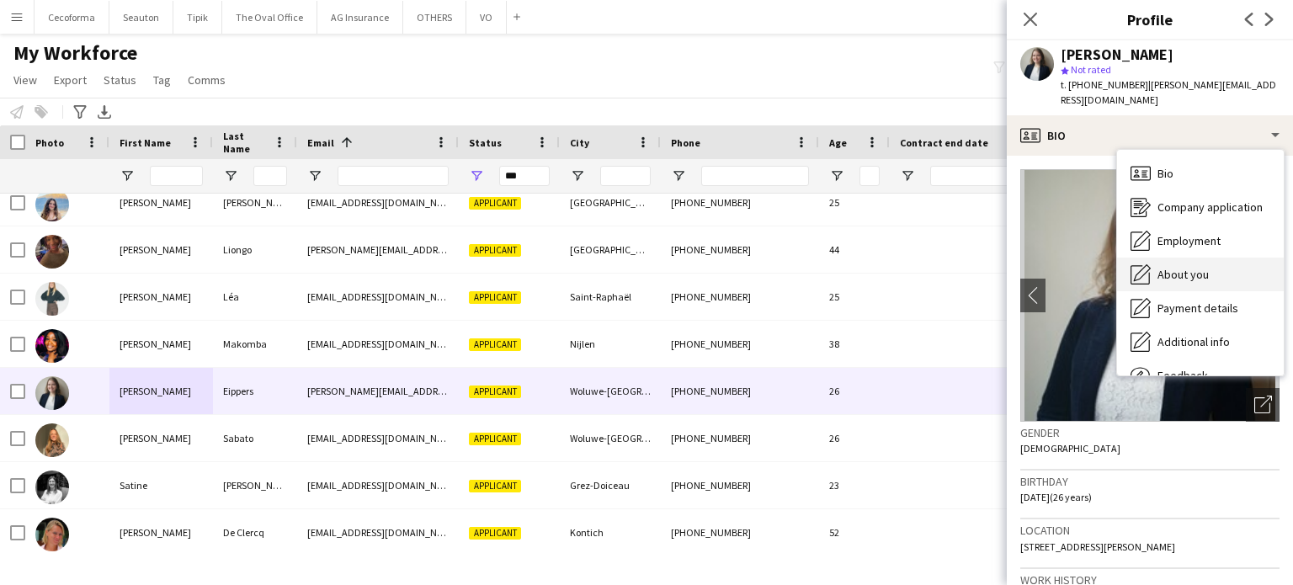
click at [1190, 267] on span "About you" at bounding box center [1183, 274] width 51 height 15
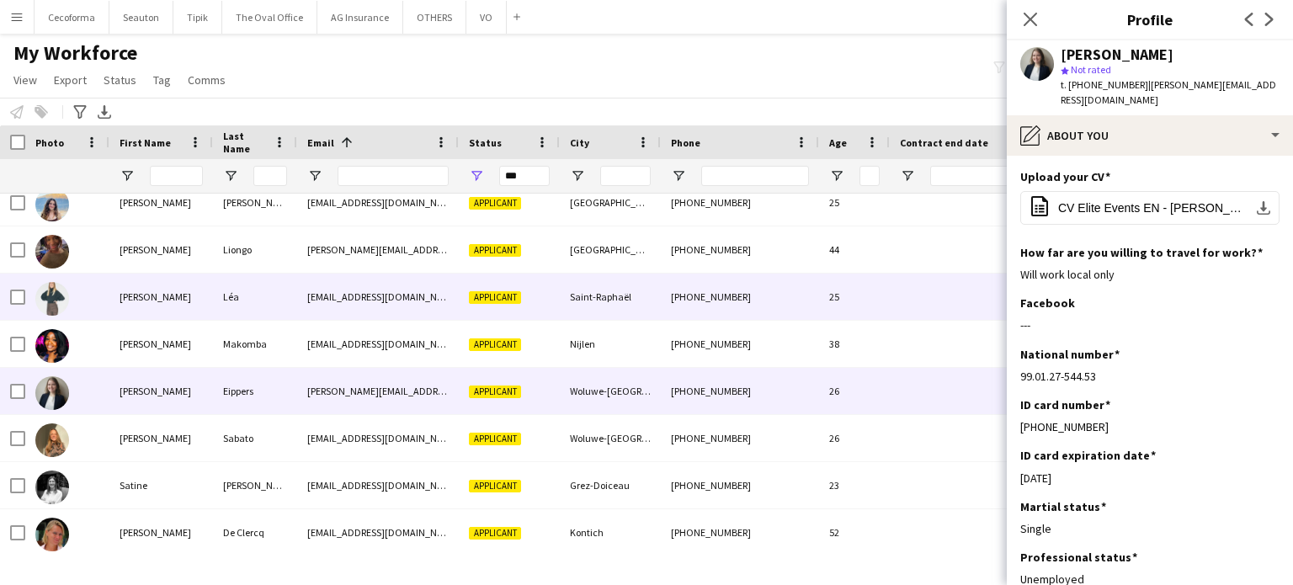
click at [152, 299] on div "Sanchez" at bounding box center [161, 297] width 104 height 46
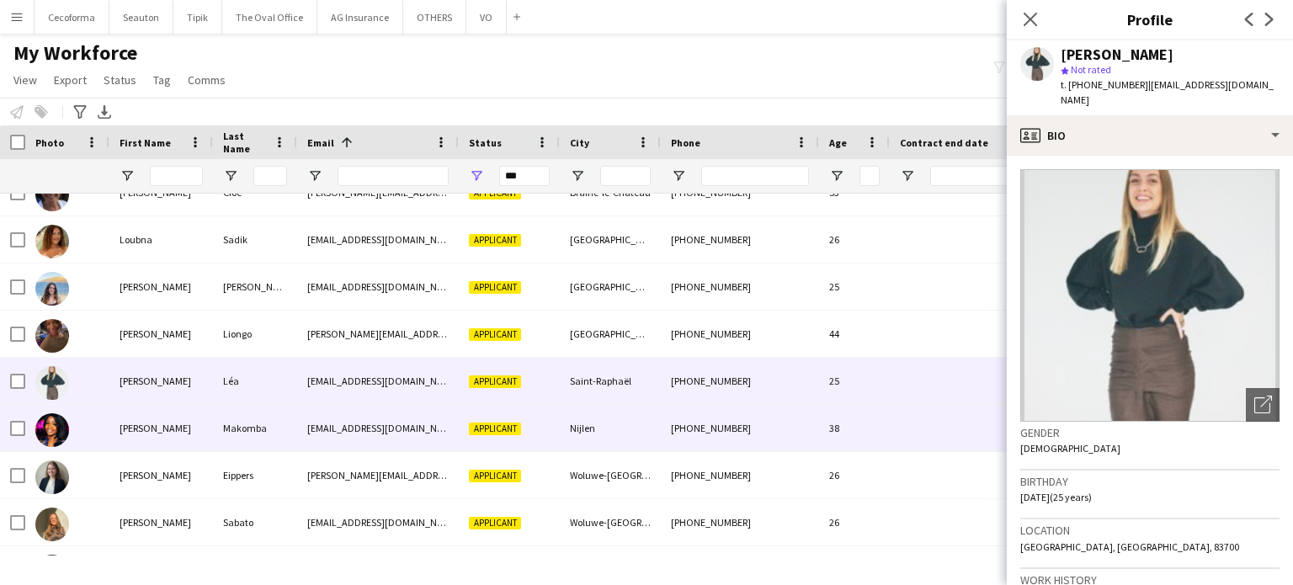
scroll to position [14322, 0]
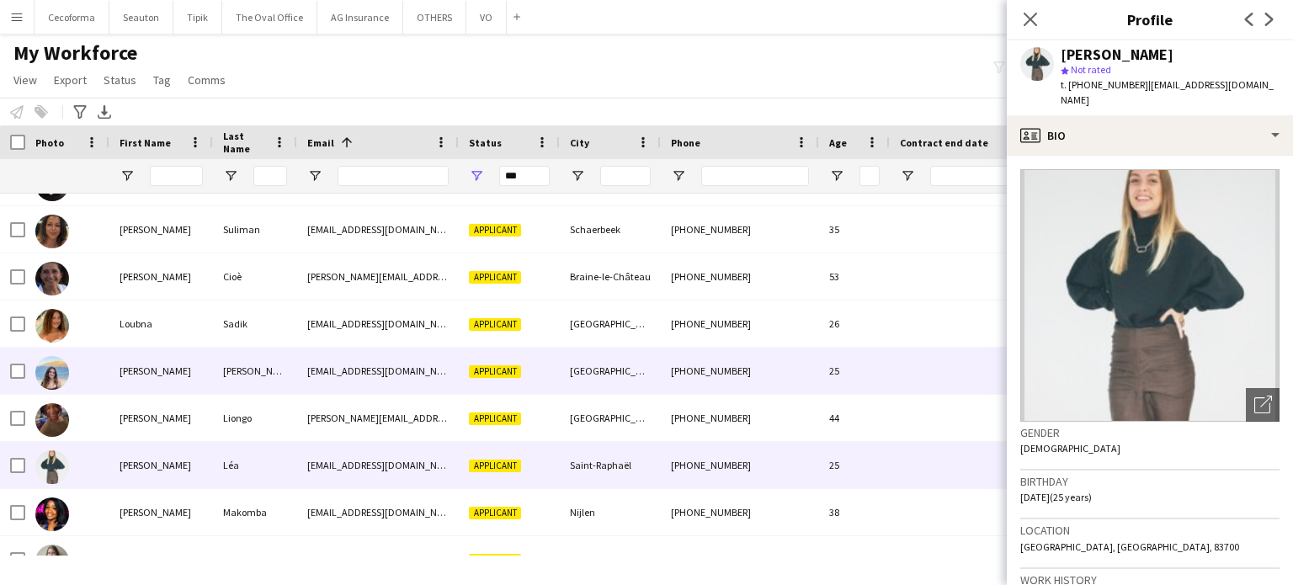
click at [151, 376] on div "[PERSON_NAME]" at bounding box center [161, 371] width 104 height 46
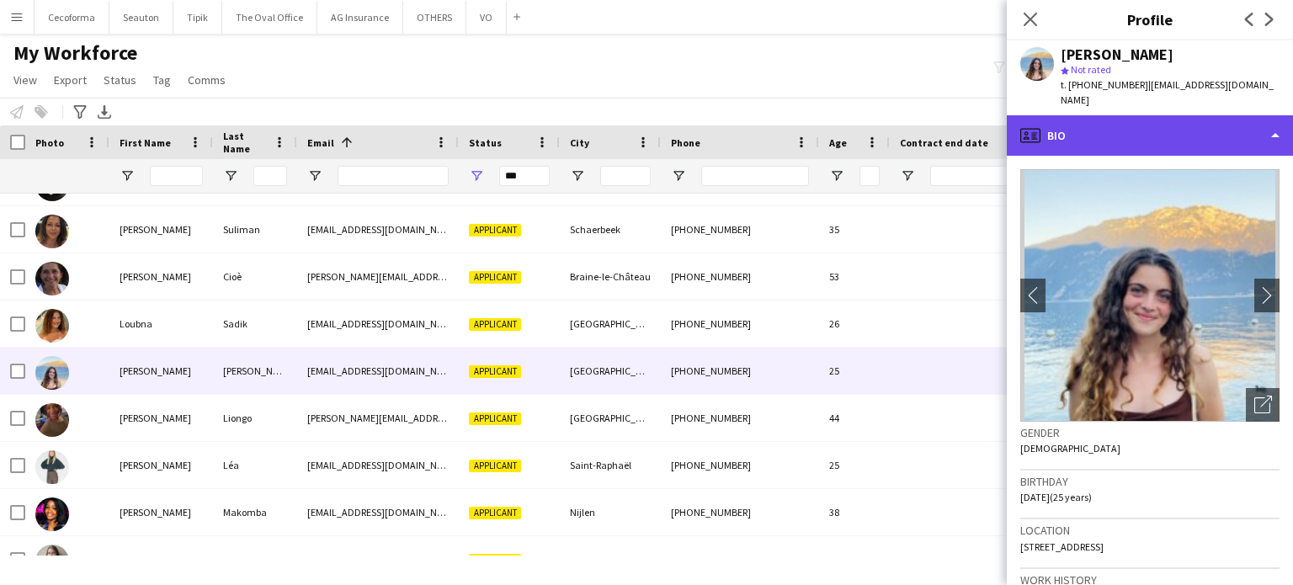
click at [1279, 123] on div "profile Bio" at bounding box center [1150, 135] width 286 height 40
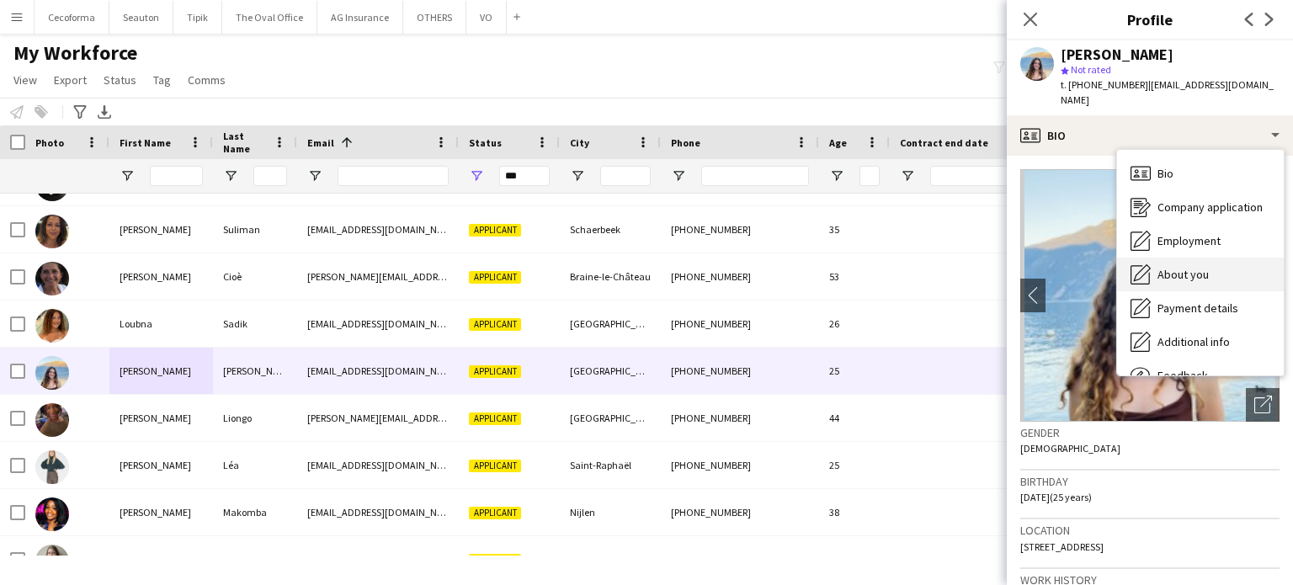
click at [1185, 267] on span "About you" at bounding box center [1183, 274] width 51 height 15
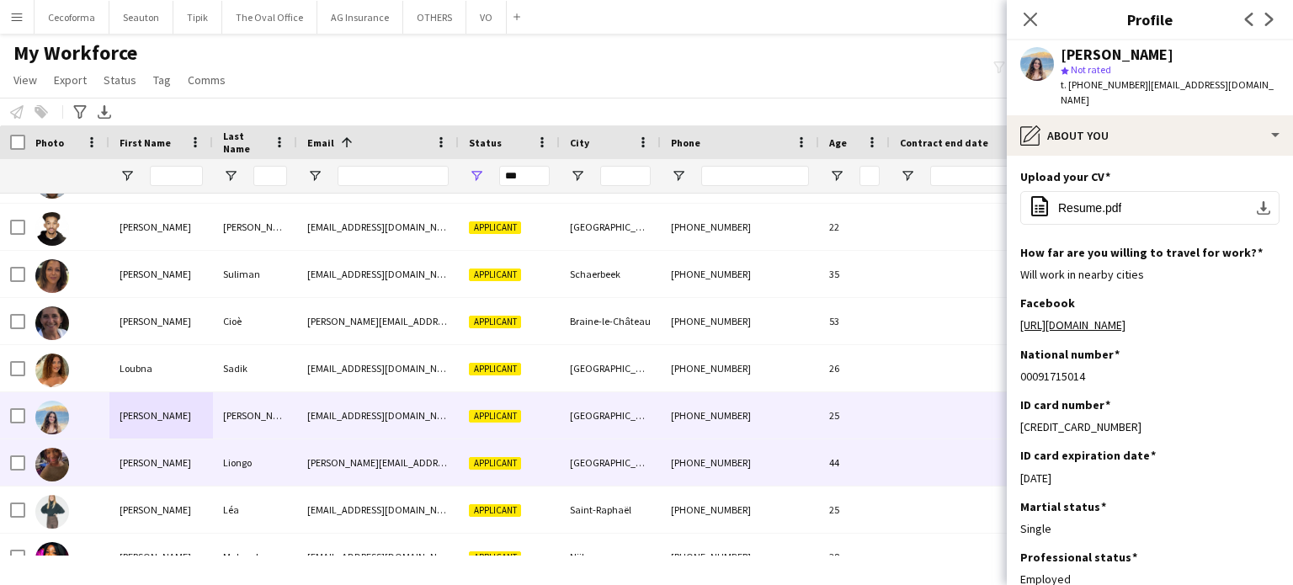
scroll to position [14238, 0]
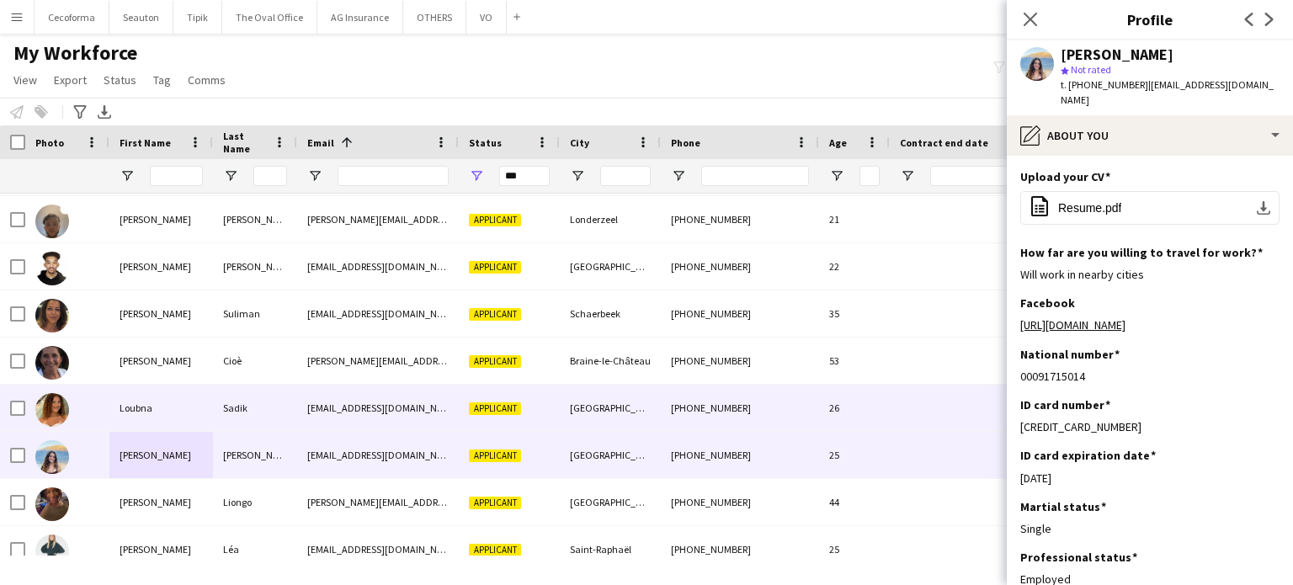
click at [818, 415] on div "+32471571667" at bounding box center [740, 408] width 158 height 46
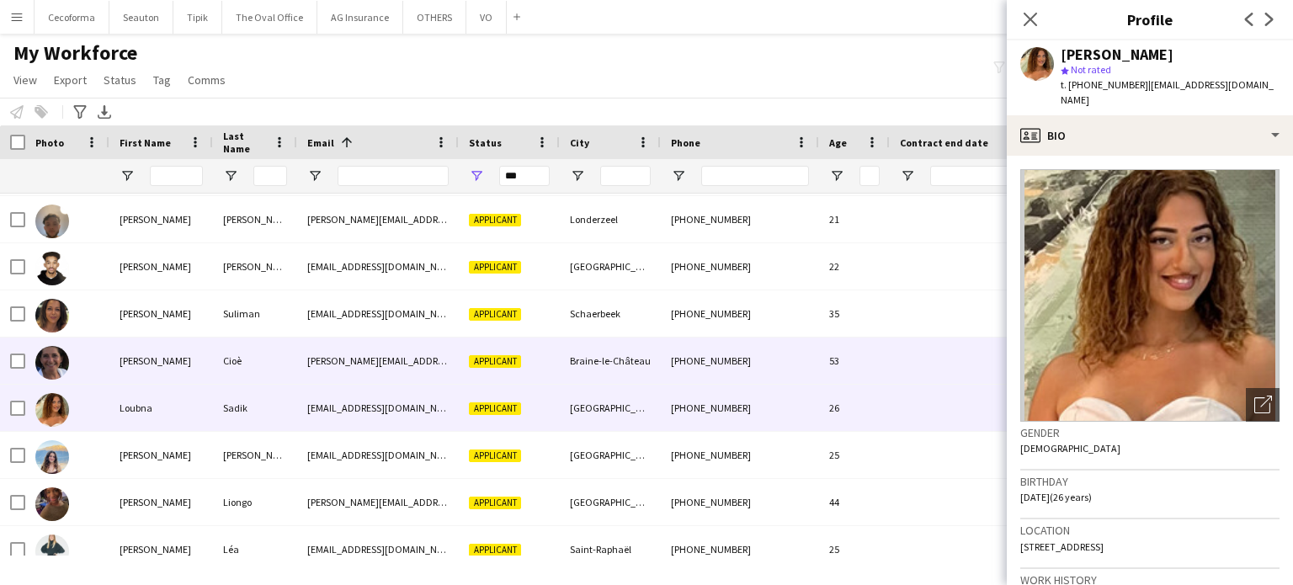
scroll to position [14154, 0]
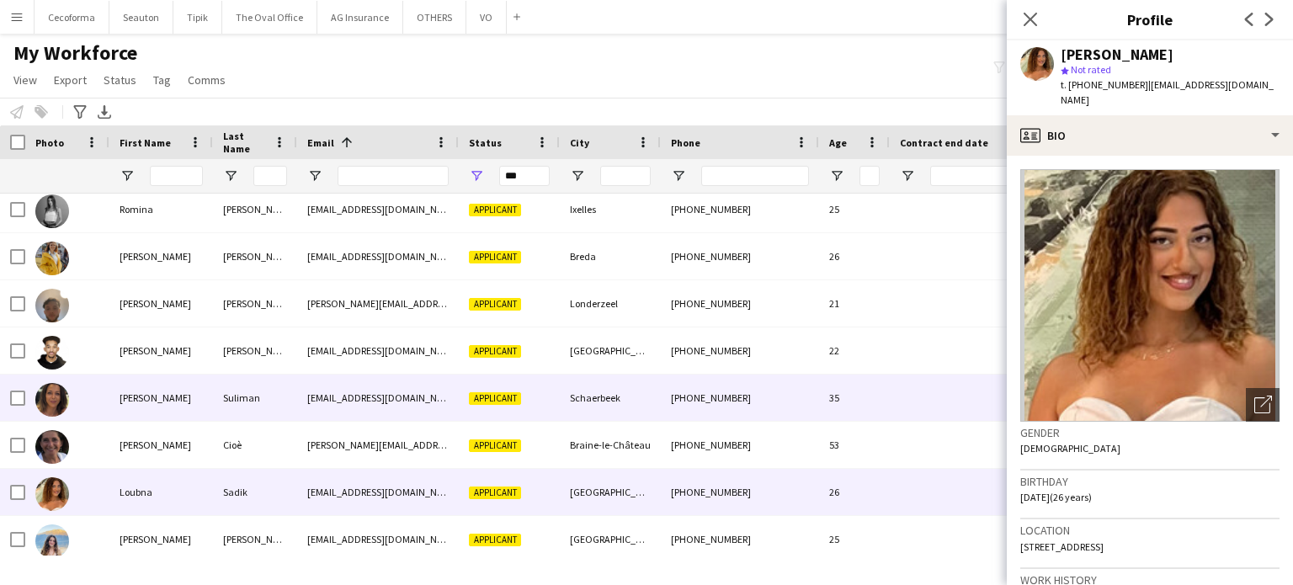
click at [142, 400] on div "Sabina" at bounding box center [161, 398] width 104 height 46
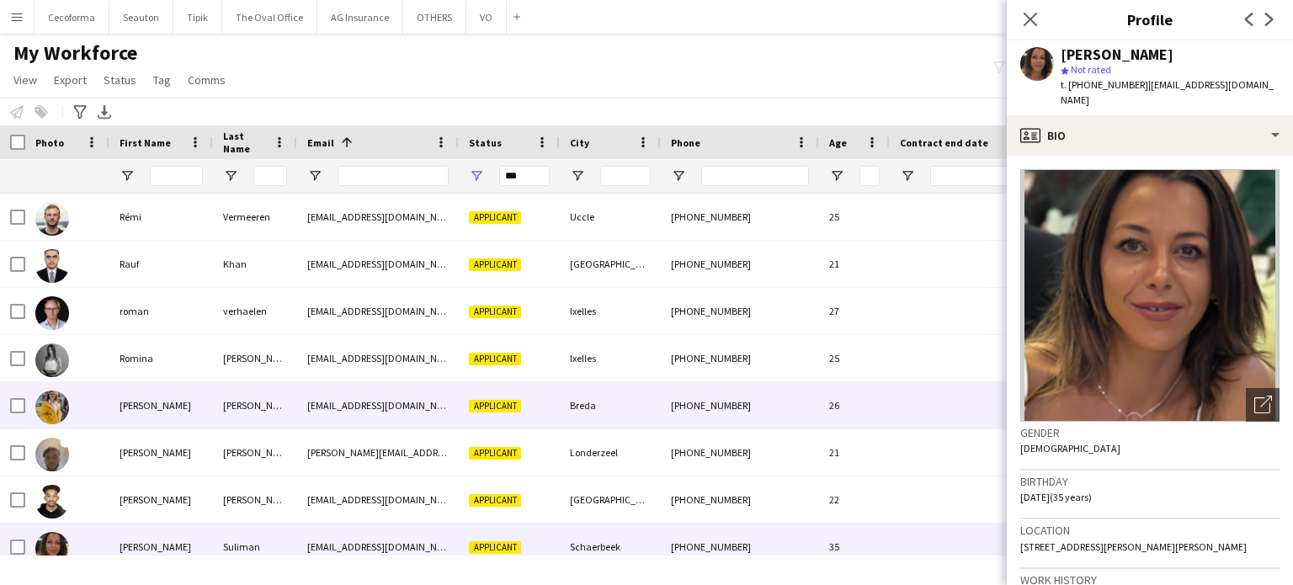
scroll to position [13985, 0]
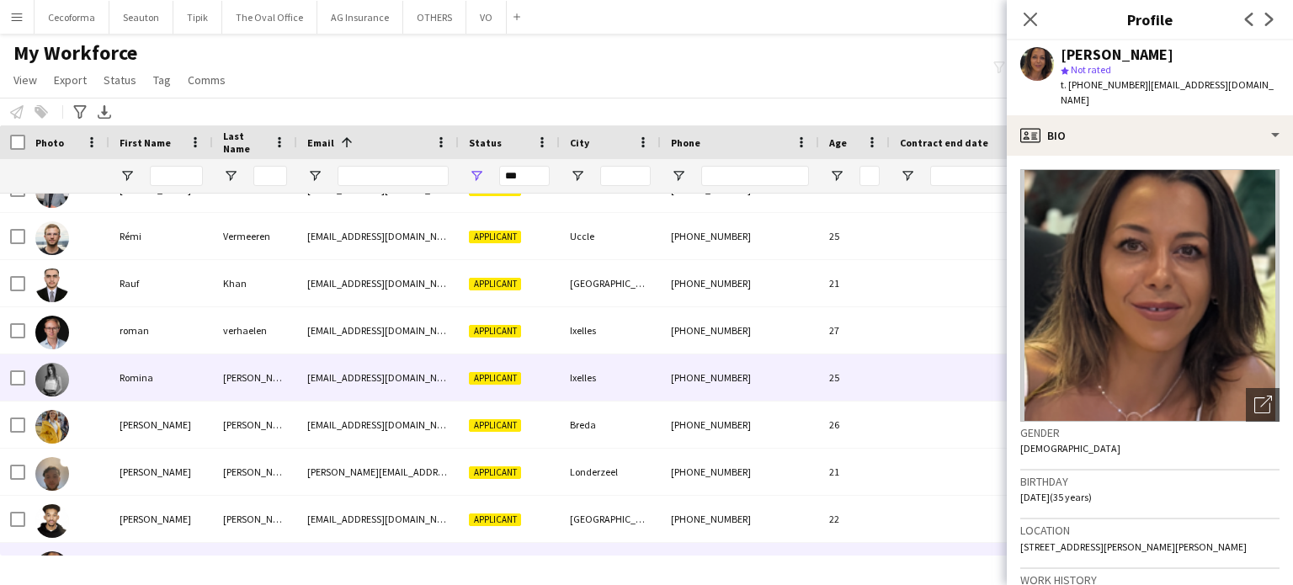
click at [136, 372] on div "Romina" at bounding box center [161, 377] width 104 height 46
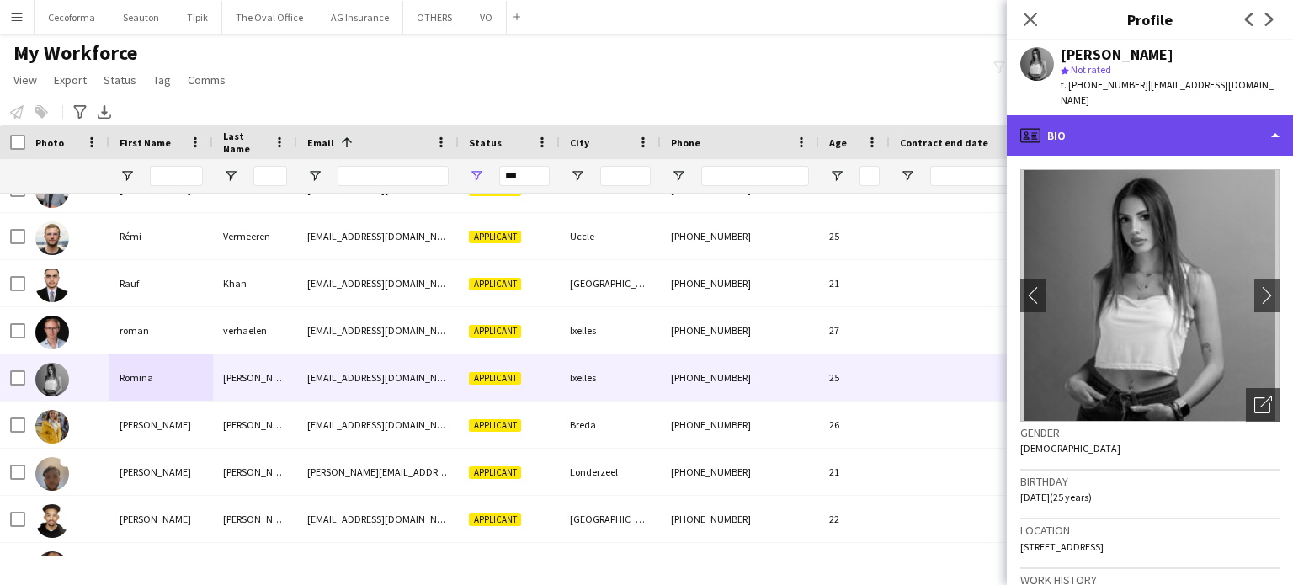
click at [1272, 122] on div "profile Bio" at bounding box center [1150, 135] width 286 height 40
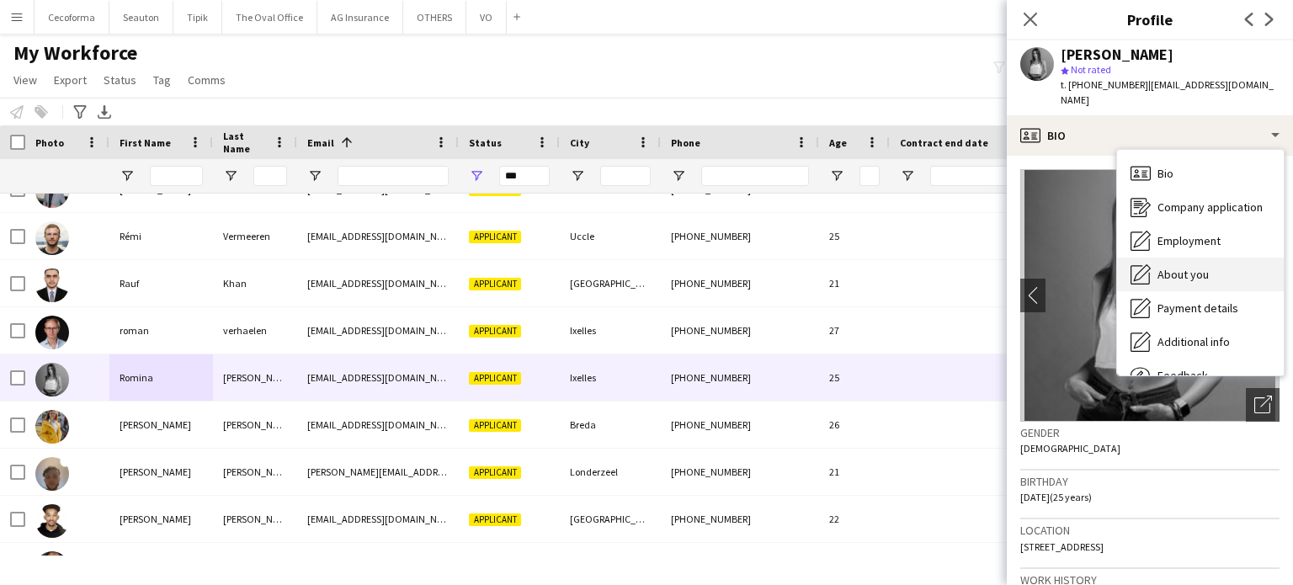
click at [1181, 267] on span "About you" at bounding box center [1183, 274] width 51 height 15
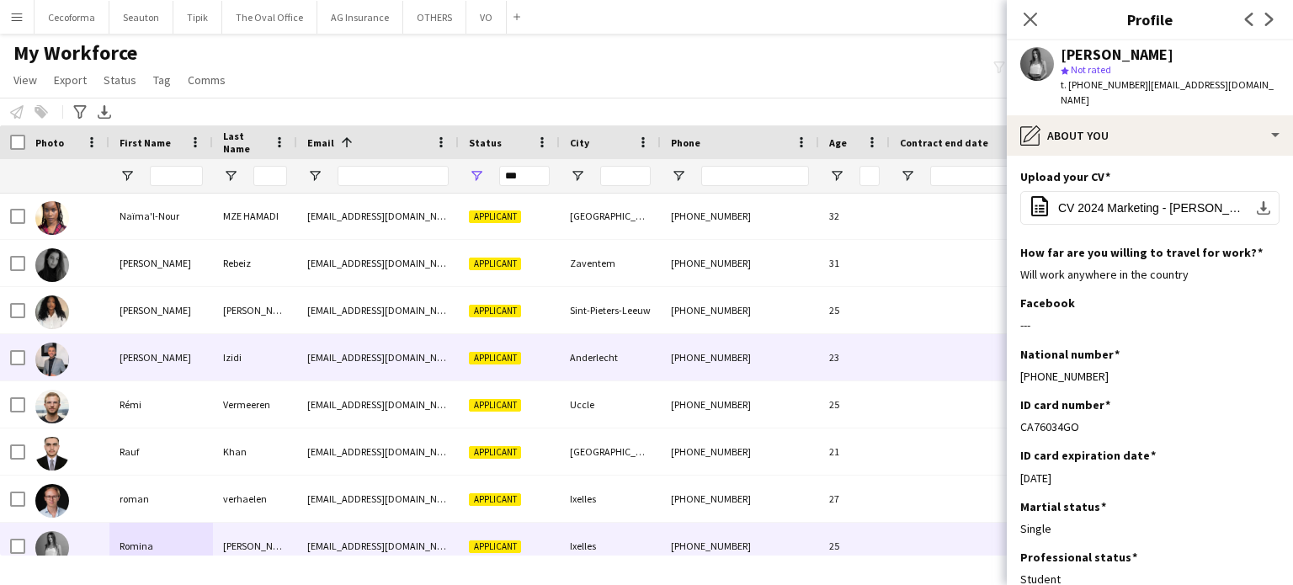
scroll to position [13733, 0]
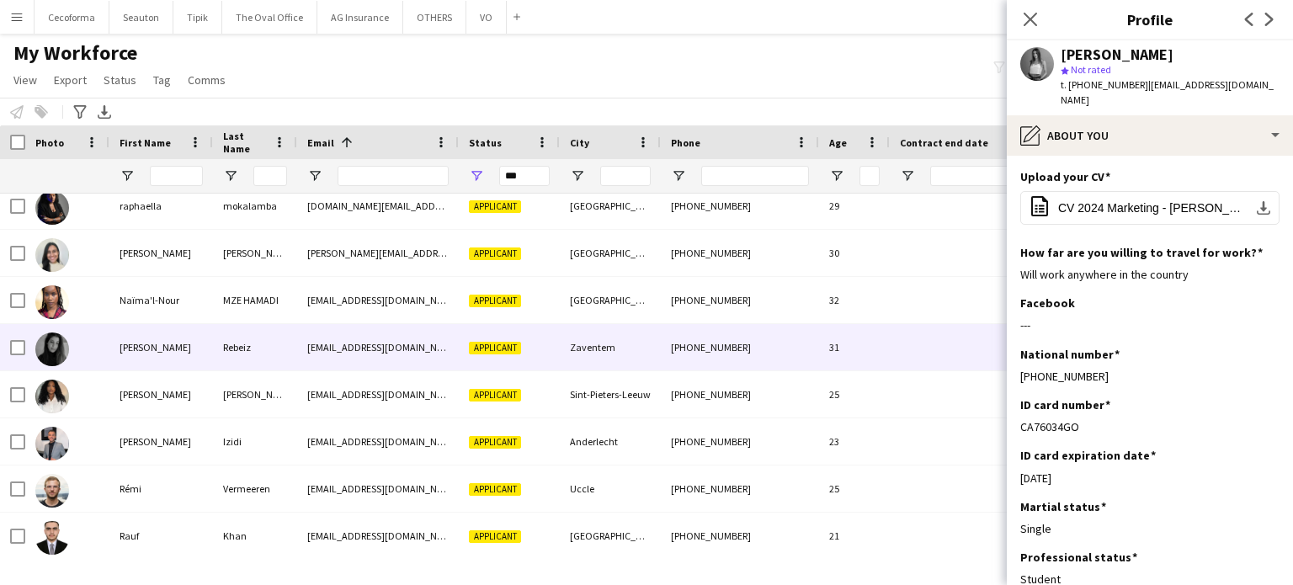
click at [136, 349] on div "[PERSON_NAME]" at bounding box center [161, 347] width 104 height 46
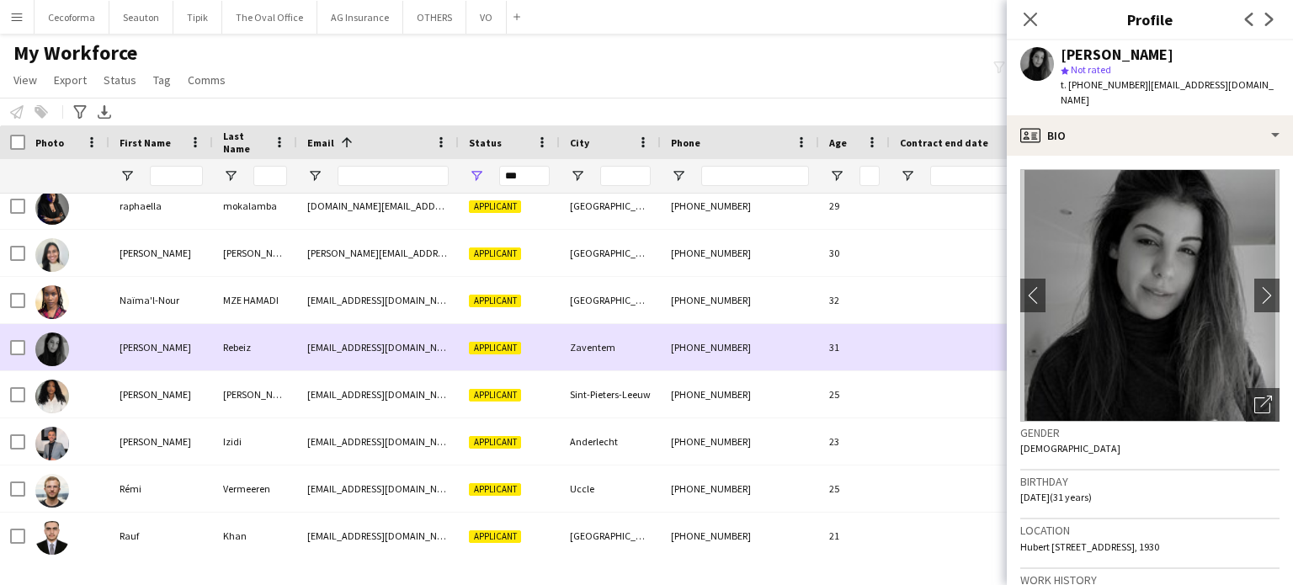
click at [862, 350] on div "31" at bounding box center [854, 347] width 71 height 46
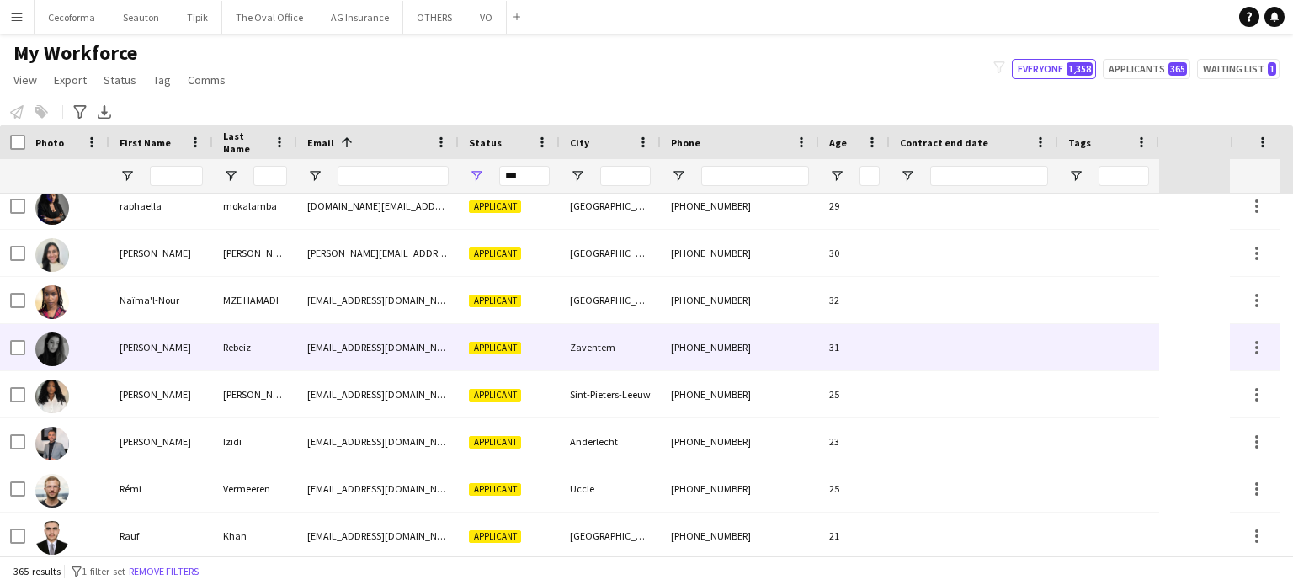
click at [862, 350] on div "31" at bounding box center [854, 347] width 71 height 46
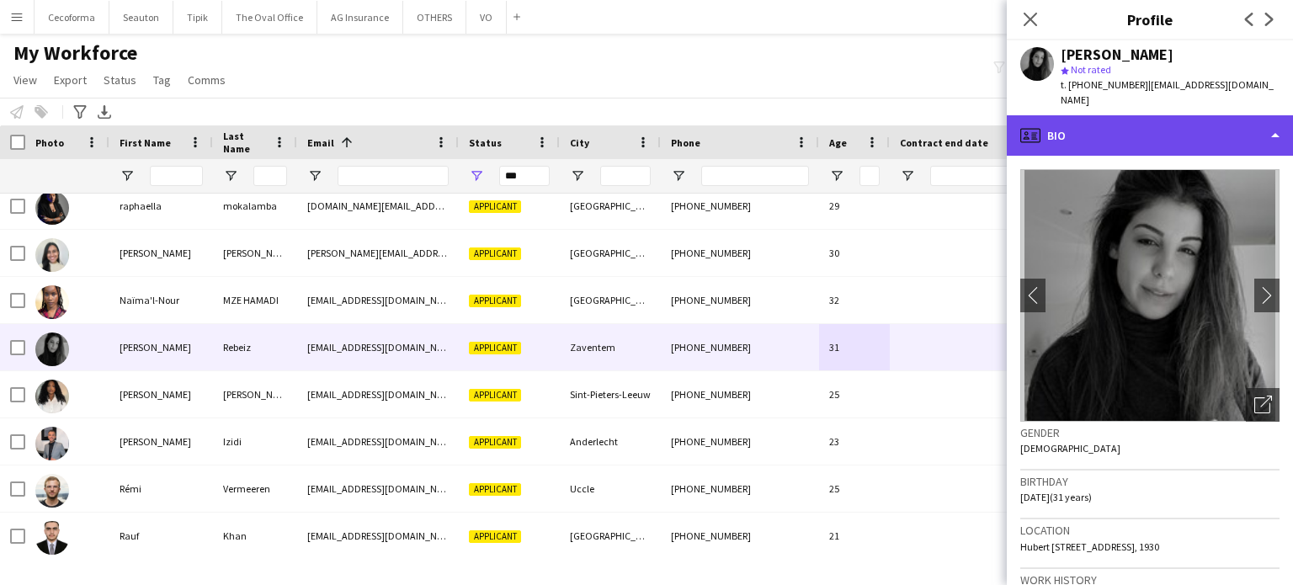
click at [1279, 121] on div "profile Bio" at bounding box center [1150, 135] width 286 height 40
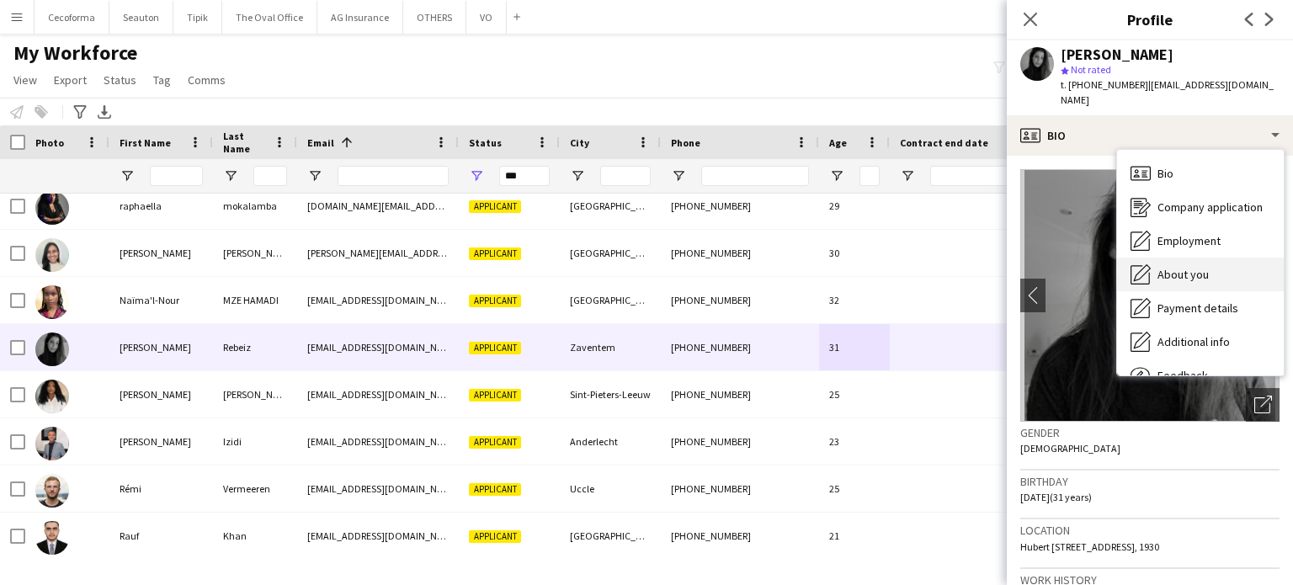
click at [1195, 267] on span "About you" at bounding box center [1183, 274] width 51 height 15
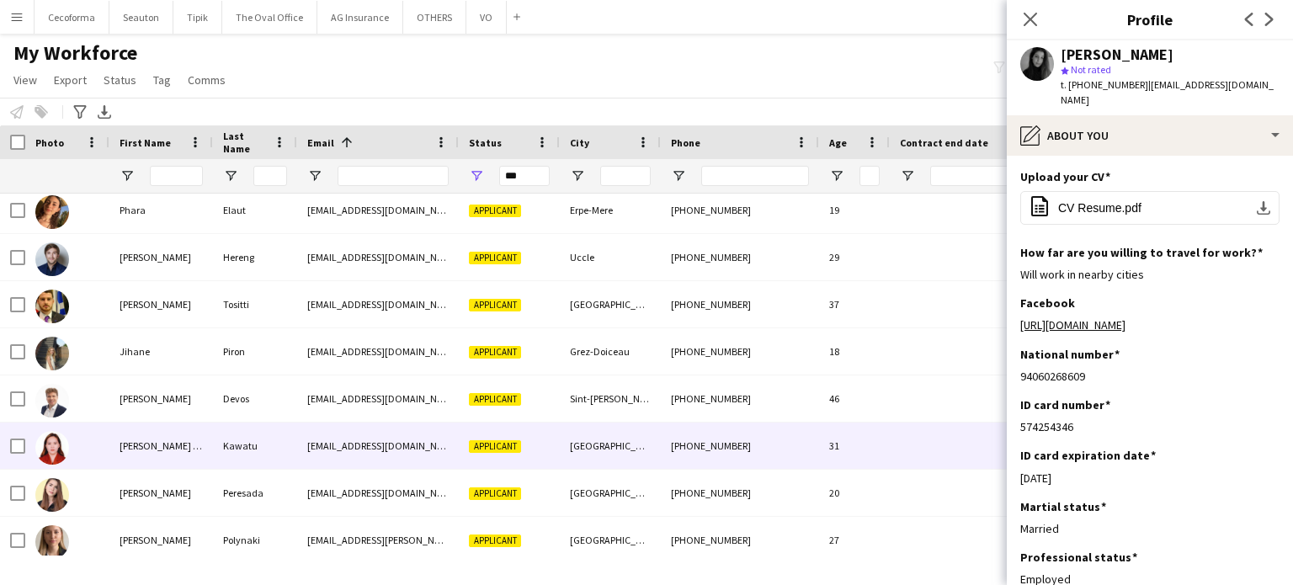
scroll to position [13143, 0]
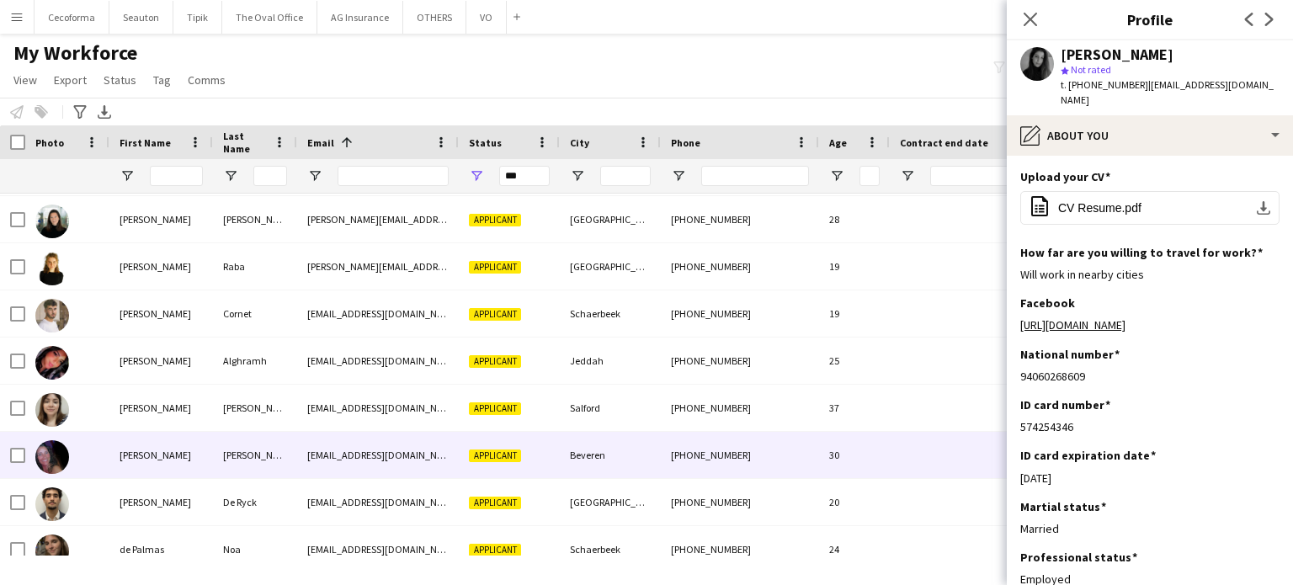
click at [856, 454] on div "30" at bounding box center [854, 455] width 71 height 46
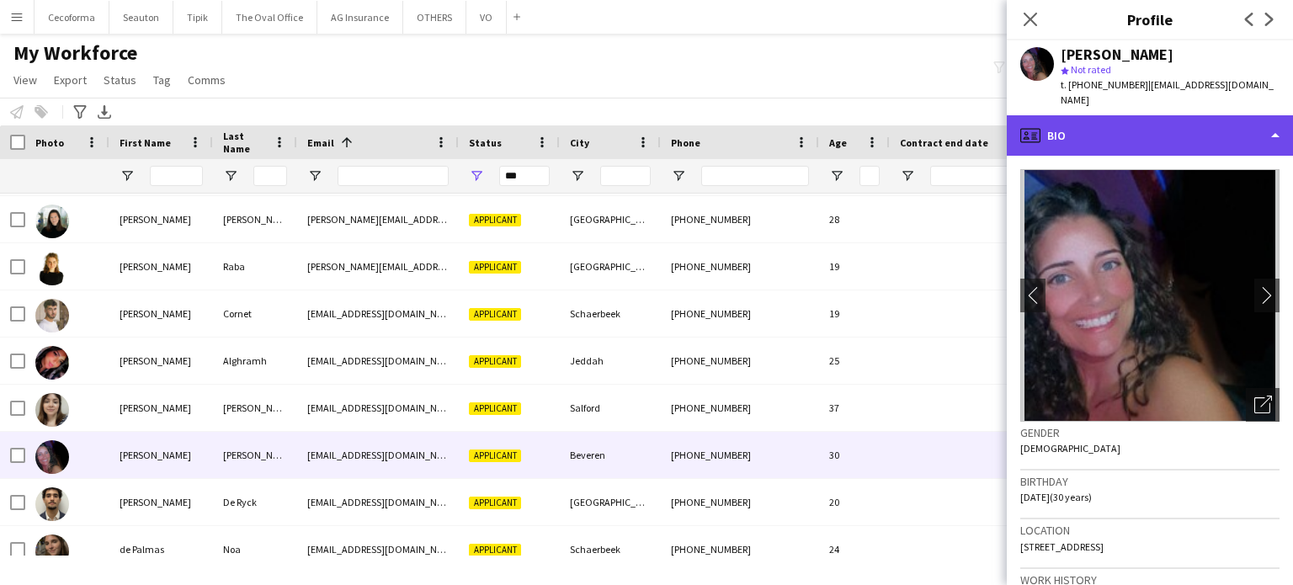
click at [1276, 120] on div "profile Bio" at bounding box center [1150, 135] width 286 height 40
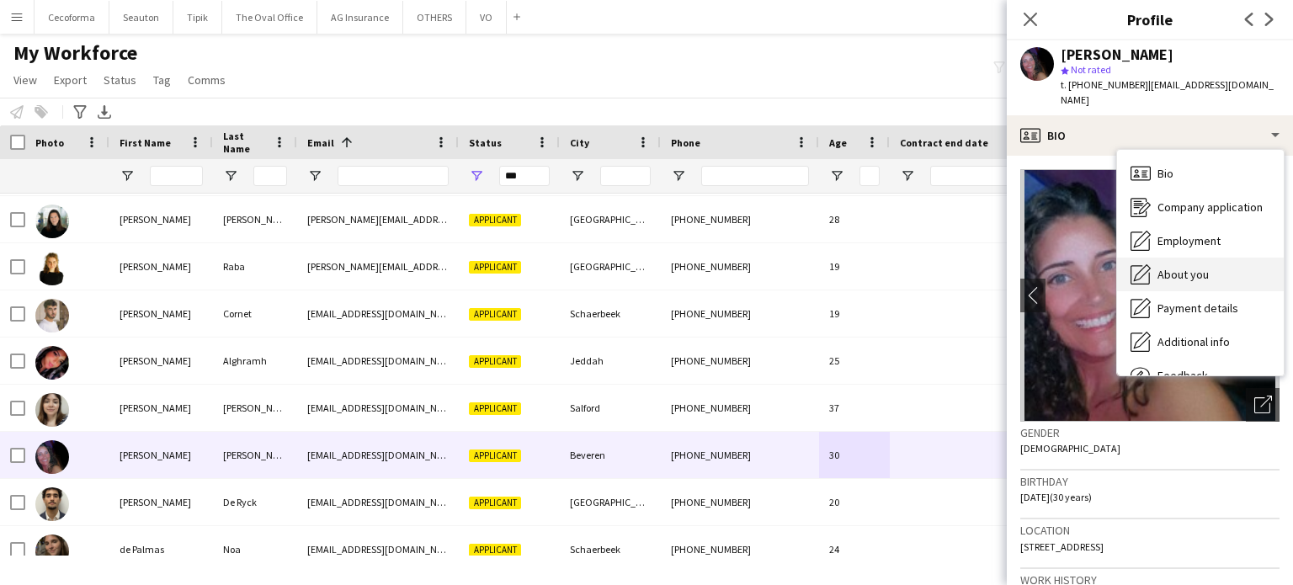
click at [1181, 267] on span "About you" at bounding box center [1183, 274] width 51 height 15
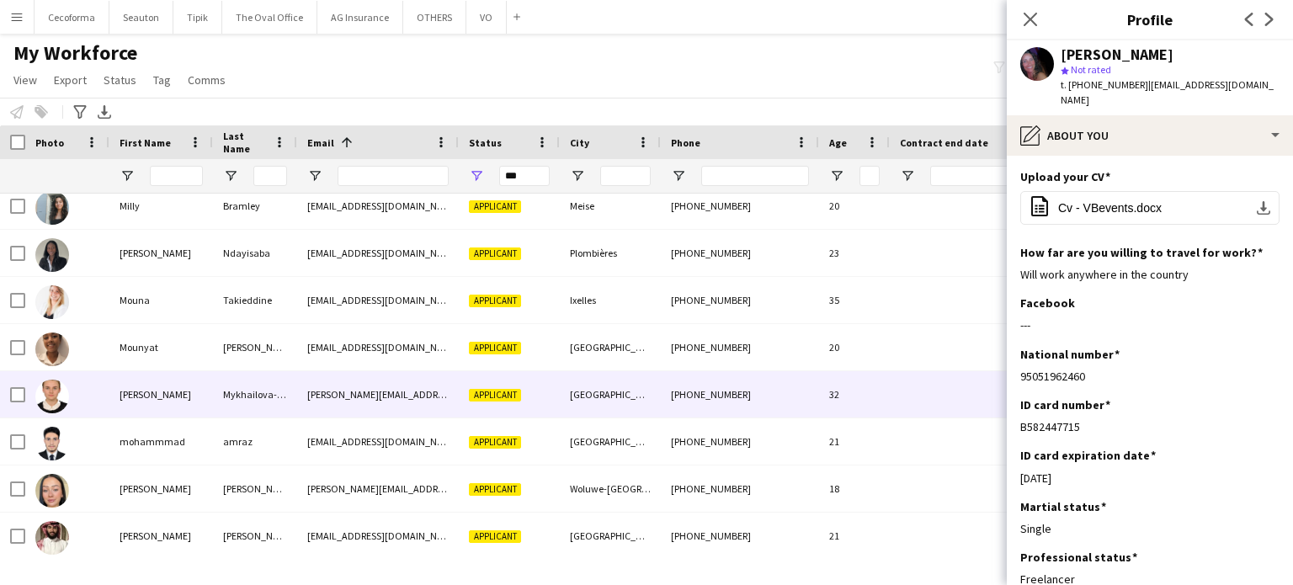
click at [820, 384] on div "32" at bounding box center [854, 394] width 71 height 46
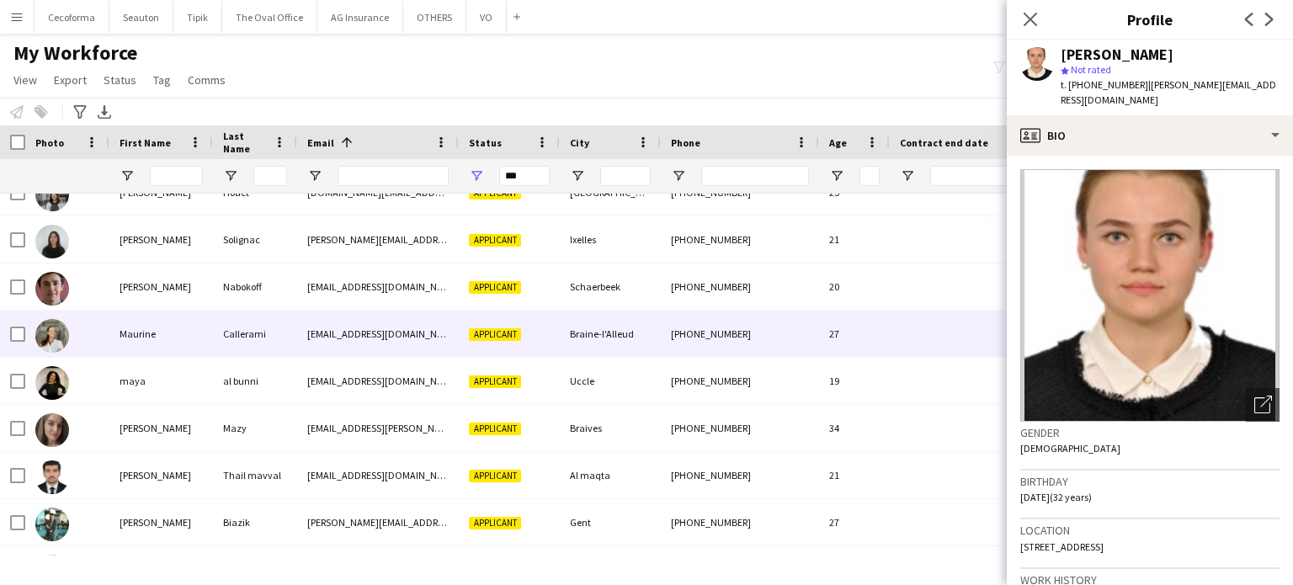
click at [219, 344] on div "Callerami" at bounding box center [255, 334] width 84 height 46
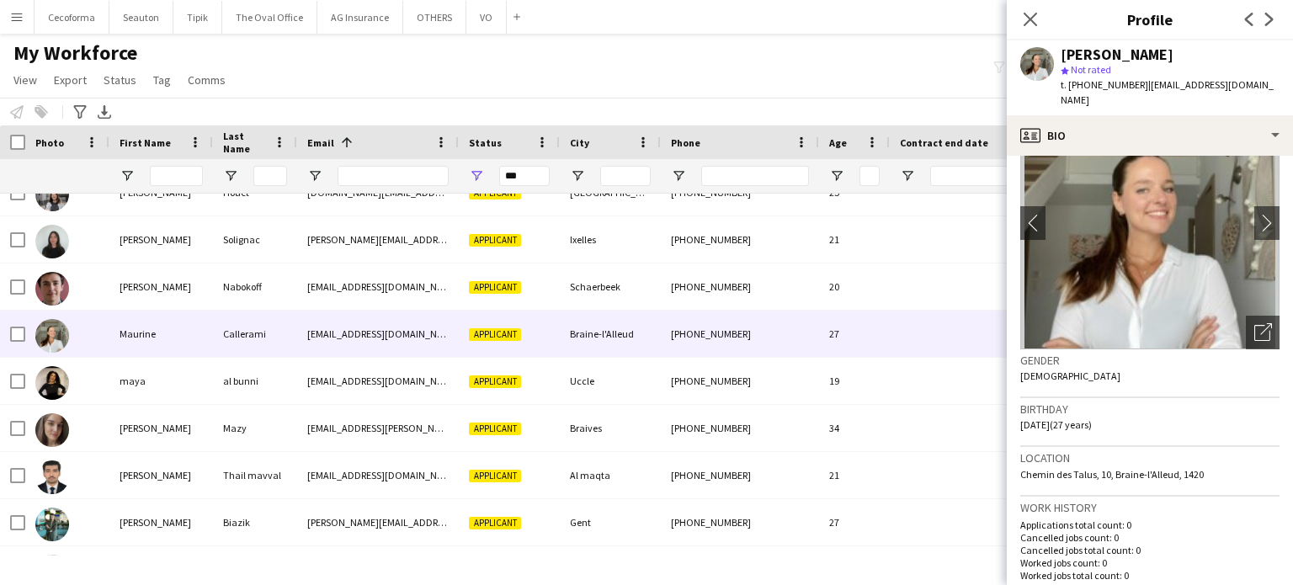
scroll to position [0, 0]
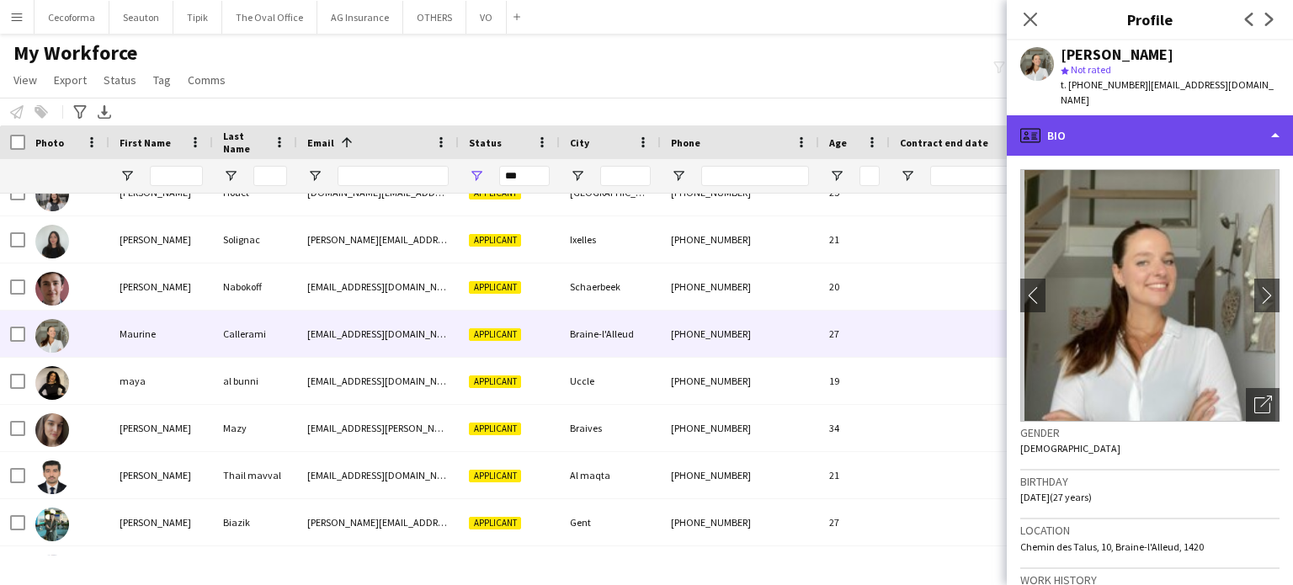
click at [1274, 120] on div "profile Bio" at bounding box center [1150, 135] width 286 height 40
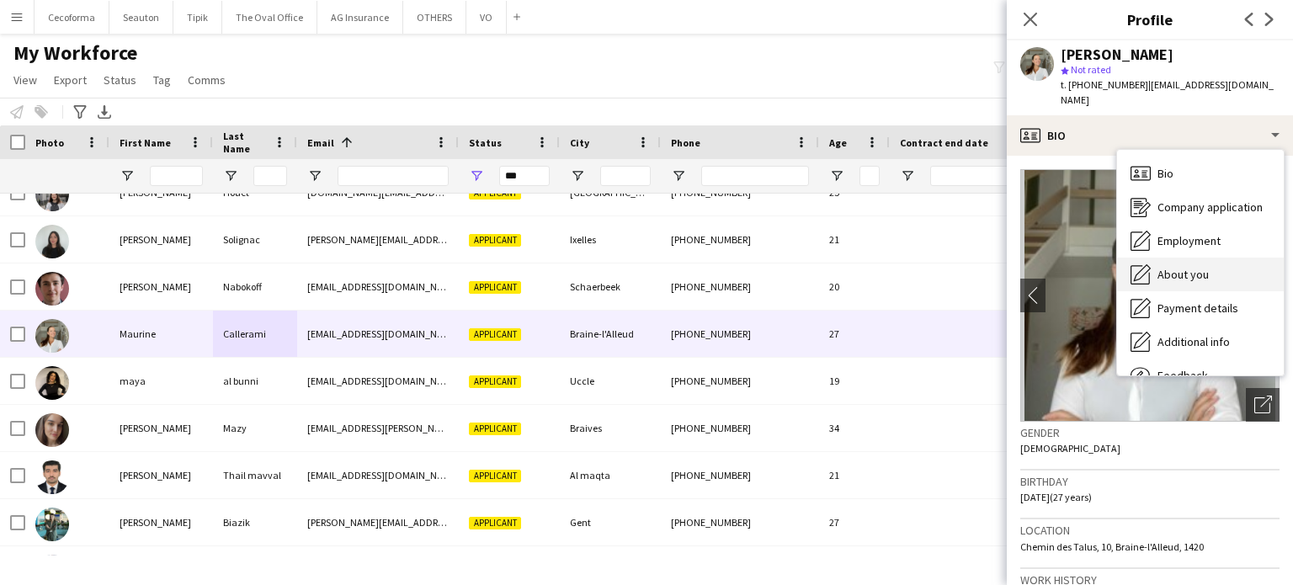
click at [1178, 267] on span "About you" at bounding box center [1183, 274] width 51 height 15
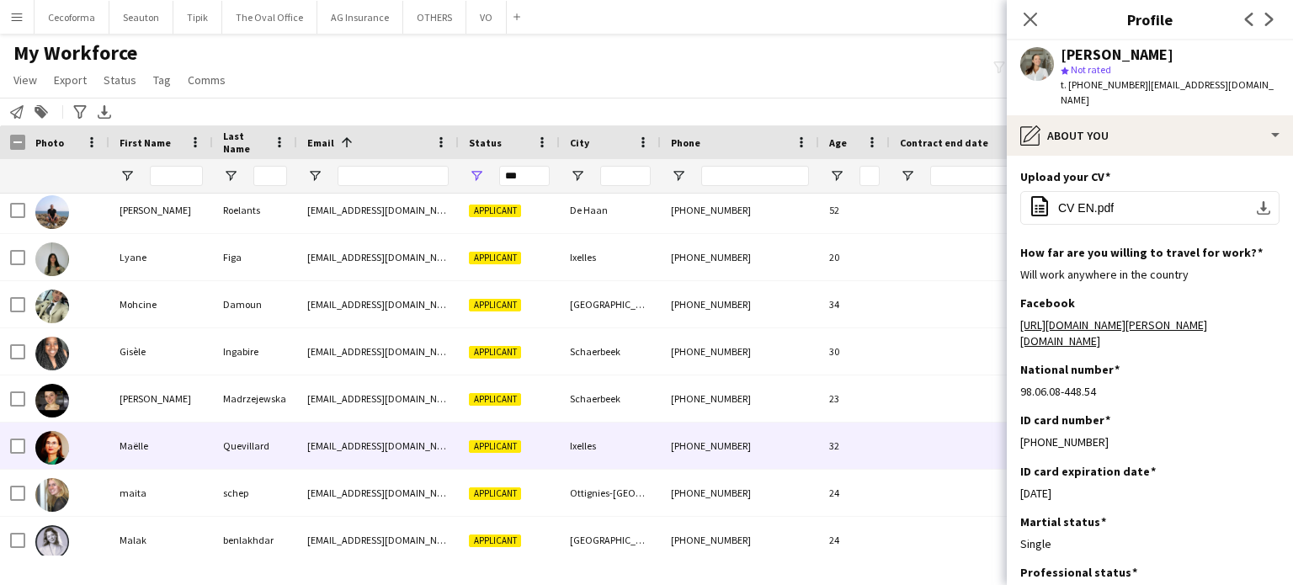
scroll to position [9775, 0]
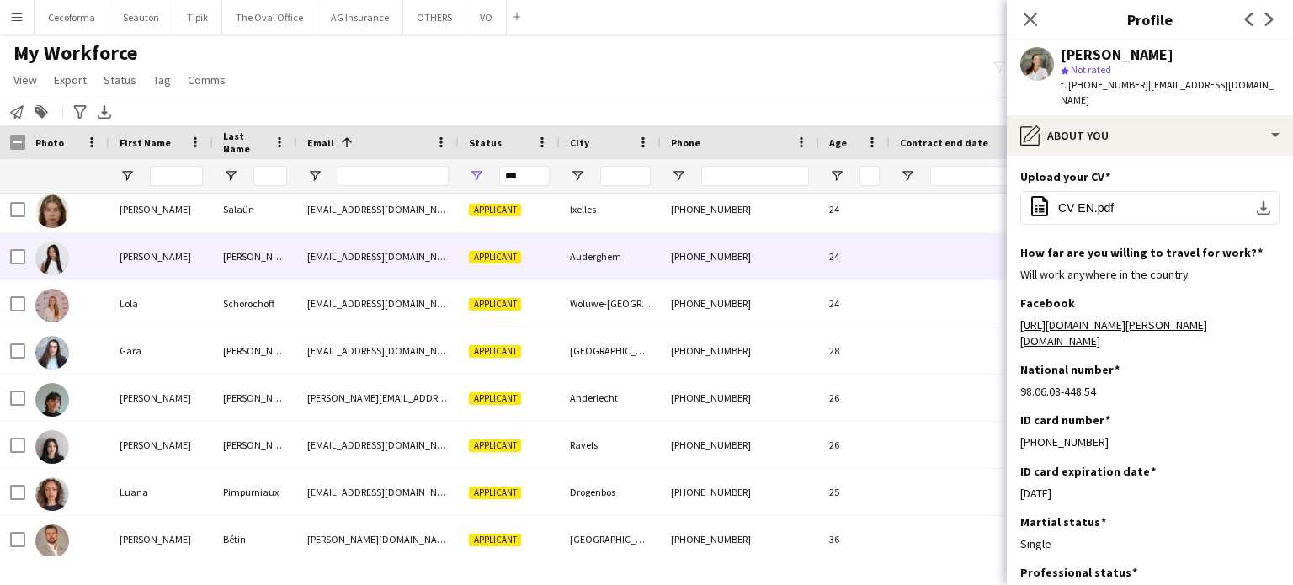
click at [146, 262] on div "[PERSON_NAME]" at bounding box center [161, 256] width 104 height 46
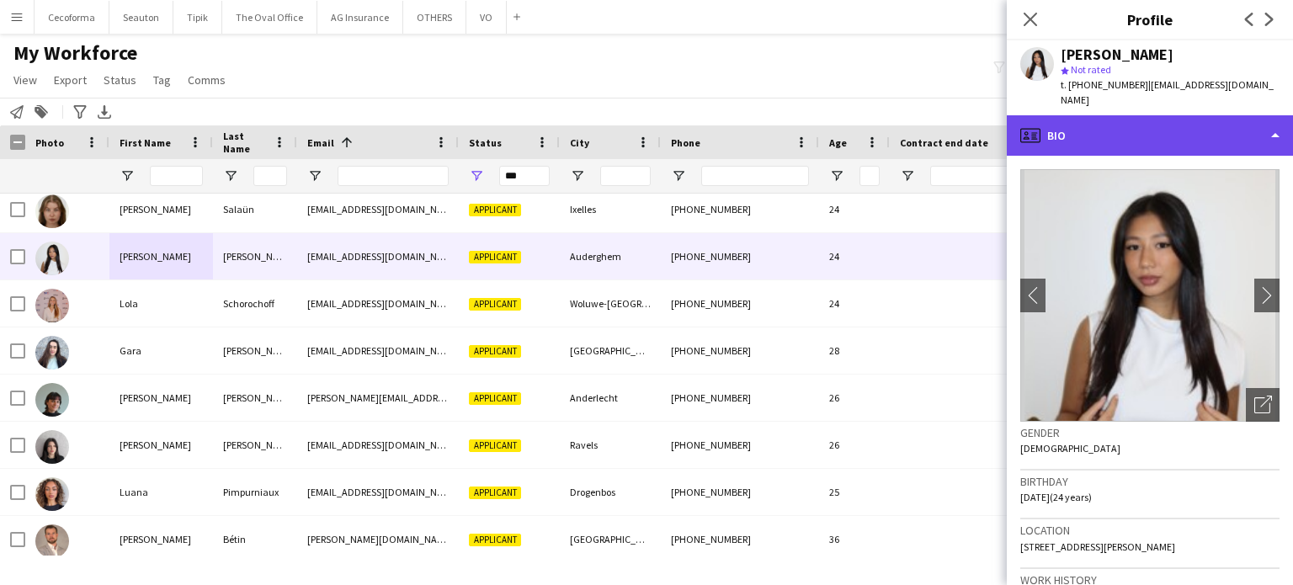
click at [1279, 123] on div "profile Bio" at bounding box center [1150, 135] width 286 height 40
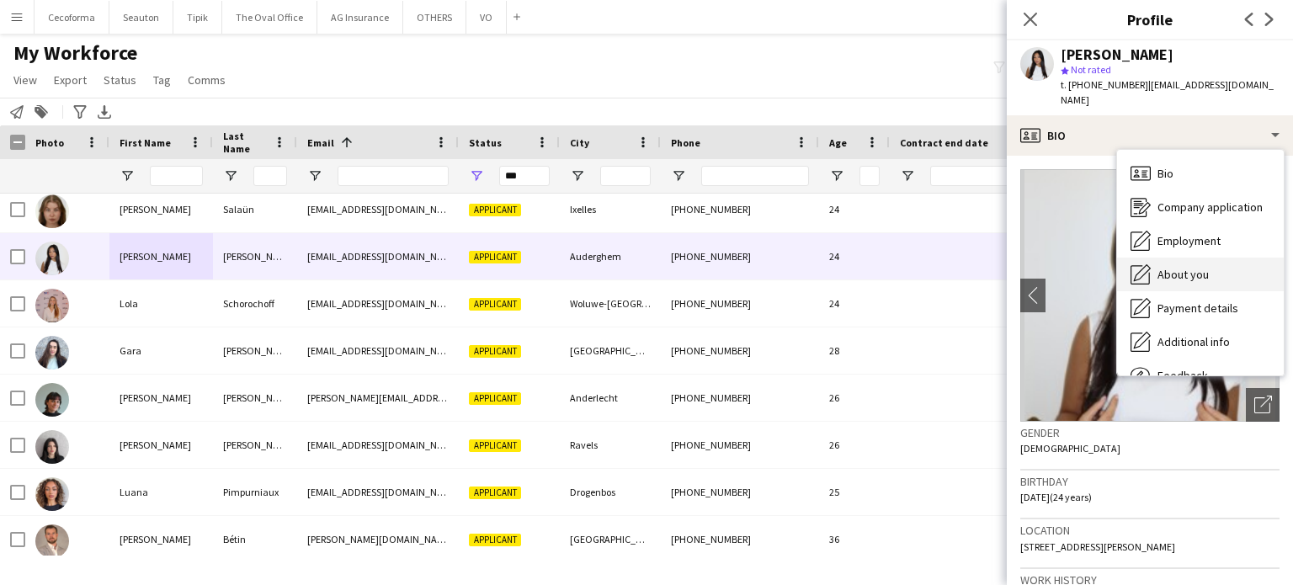
click at [1189, 267] on span "About you" at bounding box center [1183, 274] width 51 height 15
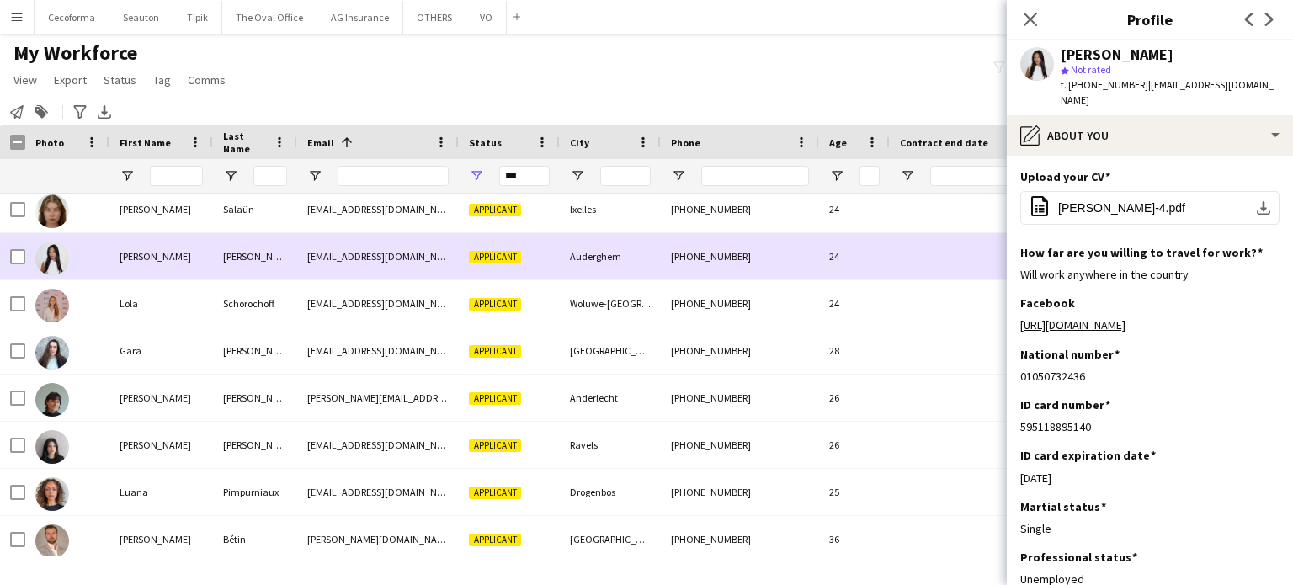
click at [288, 265] on div "[PERSON_NAME]" at bounding box center [255, 256] width 84 height 46
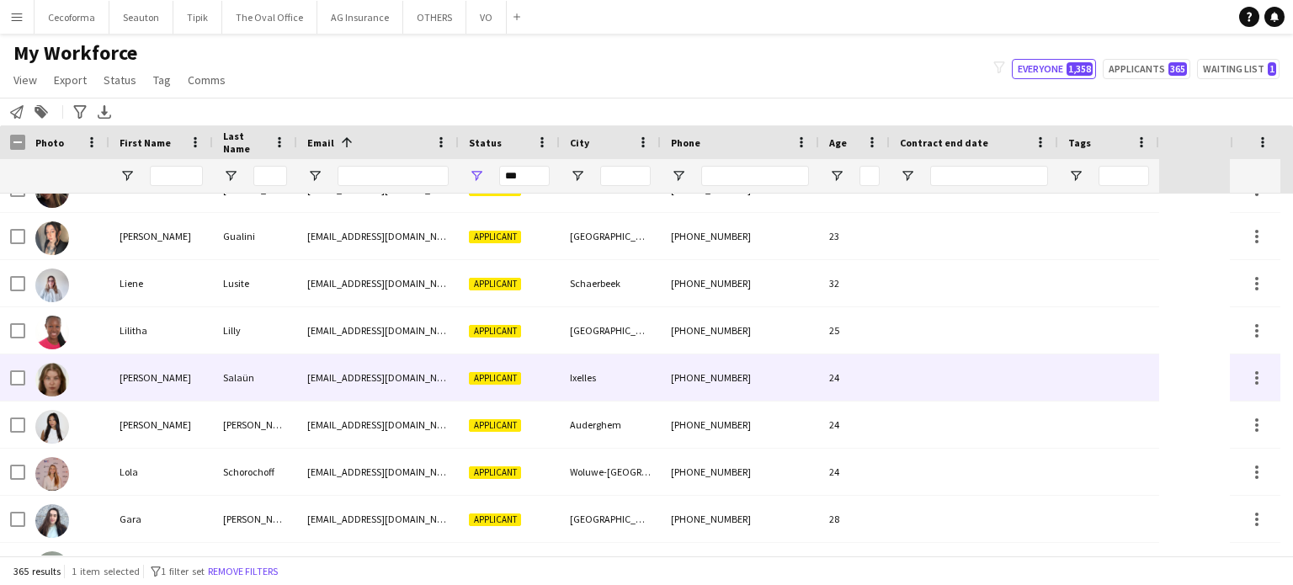
scroll to position [9101, 0]
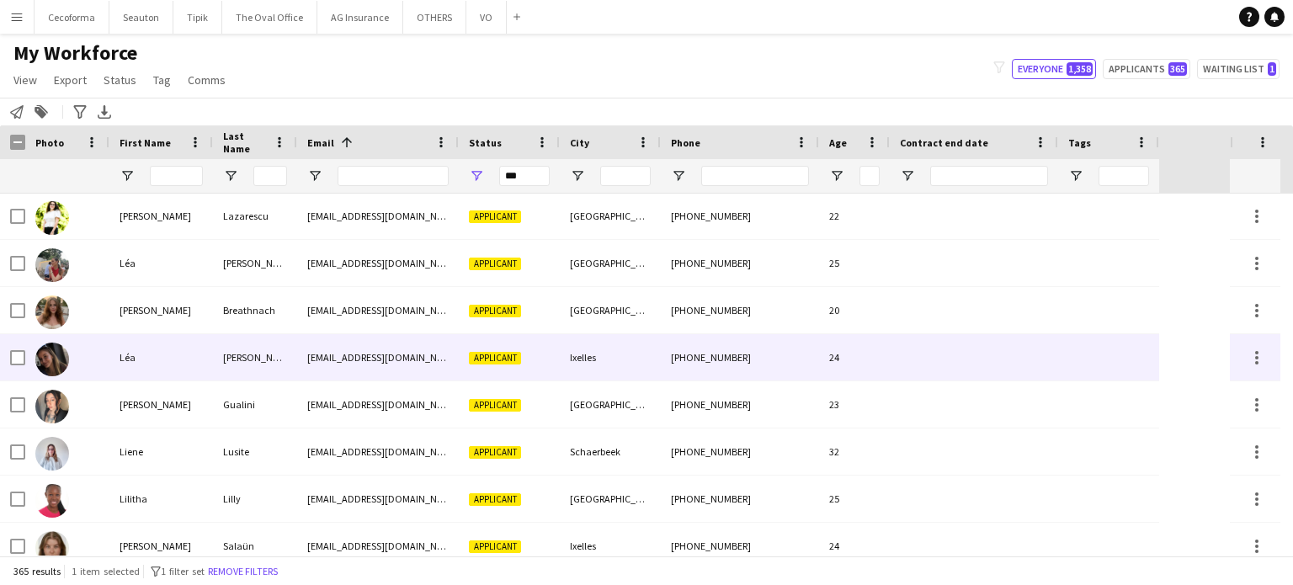
click at [120, 354] on div "Léa" at bounding box center [161, 357] width 104 height 46
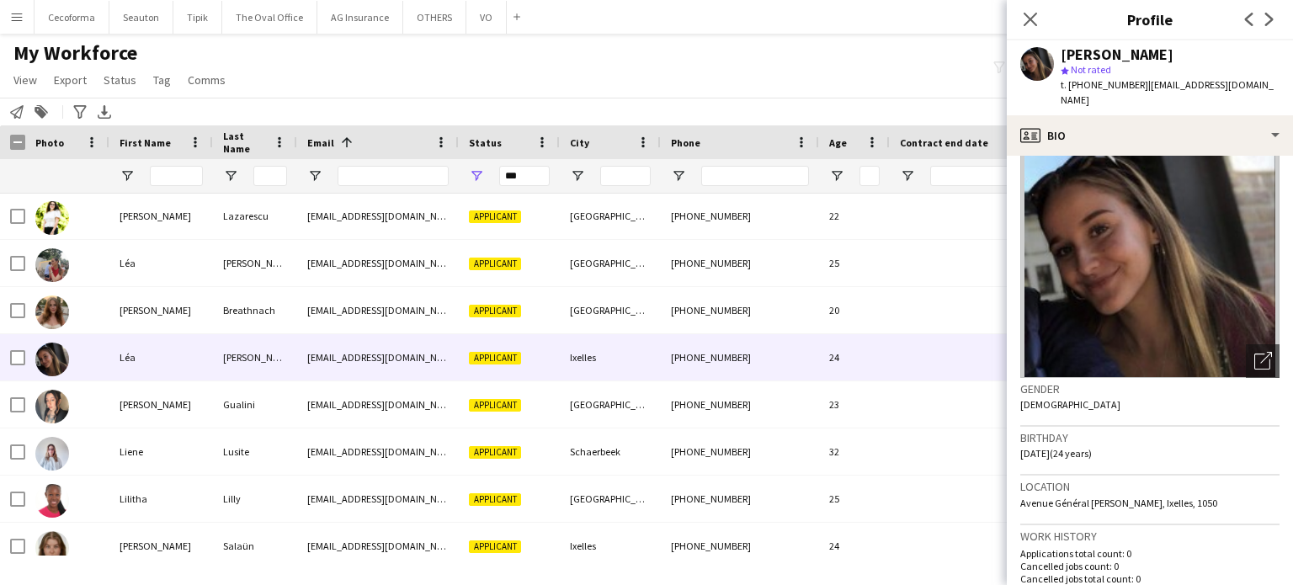
scroll to position [0, 0]
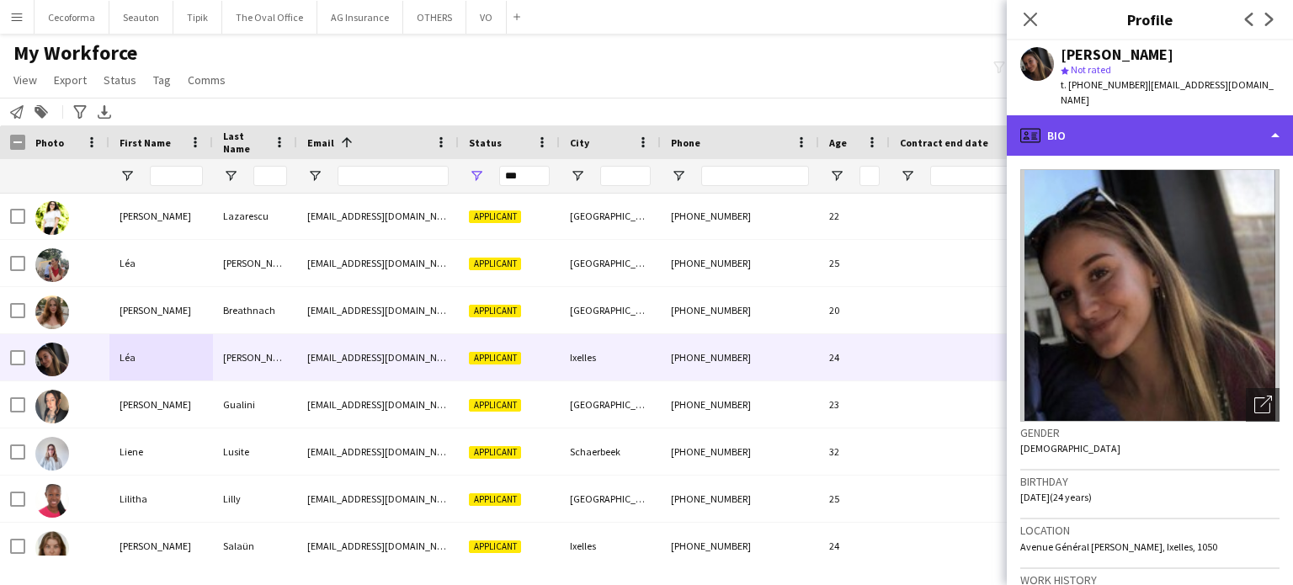
click at [1277, 124] on div "profile Bio" at bounding box center [1150, 135] width 286 height 40
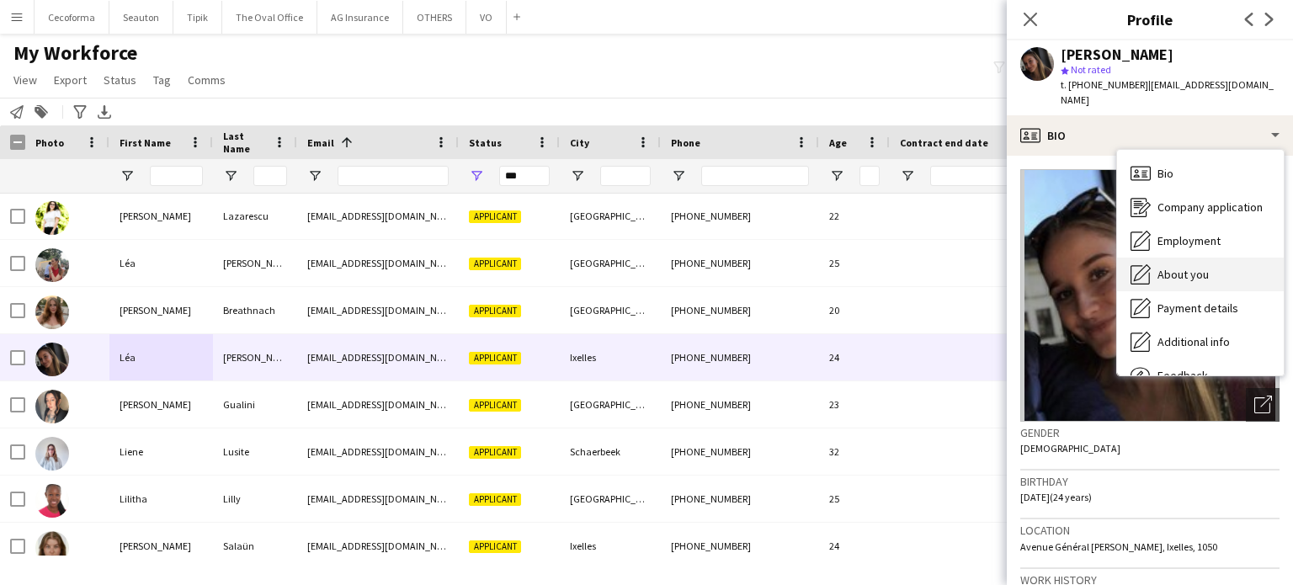
click at [1192, 267] on span "About you" at bounding box center [1183, 274] width 51 height 15
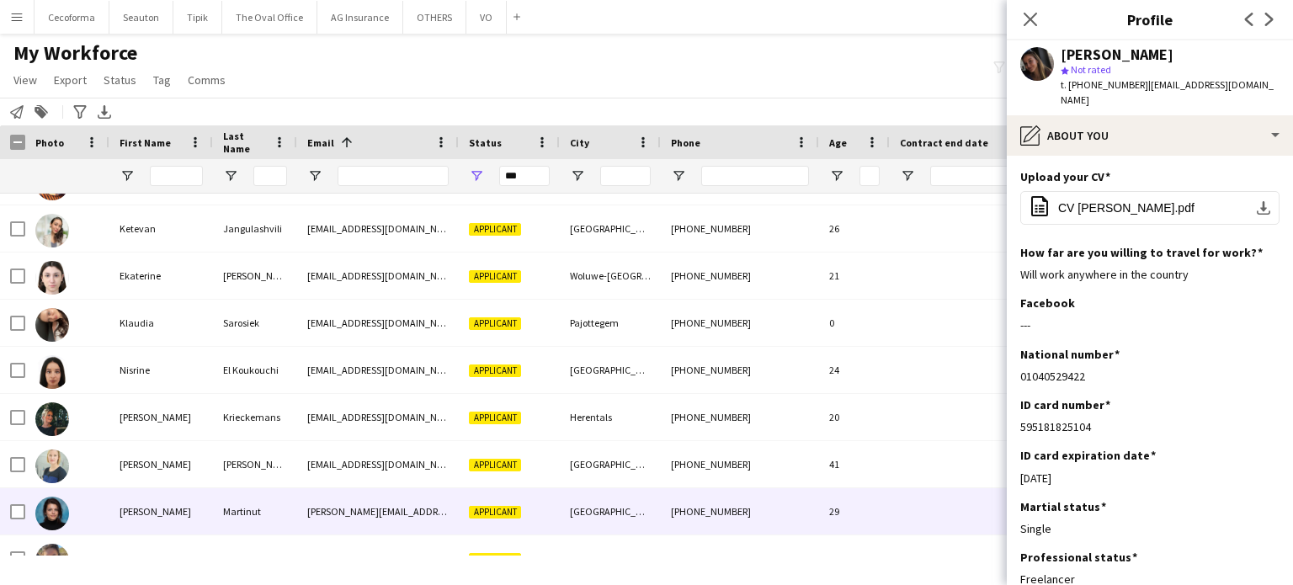
scroll to position [8428, 0]
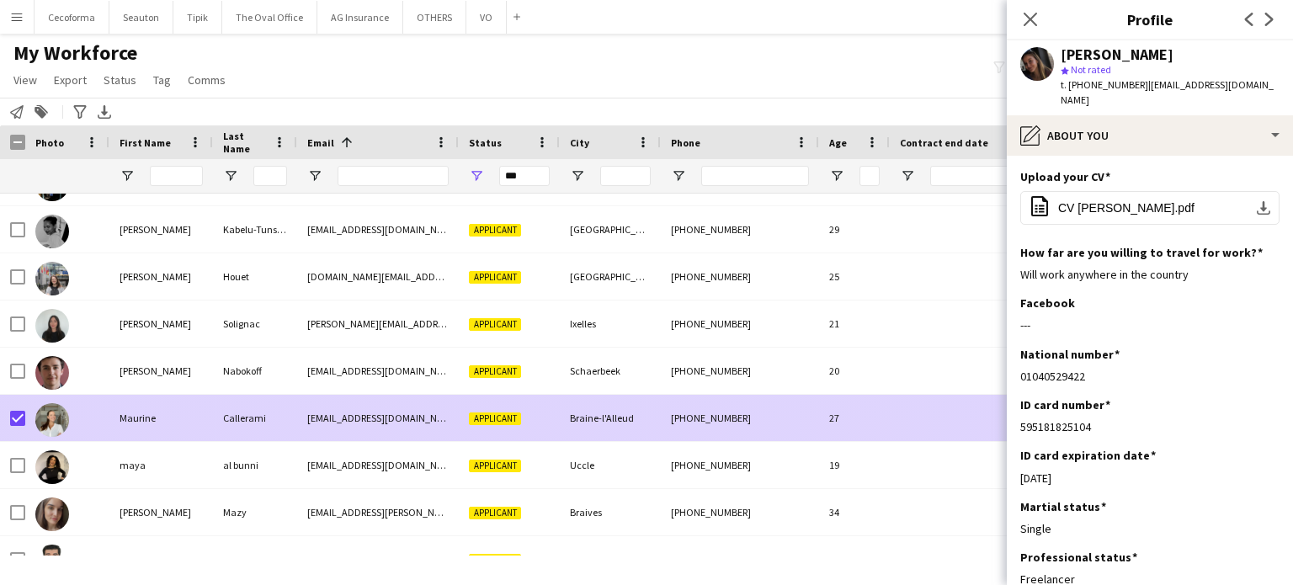
click at [890, 414] on div at bounding box center [974, 418] width 168 height 46
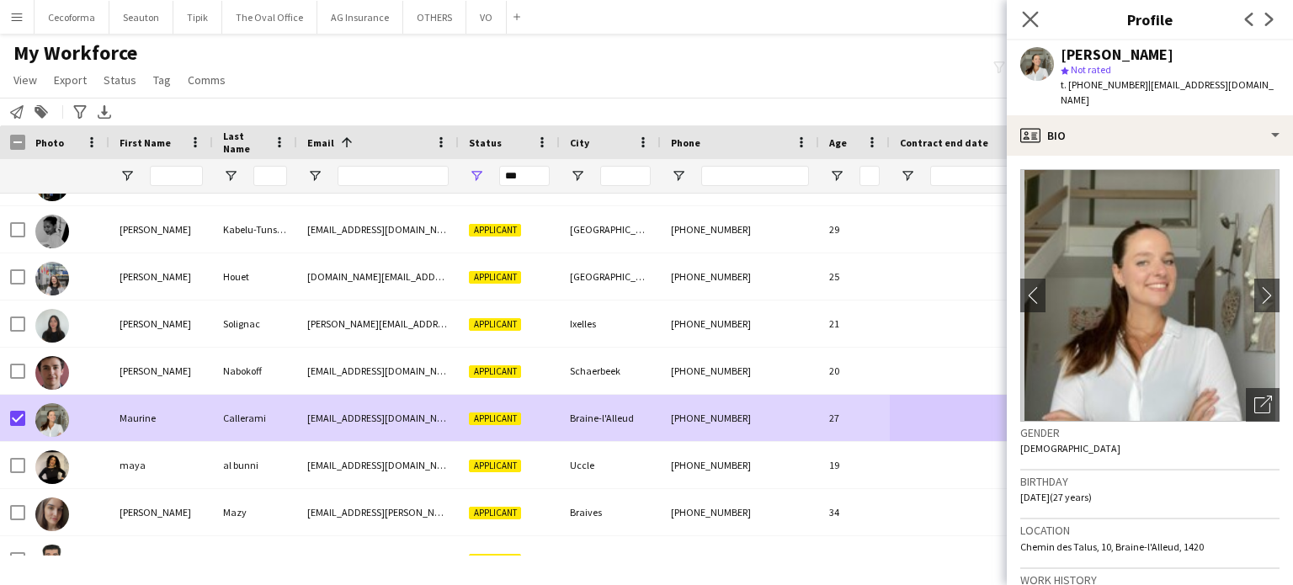
click at [1028, 10] on app-icon "Close pop-in" at bounding box center [1031, 20] width 24 height 24
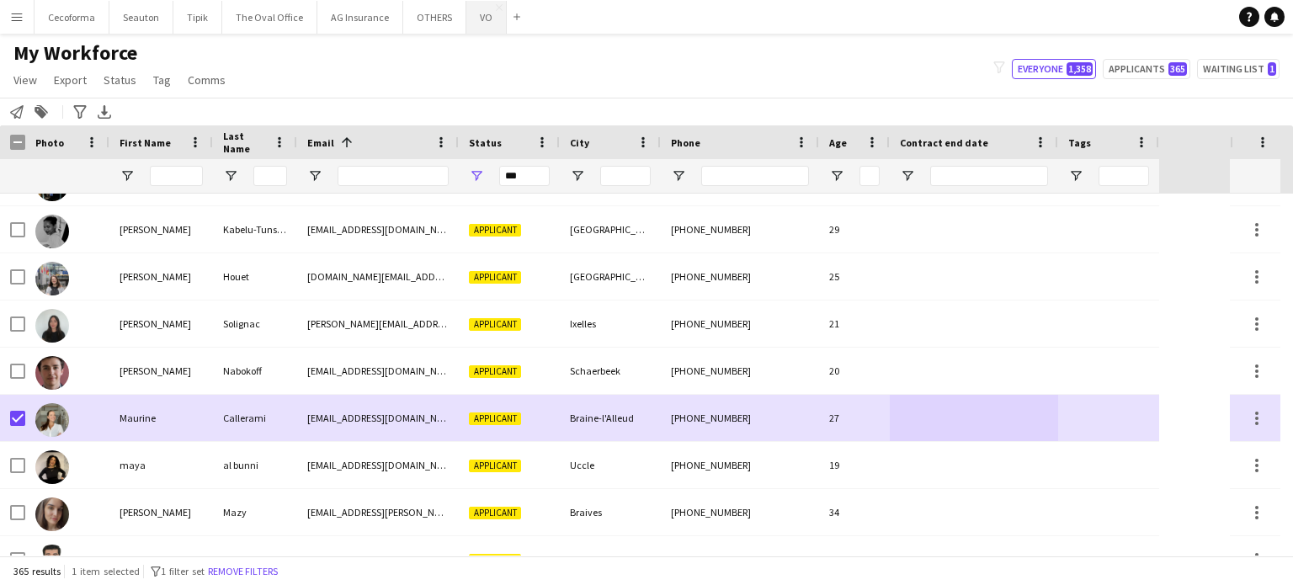
click at [469, 19] on button "VO Close" at bounding box center [486, 17] width 40 height 33
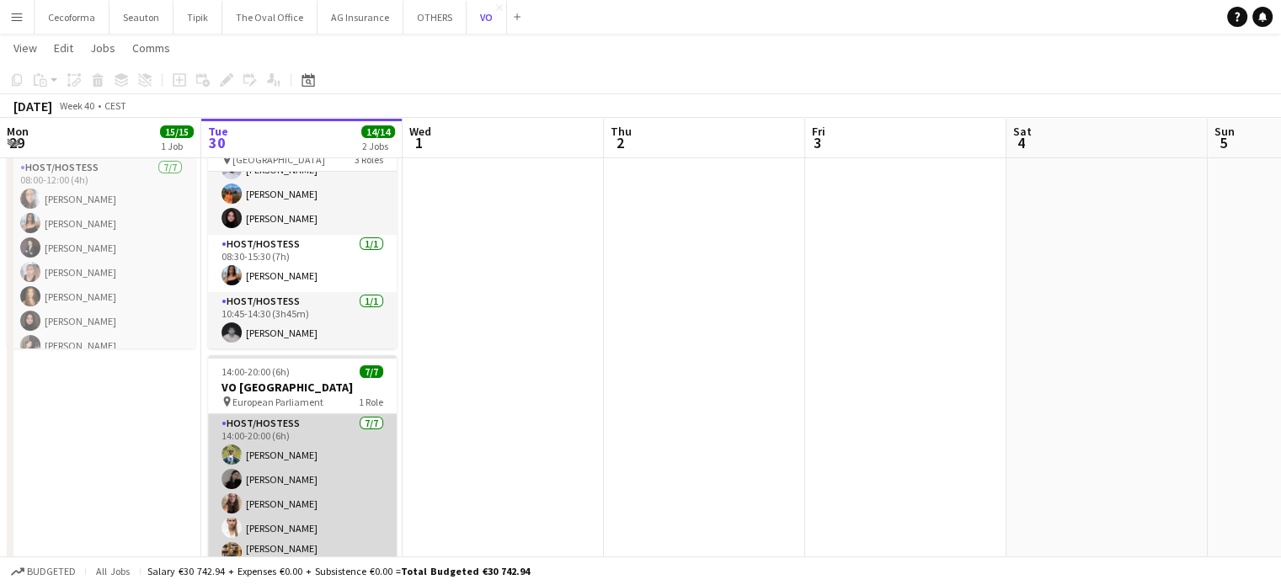
scroll to position [178, 0]
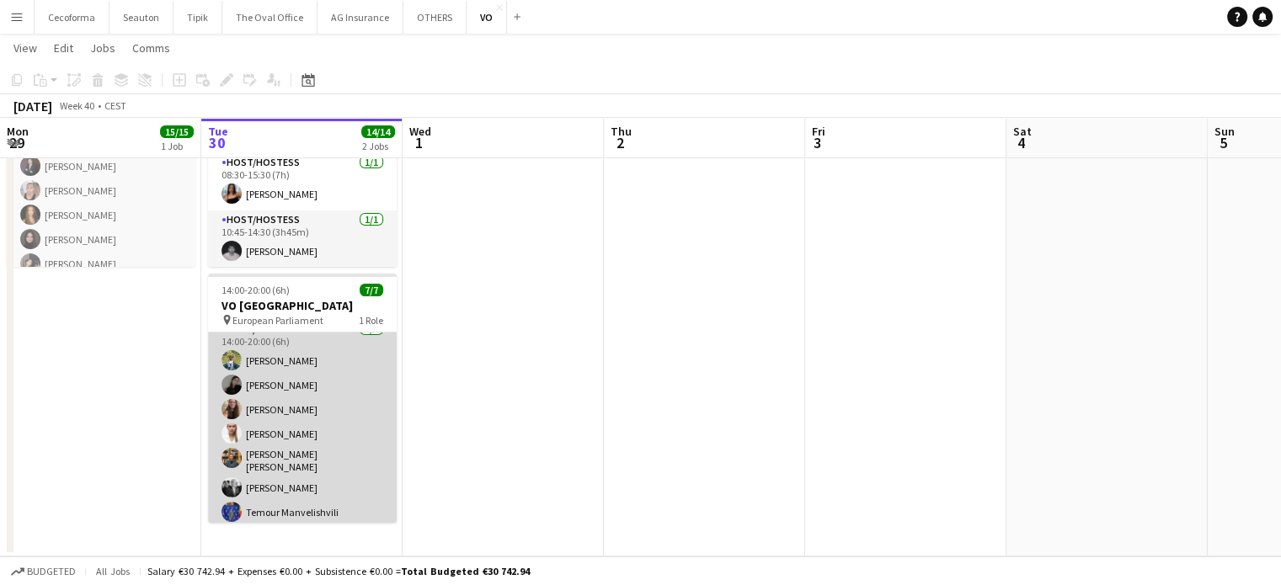
click at [276, 504] on app-card-role "Host/Hostess 7/7 14:00-20:00 (6h) Teresa Monteiro Alina Rapcea Maria Eduarda Ma…" at bounding box center [302, 424] width 189 height 209
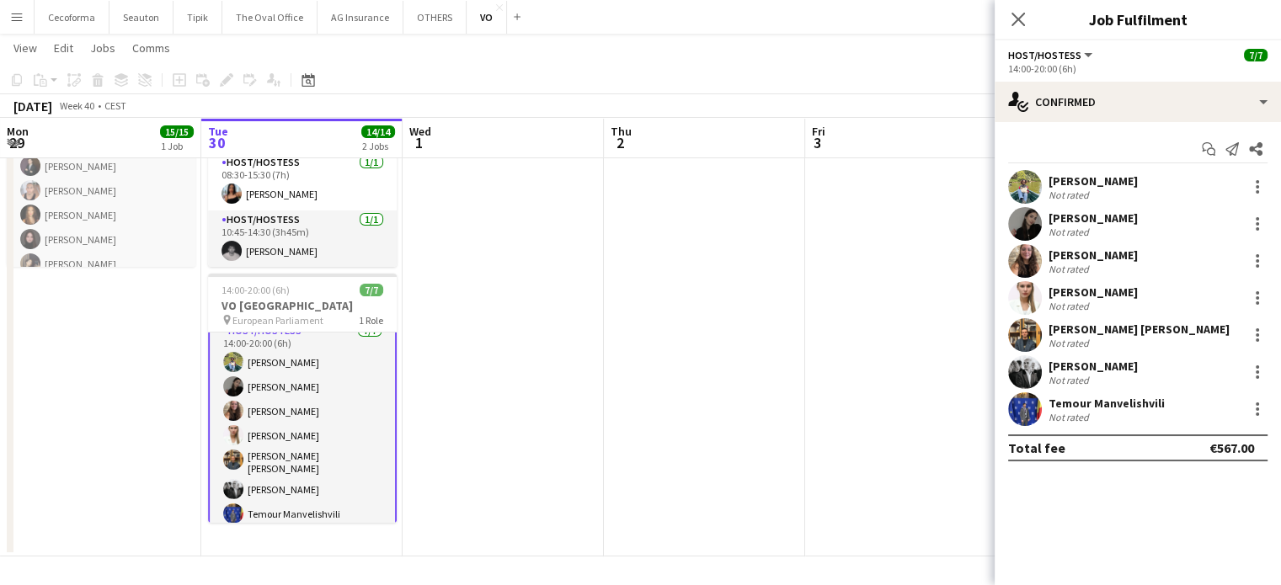
scroll to position [13, 0]
click at [1106, 403] on div "Temour Manvelishvili" at bounding box center [1106, 403] width 116 height 15
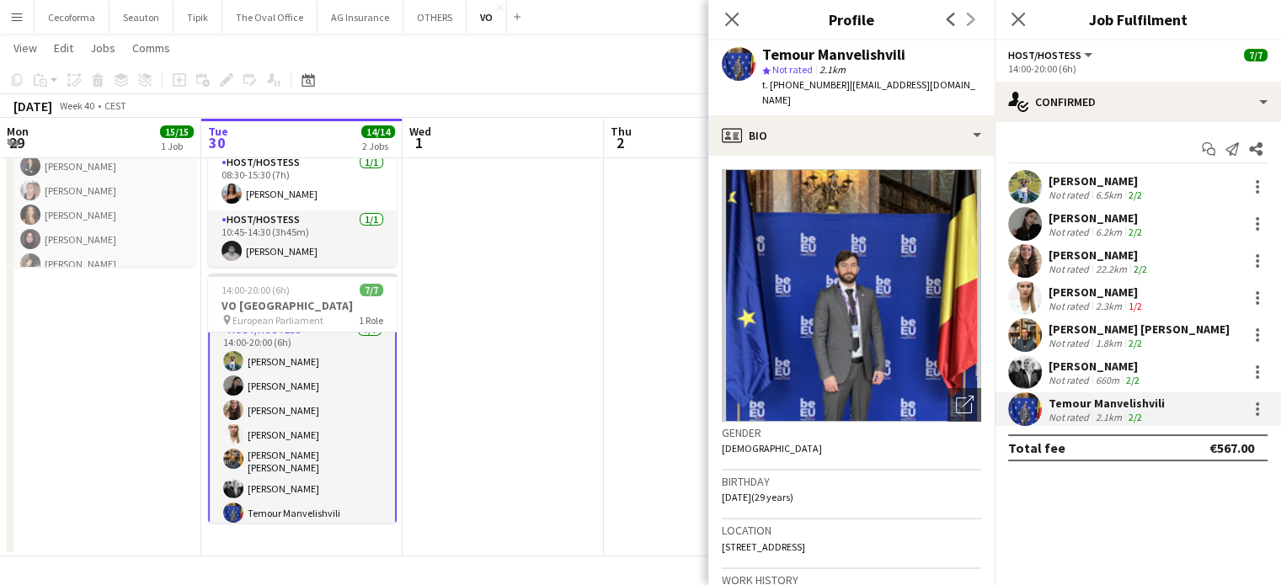
drag, startPoint x: 770, startPoint y: 86, endPoint x: 834, endPoint y: 83, distance: 63.2
click at [834, 83] on div "t. +33782004744 | temour.manvelishvili@igpn.fr" at bounding box center [871, 92] width 219 height 30
click at [807, 83] on span "t. +33782004744" at bounding box center [806, 84] width 88 height 13
drag, startPoint x: 807, startPoint y: 83, endPoint x: 771, endPoint y: 83, distance: 35.4
click at [771, 83] on span "t. +33782004744" at bounding box center [806, 84] width 88 height 13
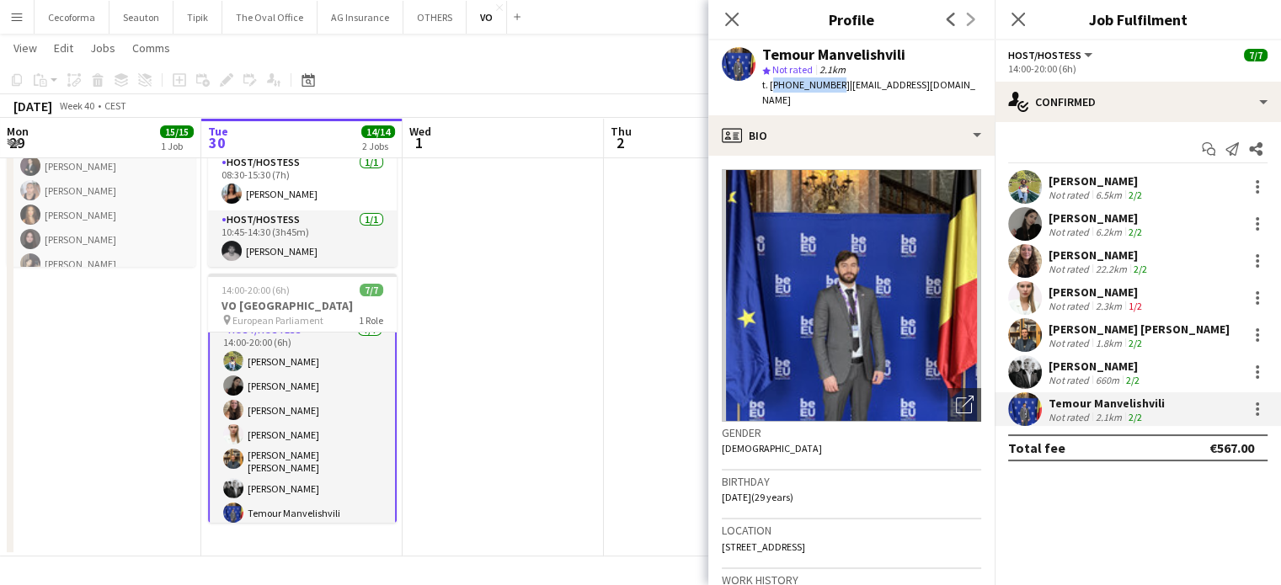
drag, startPoint x: 770, startPoint y: 83, endPoint x: 828, endPoint y: 83, distance: 58.1
click at [828, 83] on span "t. +33782004744" at bounding box center [806, 84] width 88 height 13
copy span "+33782004744"
click at [733, 19] on icon "Close pop-in" at bounding box center [731, 19] width 16 height 16
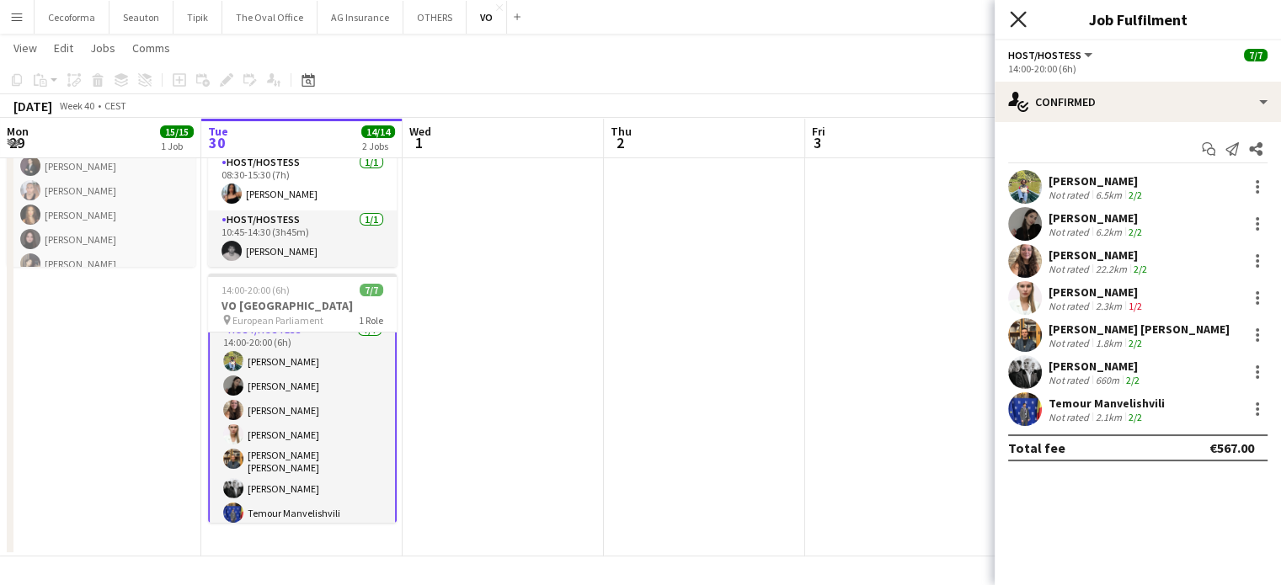
click at [1023, 19] on icon "Close pop-in" at bounding box center [1018, 19] width 16 height 16
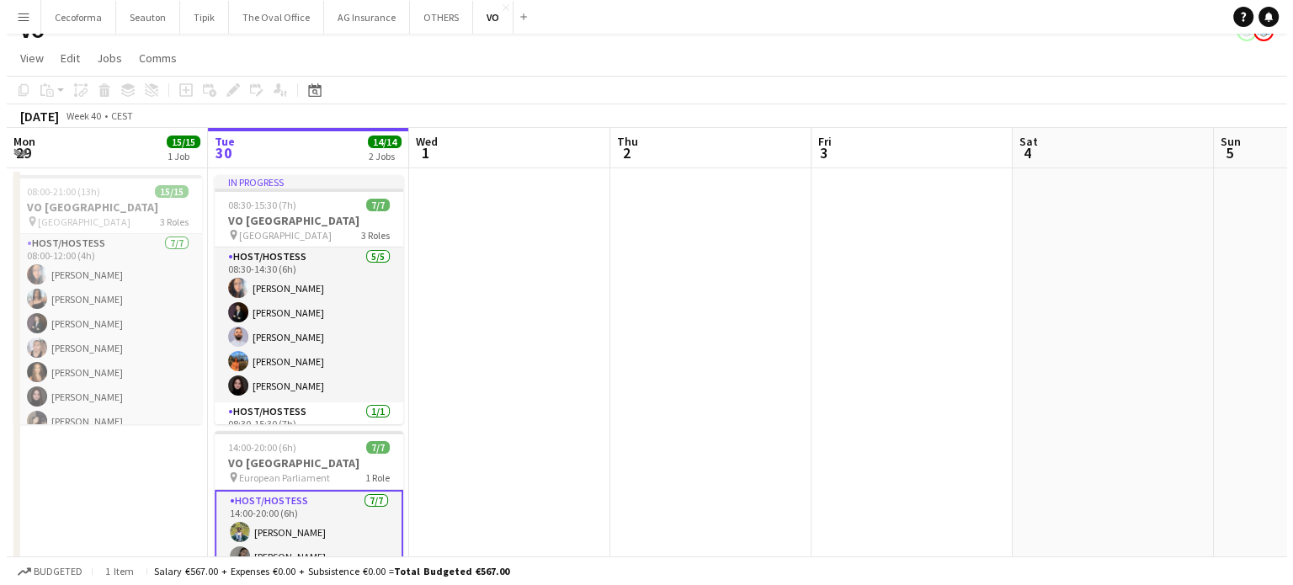
scroll to position [0, 0]
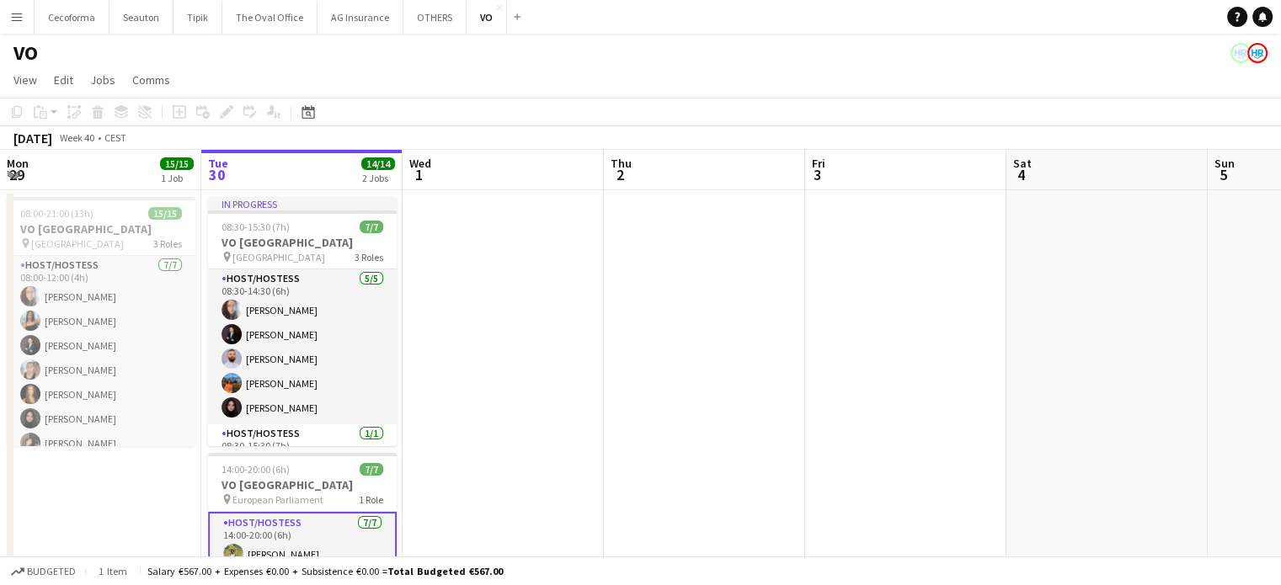
click at [491, 381] on app-date-cell at bounding box center [502, 463] width 201 height 546
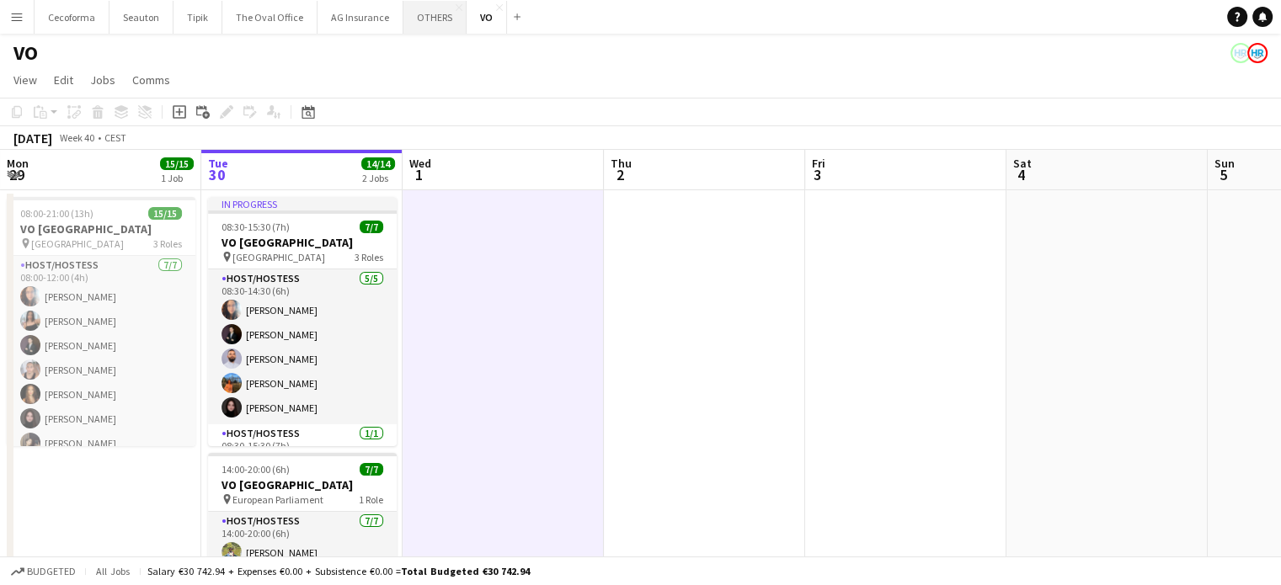
click at [421, 21] on button "OTHERS Close" at bounding box center [434, 17] width 63 height 33
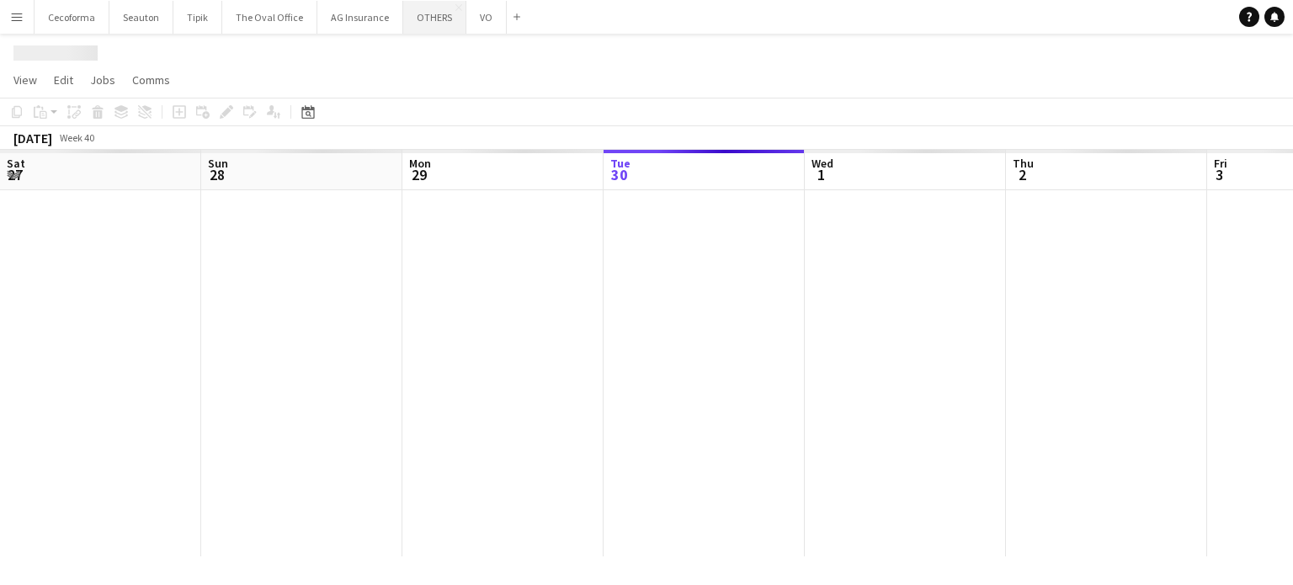
scroll to position [0, 402]
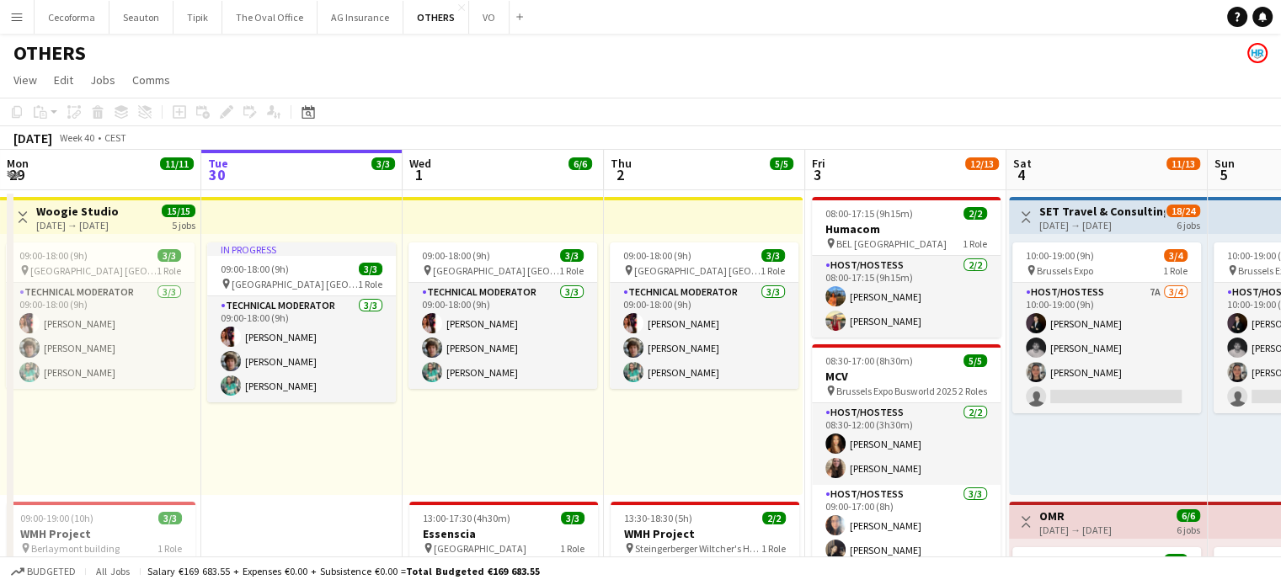
click at [17, 19] on app-icon "Menu" at bounding box center [16, 16] width 13 height 13
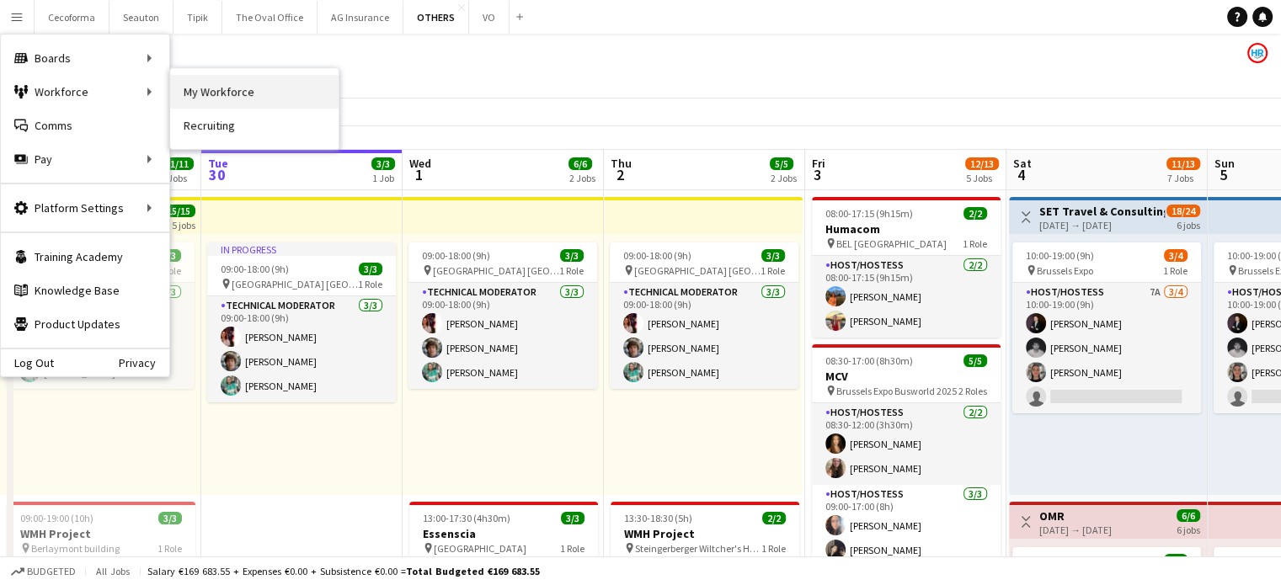
click at [224, 93] on link "My Workforce" at bounding box center [254, 92] width 168 height 34
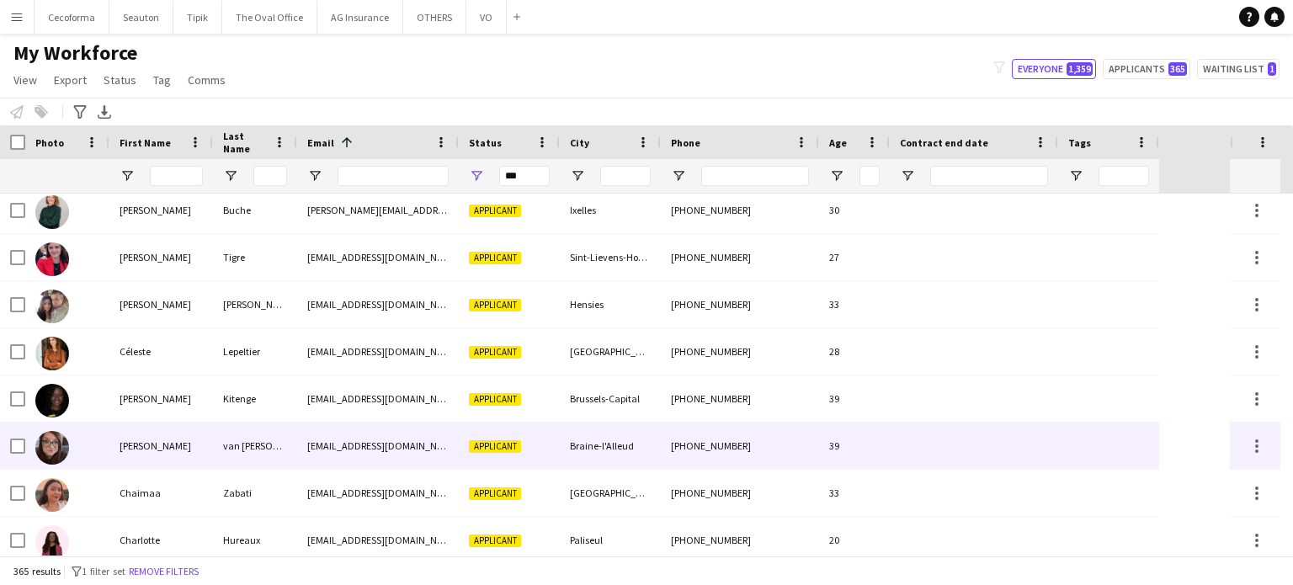
scroll to position [3031, 0]
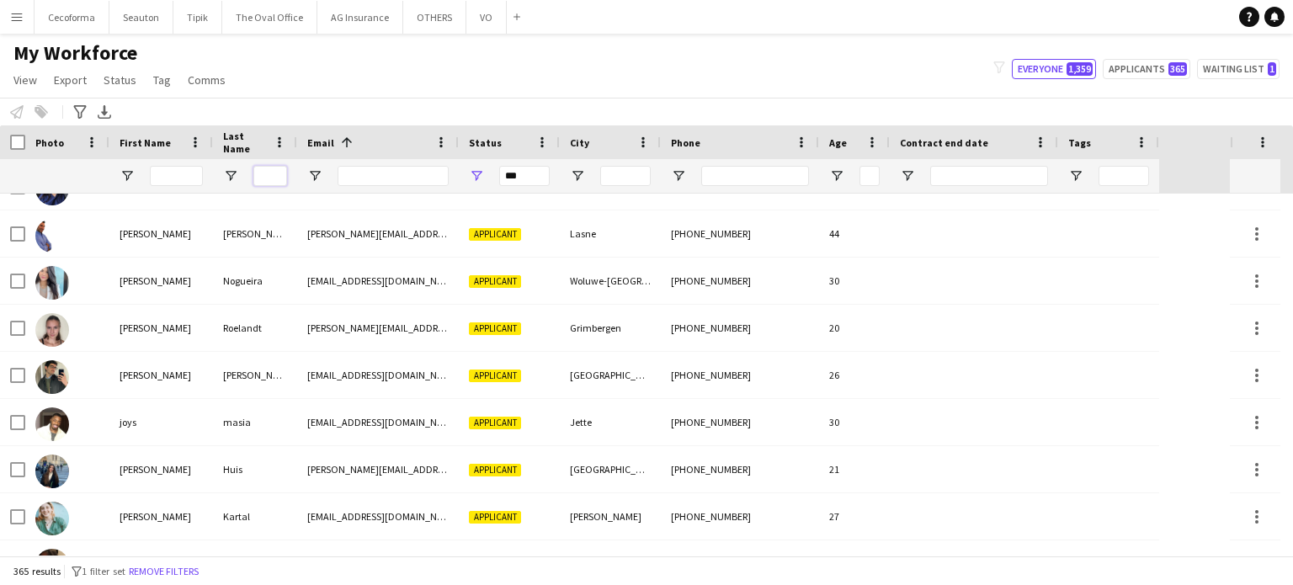
click at [260, 171] on input "Last Name Filter Input" at bounding box center [270, 176] width 34 height 20
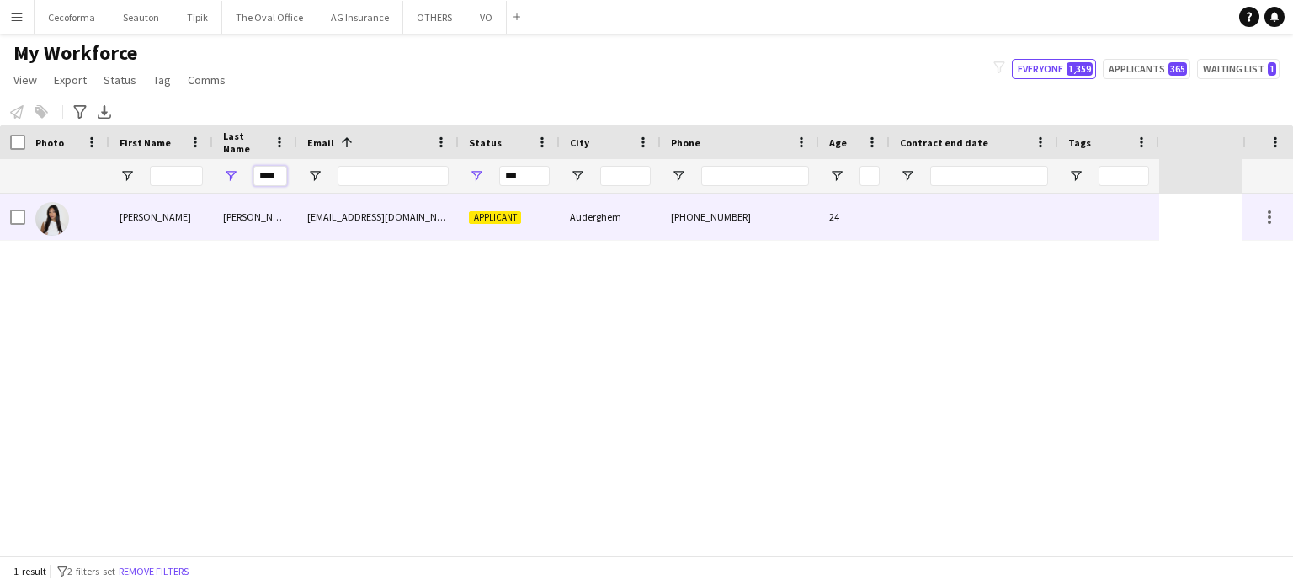
type input "****"
click at [1002, 210] on div at bounding box center [974, 217] width 168 height 46
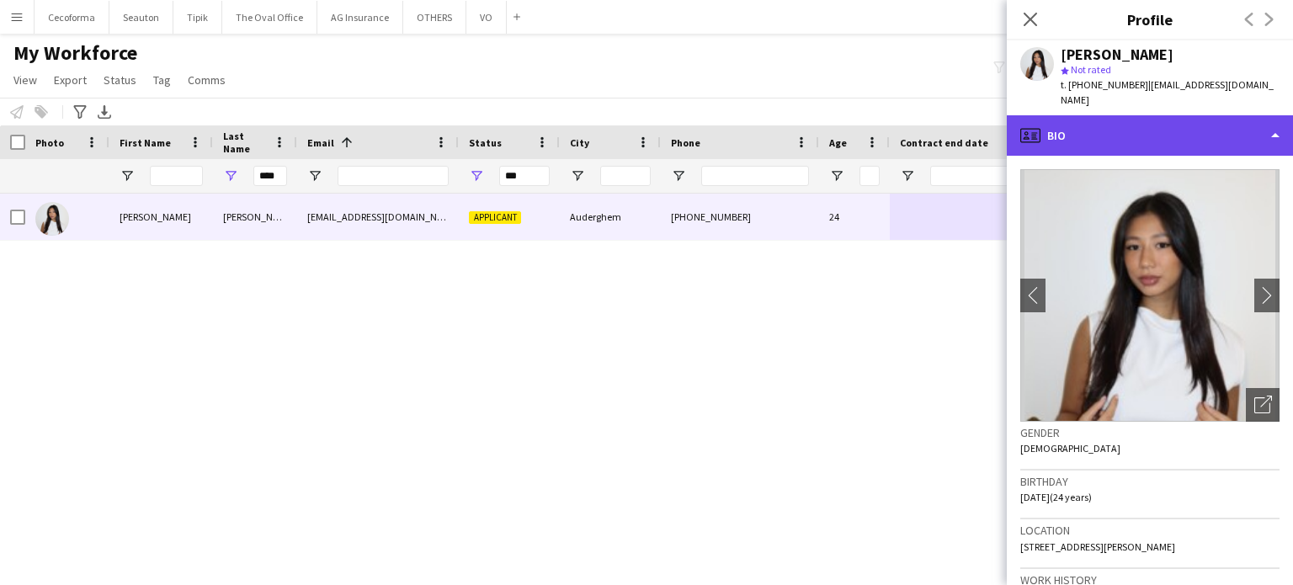
click at [1277, 120] on div "profile Bio" at bounding box center [1150, 135] width 286 height 40
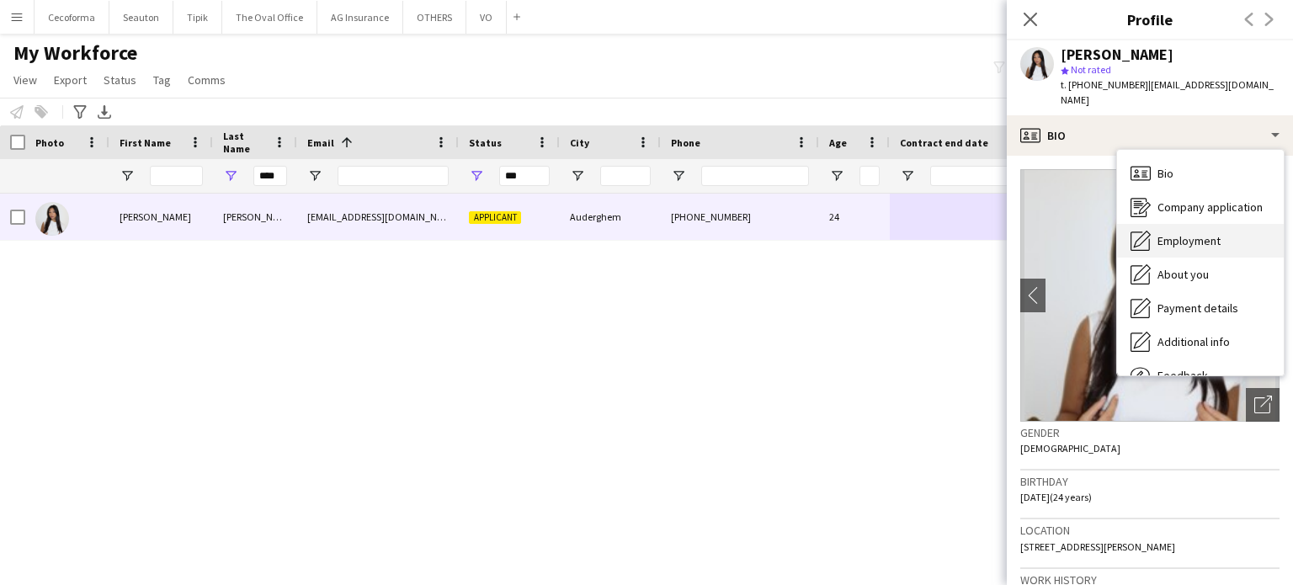
click at [1186, 233] on span "Employment" at bounding box center [1189, 240] width 63 height 15
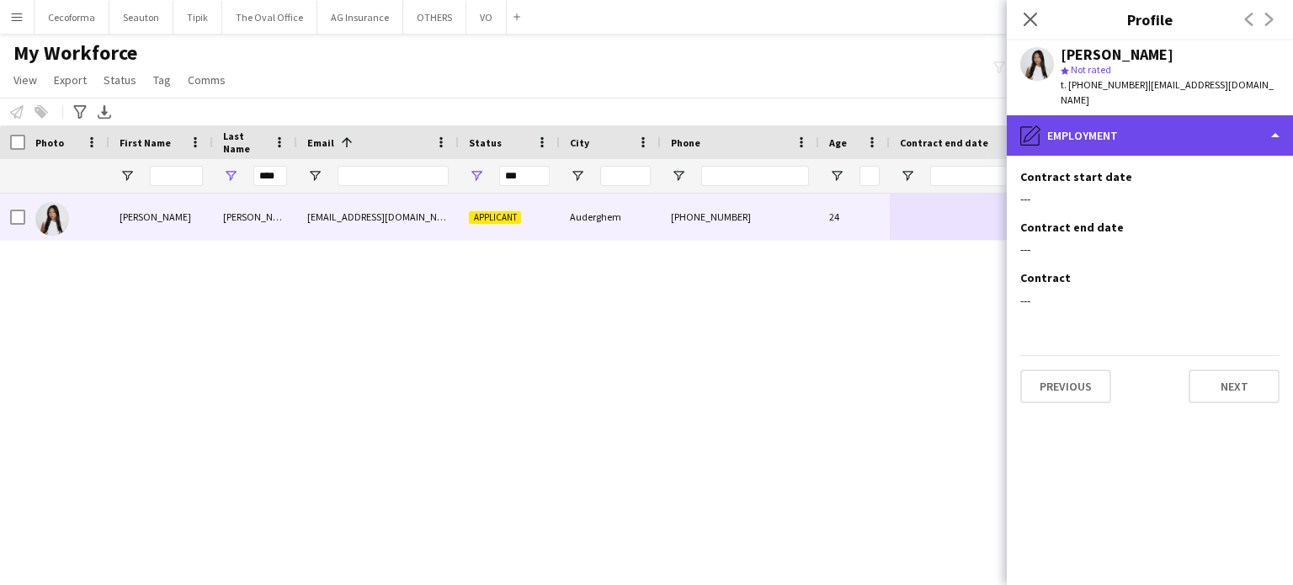
click at [1277, 116] on div "pencil4 Employment" at bounding box center [1150, 135] width 286 height 40
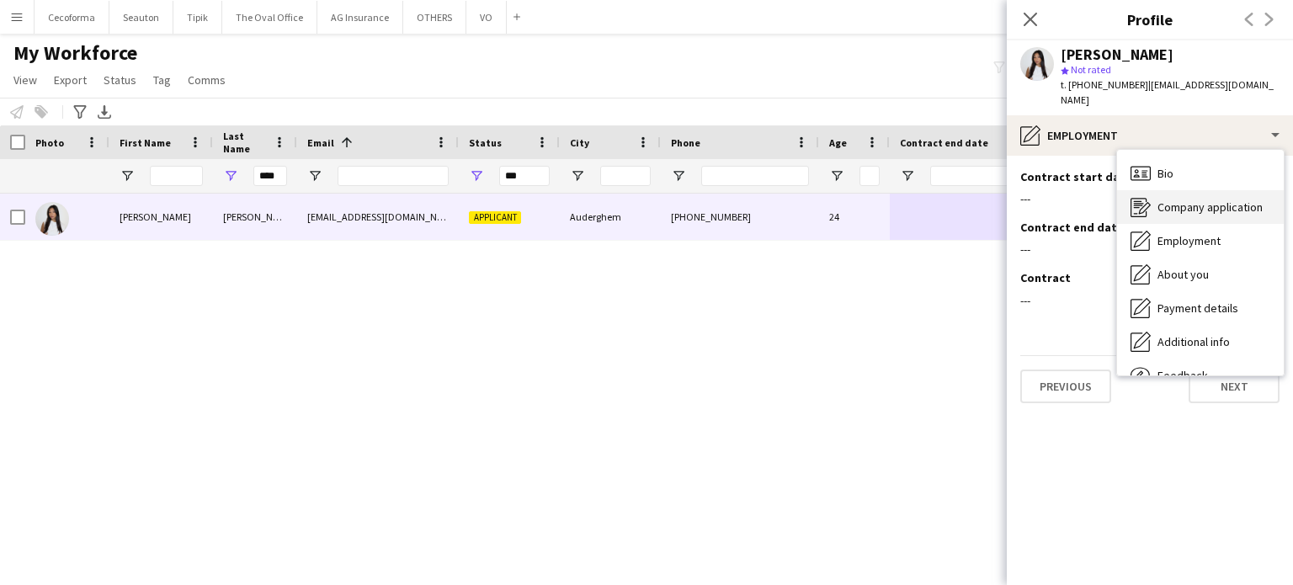
click at [1178, 200] on span "Company application" at bounding box center [1210, 207] width 105 height 15
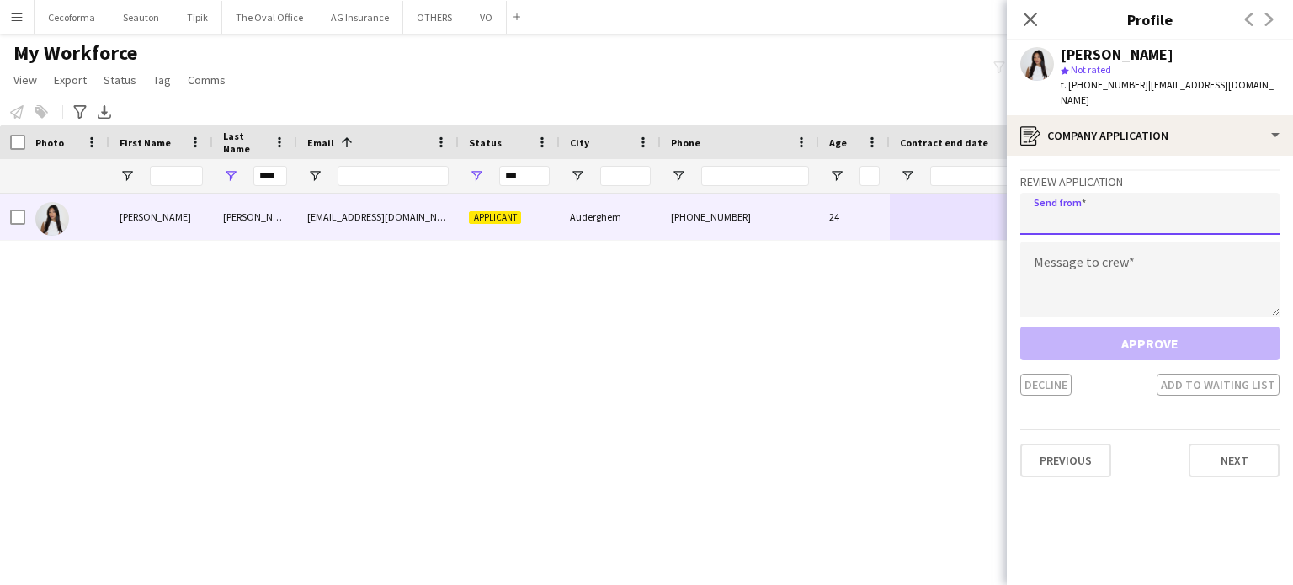
click at [1098, 200] on input "email" at bounding box center [1150, 214] width 259 height 42
type input "**********"
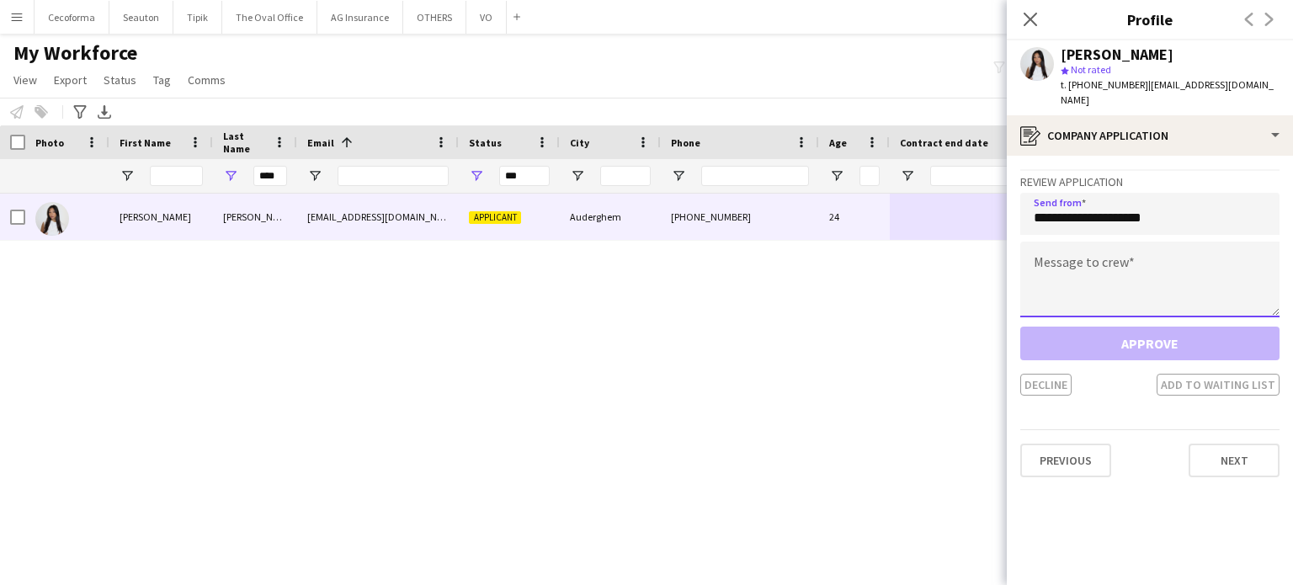
click at [1071, 285] on textarea at bounding box center [1150, 280] width 259 height 76
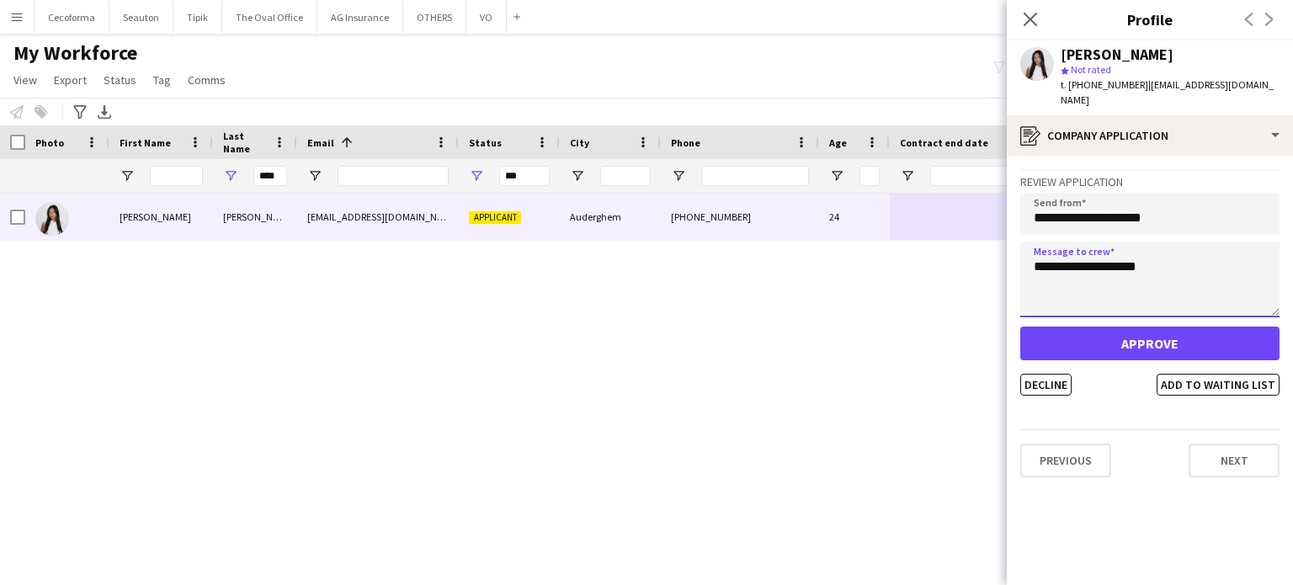
type textarea "**********"
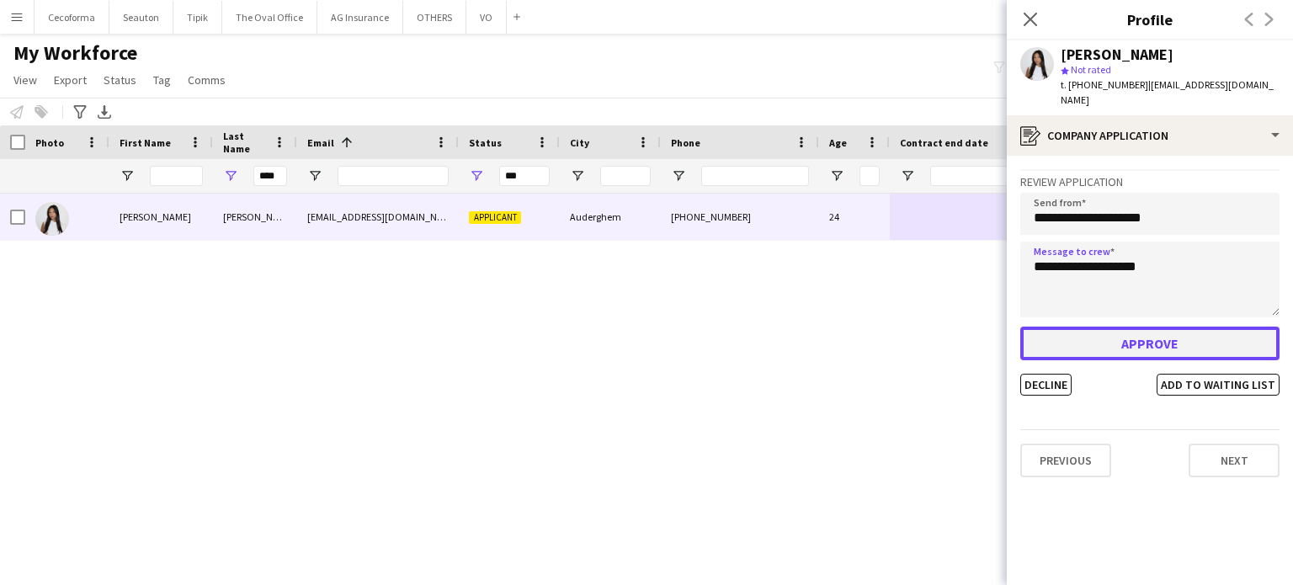
click at [1146, 327] on button "Approve" at bounding box center [1150, 344] width 259 height 34
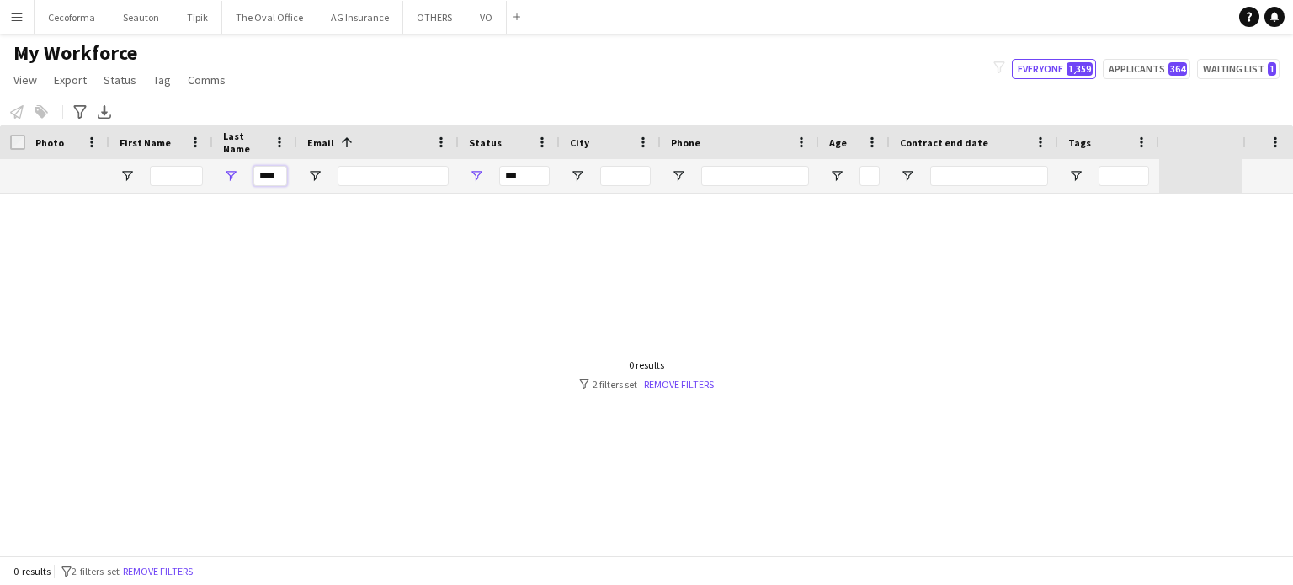
click at [280, 179] on input "****" at bounding box center [270, 176] width 34 height 20
type input "*"
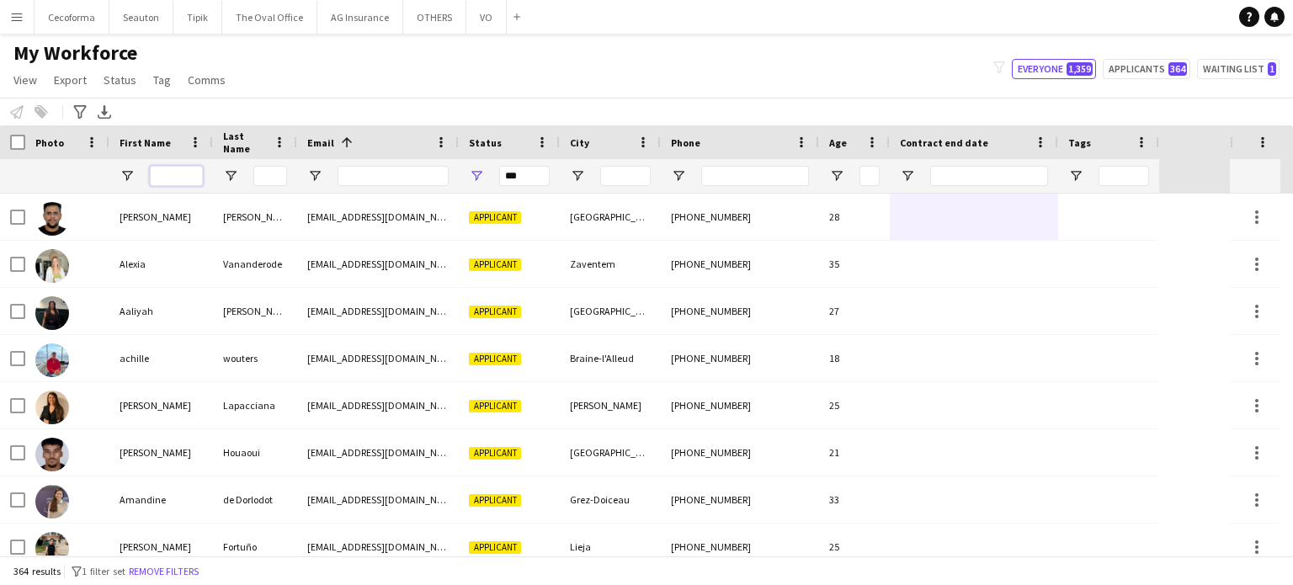
click at [183, 177] on input "First Name Filter Input" at bounding box center [176, 176] width 53 height 20
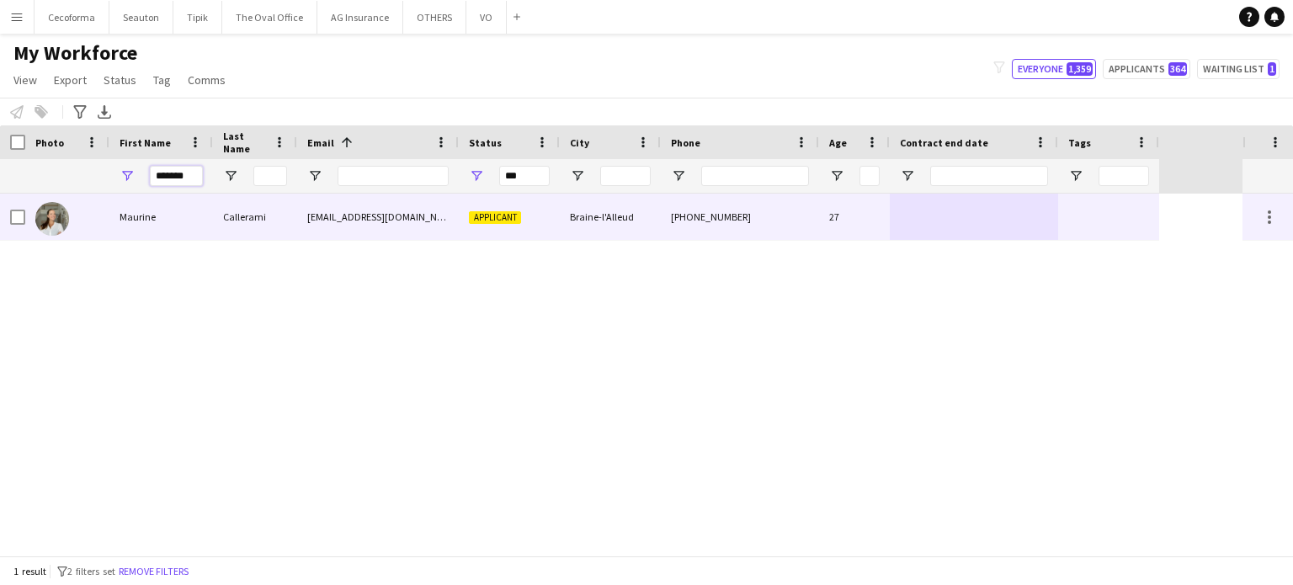
type input "*******"
click at [1037, 215] on div at bounding box center [974, 217] width 168 height 46
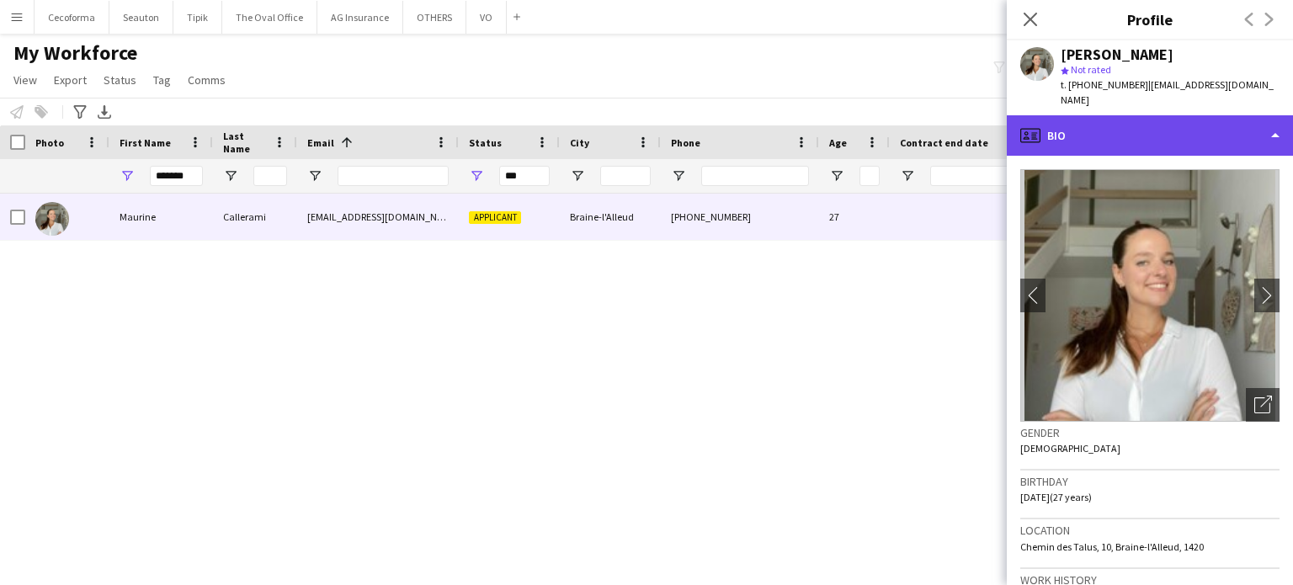
click at [1282, 124] on div "profile Bio" at bounding box center [1150, 135] width 286 height 40
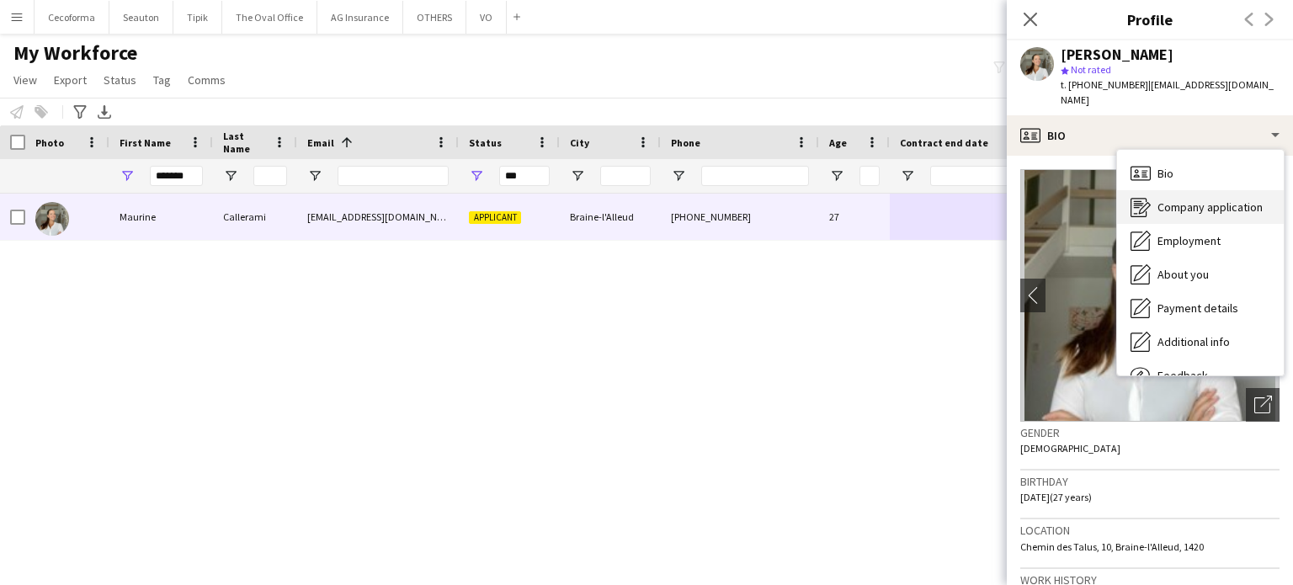
click at [1204, 200] on span "Company application" at bounding box center [1210, 207] width 105 height 15
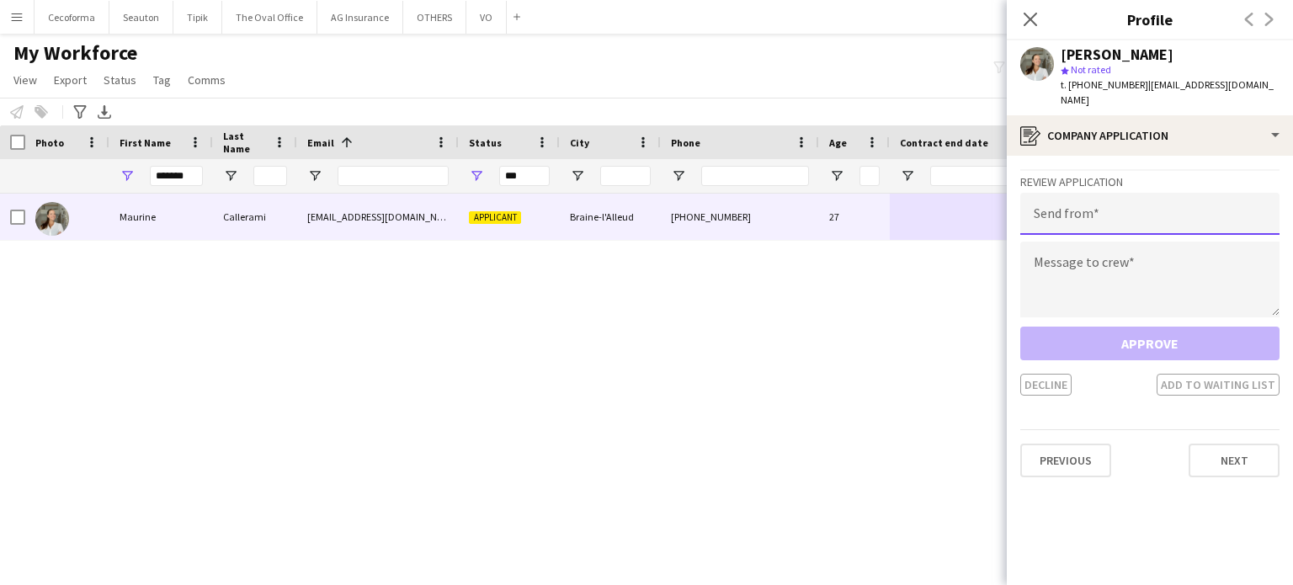
click at [1113, 209] on input "email" at bounding box center [1150, 214] width 259 height 42
type input "**********"
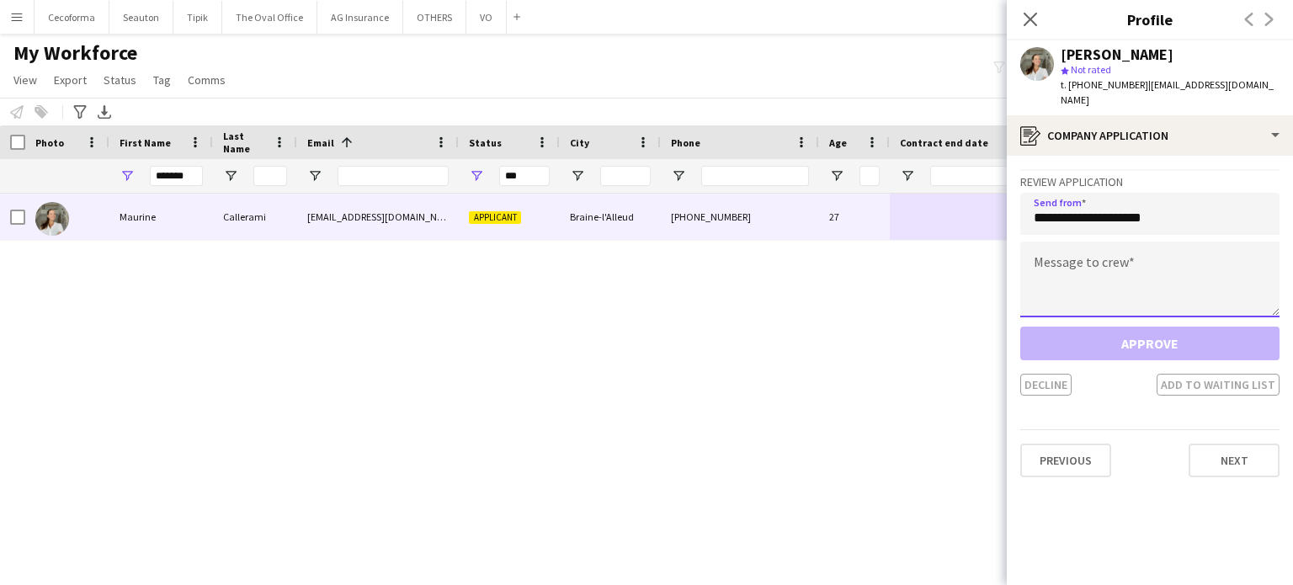
click at [1074, 277] on textarea at bounding box center [1150, 280] width 259 height 76
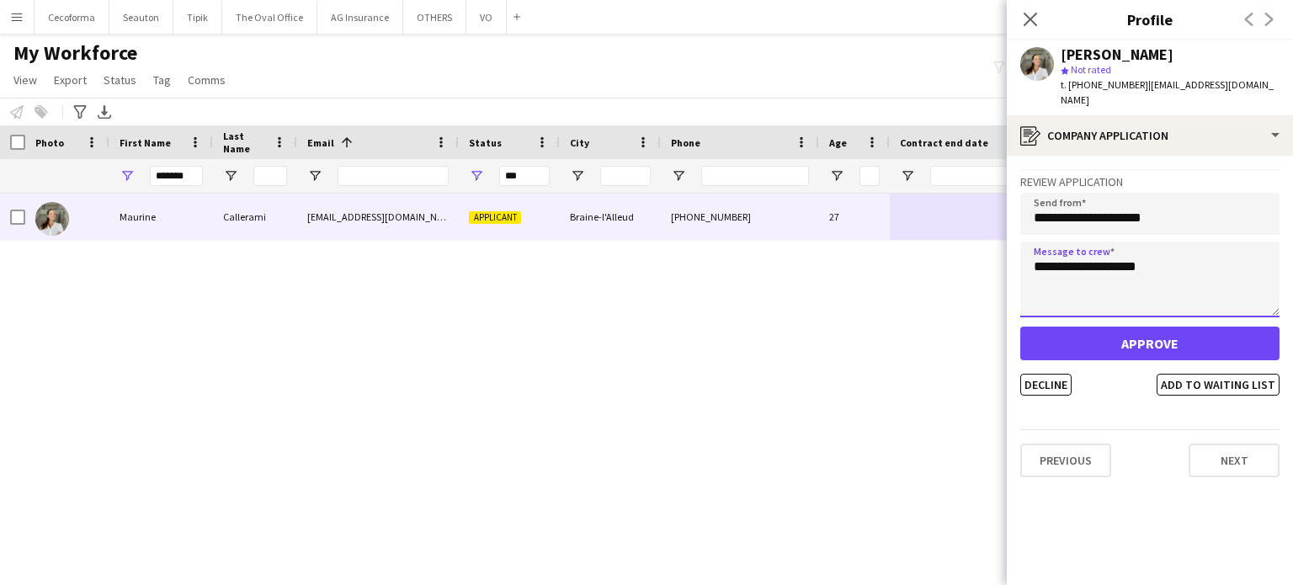
type textarea "**********"
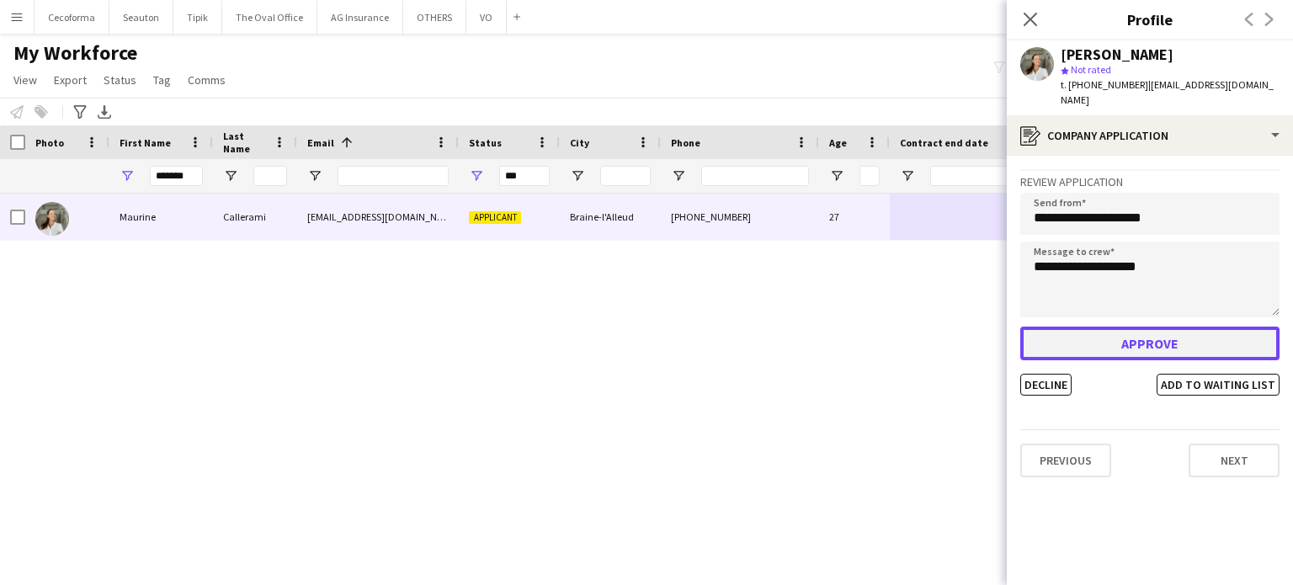
click at [1127, 327] on button "Approve" at bounding box center [1150, 344] width 259 height 34
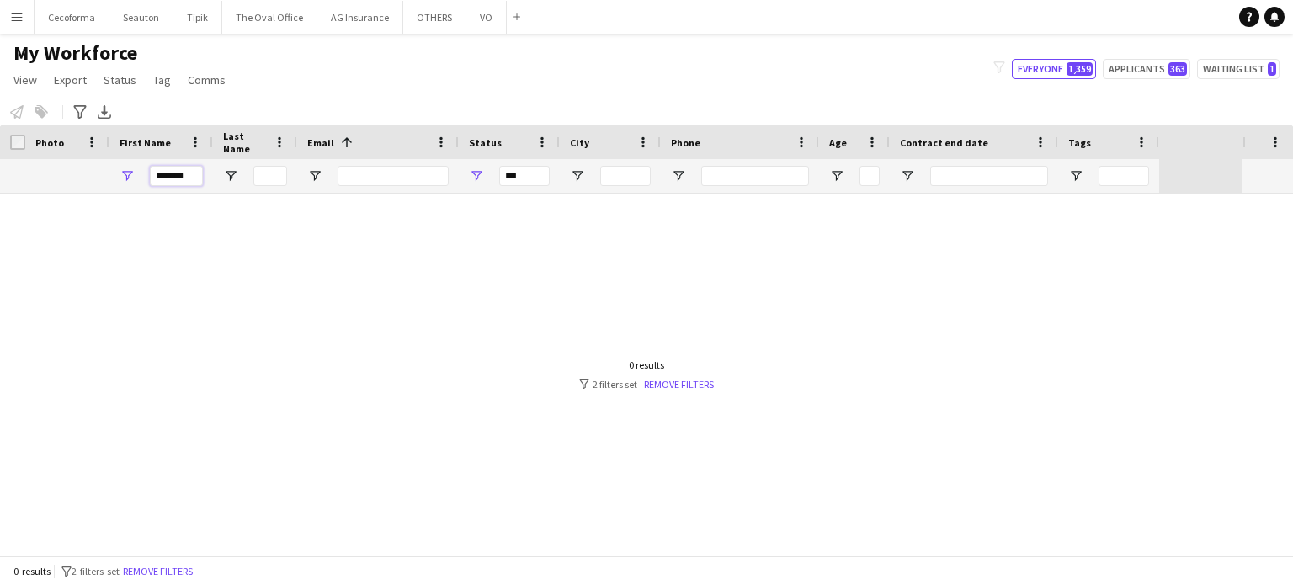
click at [191, 177] on input "*******" at bounding box center [176, 176] width 53 height 20
type input "*"
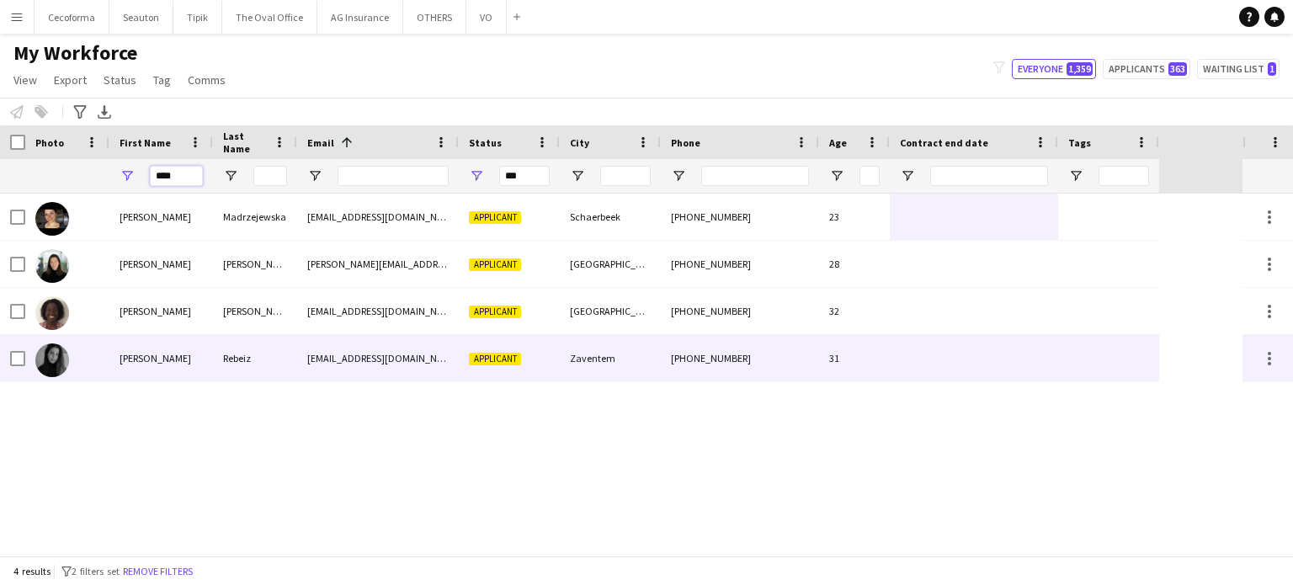
type input "****"
click at [1010, 369] on div at bounding box center [974, 358] width 168 height 46
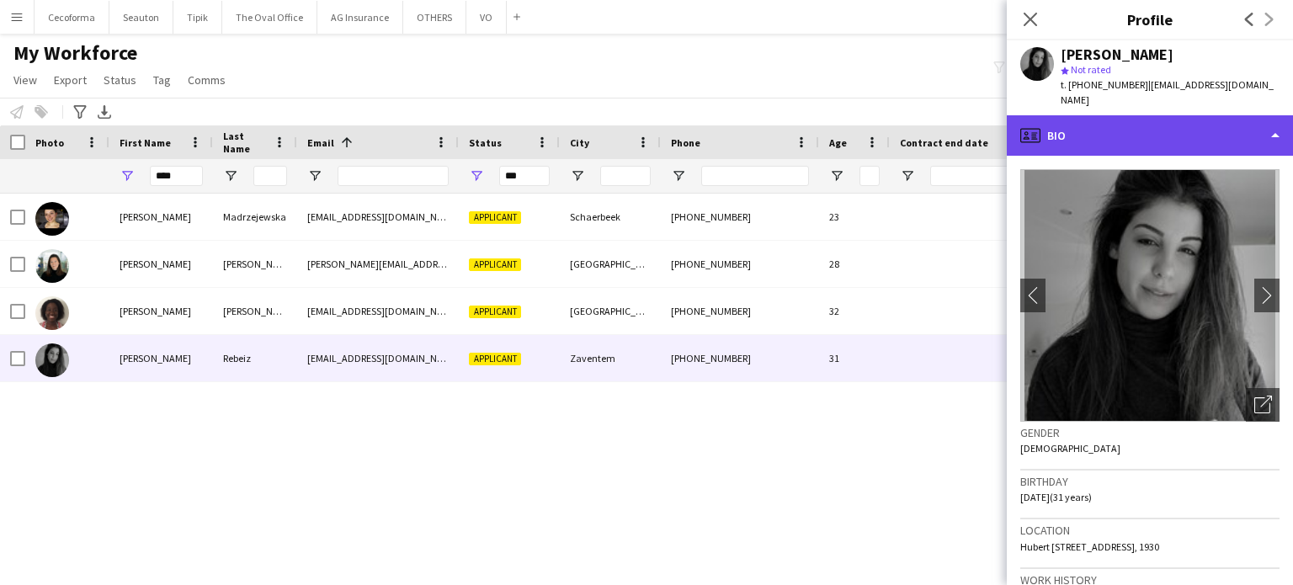
click at [1275, 122] on div "profile Bio" at bounding box center [1150, 135] width 286 height 40
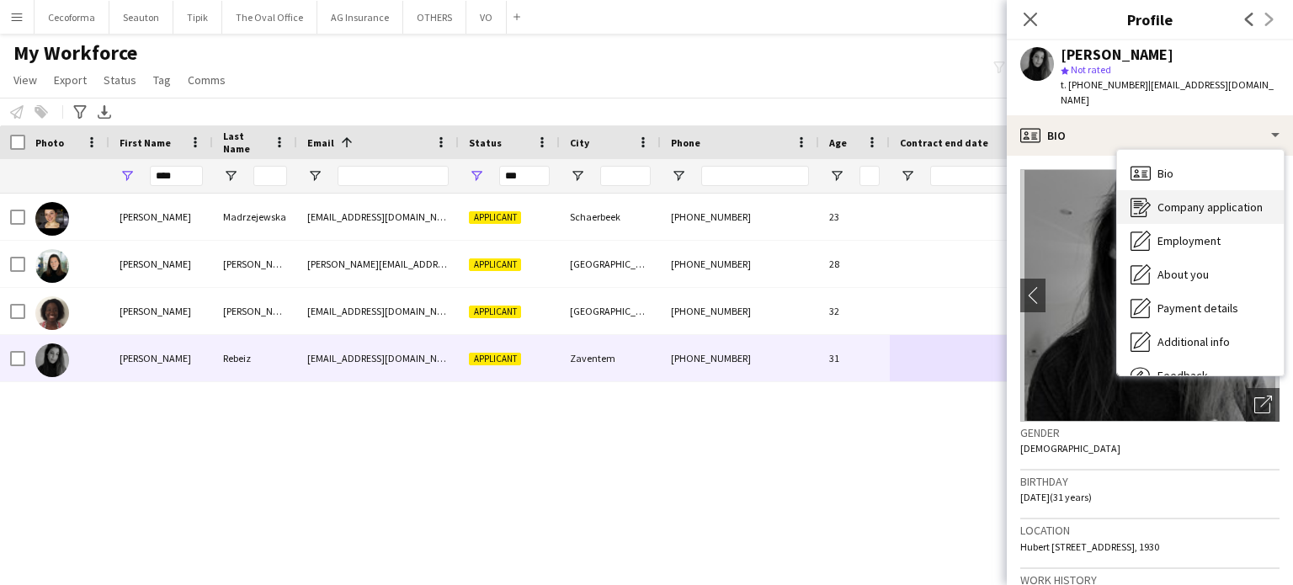
click at [1197, 200] on span "Company application" at bounding box center [1210, 207] width 105 height 15
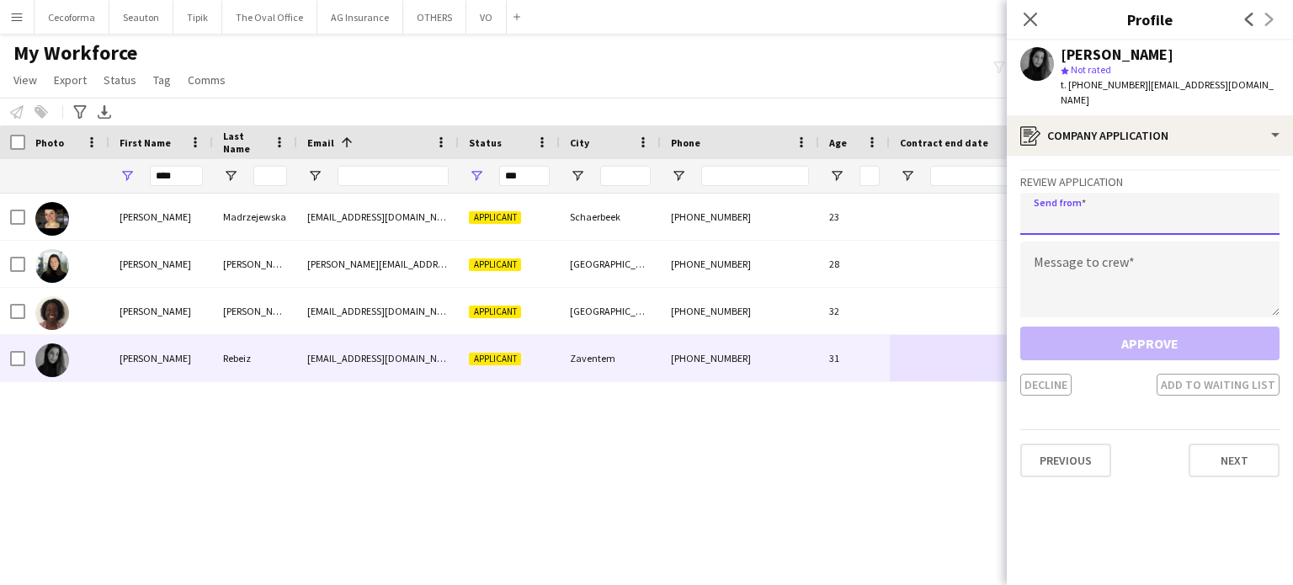
click at [1075, 214] on input "email" at bounding box center [1150, 214] width 259 height 42
type input "**********"
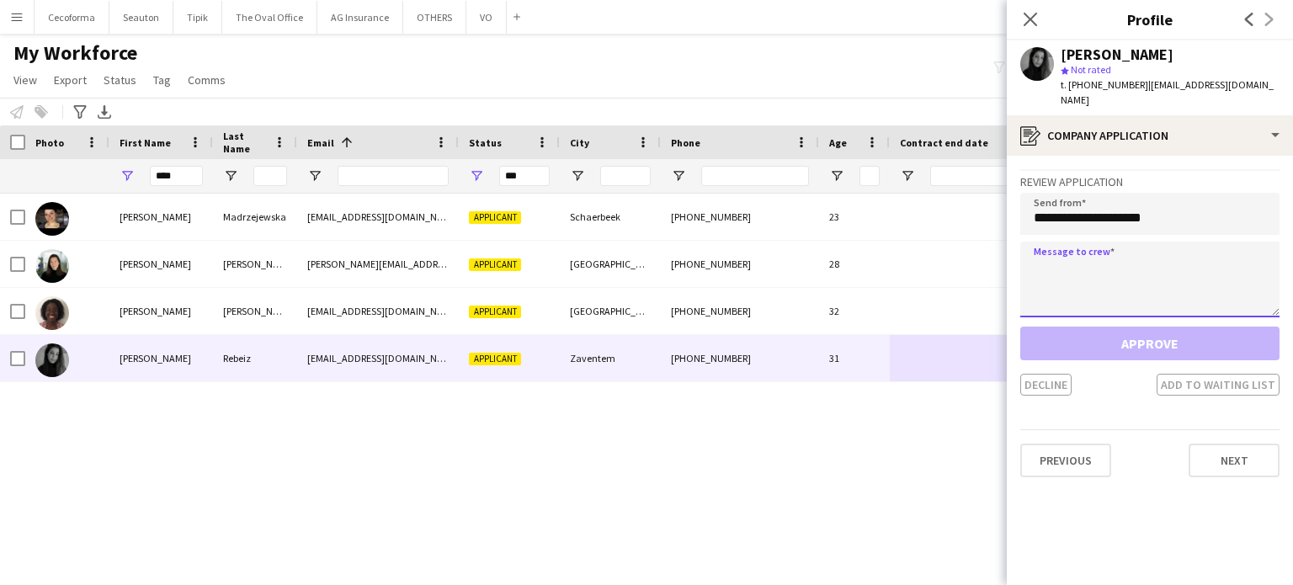
click at [1063, 282] on textarea at bounding box center [1150, 280] width 259 height 76
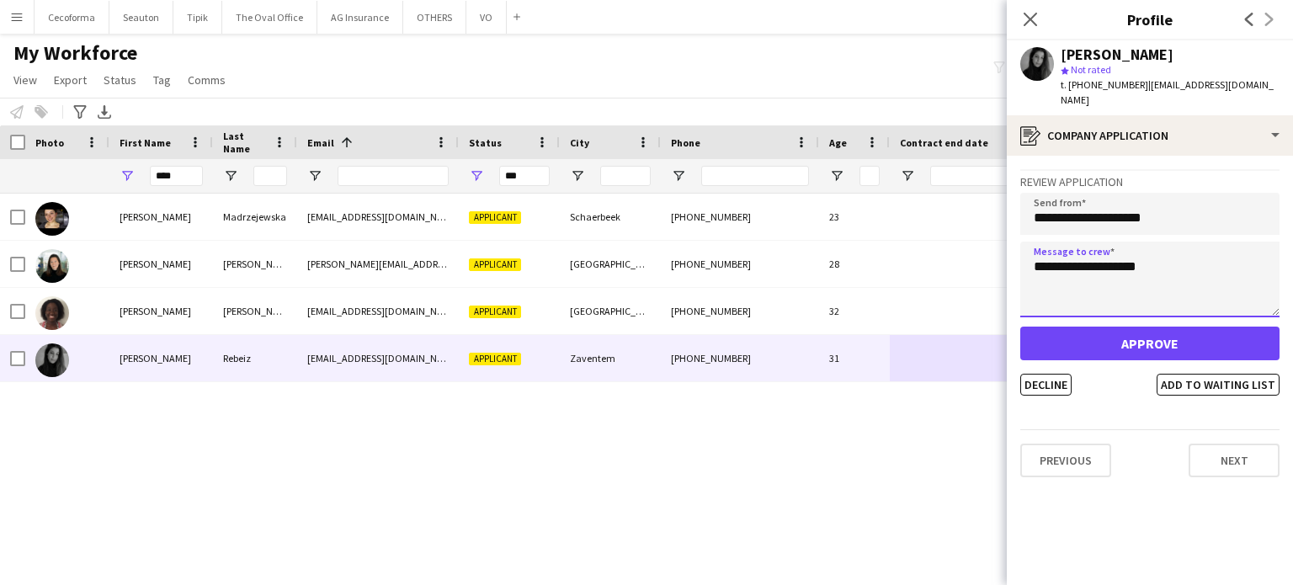
type textarea "**********"
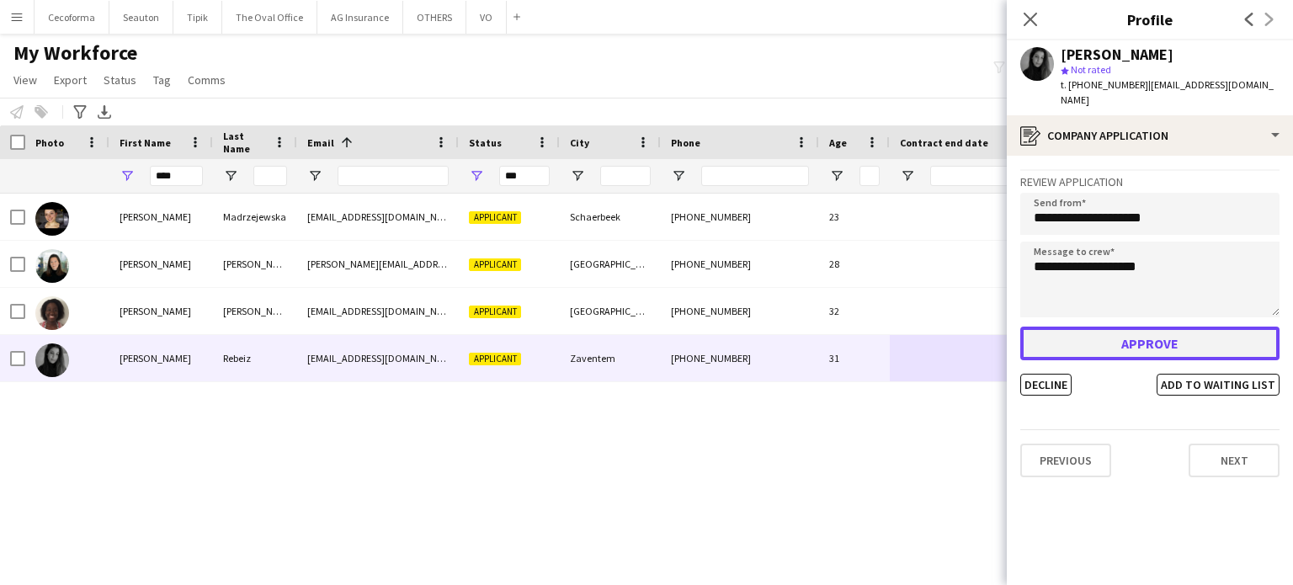
click at [1155, 333] on button "Approve" at bounding box center [1150, 344] width 259 height 34
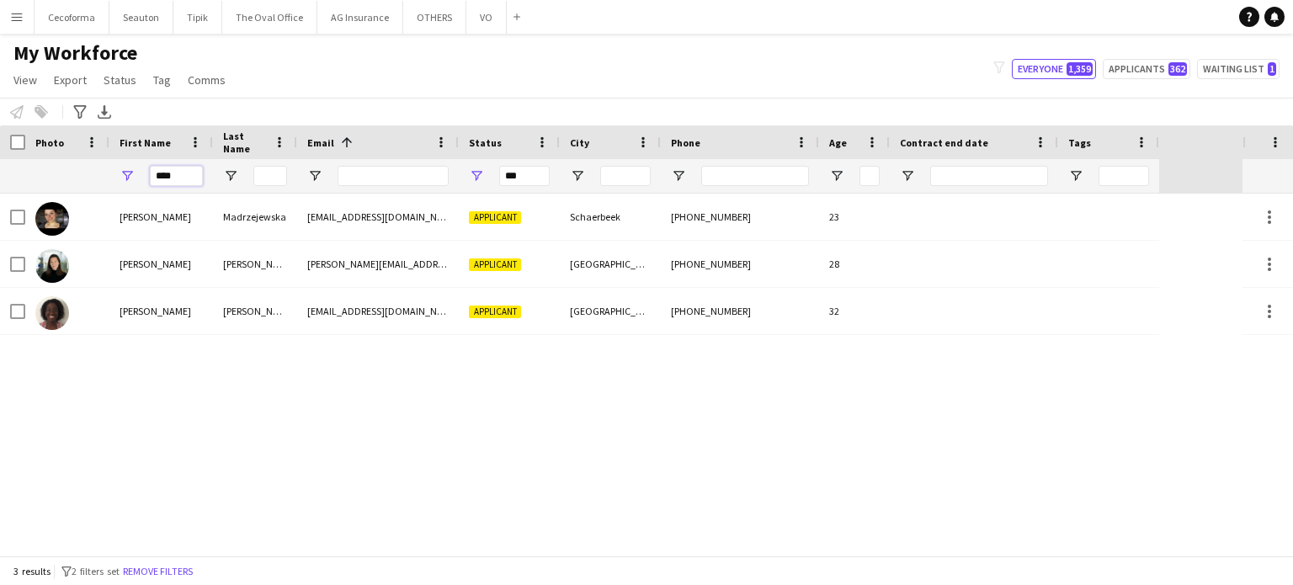
click at [184, 180] on input "****" at bounding box center [176, 176] width 53 height 20
type input "*"
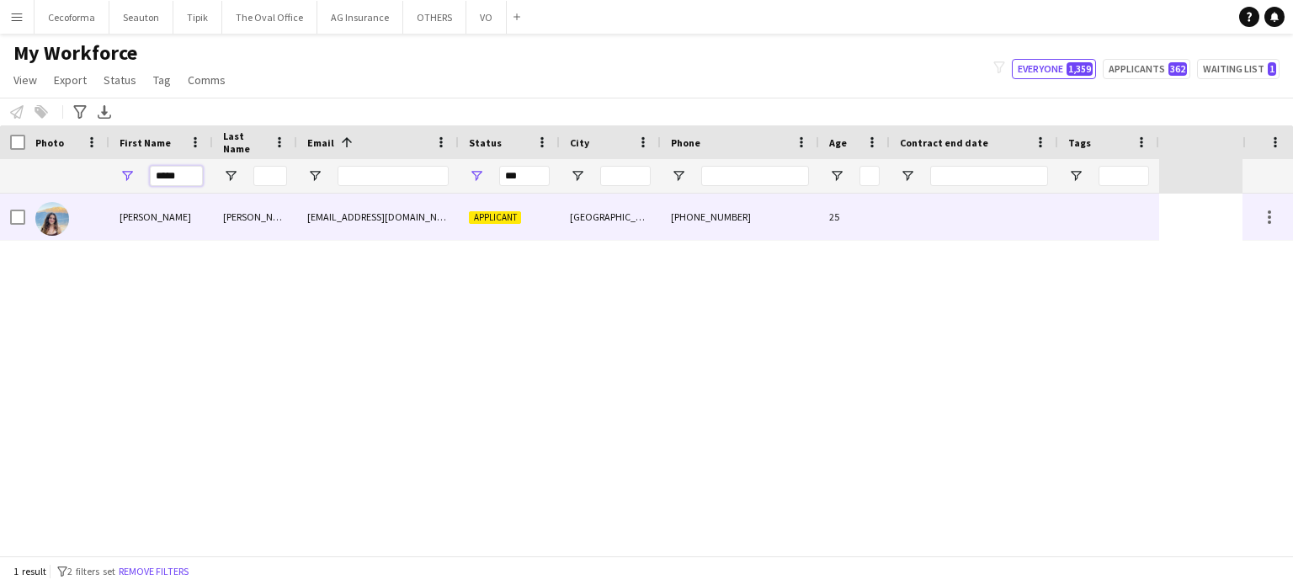
type input "*****"
click at [1019, 228] on div at bounding box center [974, 217] width 168 height 46
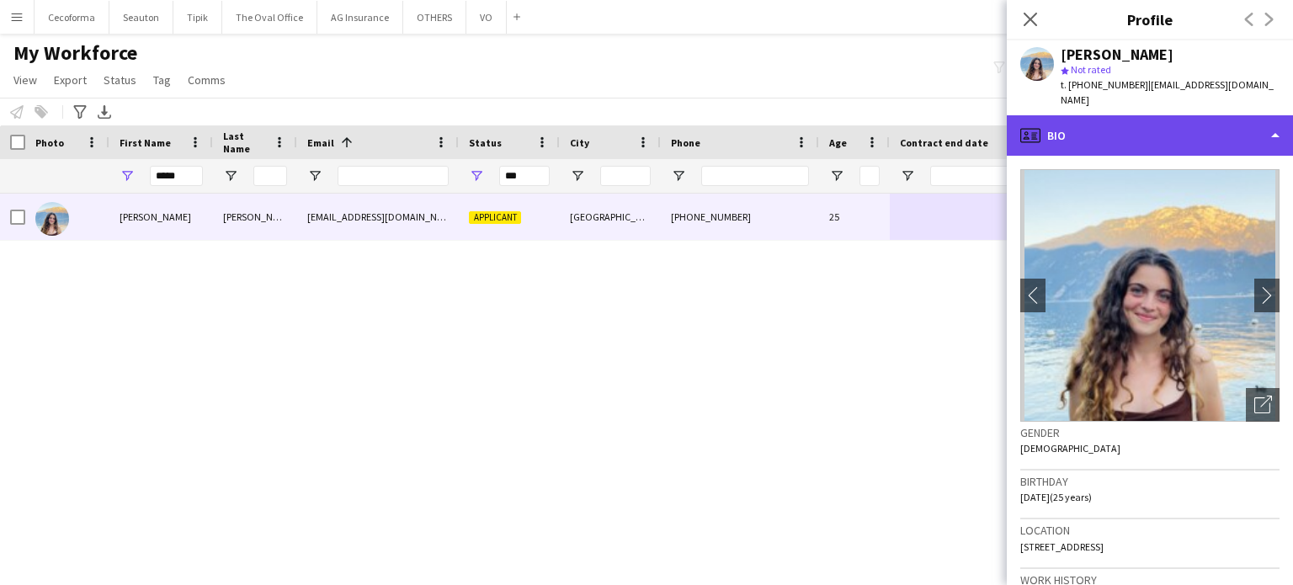
click at [1274, 123] on div "profile Bio" at bounding box center [1150, 135] width 286 height 40
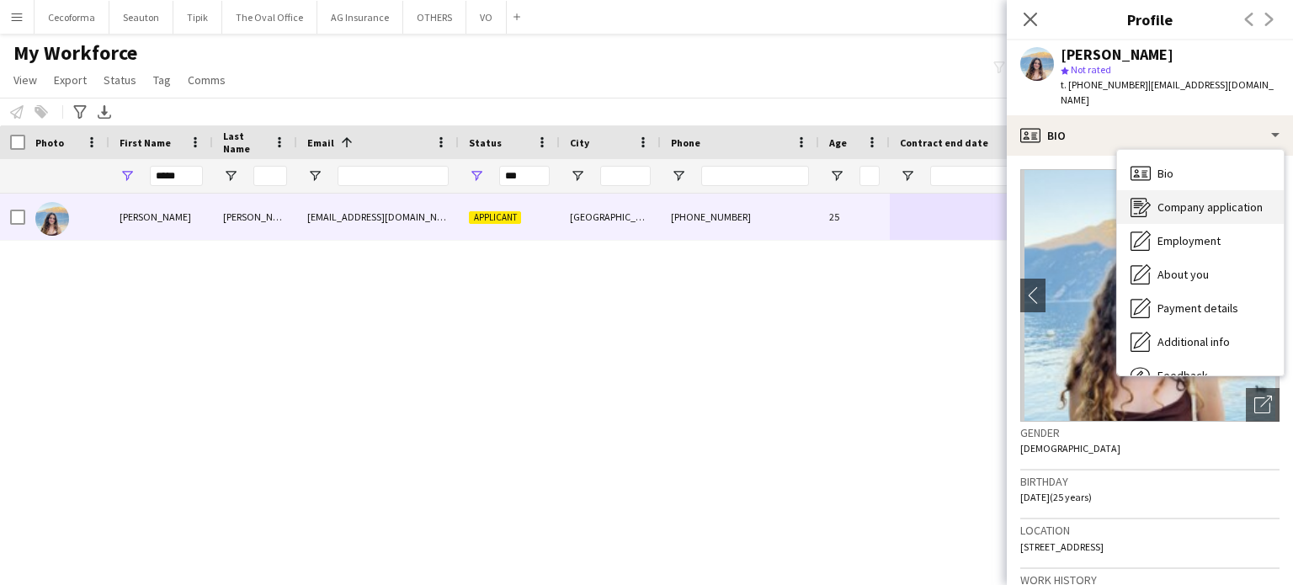
click at [1202, 200] on span "Company application" at bounding box center [1210, 207] width 105 height 15
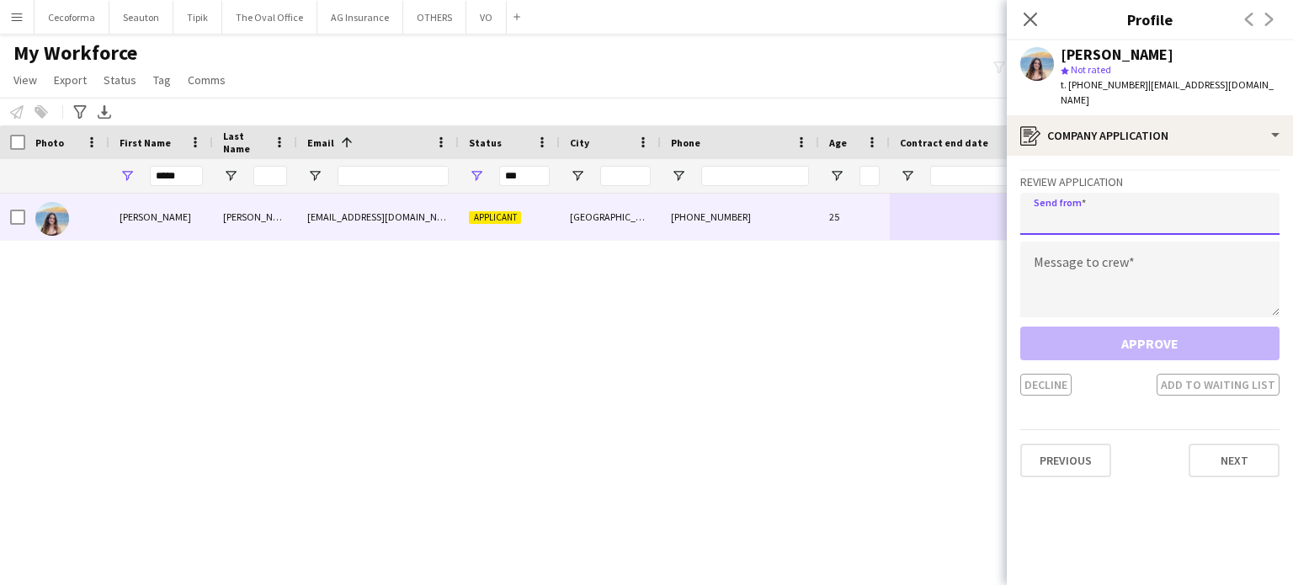
click at [1099, 213] on input "email" at bounding box center [1150, 214] width 259 height 42
type input "**********"
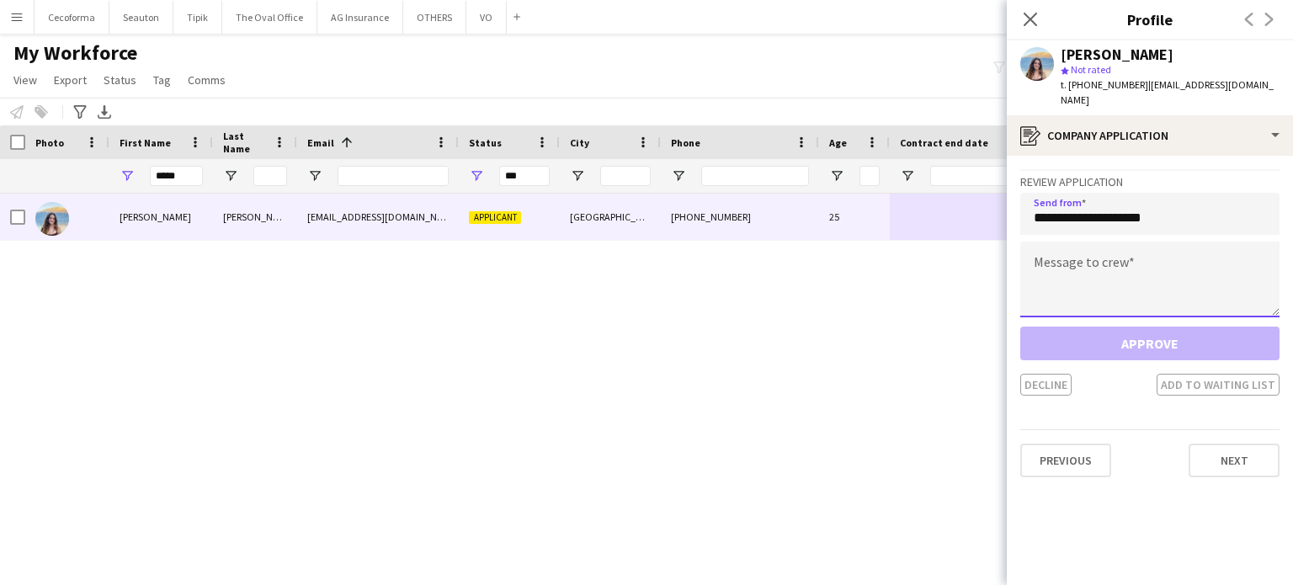
click at [1054, 263] on textarea at bounding box center [1150, 280] width 259 height 76
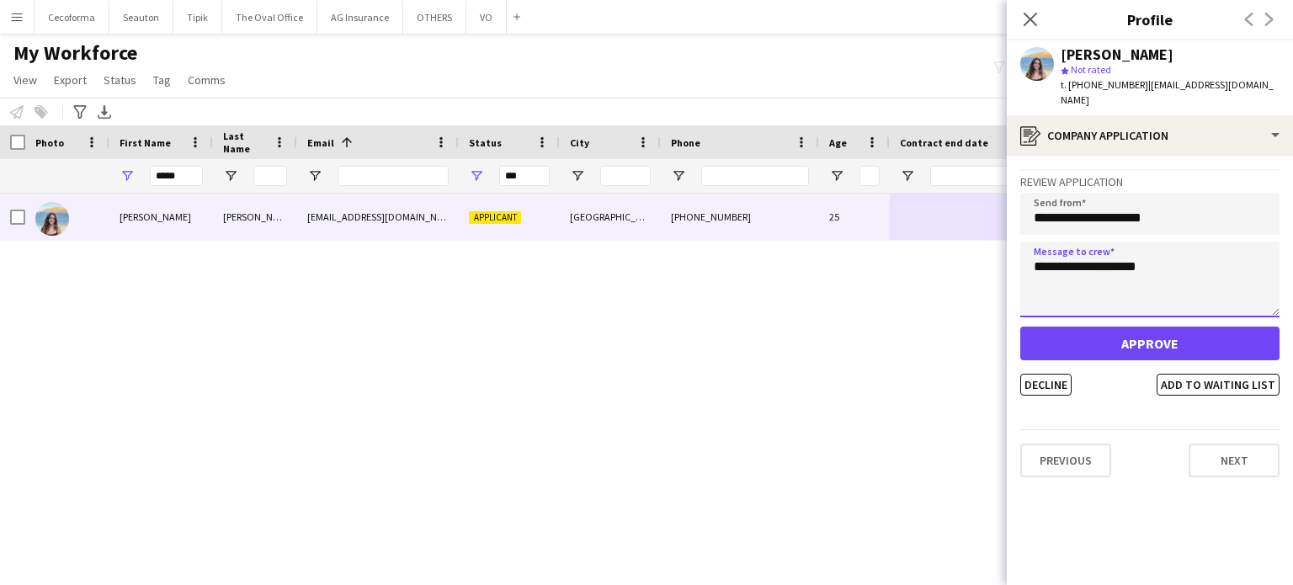
type textarea "**********"
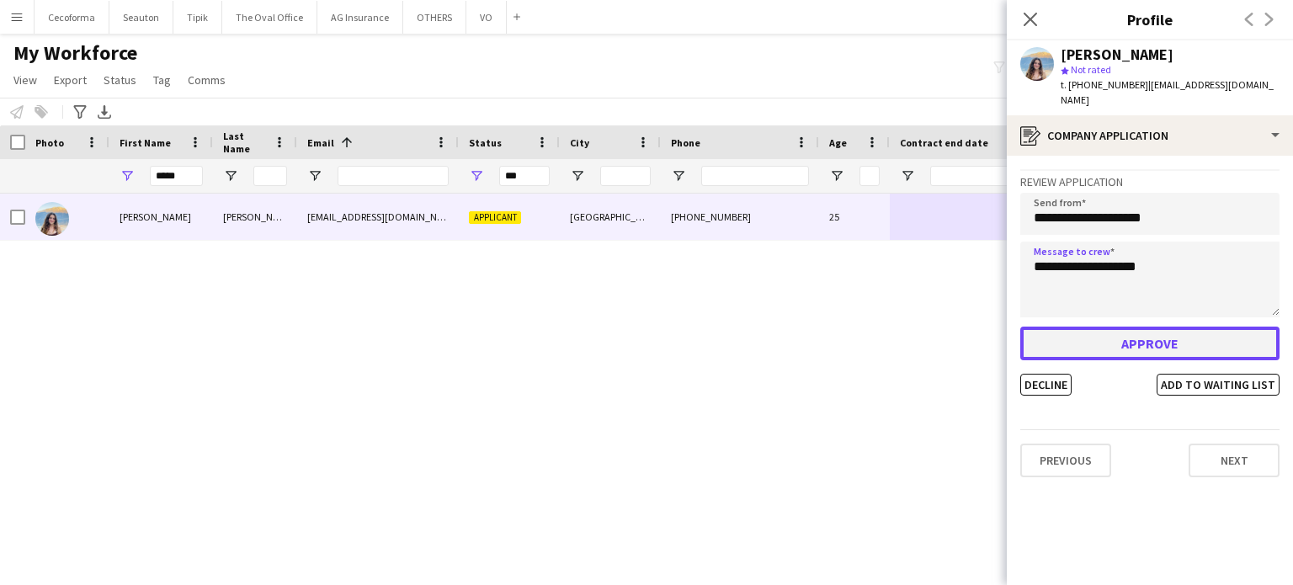
click at [1071, 327] on button "Approve" at bounding box center [1150, 344] width 259 height 34
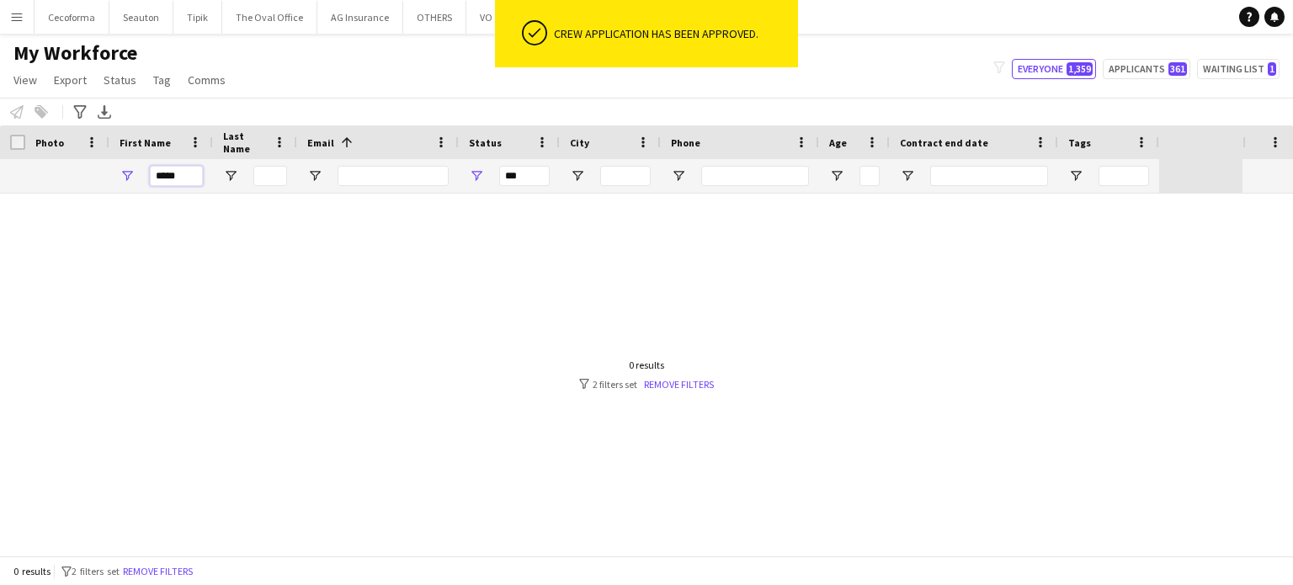
click at [192, 178] on input "*****" at bounding box center [176, 176] width 53 height 20
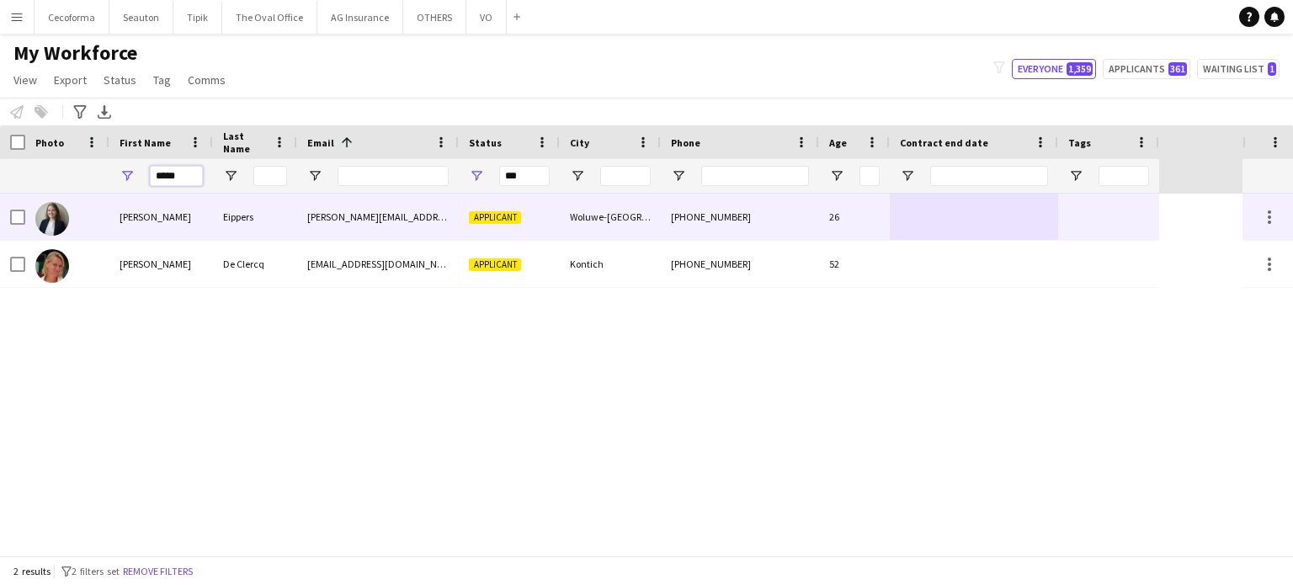
type input "*****"
click at [1117, 228] on div at bounding box center [1108, 217] width 101 height 46
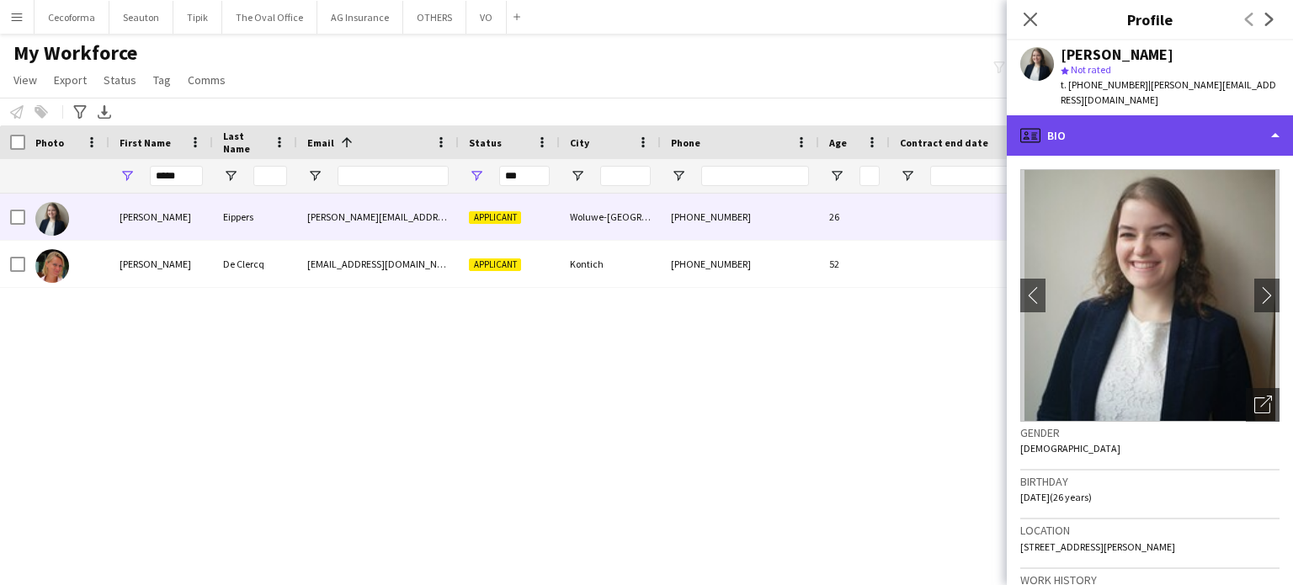
click at [1274, 120] on div "profile Bio" at bounding box center [1150, 135] width 286 height 40
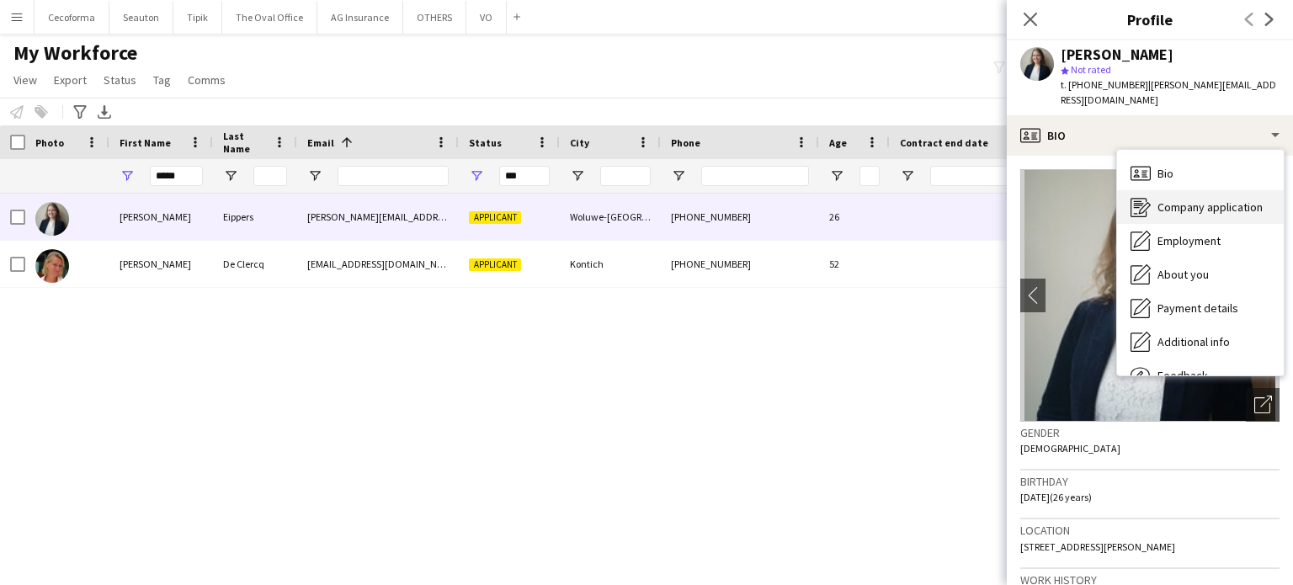
click at [1182, 200] on span "Company application" at bounding box center [1210, 207] width 105 height 15
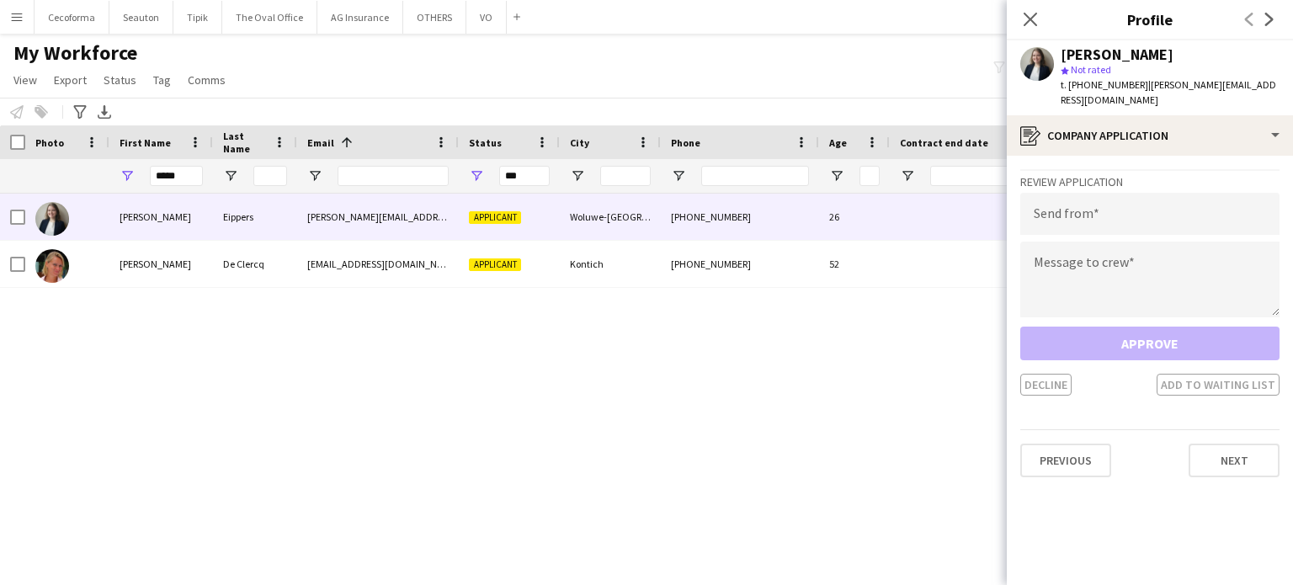
click at [1104, 220] on div "Review Application Send from Message to crew Approve Decline Add to waiting list" at bounding box center [1150, 282] width 259 height 227
click at [1064, 201] on input "email" at bounding box center [1150, 214] width 259 height 42
type input "**********"
click at [1079, 260] on textarea at bounding box center [1150, 280] width 259 height 76
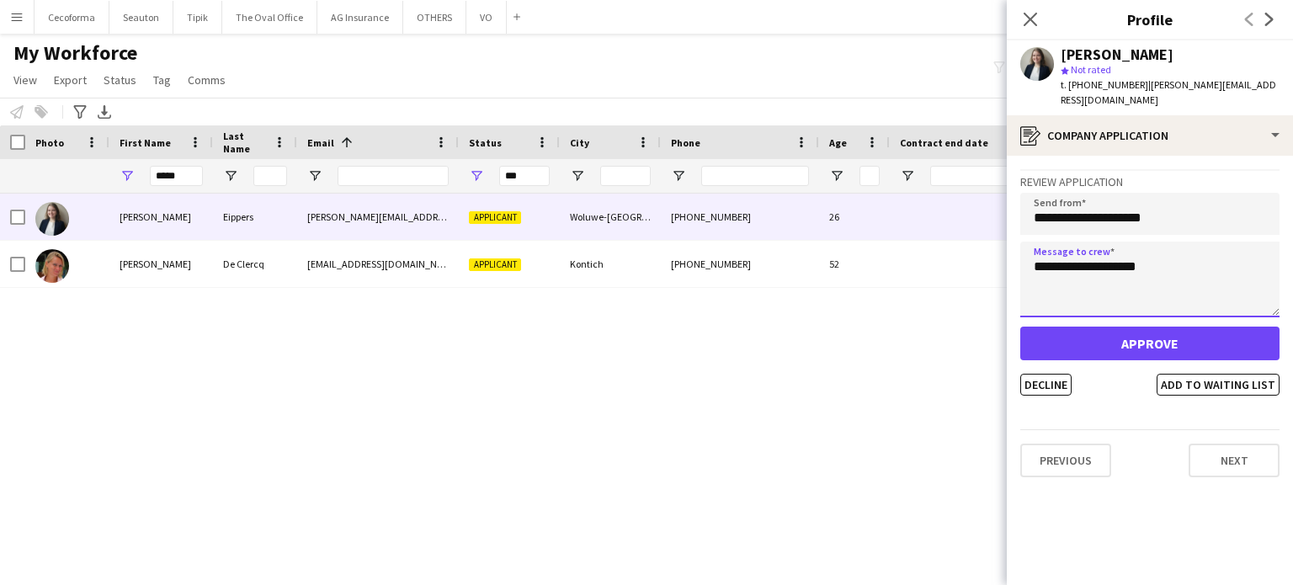
type textarea "**********"
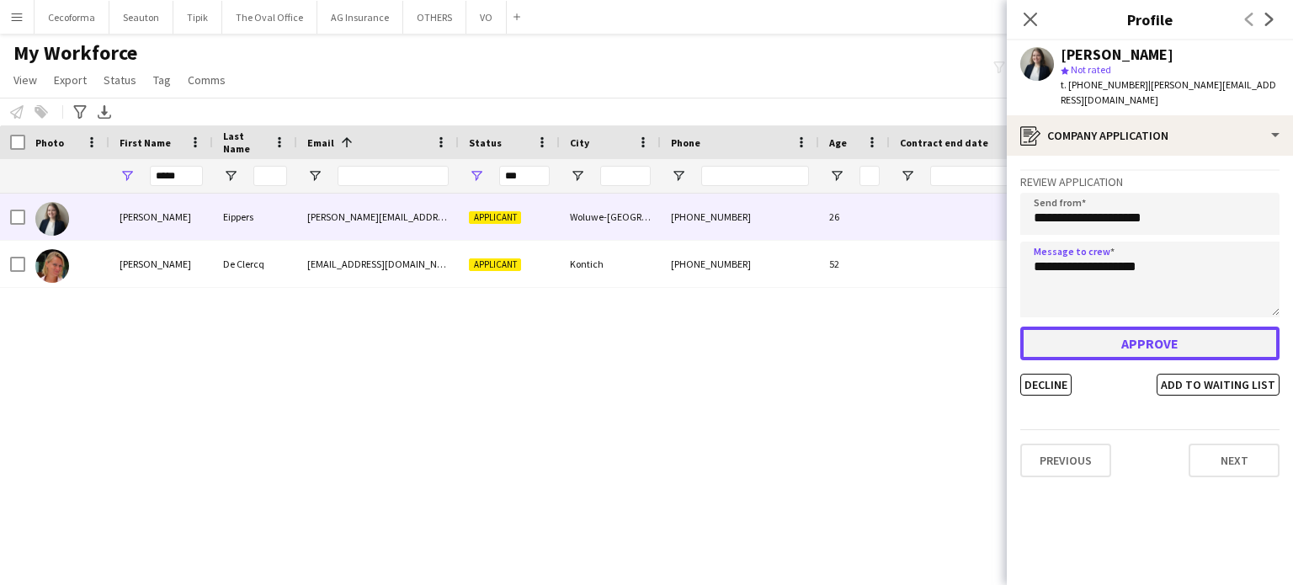
click at [1135, 329] on button "Approve" at bounding box center [1150, 344] width 259 height 34
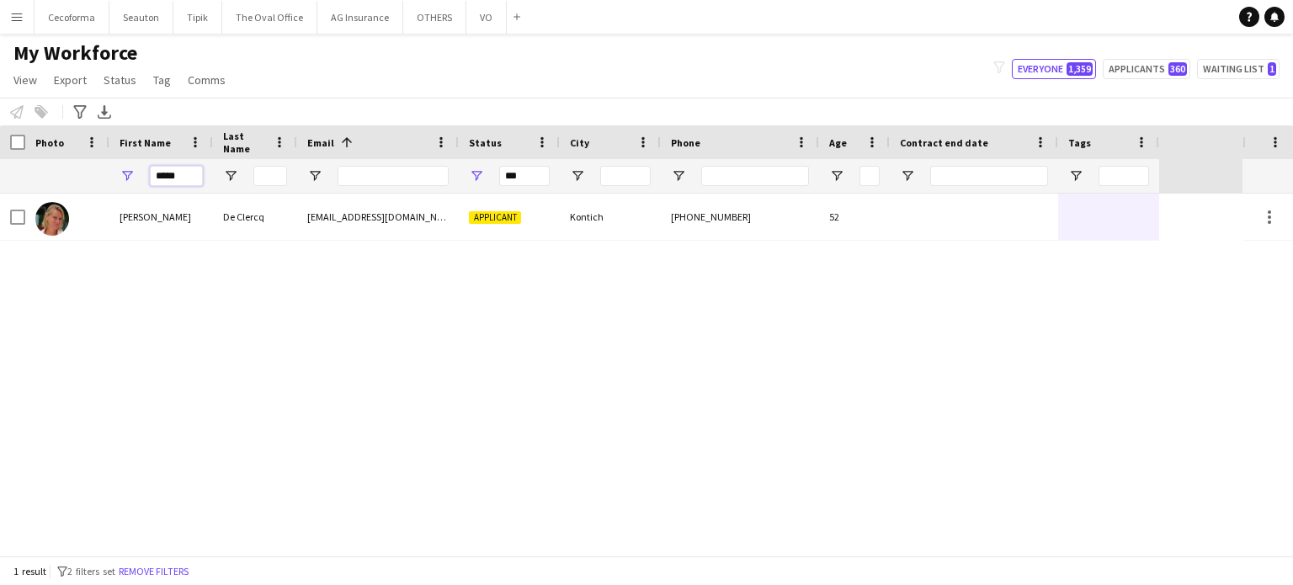
click at [186, 178] on input "*****" at bounding box center [176, 176] width 53 height 20
type input "*"
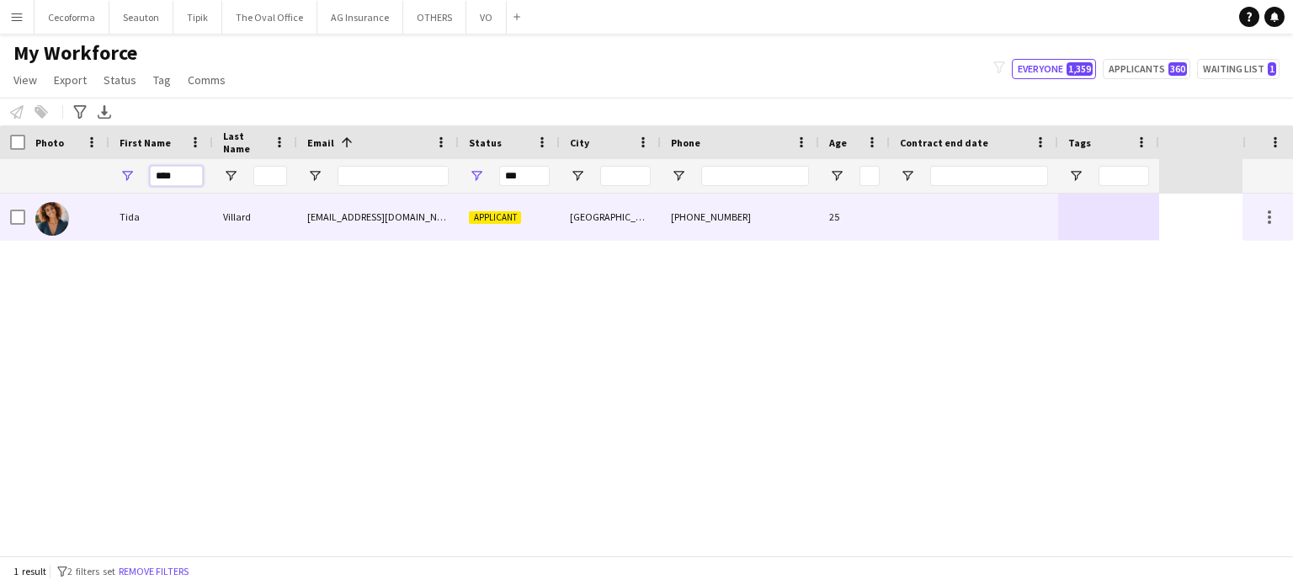
type input "****"
click at [1004, 228] on div at bounding box center [974, 217] width 168 height 46
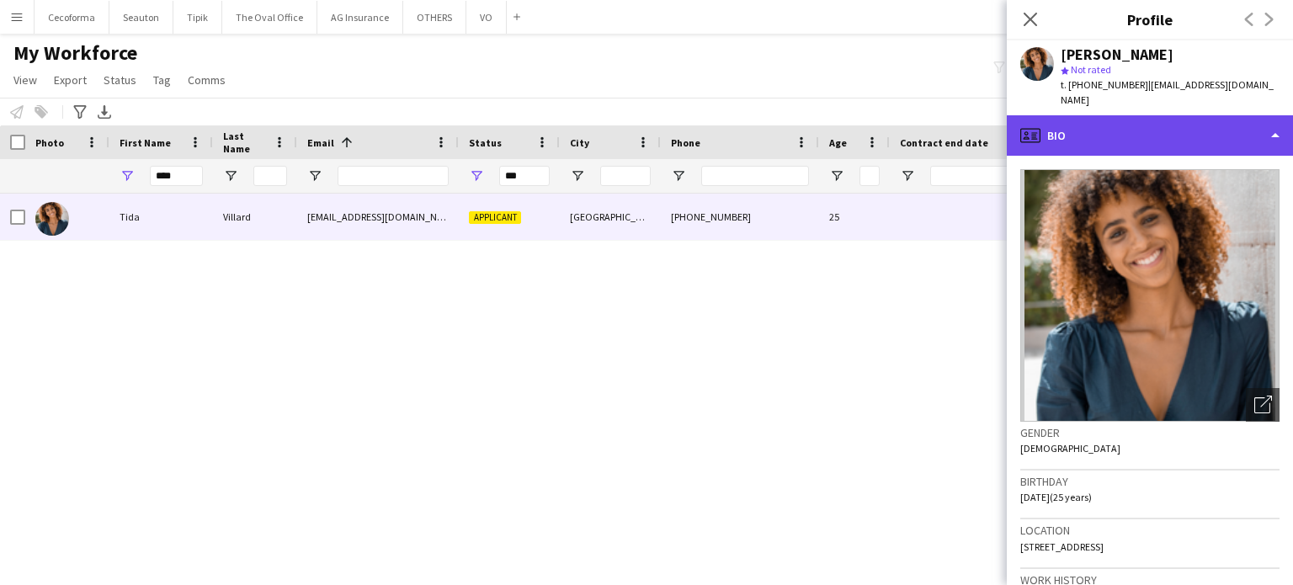
click at [1277, 119] on div "profile Bio" at bounding box center [1150, 135] width 286 height 40
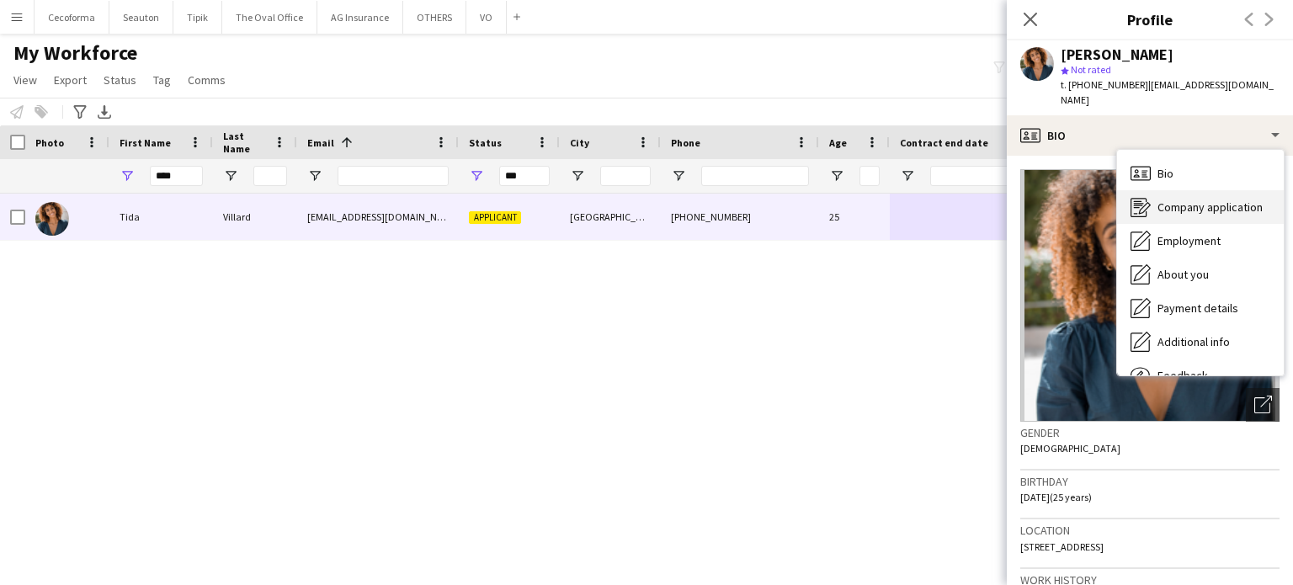
click at [1205, 200] on span "Company application" at bounding box center [1210, 207] width 105 height 15
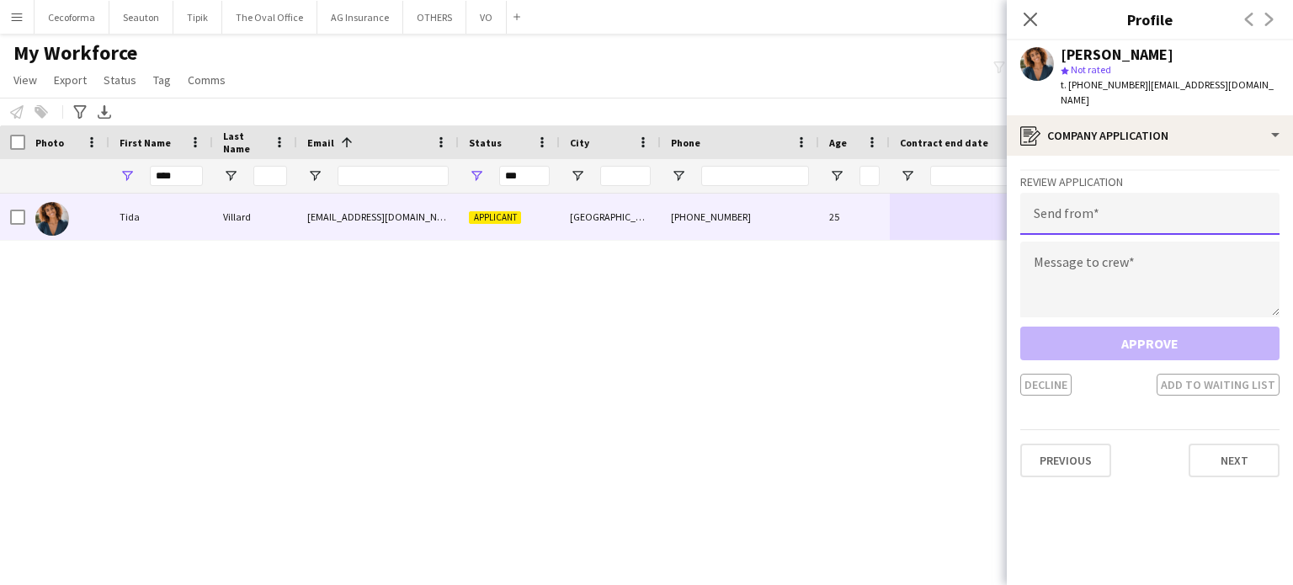
click at [1102, 199] on input "email" at bounding box center [1150, 214] width 259 height 42
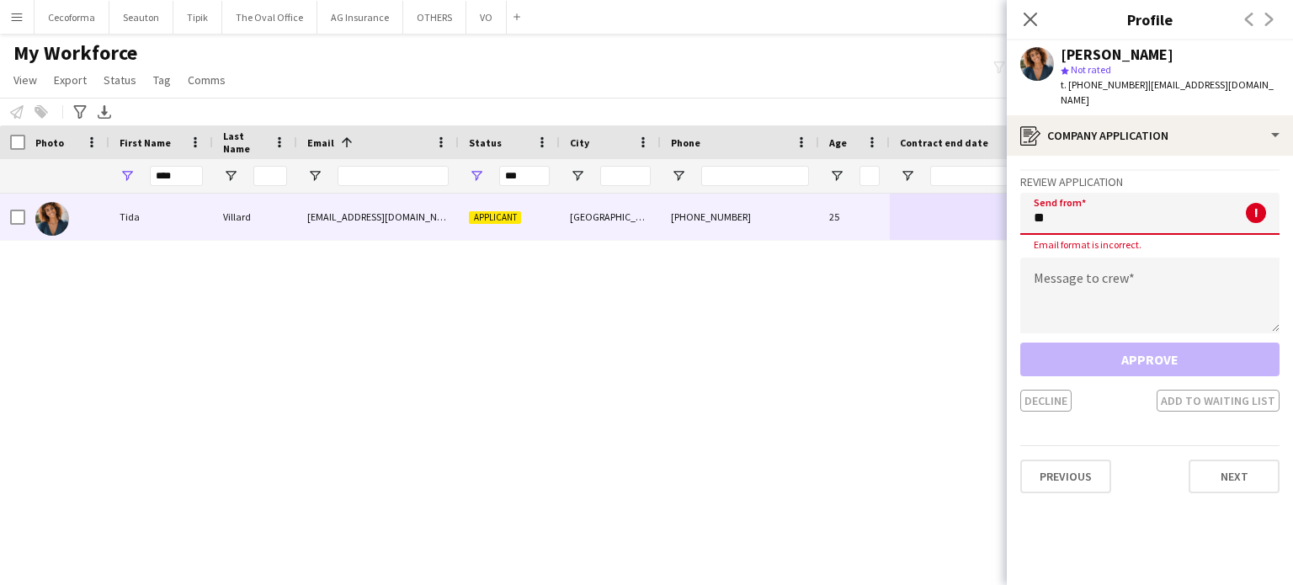
type input "*"
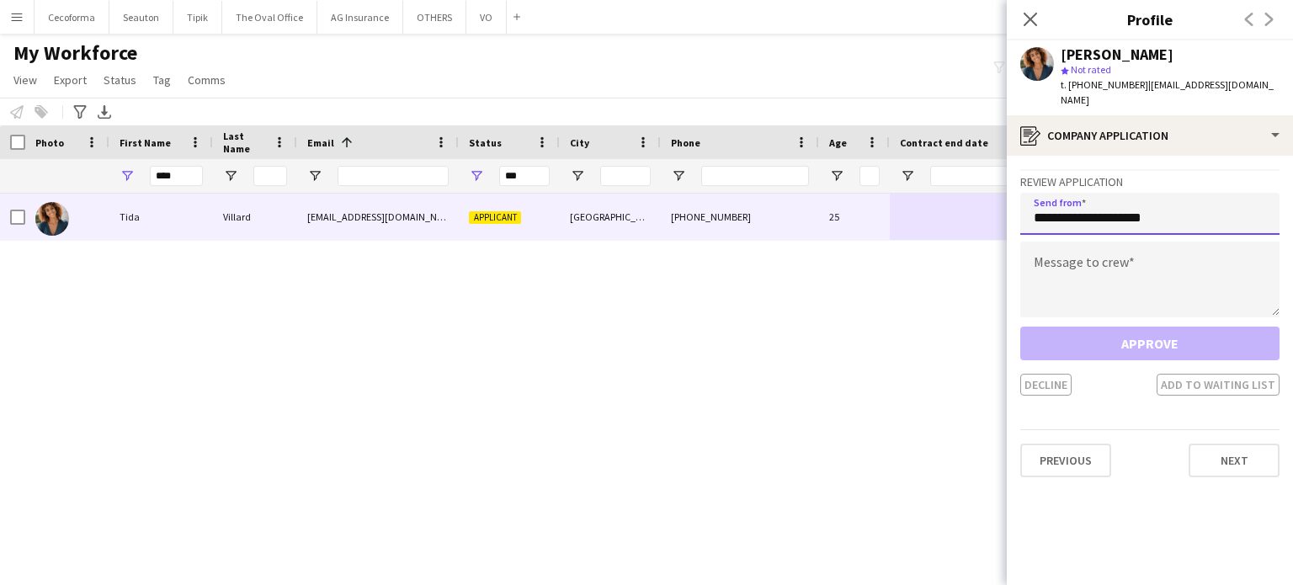
type input "**********"
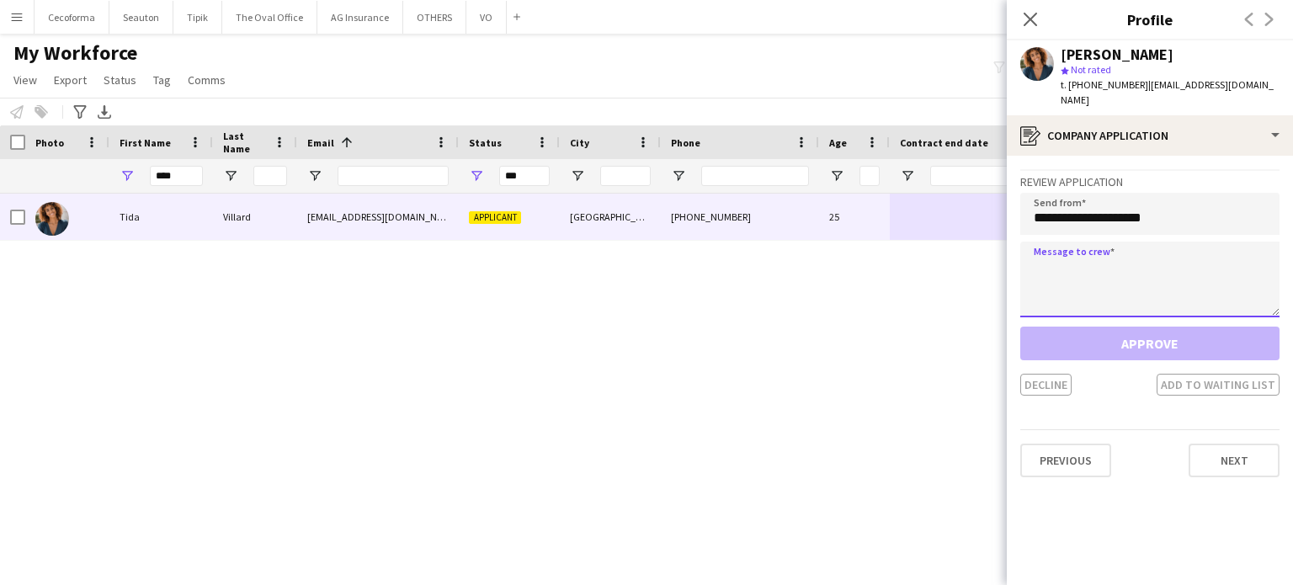
click at [1079, 274] on textarea at bounding box center [1150, 280] width 259 height 76
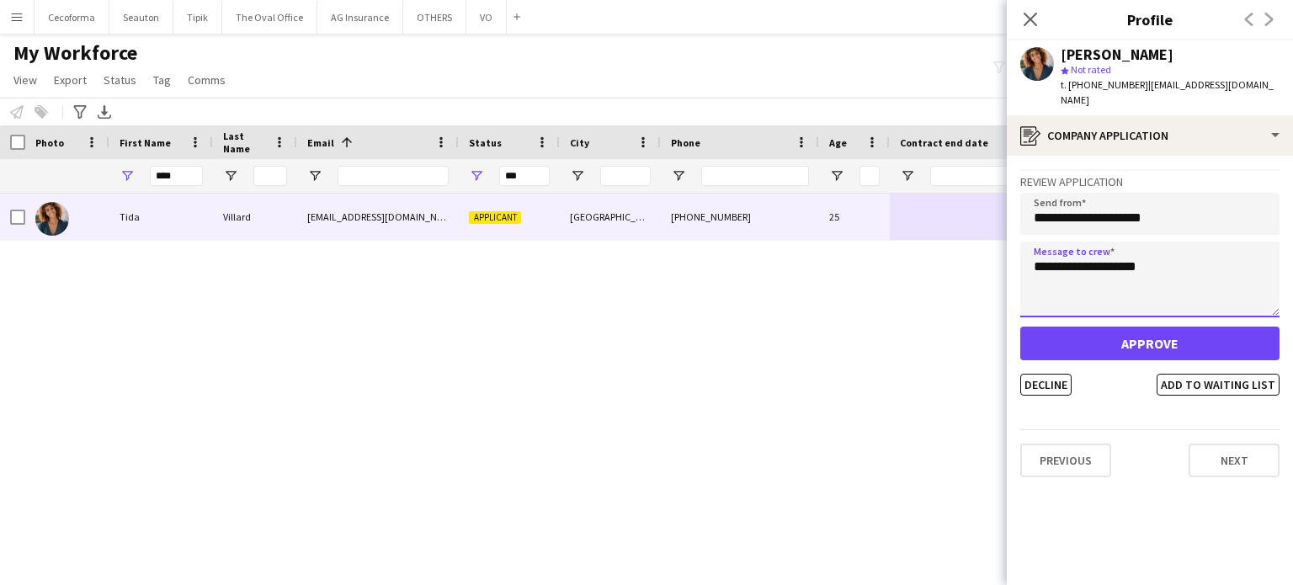
type textarea "**********"
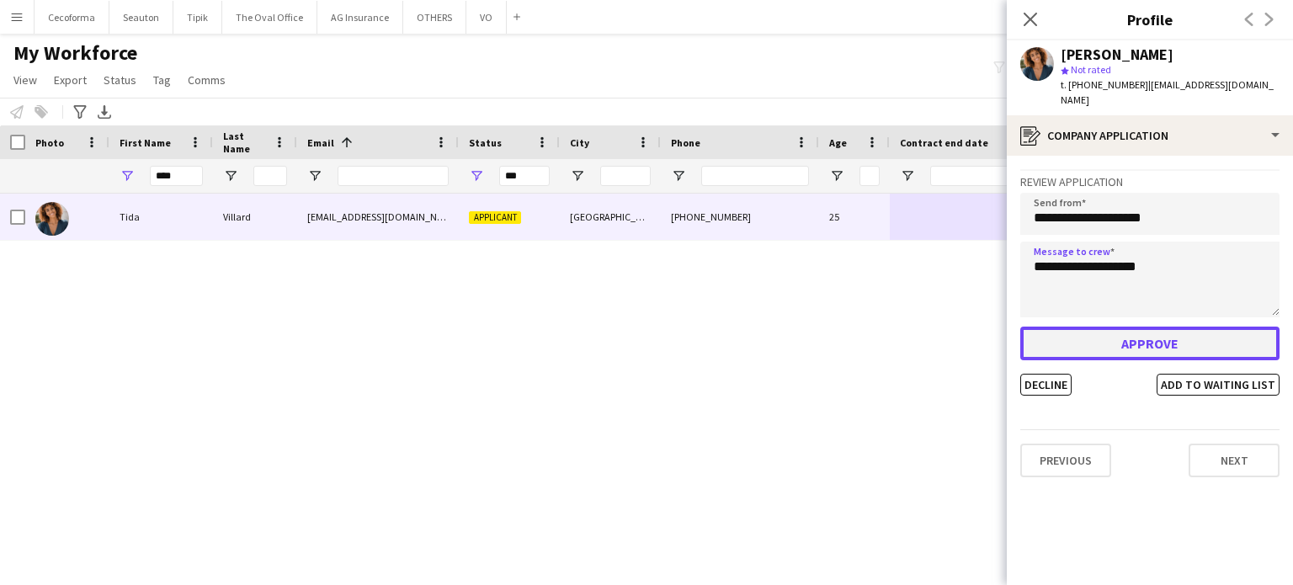
click at [1123, 329] on button "Approve" at bounding box center [1150, 344] width 259 height 34
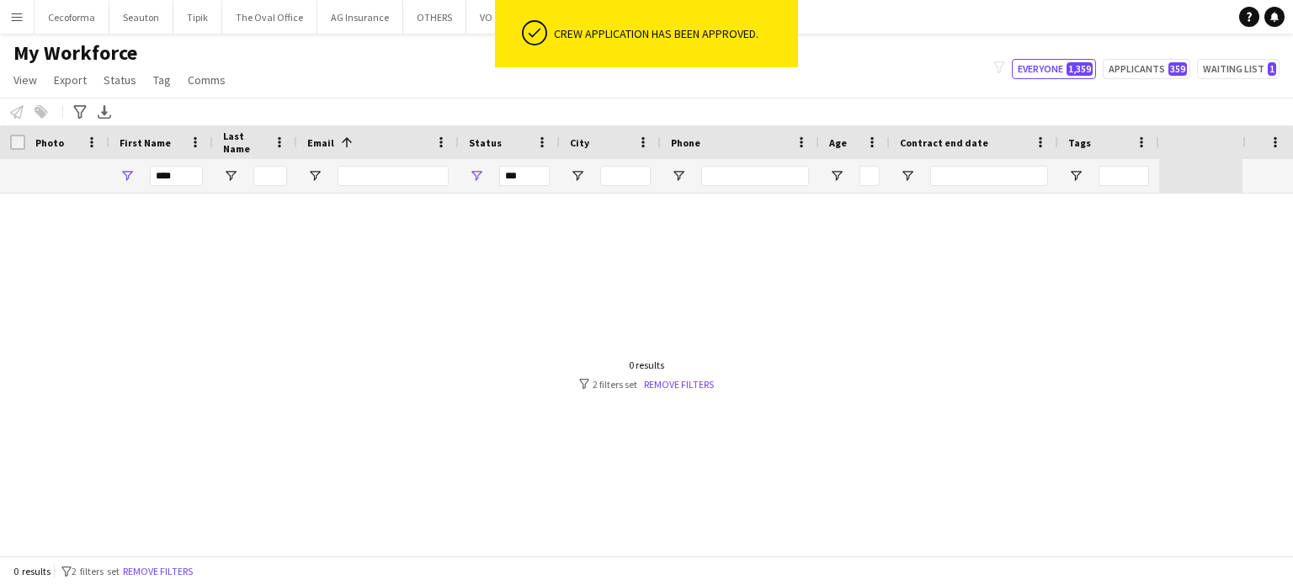
click at [402, 319] on div at bounding box center [621, 375] width 1243 height 362
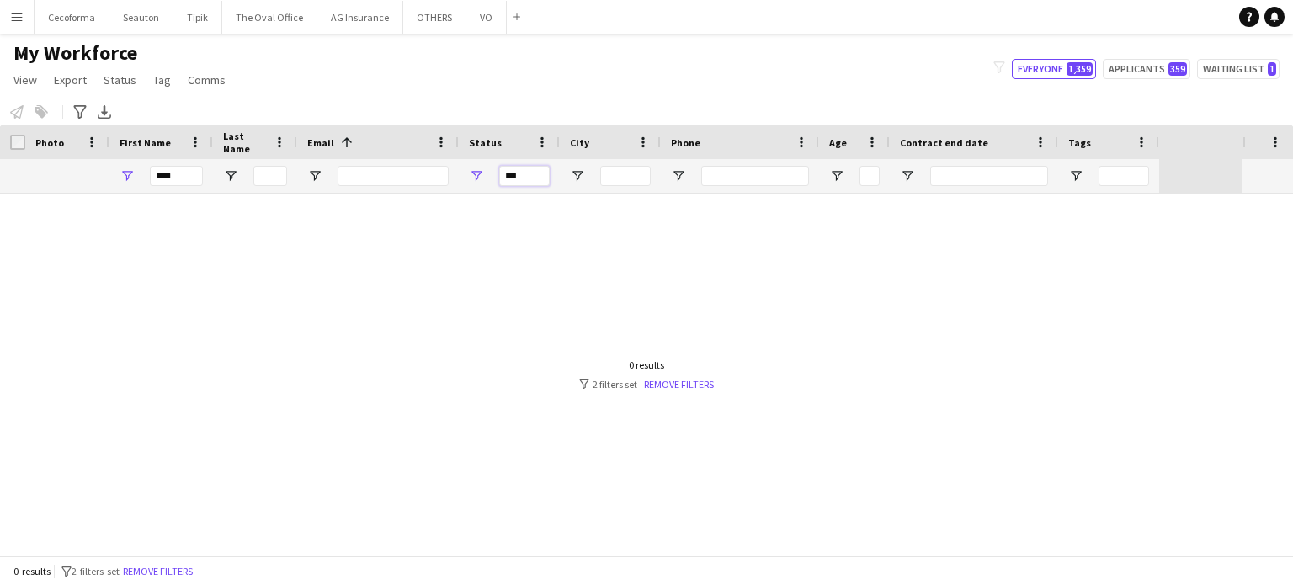
click at [531, 179] on input "***" at bounding box center [524, 176] width 51 height 20
type input "*"
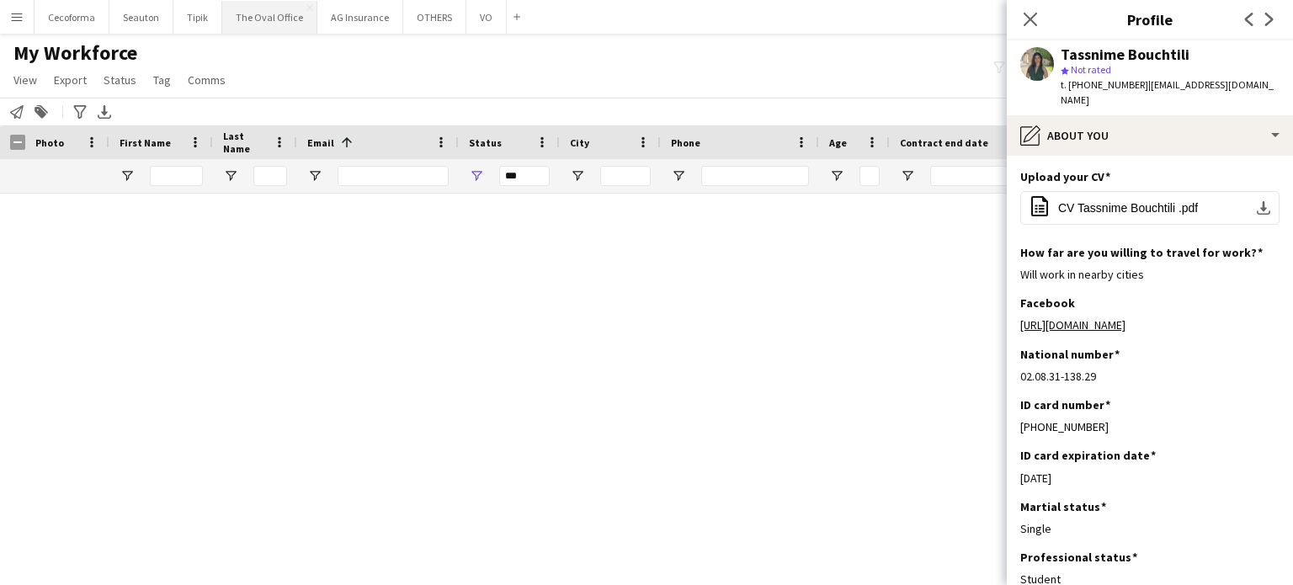
scroll to position [15585, 0]
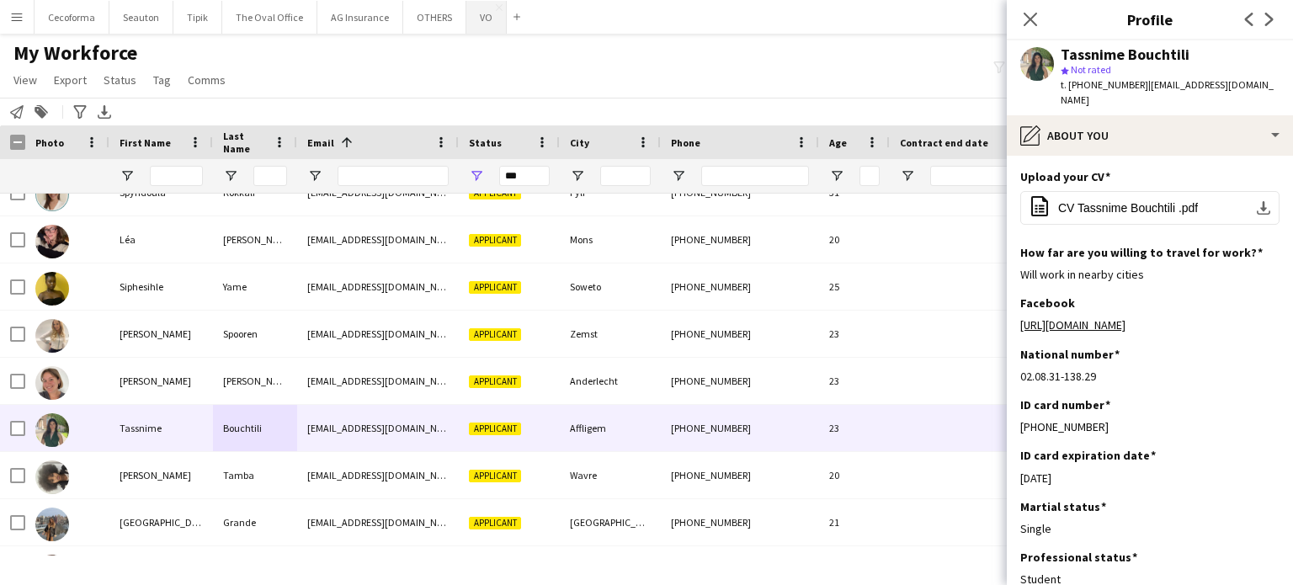
click at [468, 12] on button "VO Close" at bounding box center [486, 17] width 40 height 33
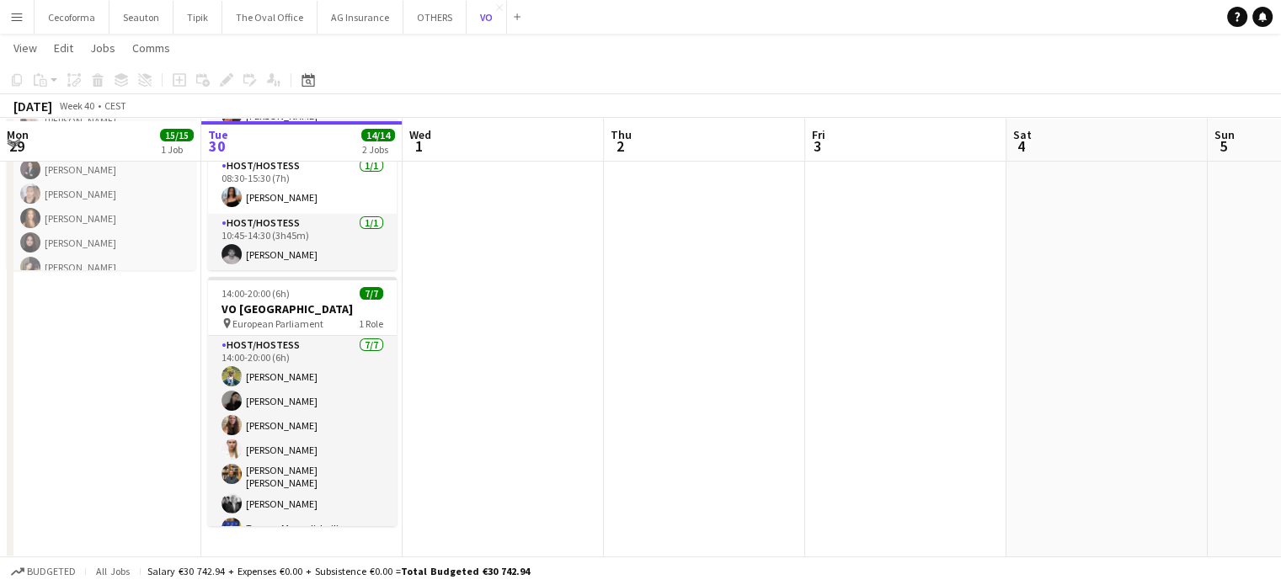
scroll to position [178, 0]
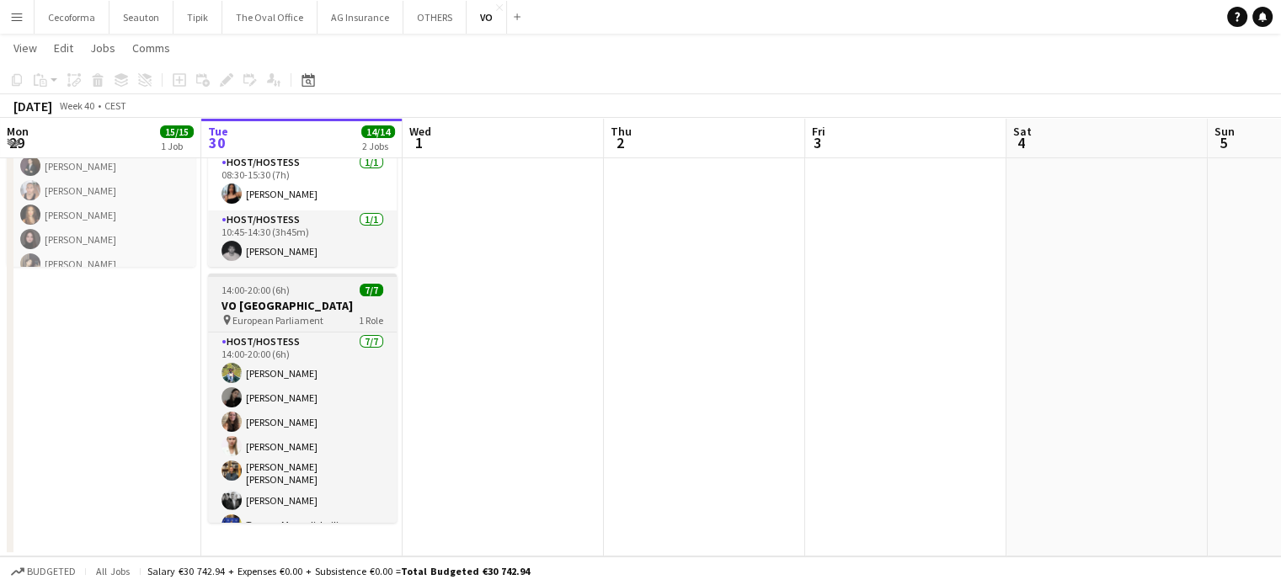
click at [243, 298] on h3 "VO [GEOGRAPHIC_DATA]" at bounding box center [302, 305] width 189 height 15
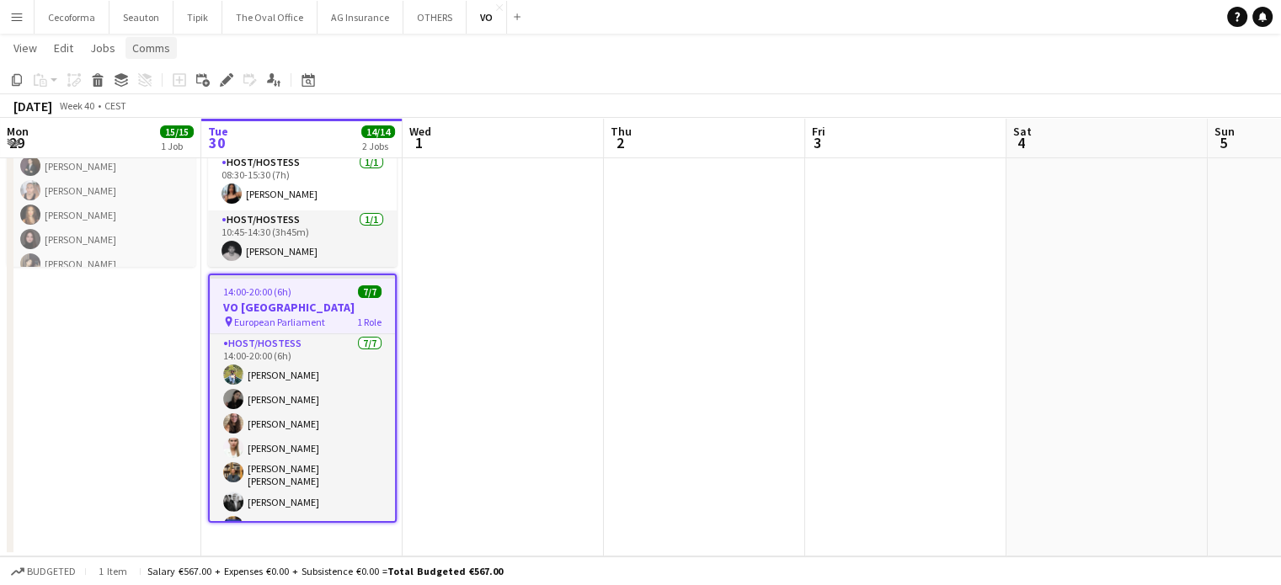
click at [148, 46] on span "Comms" at bounding box center [151, 47] width 38 height 15
click at [155, 120] on span "Create chat" at bounding box center [167, 119] width 59 height 15
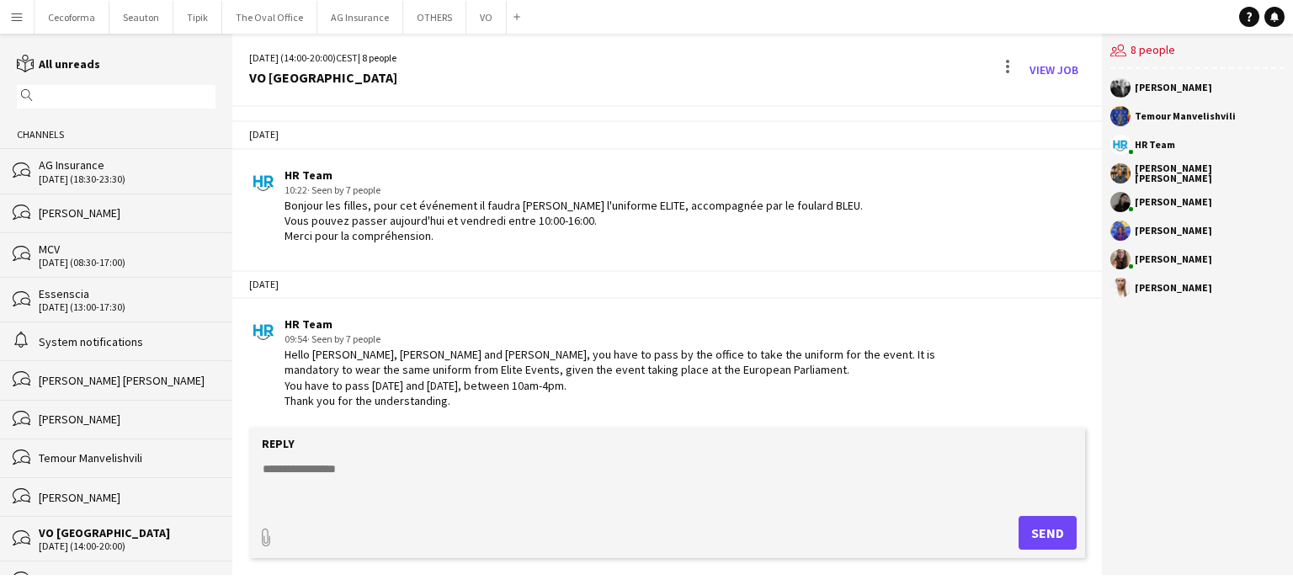
scroll to position [189, 0]
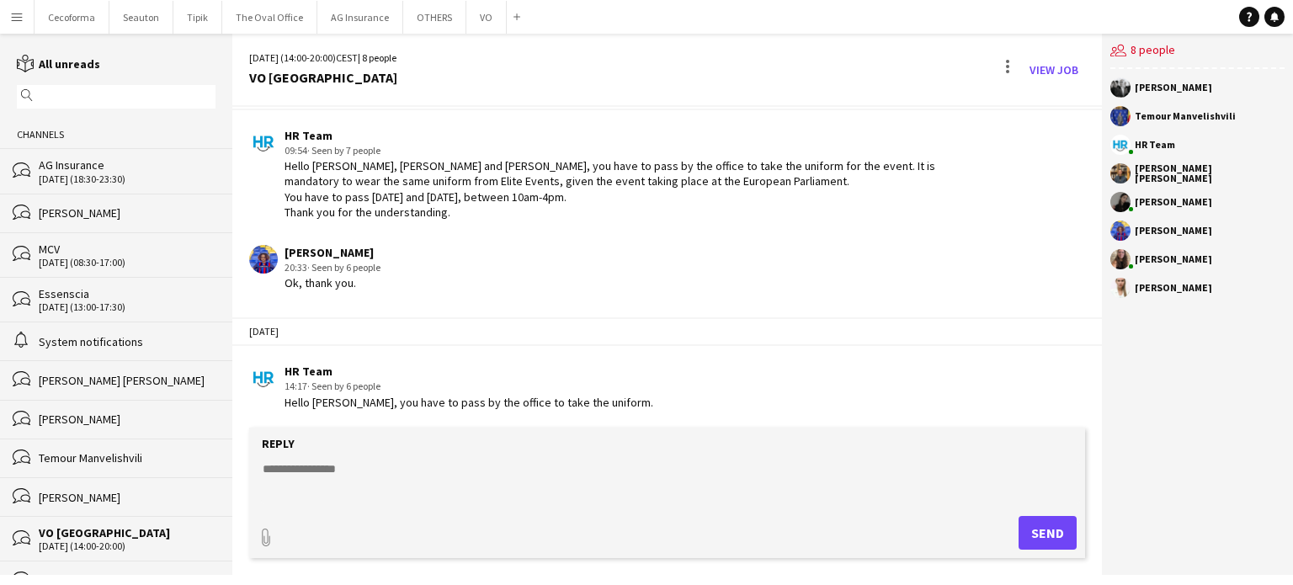
click at [305, 470] on textarea at bounding box center [670, 483] width 819 height 44
paste textarea "**********"
type textarea "**********"
click at [1055, 531] on button "Send" at bounding box center [1048, 533] width 58 height 34
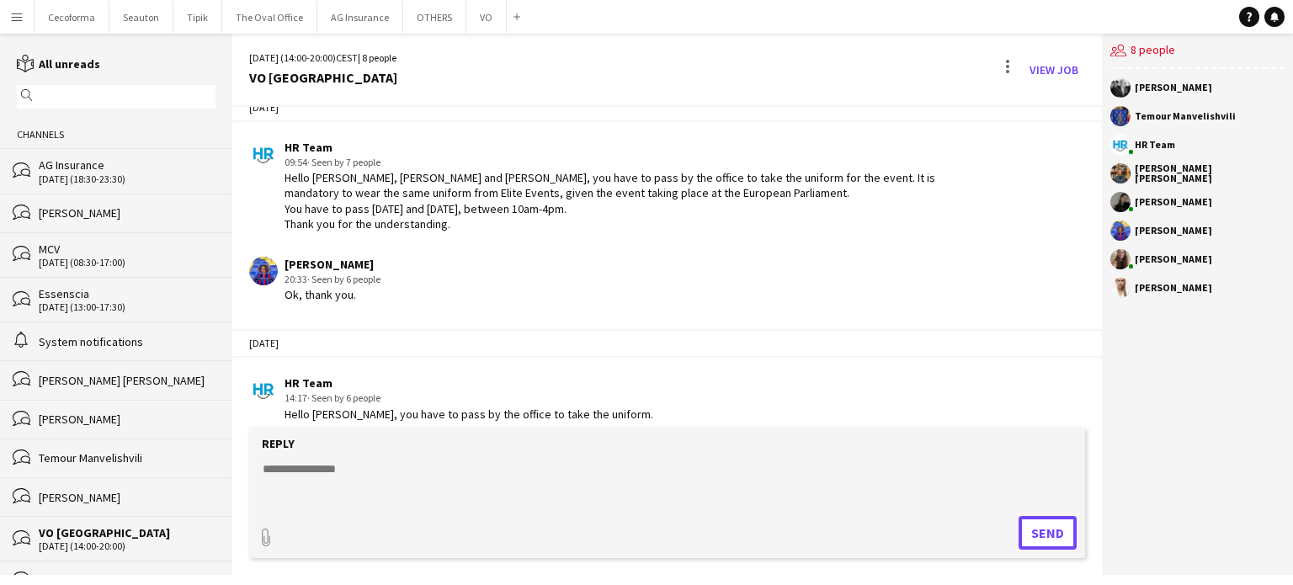
scroll to position [306, 0]
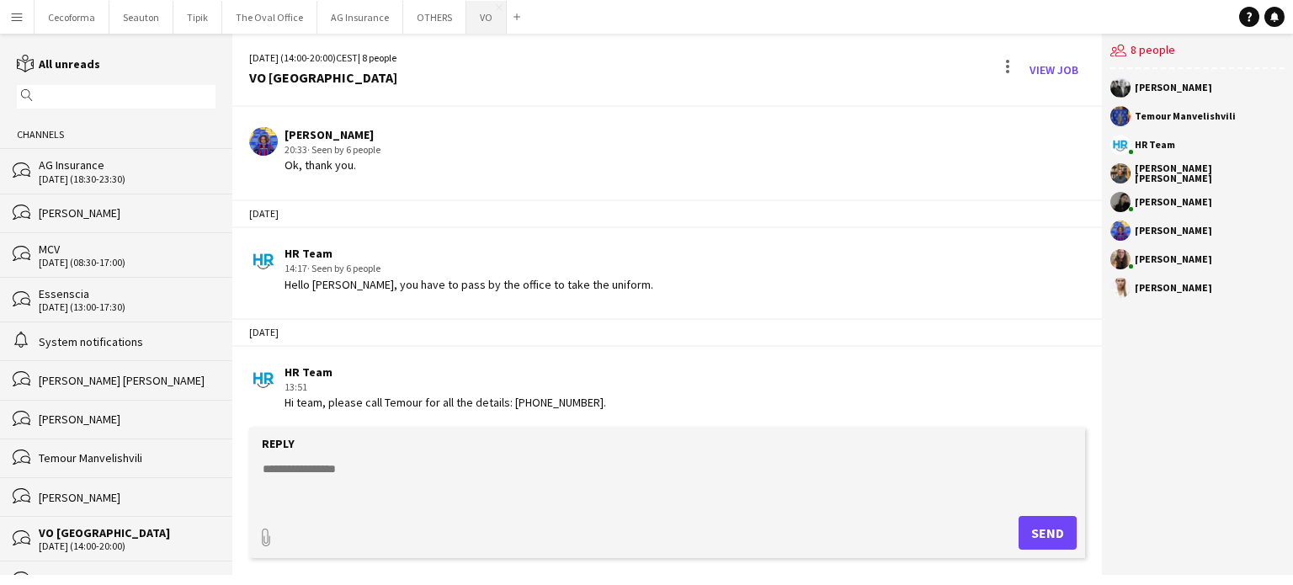
click at [466, 16] on button "VO Close" at bounding box center [486, 17] width 40 height 33
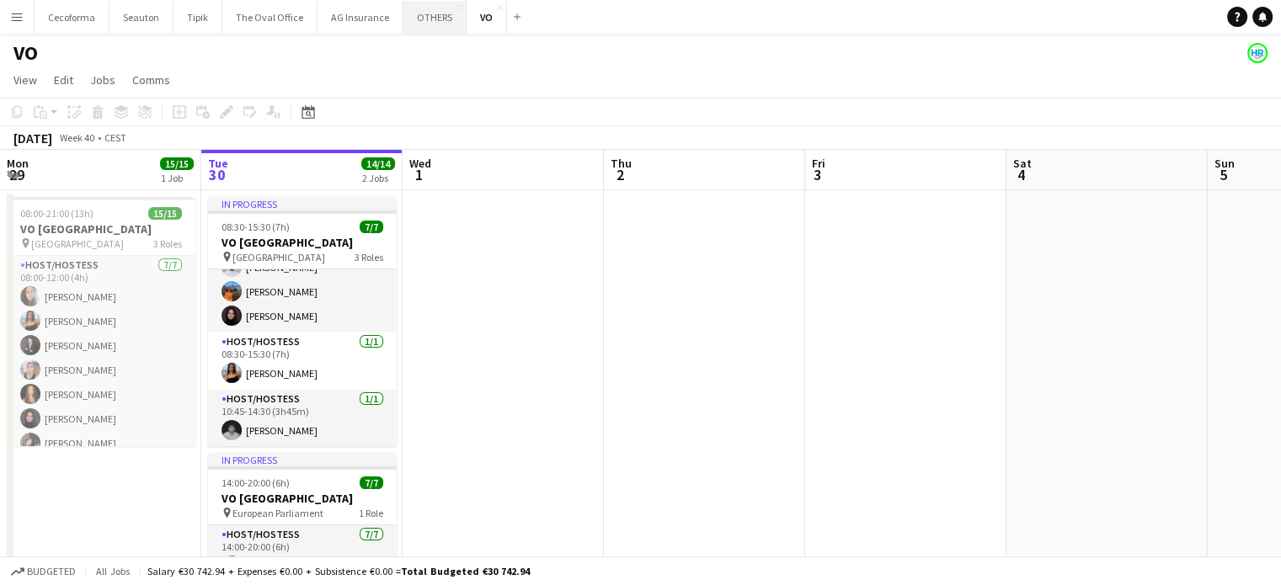
click at [419, 15] on button "OTHERS Close" at bounding box center [434, 17] width 63 height 33
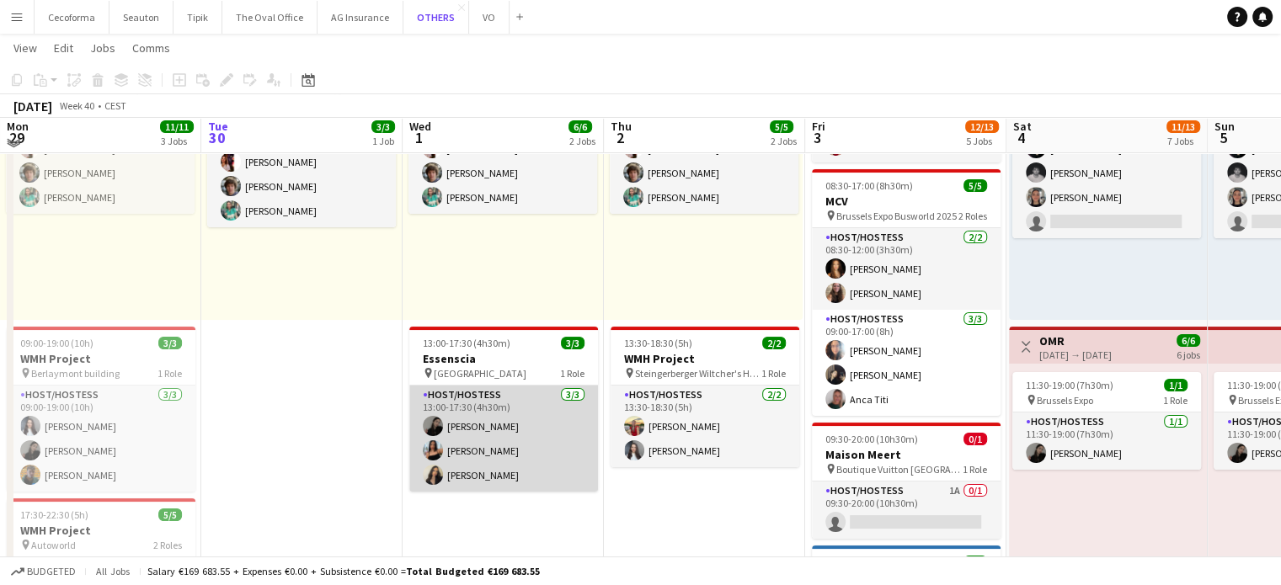
scroll to position [337, 0]
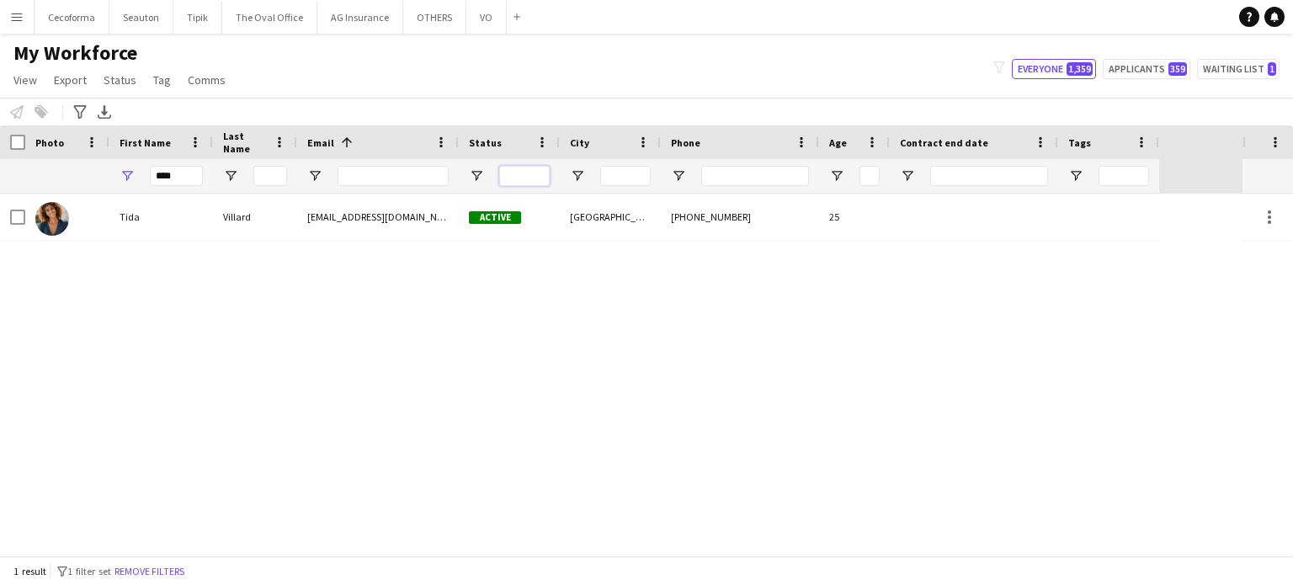
click at [519, 181] on input "Status Filter Input" at bounding box center [524, 176] width 51 height 20
type input "******"
click at [550, 367] on div "[PERSON_NAME] [EMAIL_ADDRESS][DOMAIN_NAME] Active [GEOGRAPHIC_DATA] [PHONE_NUMB…" at bounding box center [621, 375] width 1243 height 362
click at [187, 173] on input "****" at bounding box center [176, 176] width 53 height 20
type input "*"
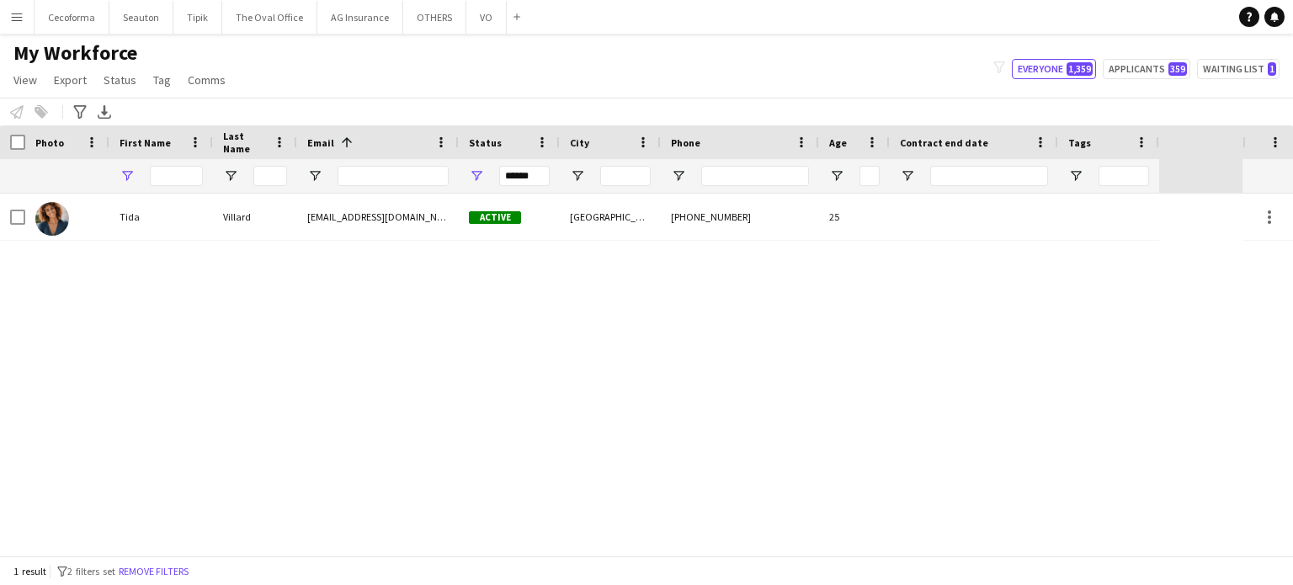
click at [397, 347] on div "[PERSON_NAME] [EMAIL_ADDRESS][DOMAIN_NAME] Active [GEOGRAPHIC_DATA] [PHONE_NUMB…" at bounding box center [621, 375] width 1243 height 362
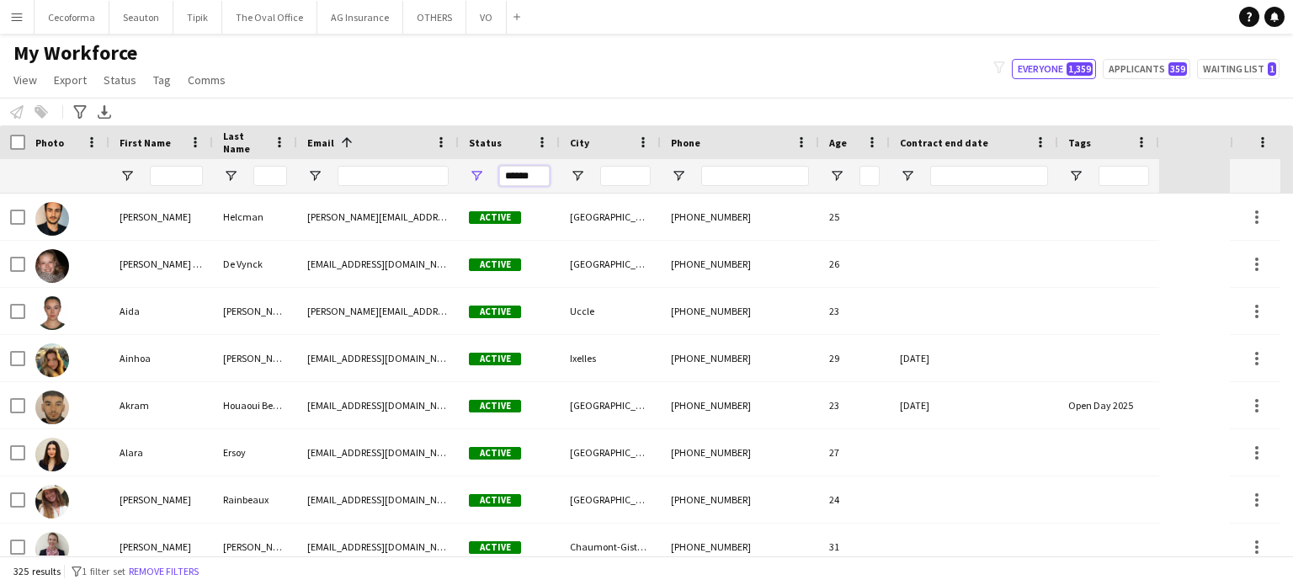
click at [532, 171] on input "******" at bounding box center [524, 176] width 51 height 20
click at [168, 176] on input "First Name Filter Input" at bounding box center [176, 176] width 53 height 20
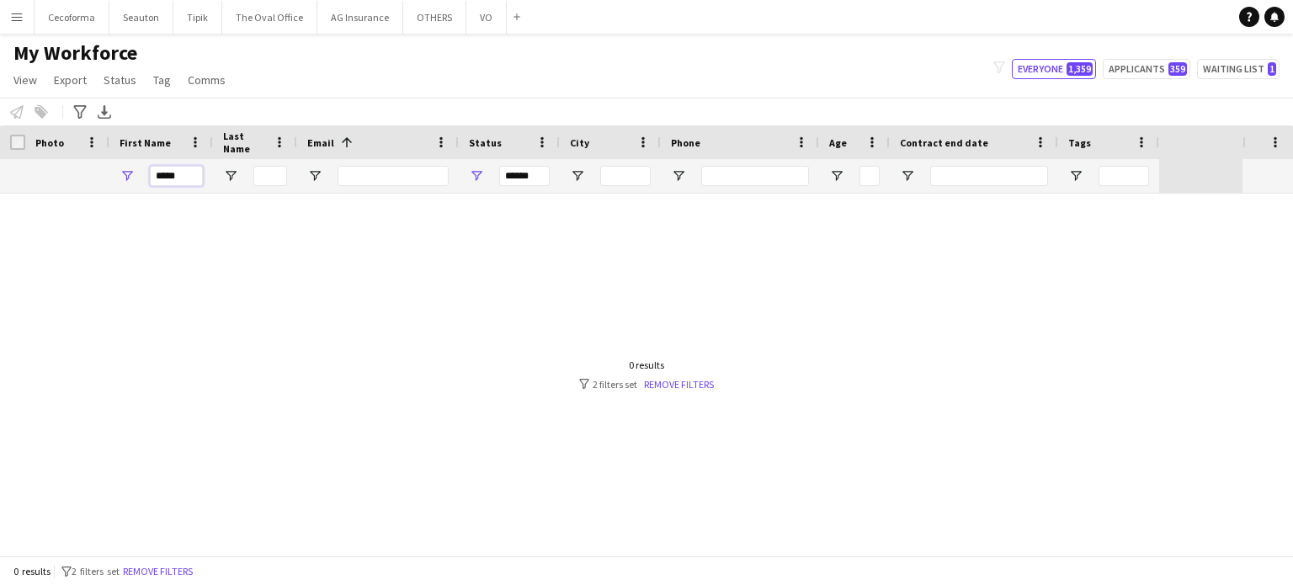
click at [158, 175] on input "*****" at bounding box center [176, 176] width 53 height 20
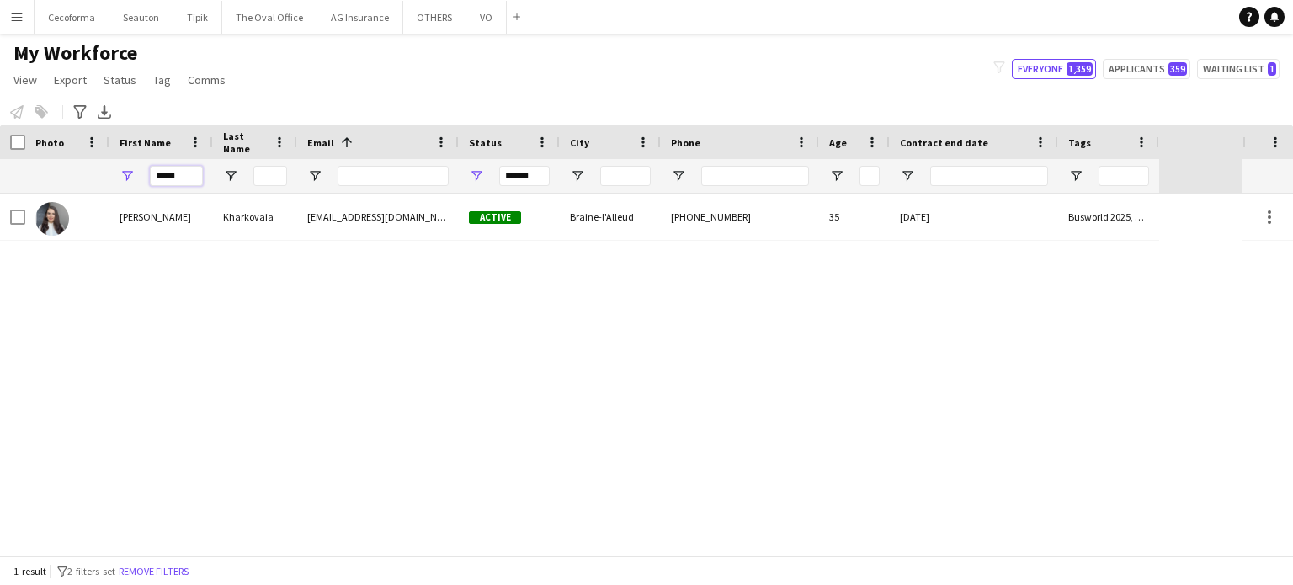
click at [179, 174] on input "*****" at bounding box center [176, 176] width 53 height 20
type input "*"
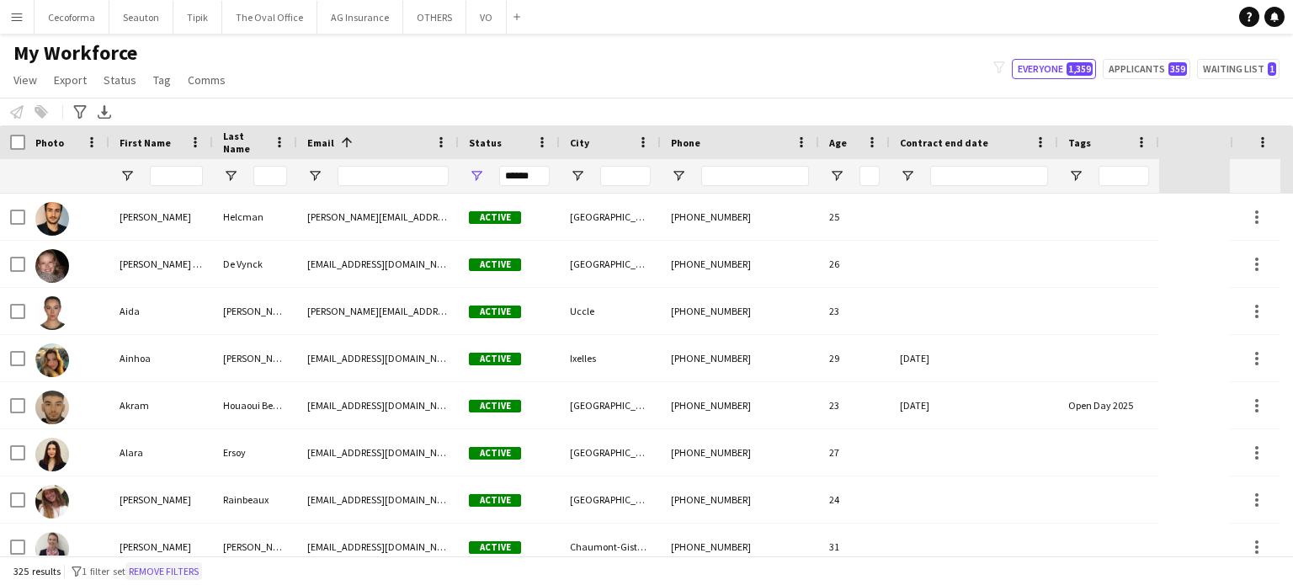
click at [167, 574] on button "Remove filters" at bounding box center [163, 571] width 77 height 19
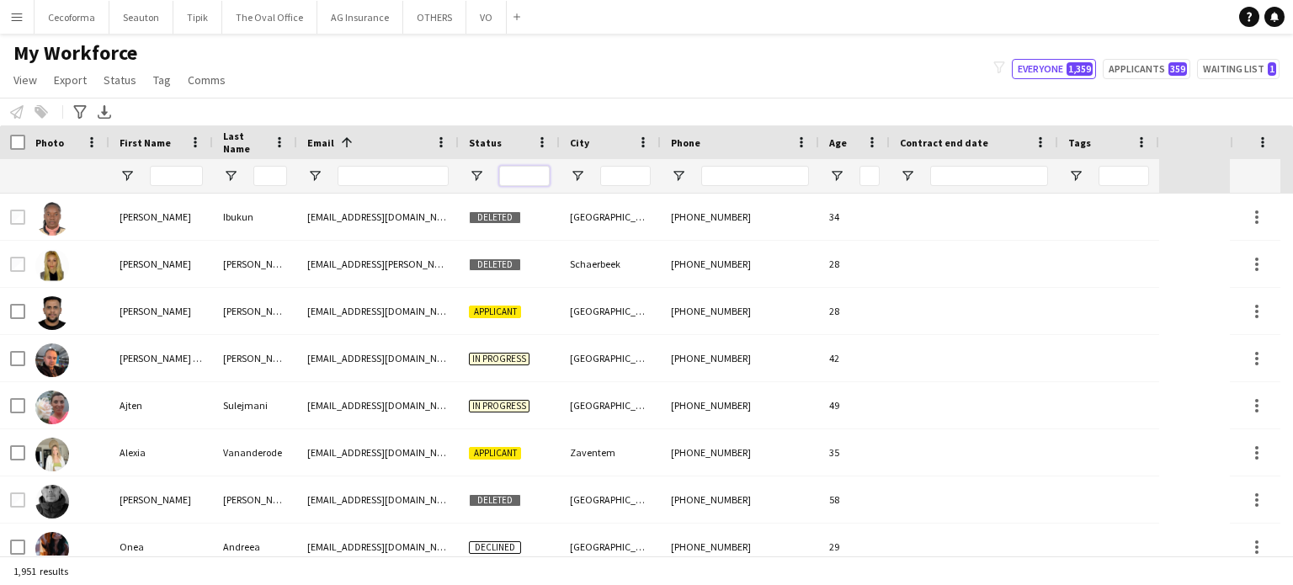
click at [522, 171] on input "Status Filter Input" at bounding box center [524, 176] width 51 height 20
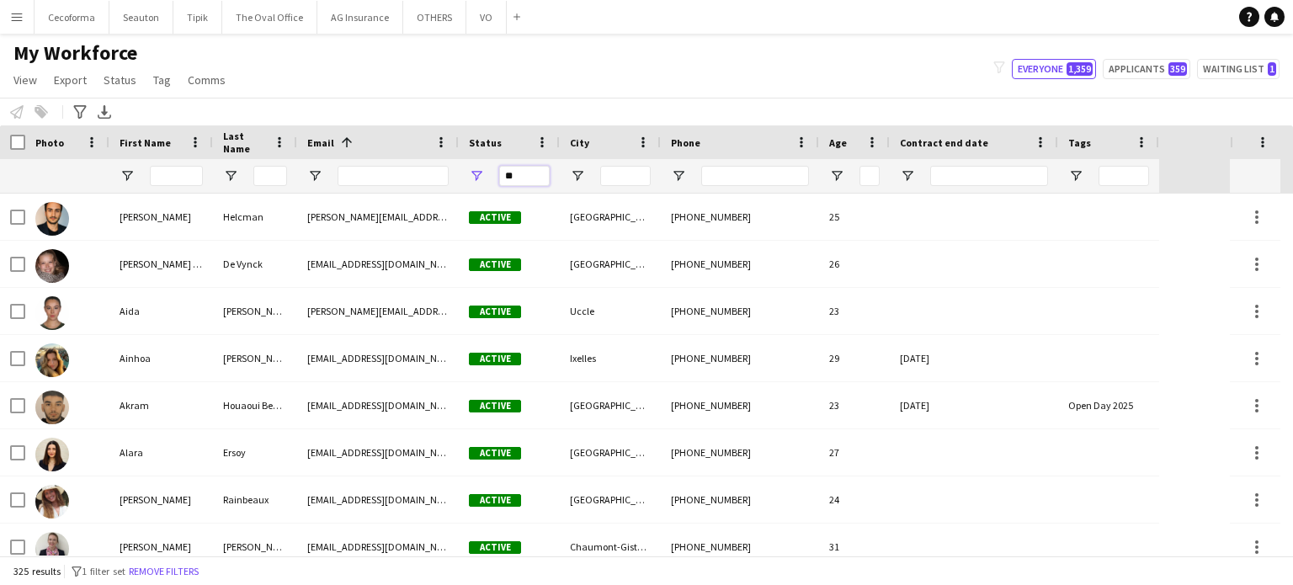
type input "**"
click at [186, 177] on input "First Name Filter Input" at bounding box center [176, 176] width 53 height 20
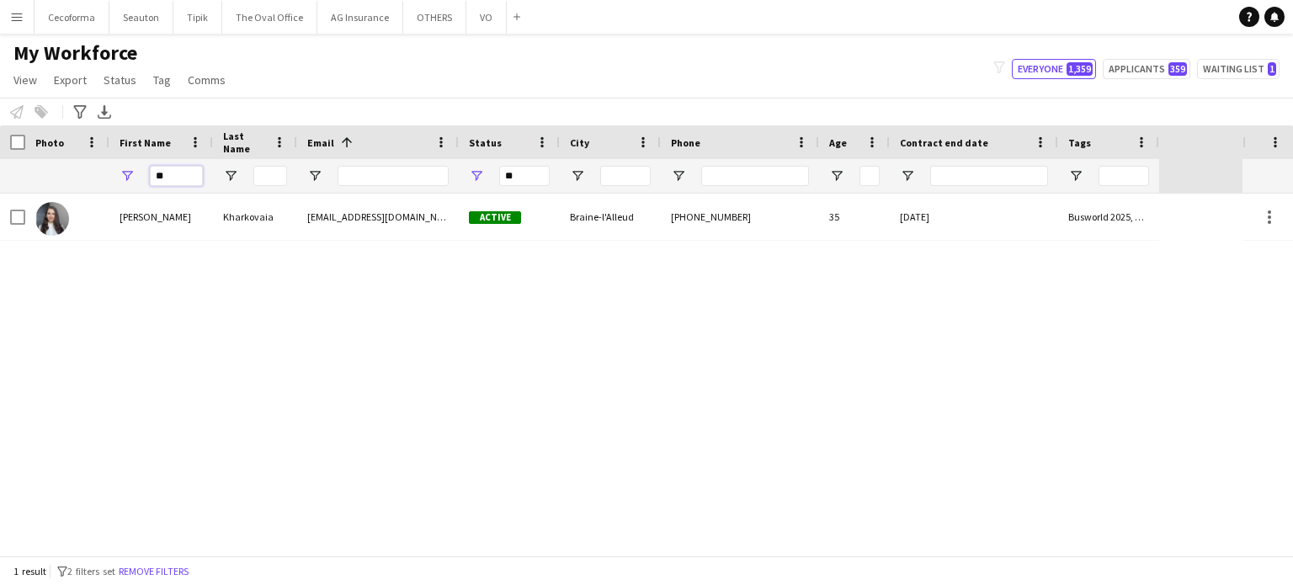
type input "*"
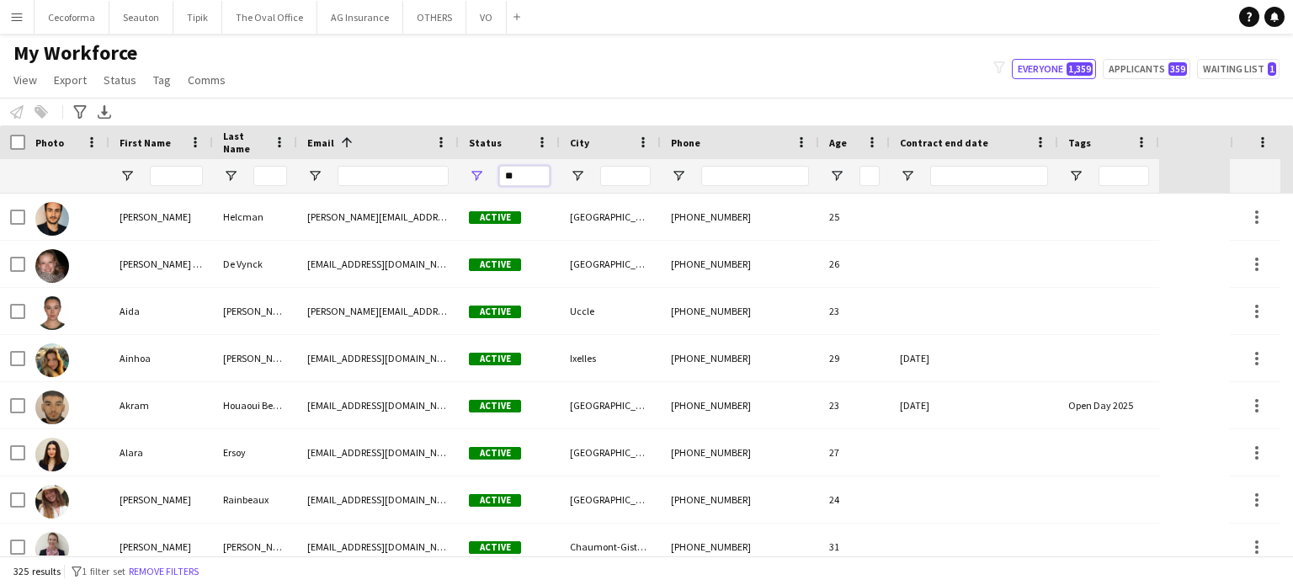
click at [519, 174] on input "**" at bounding box center [524, 176] width 51 height 20
type input "*"
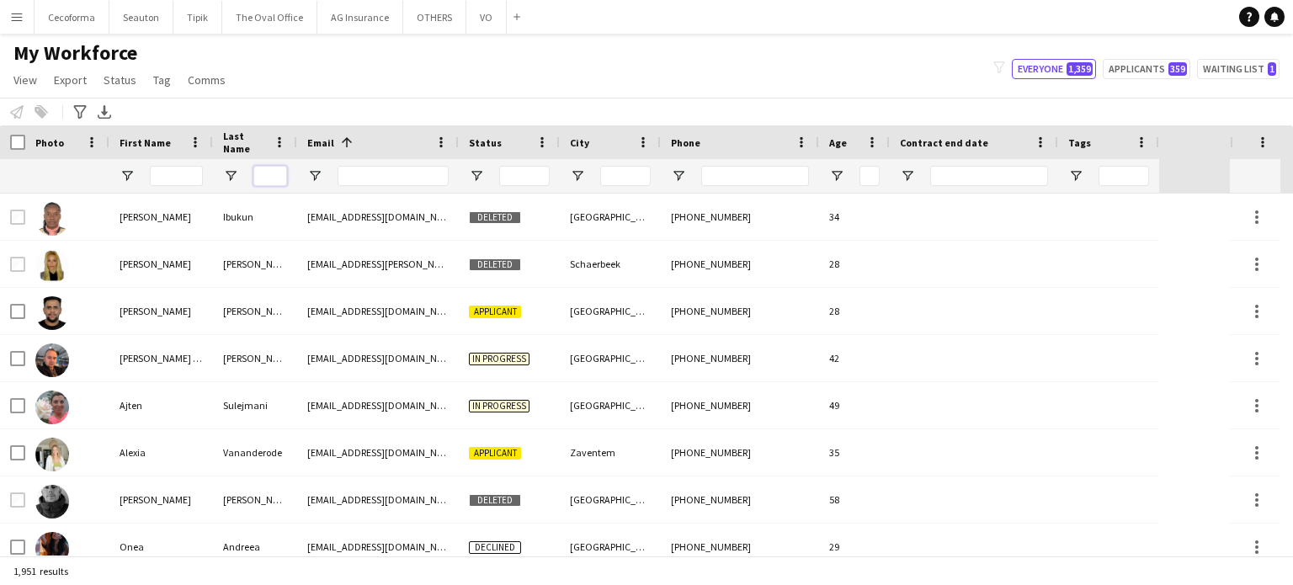
click at [276, 174] on input "Last Name Filter Input" at bounding box center [270, 176] width 34 height 20
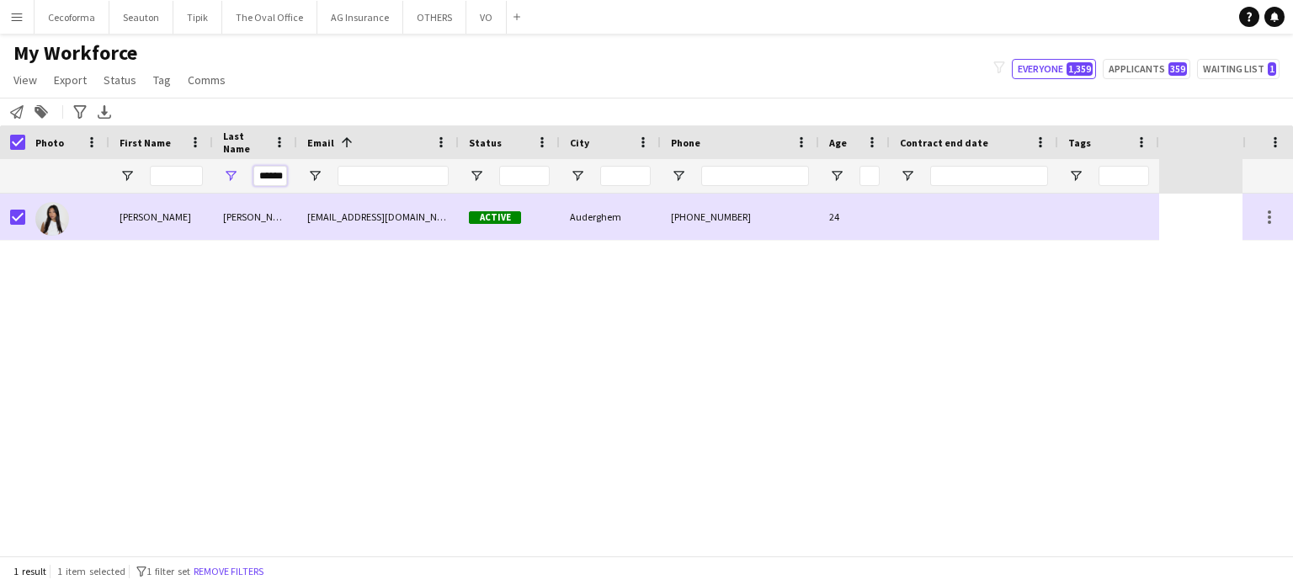
click at [284, 174] on input "******" at bounding box center [270, 176] width 34 height 20
type input "*"
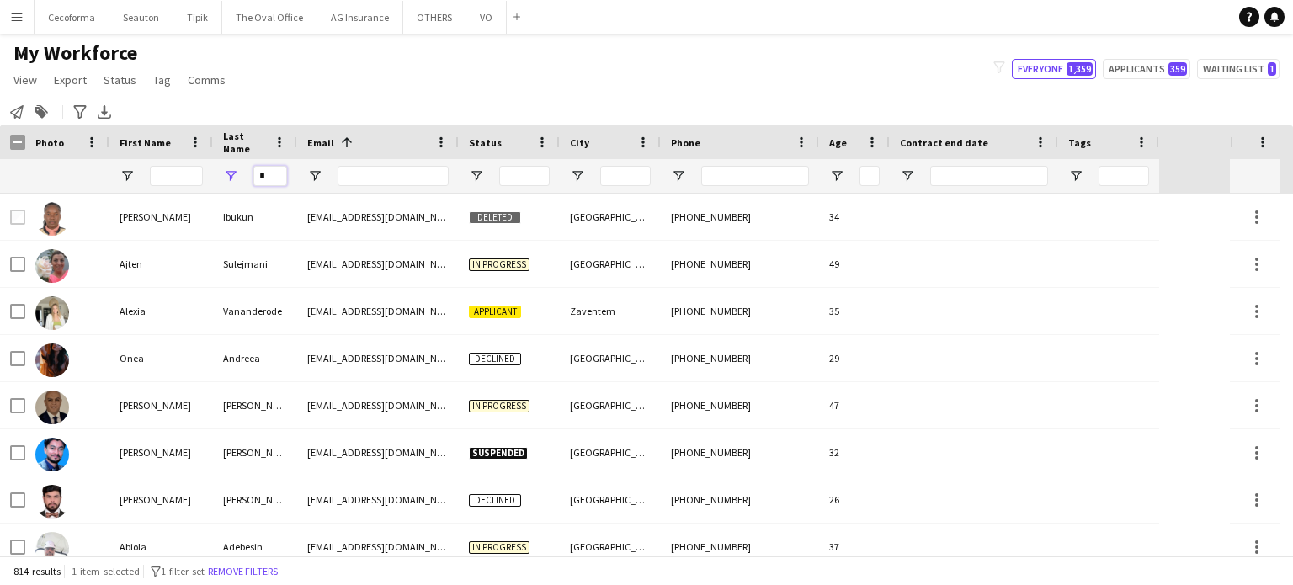
click at [278, 168] on input "*" at bounding box center [270, 176] width 34 height 20
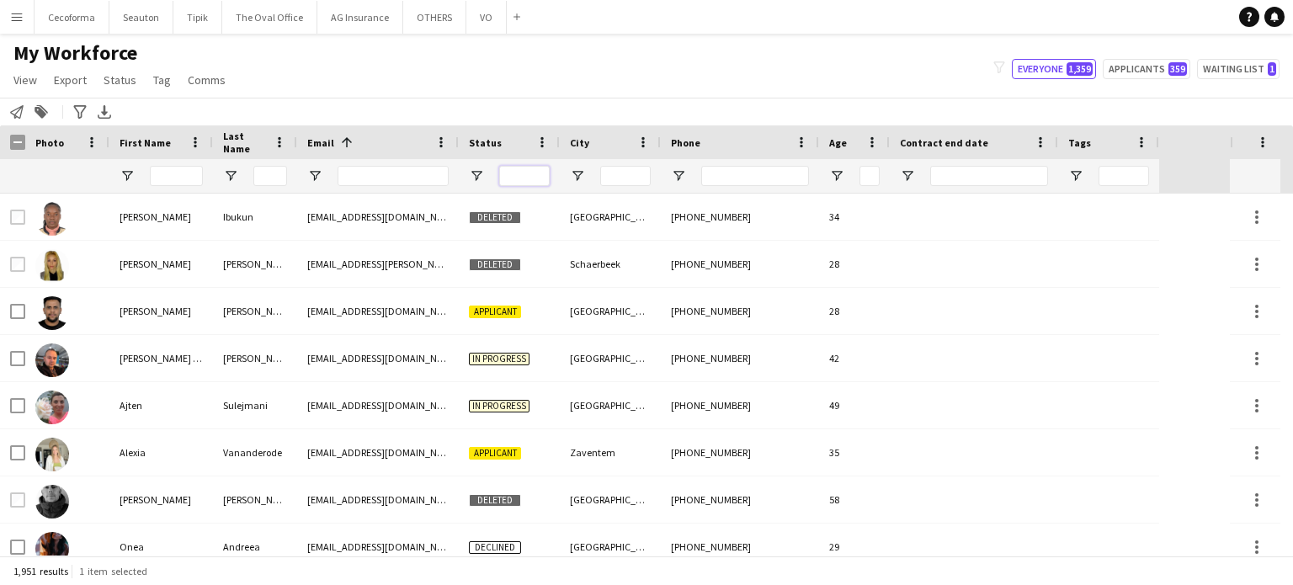
click at [515, 181] on input "Status Filter Input" at bounding box center [524, 176] width 51 height 20
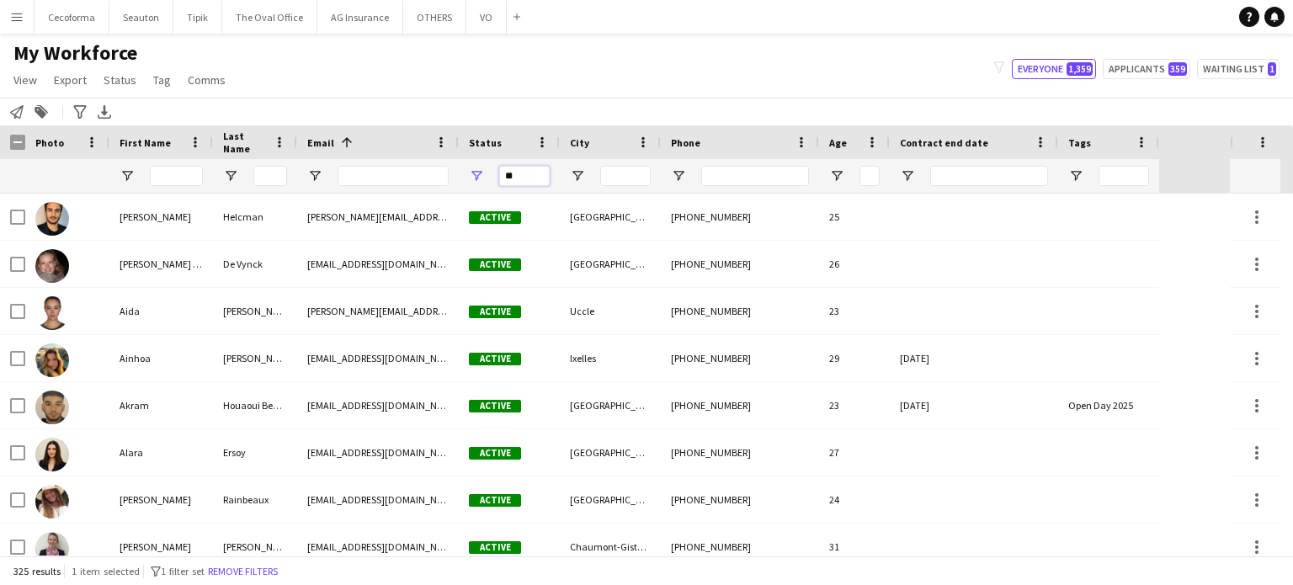
type input "*"
click at [532, 172] on input "***" at bounding box center [524, 176] width 51 height 20
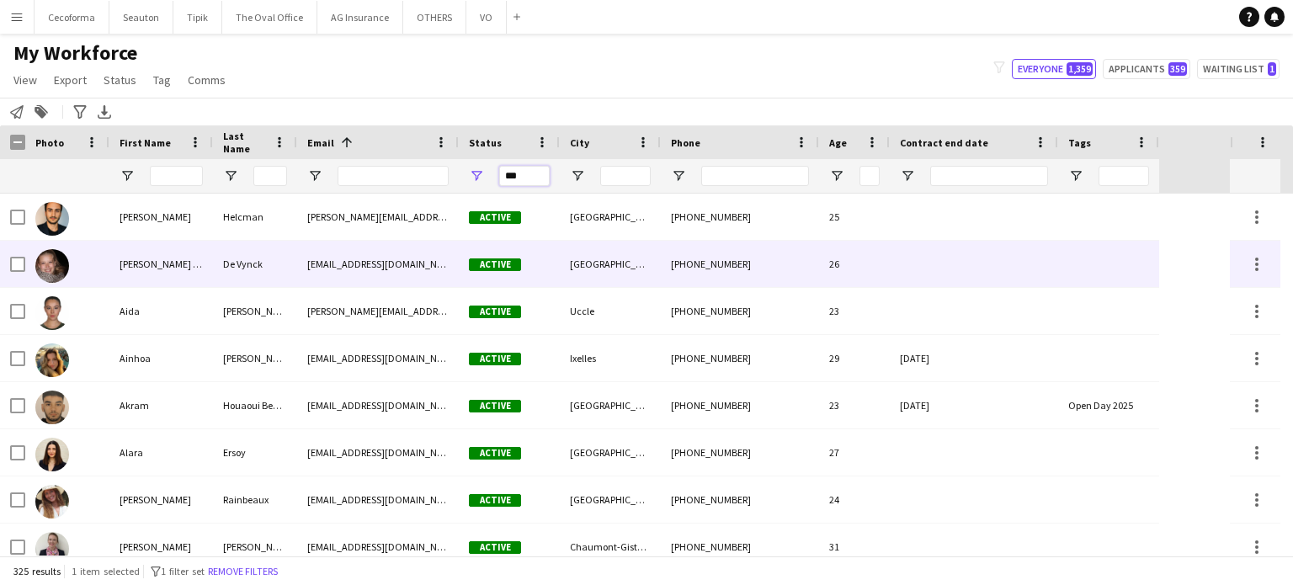
type input "***"
click at [965, 258] on div at bounding box center [974, 264] width 168 height 46
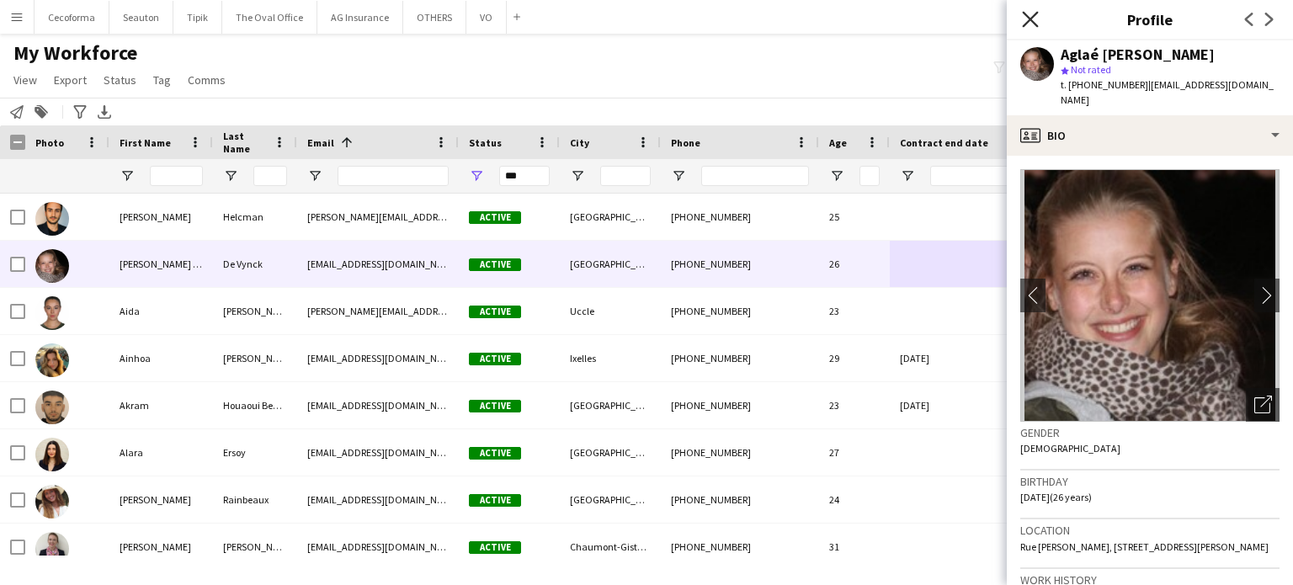
click at [1027, 16] on icon at bounding box center [1030, 19] width 16 height 16
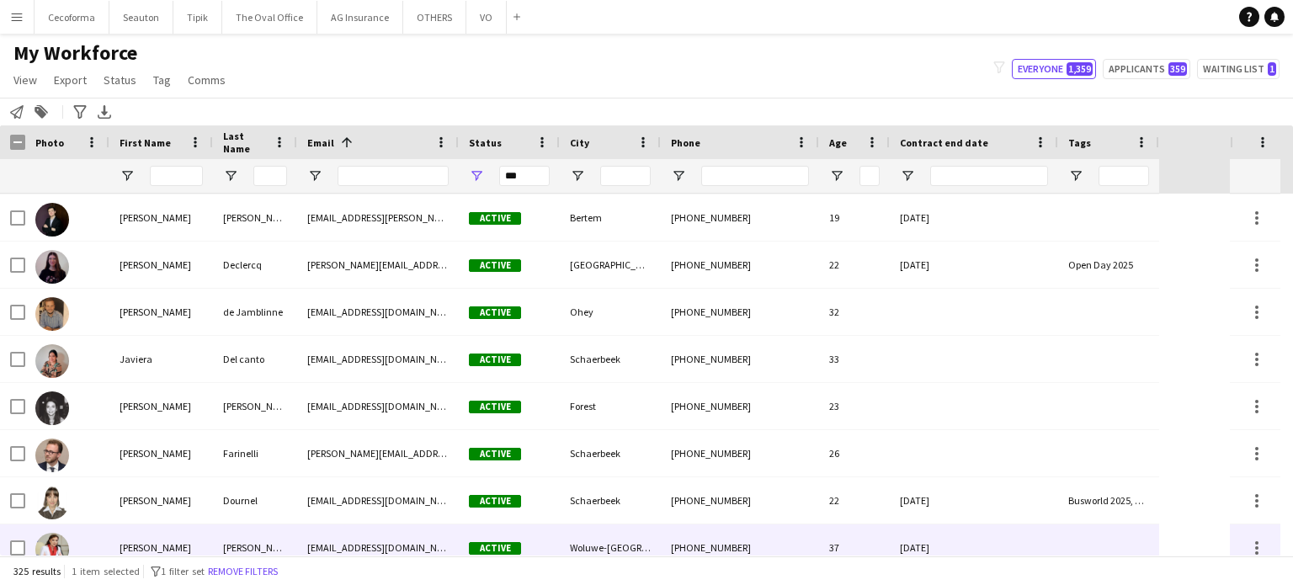
scroll to position [4319, 0]
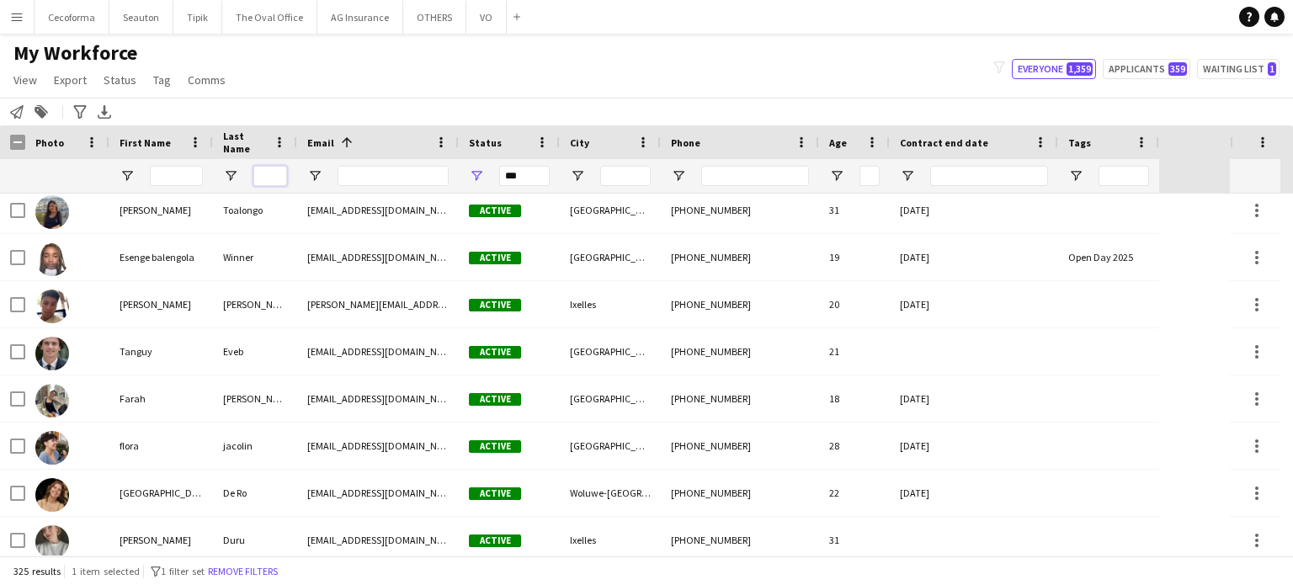
click at [259, 178] on input "Last Name Filter Input" at bounding box center [270, 176] width 34 height 20
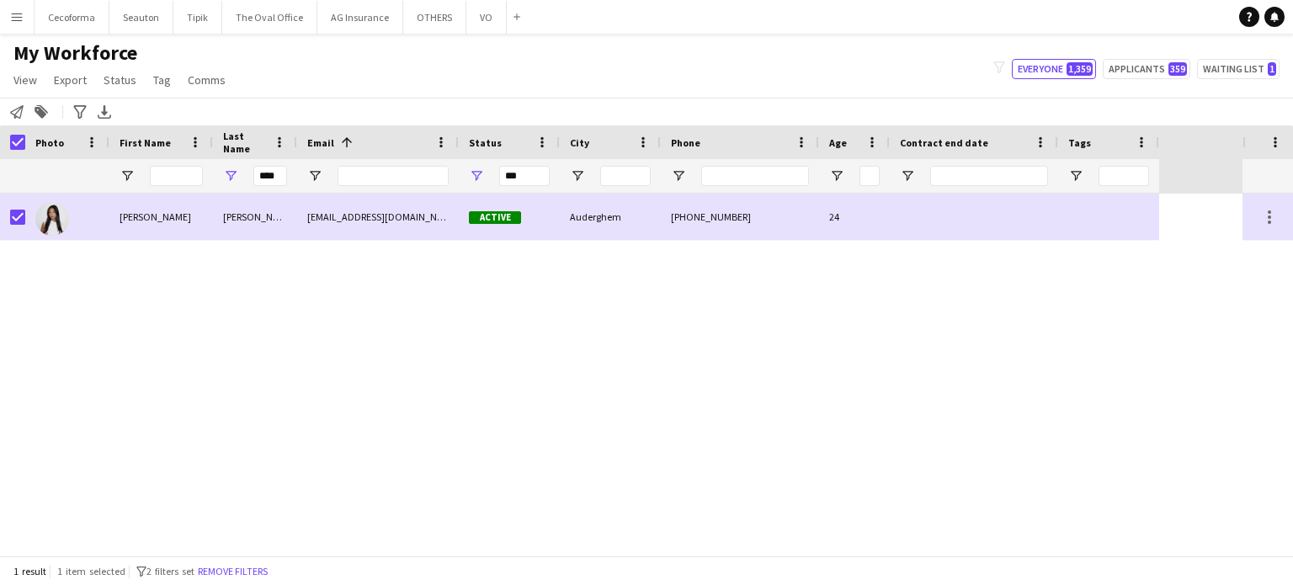
click at [53, 285] on div "[PERSON_NAME] [PERSON_NAME][EMAIL_ADDRESS][DOMAIN_NAME] Active Auderghem [PHONE…" at bounding box center [621, 375] width 1243 height 362
click at [174, 174] on input "First Name Filter Input" at bounding box center [176, 176] width 53 height 20
click at [283, 175] on input "****" at bounding box center [270, 176] width 34 height 20
type input "*"
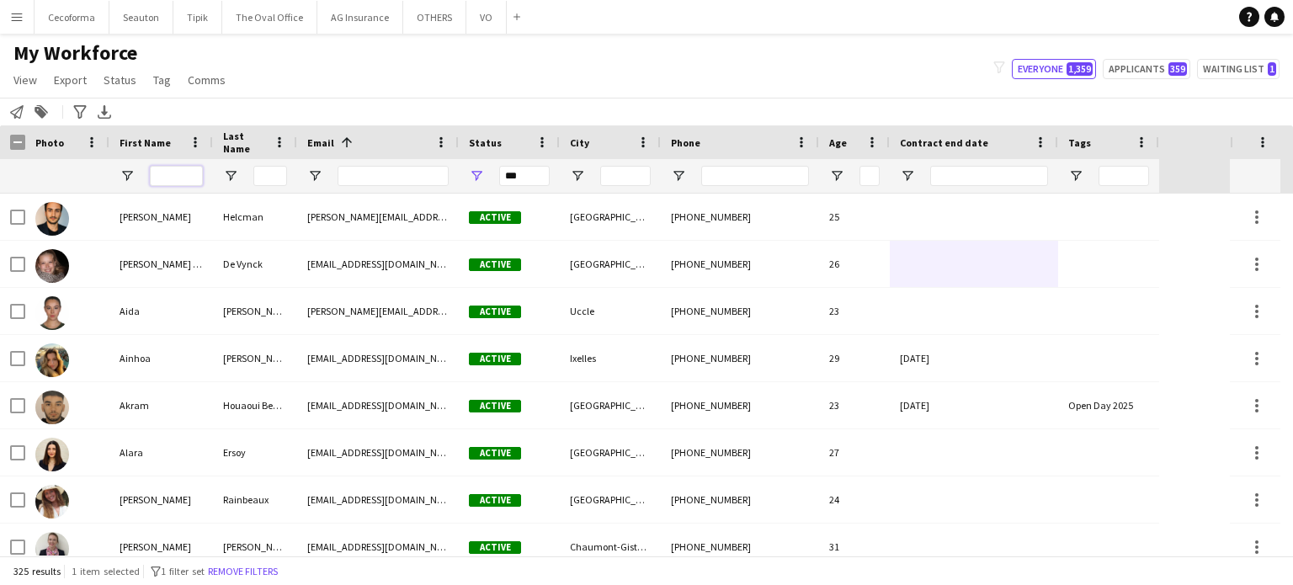
click at [165, 171] on input "First Name Filter Input" at bounding box center [176, 176] width 53 height 20
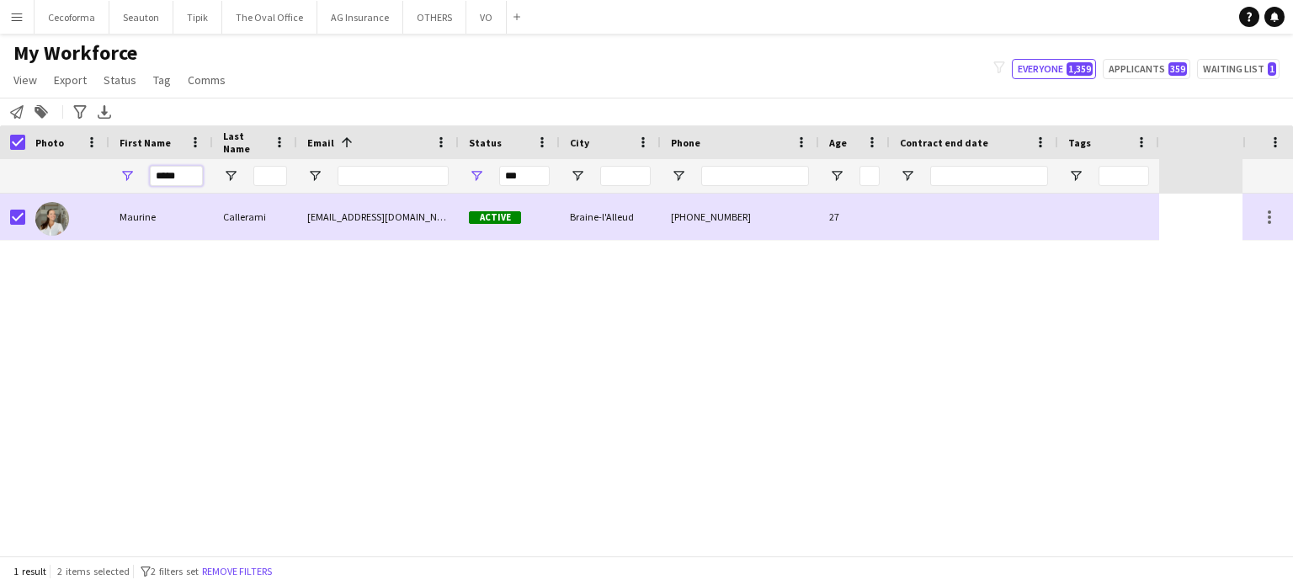
click at [195, 180] on input "*****" at bounding box center [176, 176] width 53 height 20
type input "*"
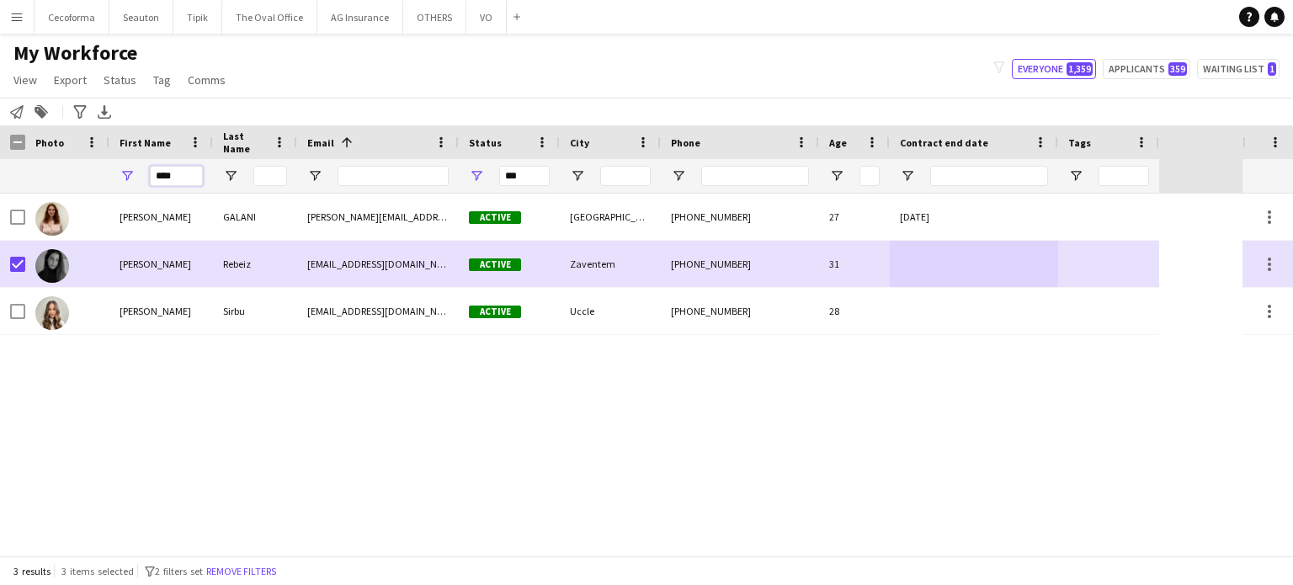
click at [182, 175] on input "****" at bounding box center [176, 176] width 53 height 20
type input "*"
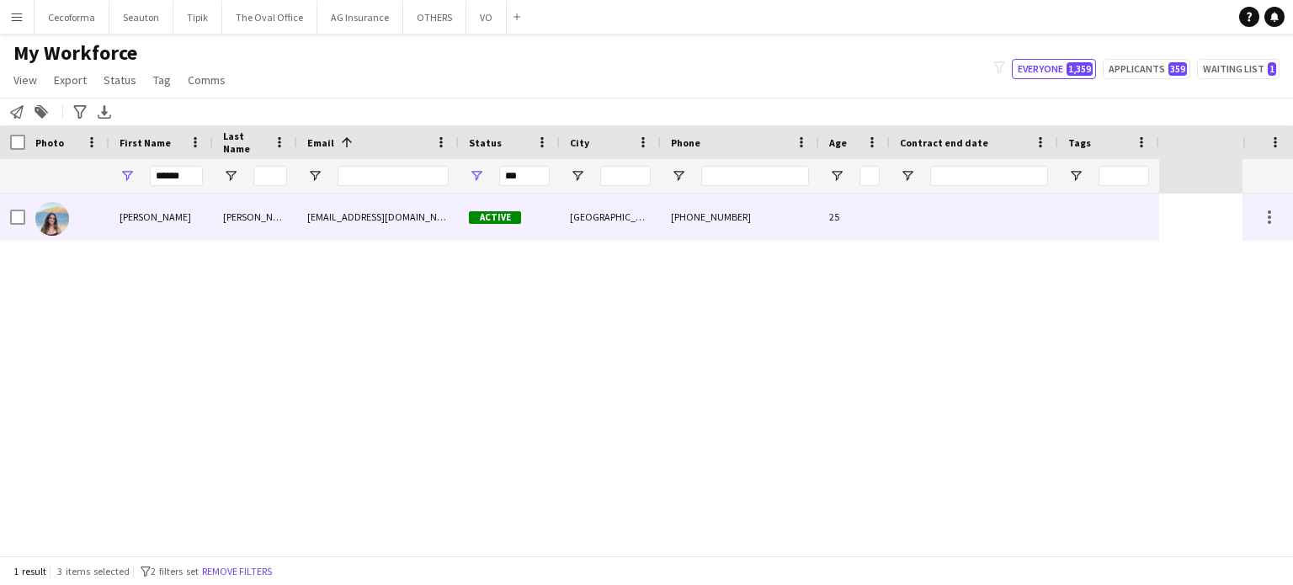
click at [9, 217] on div at bounding box center [12, 217] width 25 height 46
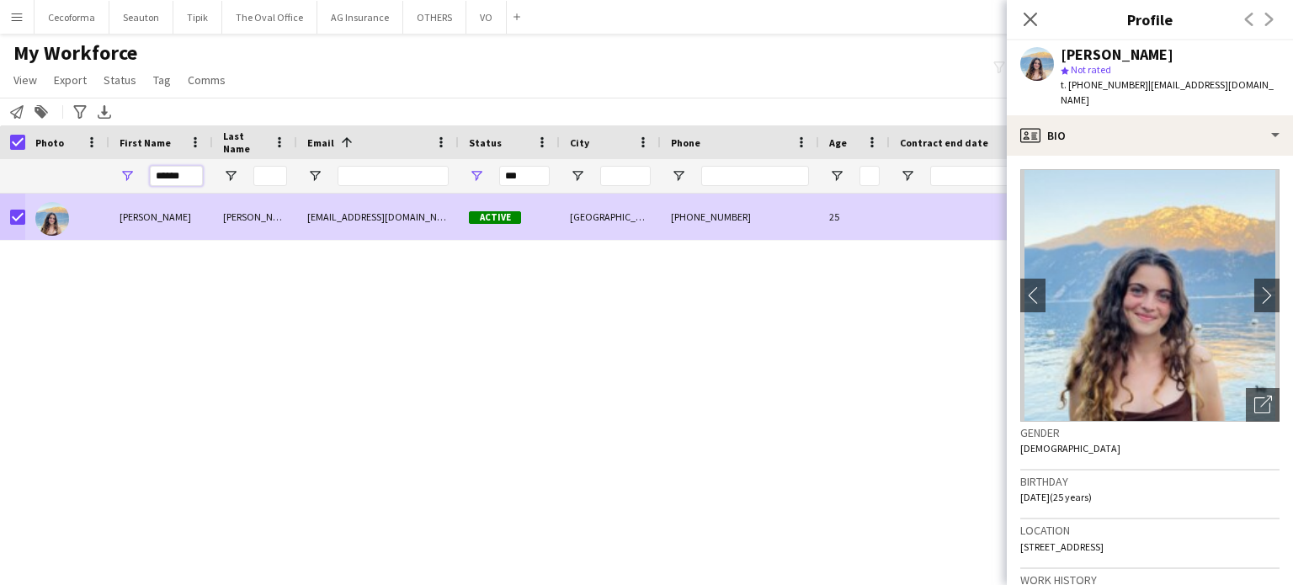
click at [185, 174] on input "******" at bounding box center [176, 176] width 53 height 20
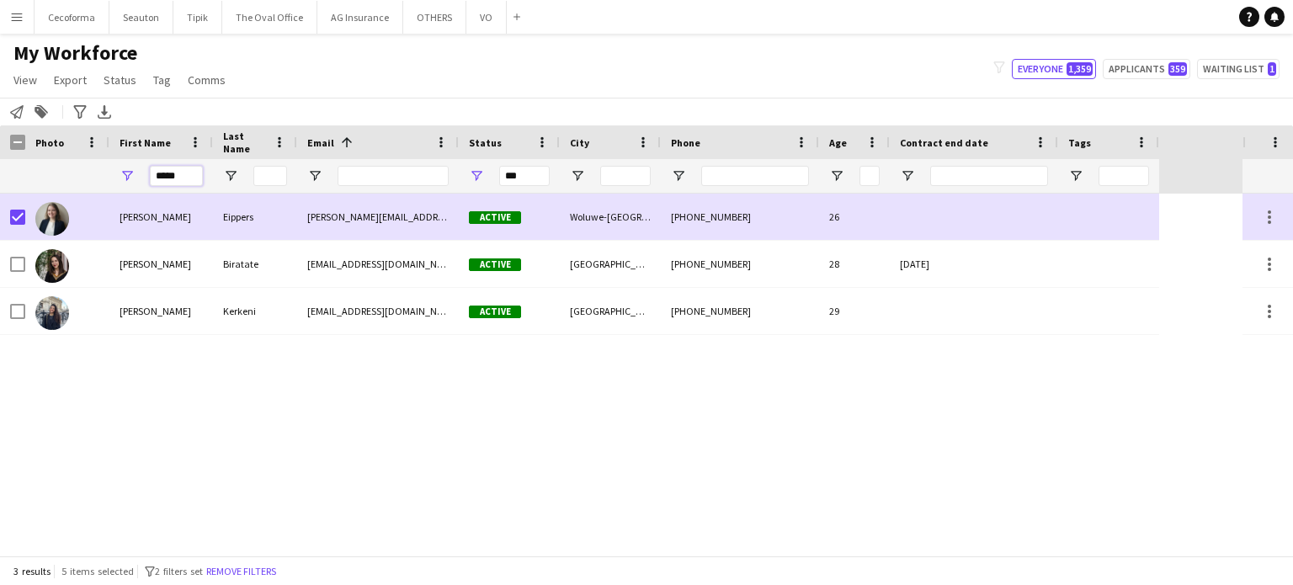
click at [189, 174] on input "*****" at bounding box center [176, 176] width 53 height 20
type input "*"
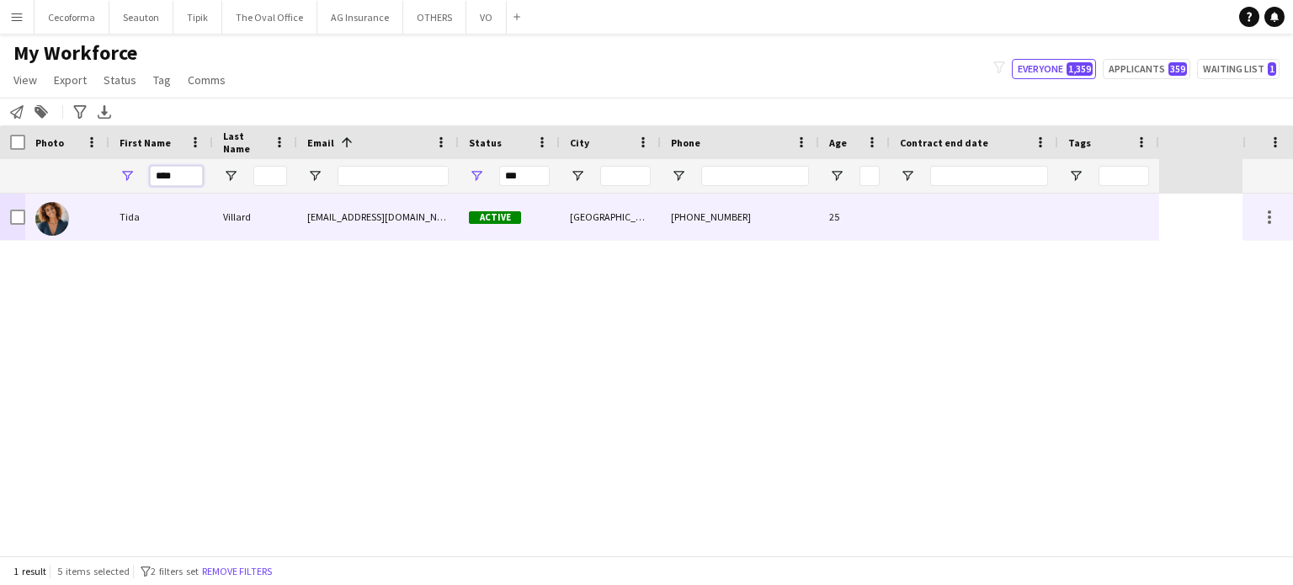
type input "****"
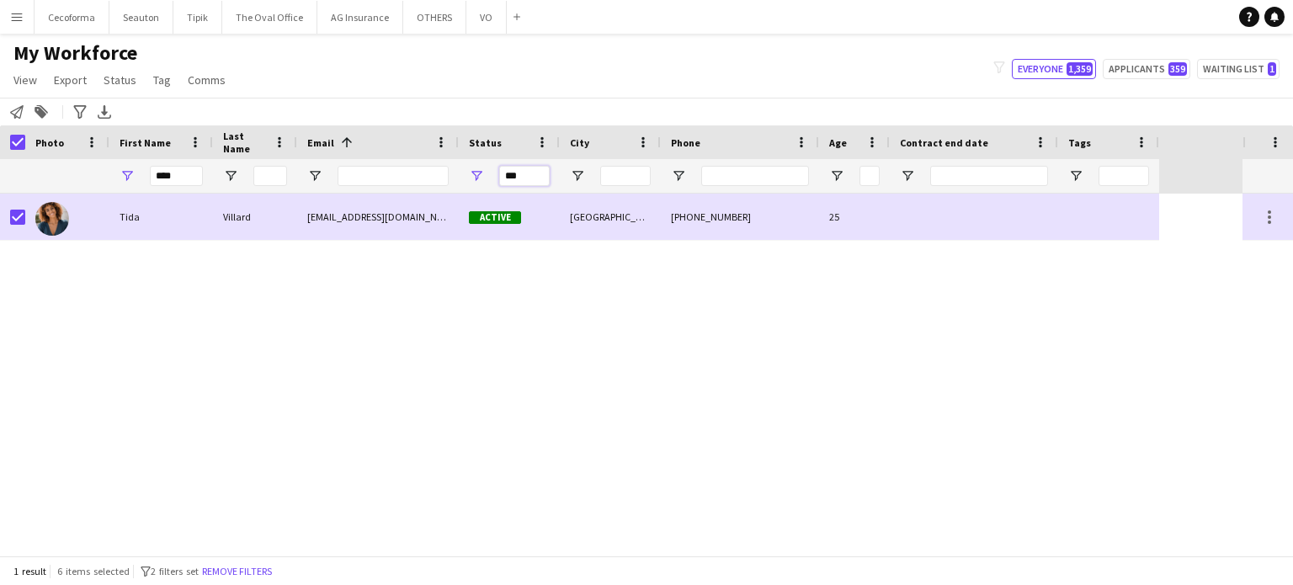
click at [546, 177] on input "***" at bounding box center [524, 176] width 51 height 20
type input "*"
click at [192, 175] on input "****" at bounding box center [176, 176] width 53 height 20
type input "*"
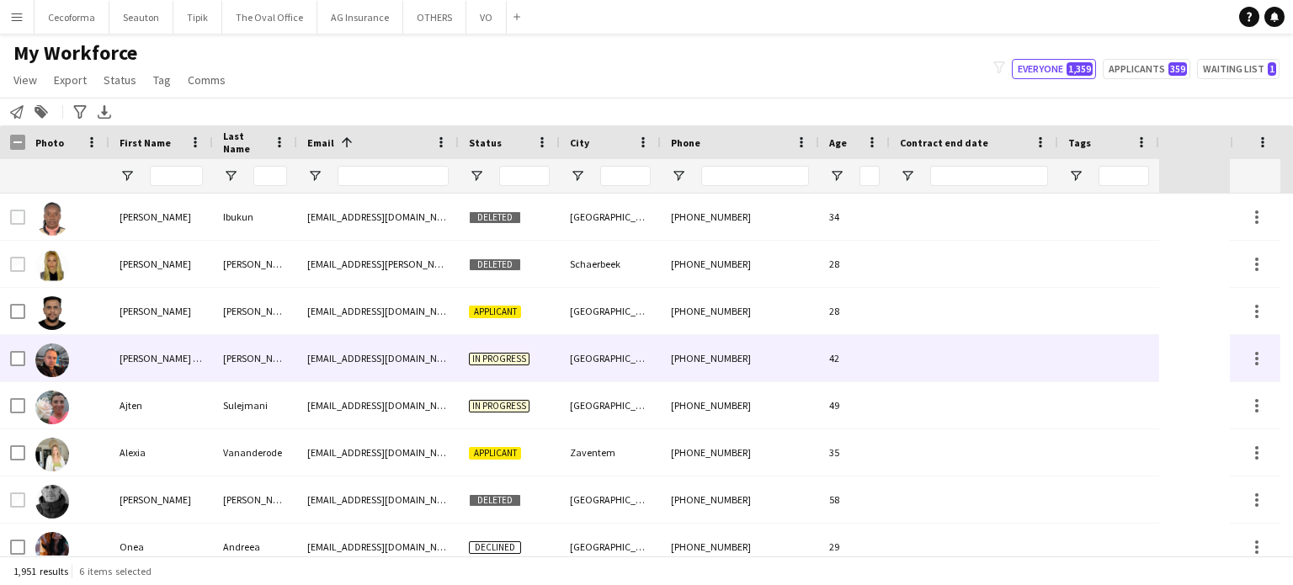
click at [465, 380] on div "In progress" at bounding box center [509, 358] width 101 height 46
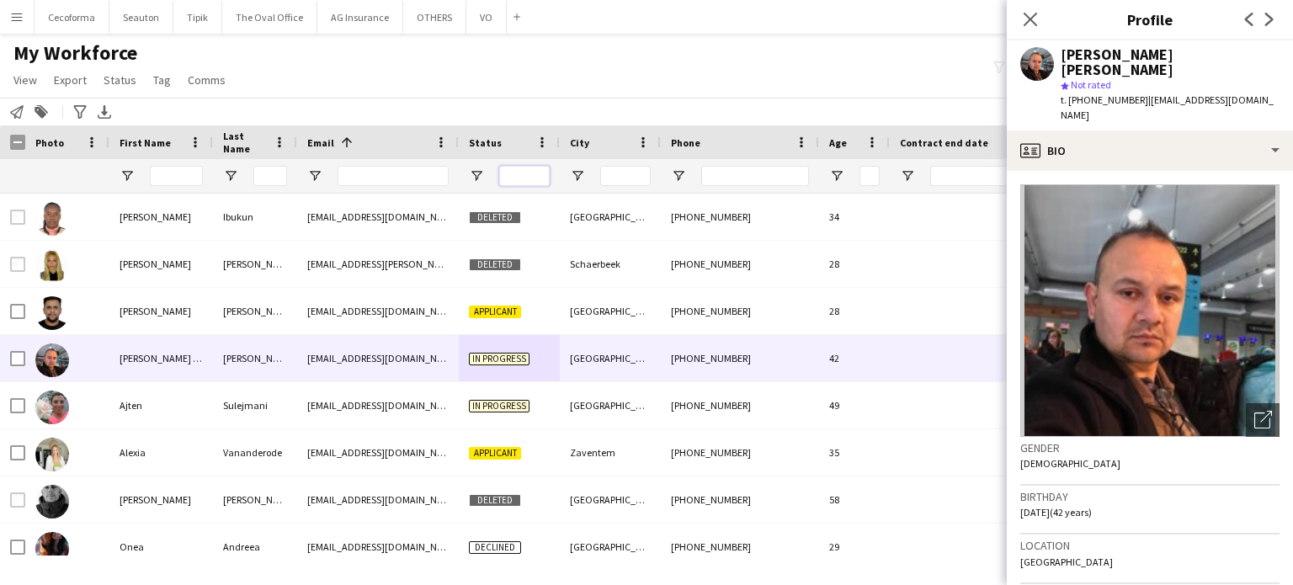
click at [532, 182] on input "Status Filter Input" at bounding box center [524, 176] width 51 height 20
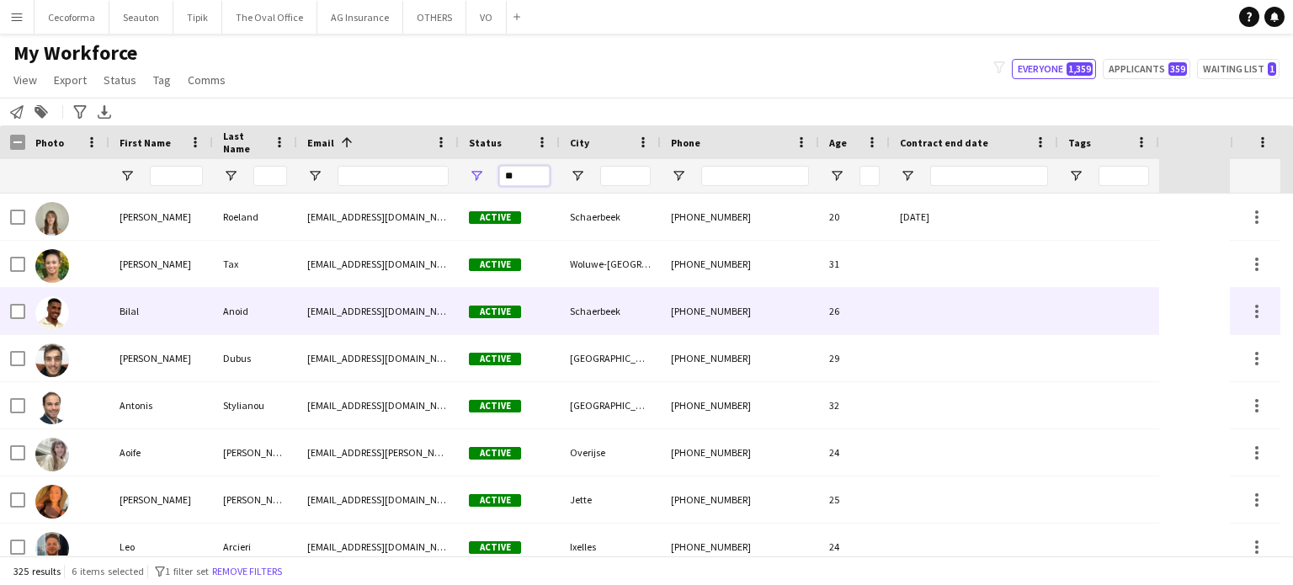
scroll to position [1250, 0]
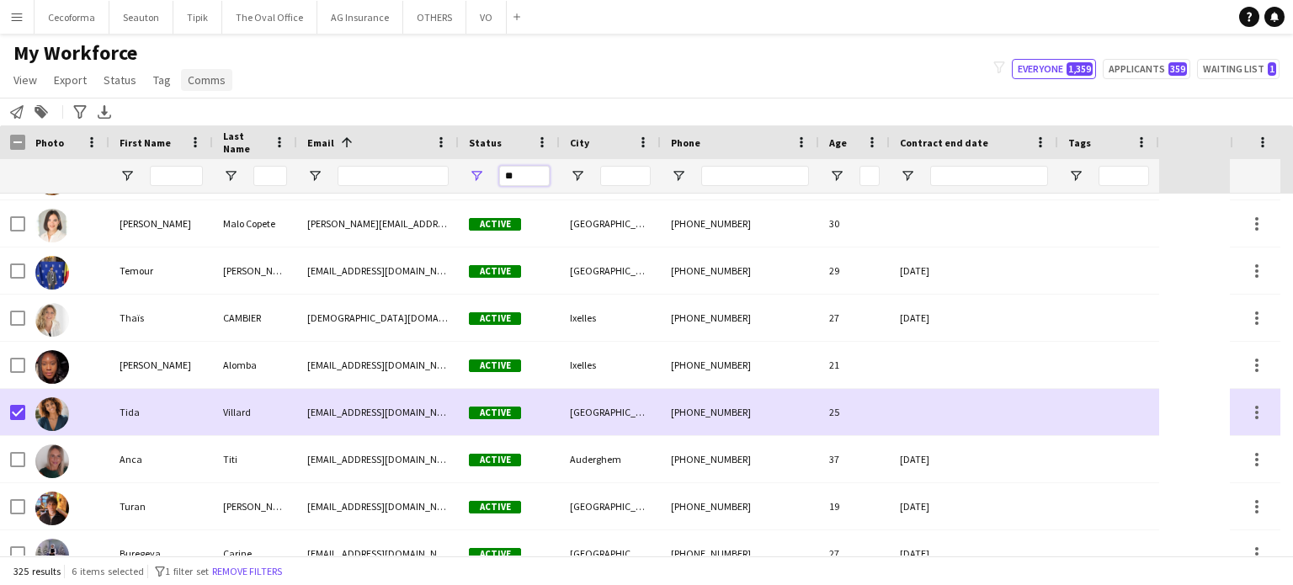
type input "**"
click at [209, 78] on span "Comms" at bounding box center [207, 79] width 38 height 15
click at [216, 111] on span "Send notification" at bounding box center [235, 116] width 86 height 15
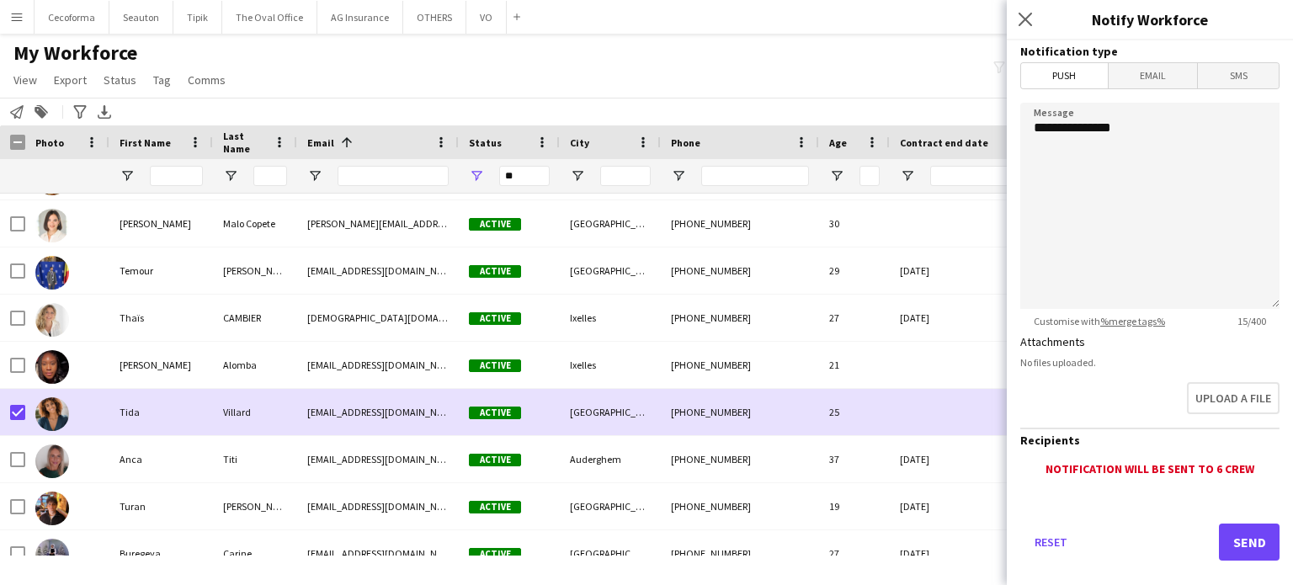
click at [1149, 73] on span "Email" at bounding box center [1153, 75] width 89 height 25
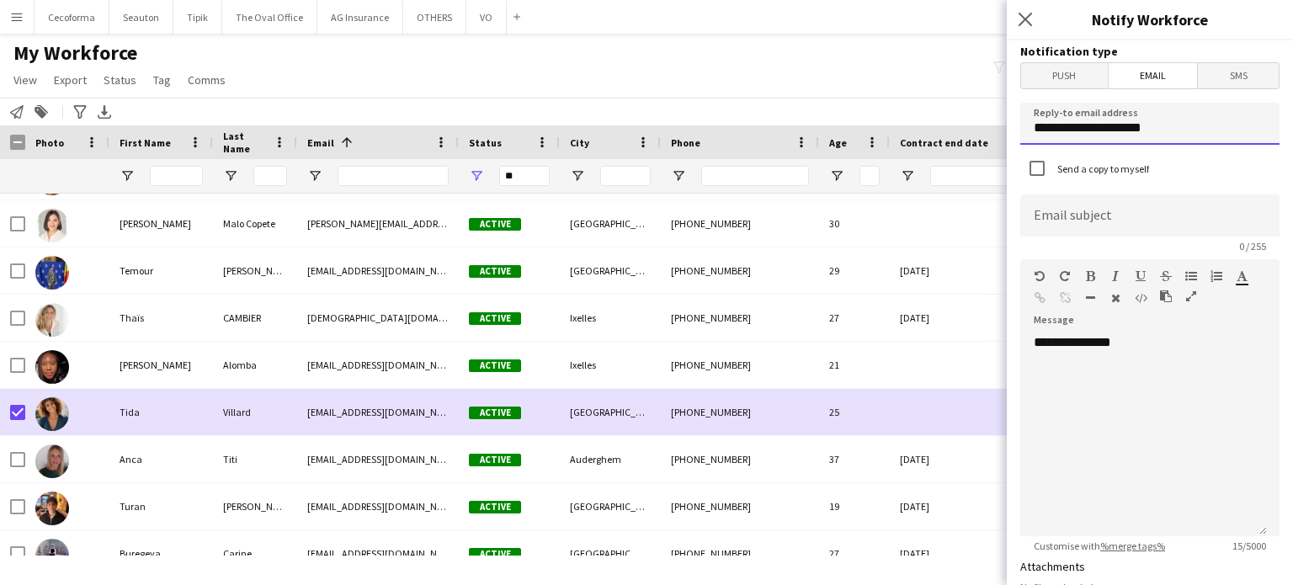
click at [1184, 131] on input "**********" at bounding box center [1150, 124] width 259 height 42
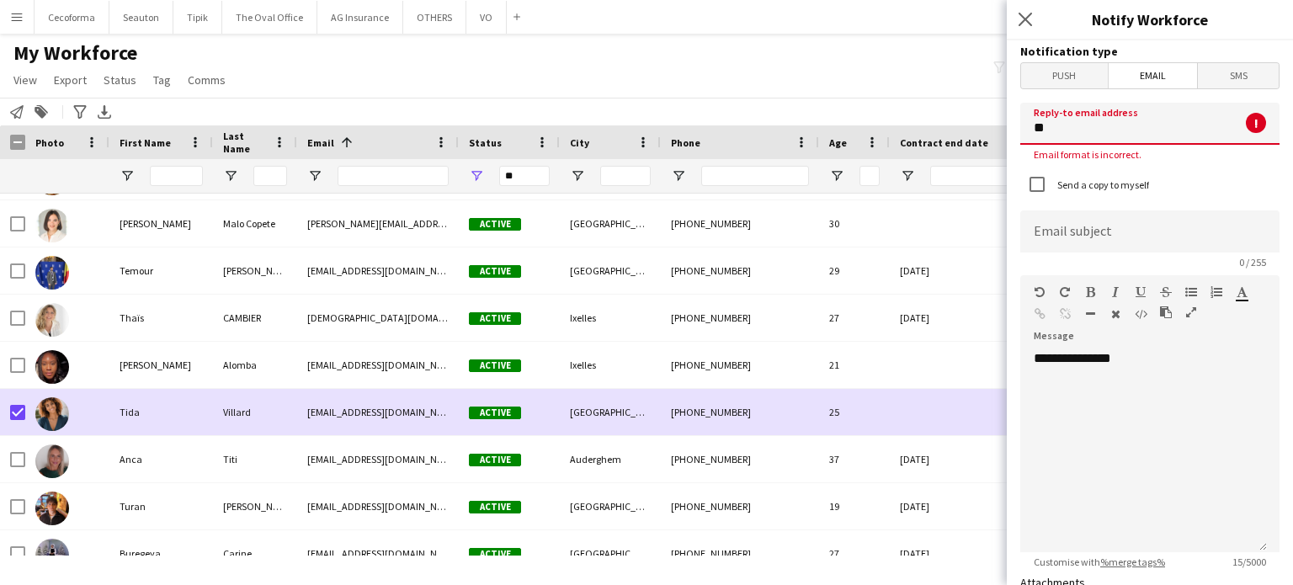
type input "*"
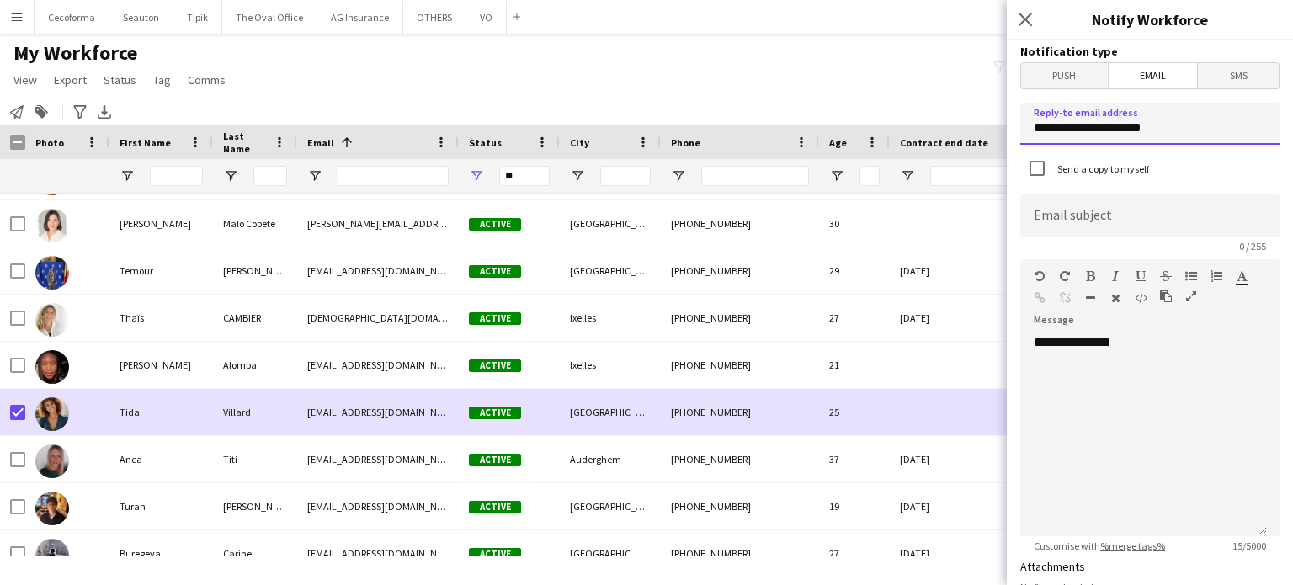
type input "**********"
click at [1080, 216] on input at bounding box center [1150, 216] width 259 height 42
type input "********"
click at [1157, 350] on div "**********" at bounding box center [1144, 435] width 247 height 202
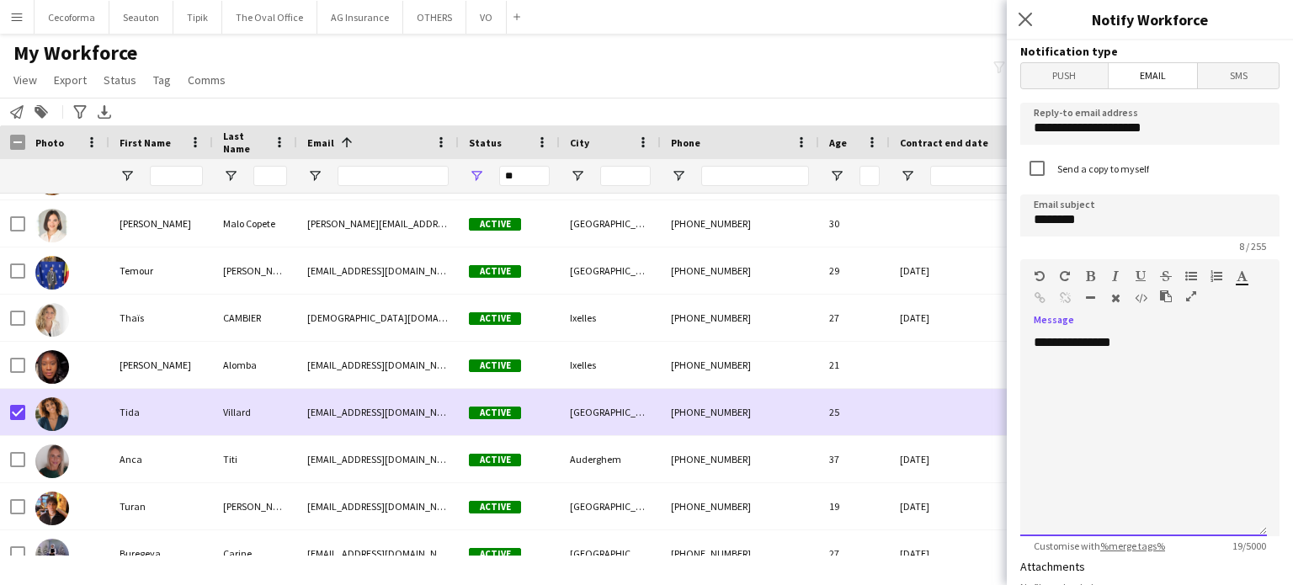
scroll to position [119, 0]
click at [1056, 416] on div "**********" at bounding box center [1144, 383] width 220 height 303
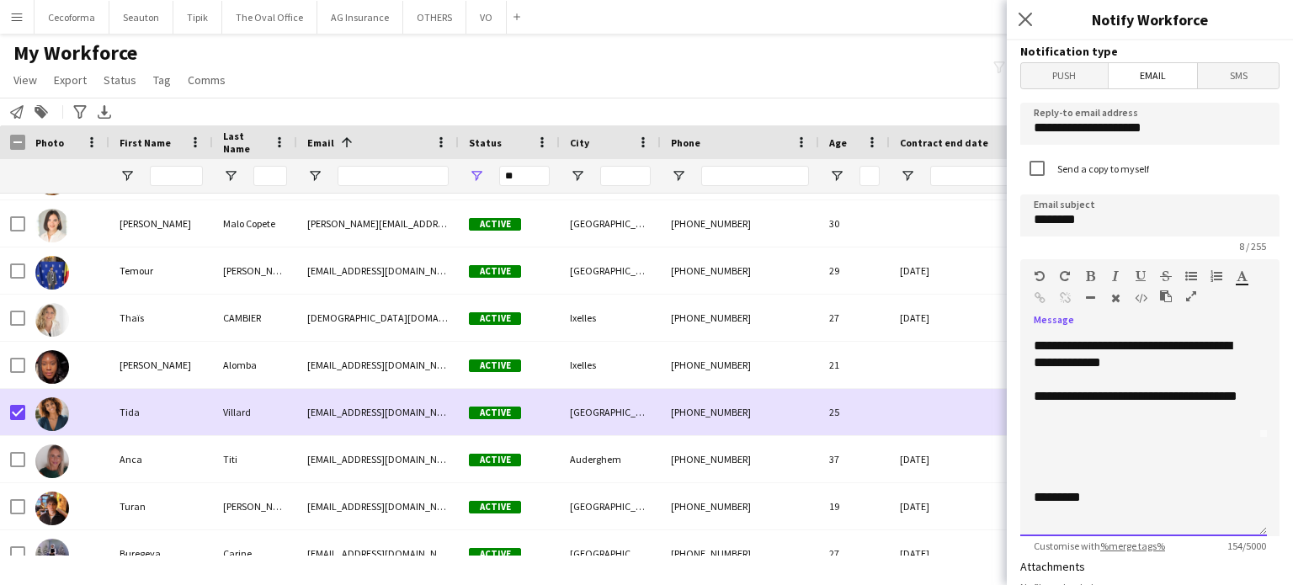
scroll to position [81, 0]
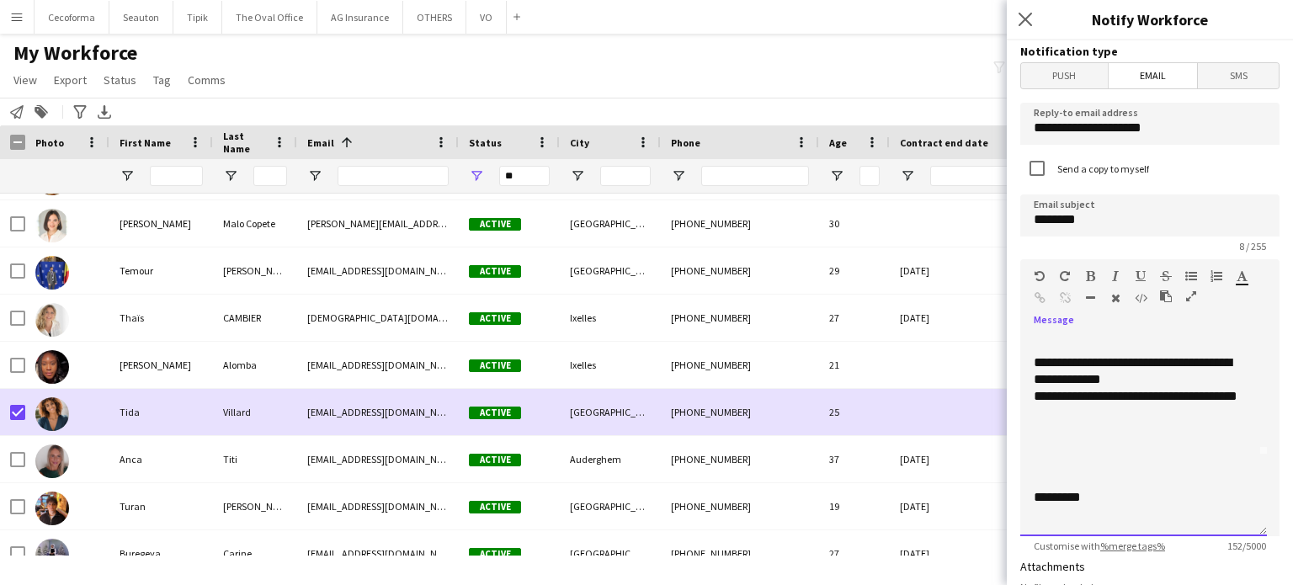
click at [1058, 350] on div at bounding box center [1144, 346] width 220 height 17
click at [1049, 488] on div at bounding box center [1144, 480] width 220 height 17
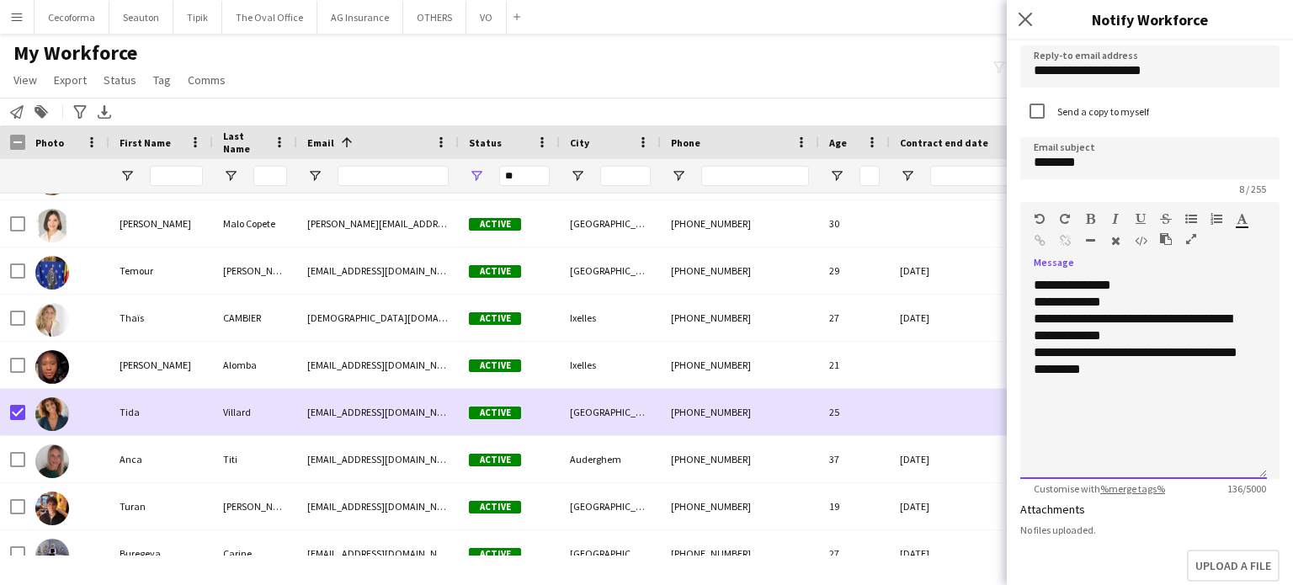
scroll to position [0, 0]
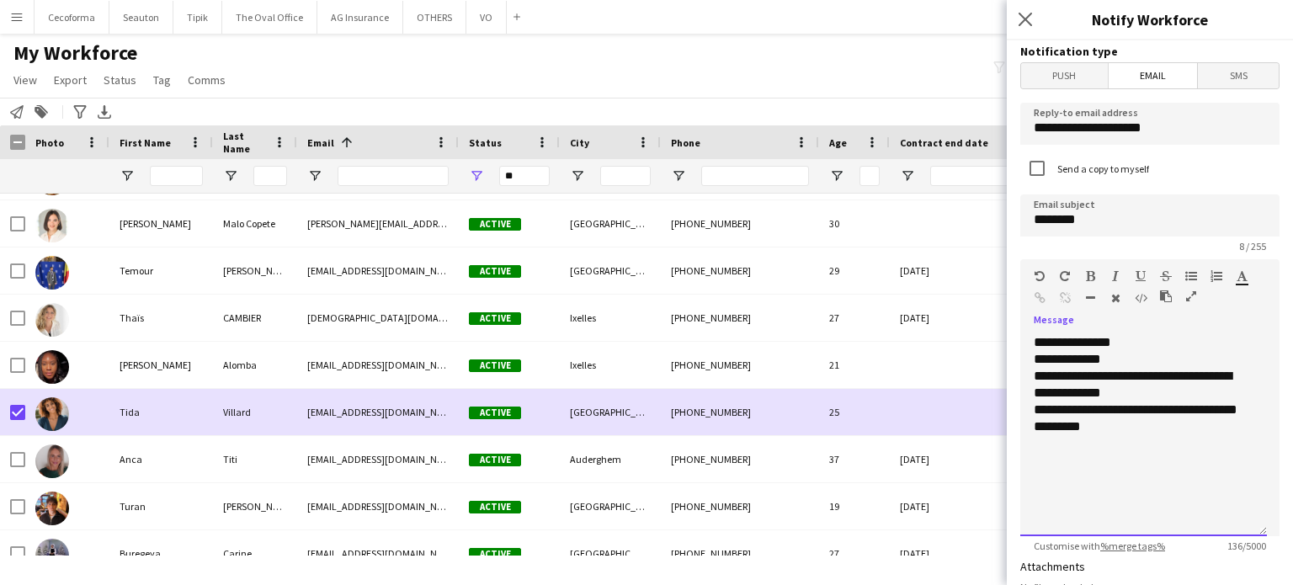
click at [1159, 346] on div "**********" at bounding box center [1144, 435] width 247 height 202
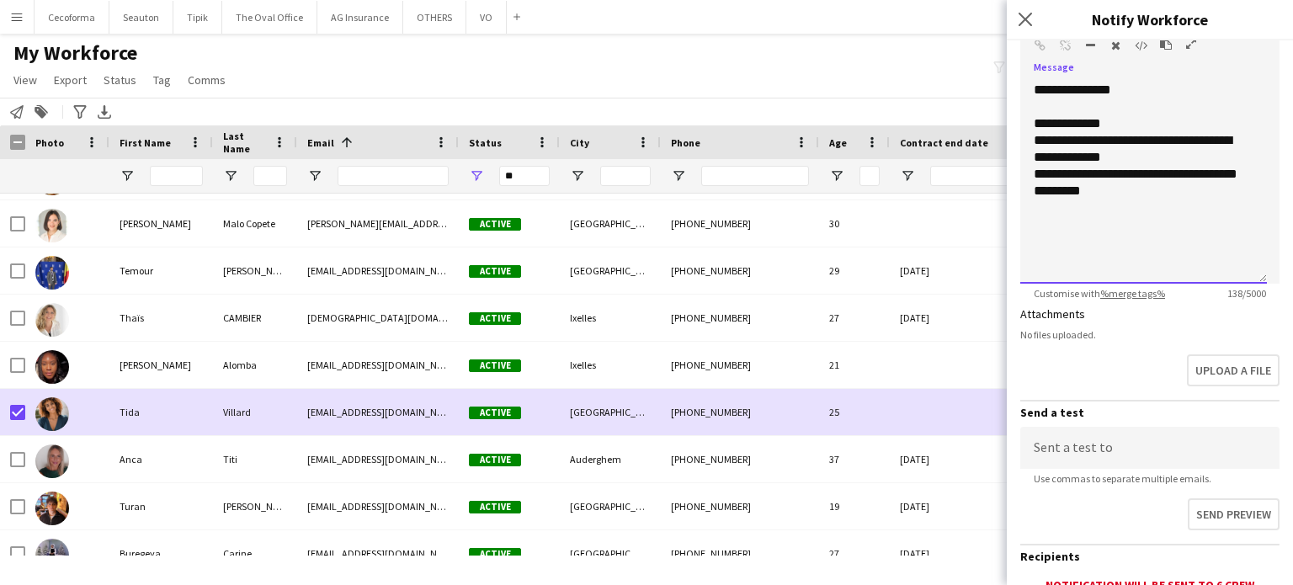
scroll to position [388, 0]
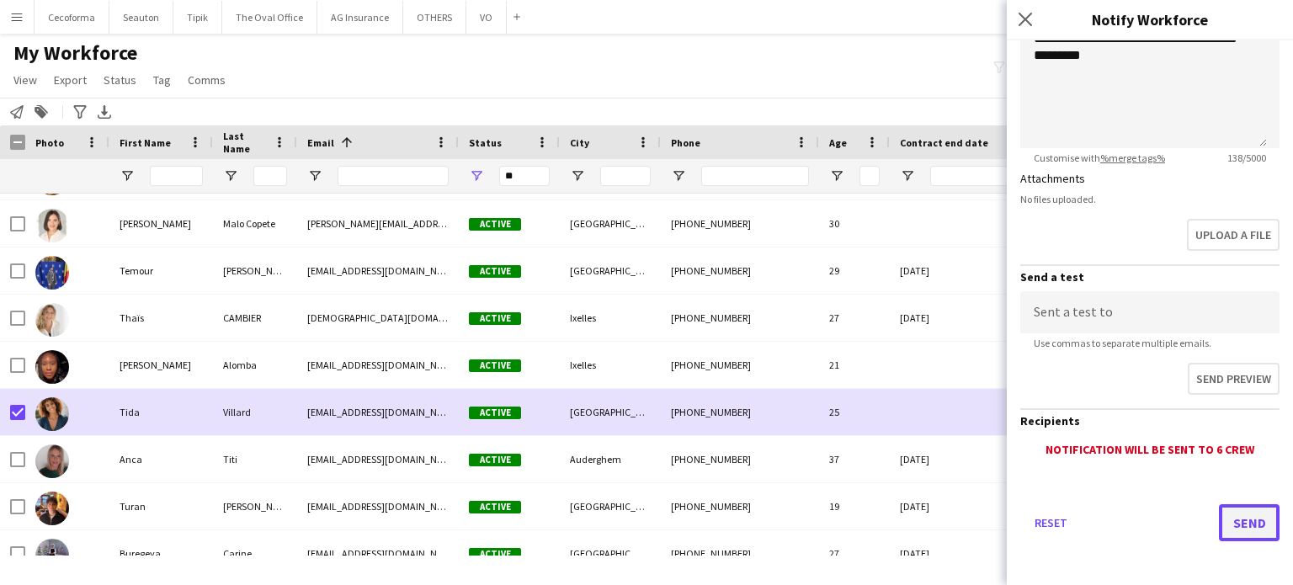
click at [1235, 519] on button "Send" at bounding box center [1249, 522] width 61 height 37
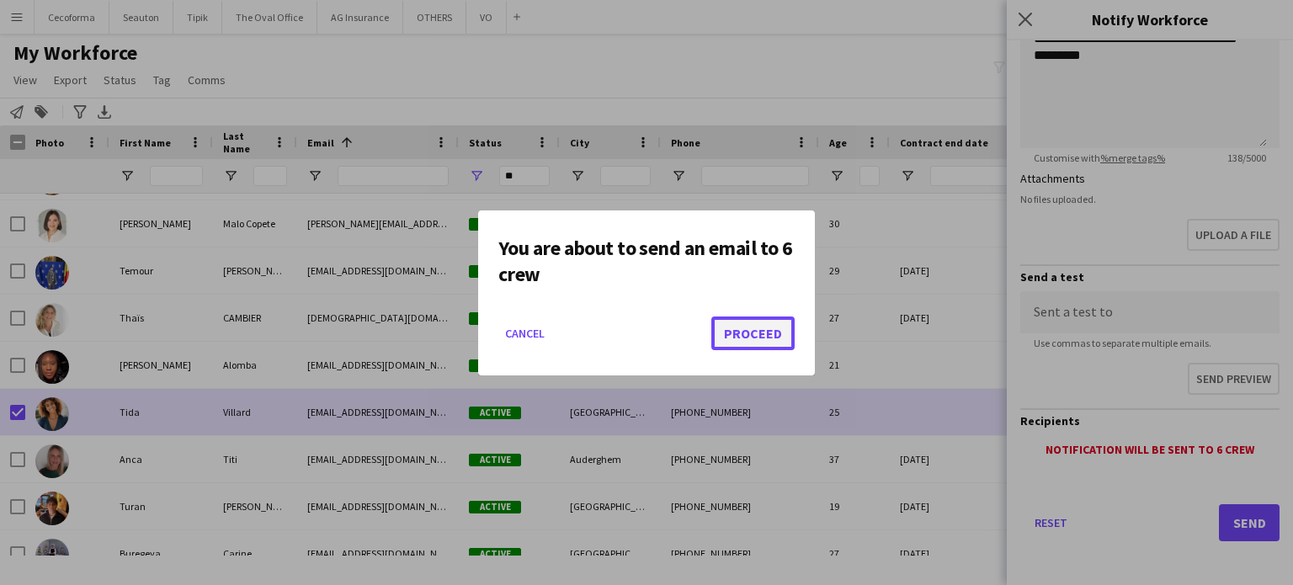
click at [757, 329] on button "Proceed" at bounding box center [753, 334] width 83 height 34
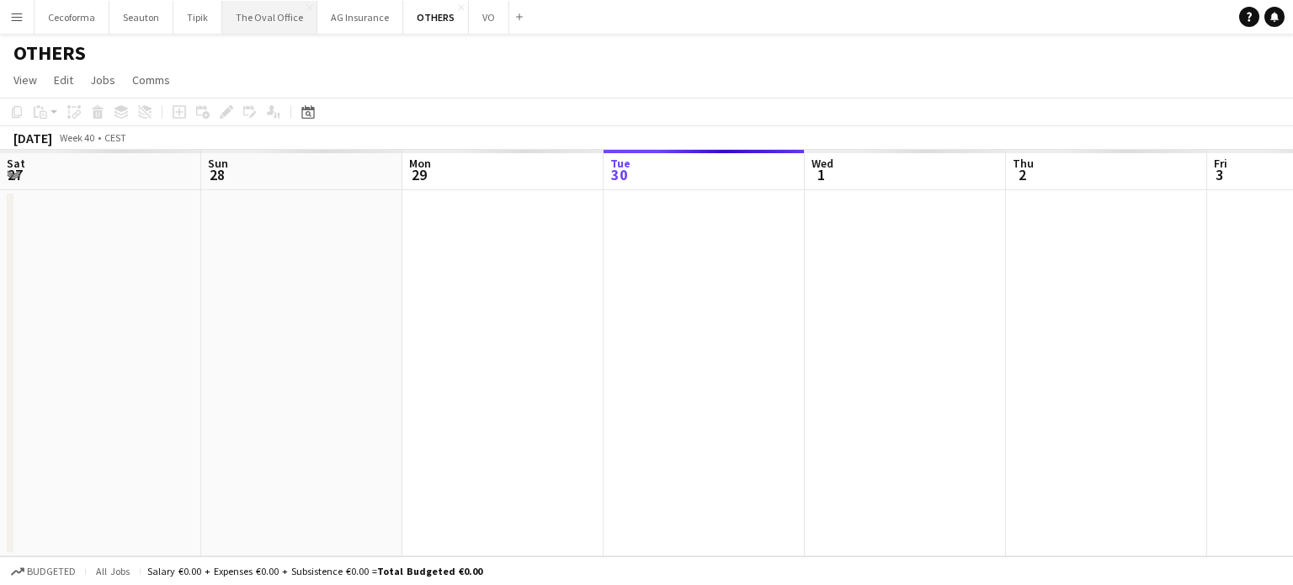
scroll to position [0, 402]
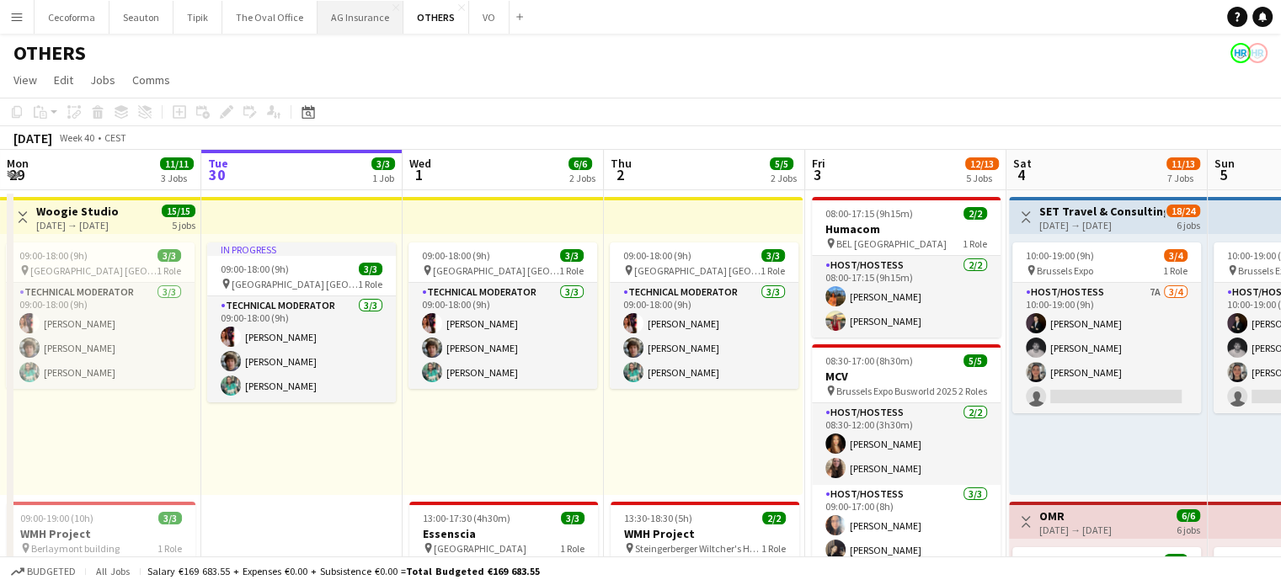
click at [364, 19] on button "AG Insurance Close" at bounding box center [360, 17] width 86 height 33
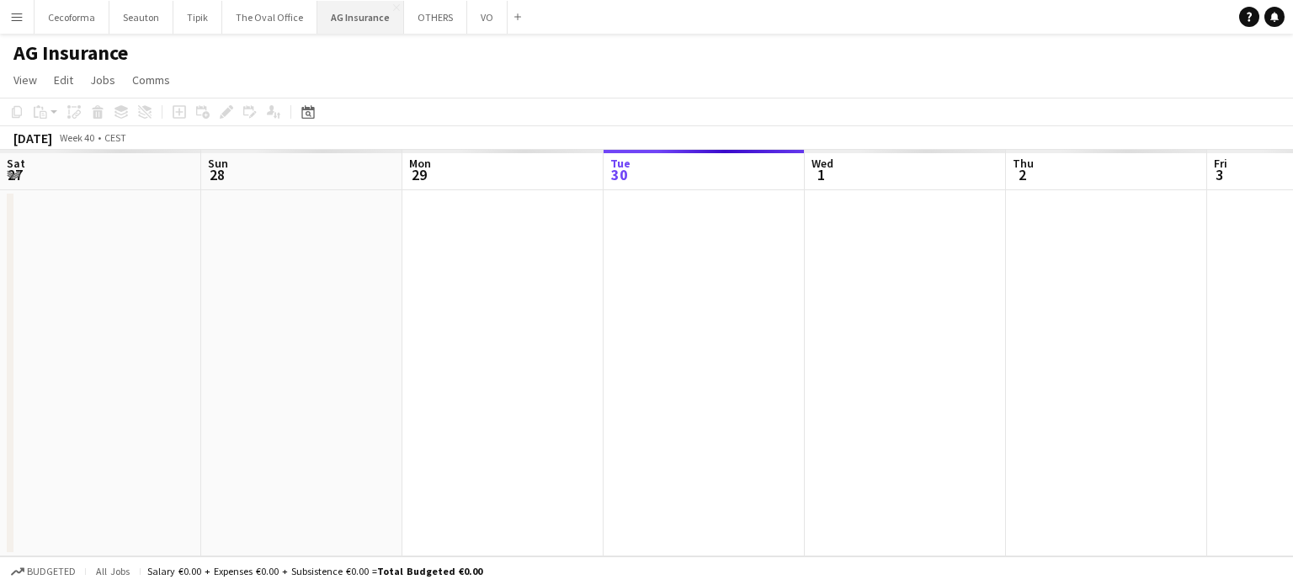
scroll to position [0, 402]
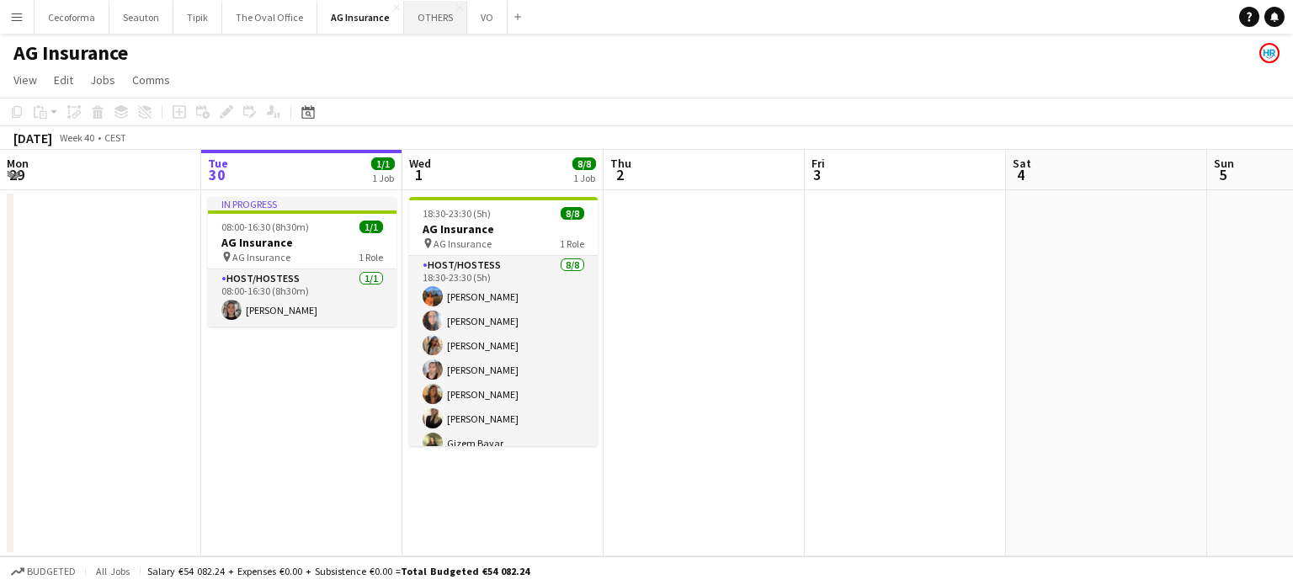
click at [416, 6] on button "OTHERS Close" at bounding box center [435, 17] width 63 height 33
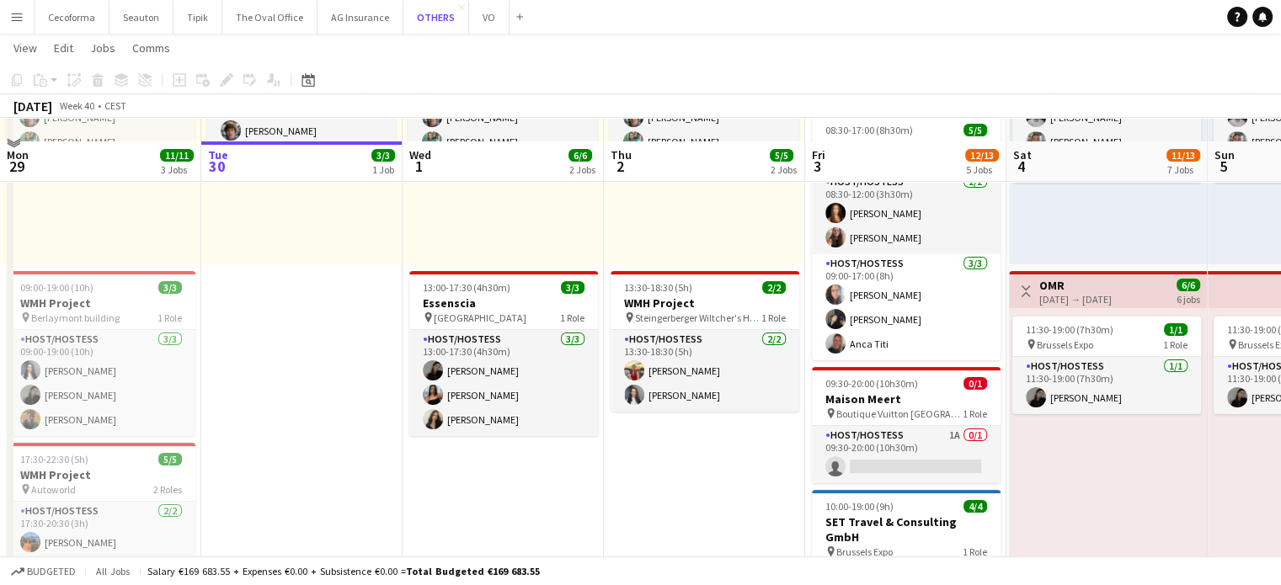
scroll to position [253, 0]
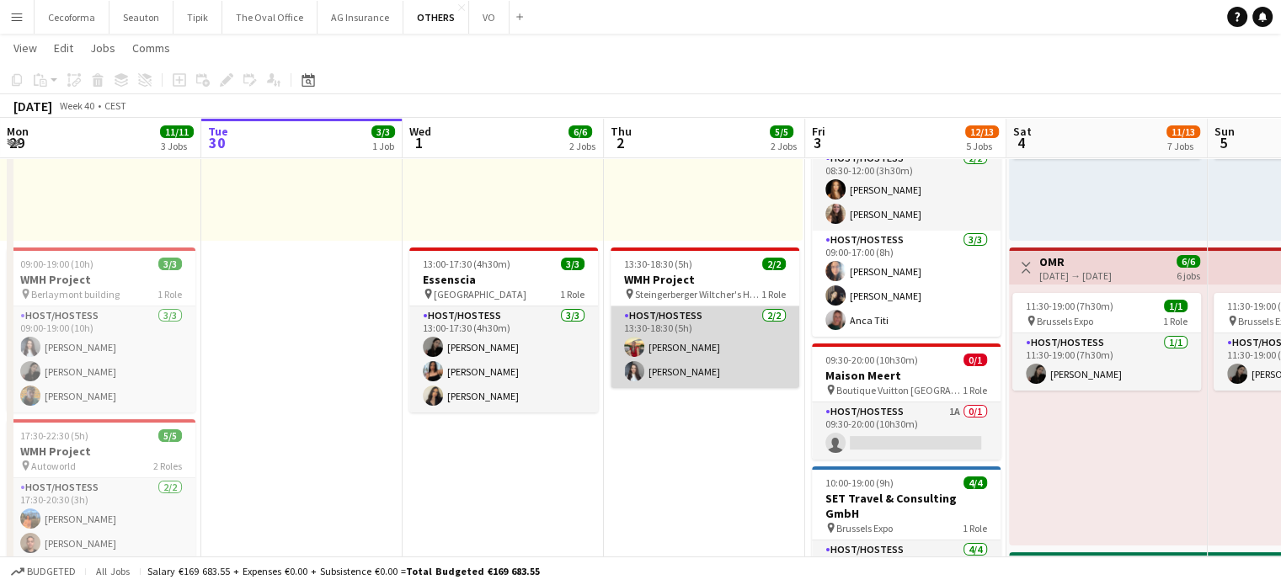
click at [650, 349] on app-card-role "Host/Hostess [DATE] 13:30-18:30 (5h) [PERSON_NAME] [PERSON_NAME] Kharkovaia" at bounding box center [704, 347] width 189 height 82
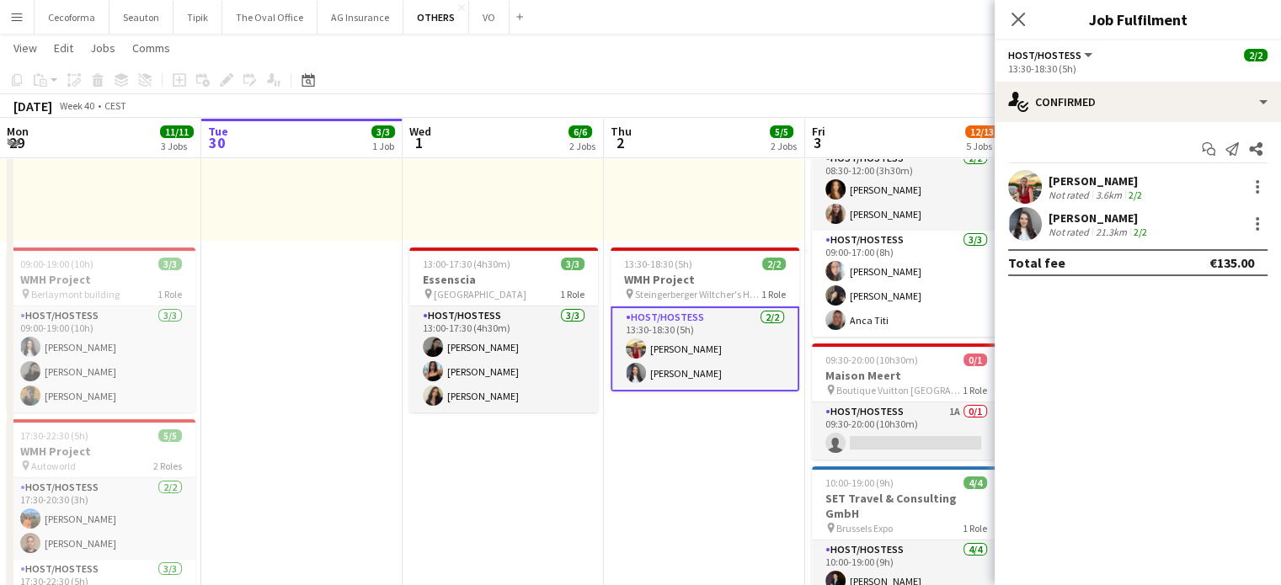
click at [1078, 218] on div "[PERSON_NAME]" at bounding box center [1099, 218] width 102 height 15
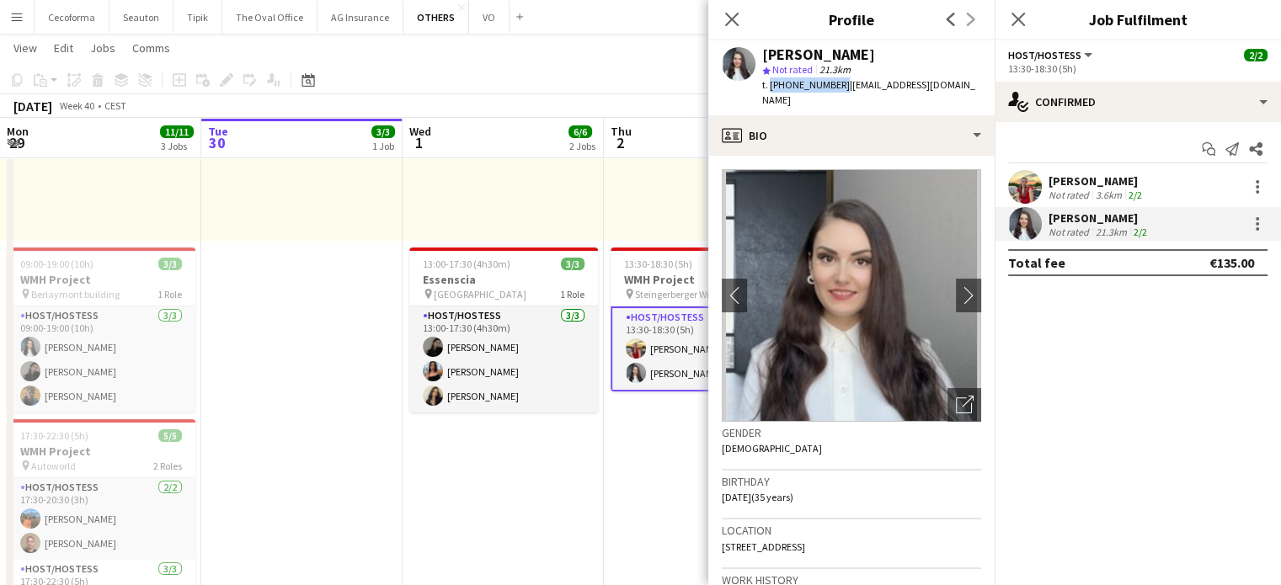
drag, startPoint x: 768, startPoint y: 83, endPoint x: 834, endPoint y: 82, distance: 65.7
click at [834, 82] on span "t. [PHONE_NUMBER]" at bounding box center [806, 84] width 88 height 13
copy span "[PHONE_NUMBER]"
click at [664, 342] on app-card-role "Host/Hostess [DATE] 13:30-18:30 (5h) [PERSON_NAME] [PERSON_NAME] Kharkovaia" at bounding box center [704, 348] width 189 height 85
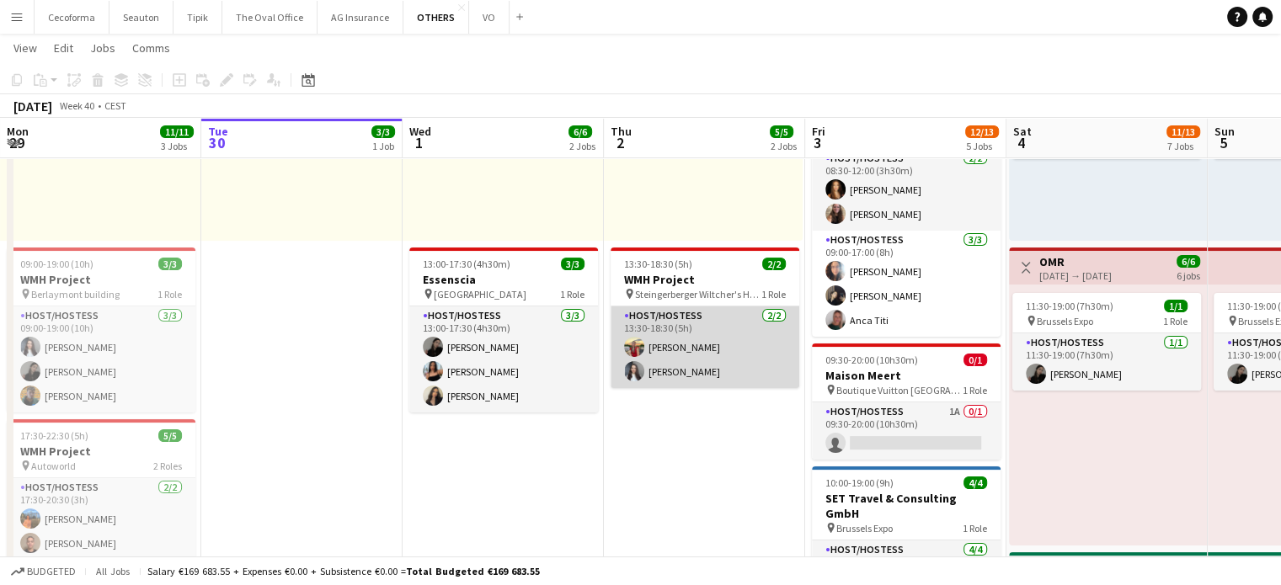
click at [664, 341] on app-card-role "Host/Hostess [DATE] 13:30-18:30 (5h) [PERSON_NAME] [PERSON_NAME] Kharkovaia" at bounding box center [704, 347] width 189 height 82
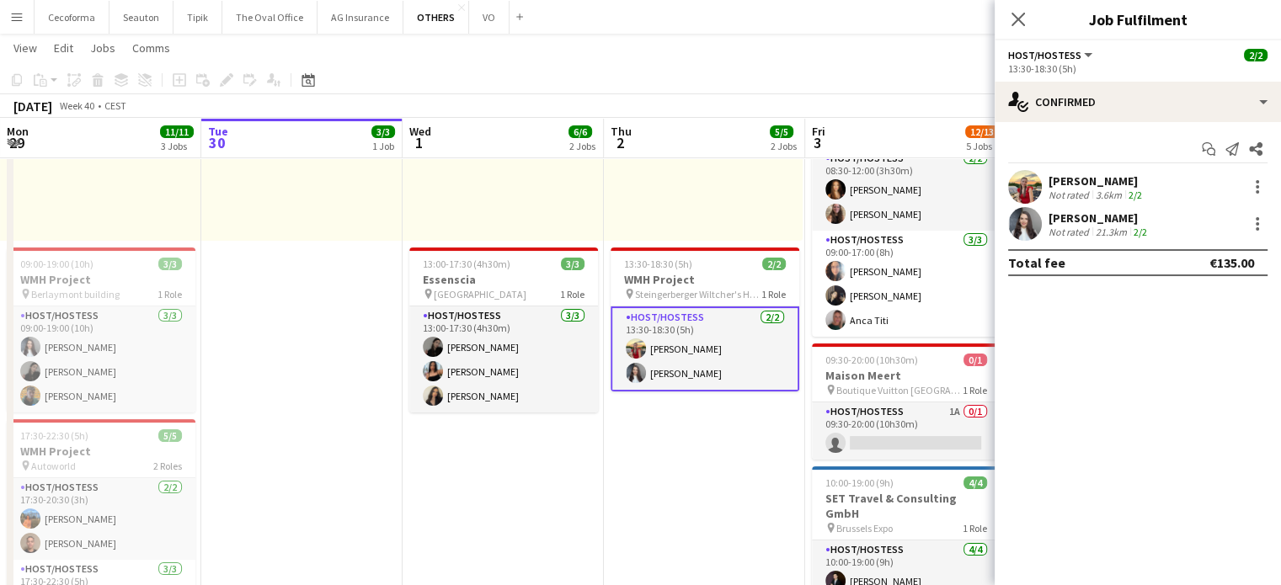
click at [1086, 189] on div "Not rated" at bounding box center [1070, 195] width 44 height 13
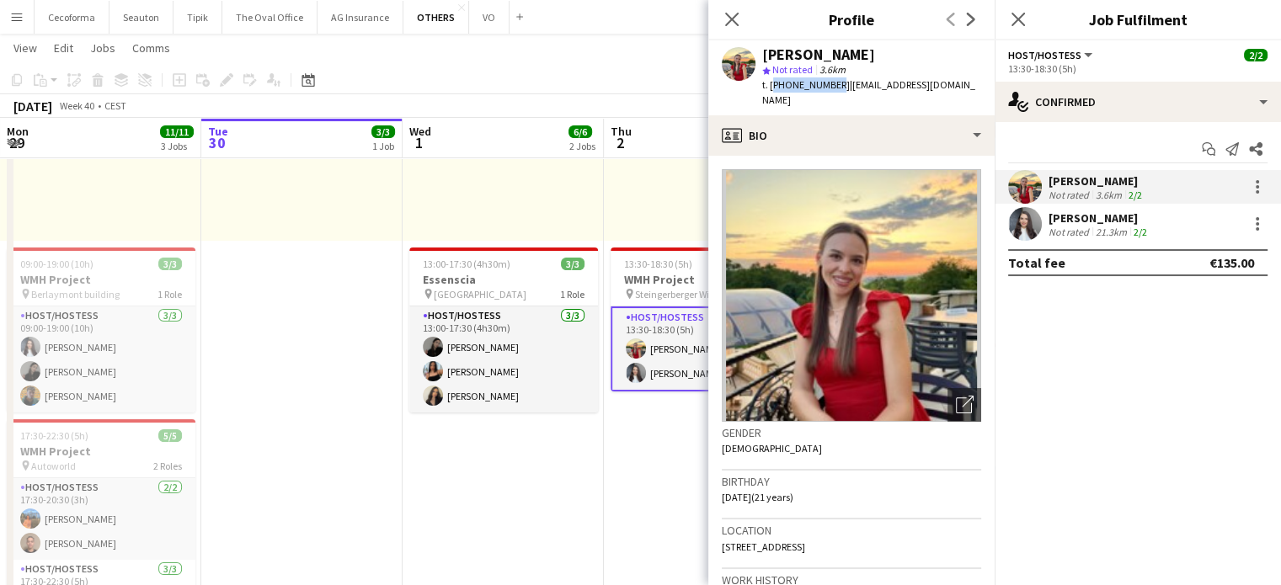
drag, startPoint x: 769, startPoint y: 83, endPoint x: 829, endPoint y: 84, distance: 59.8
click at [829, 84] on span "t. [PHONE_NUMBER]" at bounding box center [806, 84] width 88 height 13
copy span "[PHONE_NUMBER]"
drag, startPoint x: 732, startPoint y: 19, endPoint x: 744, endPoint y: 43, distance: 26.7
click at [732, 19] on icon at bounding box center [731, 19] width 13 height 13
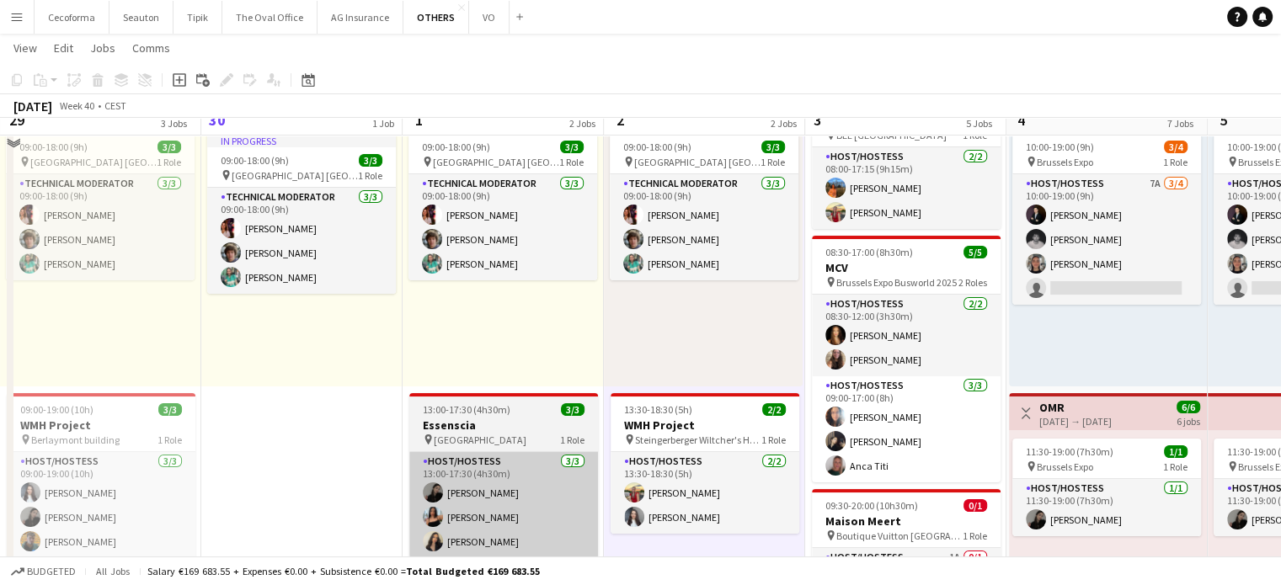
scroll to position [84, 0]
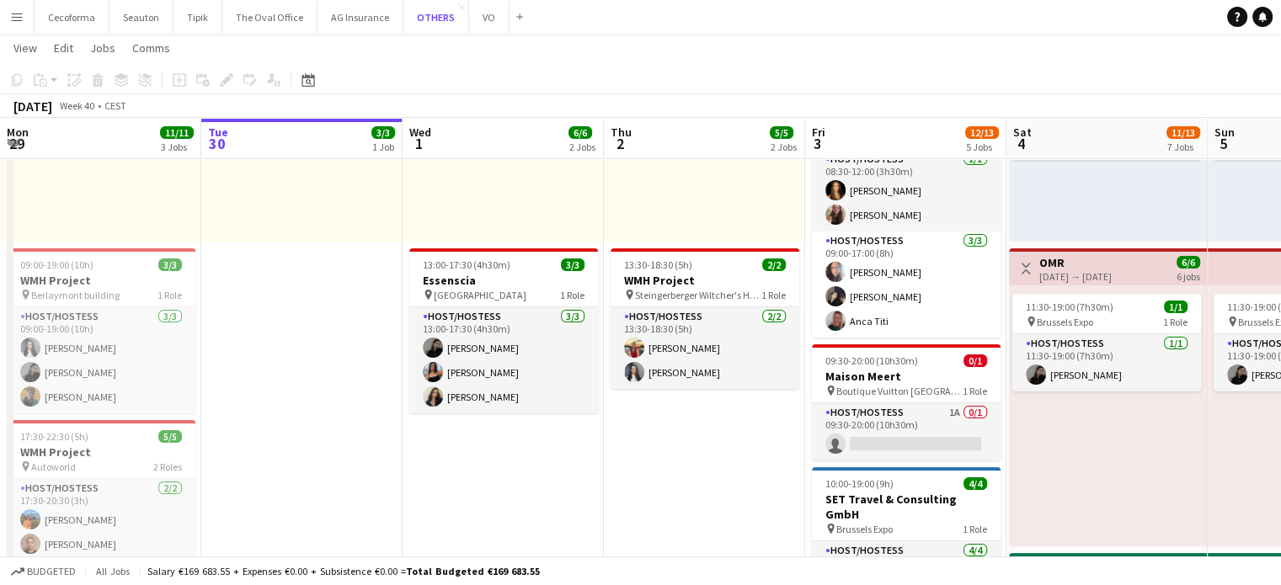
scroll to position [253, 0]
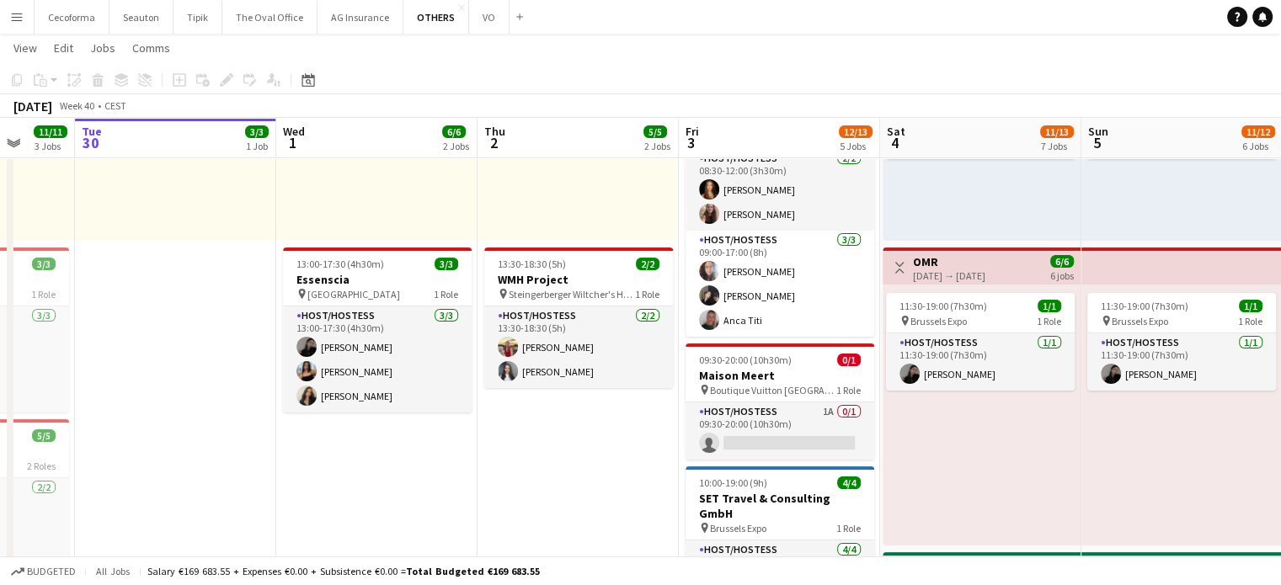
drag, startPoint x: 506, startPoint y: 520, endPoint x: 346, endPoint y: 524, distance: 160.0
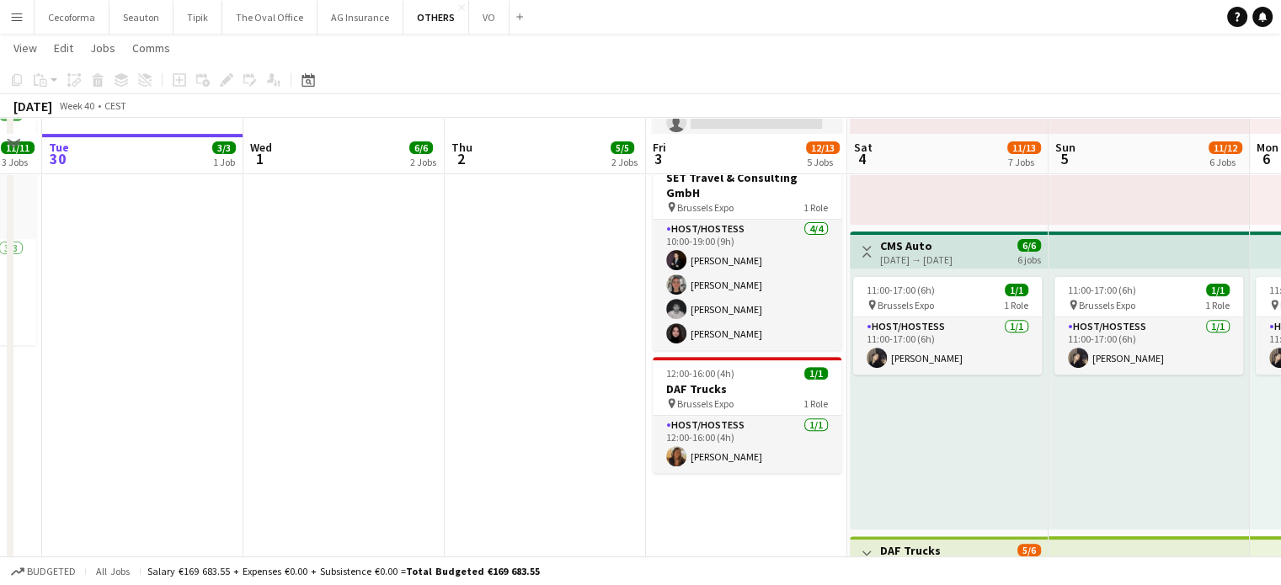
scroll to position [589, 0]
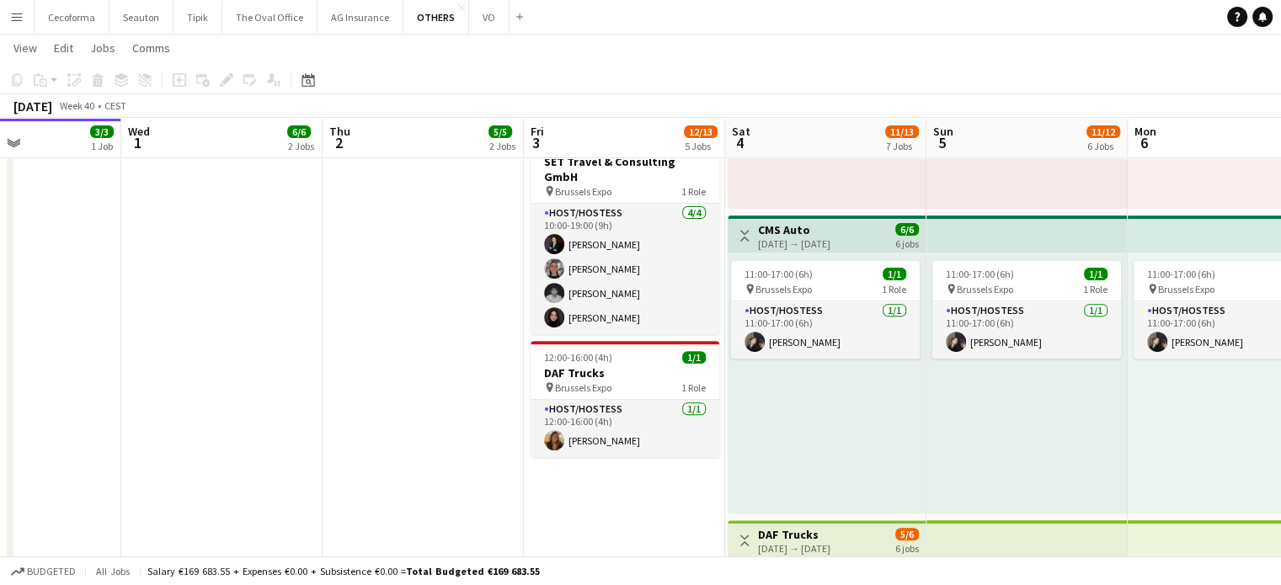
drag, startPoint x: 550, startPoint y: 470, endPoint x: 354, endPoint y: 461, distance: 196.4
click at [358, 462] on app-calendar-viewport "Sat 27 Sun 28 3/3 1 Job Mon 29 11/11 3 Jobs Tue 30 3/3 1 Job Wed 1 6/6 2 Jobs T…" at bounding box center [640, 531] width 1281 height 2110
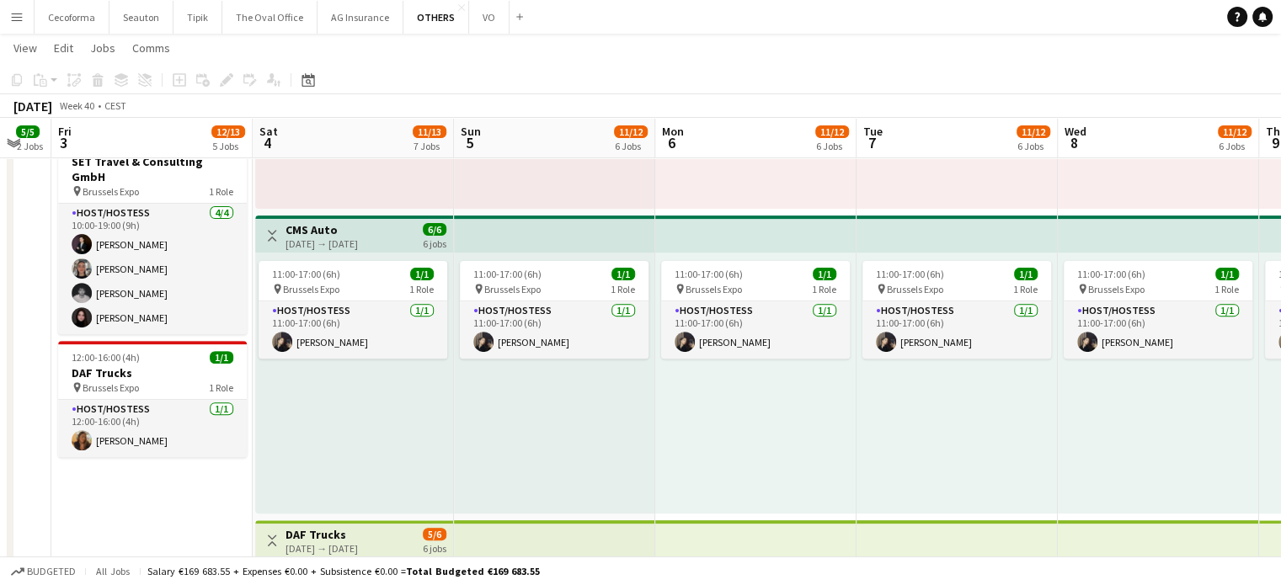
drag, startPoint x: 328, startPoint y: 509, endPoint x: 309, endPoint y: 508, distance: 18.5
click at [309, 508] on app-calendar-viewport "Mon 29 11/11 3 Jobs Tue 30 3/3 1 Job Wed 1 6/6 2 Jobs Thu 2 5/5 2 Jobs Fri 3 12…" at bounding box center [640, 531] width 1281 height 2110
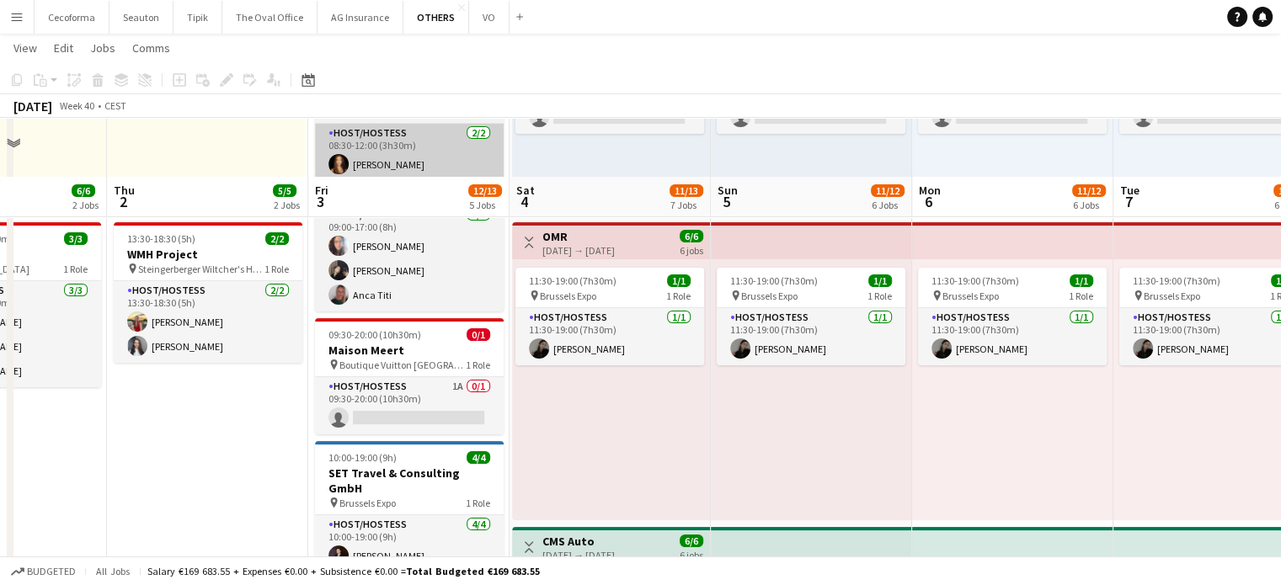
scroll to position [337, 0]
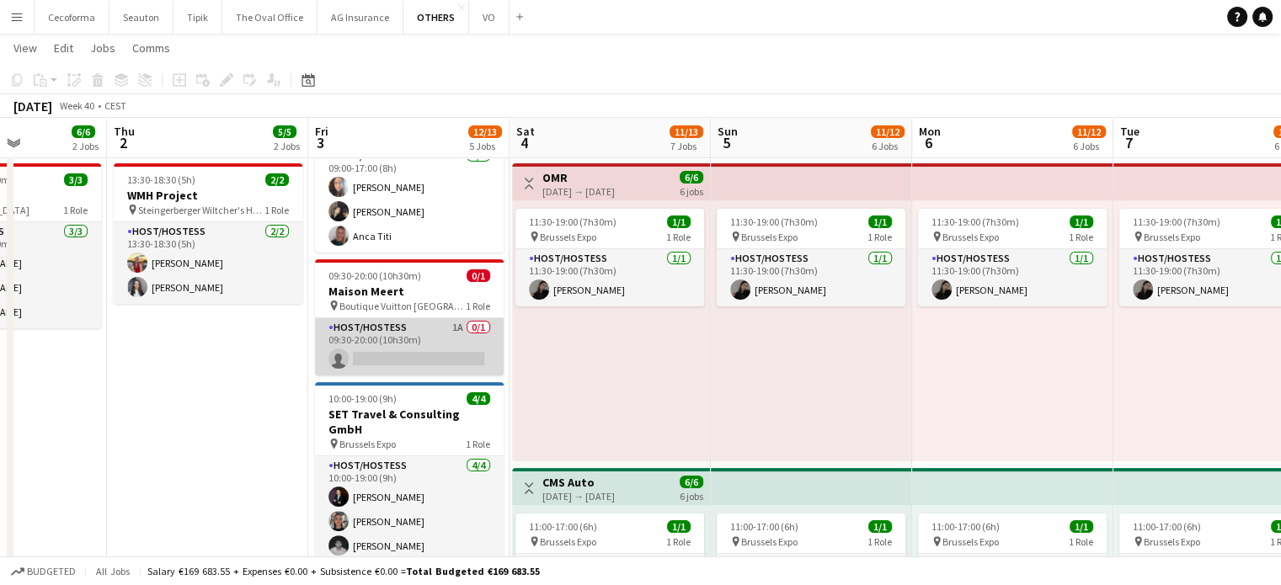
click at [377, 341] on app-card-role "Host/Hostess 1A 0/1 09:30-20:00 (10h30m) single-neutral-actions" at bounding box center [409, 346] width 189 height 57
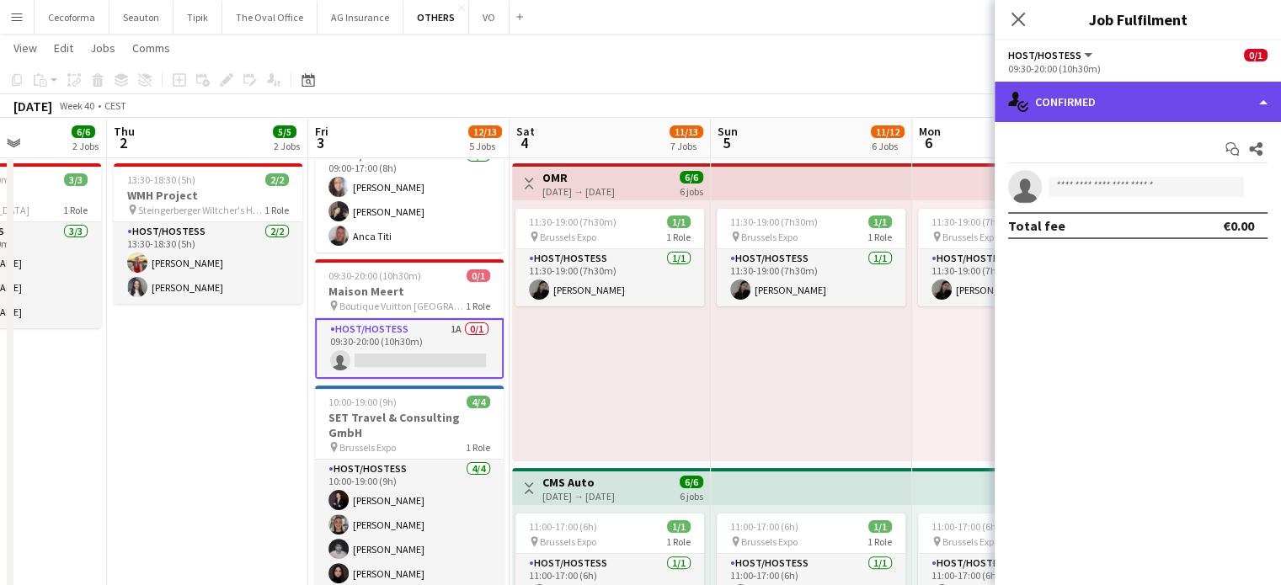
click at [1263, 104] on div "single-neutral-actions-check-2 Confirmed" at bounding box center [1137, 102] width 286 height 40
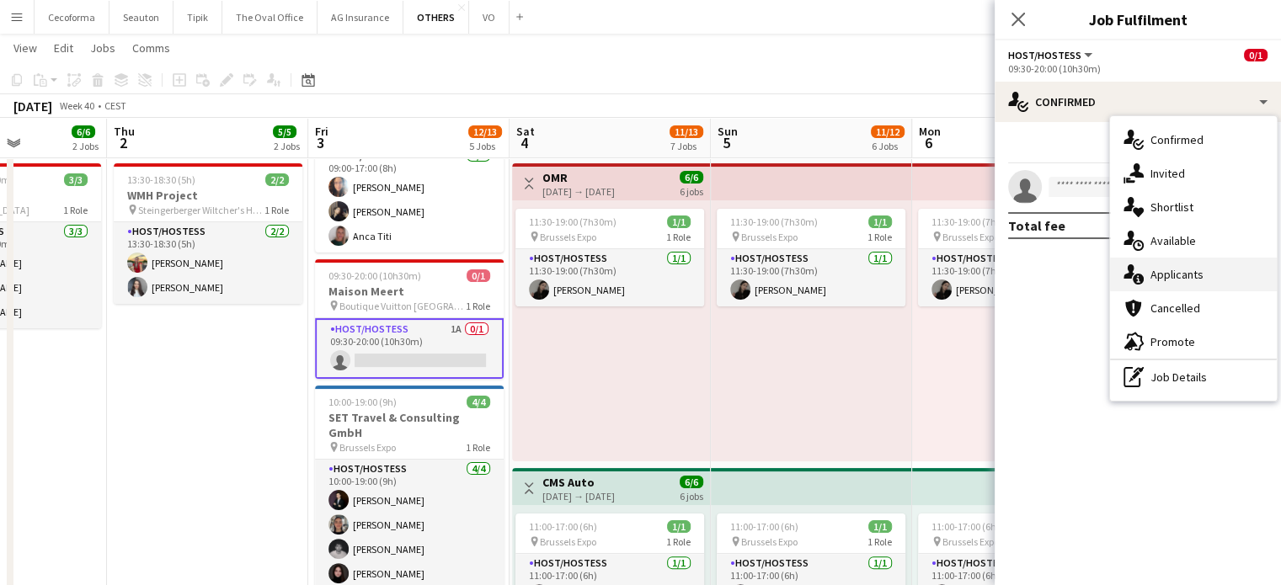
click at [1182, 275] on span "Applicants" at bounding box center [1176, 274] width 53 height 15
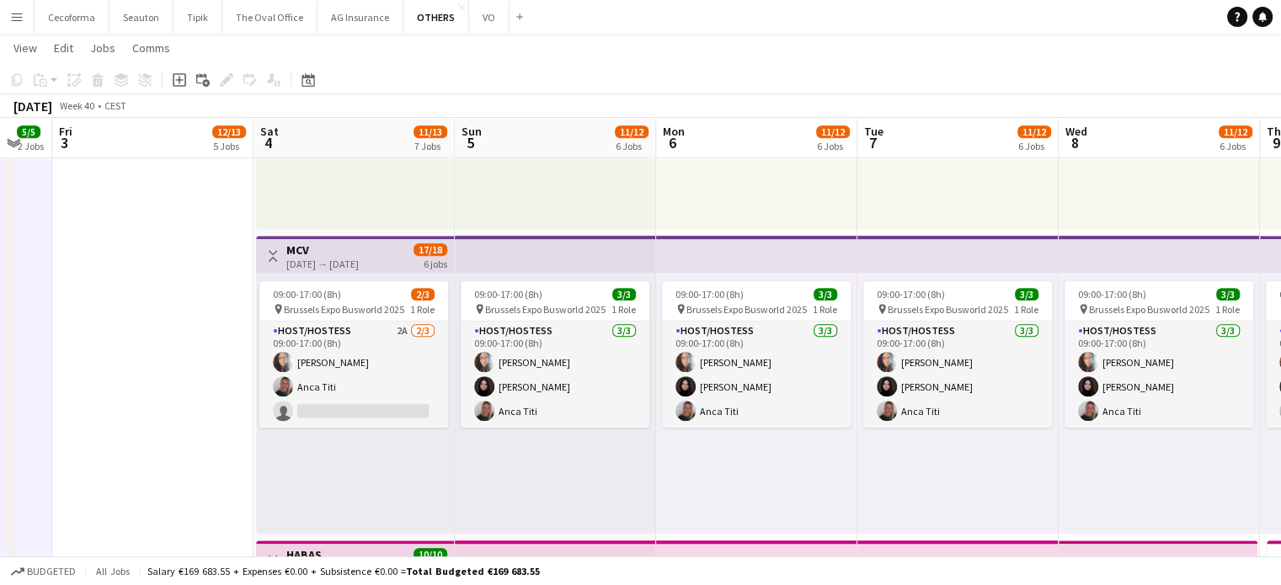
scroll to position [0, 756]
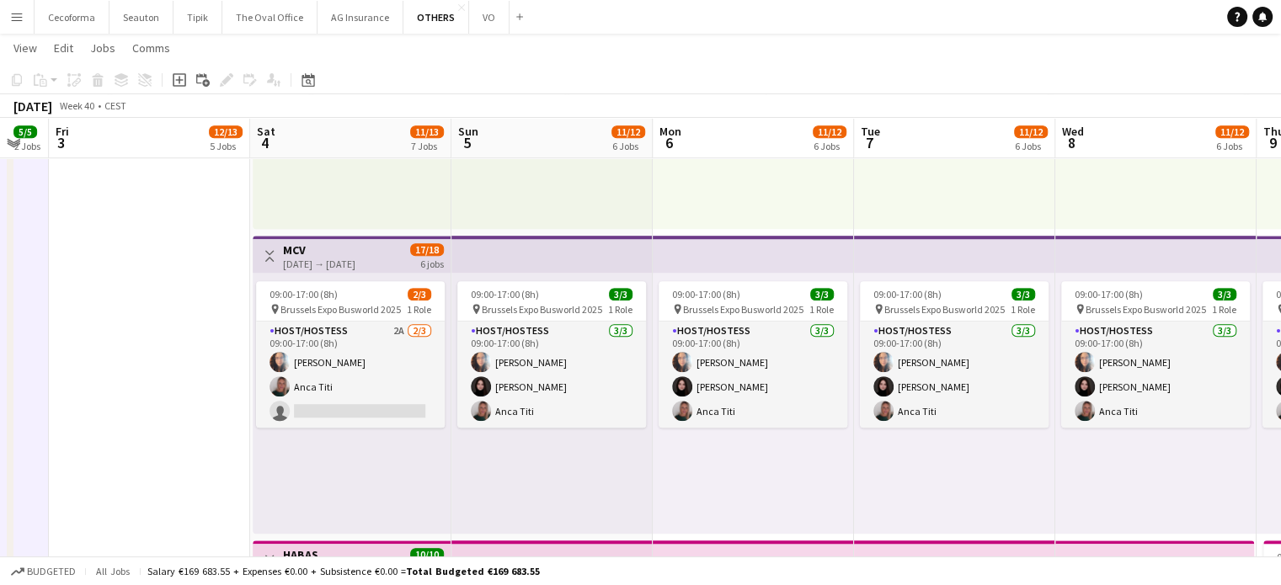
drag, startPoint x: 876, startPoint y: 481, endPoint x: 616, endPoint y: 468, distance: 259.7
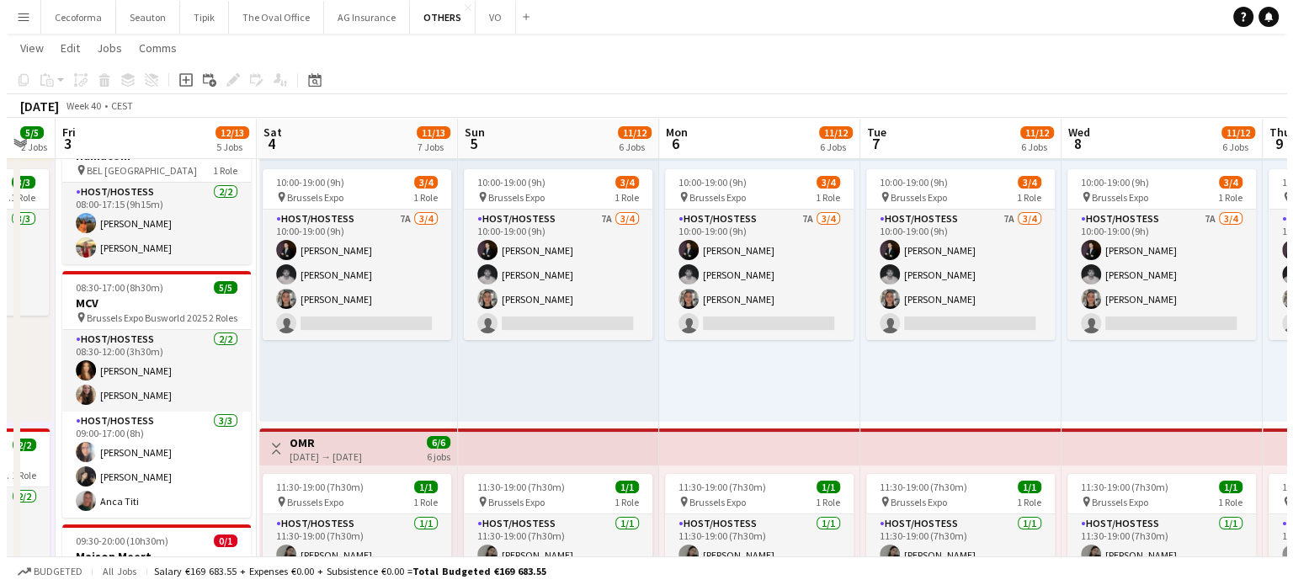
scroll to position [0, 0]
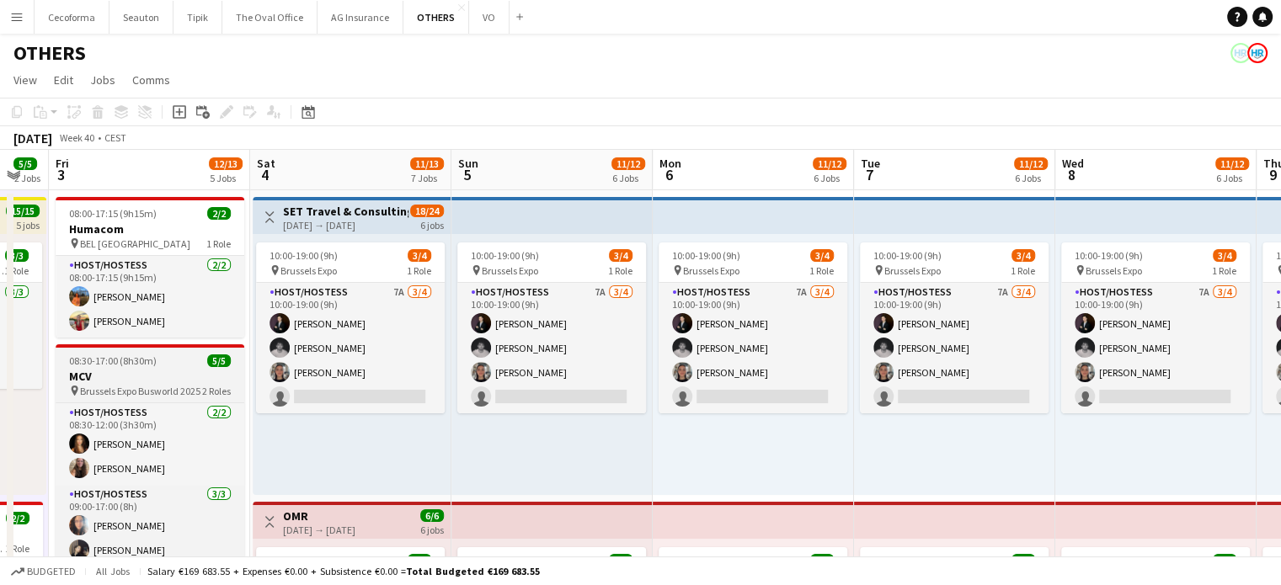
click at [116, 366] on span "08:30-17:00 (8h30m)" at bounding box center [113, 360] width 88 height 13
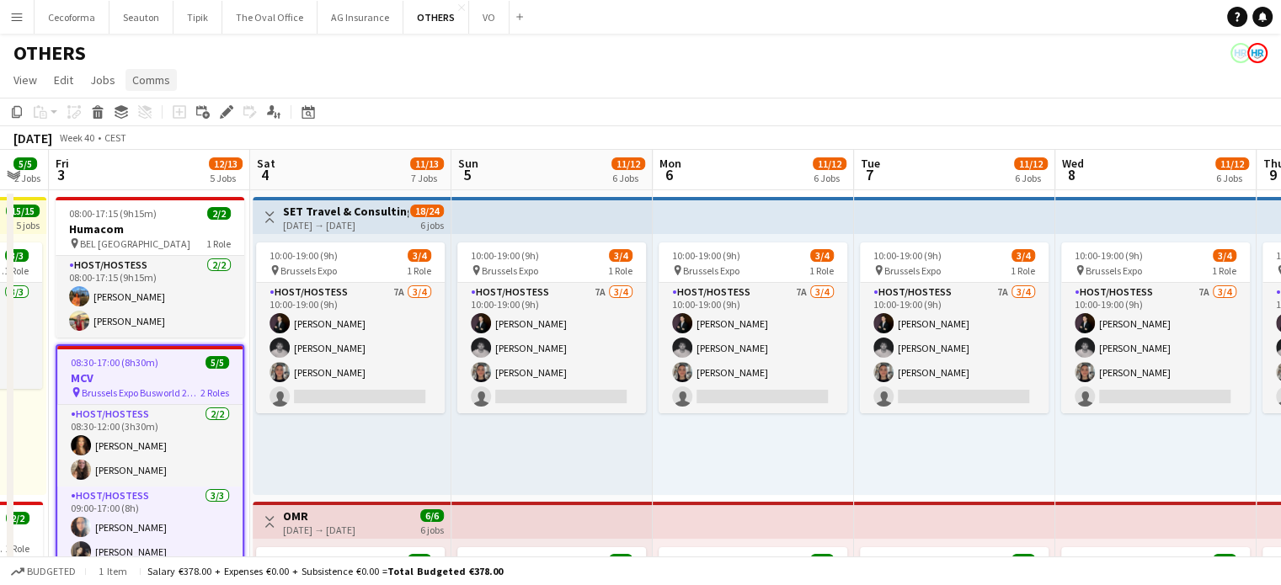
click at [147, 81] on span "Comms" at bounding box center [151, 79] width 38 height 15
click at [160, 146] on span "Create chat" at bounding box center [167, 151] width 59 height 15
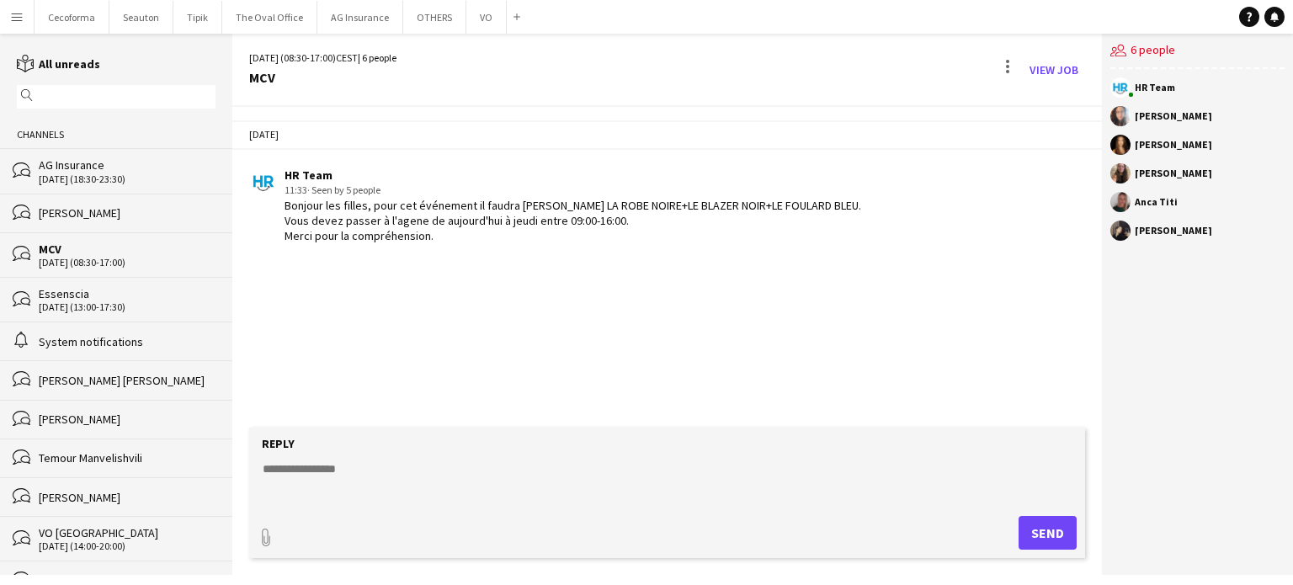
click at [312, 464] on textarea at bounding box center [670, 483] width 819 height 44
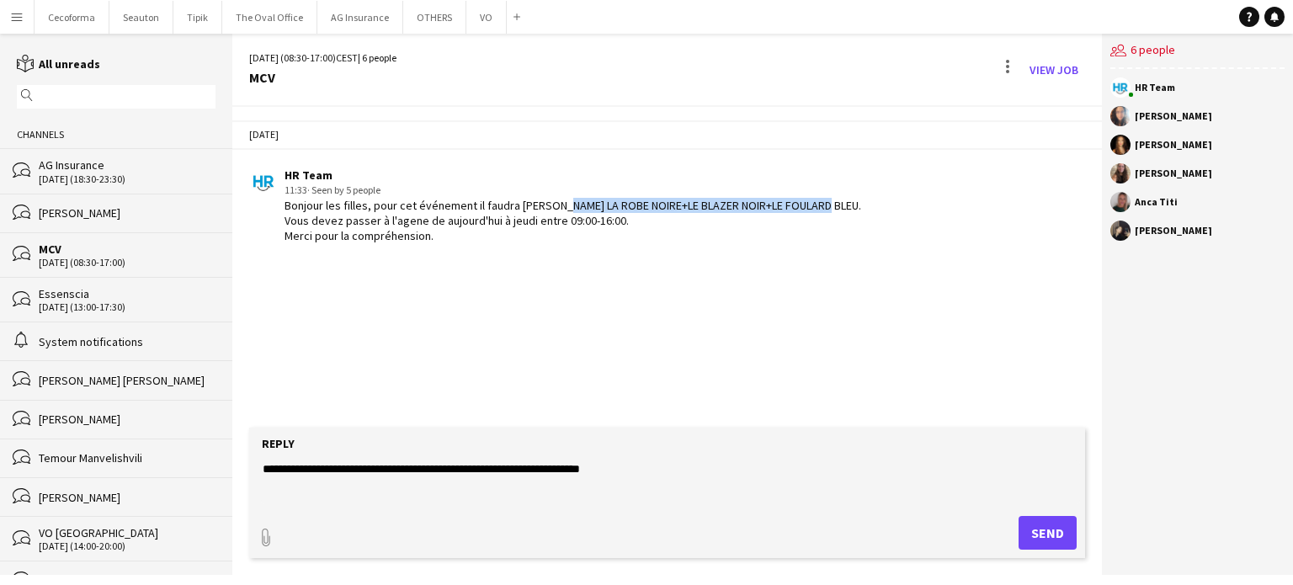
drag, startPoint x: 548, startPoint y: 203, endPoint x: 818, endPoint y: 198, distance: 270.3
click at [818, 198] on div "HR Team 11:33 · Seen by 5 people Bonjour les filles, pour cet événement il faud…" at bounding box center [597, 206] width 696 height 77
copy div "LA ROBE NOIRE+LE BLAZER NOIR+LE FOULARD BLEU."
click at [647, 474] on textarea "**********" at bounding box center [670, 483] width 819 height 44
paste textarea "**********"
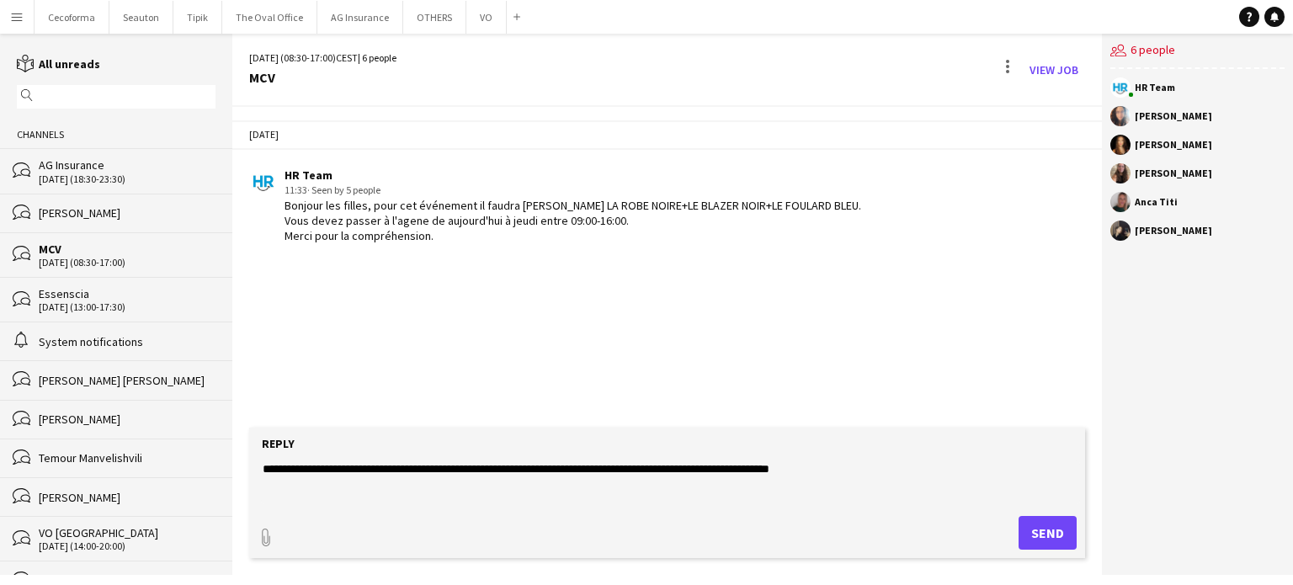
click at [623, 468] on textarea "**********" at bounding box center [670, 483] width 819 height 44
click at [465, 469] on textarea "**********" at bounding box center [670, 483] width 819 height 44
click at [984, 464] on textarea "**********" at bounding box center [670, 483] width 819 height 44
type textarea "**********"
click at [1050, 541] on button "Send" at bounding box center [1048, 533] width 58 height 34
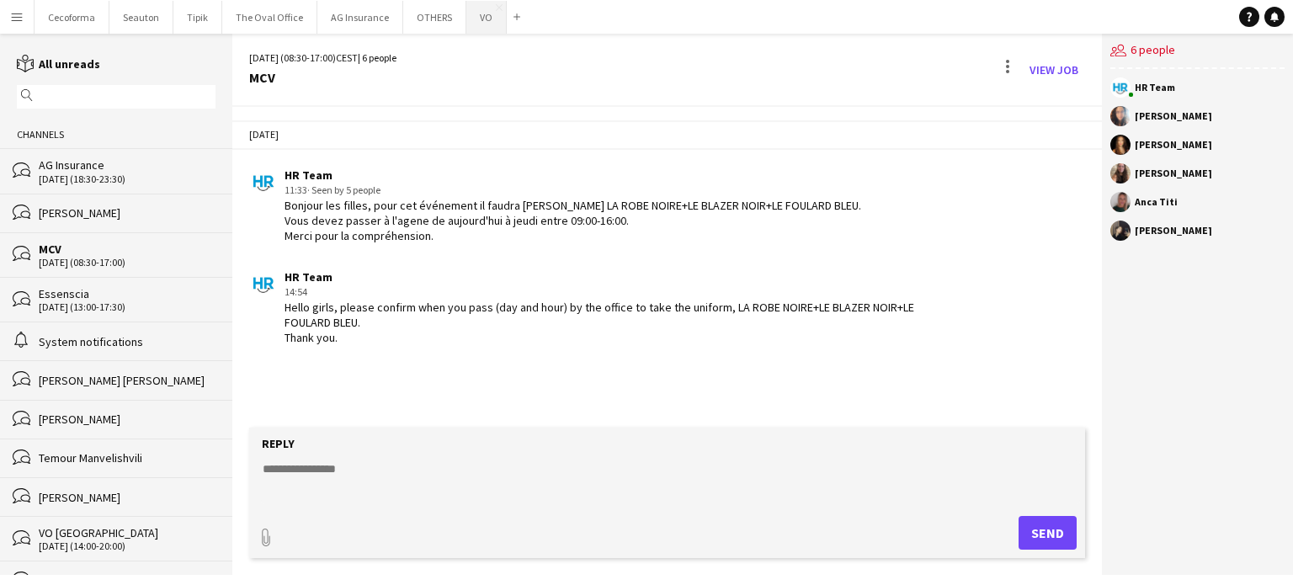
click at [477, 17] on button "VO Close" at bounding box center [486, 17] width 40 height 33
